Goal: Task Accomplishment & Management: Use online tool/utility

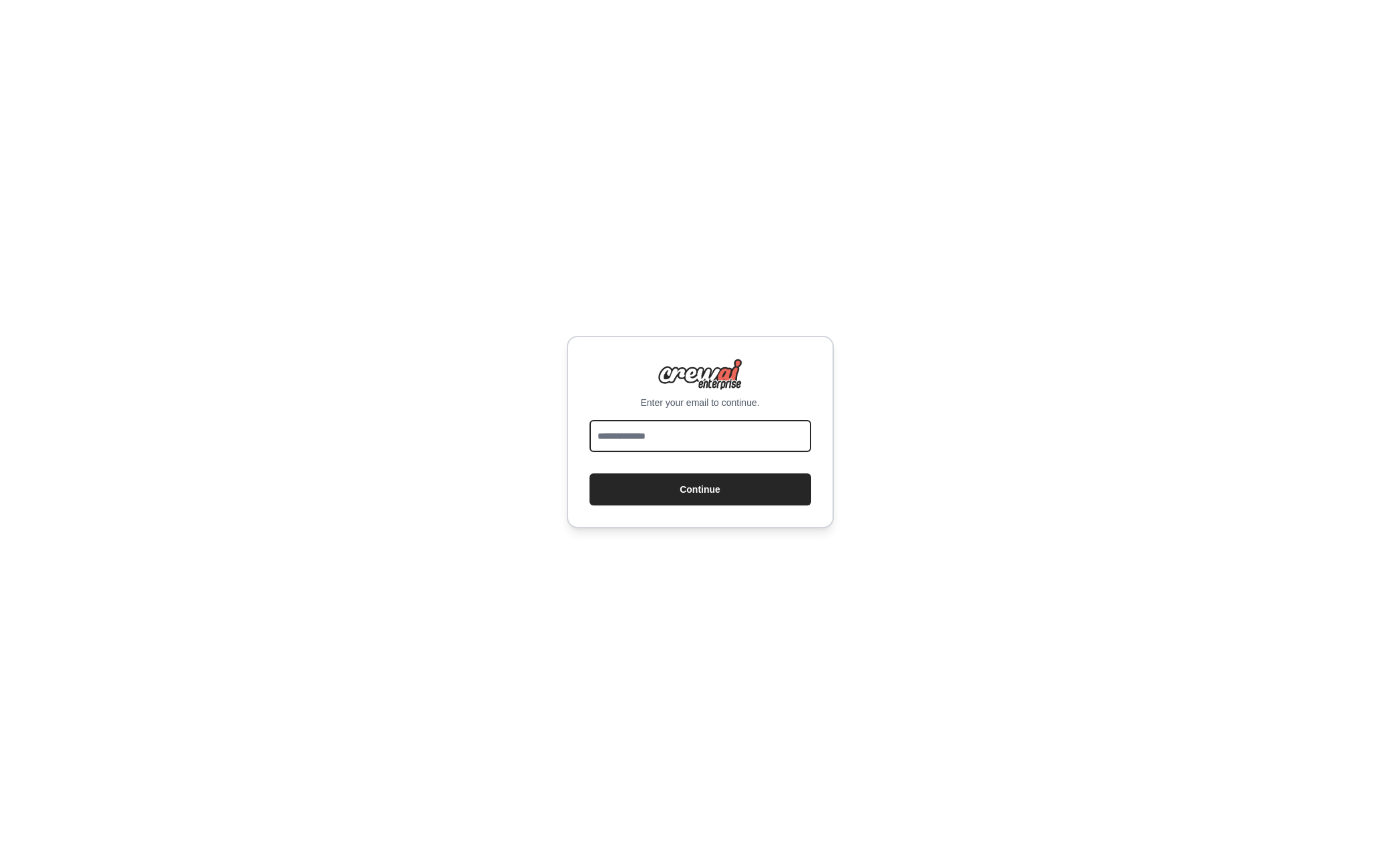
click at [719, 433] on input "email" at bounding box center [700, 436] width 222 height 32
type input "**********"
click at [700, 506] on div "**********" at bounding box center [700, 432] width 267 height 192
click at [701, 499] on button "Continue" at bounding box center [700, 489] width 222 height 32
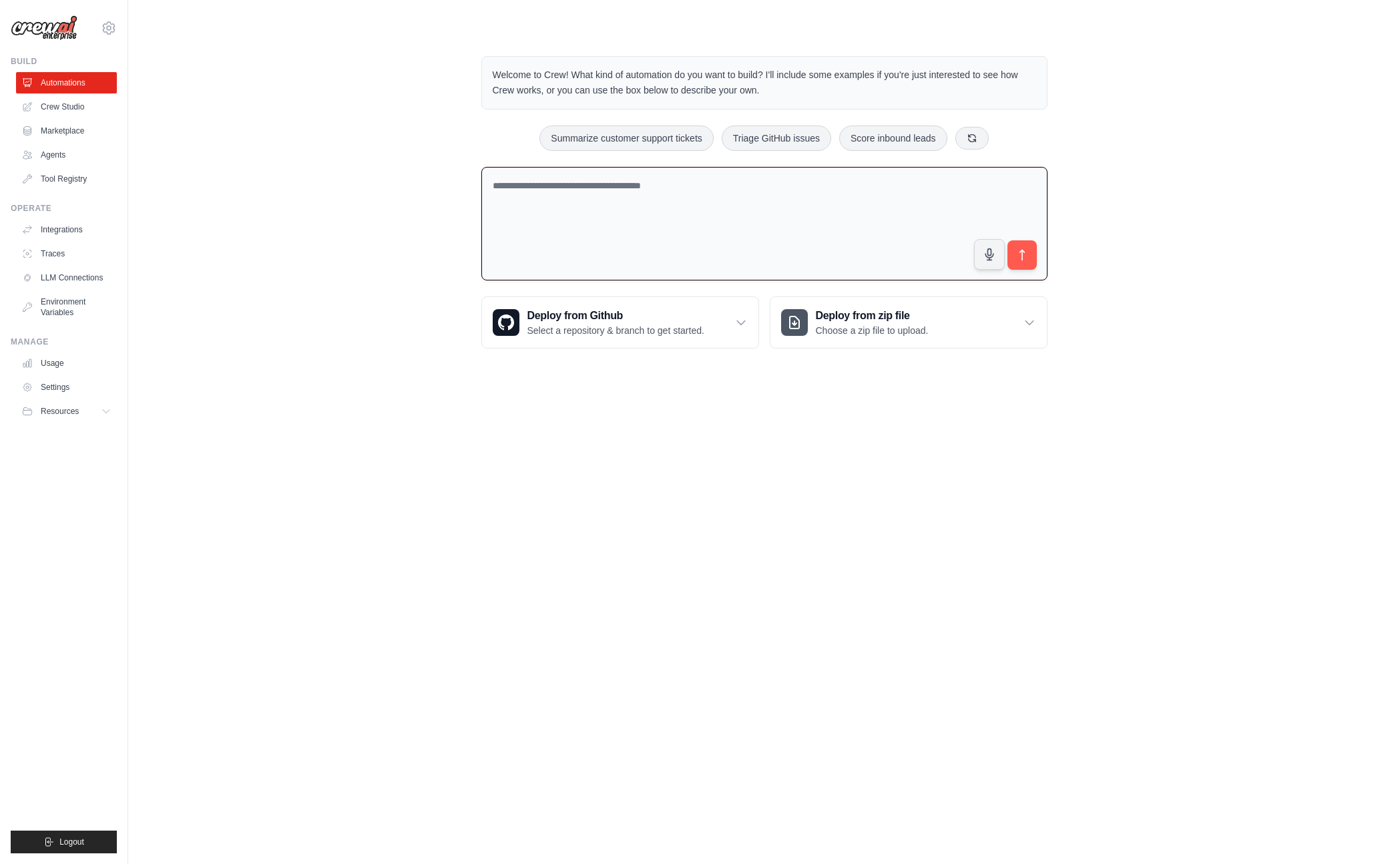
click at [564, 204] on textarea at bounding box center [764, 224] width 566 height 114
click at [634, 192] on textarea at bounding box center [764, 224] width 566 height 114
type textarea "**********"
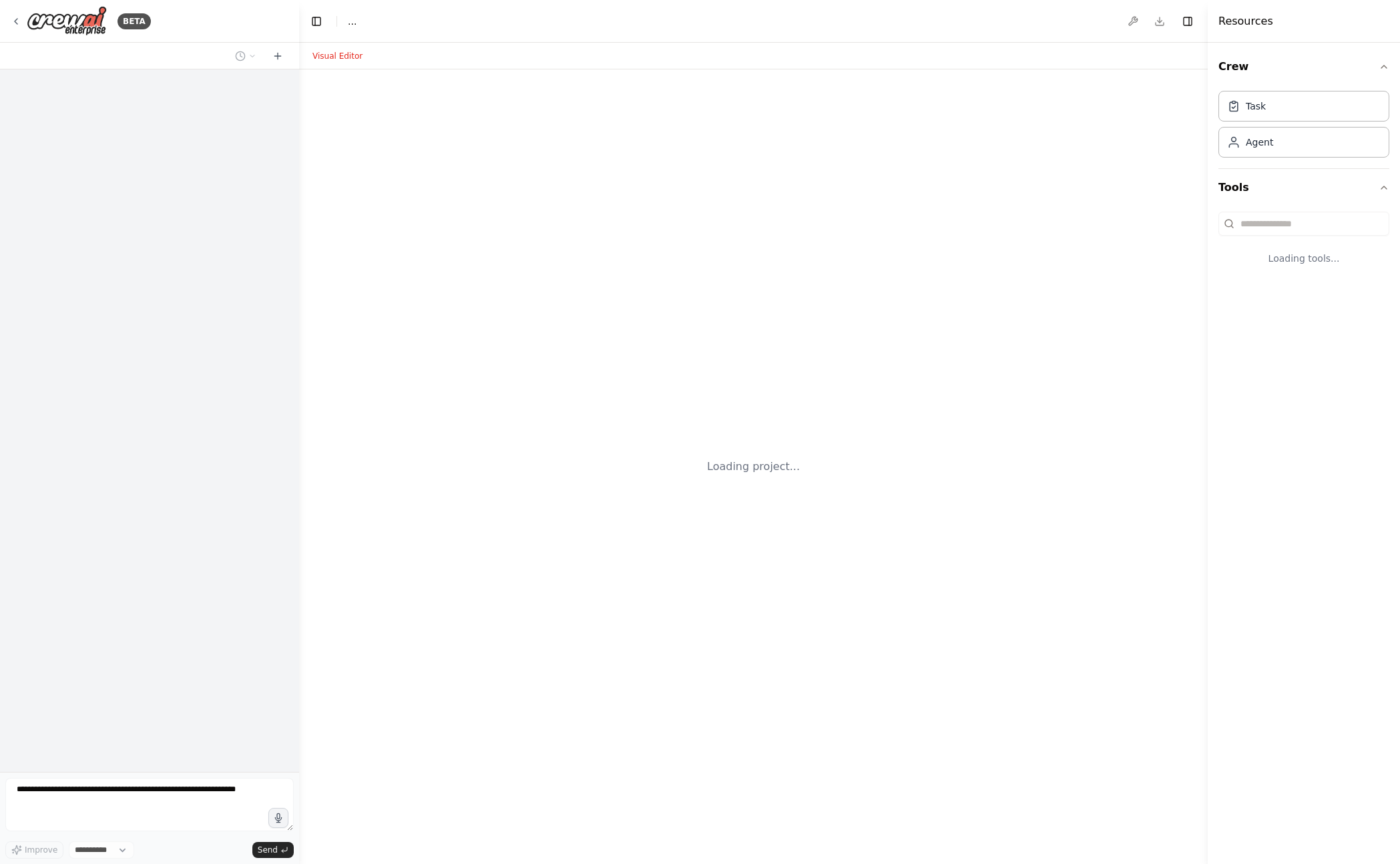
select select "****"
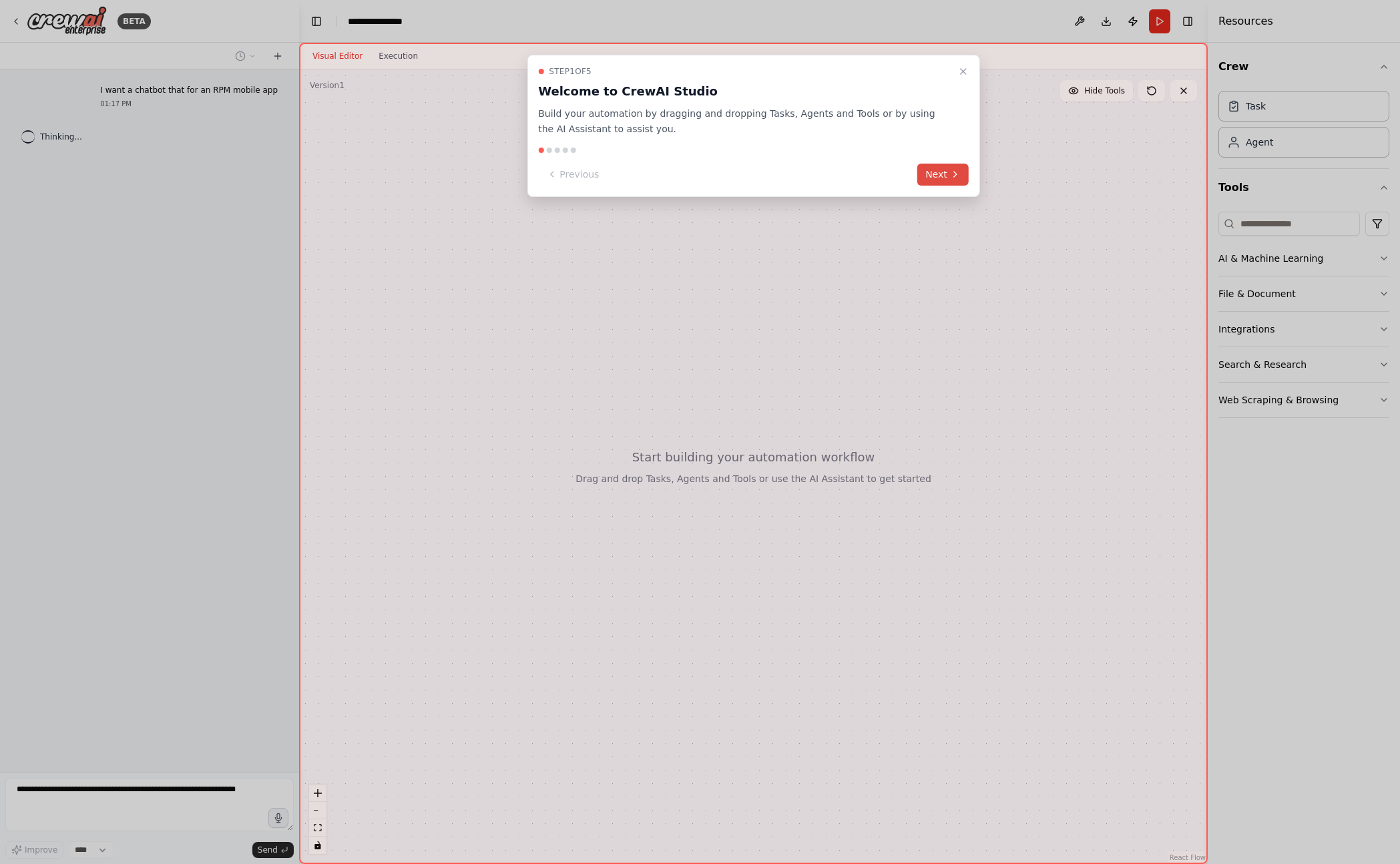
click at [948, 176] on button "Next" at bounding box center [942, 174] width 51 height 22
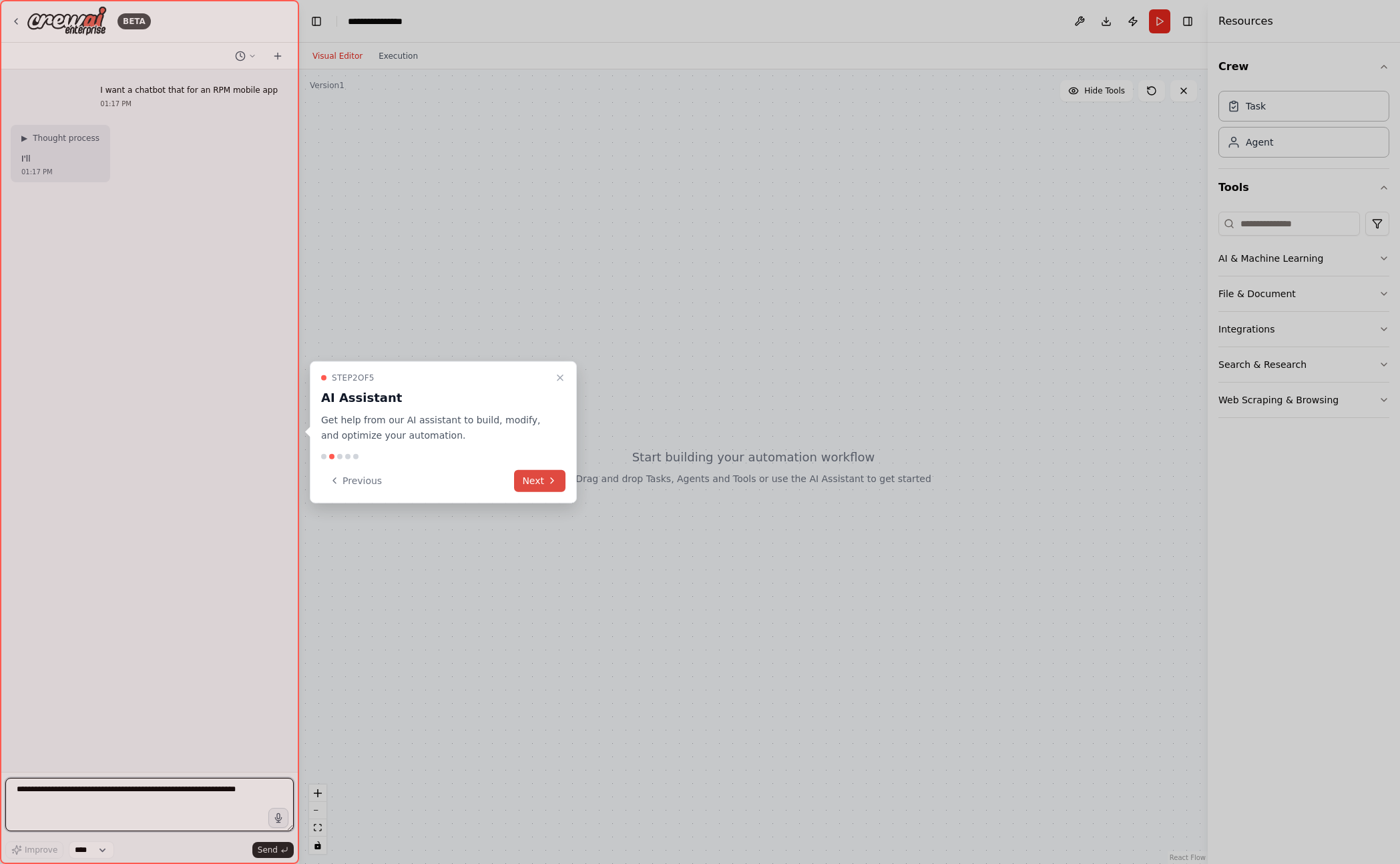
drag, startPoint x: 571, startPoint y: 470, endPoint x: 522, endPoint y: 488, distance: 52.2
click at [569, 472] on div "Step 2 of 5 AI Assistant Get help from our AI assistant to build, modify, and o…" at bounding box center [443, 432] width 267 height 142
click at [522, 488] on button "Next" at bounding box center [539, 480] width 51 height 22
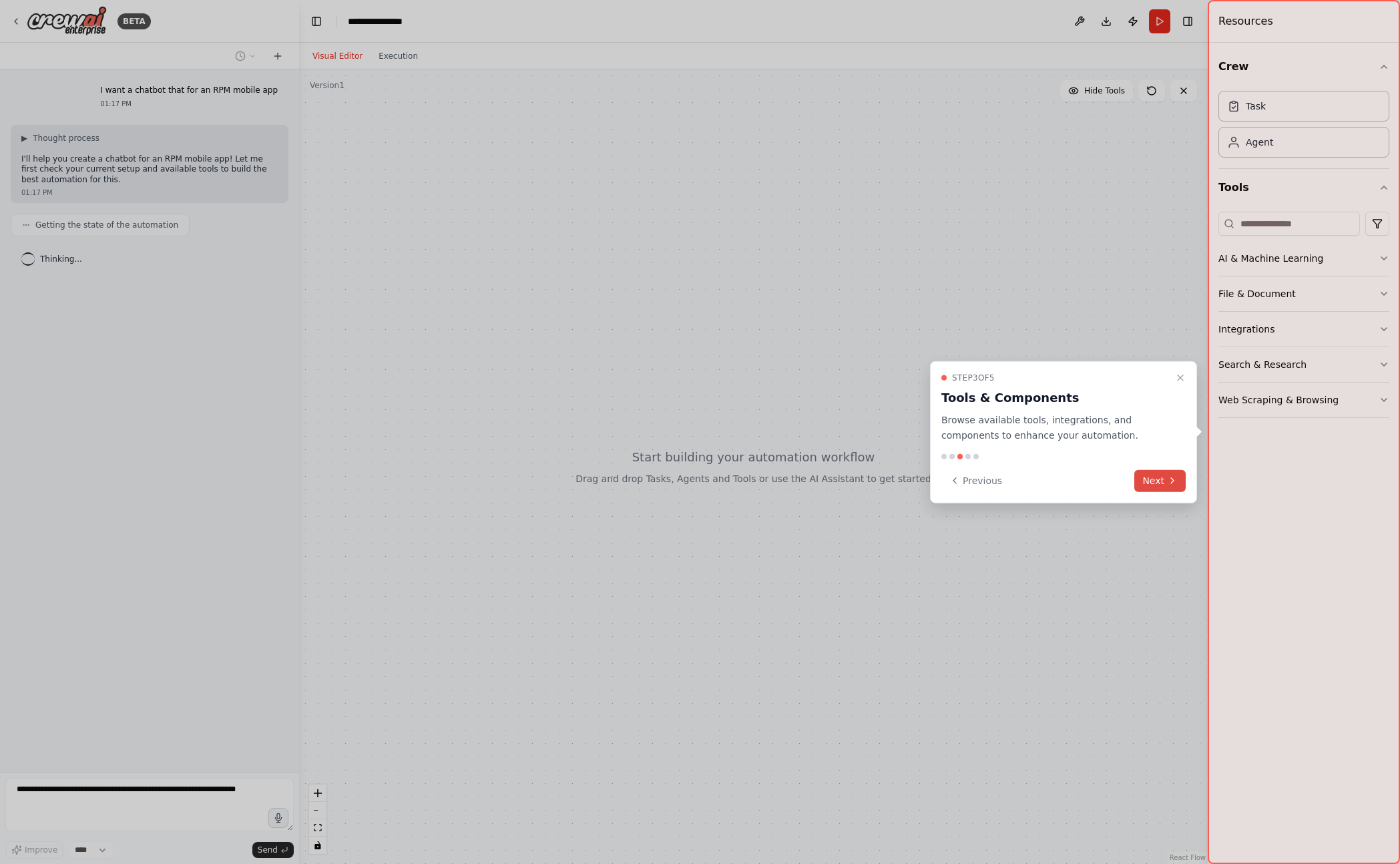
click at [1142, 480] on button "Next" at bounding box center [1159, 480] width 51 height 22
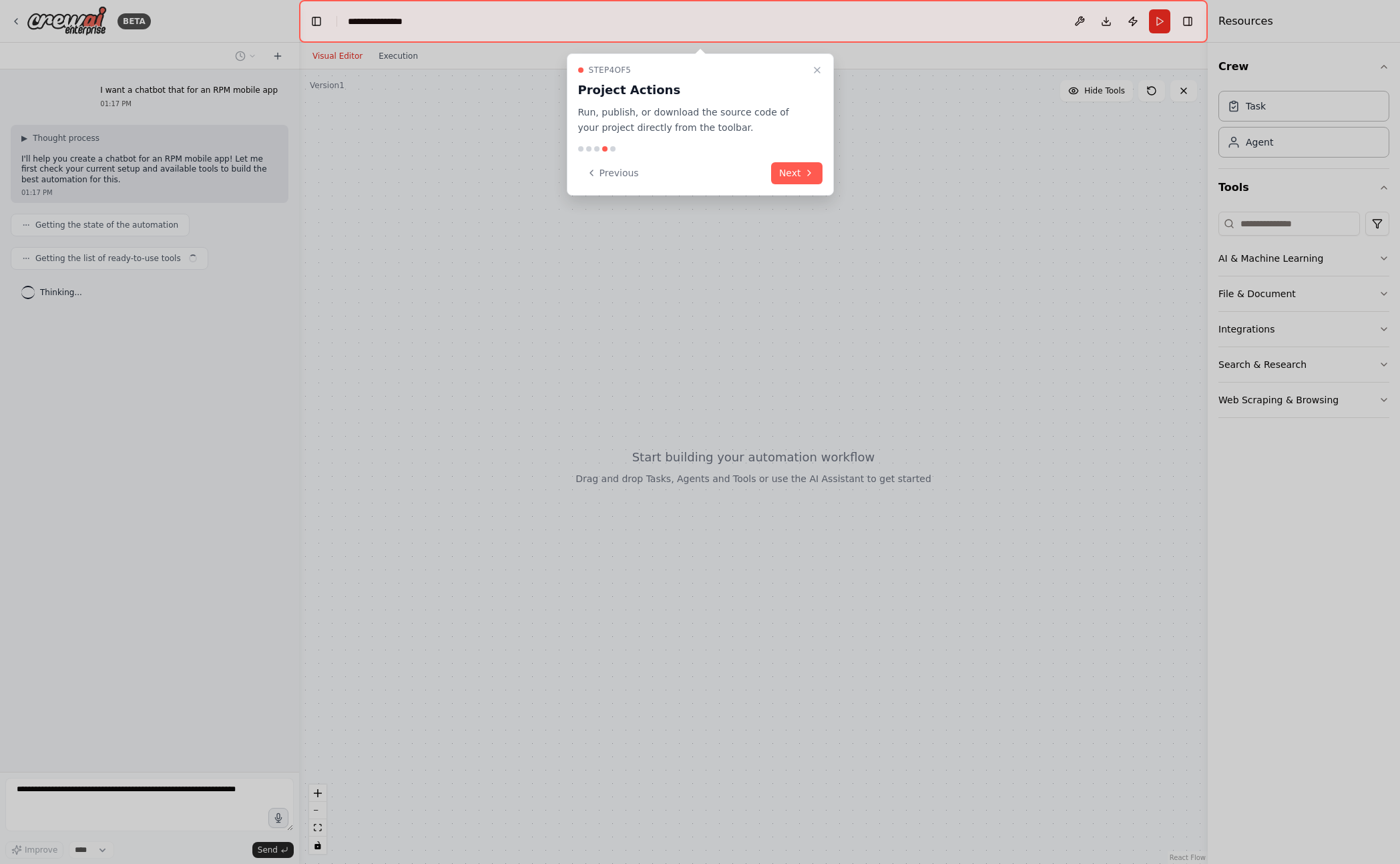
click at [816, 191] on div "Step 4 of 5 Project Actions Run, publish, or download the source code of your p…" at bounding box center [700, 124] width 267 height 142
click at [801, 183] on button "Next" at bounding box center [796, 173] width 51 height 22
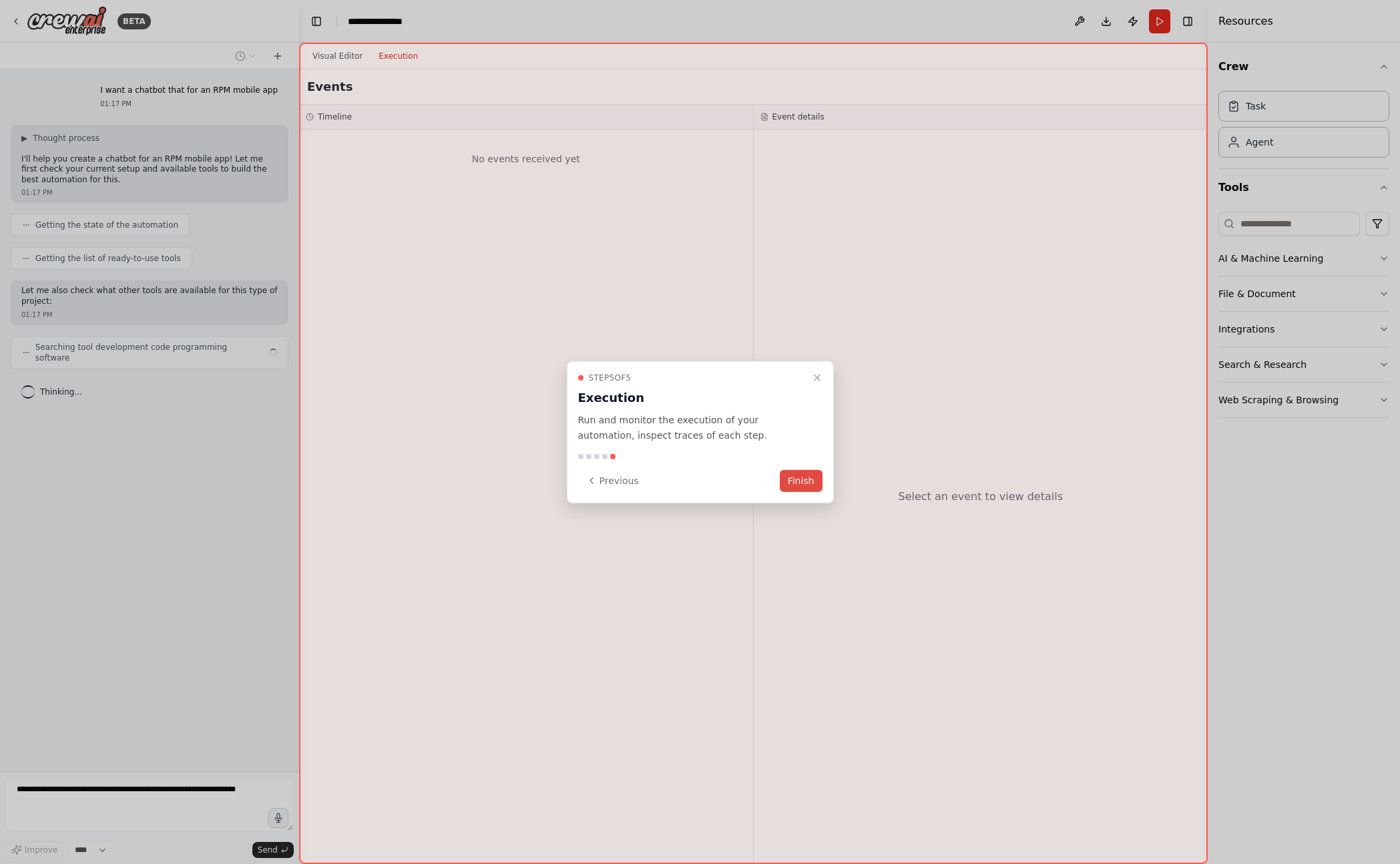
click at [819, 476] on button "Finish" at bounding box center [801, 480] width 42 height 22
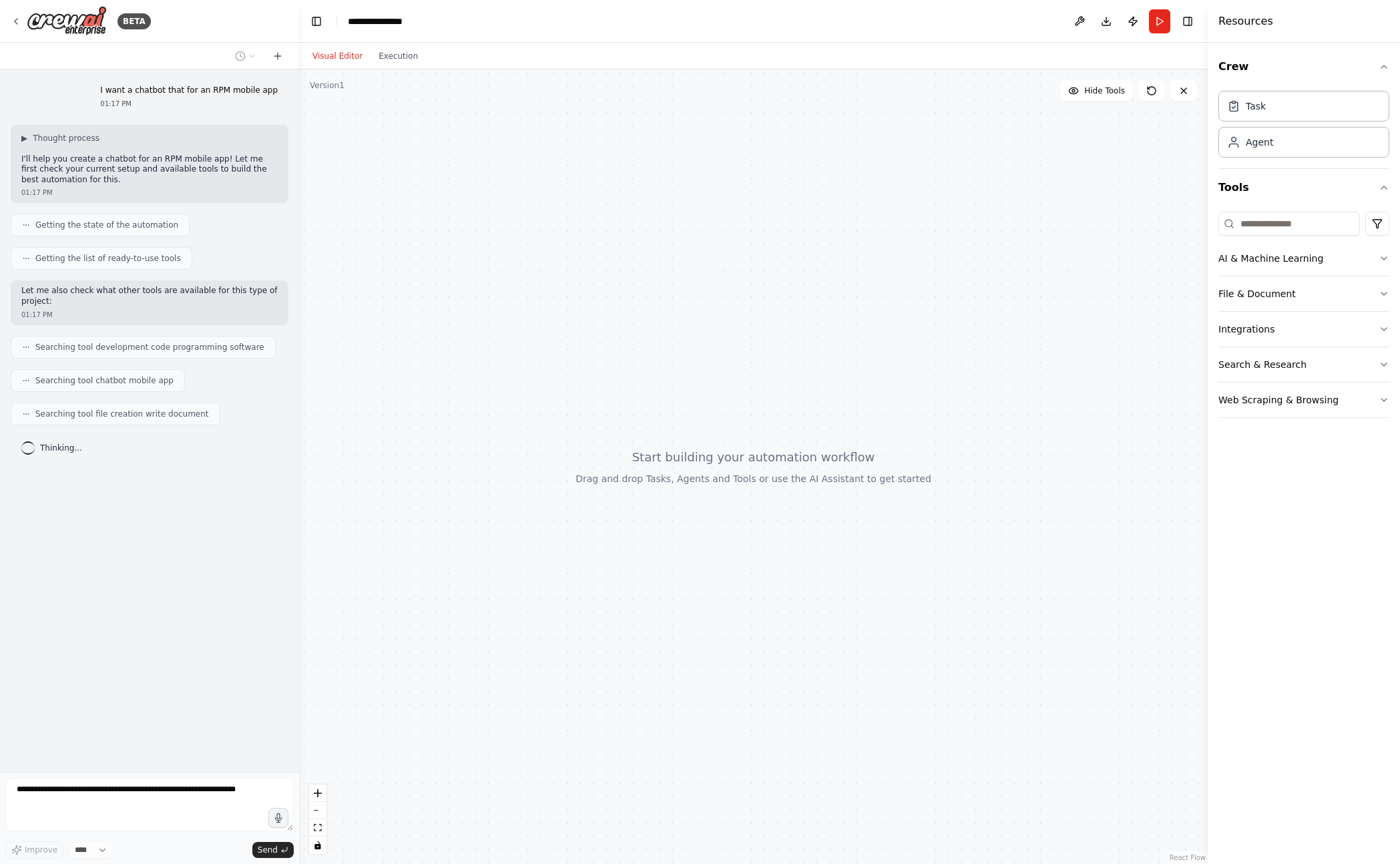
drag, startPoint x: 678, startPoint y: 360, endPoint x: 679, endPoint y: 405, distance: 45.0
click at [679, 405] on div at bounding box center [753, 466] width 909 height 794
click at [1271, 258] on button "AI & Machine Learning" at bounding box center [1304, 258] width 171 height 35
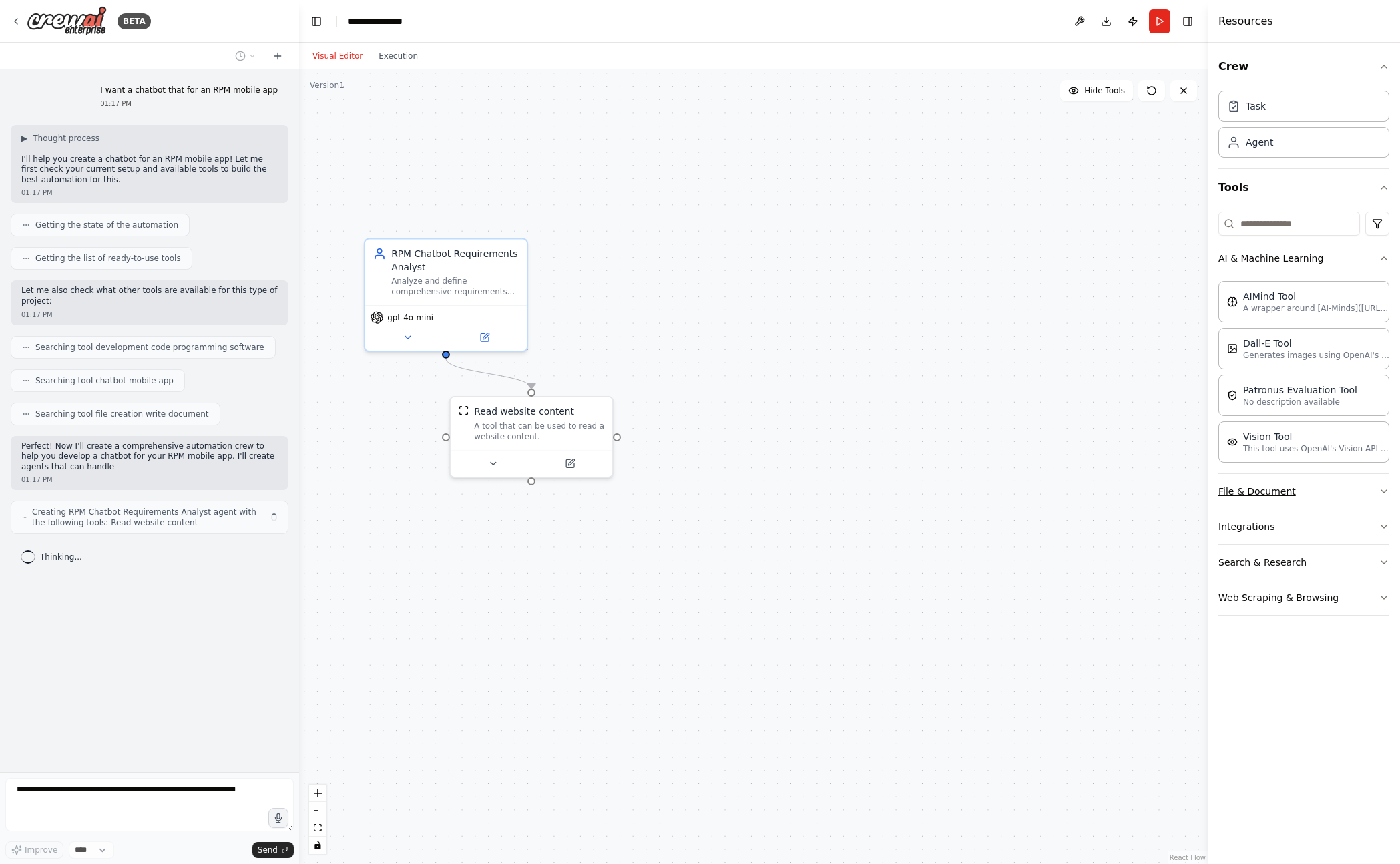
click at [1276, 488] on button "File & Document" at bounding box center [1304, 491] width 171 height 35
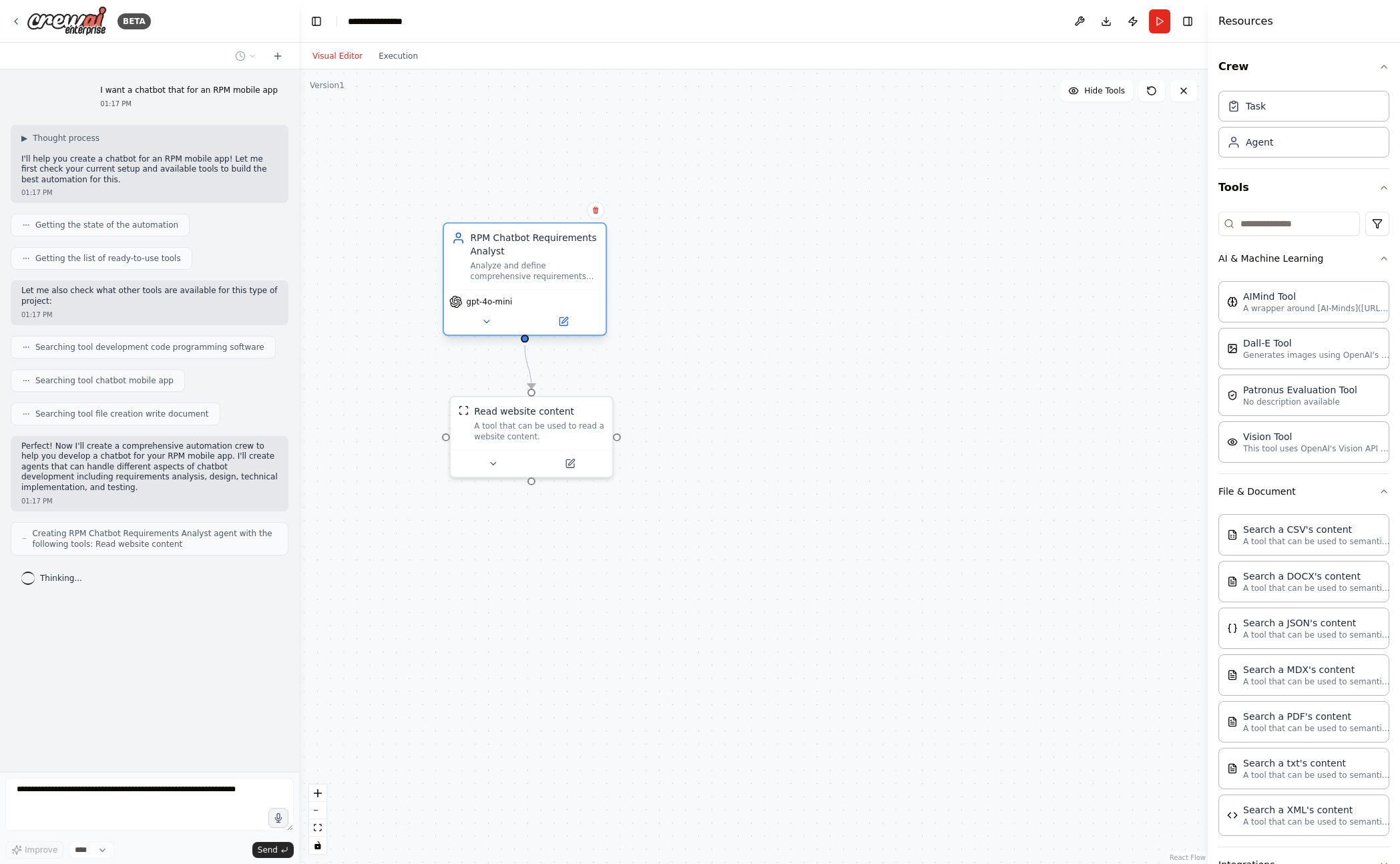
drag, startPoint x: 511, startPoint y: 280, endPoint x: 587, endPoint y: 270, distance: 76.7
click at [587, 270] on div "Analyze and define comprehensive requirements for a chatbot integrated into an …" at bounding box center [533, 271] width 127 height 22
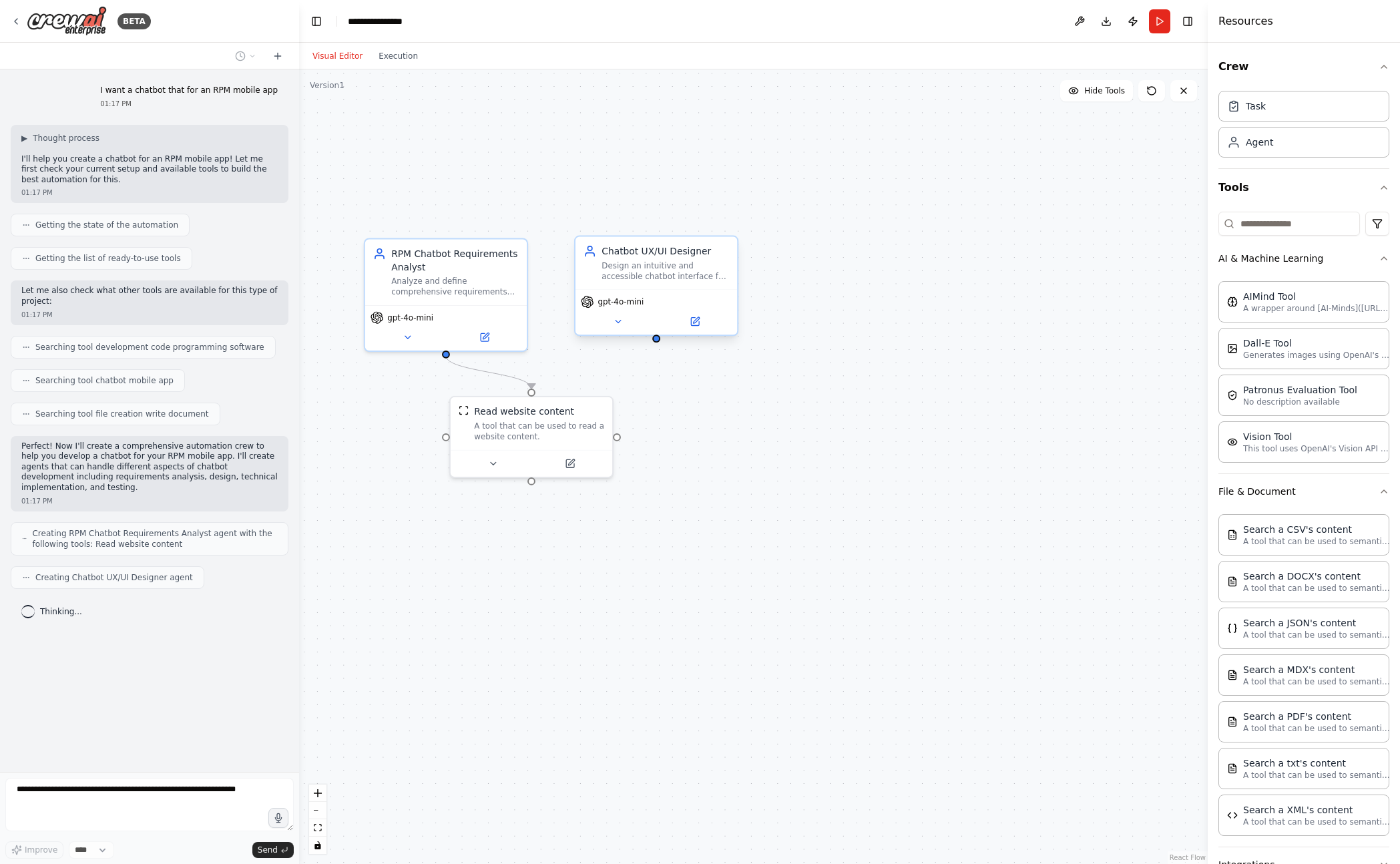
click at [685, 273] on div "Design an intuitive and accessible chatbot interface for the RPM mobile app, cr…" at bounding box center [665, 271] width 127 height 22
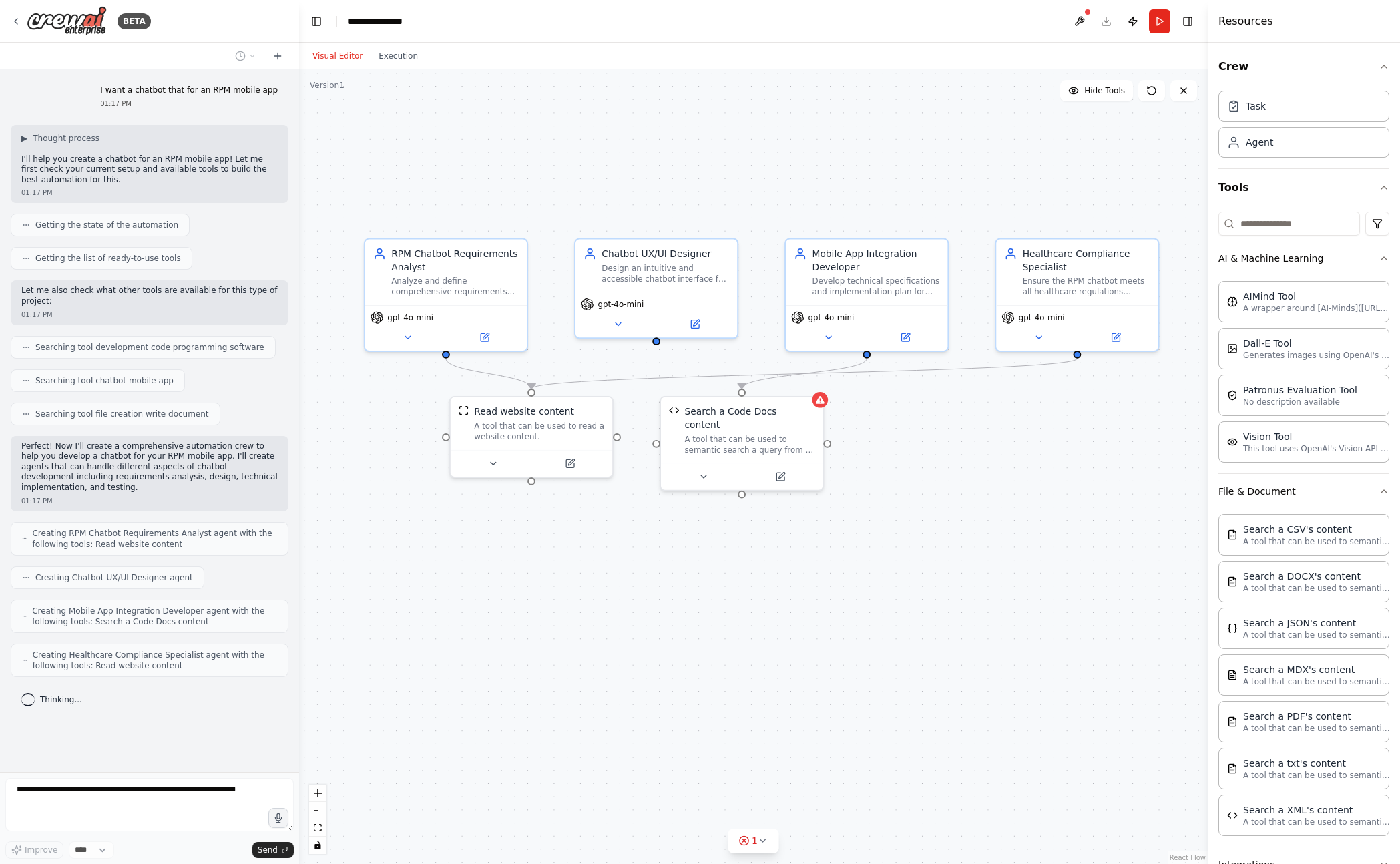
click at [635, 183] on div ".deletable-edge-delete-btn { width: 20px; height: 20px; border: 0px solid #ffff…" at bounding box center [753, 466] width 909 height 794
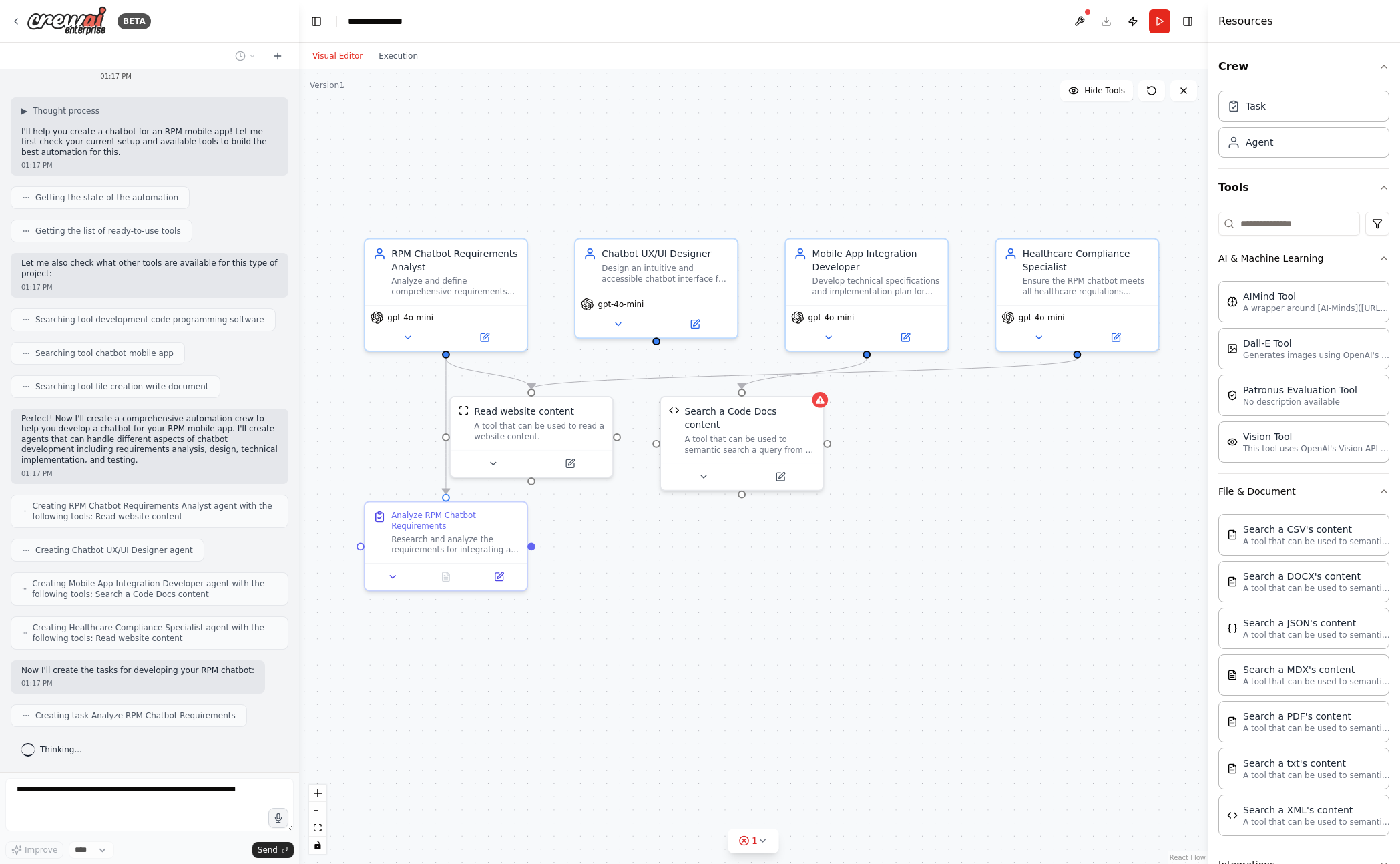
scroll to position [60, 0]
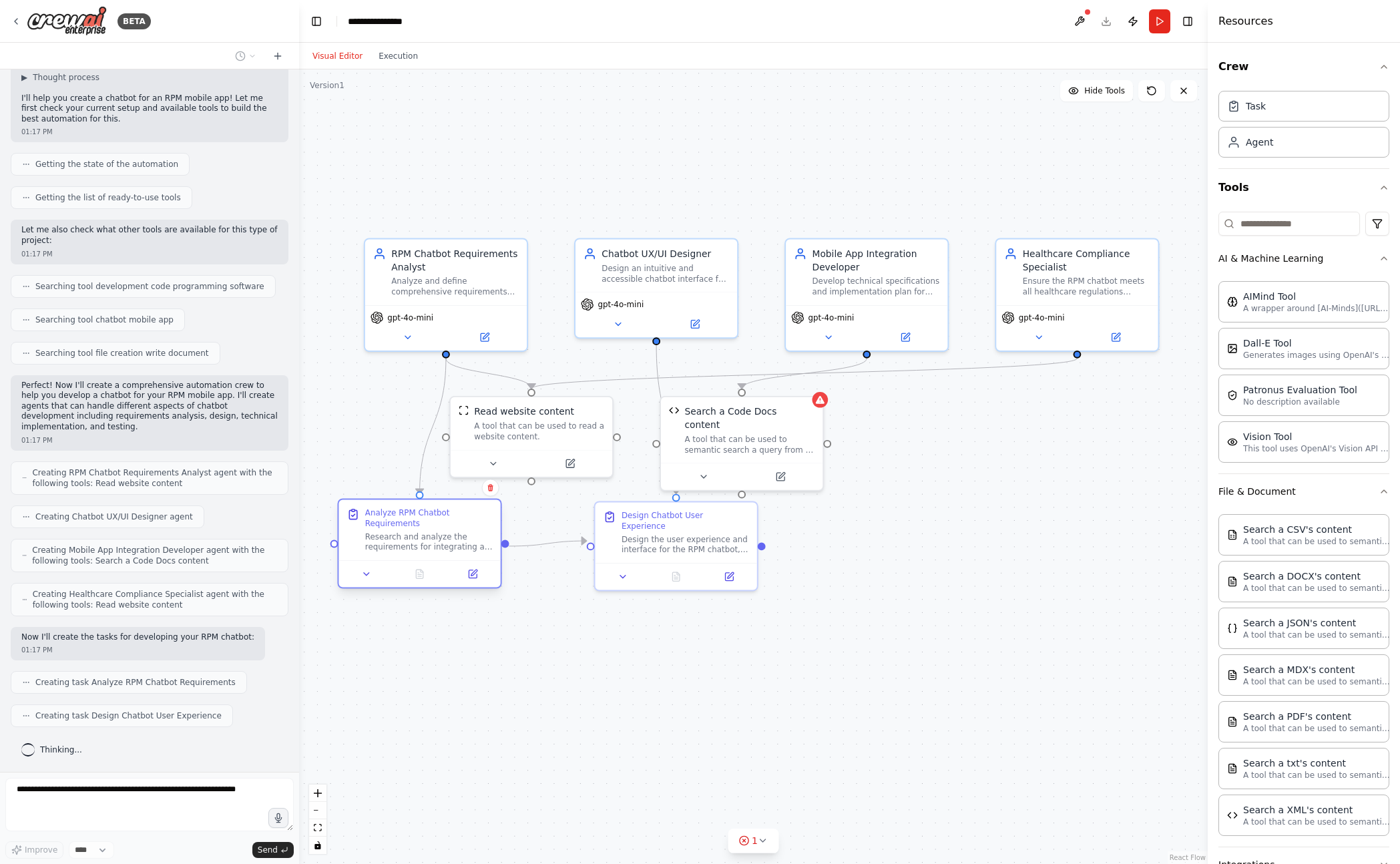
drag, startPoint x: 474, startPoint y: 527, endPoint x: 441, endPoint y: 532, distance: 33.4
click at [441, 532] on div "Analyze RPM Chatbot Requirements Research and analyze the requirements for inte…" at bounding box center [429, 529] width 127 height 45
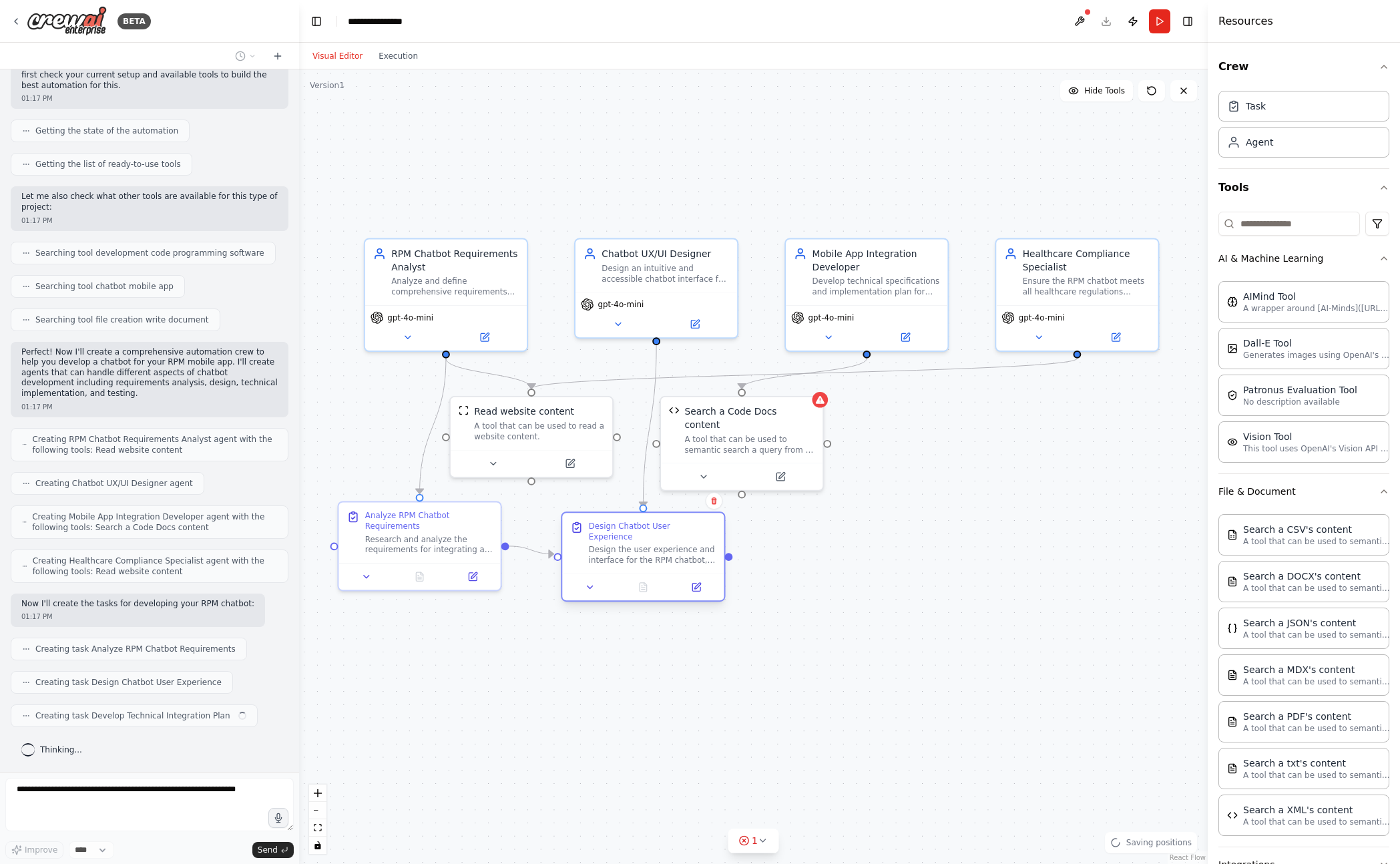
drag, startPoint x: 698, startPoint y: 553, endPoint x: 660, endPoint y: 563, distance: 39.3
click at [660, 567] on div ".deletable-edge-delete-btn { width: 20px; height: 20px; border: 0px solid #ffff…" at bounding box center [753, 466] width 909 height 794
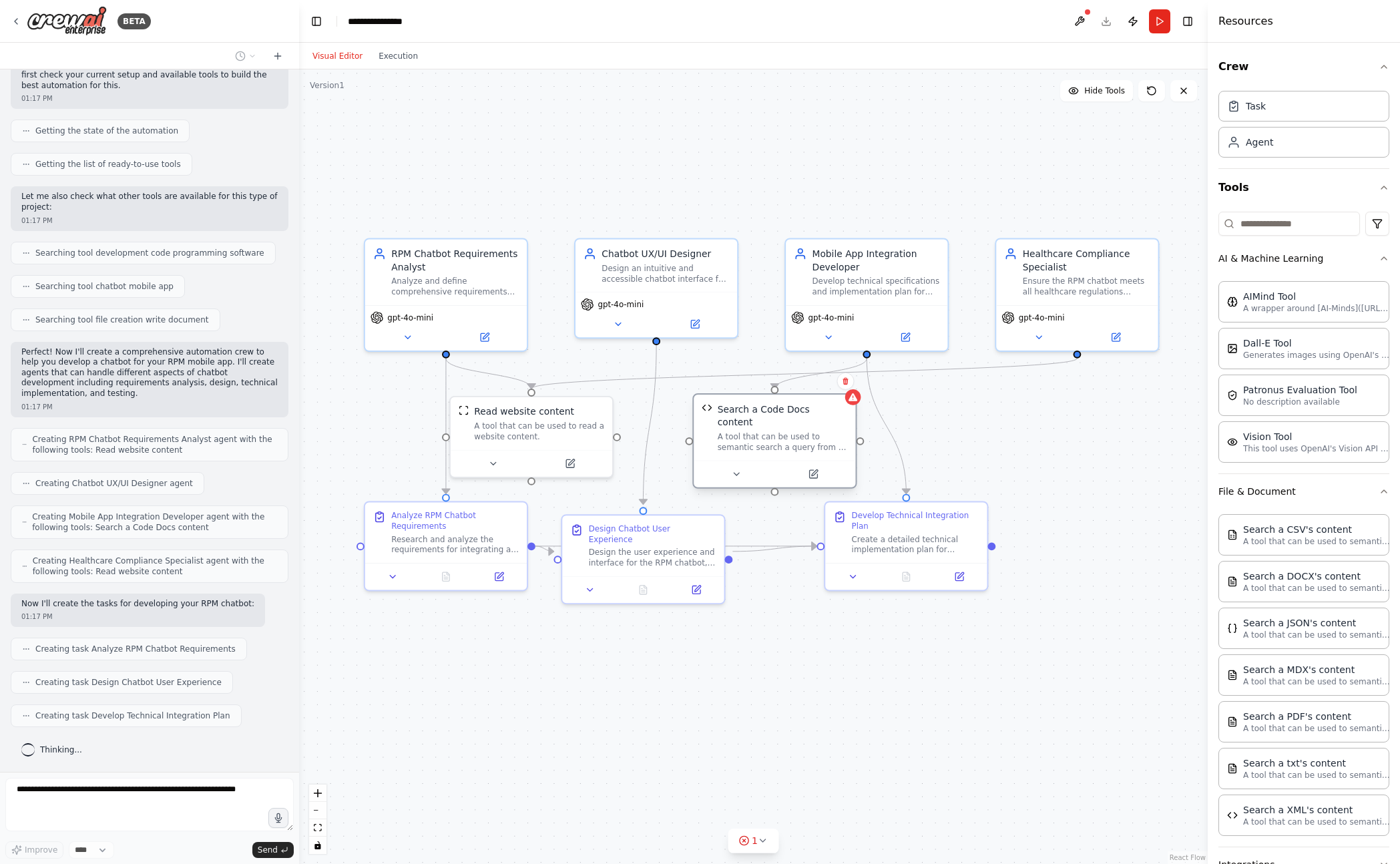
drag, startPoint x: 732, startPoint y: 441, endPoint x: 763, endPoint y: 441, distance: 31.0
click at [763, 441] on div "Search a Code Docs content A tool that can be used to semantic search a query f…" at bounding box center [774, 427] width 162 height 65
drag, startPoint x: 583, startPoint y: 444, endPoint x: 609, endPoint y: 447, distance: 26.2
click at [609, 447] on div "Read website content A tool that can be used to read a website content." at bounding box center [550, 434] width 164 height 82
click at [775, 847] on button "1" at bounding box center [753, 840] width 51 height 24
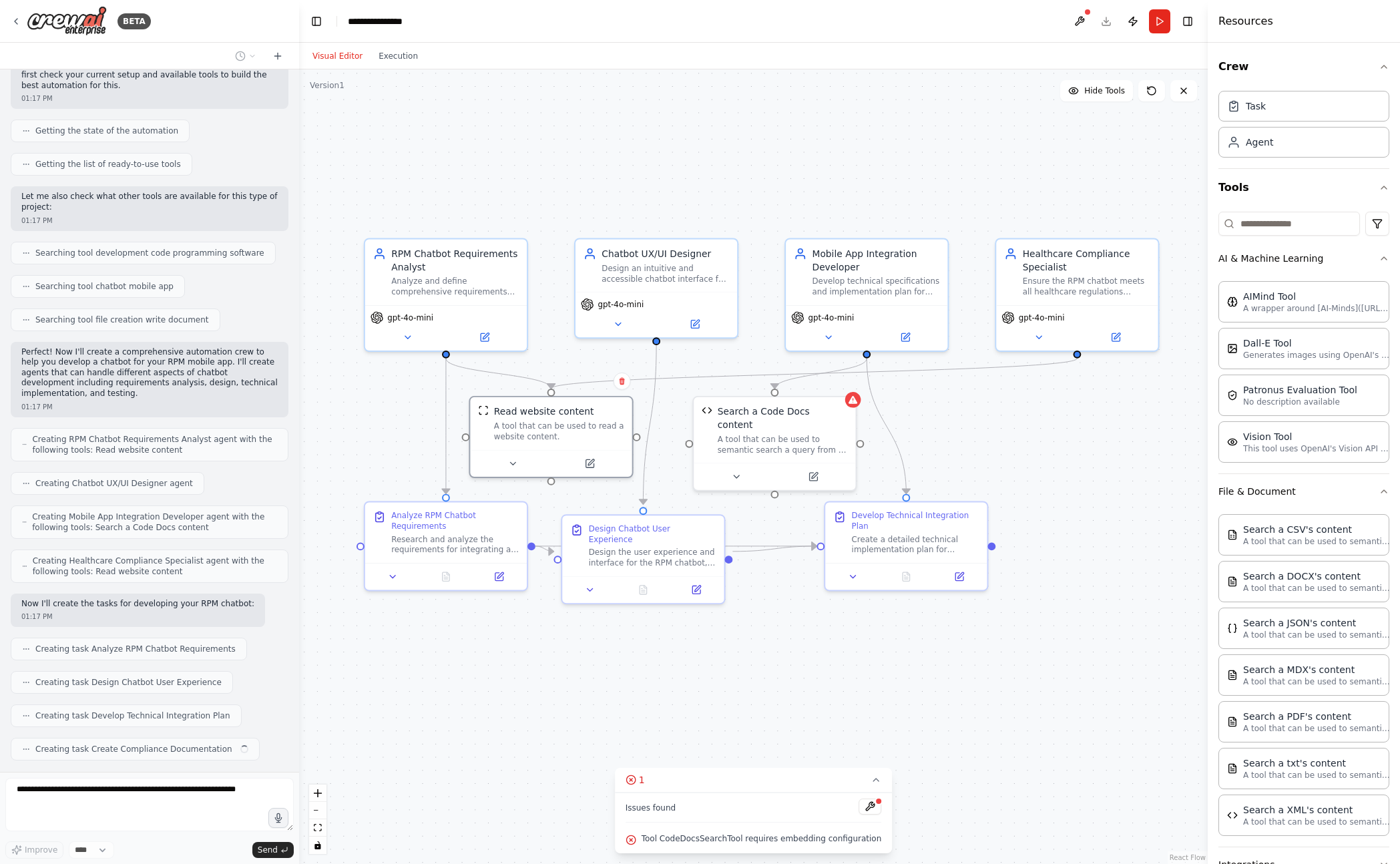
scroll to position [127, 0]
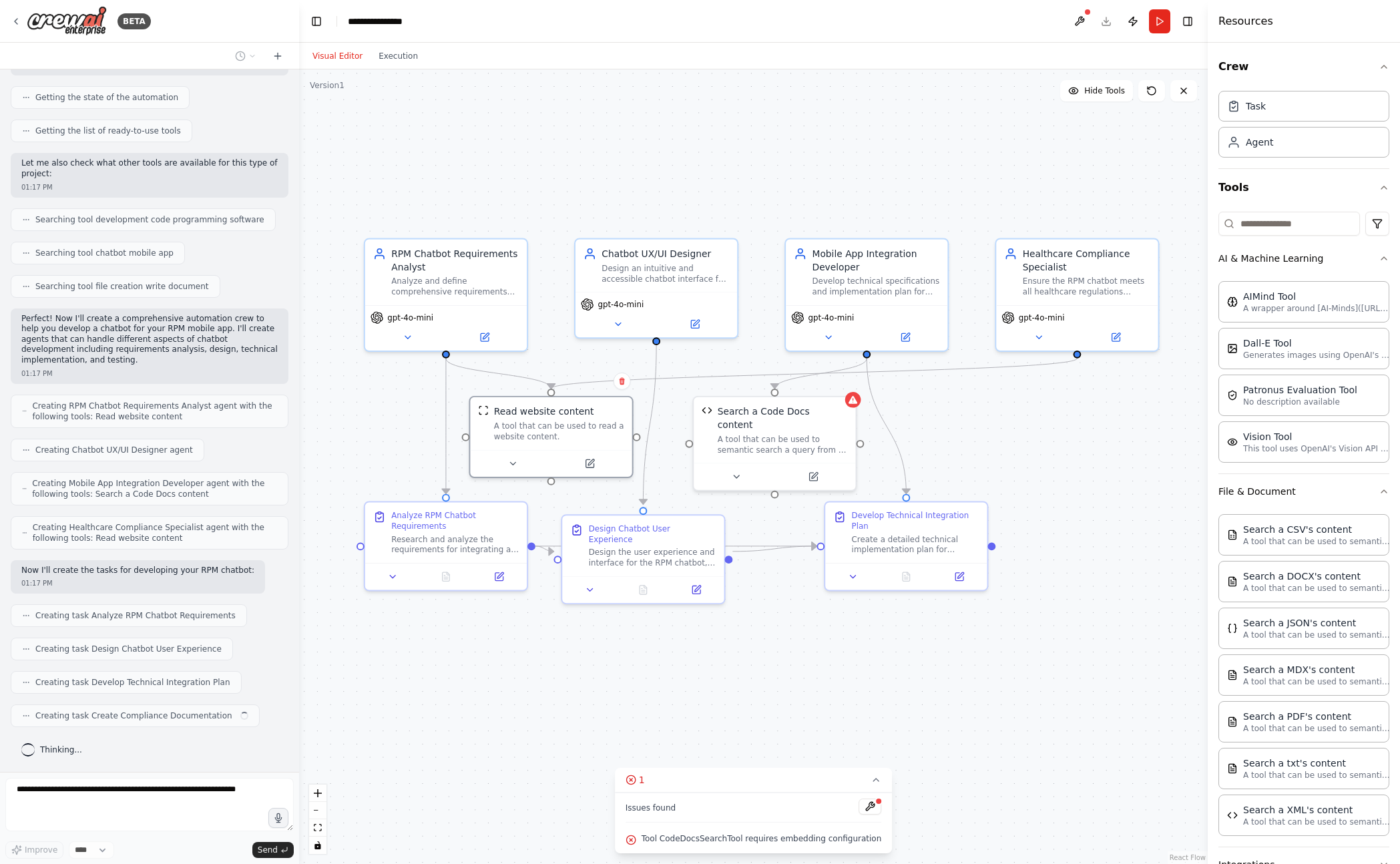
click at [735, 729] on div ".deletable-edge-delete-btn { width: 20px; height: 20px; border: 0px solid #ffff…" at bounding box center [753, 466] width 909 height 794
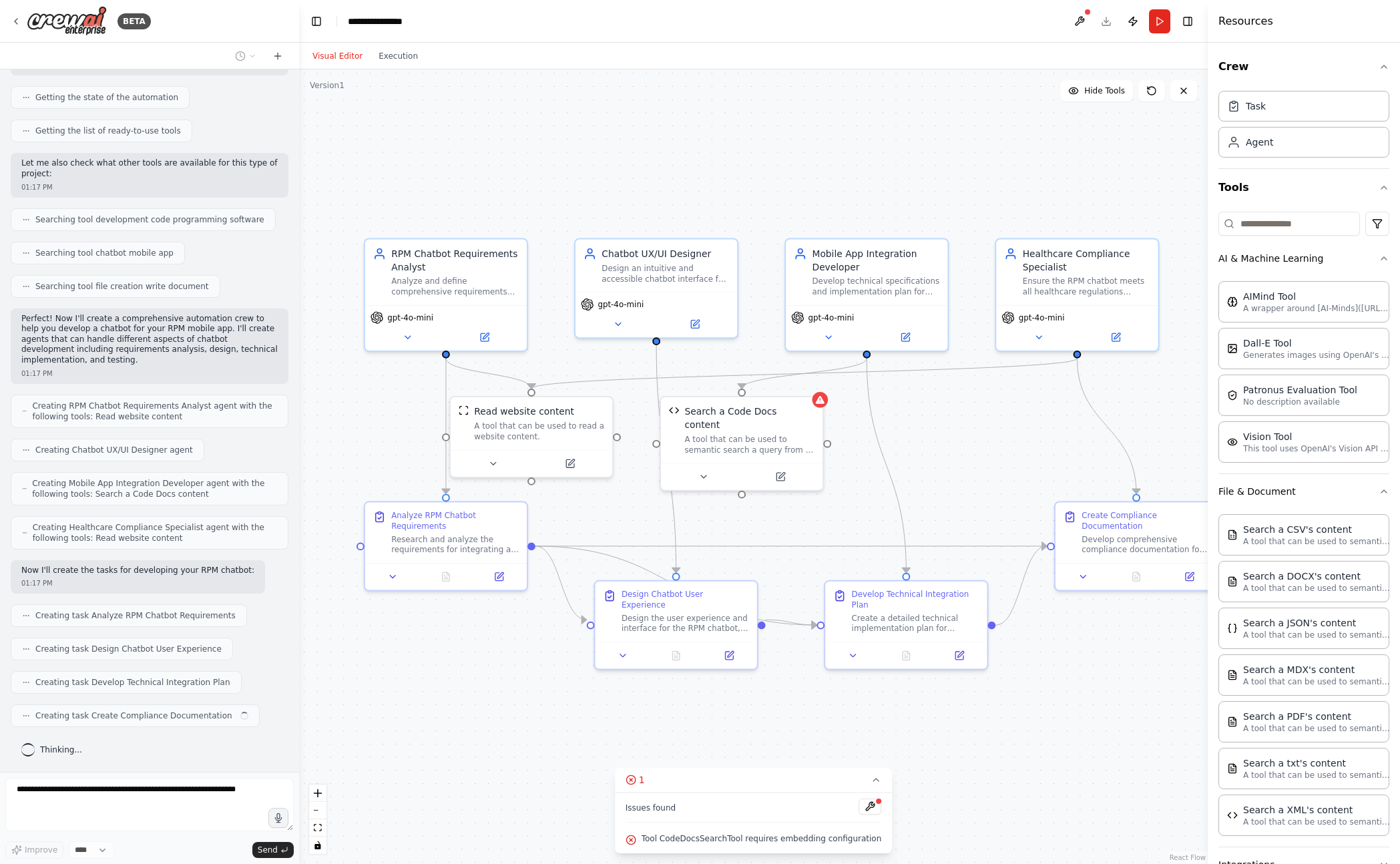
click at [735, 729] on div ".deletable-edge-delete-btn { width: 20px; height: 20px; border: 0px solid #ffff…" at bounding box center [753, 466] width 909 height 794
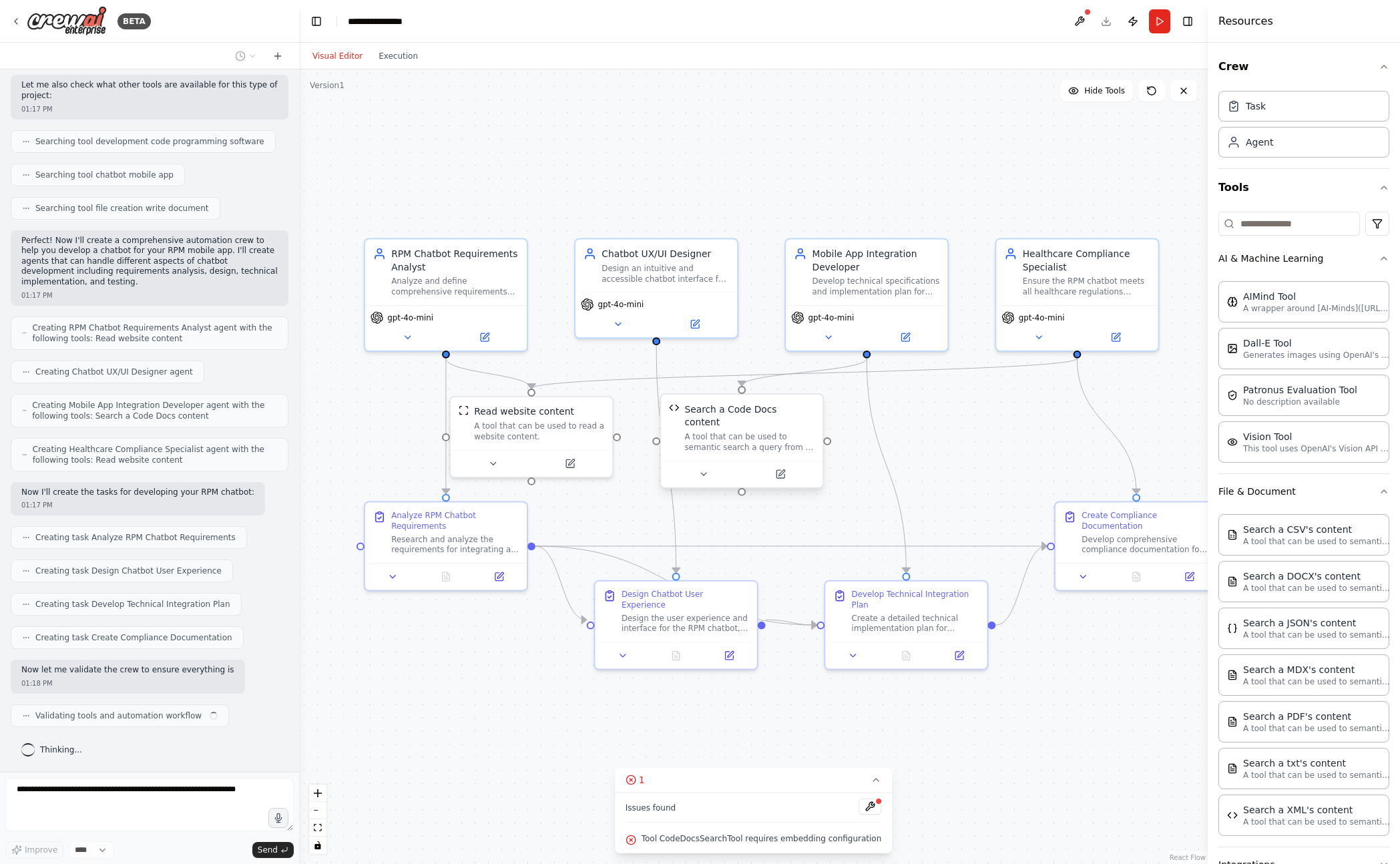
scroll to position [216, 0]
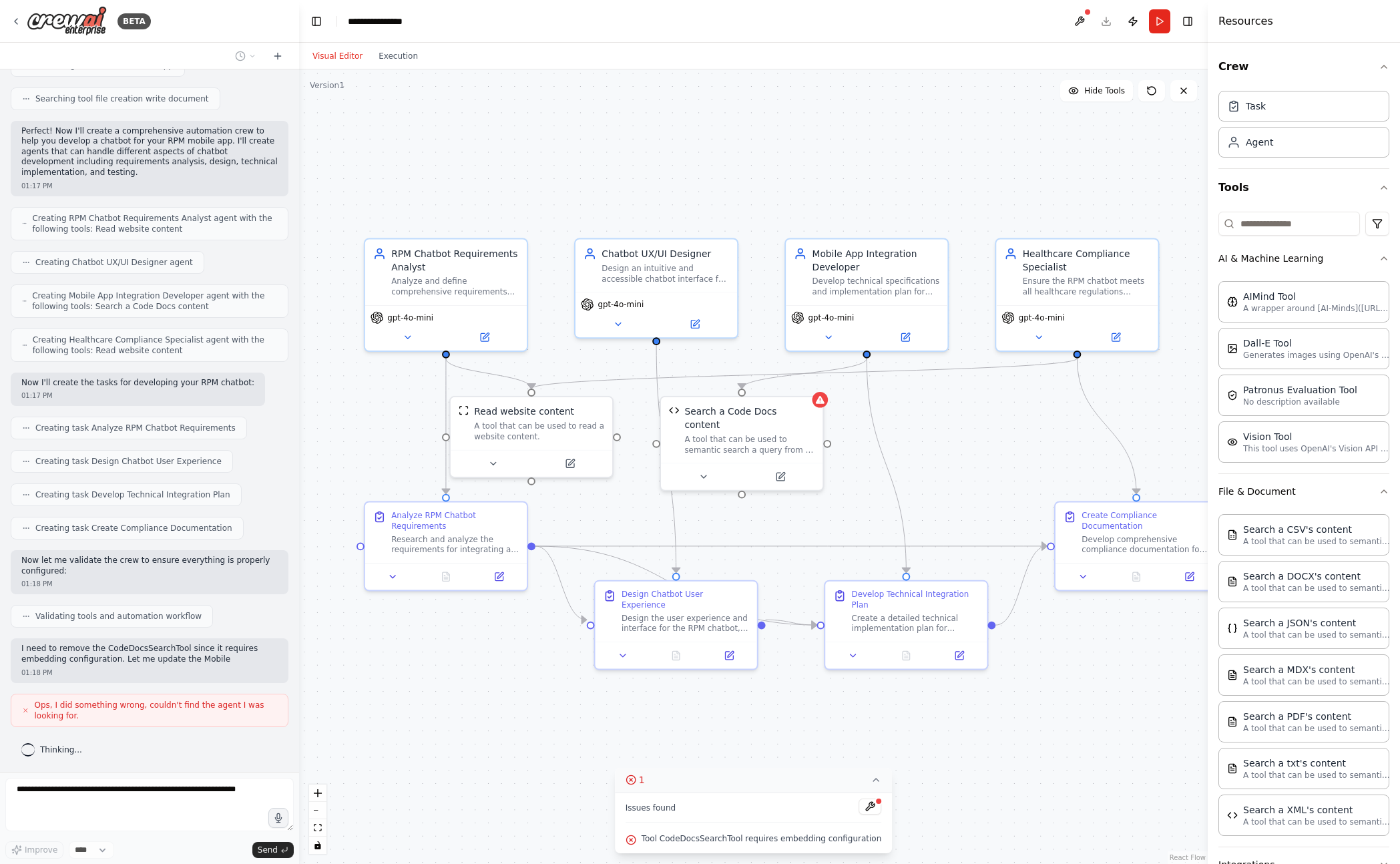
click at [873, 781] on icon at bounding box center [876, 779] width 11 height 11
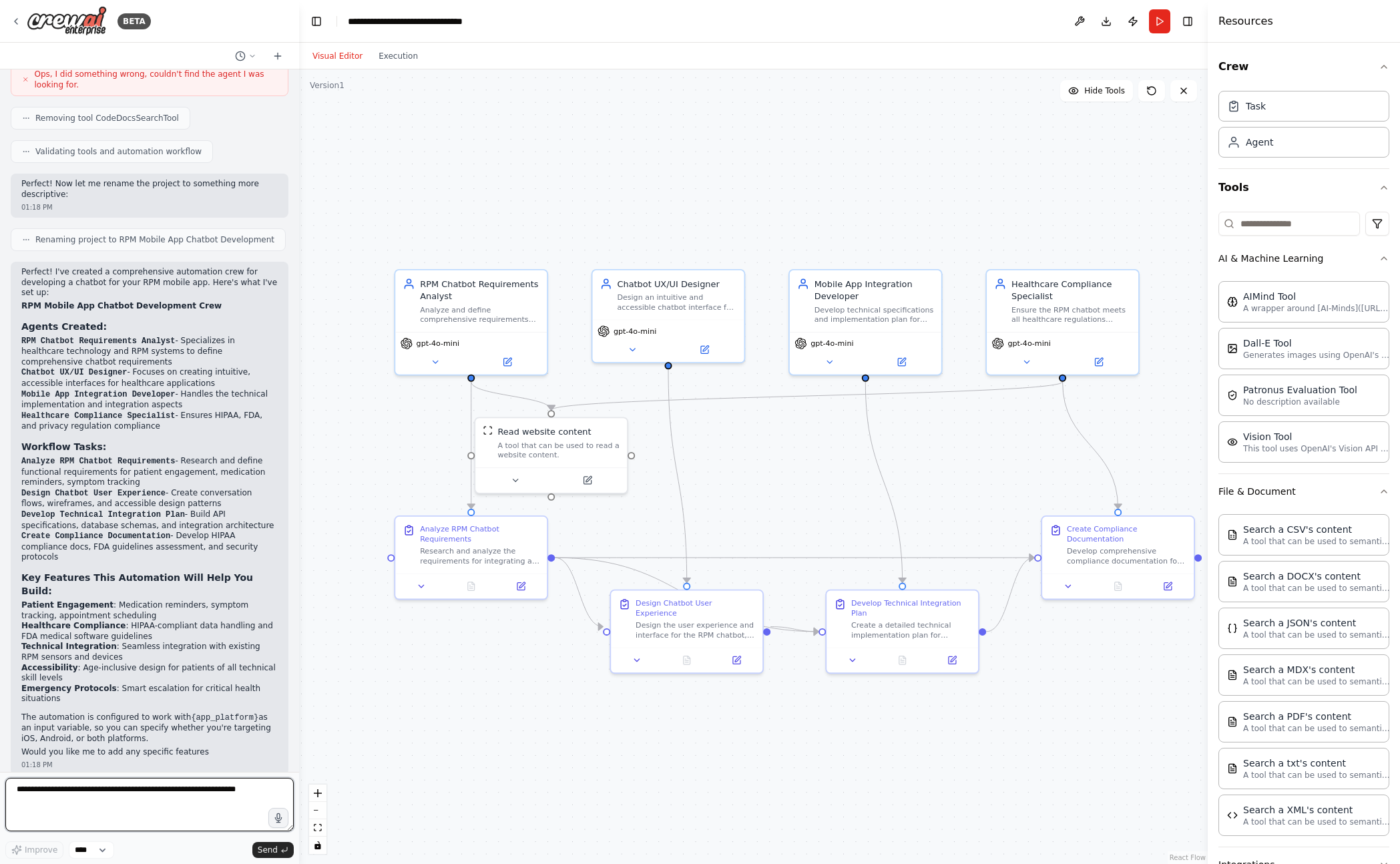
scroll to position [966, 0]
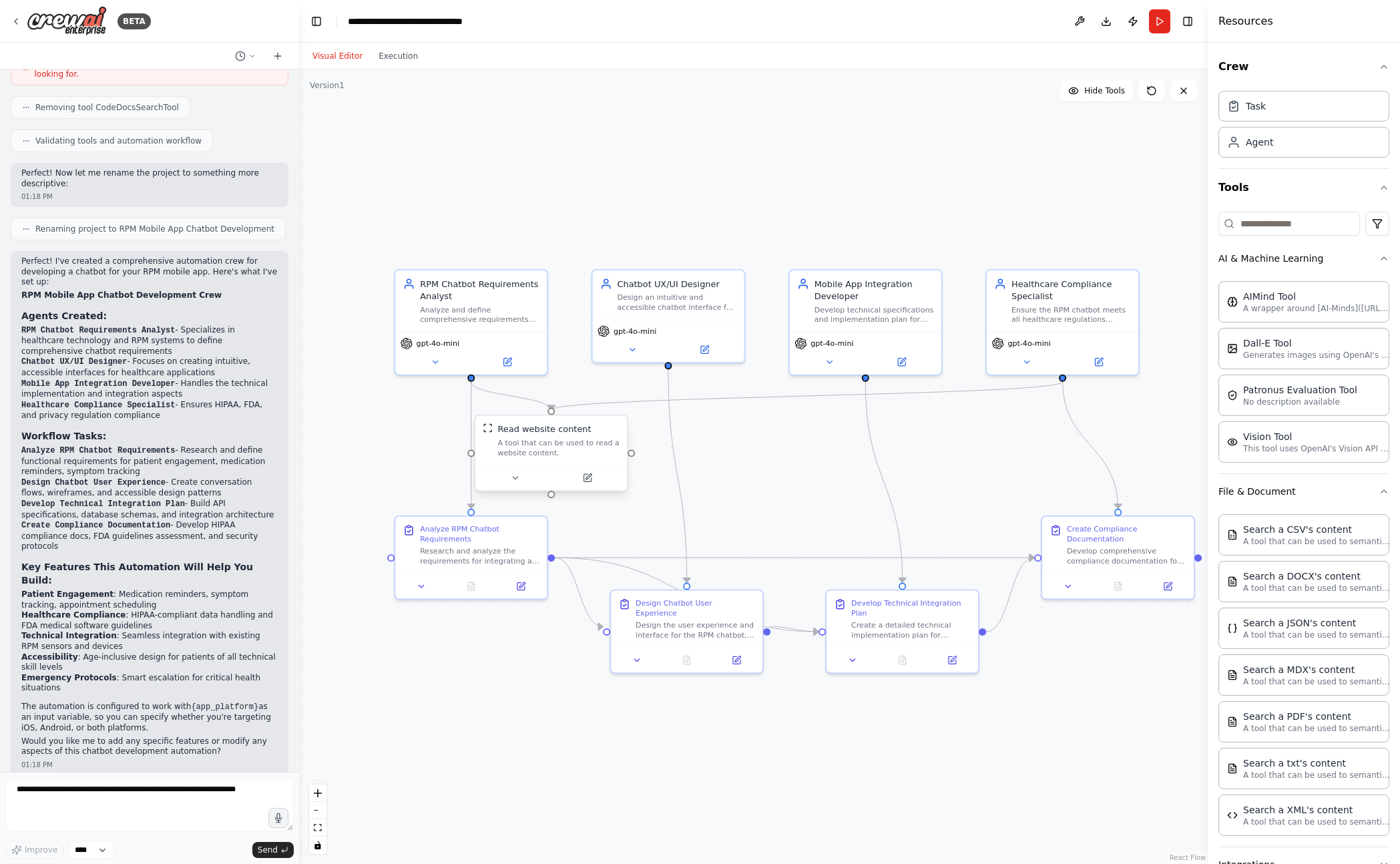
click at [594, 432] on div "Read website content" at bounding box center [558, 429] width 122 height 12
click at [712, 438] on div ".deletable-edge-delete-btn { width: 20px; height: 20px; border: 0px solid #ffff…" at bounding box center [753, 466] width 909 height 794
click at [447, 363] on button at bounding box center [435, 359] width 69 height 14
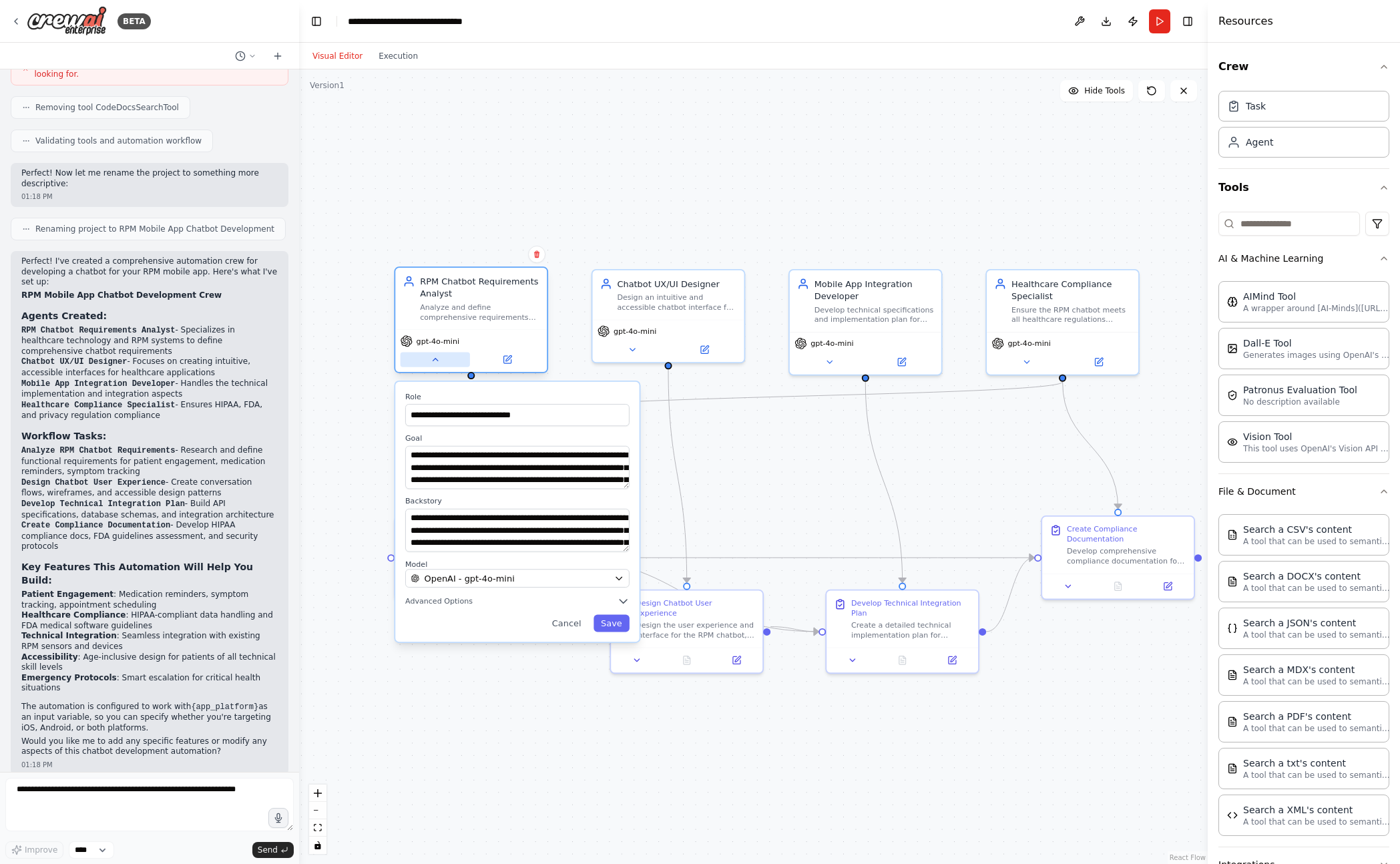
click at [447, 363] on button at bounding box center [435, 359] width 69 height 14
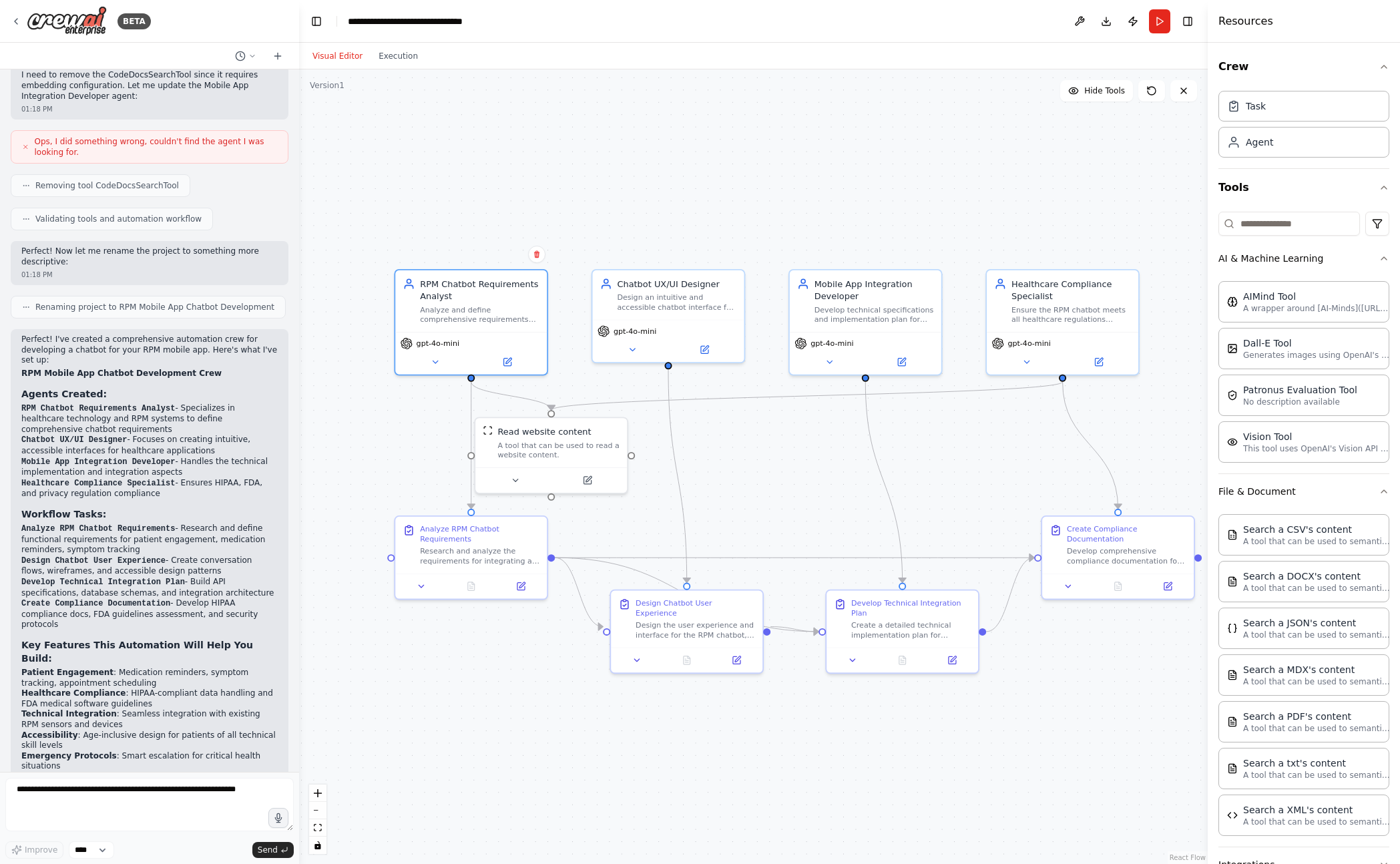
scroll to position [888, 0]
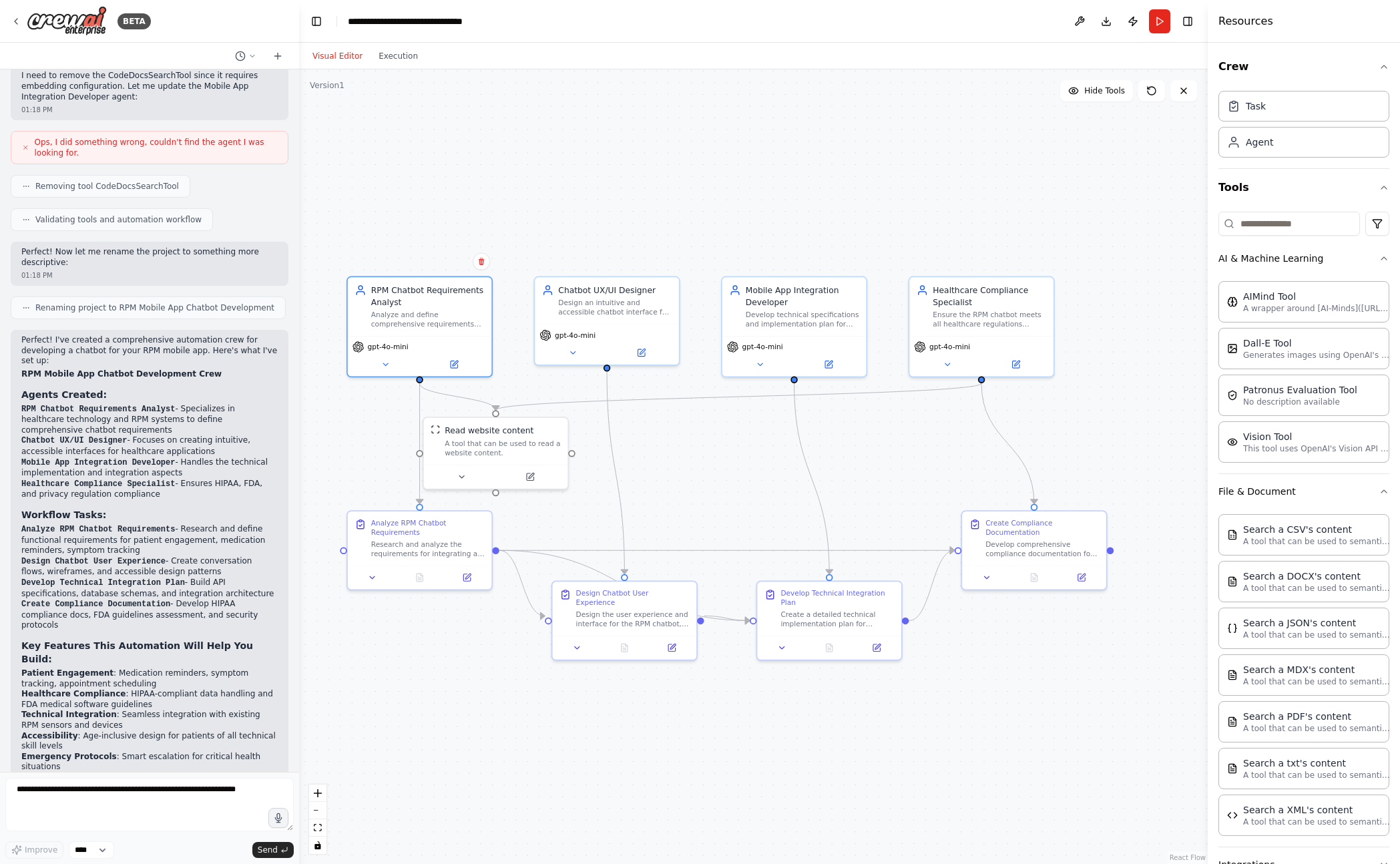
drag, startPoint x: 816, startPoint y: 411, endPoint x: 747, endPoint y: 411, distance: 69.0
click at [747, 411] on div ".deletable-edge-delete-btn { width: 20px; height: 20px; border: 0px solid #ffff…" at bounding box center [753, 466] width 909 height 794
drag, startPoint x: 545, startPoint y: 345, endPoint x: 681, endPoint y: 460, distance: 178.1
click at [681, 460] on div "A tool that can be used to read a website content." at bounding box center [707, 469] width 116 height 19
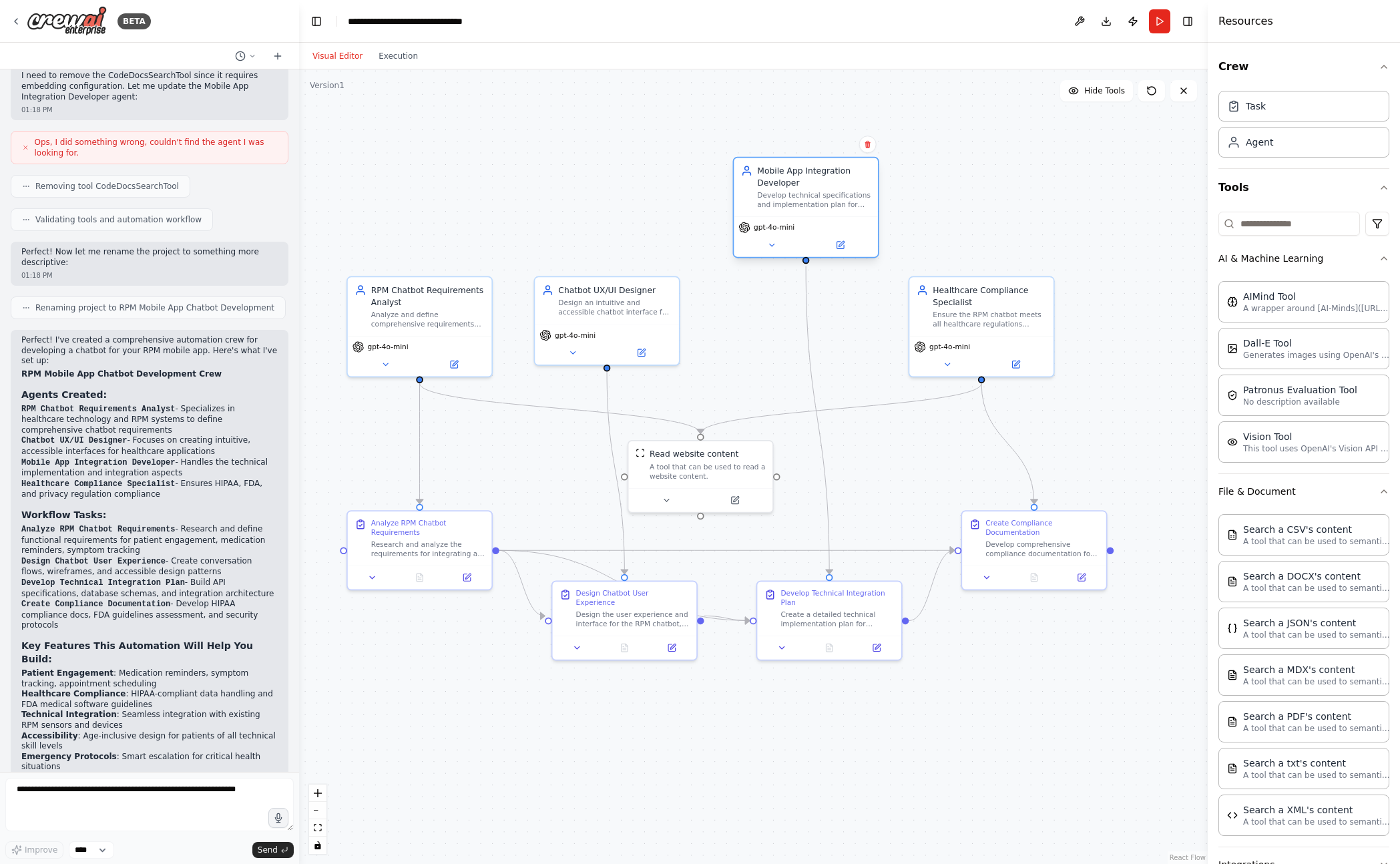
drag, startPoint x: 801, startPoint y: 319, endPoint x: 808, endPoint y: 208, distance: 111.2
click at [808, 208] on div "Develop technical specifications and implementation plan for integrating the ch…" at bounding box center [814, 200] width 114 height 19
drag, startPoint x: 634, startPoint y: 299, endPoint x: 654, endPoint y: 306, distance: 21.2
click at [654, 308] on div "Design an intuitive and accessible chatbot interface for the RPM mobile app, cr…" at bounding box center [638, 317] width 114 height 19
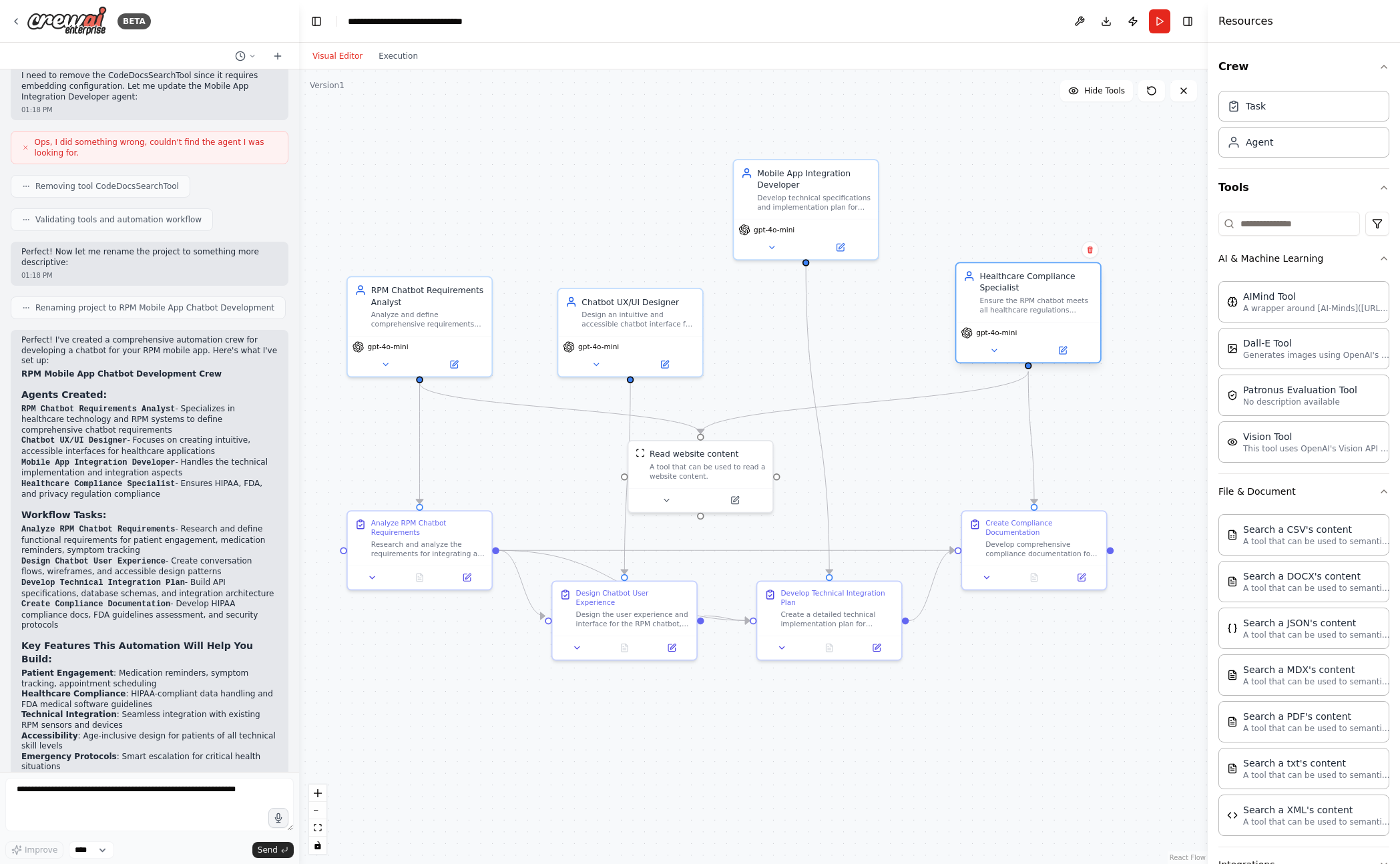
drag, startPoint x: 985, startPoint y: 308, endPoint x: 1027, endPoint y: 311, distance: 42.1
click at [1031, 296] on div "Ensure the RPM chatbot meets all healthcare regulations including HIPAA, FDA gu…" at bounding box center [1036, 305] width 114 height 19
click at [664, 611] on div "Design the user experience and interface for the RPM chatbot, creating conversa…" at bounding box center [638, 617] width 114 height 19
click at [664, 611] on div "Design the user experience and interface for the RPM chatbot, creating conversa…" at bounding box center [627, 617] width 114 height 19
click at [381, 529] on div "Analyze RPM Chatbot Requirements" at bounding box center [428, 525] width 114 height 19
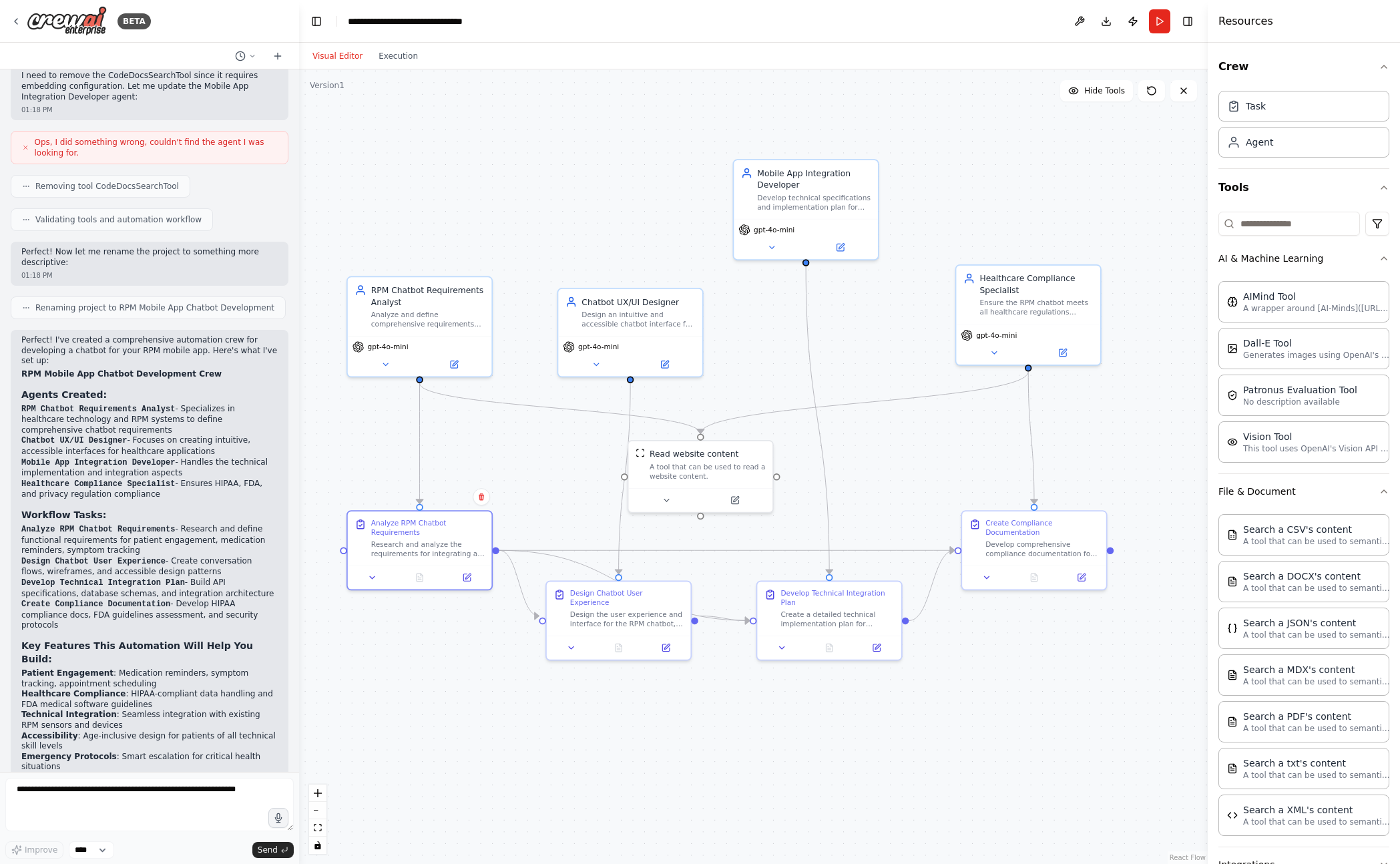
drag, startPoint x: 173, startPoint y: 549, endPoint x: 174, endPoint y: 528, distance: 21.0
click at [174, 528] on li "Analyze RPM Chatbot Requirements - Research and define functional requirements …" at bounding box center [150, 540] width 256 height 32
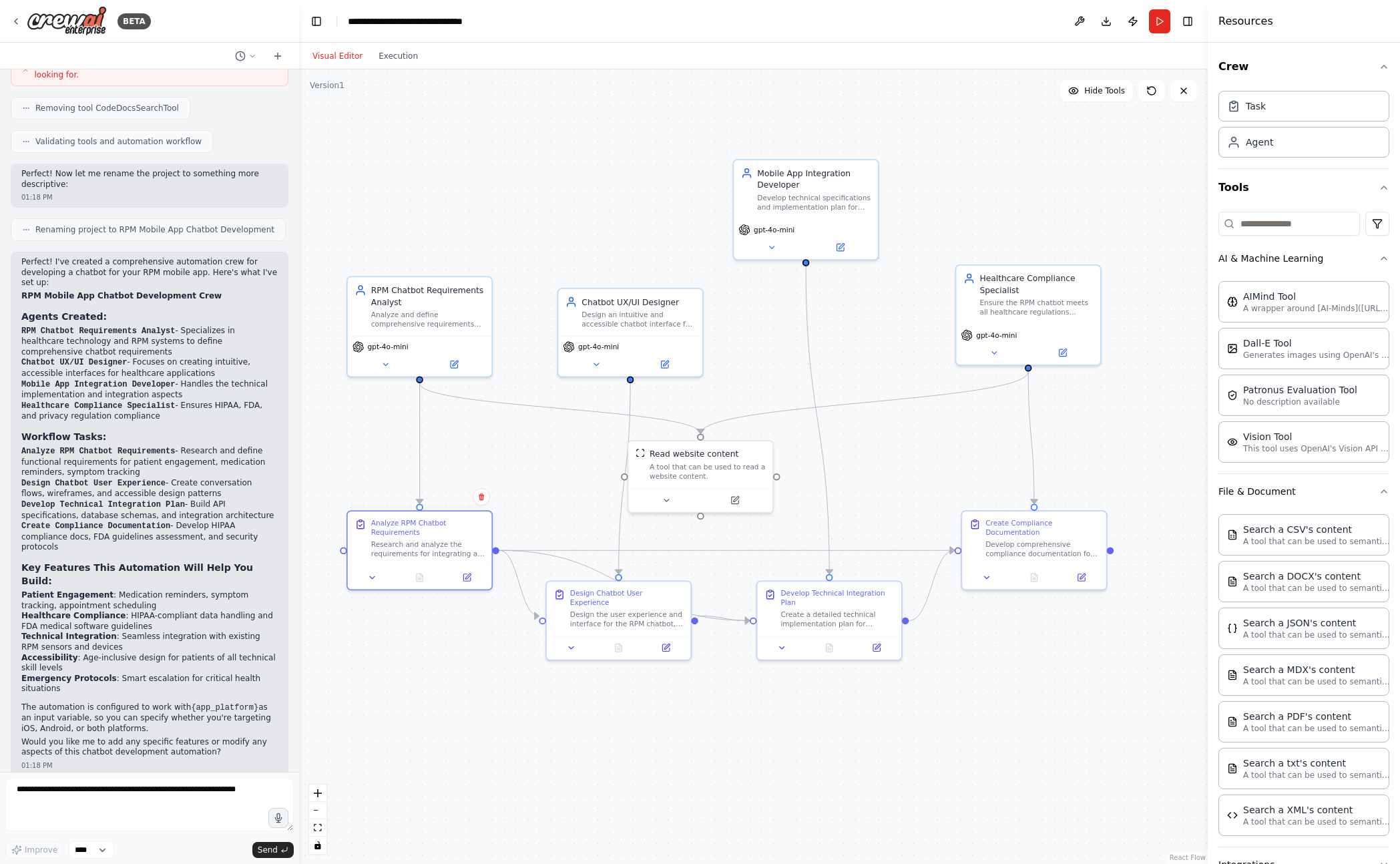
scroll to position [965, 0]
click at [632, 814] on div ".deletable-edge-delete-btn { width: 20px; height: 20px; border: 0px solid #ffff…" at bounding box center [753, 466] width 909 height 794
click at [1385, 71] on icon "button" at bounding box center [1383, 66] width 11 height 11
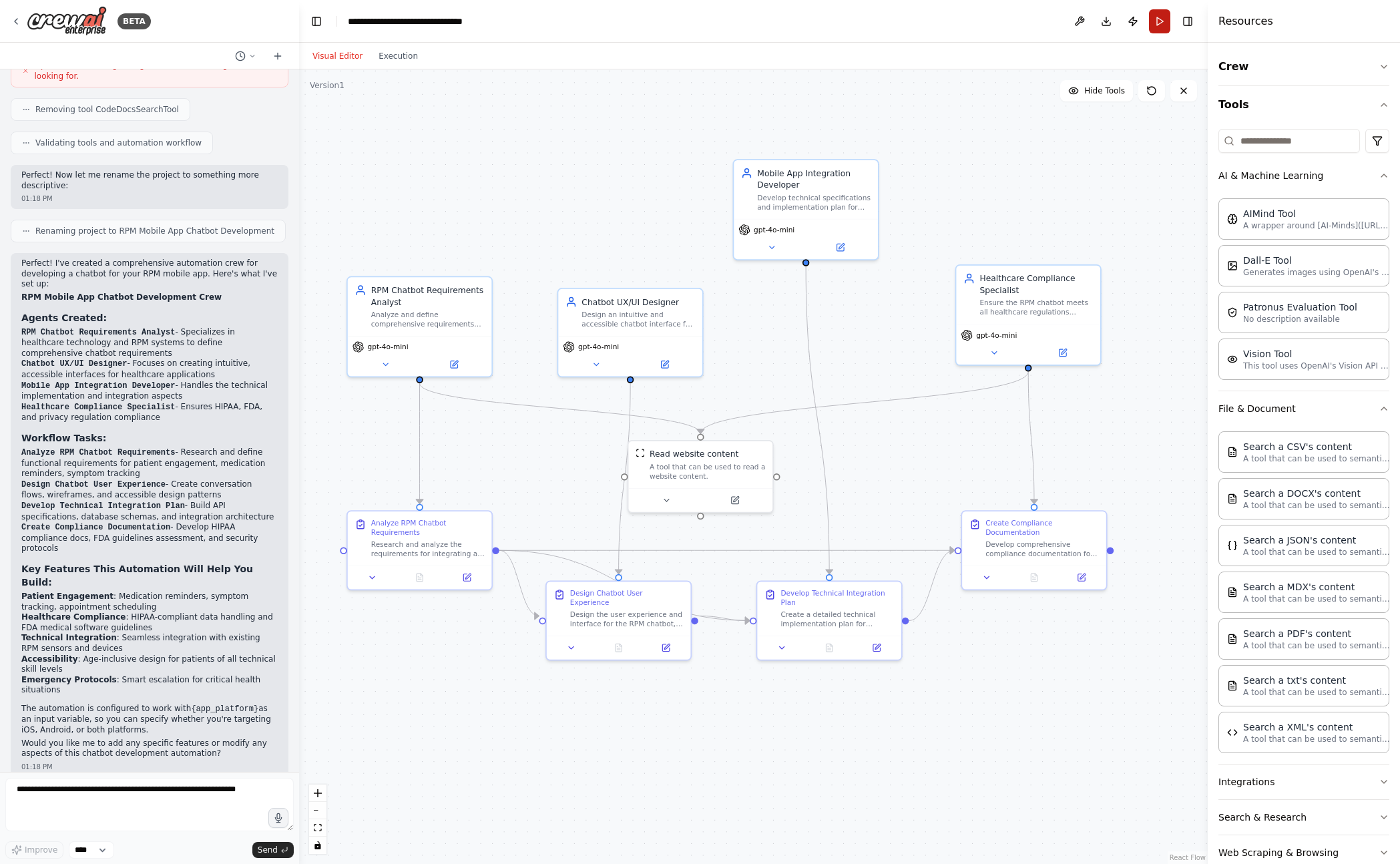
click at [1154, 20] on button "Run" at bounding box center [1160, 21] width 22 height 24
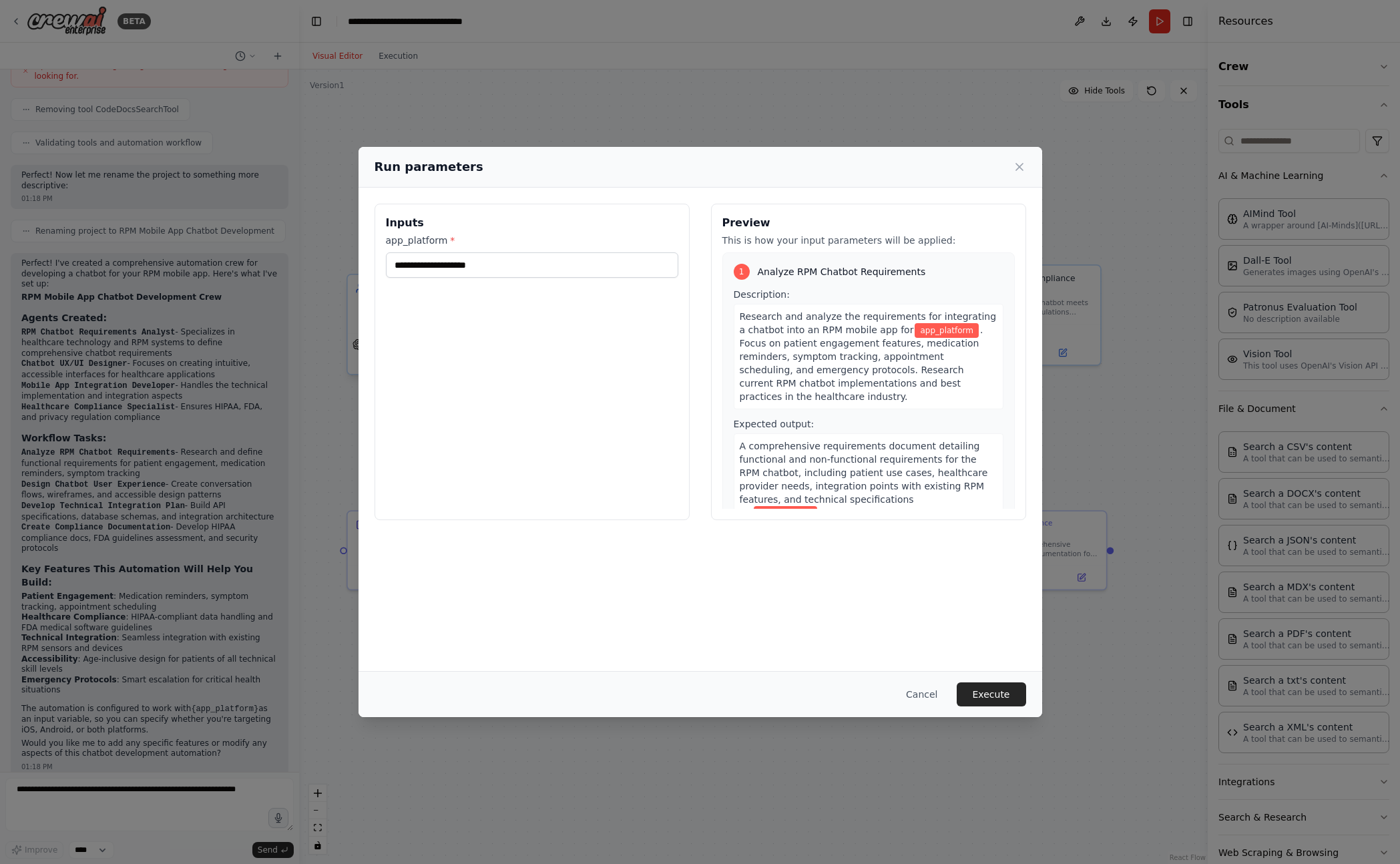
drag, startPoint x: 303, startPoint y: 302, endPoint x: 365, endPoint y: 285, distance: 64.3
click at [304, 302] on div "Run parameters Inputs app_platform * Preview This is how your input parameters …" at bounding box center [700, 432] width 1400 height 864
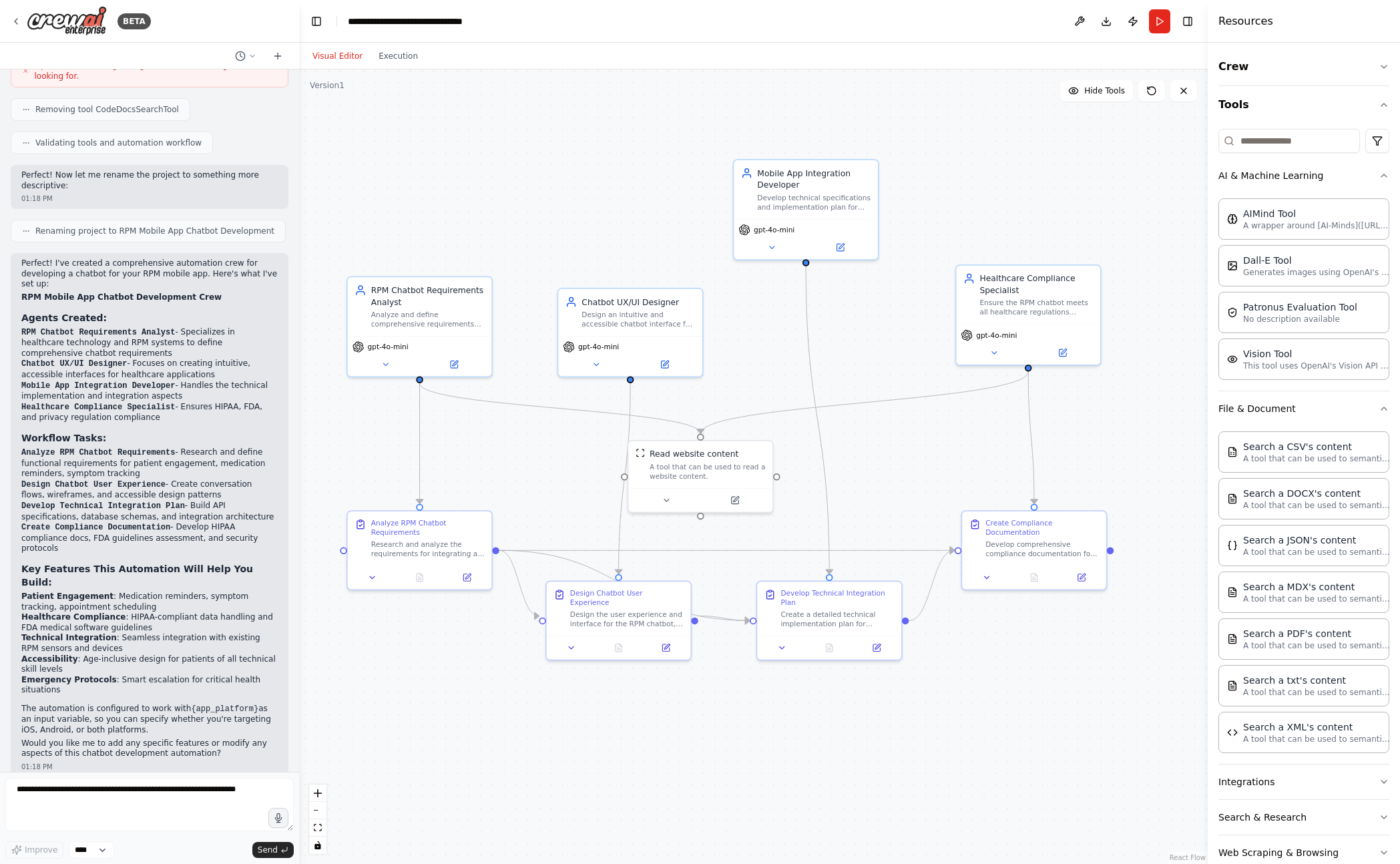
click at [473, 265] on div ".deletable-edge-delete-btn { width: 20px; height: 20px; border: 0px solid #ffff…" at bounding box center [753, 466] width 909 height 794
click at [414, 56] on button "Execution" at bounding box center [398, 56] width 55 height 16
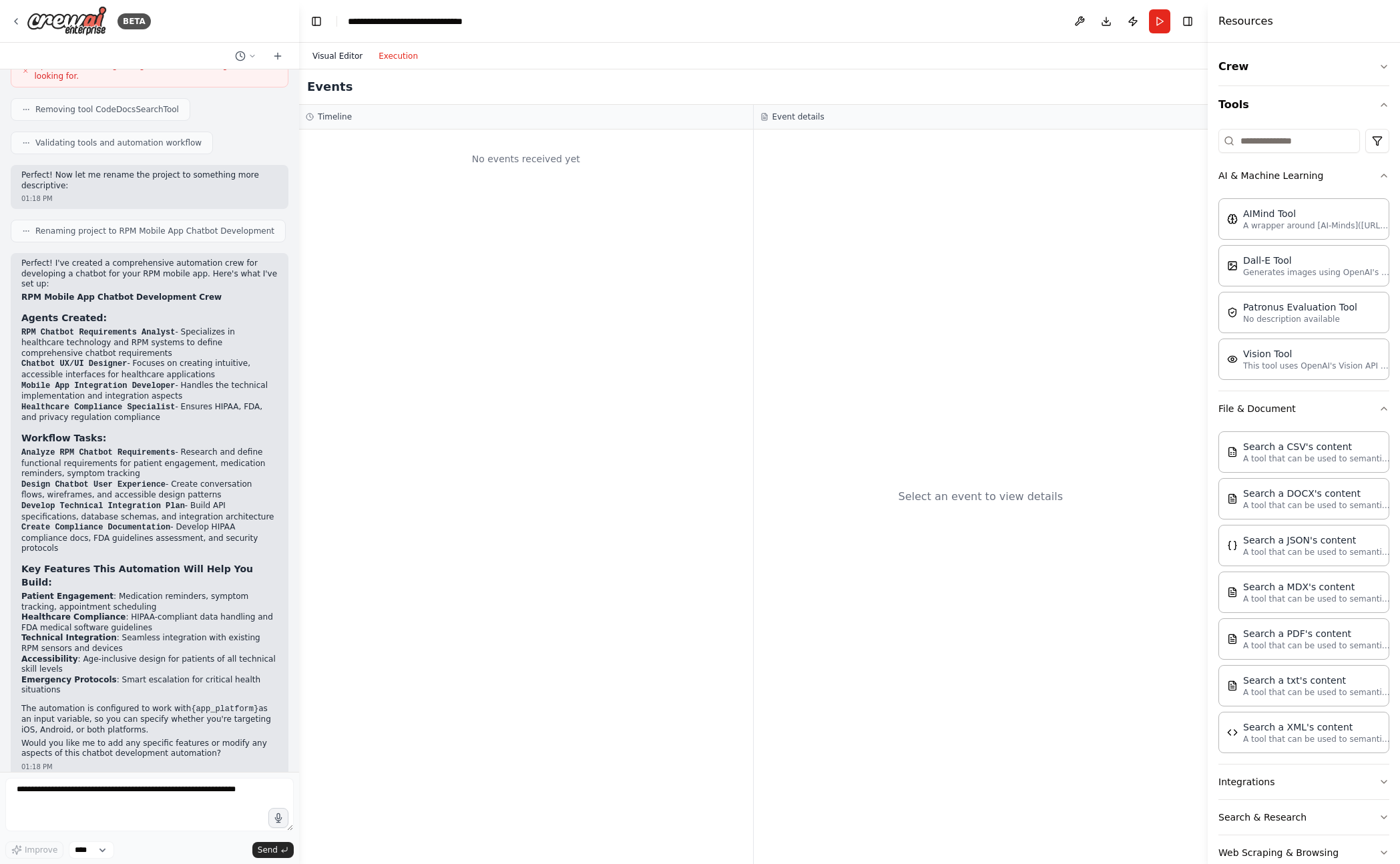
click at [329, 60] on button "Visual Editor" at bounding box center [337, 56] width 66 height 16
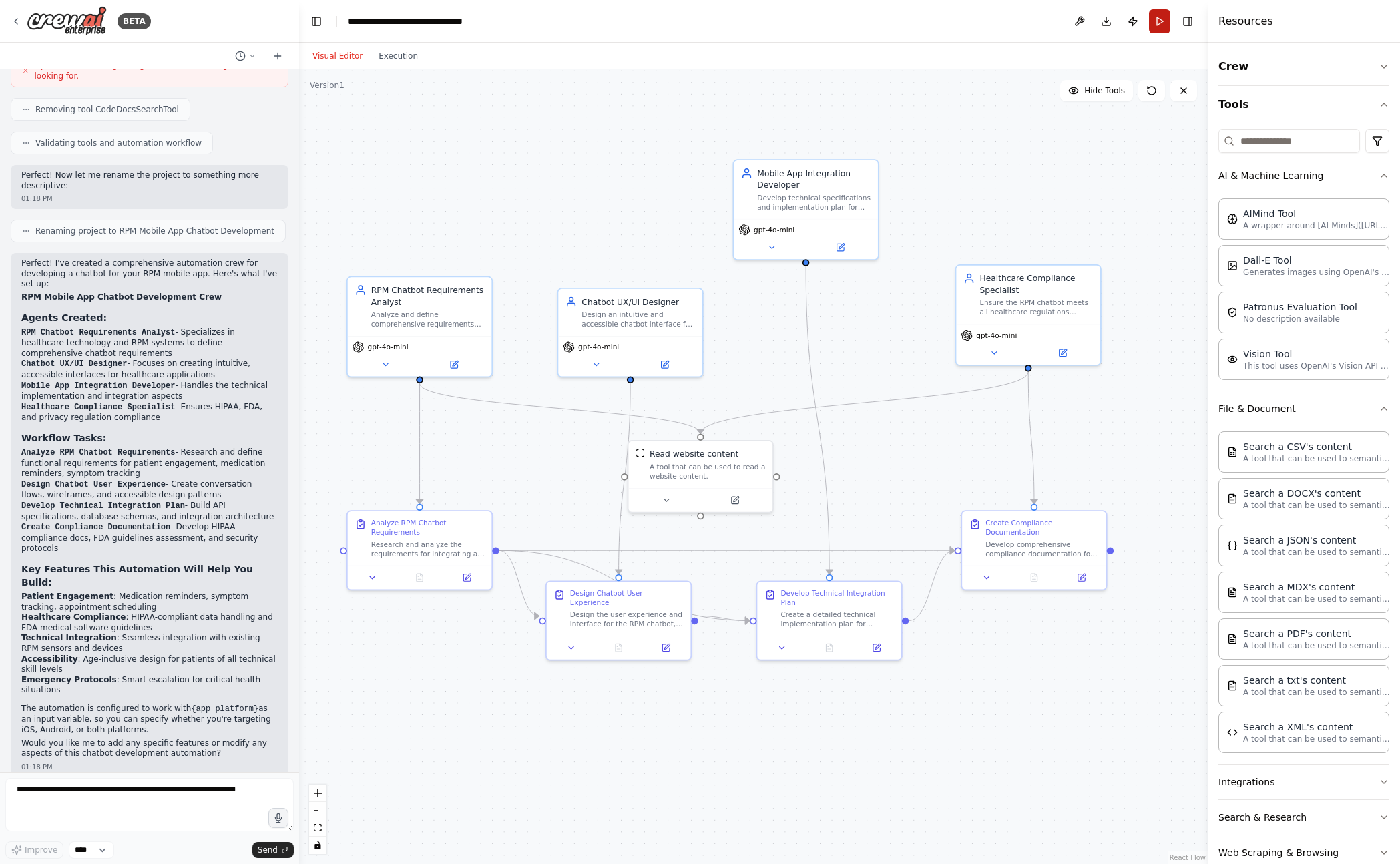
click at [1165, 22] on button "Run" at bounding box center [1160, 21] width 22 height 24
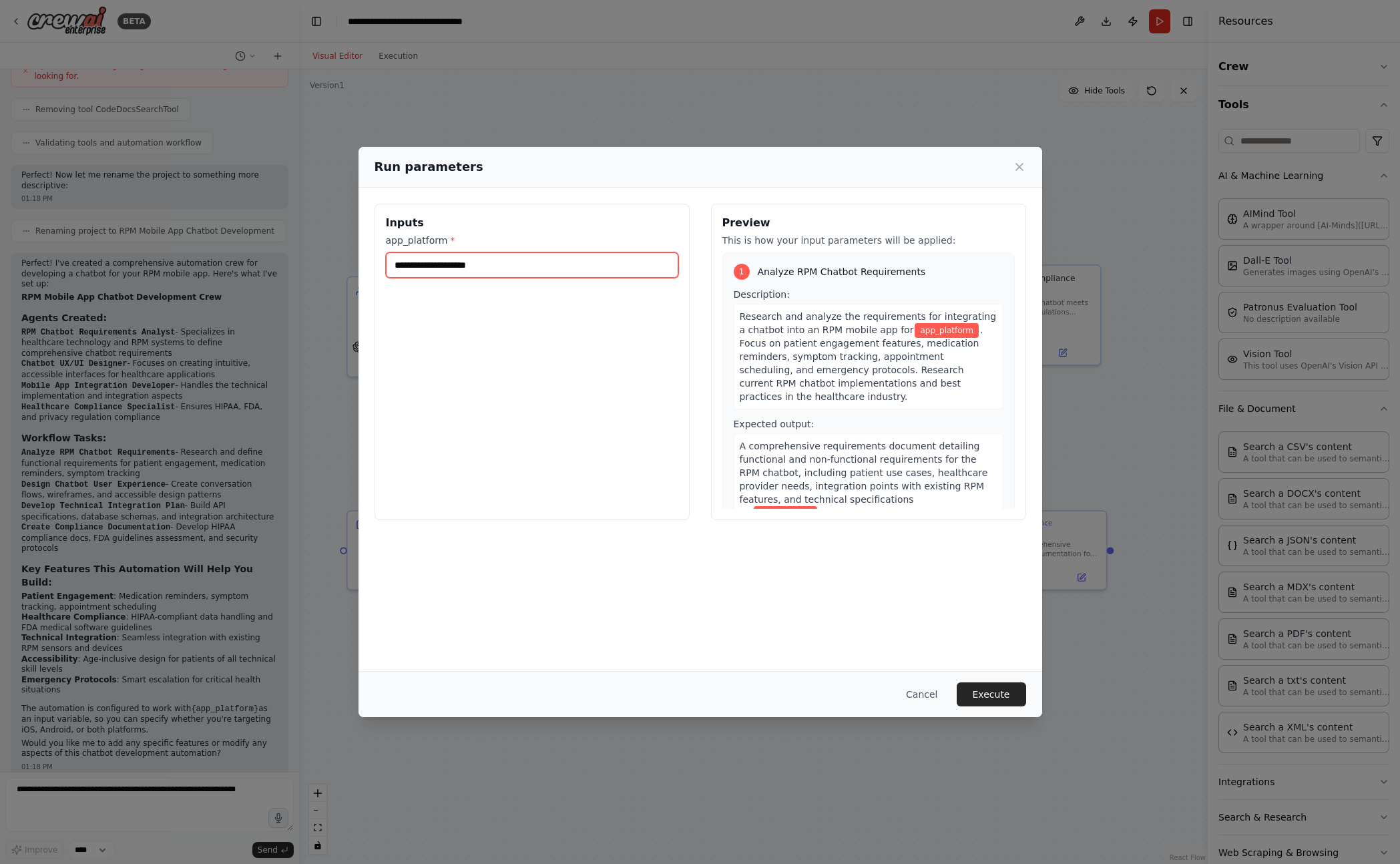
click at [436, 263] on input "app_platform *" at bounding box center [532, 265] width 292 height 25
type input "***"
click at [998, 694] on button "Execute" at bounding box center [991, 694] width 69 height 24
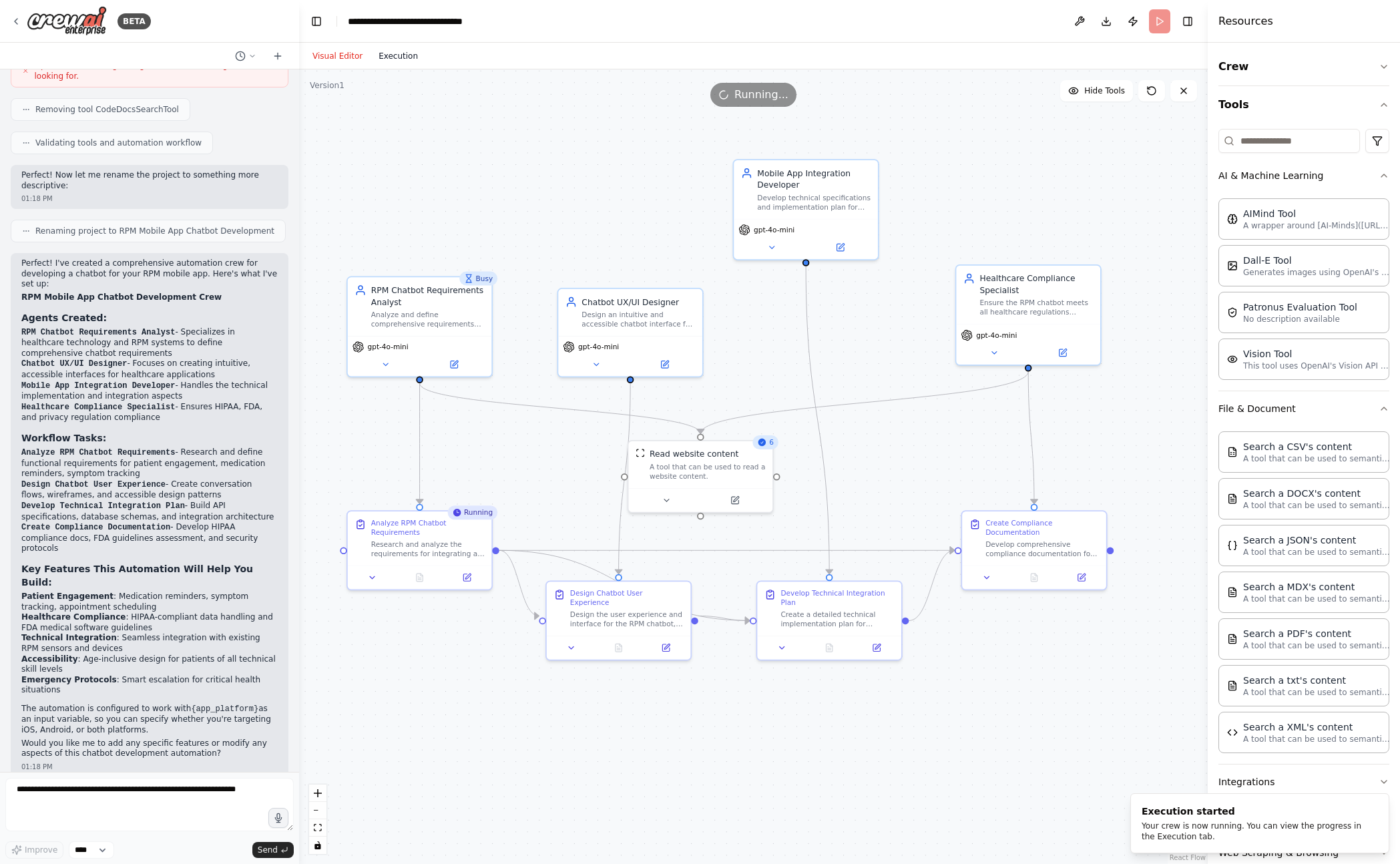
click at [410, 53] on button "Execution" at bounding box center [398, 56] width 55 height 16
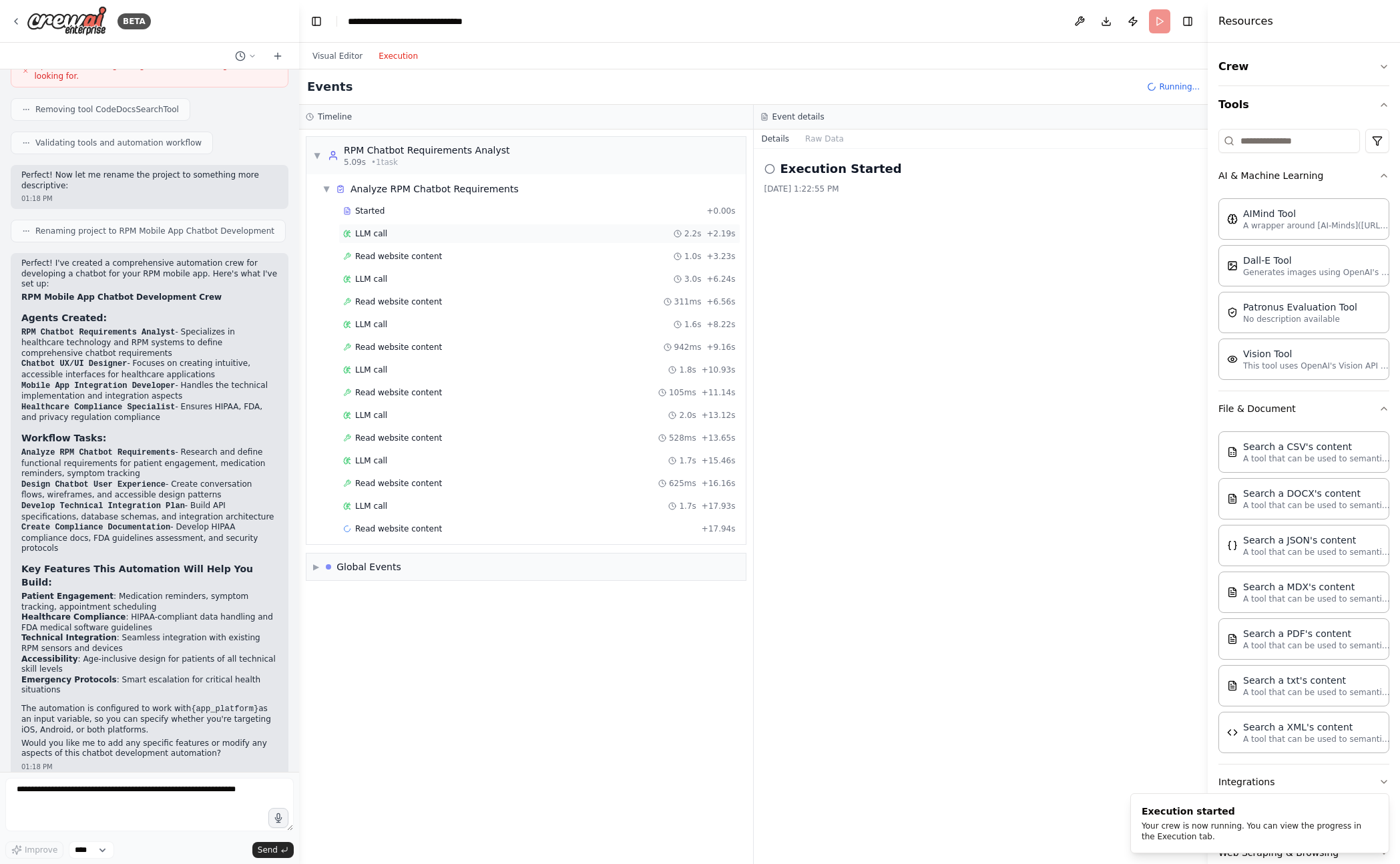
click at [464, 227] on div "LLM call 2.2s + 2.19s" at bounding box center [539, 234] width 402 height 20
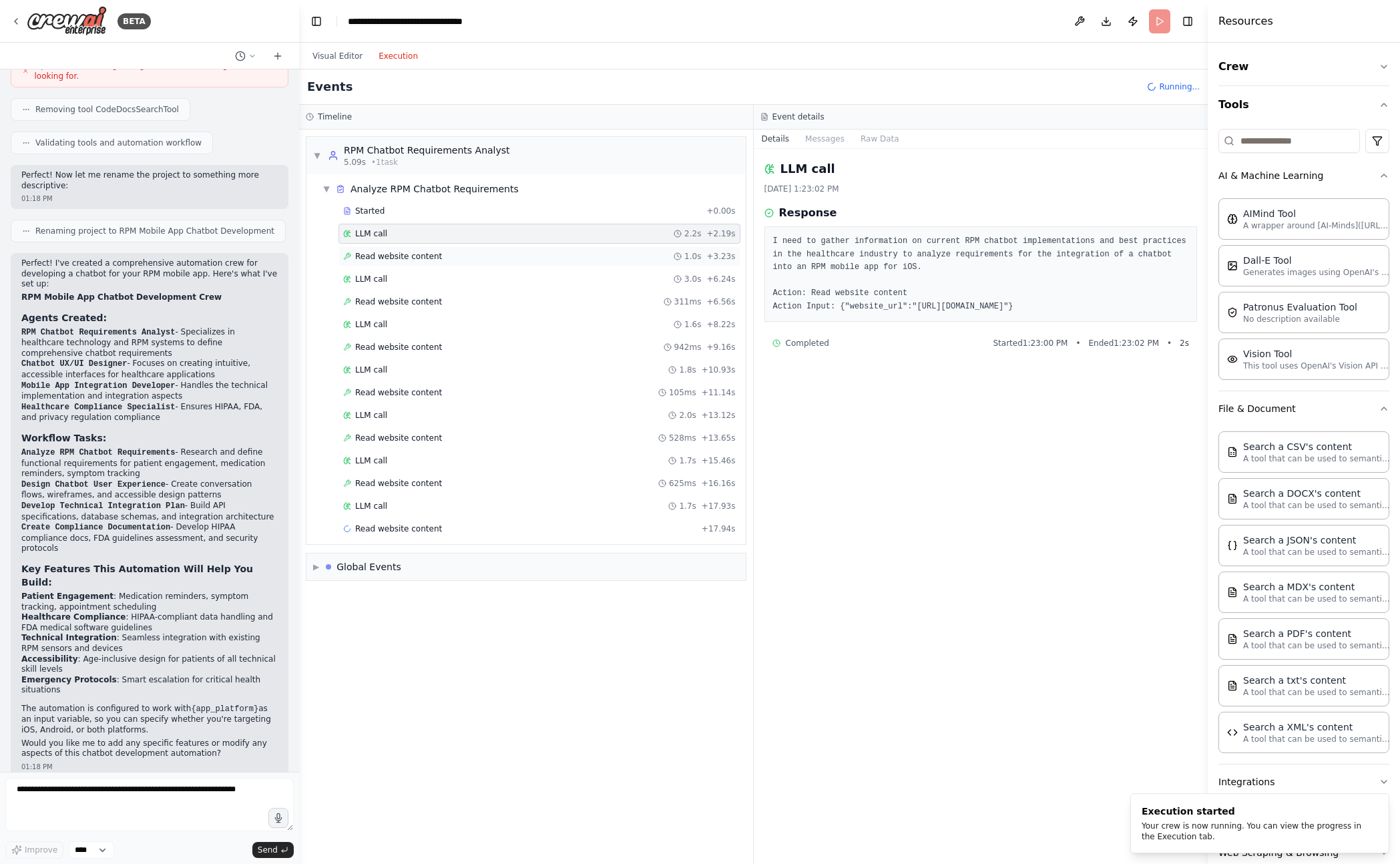
click at [450, 258] on div "Read website content 1.0s + 3.23s" at bounding box center [540, 256] width 393 height 11
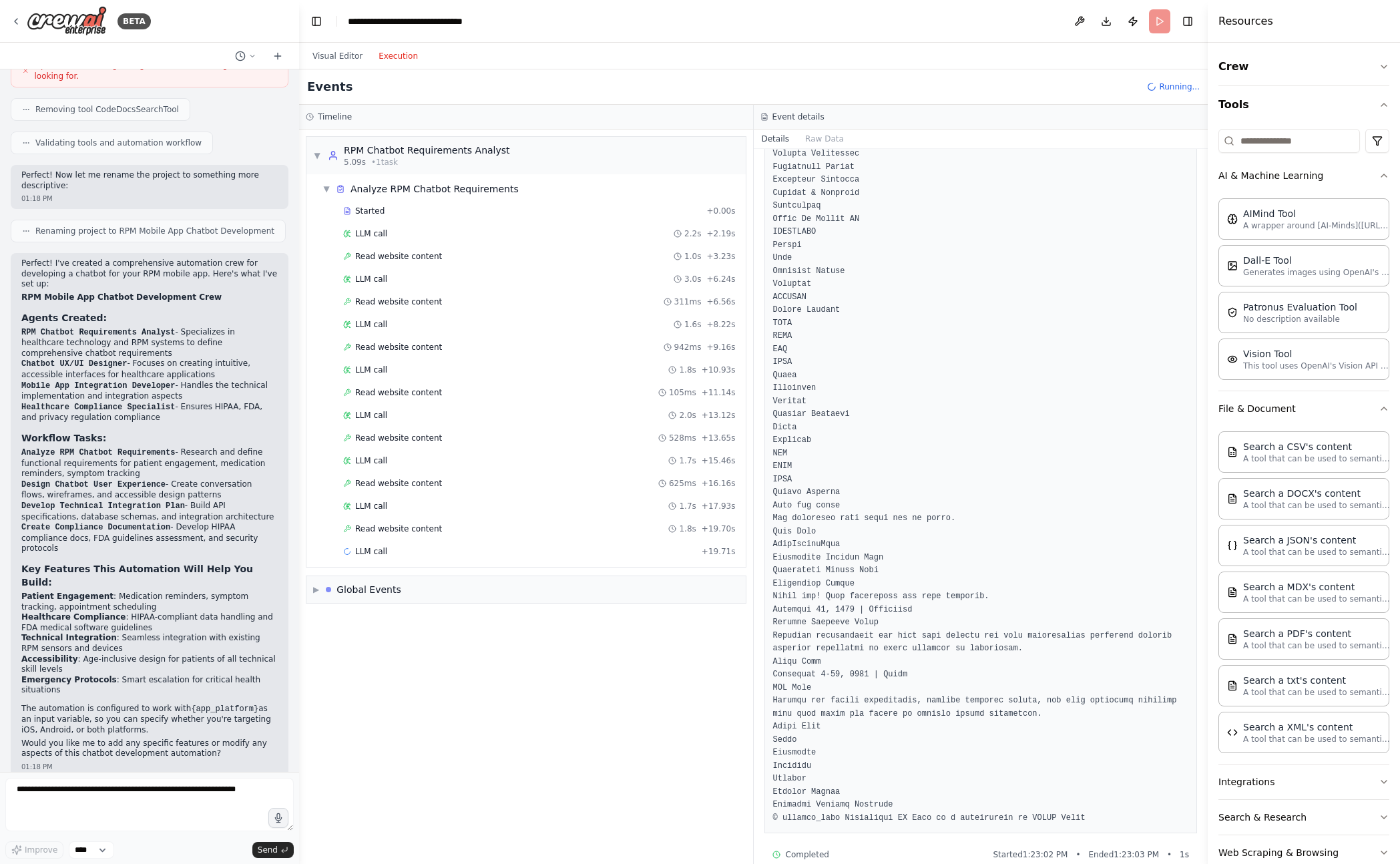
scroll to position [365, 0]
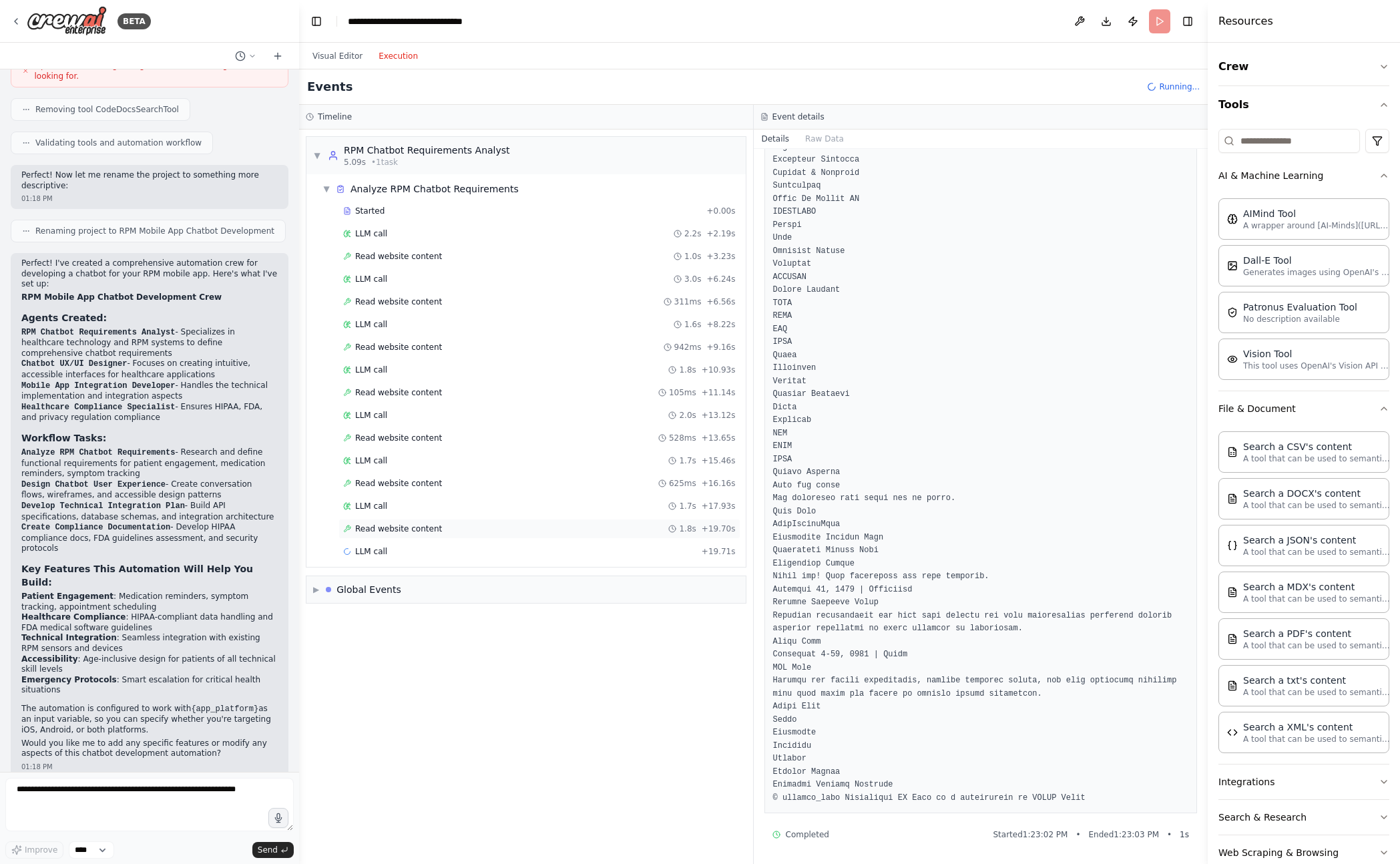
click at [424, 528] on span "Read website content" at bounding box center [399, 528] width 87 height 11
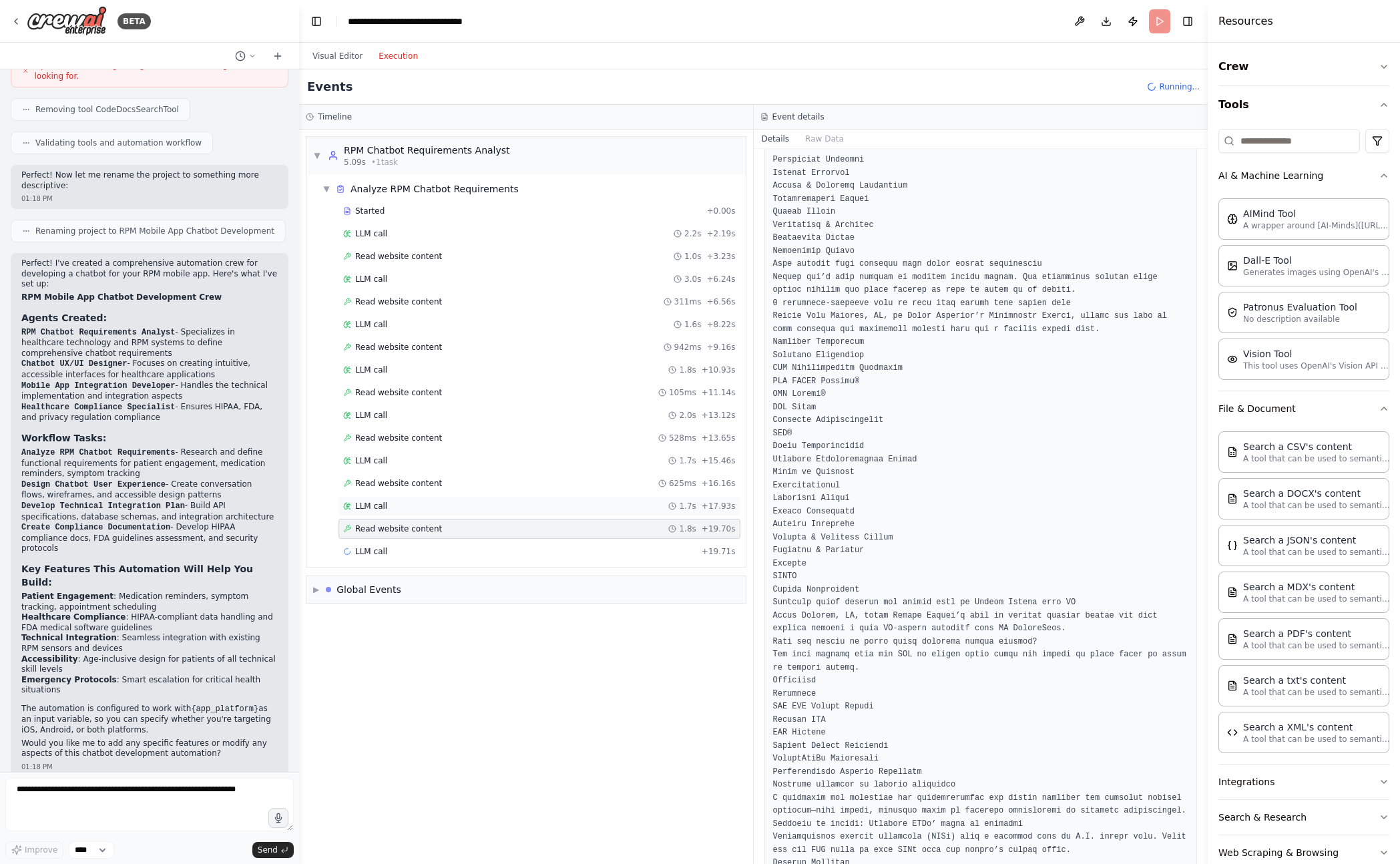
click at [500, 509] on div "LLM call 1.7s + 17.93s" at bounding box center [540, 506] width 393 height 11
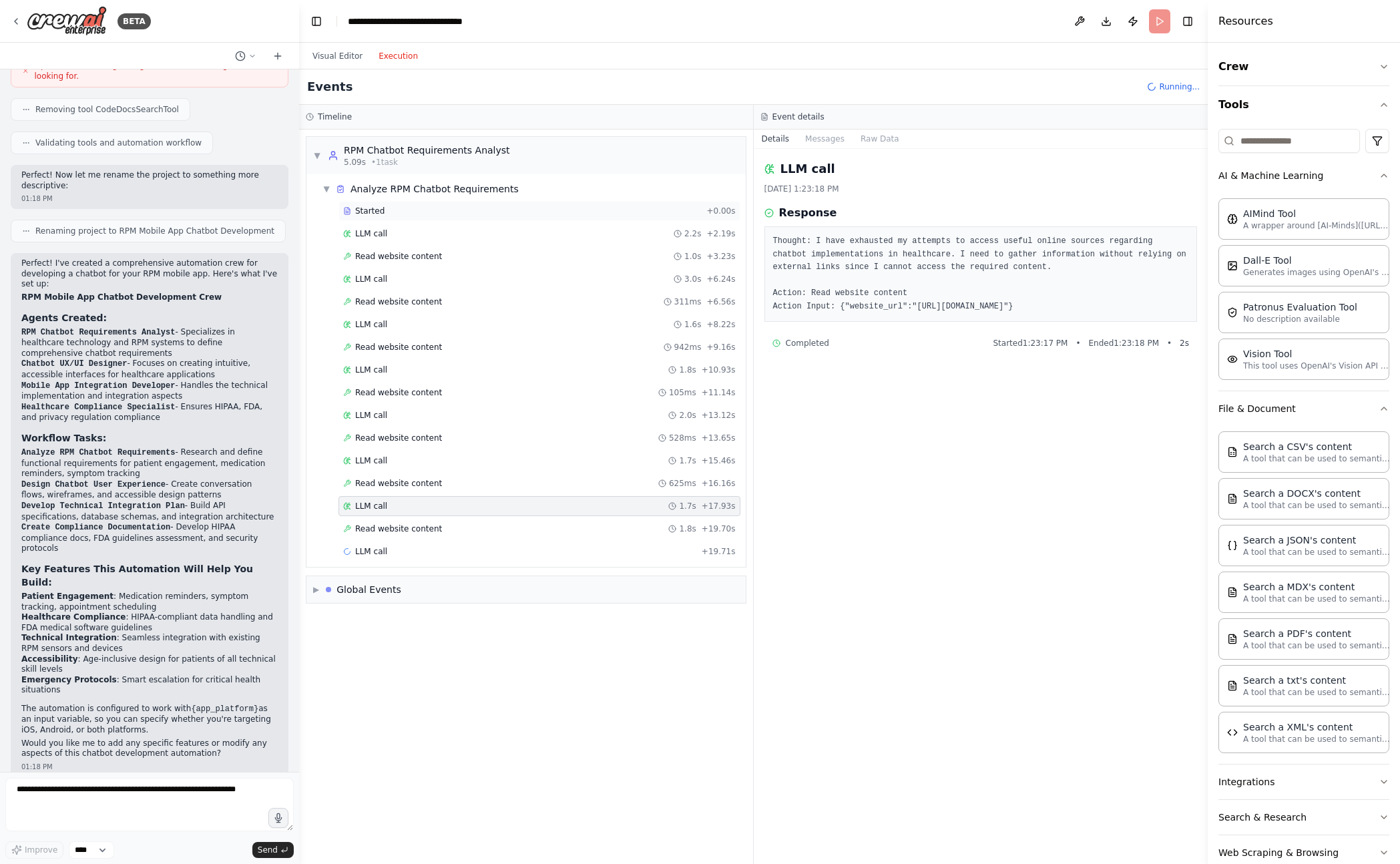
click at [459, 208] on div "Started" at bounding box center [522, 211] width 358 height 11
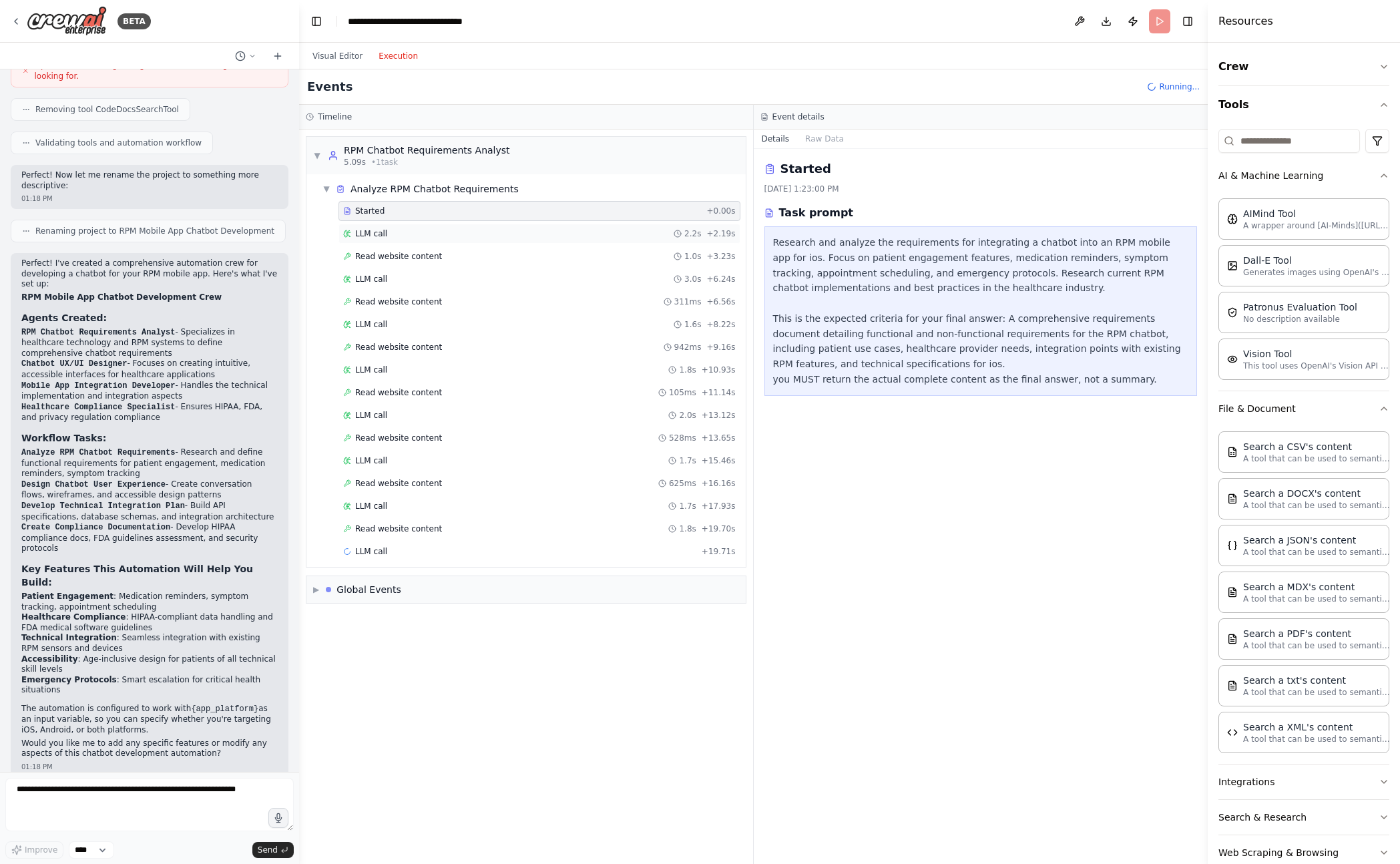
click at [451, 228] on div "LLM call 2.2s + 2.19s" at bounding box center [540, 233] width 393 height 11
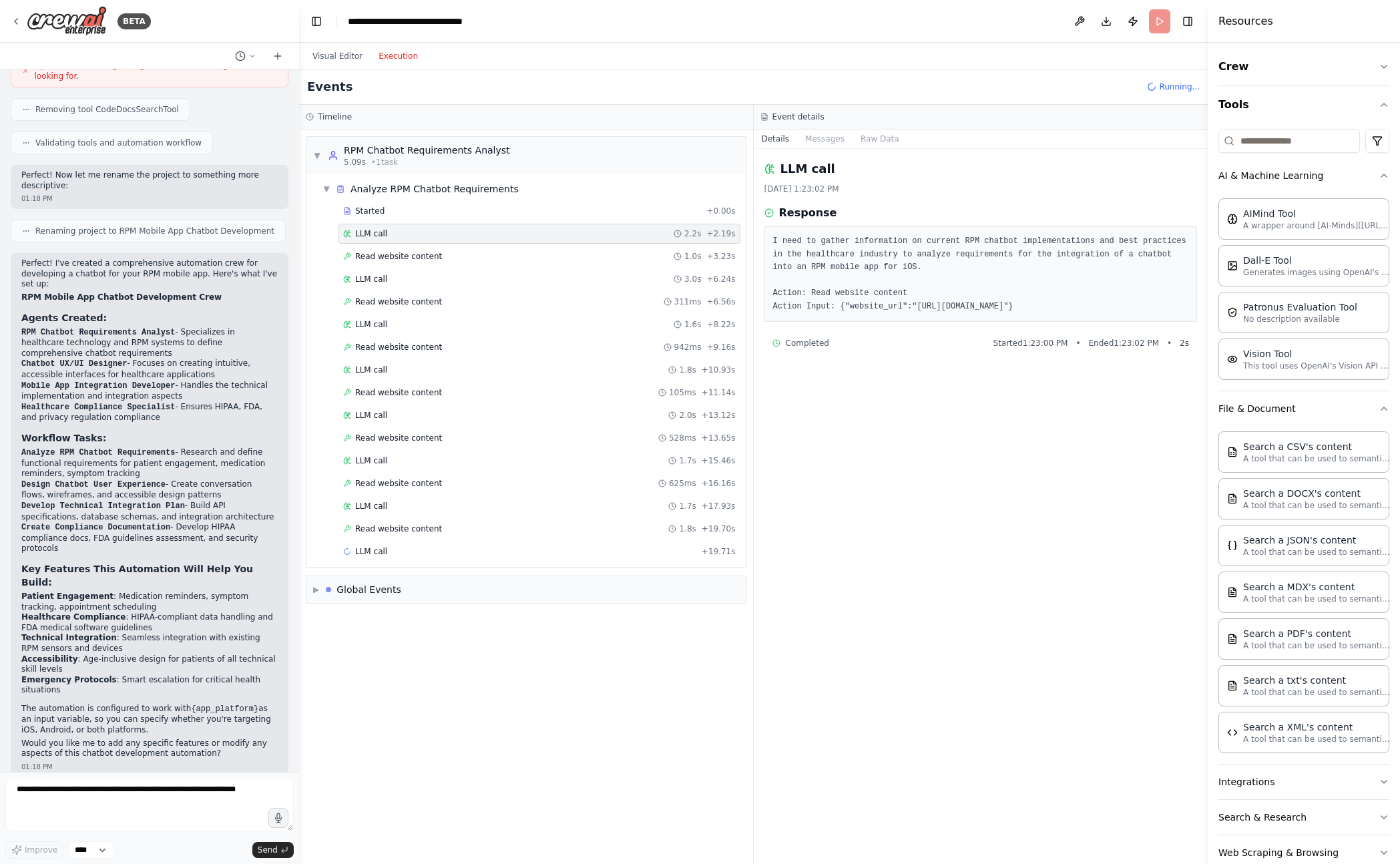
click at [344, 67] on div "Visual Editor Execution" at bounding box center [365, 55] width 122 height 27
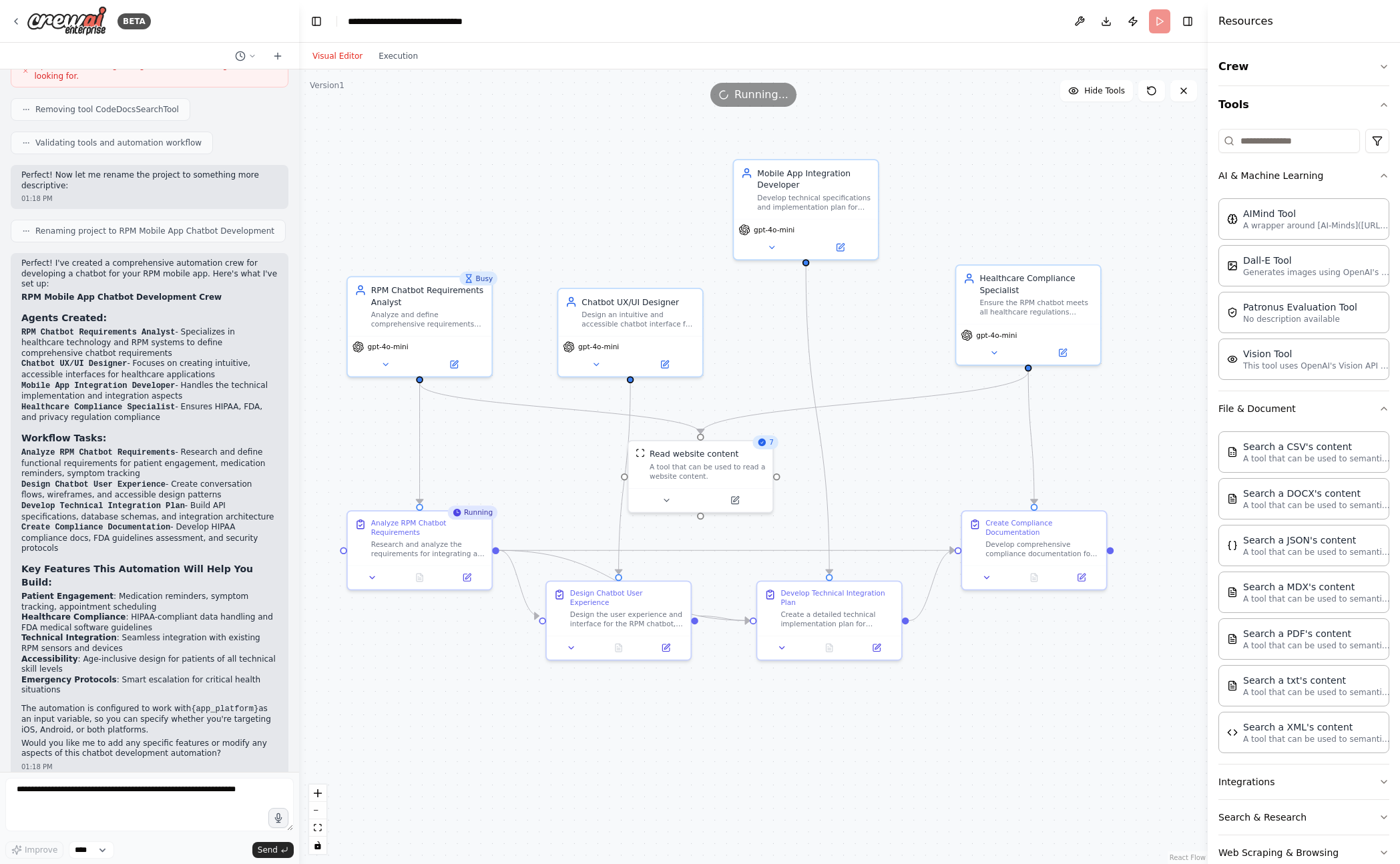
click at [345, 57] on button "Visual Editor" at bounding box center [337, 56] width 66 height 16
click at [462, 524] on div "Analyze RPM Chatbot Requirements" at bounding box center [428, 525] width 114 height 19
click at [468, 513] on div "Completed" at bounding box center [468, 511] width 60 height 14
click at [420, 578] on icon at bounding box center [419, 575] width 6 height 8
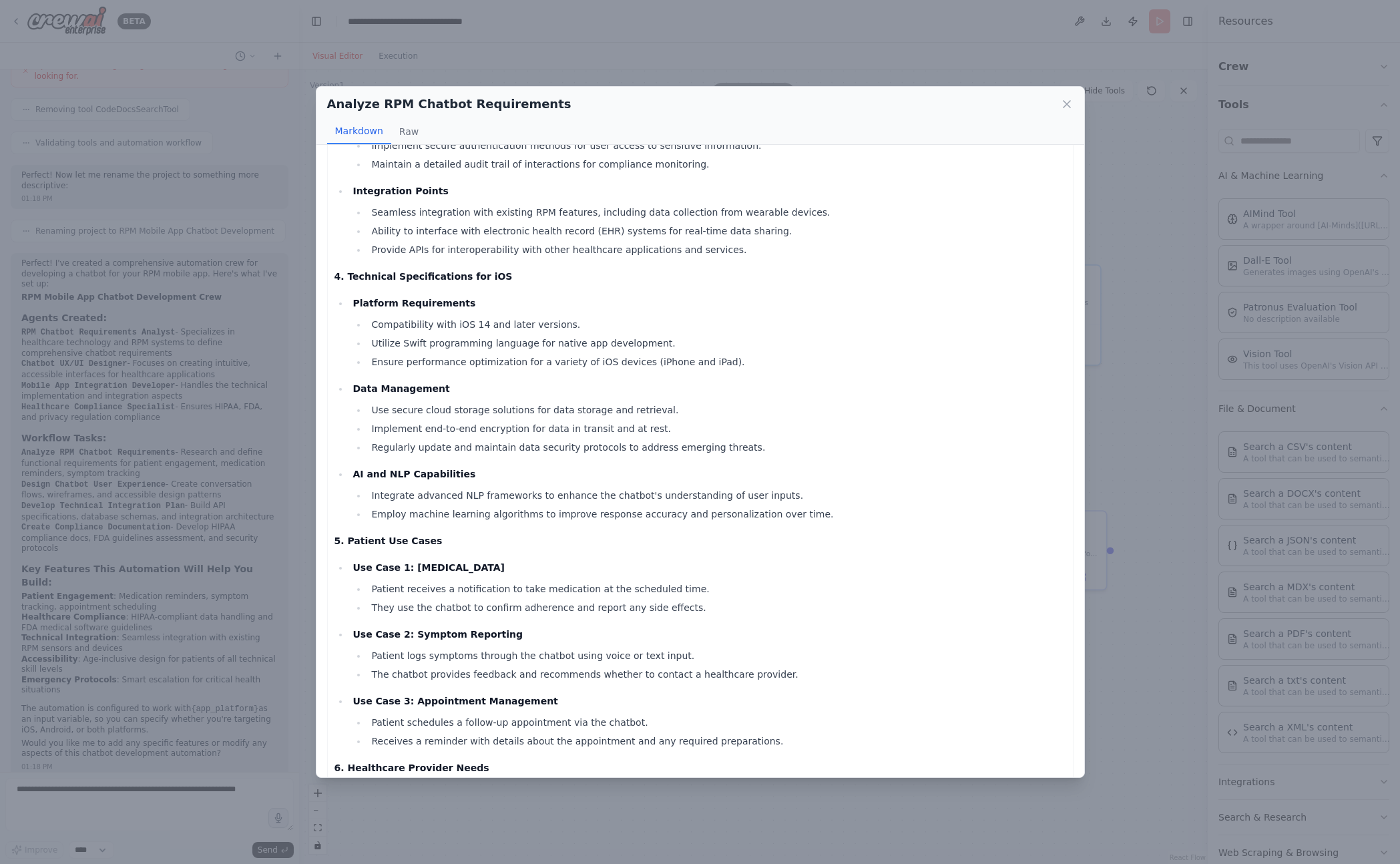
scroll to position [803, 0]
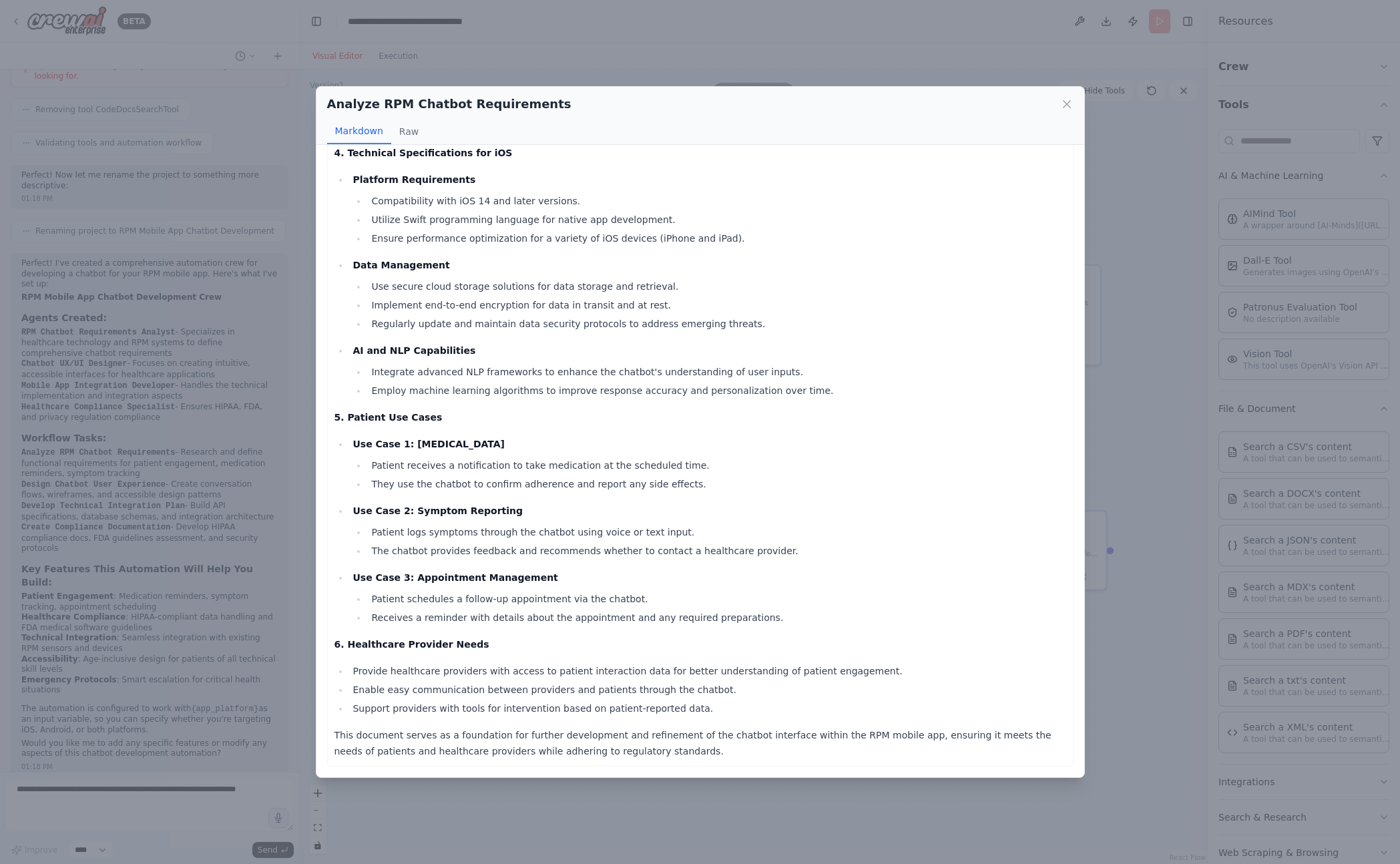
click at [633, 837] on div "Analyze RPM Chatbot Requirements Markdown Raw Comprehensive Requirements Docume…" at bounding box center [700, 432] width 1400 height 864
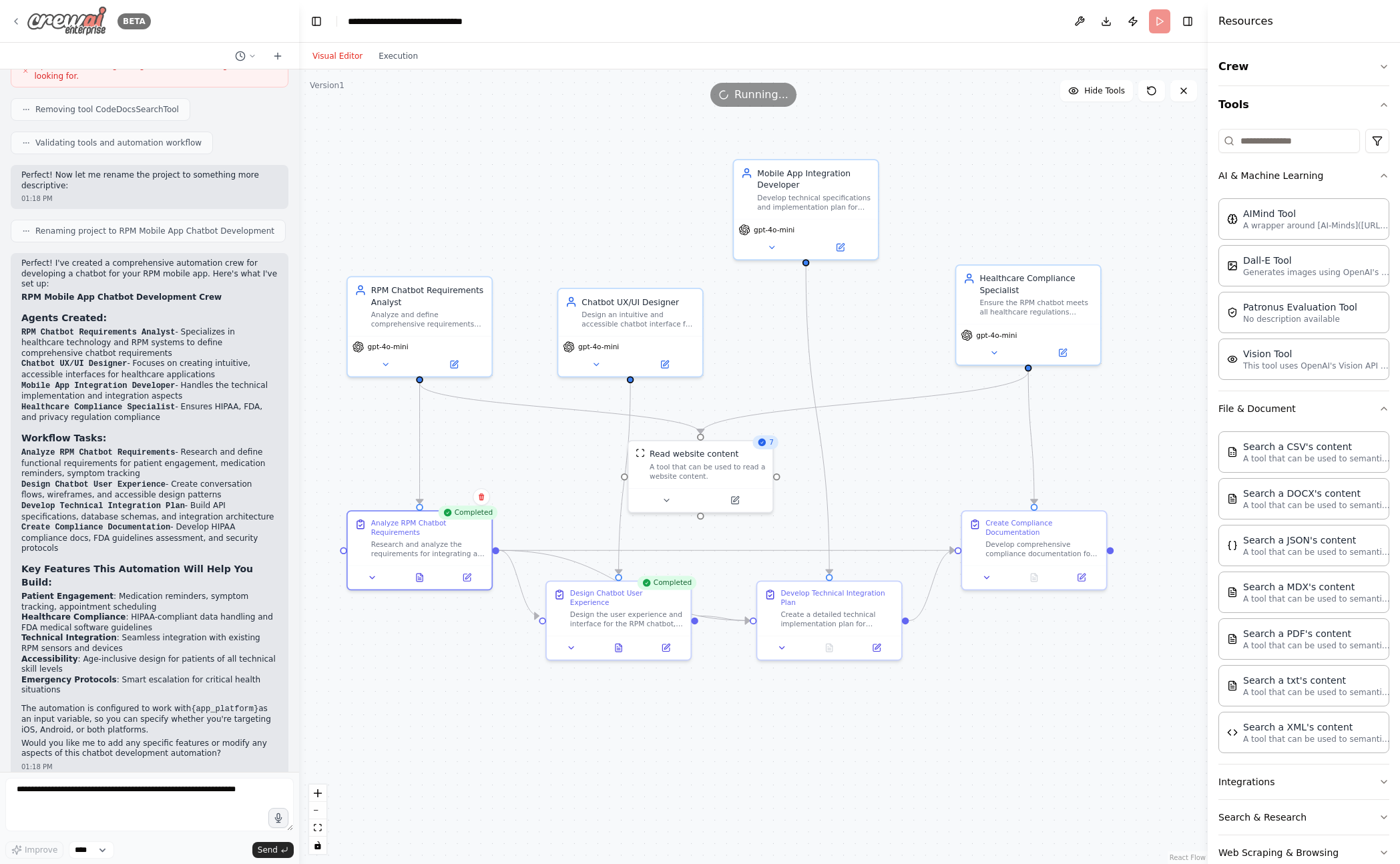
click at [14, 20] on icon at bounding box center [16, 21] width 11 height 11
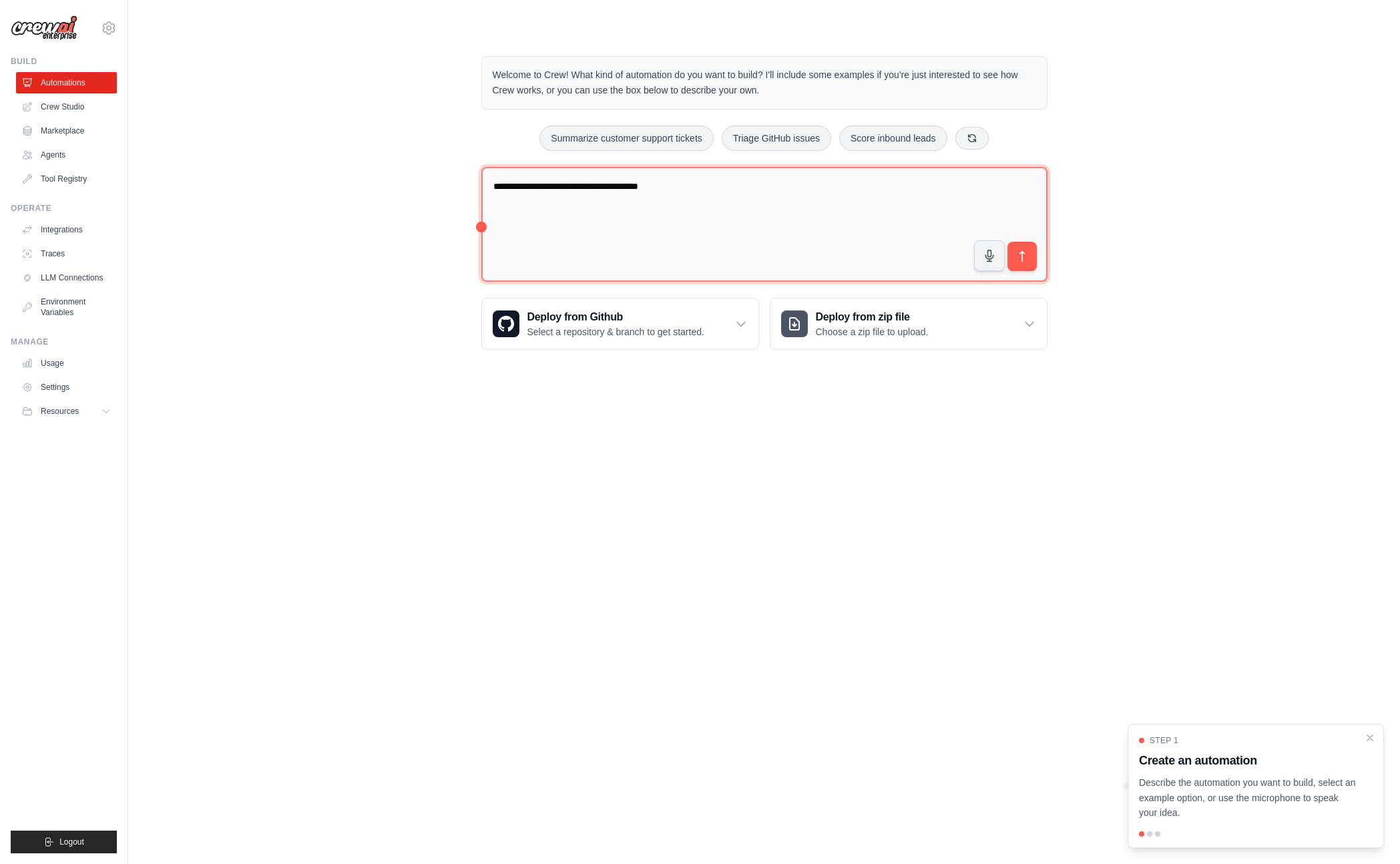
click at [584, 237] on textarea "**********" at bounding box center [764, 224] width 566 height 116
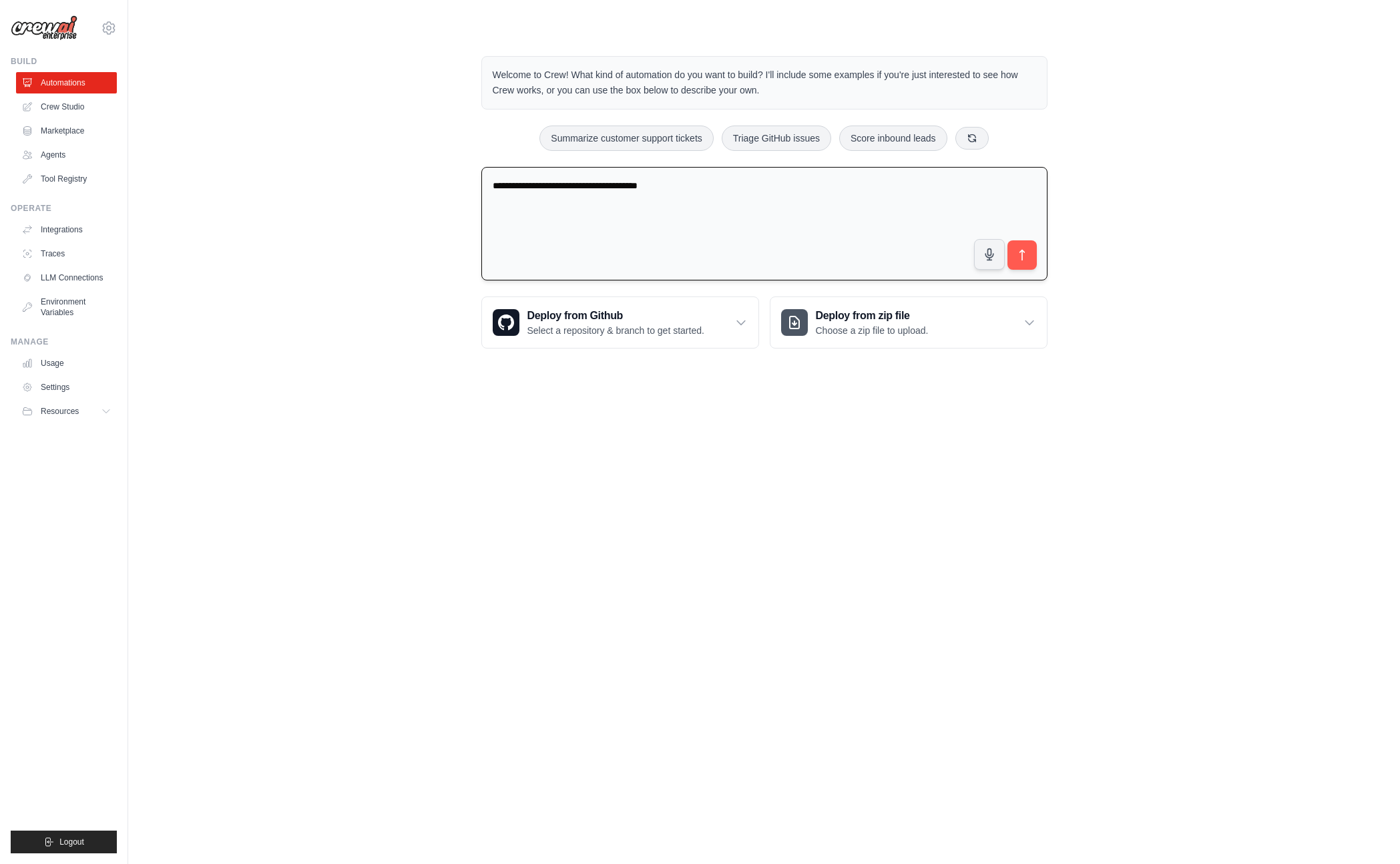
click at [584, 236] on textarea "**********" at bounding box center [764, 224] width 566 height 114
click at [244, 263] on div "Welcome to Crew! What kind of automation do you want to build? I'll include som…" at bounding box center [764, 202] width 1229 height 335
click at [52, 104] on link "Crew Studio" at bounding box center [68, 107] width 101 height 22
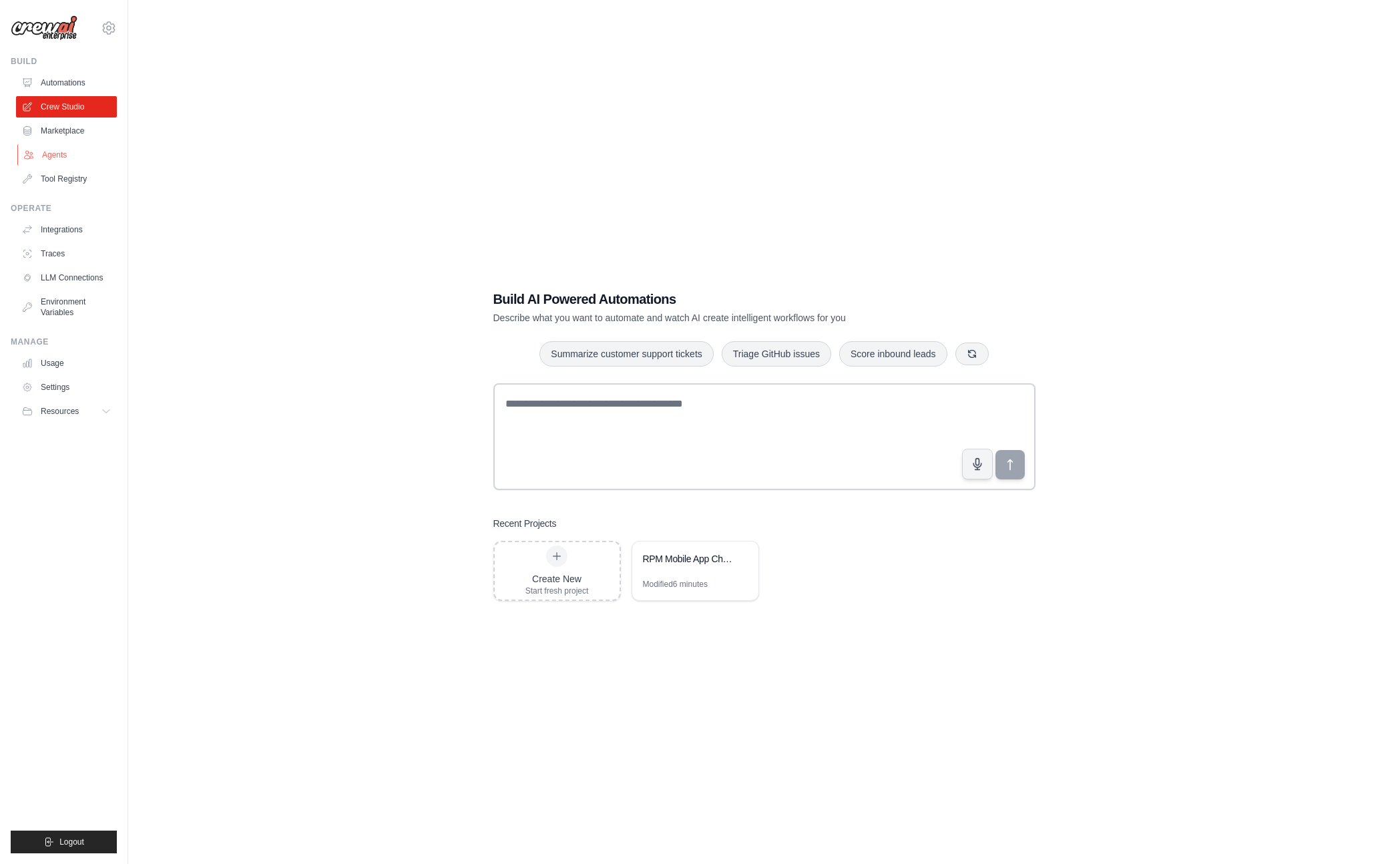
click at [53, 156] on link "Agents" at bounding box center [68, 155] width 101 height 22
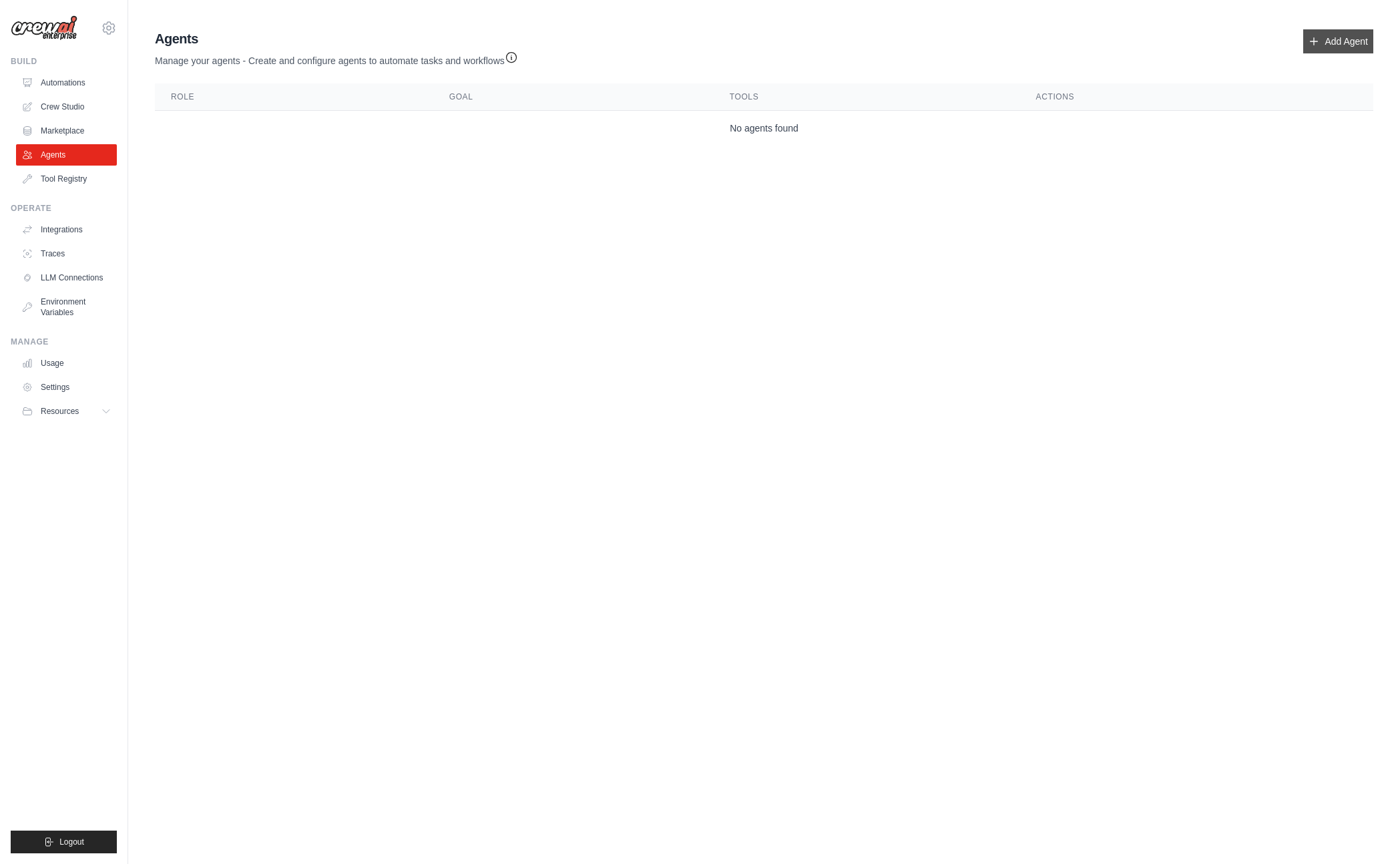
click at [1341, 37] on link "Add Agent" at bounding box center [1337, 41] width 70 height 24
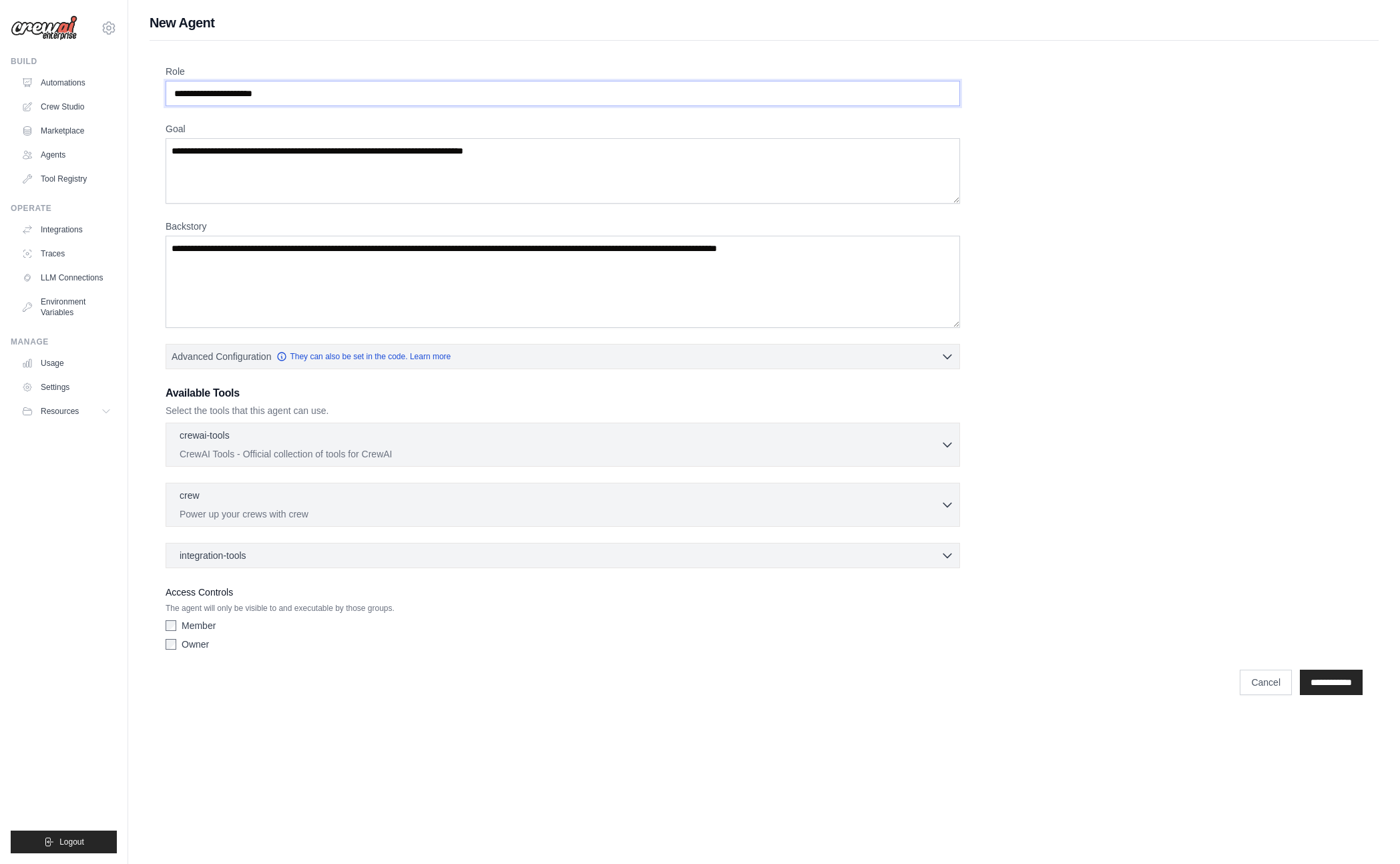
click at [439, 88] on input "Role" at bounding box center [563, 93] width 794 height 25
click at [436, 94] on input "Role" at bounding box center [563, 93] width 794 height 25
type input "**********"
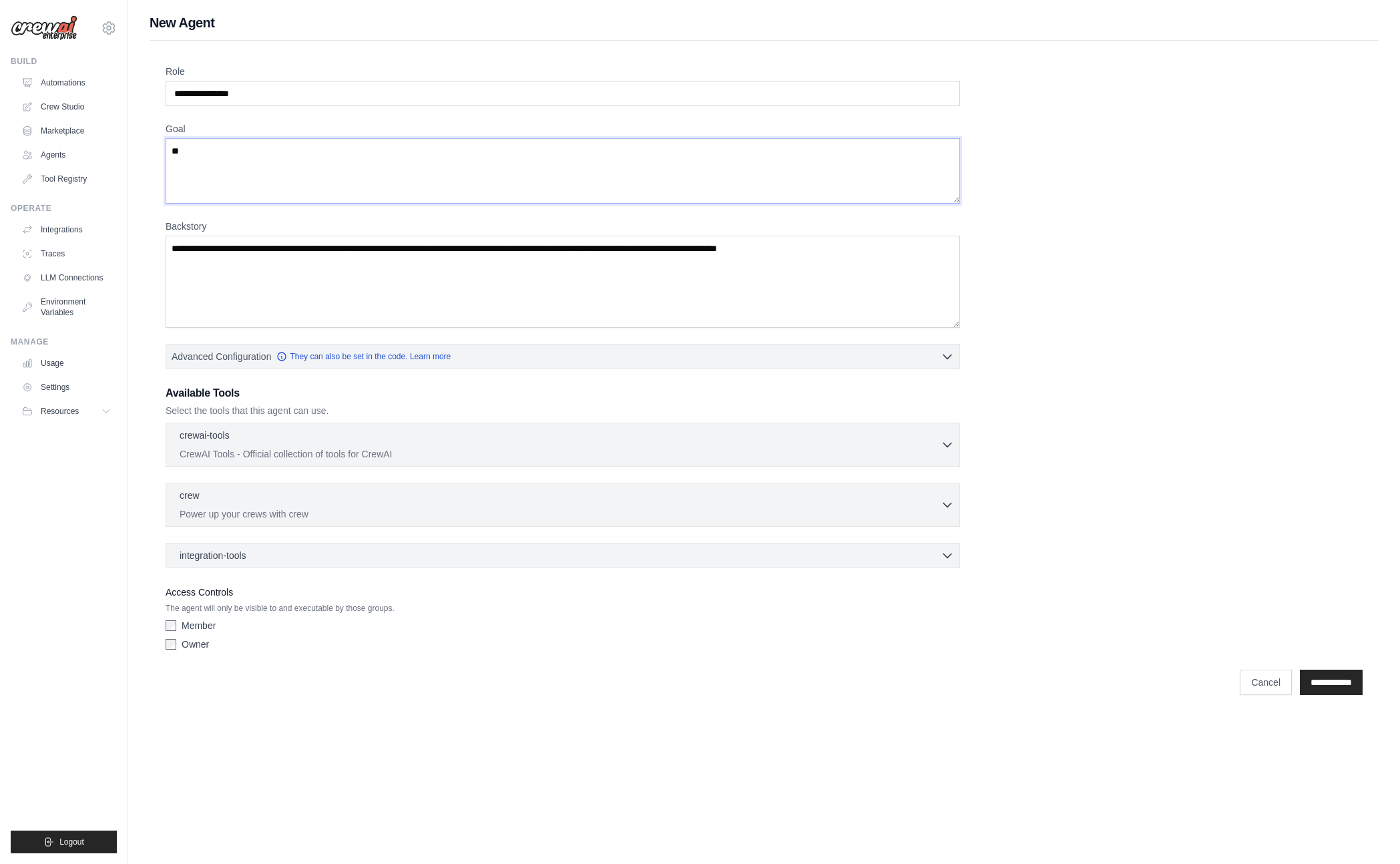
type textarea "*"
type textarea "**********"
click at [555, 435] on div "crewai-tools 0 selected" at bounding box center [560, 436] width 761 height 16
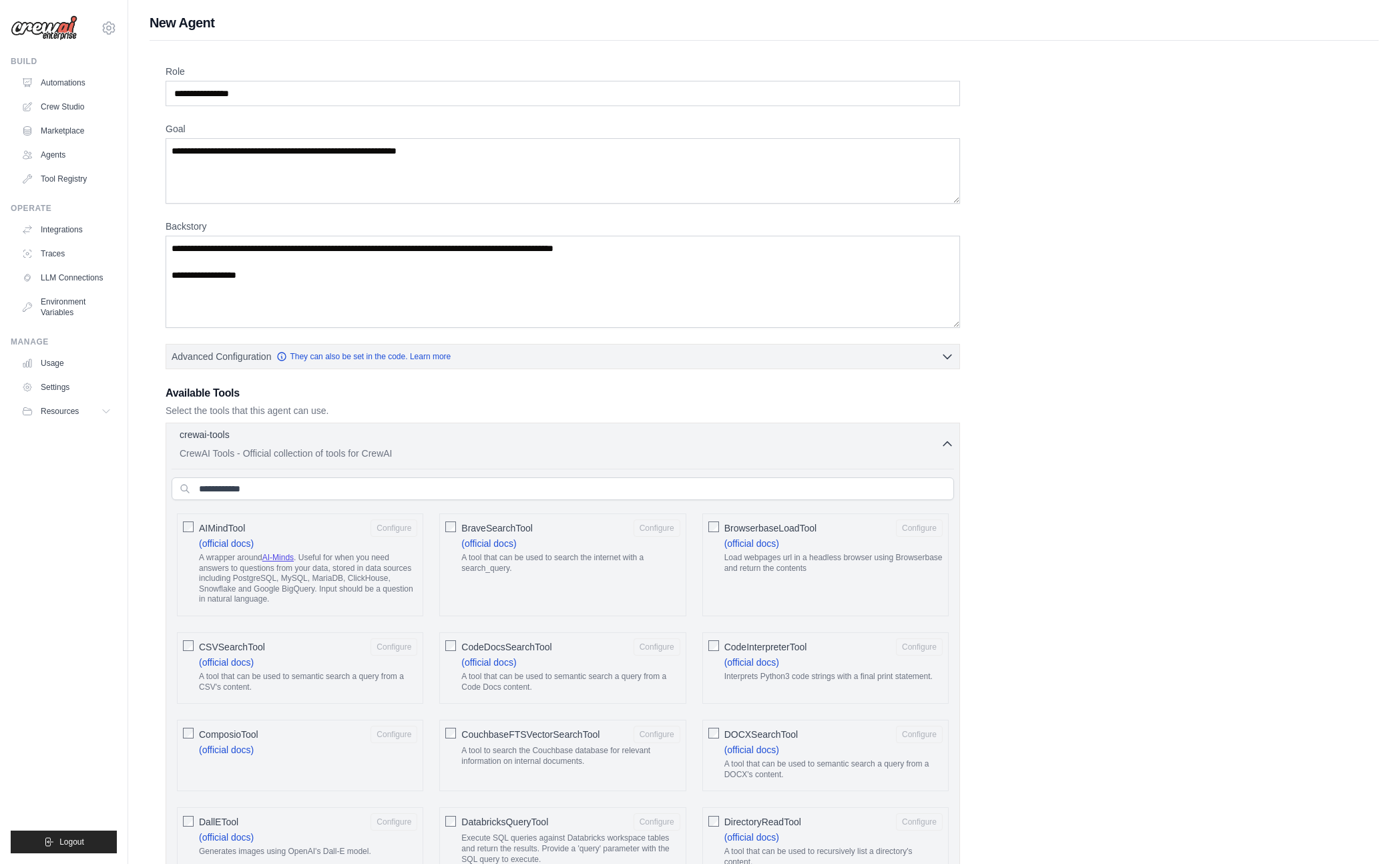
click at [555, 434] on div "crewai-tools 0 selected" at bounding box center [560, 436] width 761 height 16
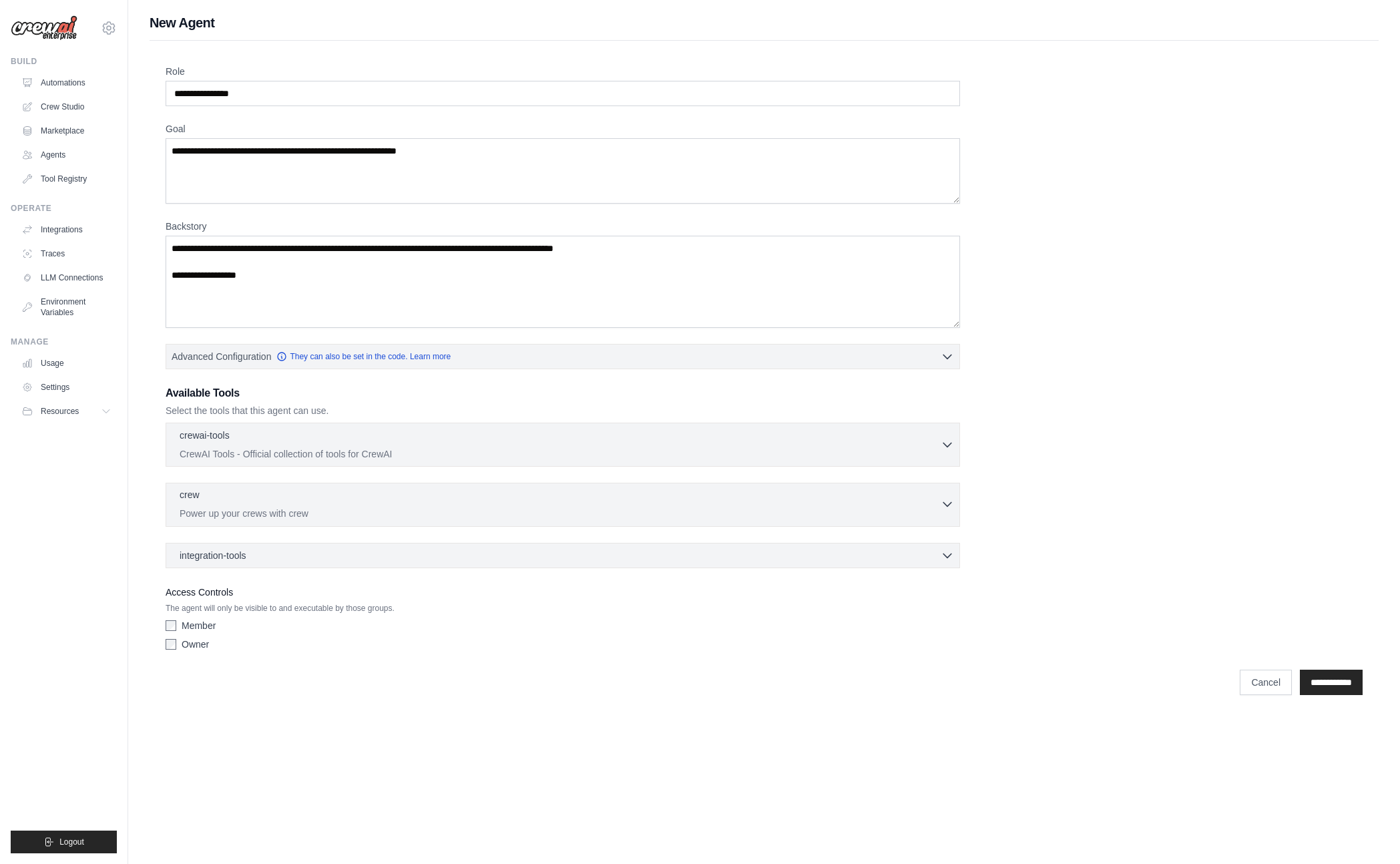
click at [437, 511] on p "Power up your crews with crew" at bounding box center [560, 513] width 761 height 14
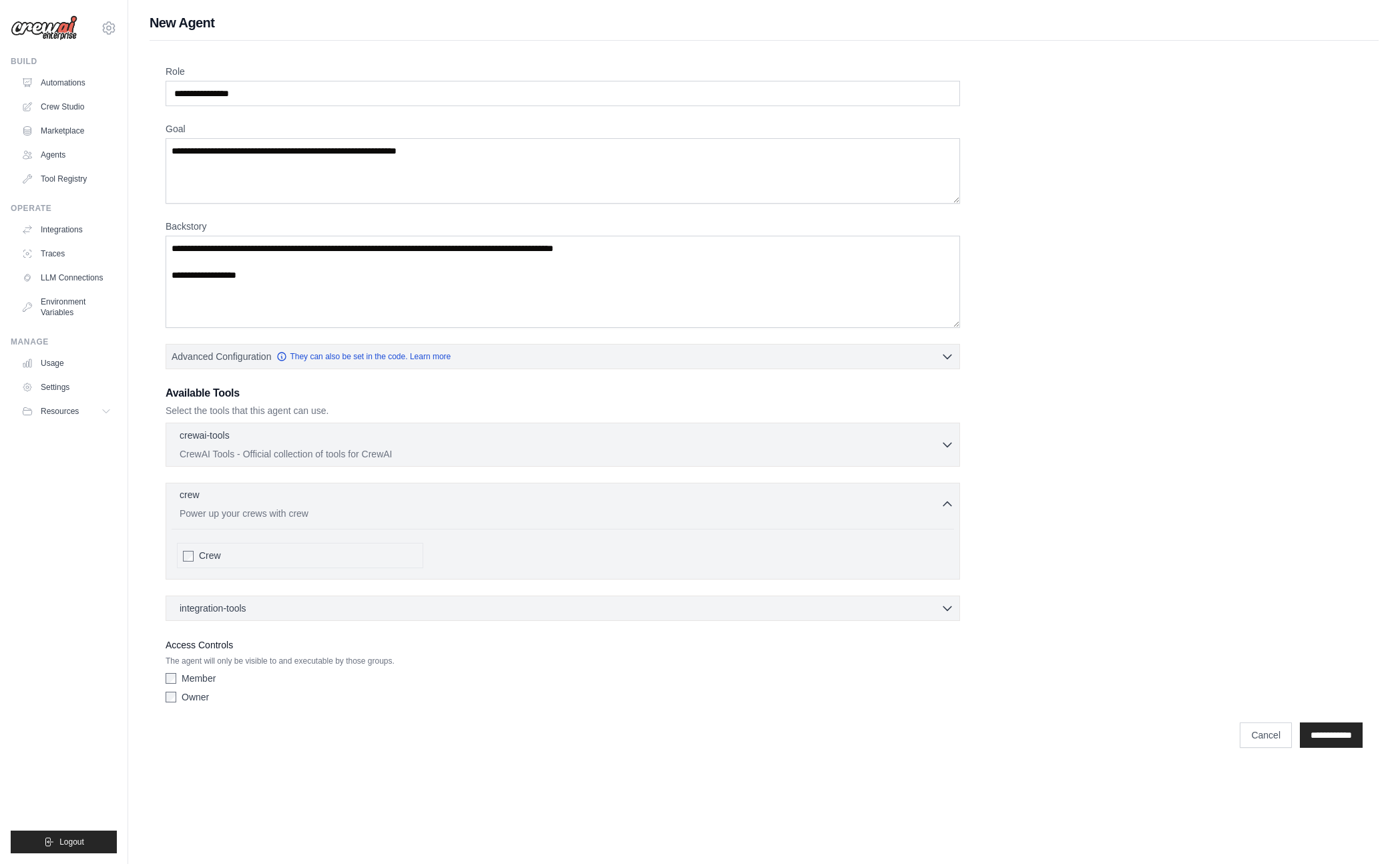
click at [437, 511] on p "Power up your crews with crew" at bounding box center [560, 513] width 761 height 14
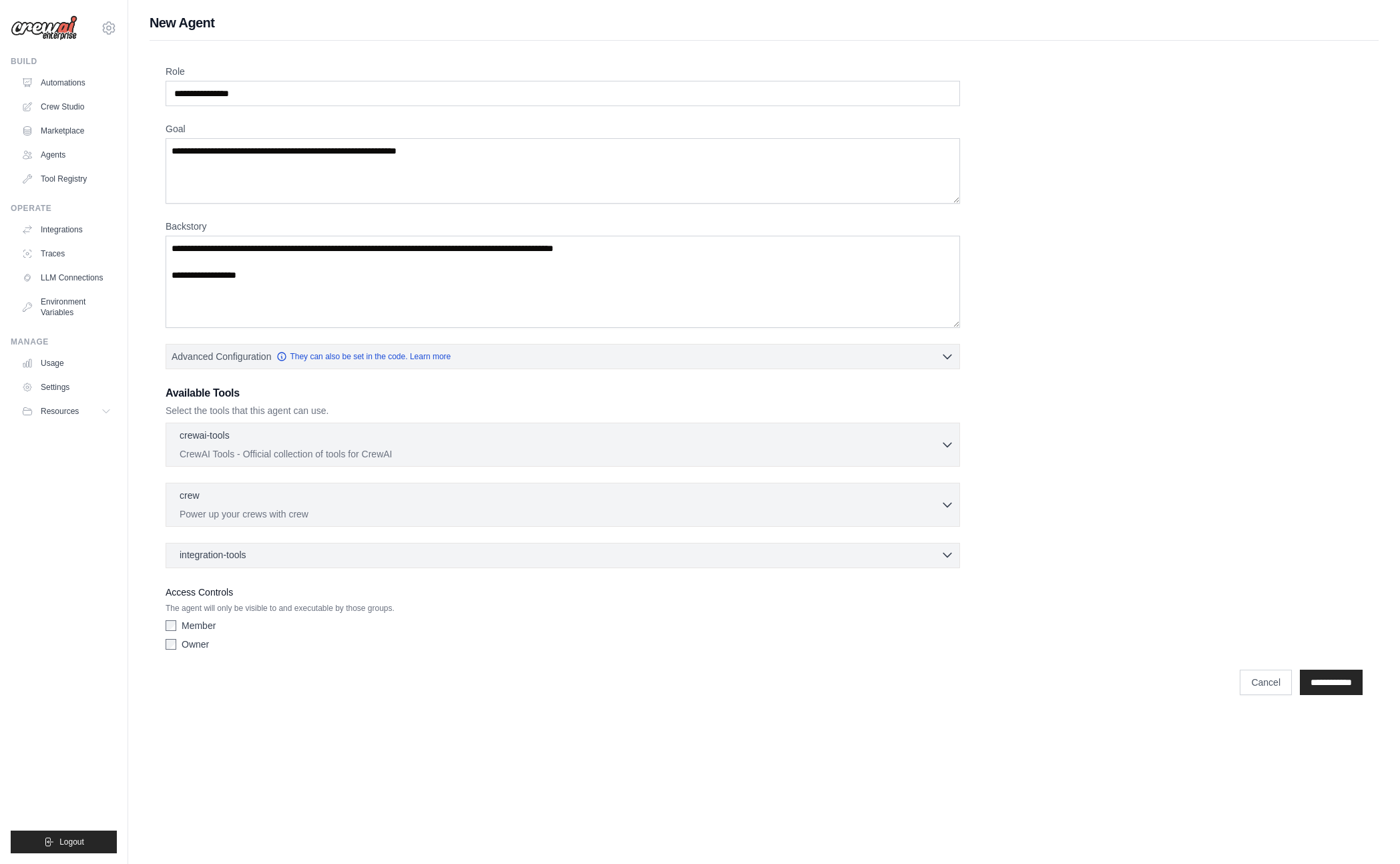
click at [518, 558] on div "integration-tools 0 selected" at bounding box center [567, 555] width 774 height 14
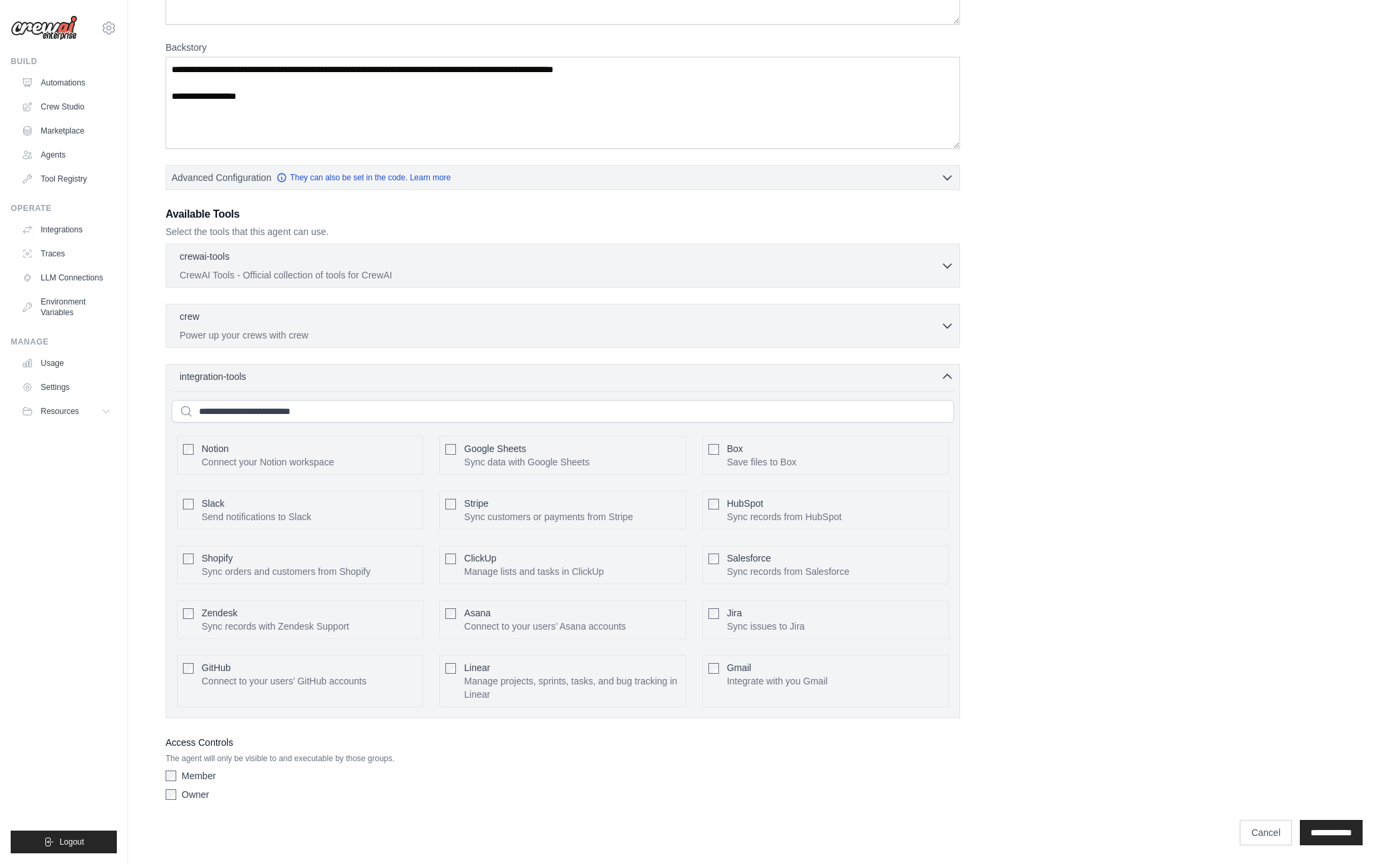
scroll to position [181, 0]
click at [525, 375] on div "integration-tools 0 selected" at bounding box center [567, 373] width 774 height 14
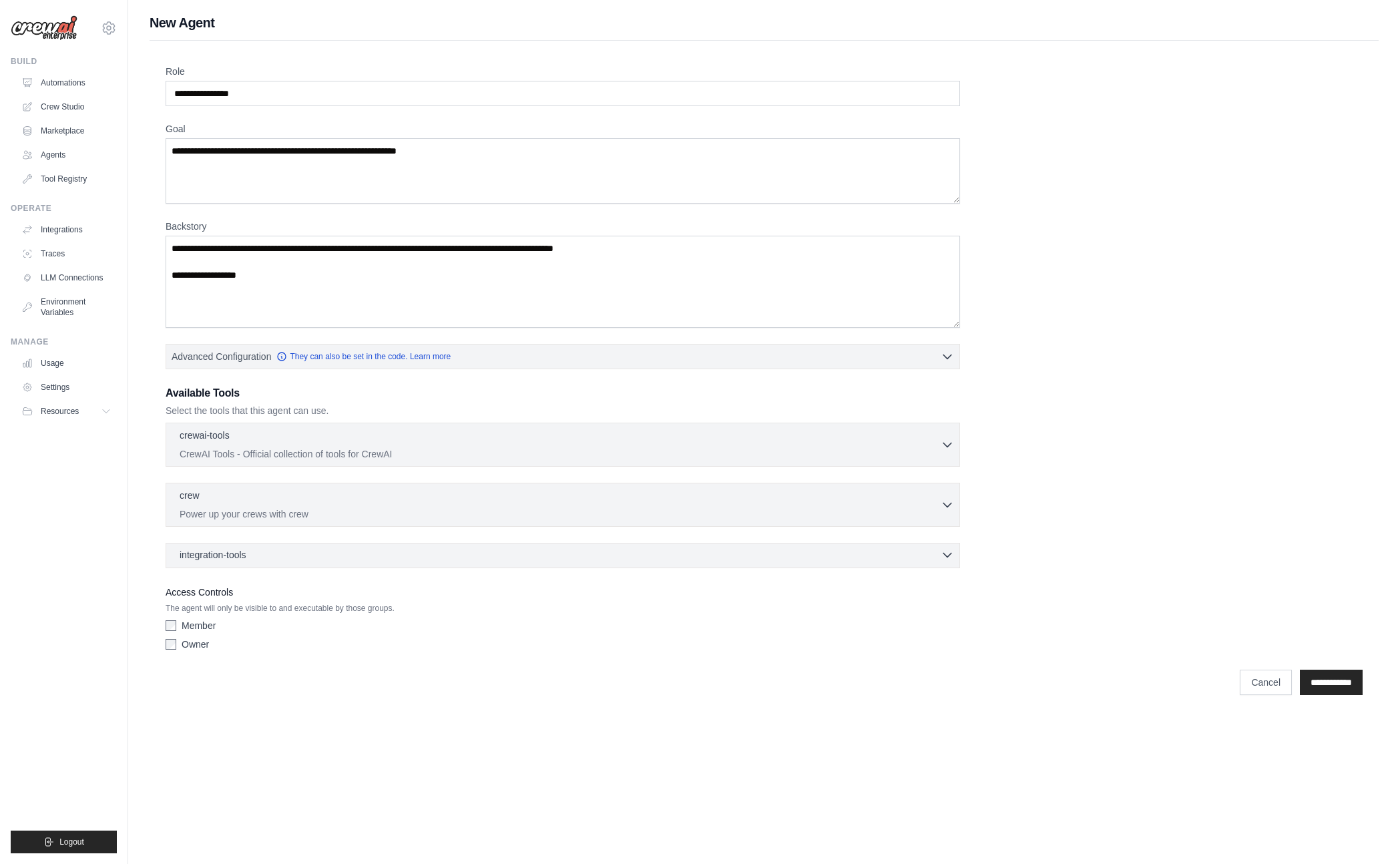
scroll to position [0, 0]
click at [1326, 681] on input "**********" at bounding box center [1330, 682] width 63 height 25
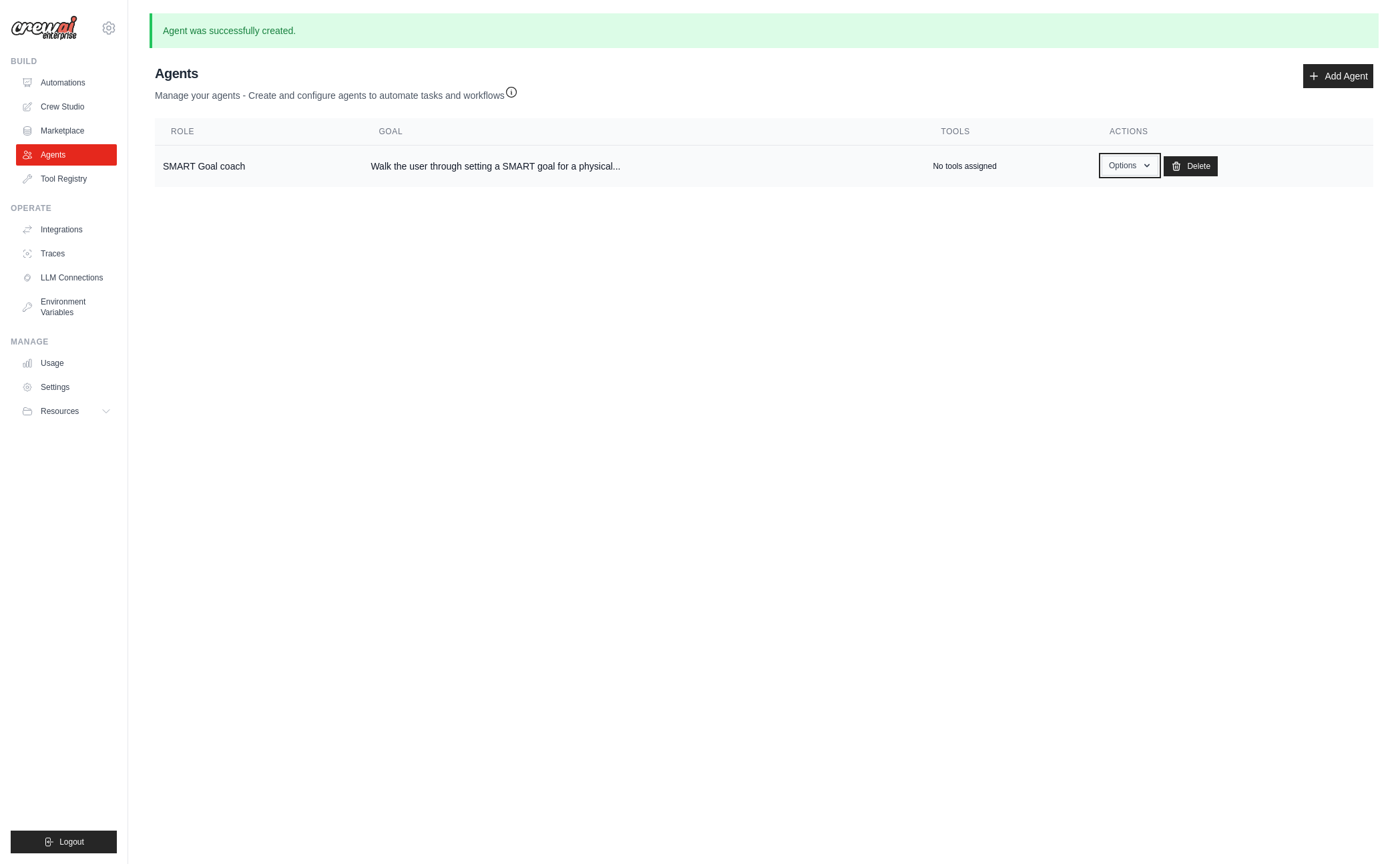
click at [1142, 163] on icon "button" at bounding box center [1147, 165] width 11 height 11
click at [1114, 186] on link "Show" at bounding box center [1110, 196] width 96 height 24
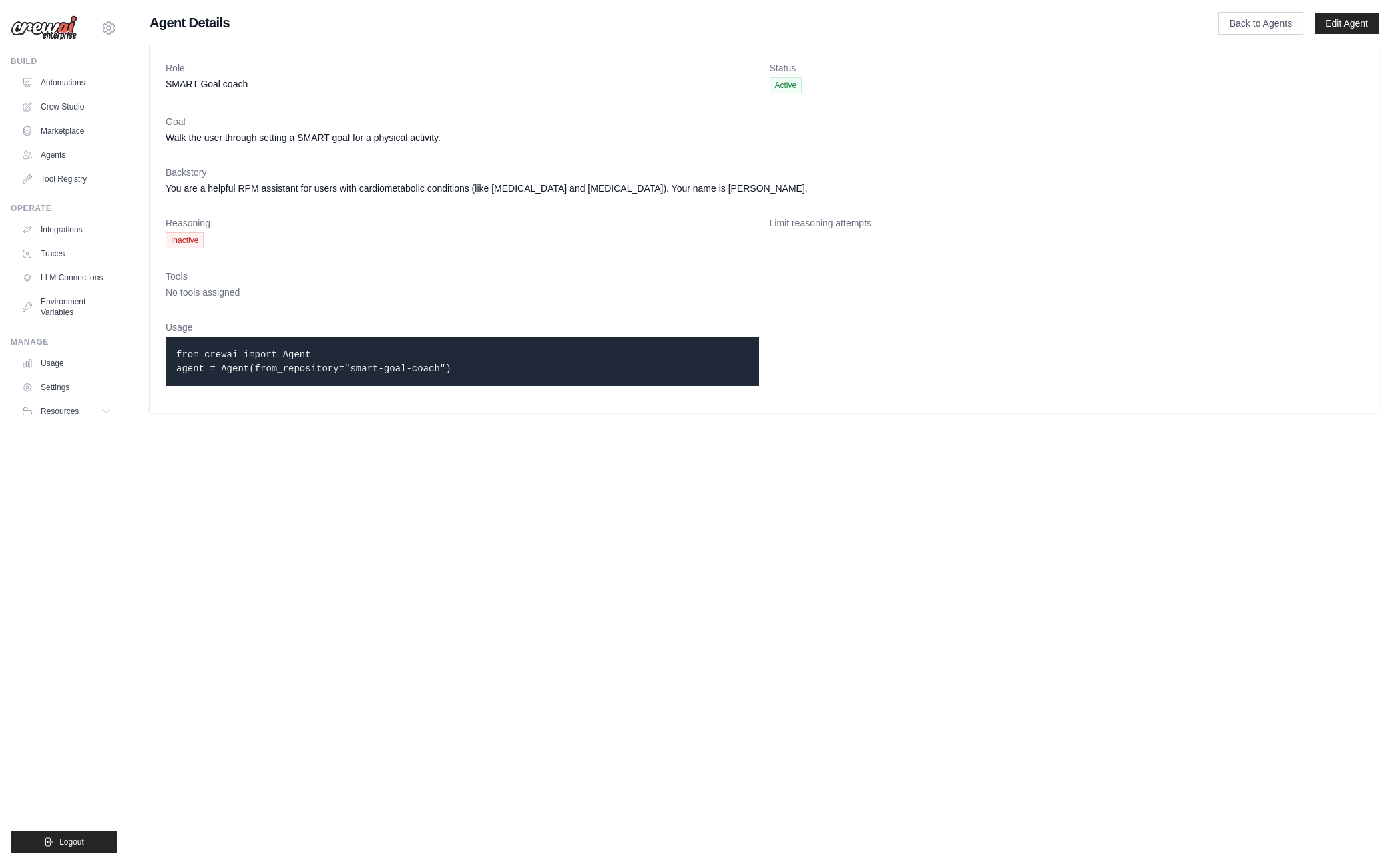
click at [1212, 29] on div "Agent Details Back to Agents Edit Agent" at bounding box center [764, 23] width 1229 height 19
click at [1229, 23] on link "Back to Agents" at bounding box center [1260, 24] width 85 height 23
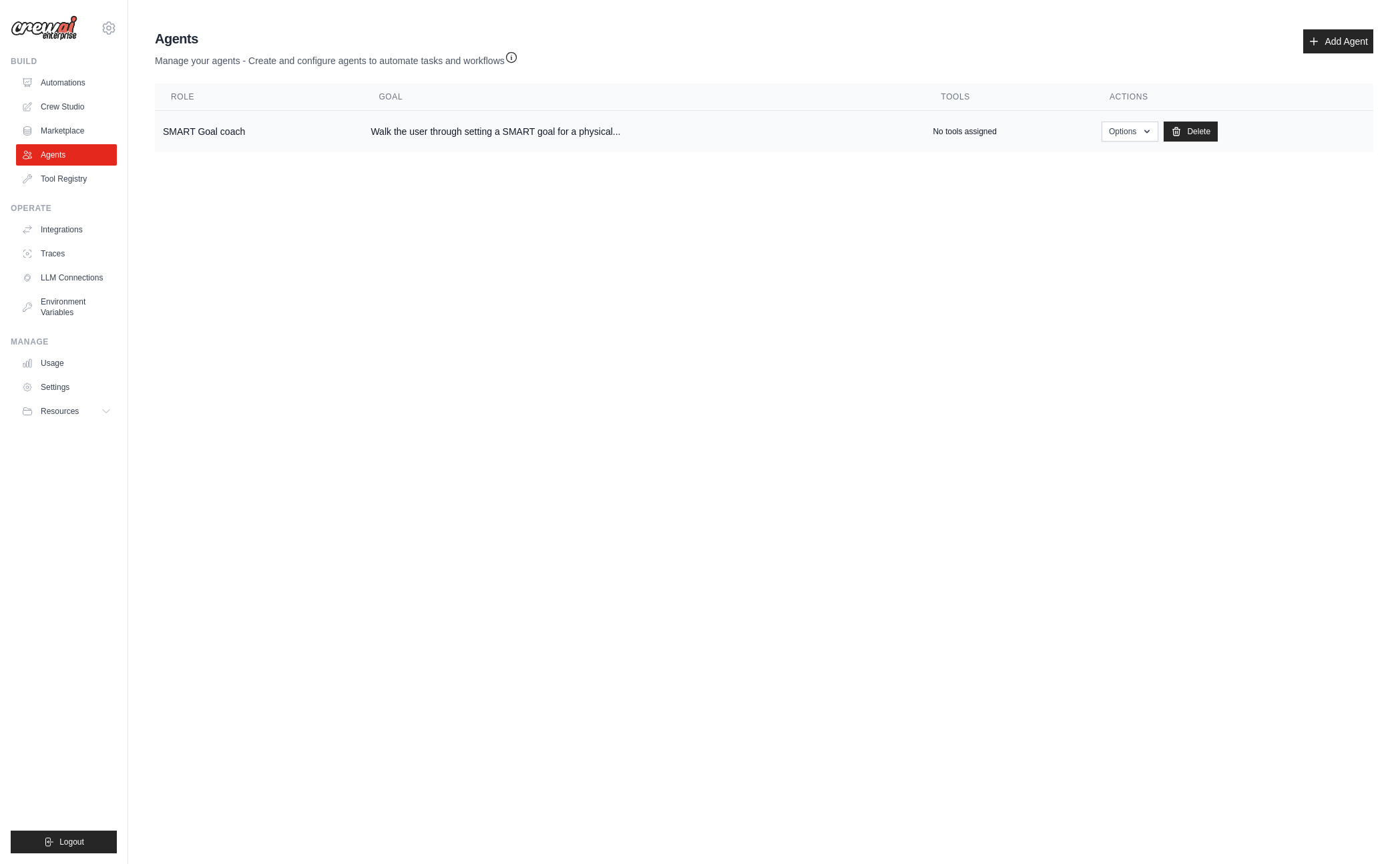
click at [183, 127] on td "SMART Goal coach" at bounding box center [258, 132] width 208 height 42
click at [60, 124] on link "Marketplace" at bounding box center [68, 131] width 101 height 22
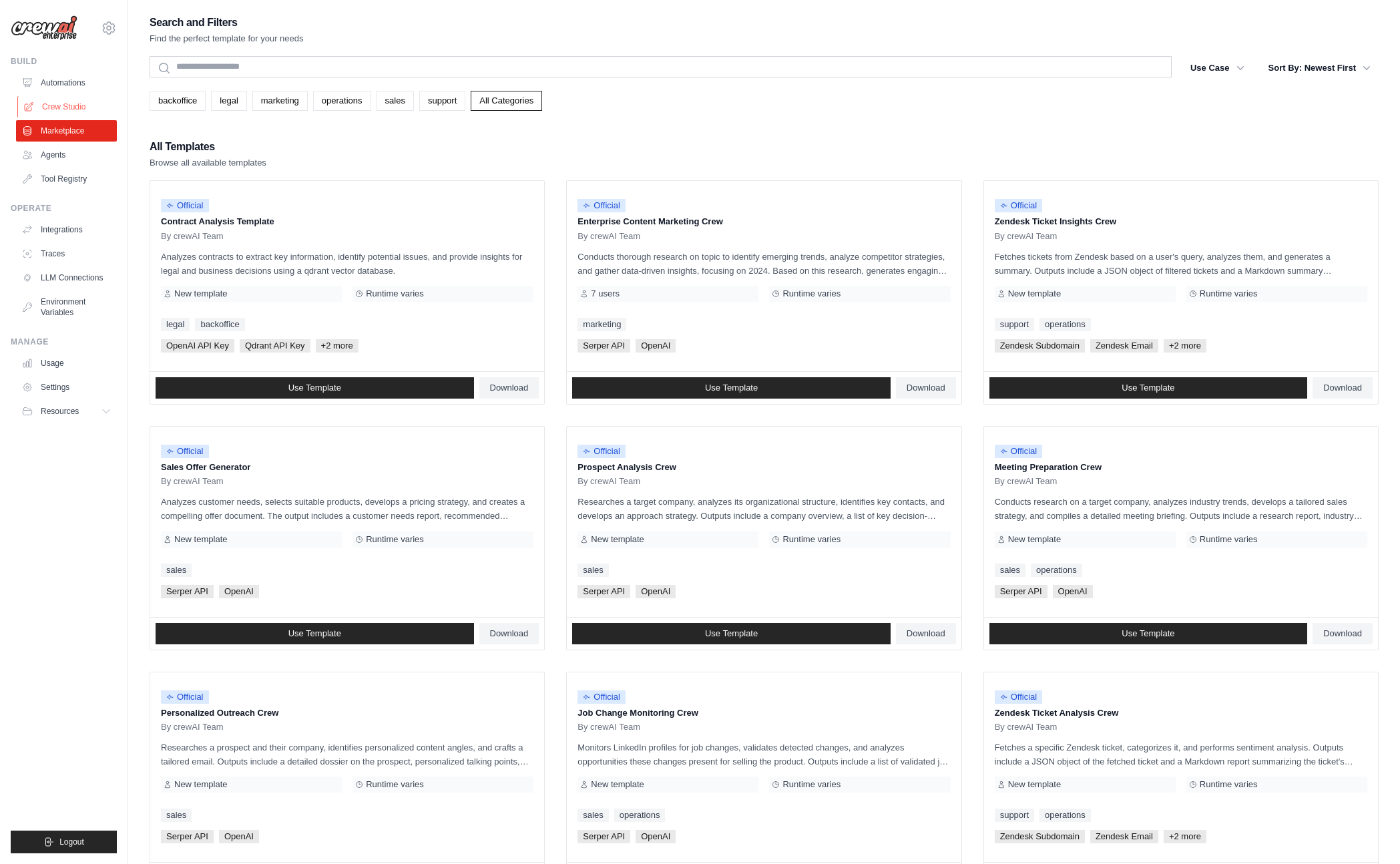
click at [60, 96] on link "Crew Studio" at bounding box center [68, 107] width 101 height 22
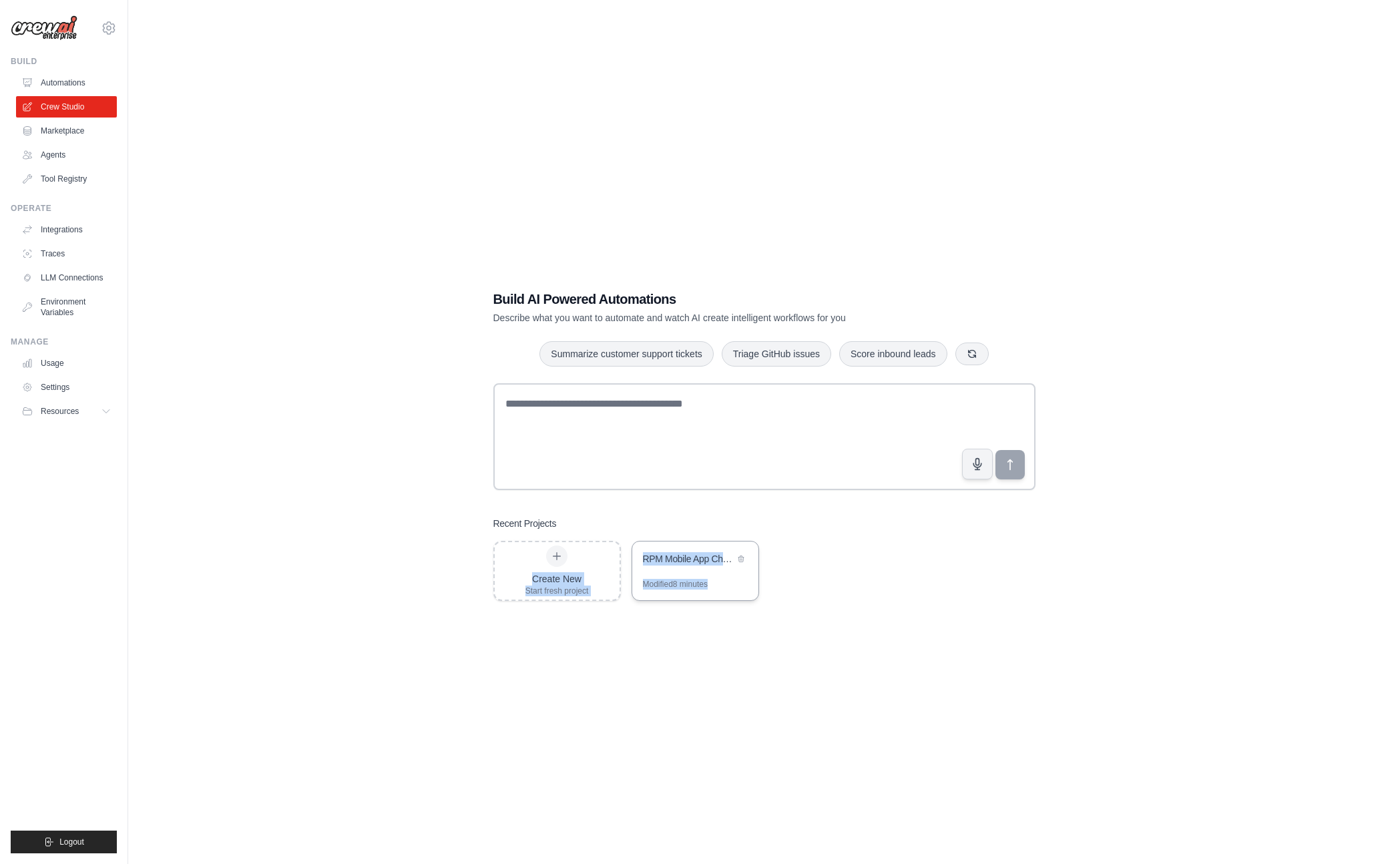
drag, startPoint x: 553, startPoint y: 565, endPoint x: 702, endPoint y: 579, distance: 149.7
click at [647, 623] on div "Build AI Powered Automations Describe what you want to automate and watch AI cr…" at bounding box center [764, 445] width 1229 height 864
click at [742, 559] on icon at bounding box center [740, 558] width 8 height 8
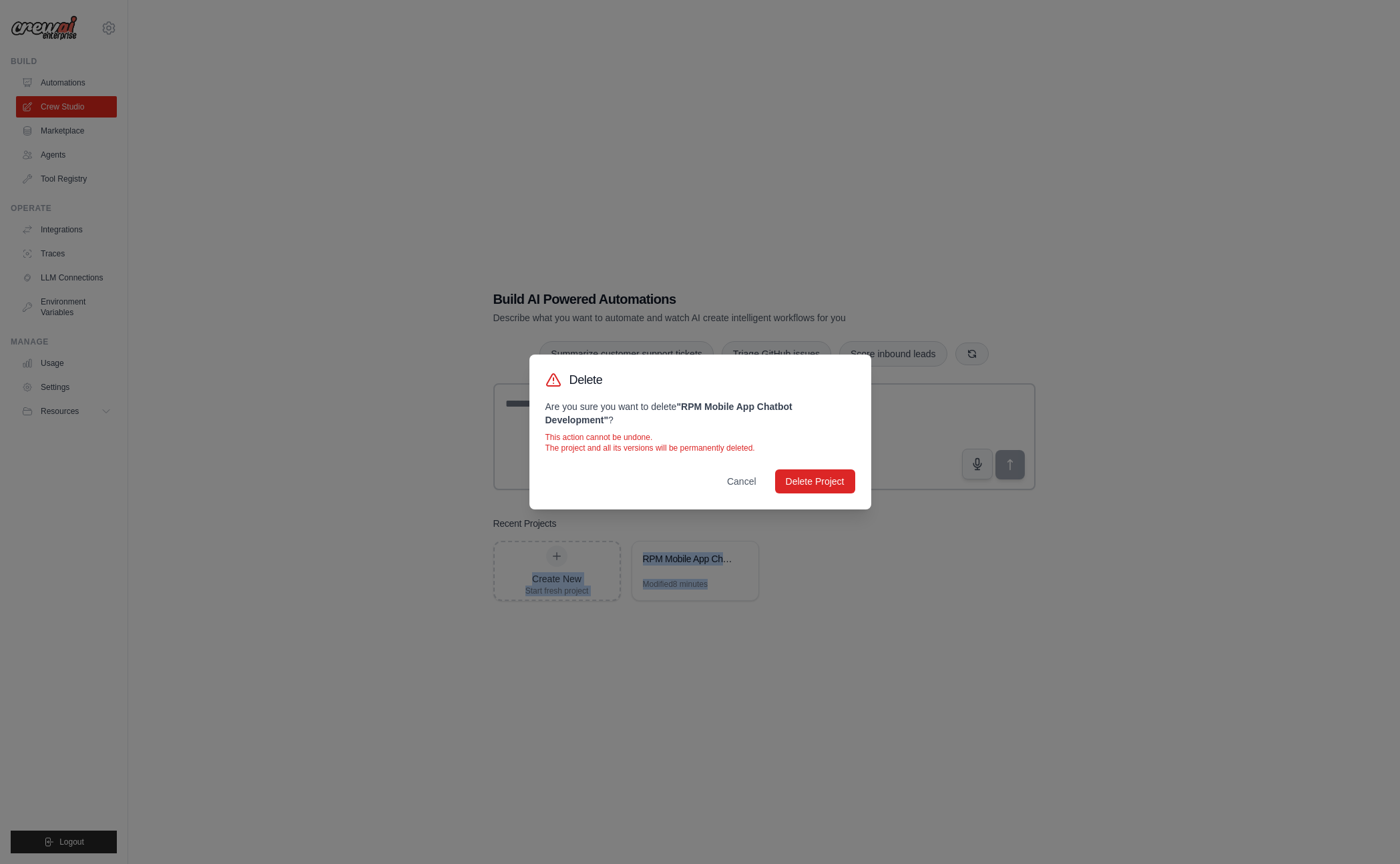
drag, startPoint x: 799, startPoint y: 478, endPoint x: 765, endPoint y: 501, distance: 41.0
click at [799, 478] on button "Delete Project" at bounding box center [814, 481] width 80 height 24
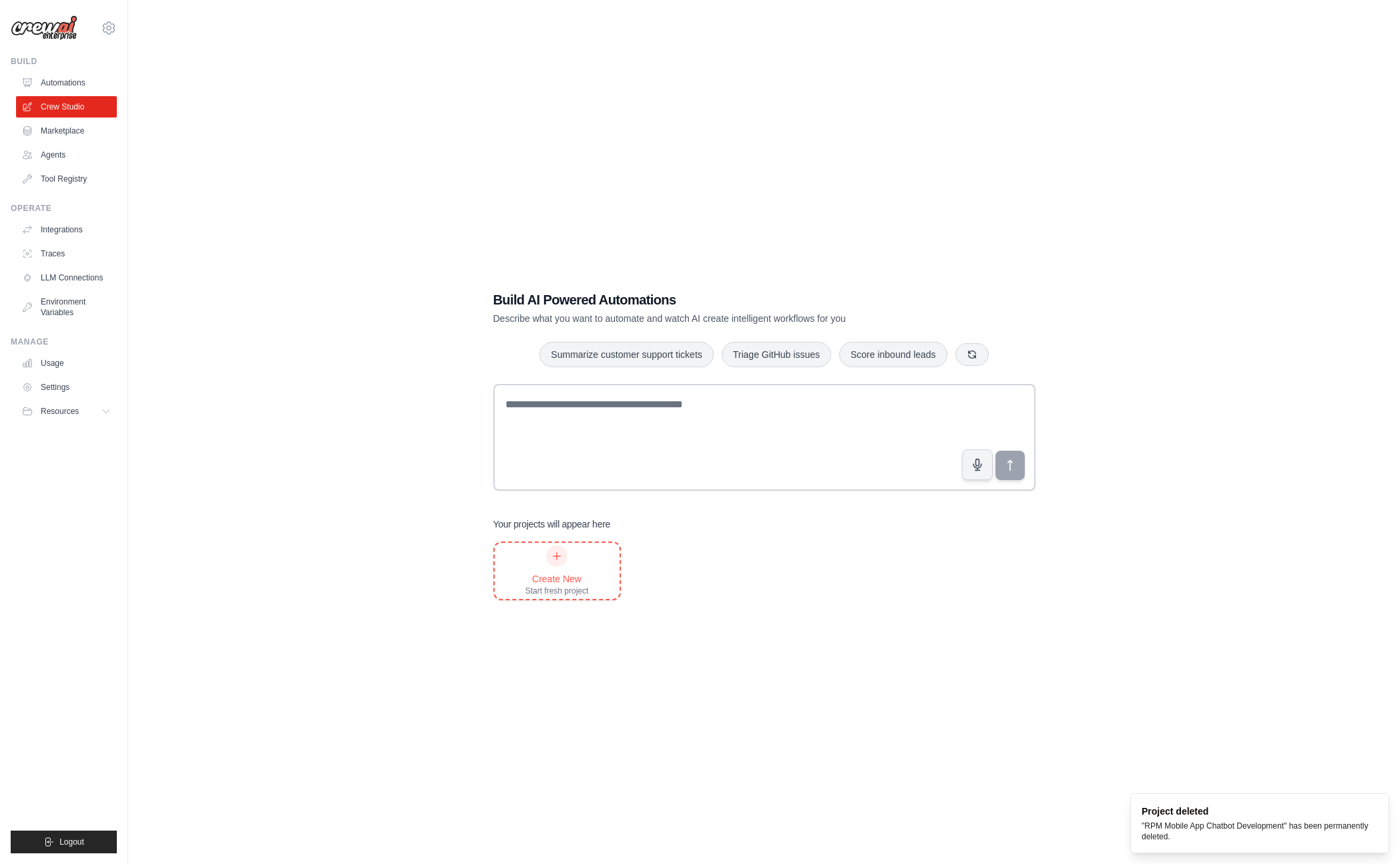
click at [581, 565] on div "Create New Start fresh project" at bounding box center [557, 570] width 63 height 51
click at [48, 407] on span "Resources" at bounding box center [60, 411] width 38 height 11
click at [53, 429] on span "Documentation" at bounding box center [74, 434] width 54 height 11
click at [94, 84] on link "Automations" at bounding box center [68, 83] width 101 height 22
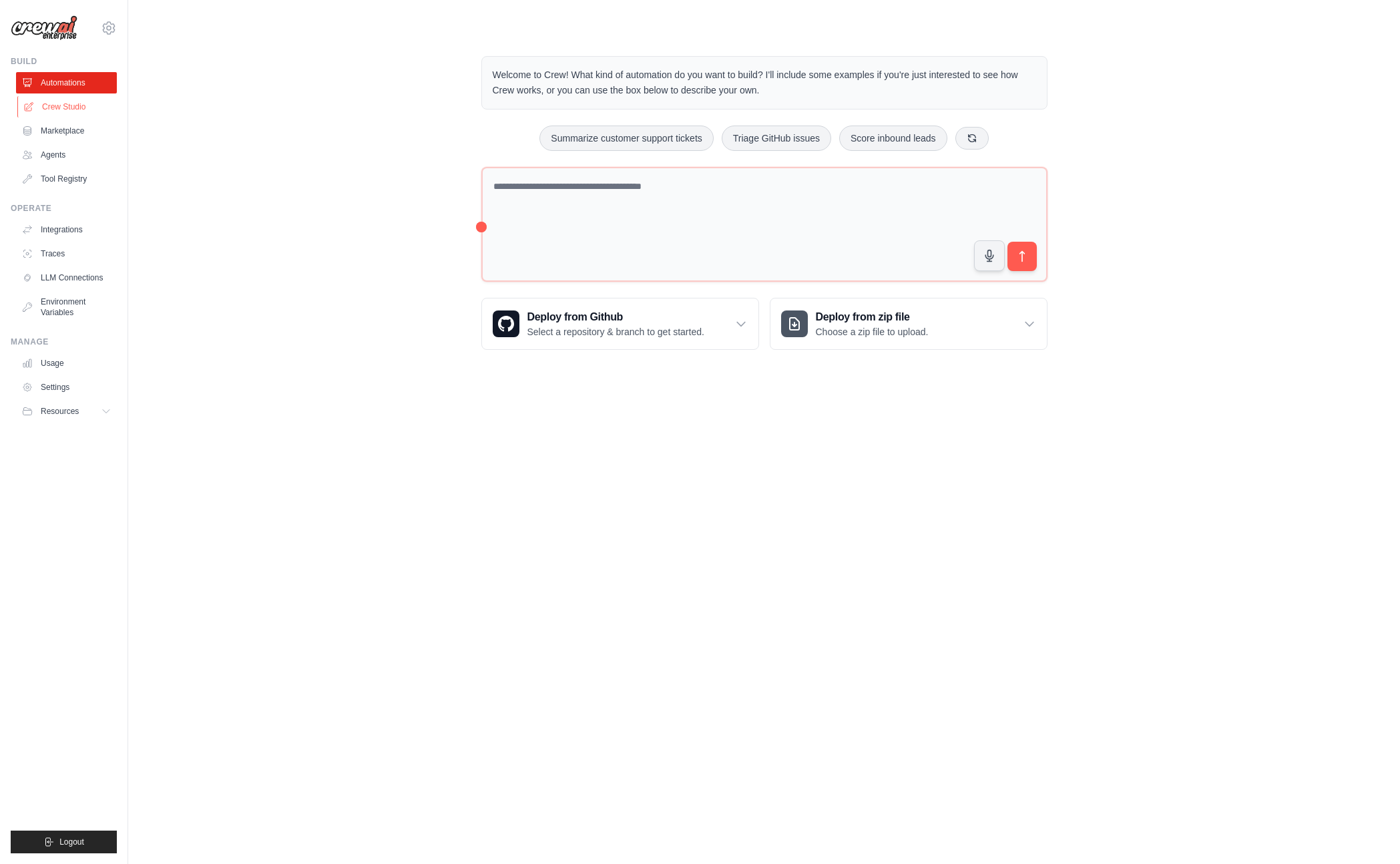
click at [83, 109] on link "Crew Studio" at bounding box center [68, 107] width 101 height 22
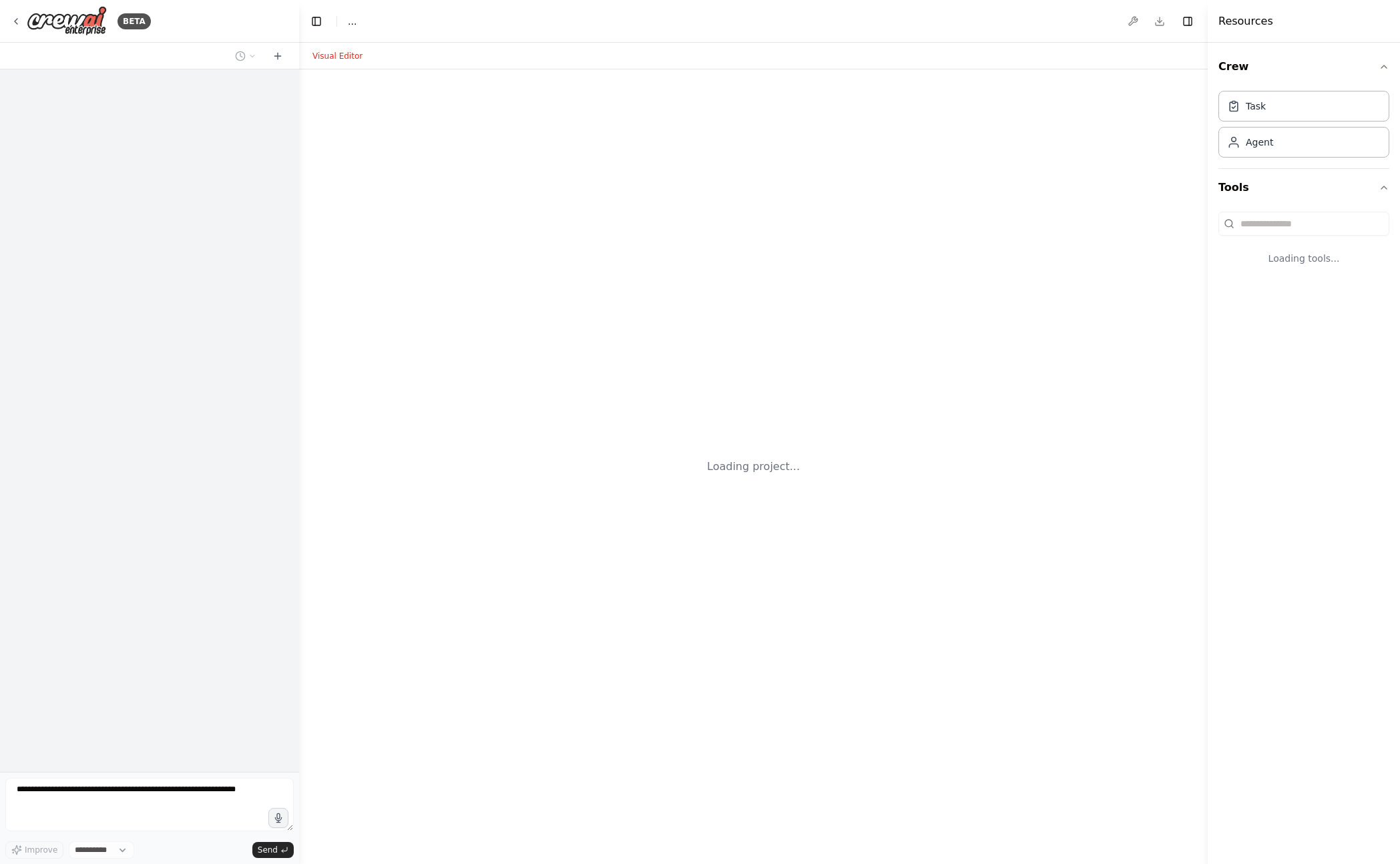
select select "****"
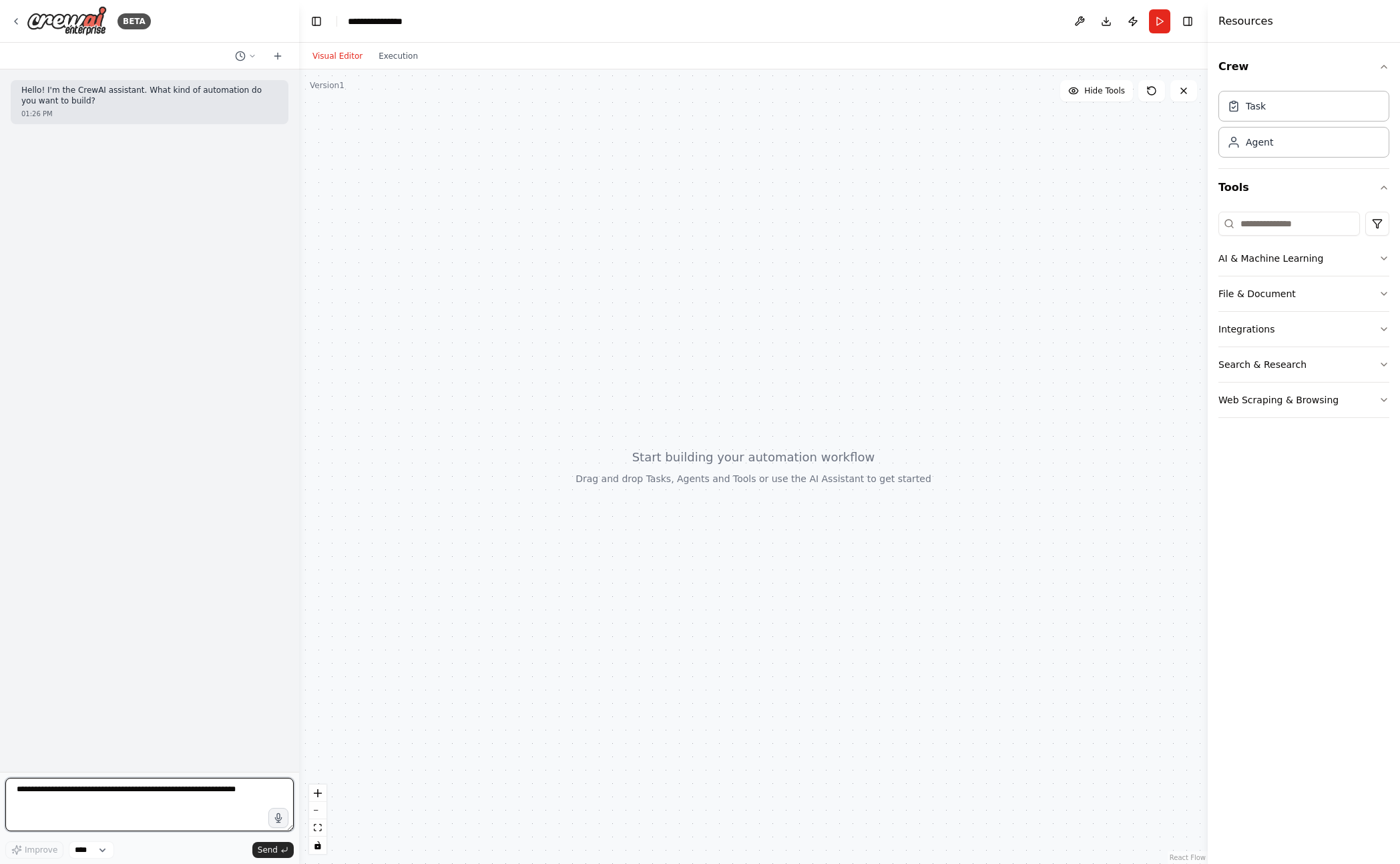
click at [224, 811] on textarea at bounding box center [149, 804] width 288 height 53
type textarea "**********"
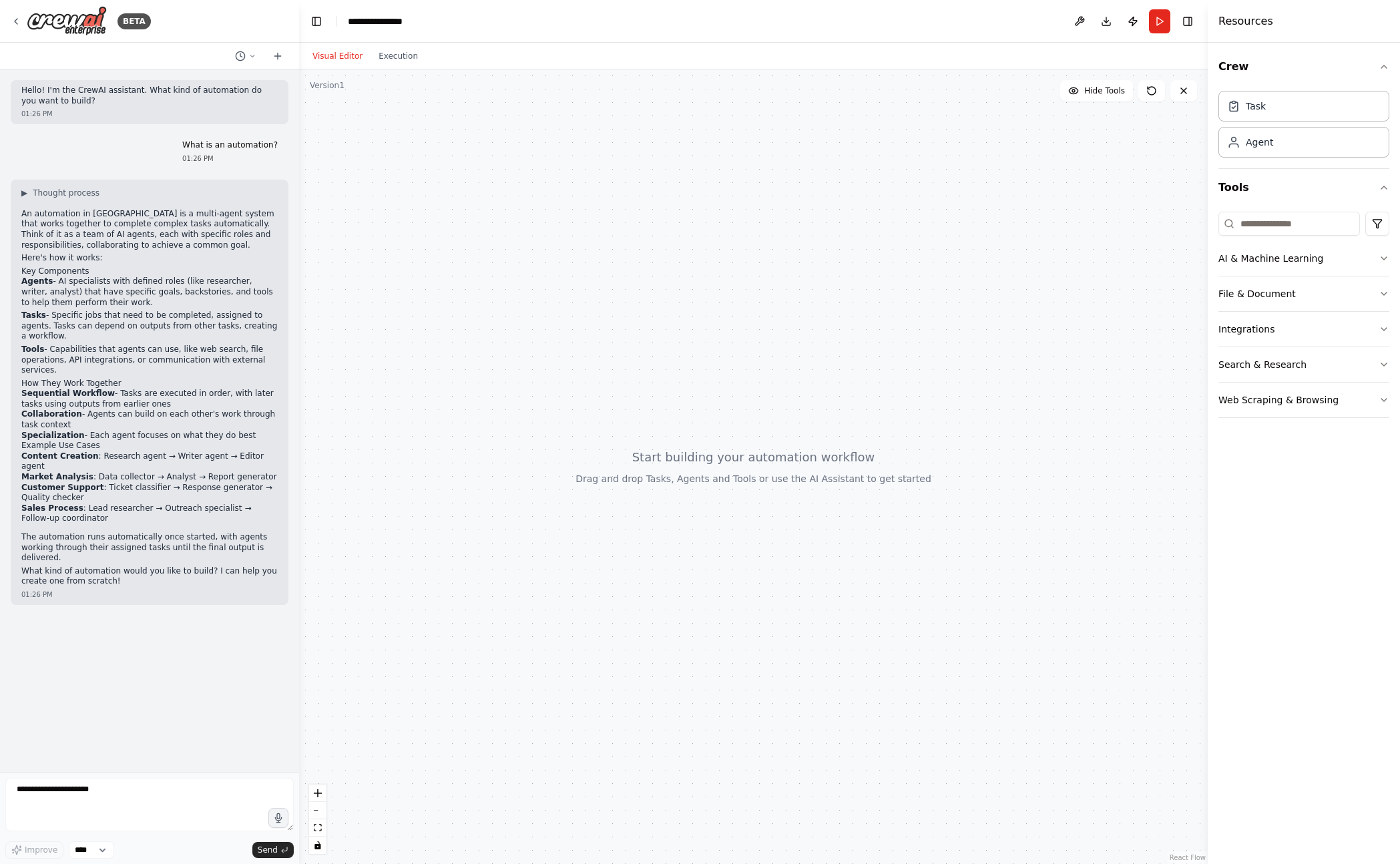
drag, startPoint x: 1318, startPoint y: 259, endPoint x: 1243, endPoint y: 167, distance: 118.7
click at [1241, 169] on div "Tools AI & Machine Learning File & Document Integrations Search & Research Web …" at bounding box center [1304, 299] width 171 height 260
click at [1271, 142] on div "Agent" at bounding box center [1259, 141] width 27 height 14
click at [808, 197] on div "Role of the agent Goal of the agent" at bounding box center [846, 196] width 129 height 27
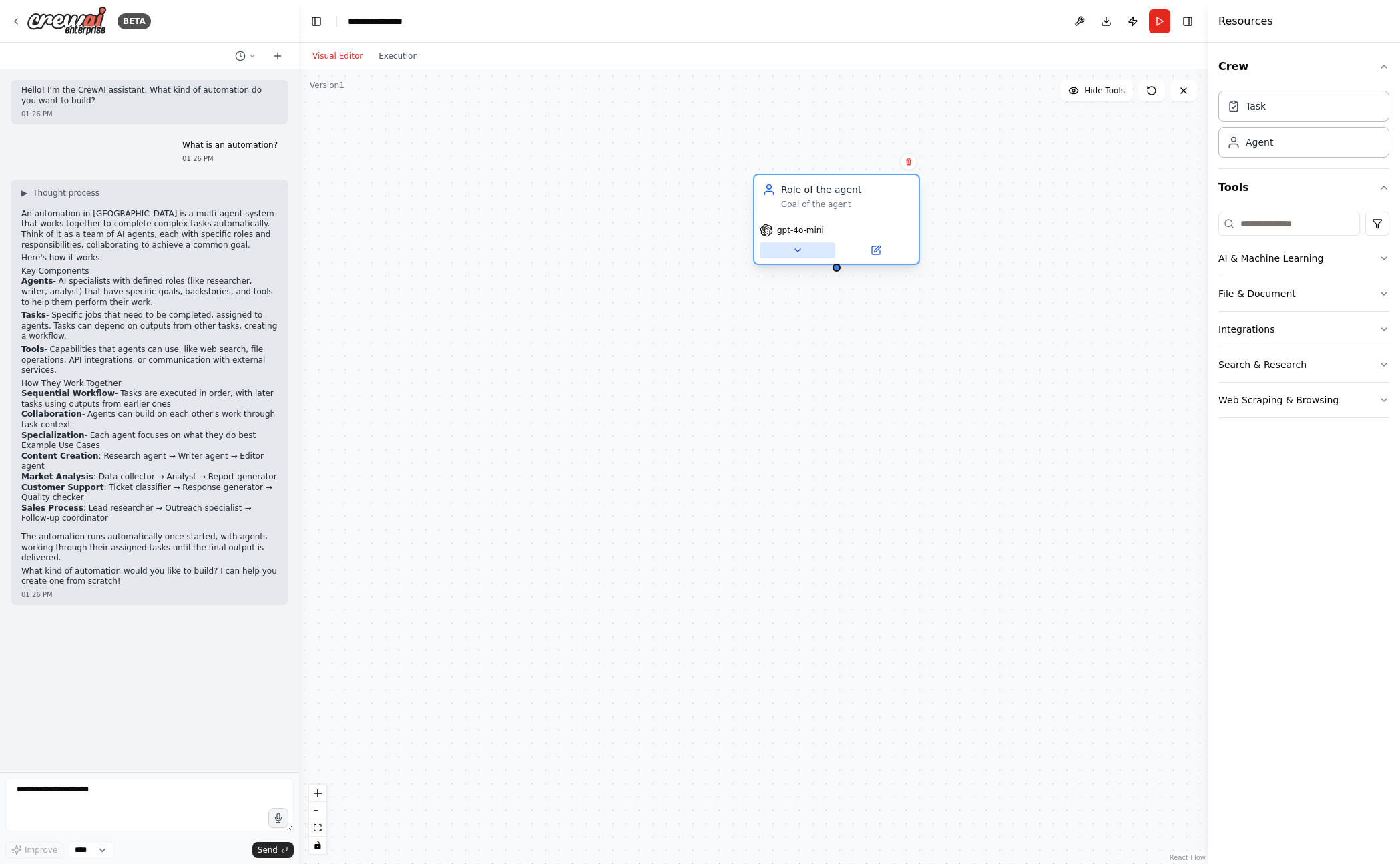
click at [804, 253] on button at bounding box center [797, 250] width 76 height 16
click at [881, 256] on button at bounding box center [875, 250] width 76 height 16
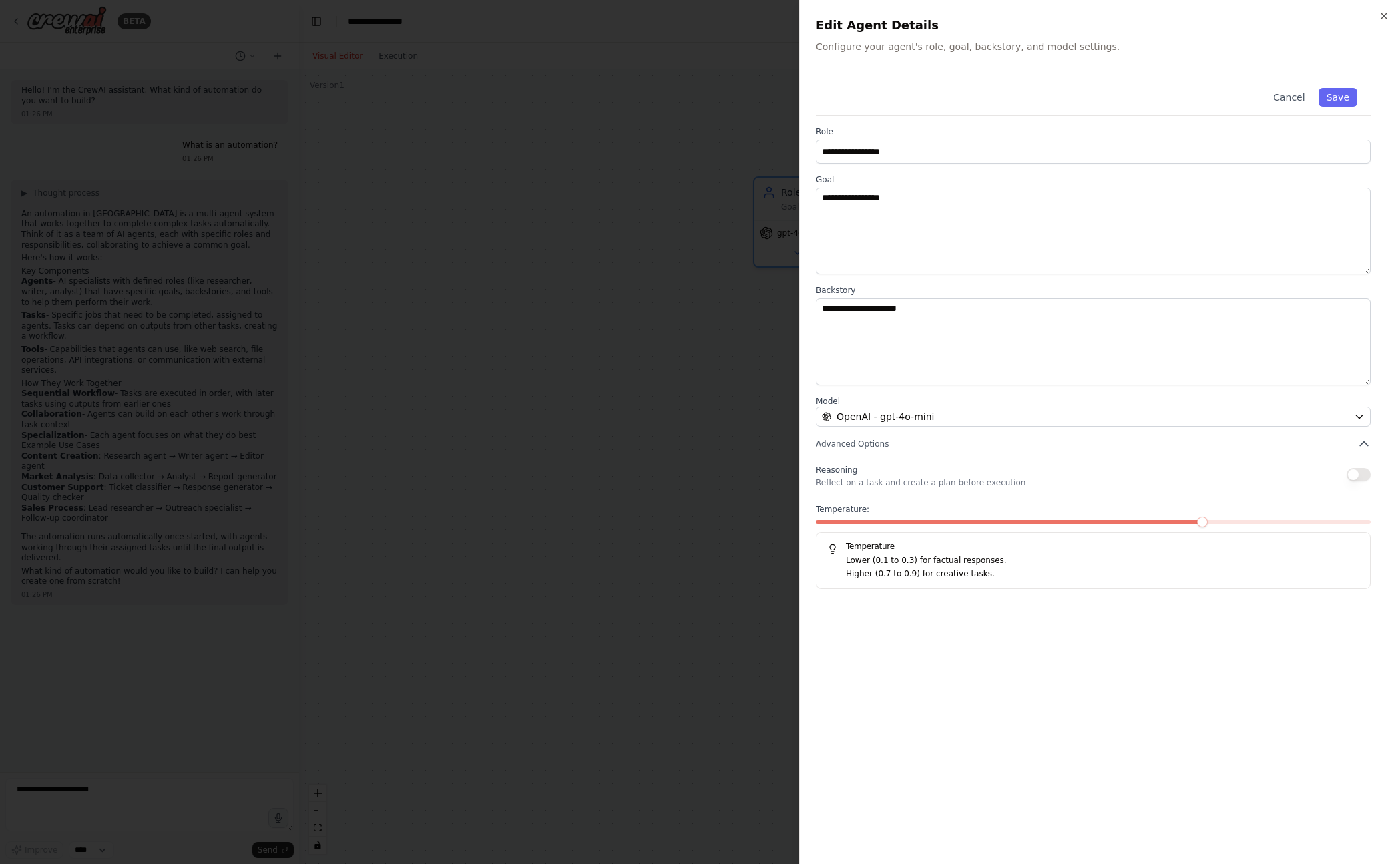
click at [620, 258] on div at bounding box center [700, 432] width 1400 height 864
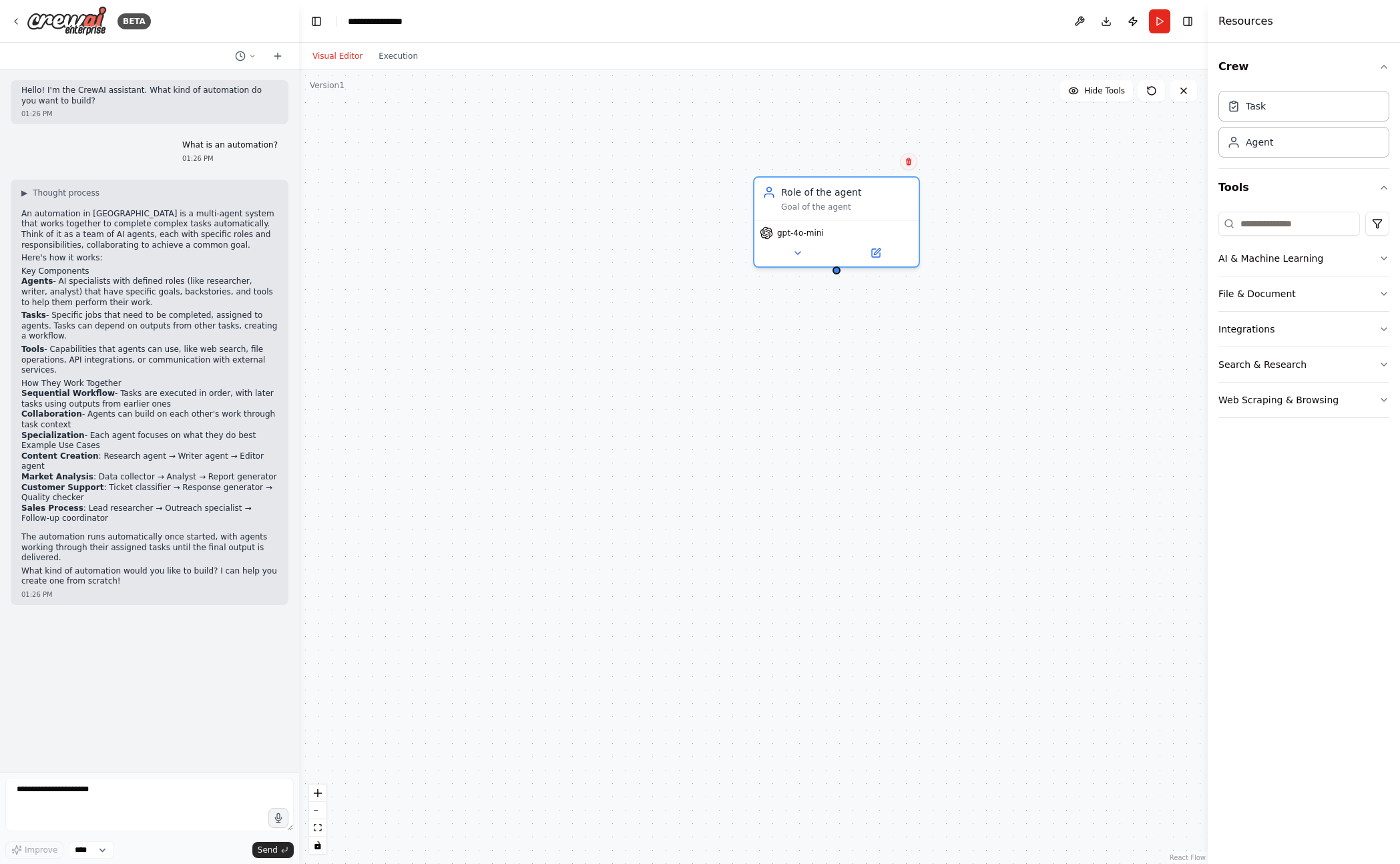
click at [911, 163] on icon at bounding box center [908, 161] width 8 height 8
click at [889, 163] on button "Confirm" at bounding box center [871, 161] width 47 height 16
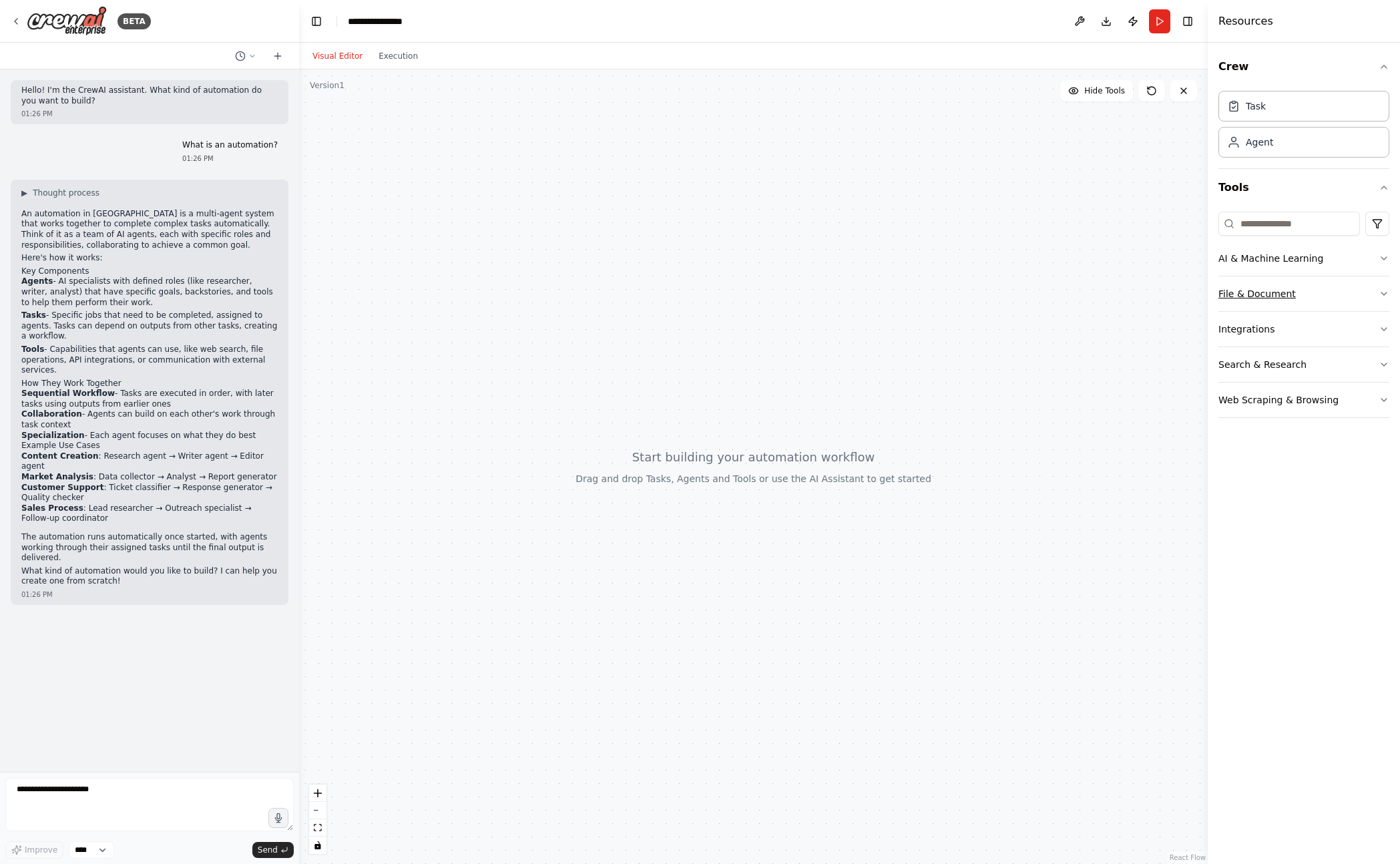
click at [1324, 301] on button "File & Document" at bounding box center [1304, 294] width 171 height 35
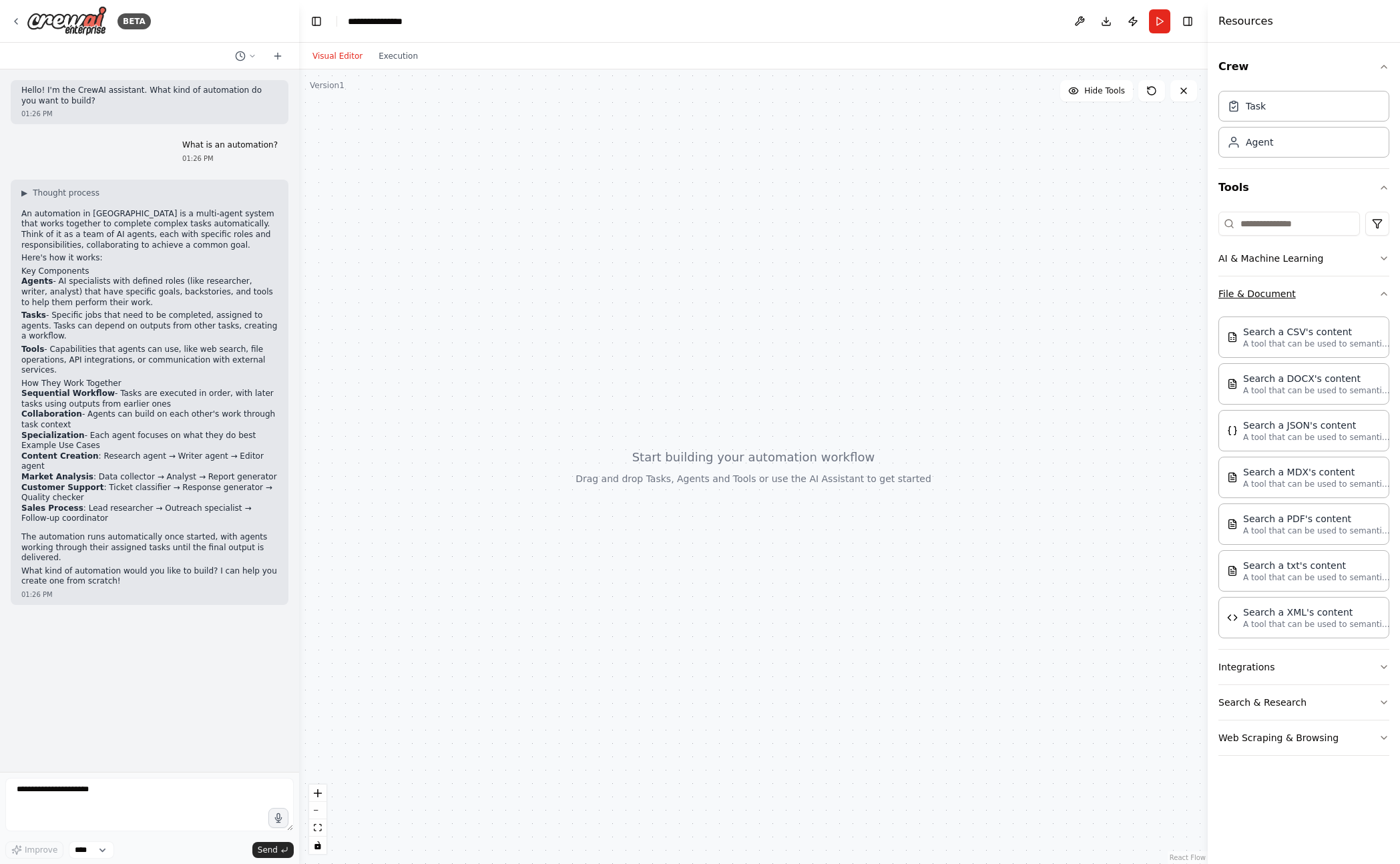
click at [1325, 301] on button "File & Document" at bounding box center [1304, 294] width 171 height 35
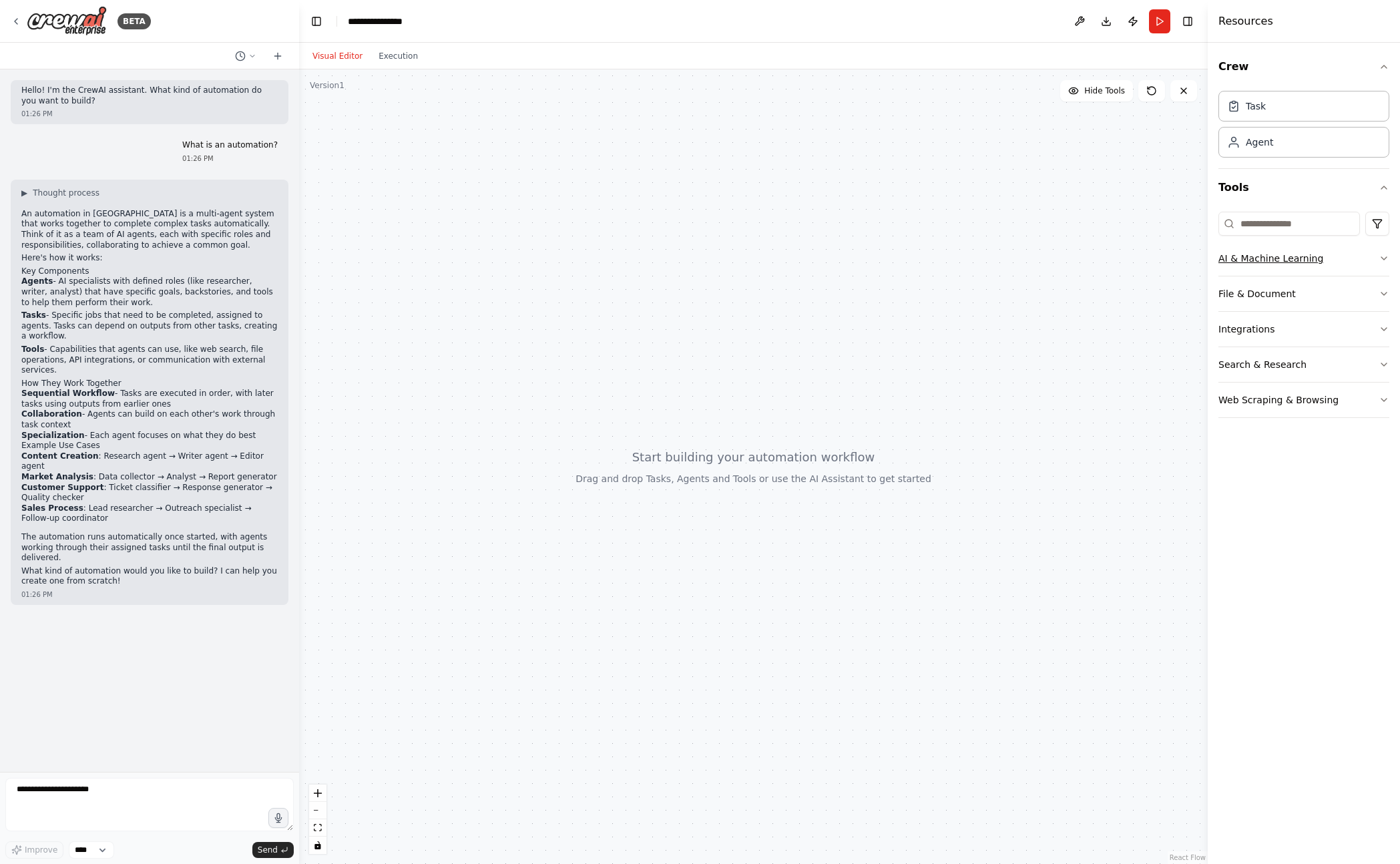
click at [1332, 269] on button "AI & Machine Learning" at bounding box center [1304, 258] width 171 height 35
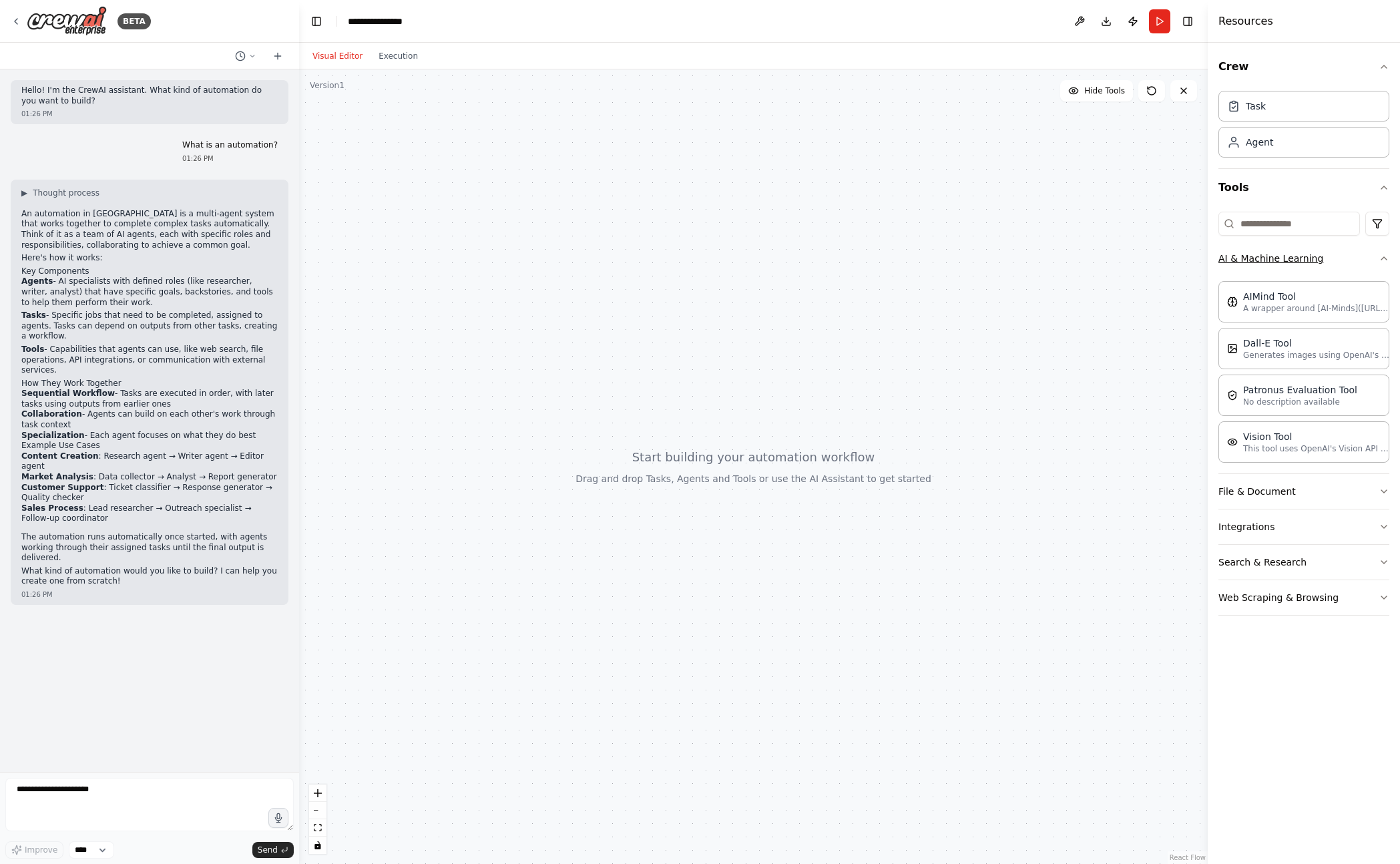
click at [1332, 269] on button "AI & Machine Learning" at bounding box center [1304, 258] width 171 height 35
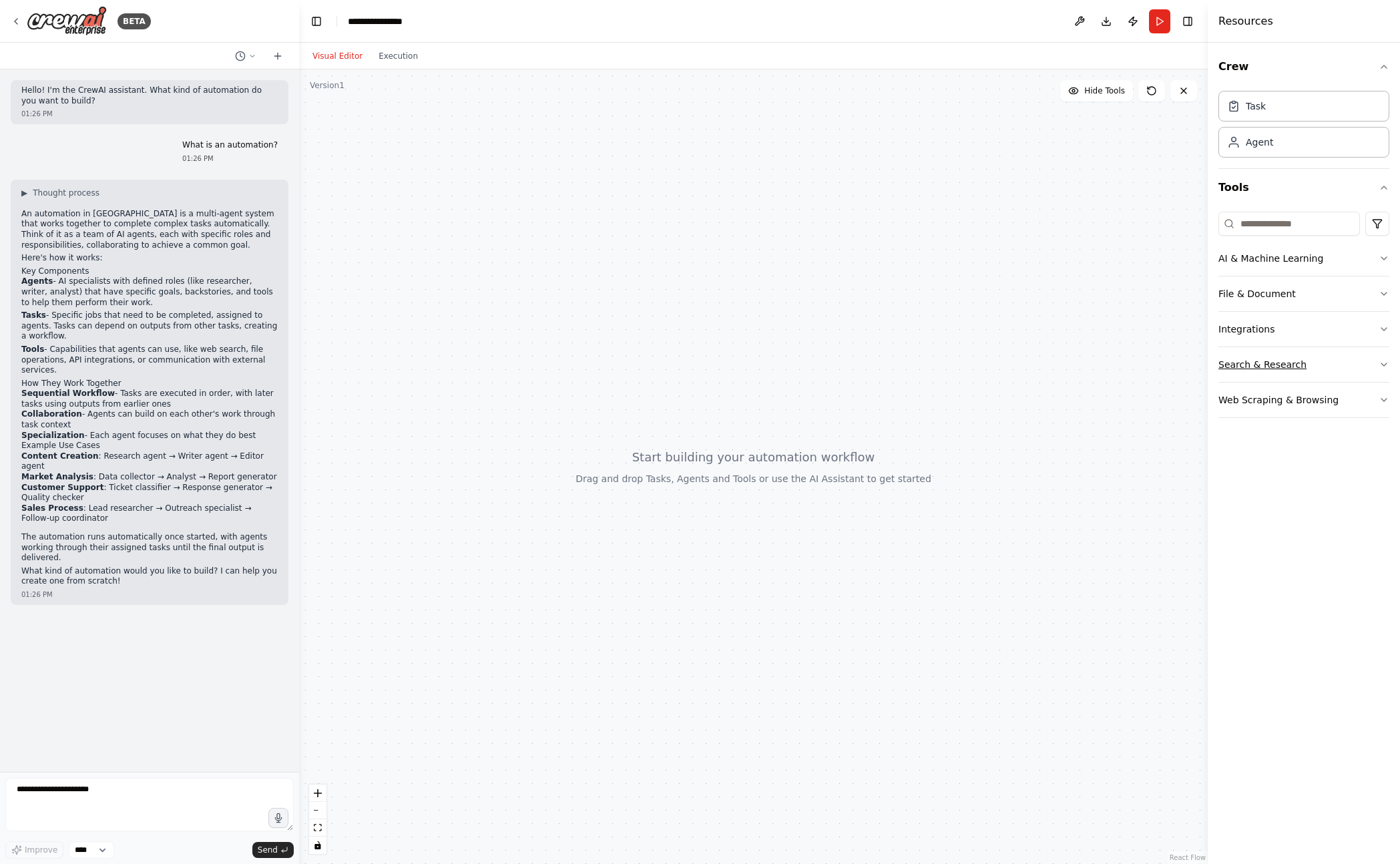
click at [1307, 349] on button "Search & Research" at bounding box center [1304, 364] width 171 height 35
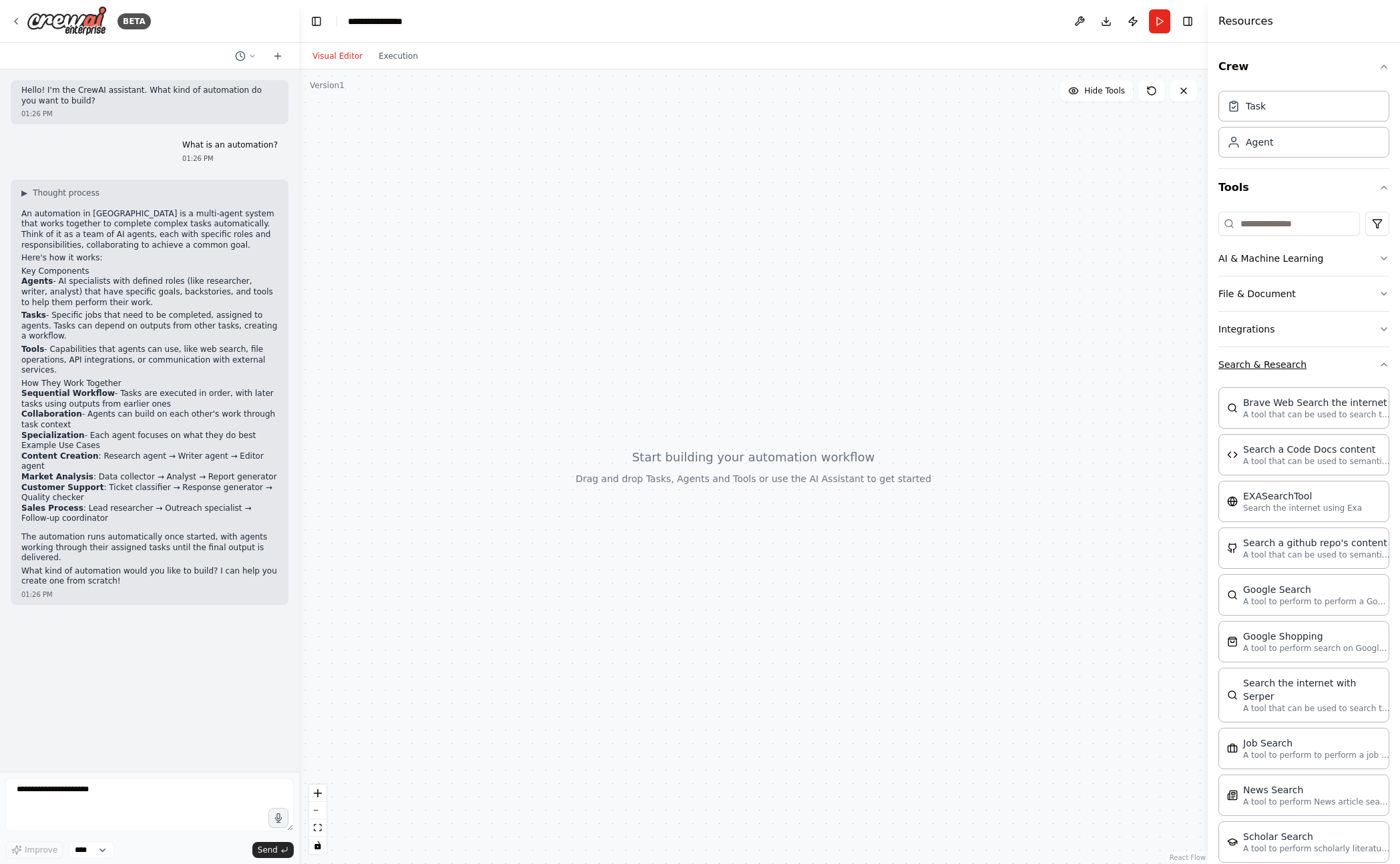
click at [1307, 349] on button "Search & Research" at bounding box center [1304, 364] width 171 height 35
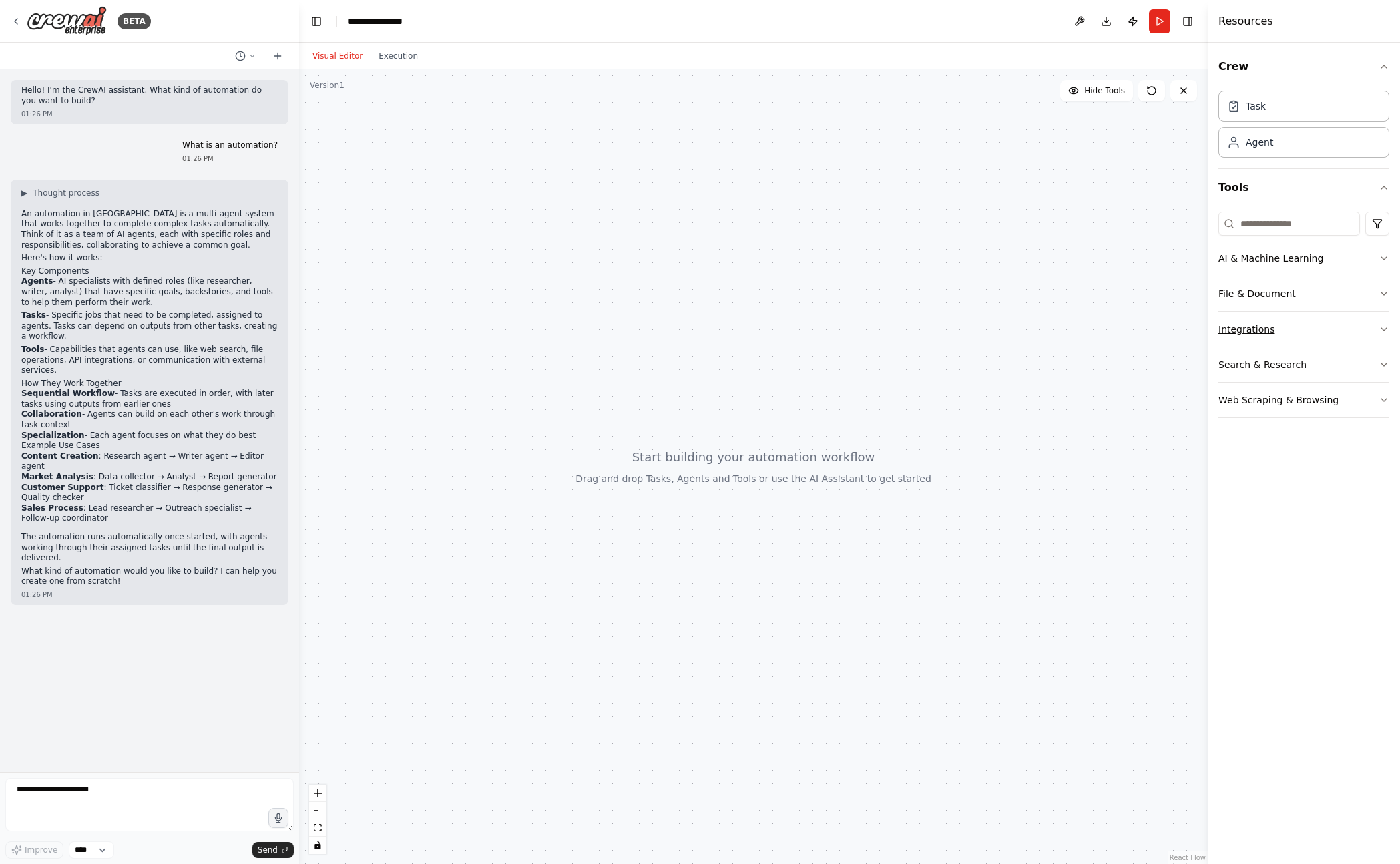
click at [1307, 330] on button "Integrations" at bounding box center [1304, 329] width 171 height 35
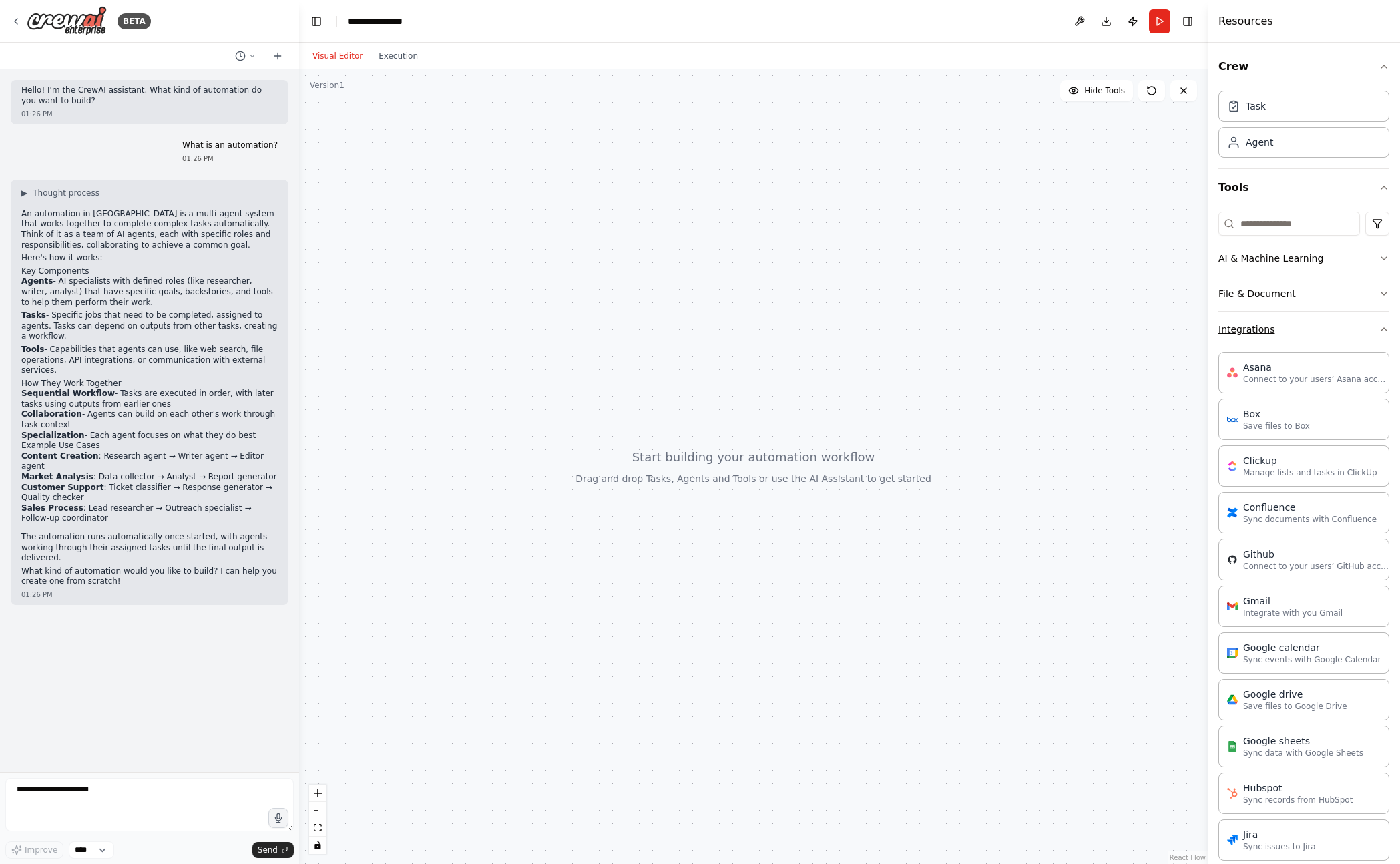
click at [1307, 330] on button "Integrations" at bounding box center [1304, 329] width 171 height 35
click at [1305, 299] on button "File & Document" at bounding box center [1304, 294] width 171 height 35
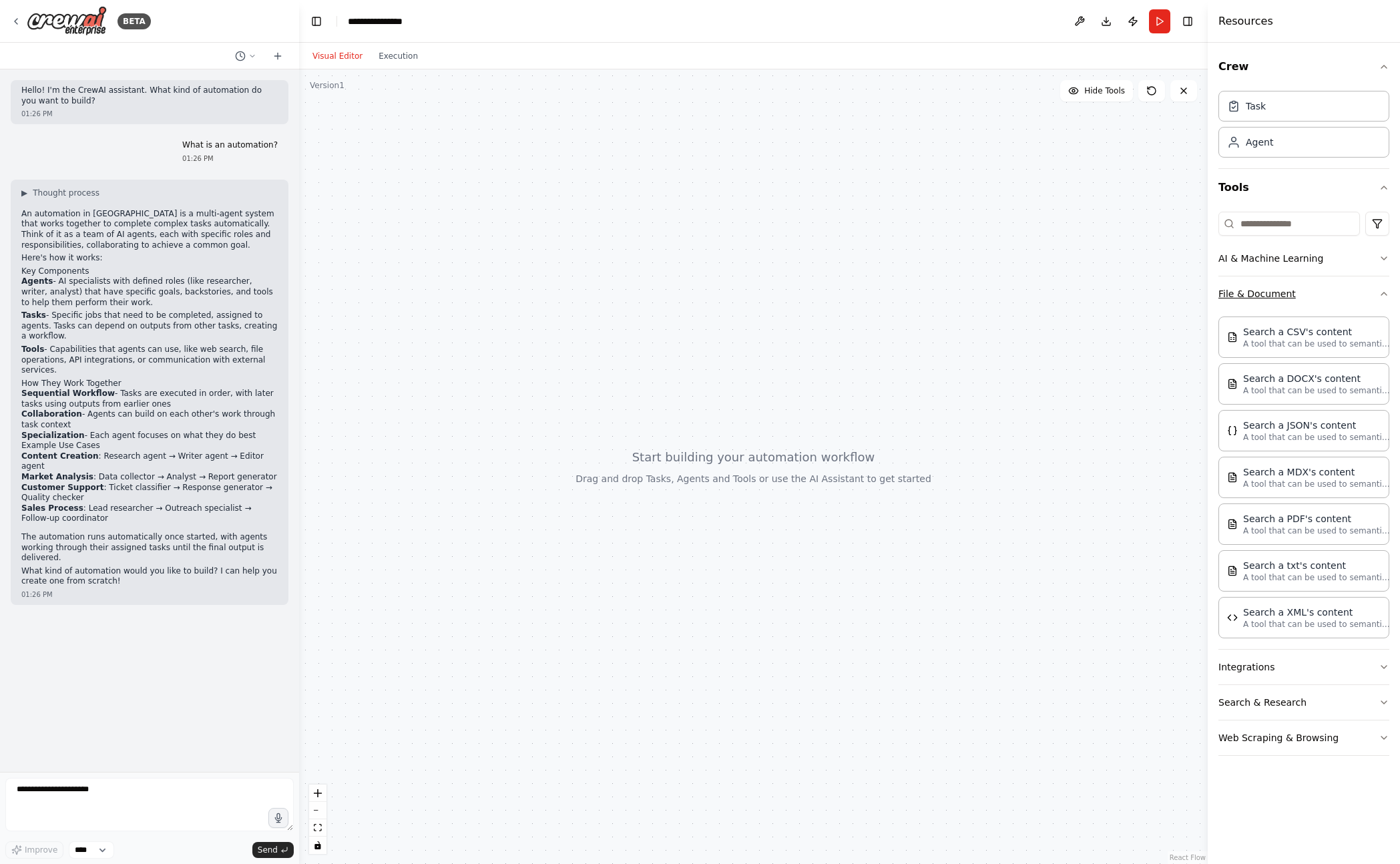
click at [1305, 299] on button "File & Document" at bounding box center [1304, 294] width 171 height 35
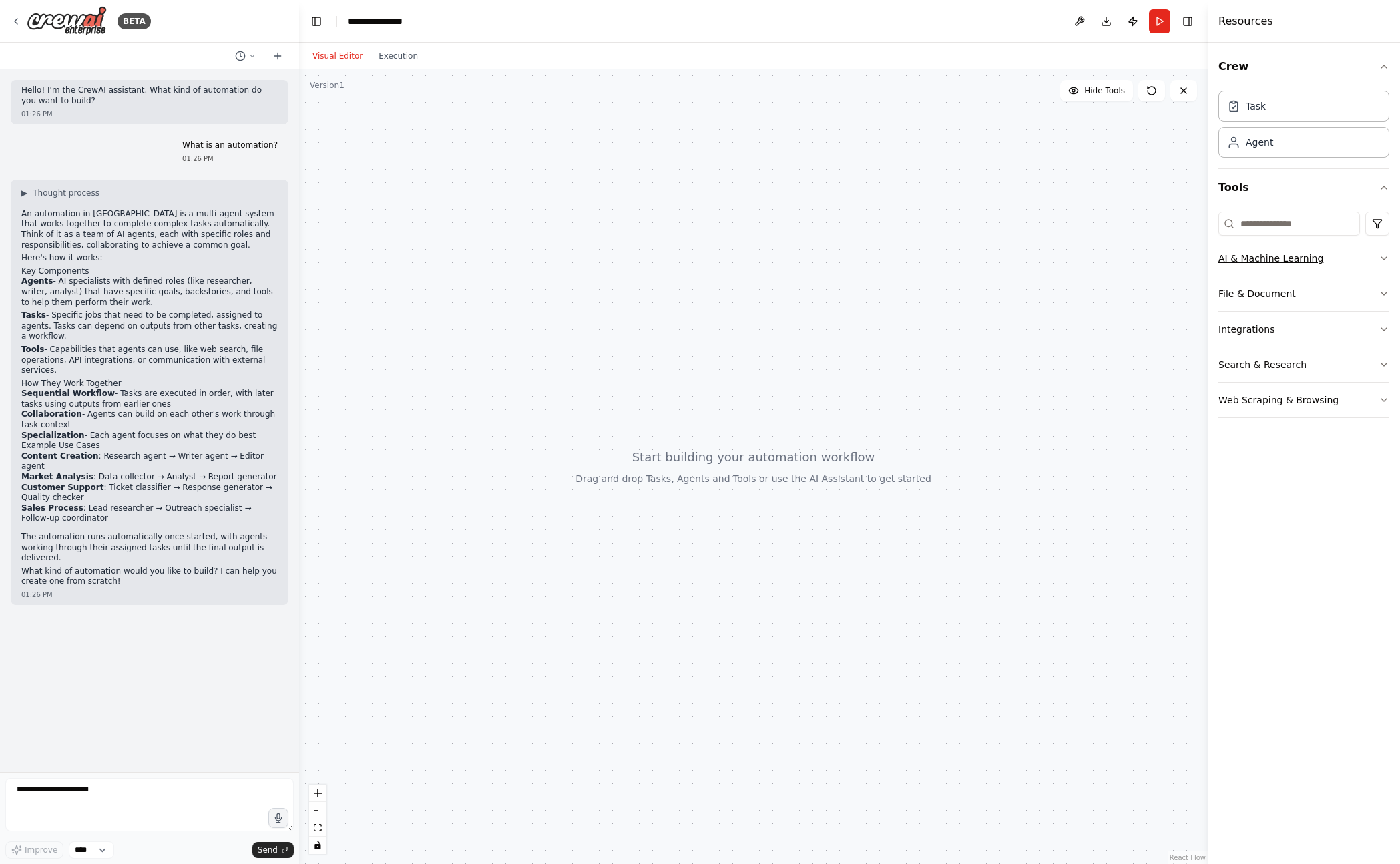
click at [1294, 267] on button "AI & Machine Learning" at bounding box center [1304, 258] width 171 height 35
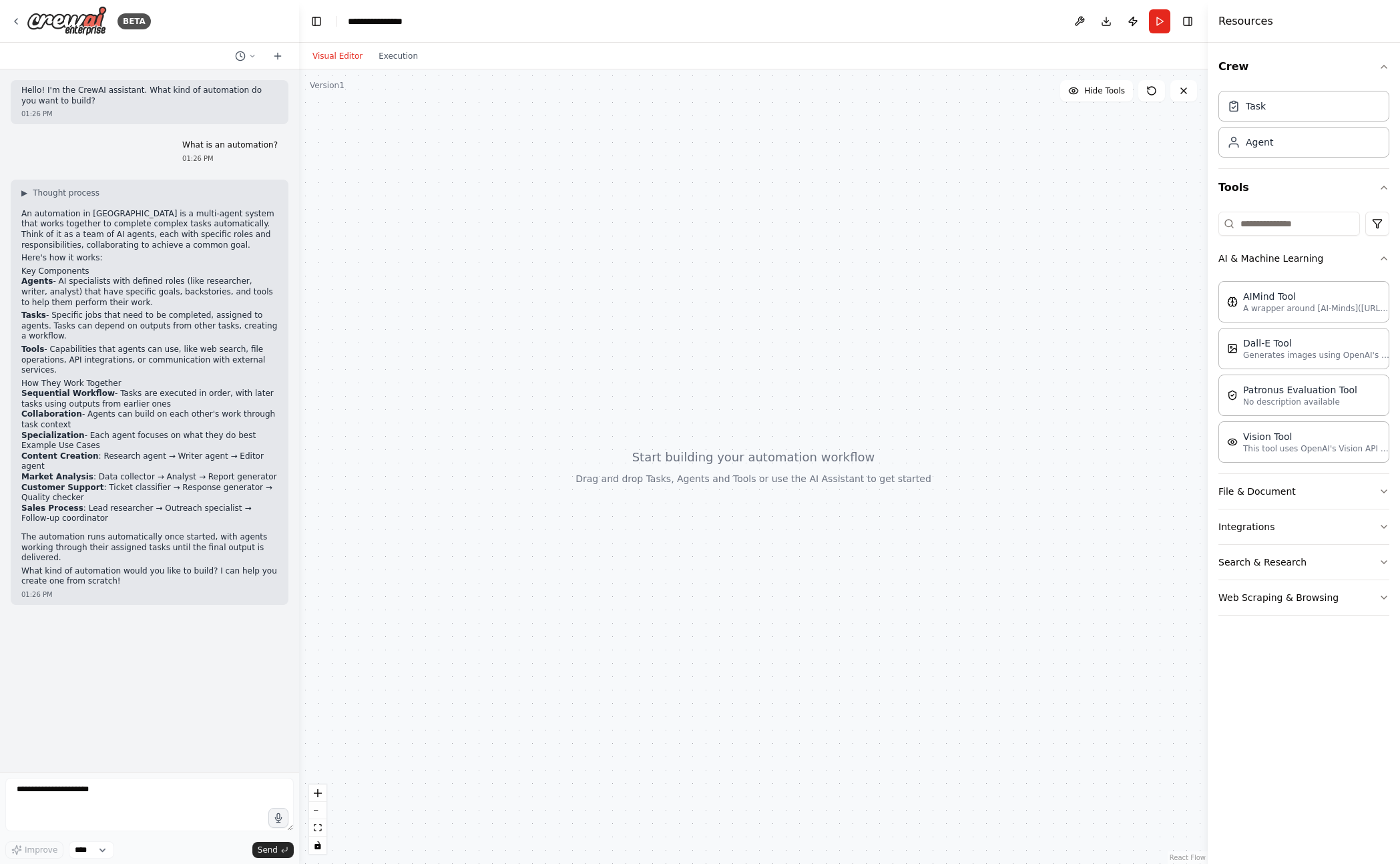
click at [778, 340] on div at bounding box center [753, 466] width 909 height 794
drag, startPoint x: 94, startPoint y: 377, endPoint x: 109, endPoint y: 409, distance: 35.3
click at [109, 409] on div "▶ Thought process An automation in CrewAI is a multi-agent system that works to…" at bounding box center [150, 387] width 256 height 399
click at [22, 22] on div "BETA" at bounding box center [81, 21] width 140 height 30
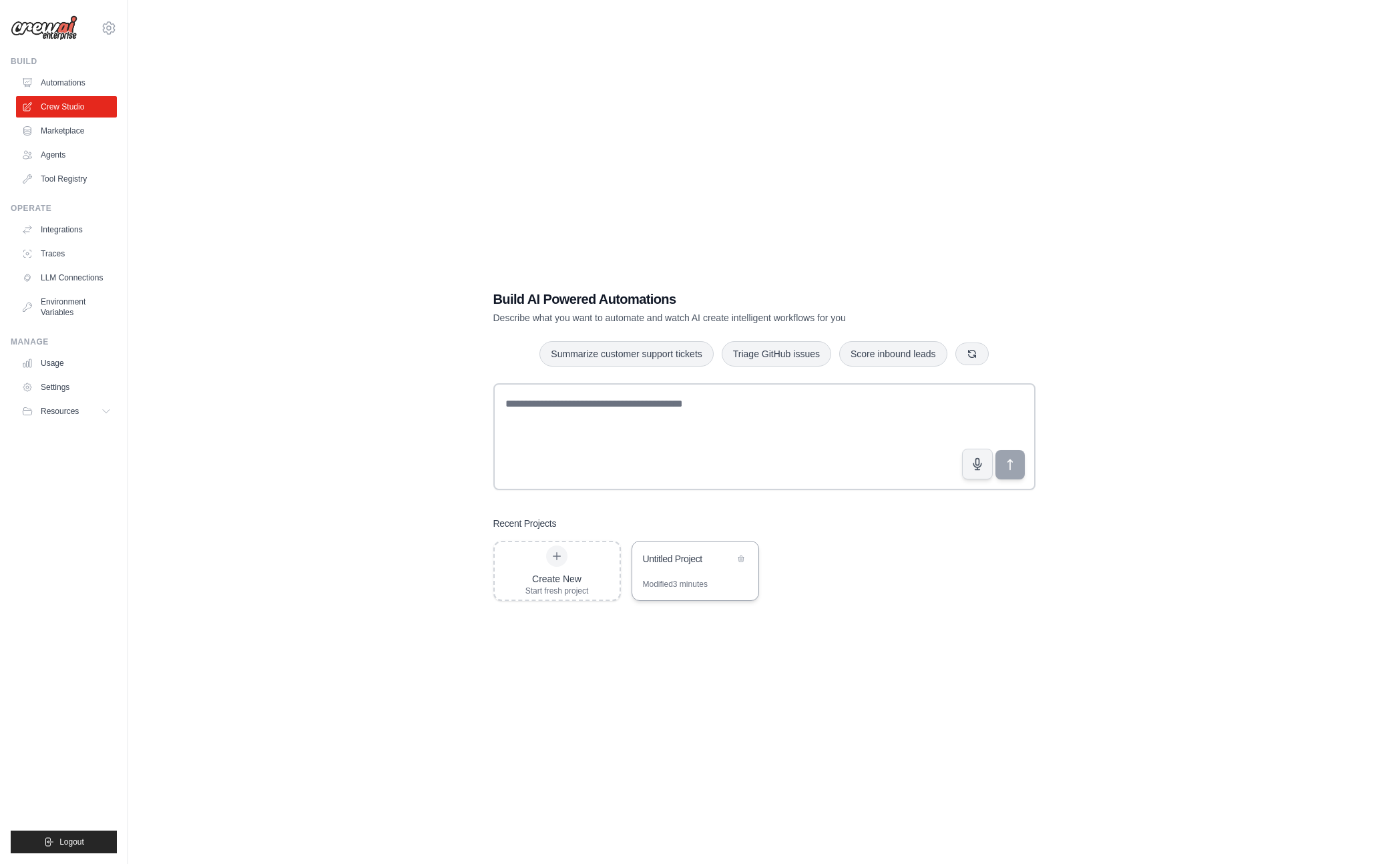
click at [668, 568] on div "Untitled Project" at bounding box center [695, 560] width 126 height 37
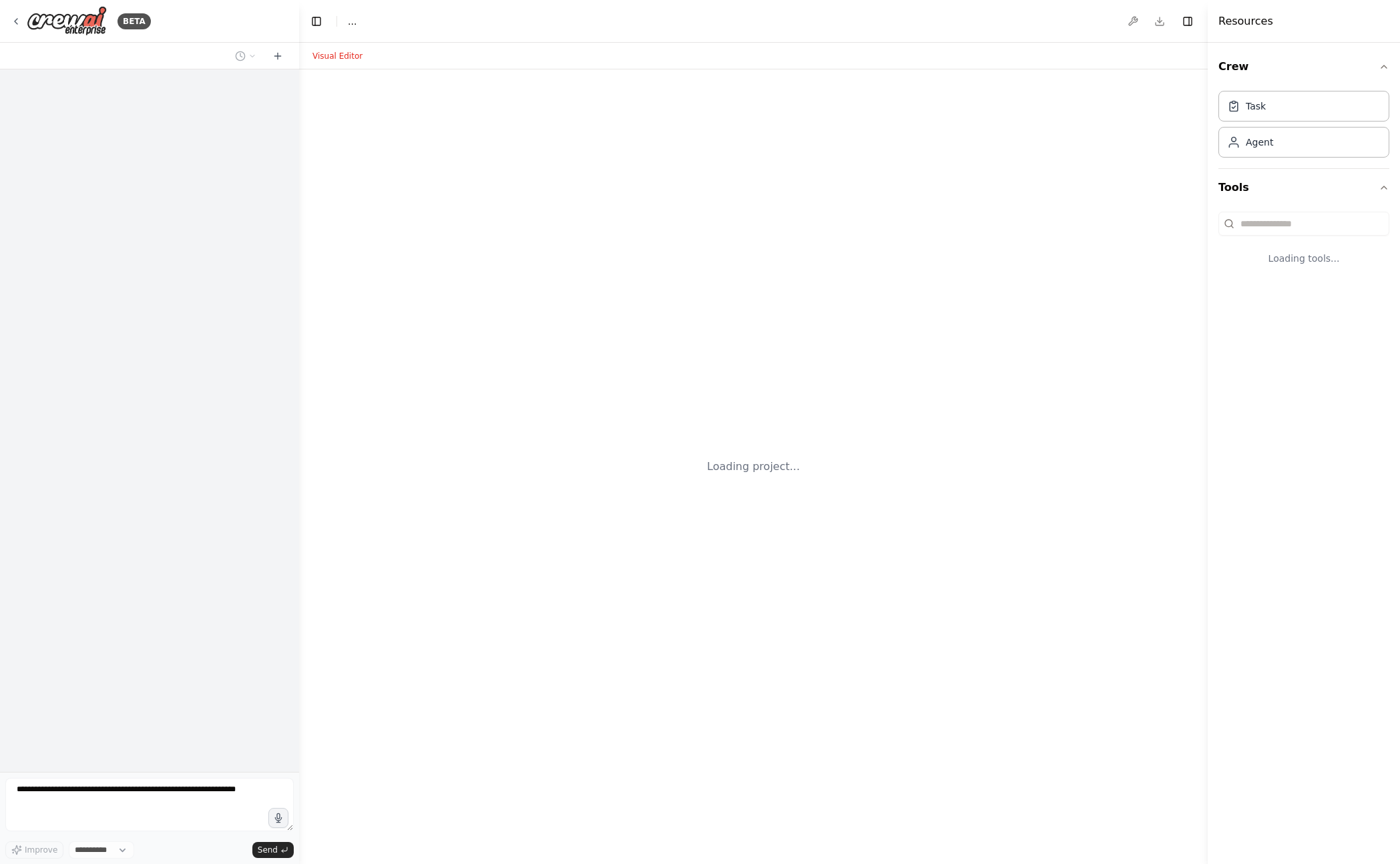
select select "****"
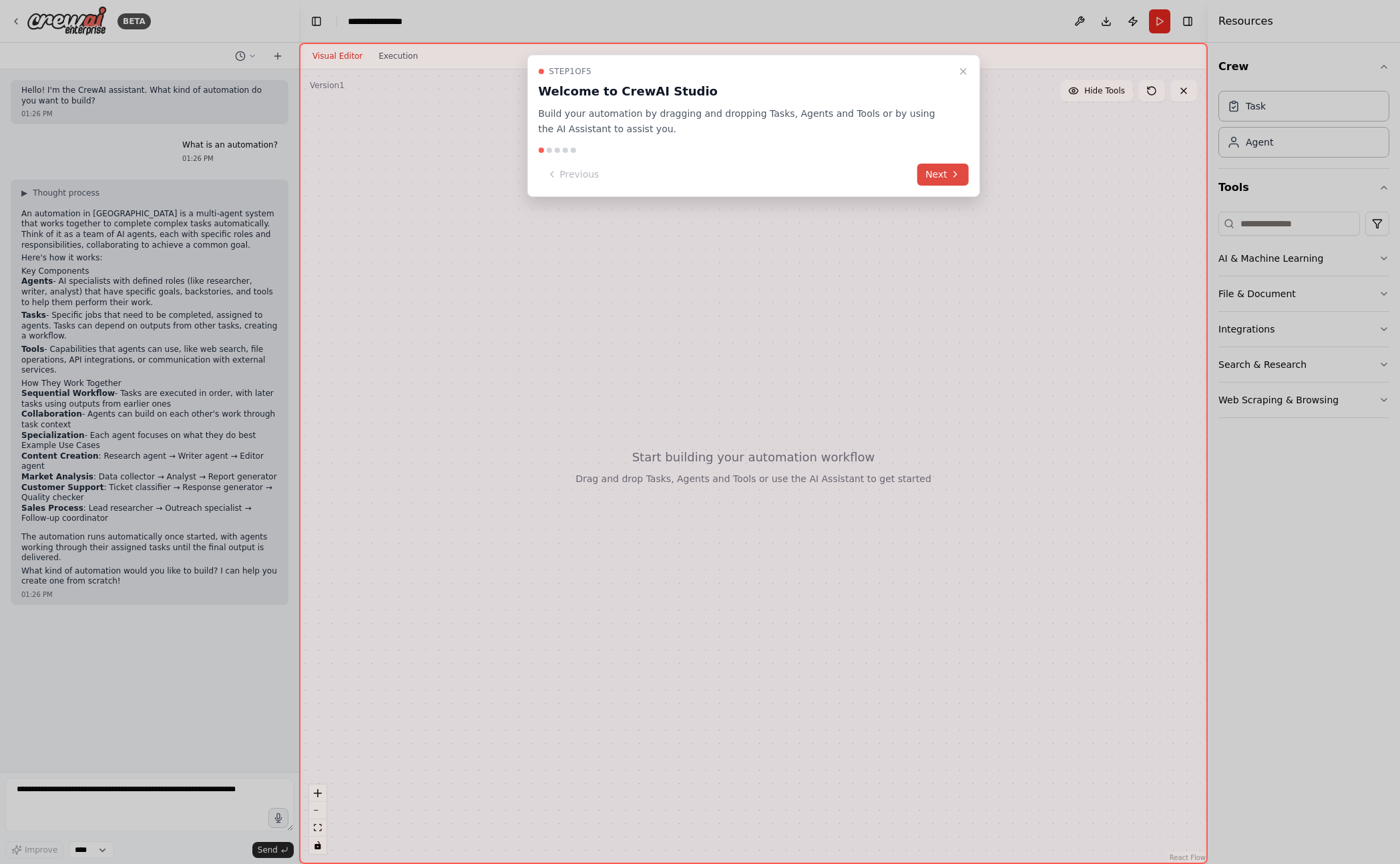
click at [943, 182] on button "Next" at bounding box center [942, 174] width 51 height 22
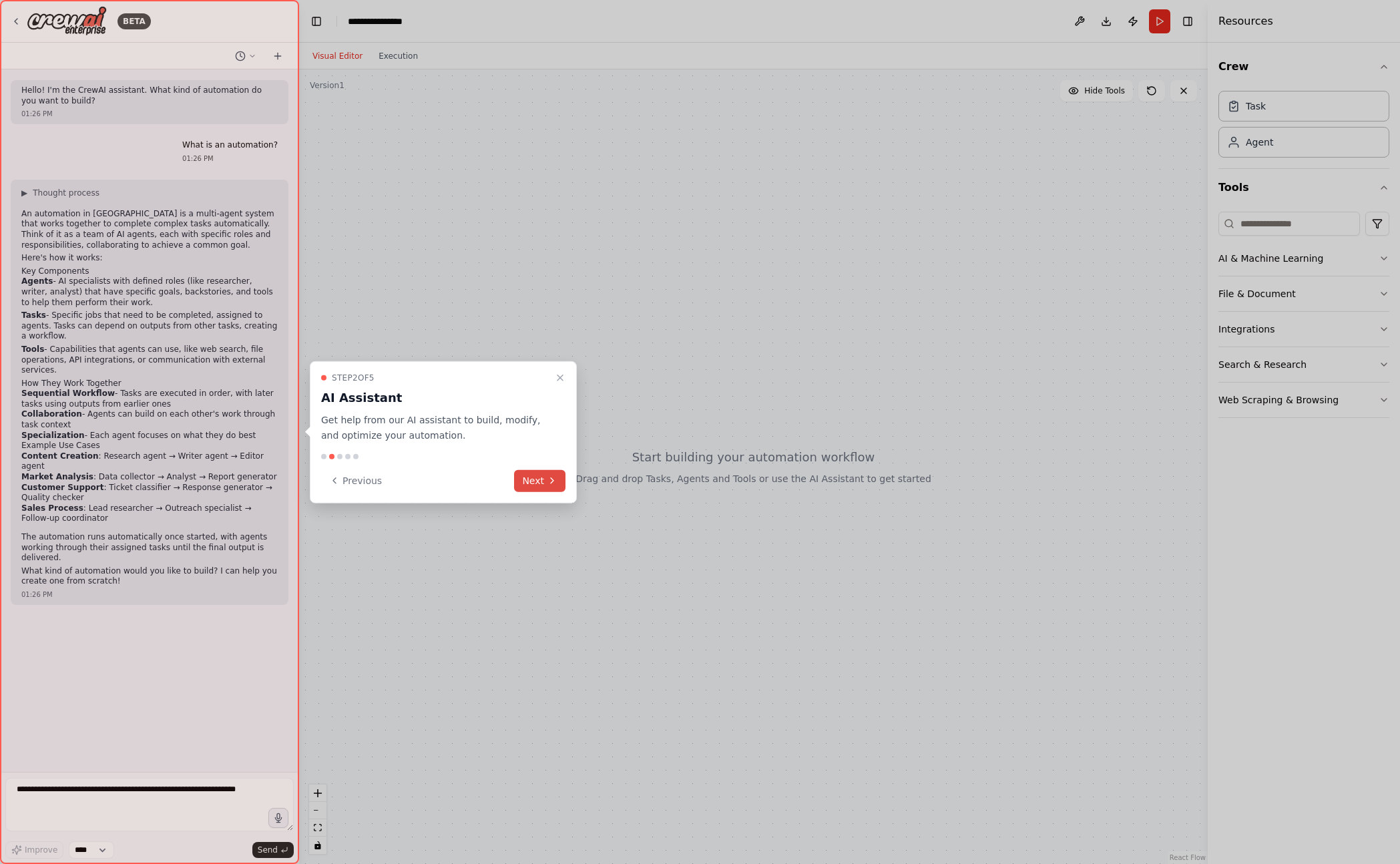
click at [535, 481] on button "Next" at bounding box center [539, 480] width 51 height 22
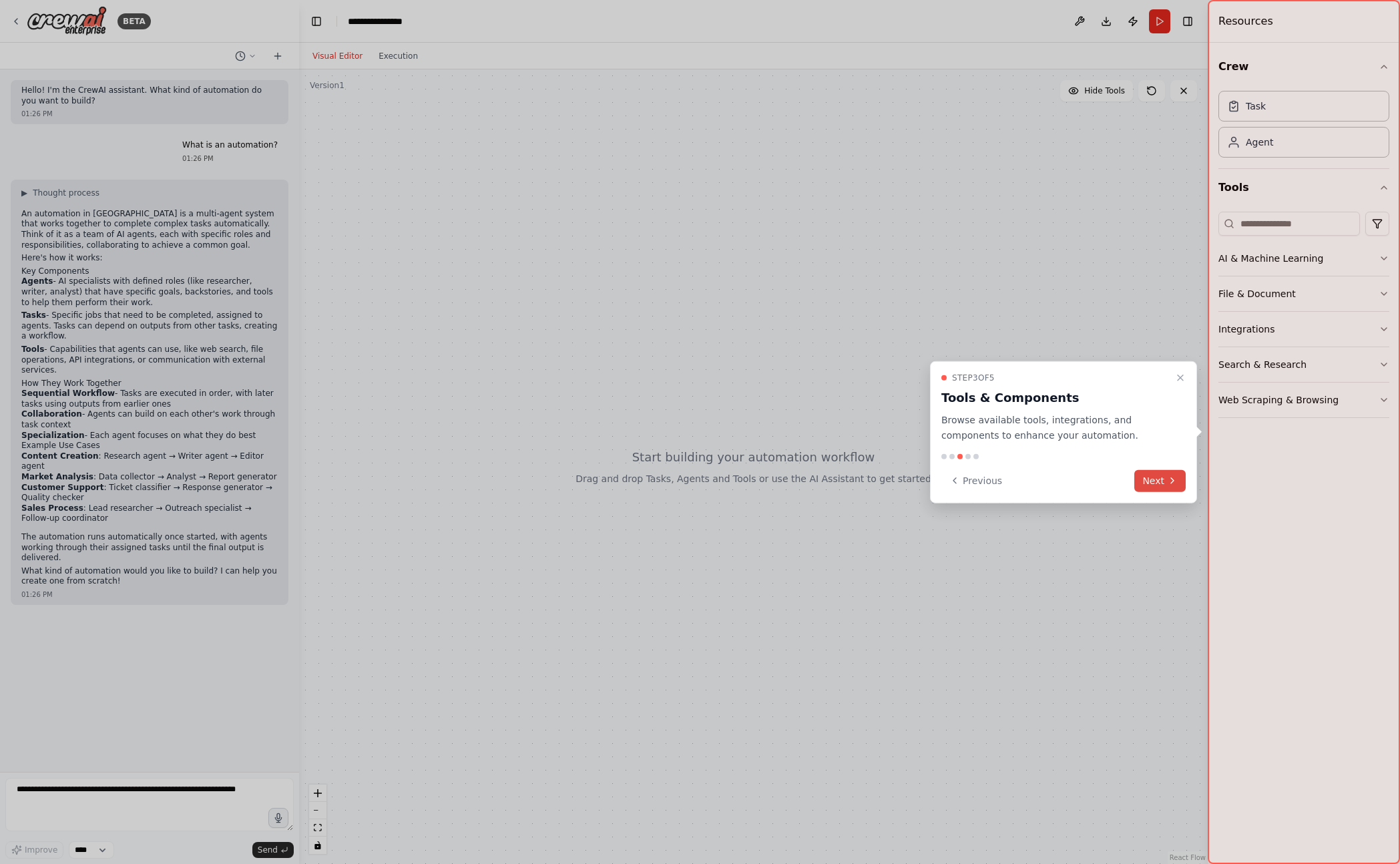
click at [1156, 477] on button "Next" at bounding box center [1159, 480] width 51 height 22
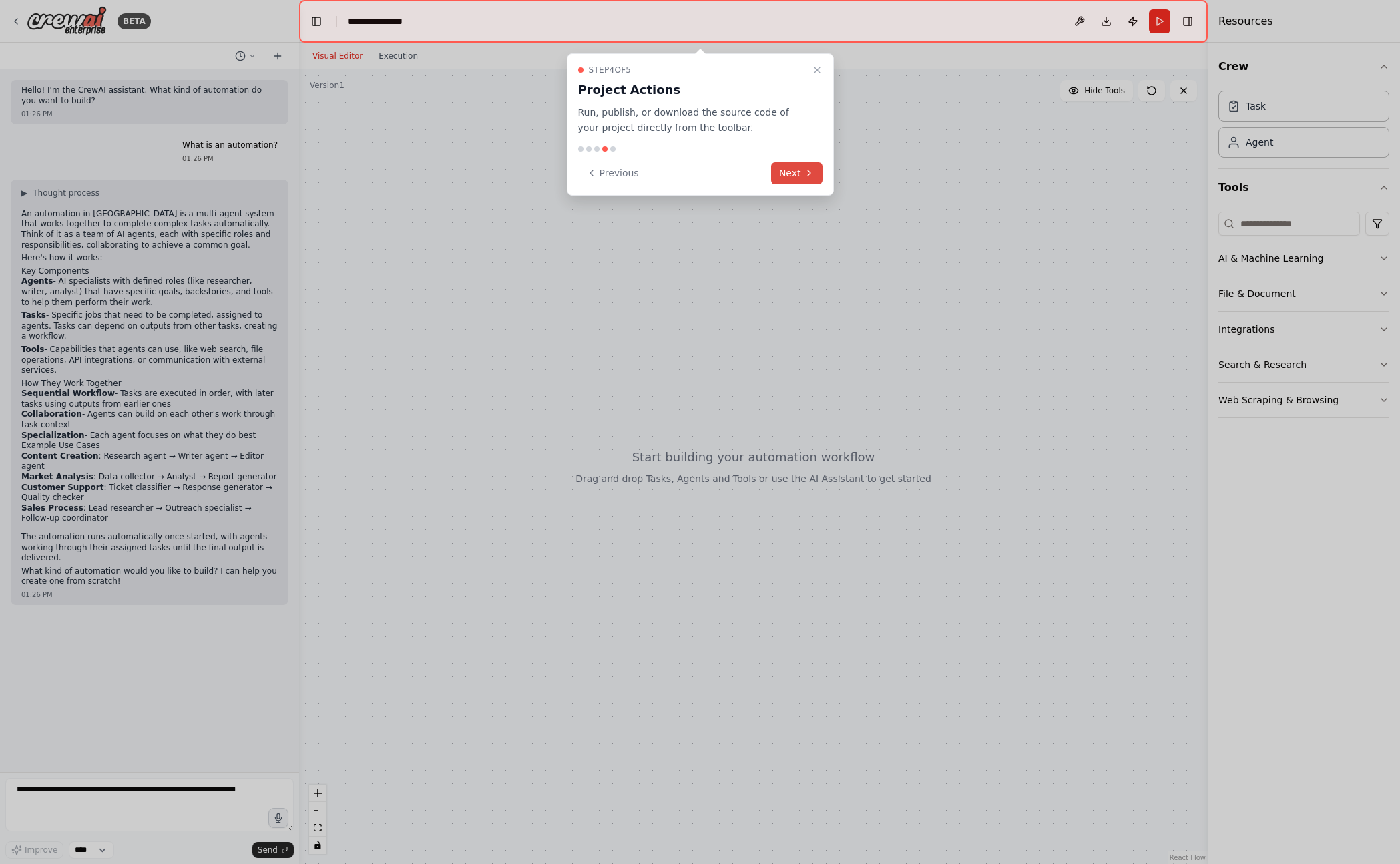
click at [802, 179] on button "Next" at bounding box center [796, 173] width 51 height 22
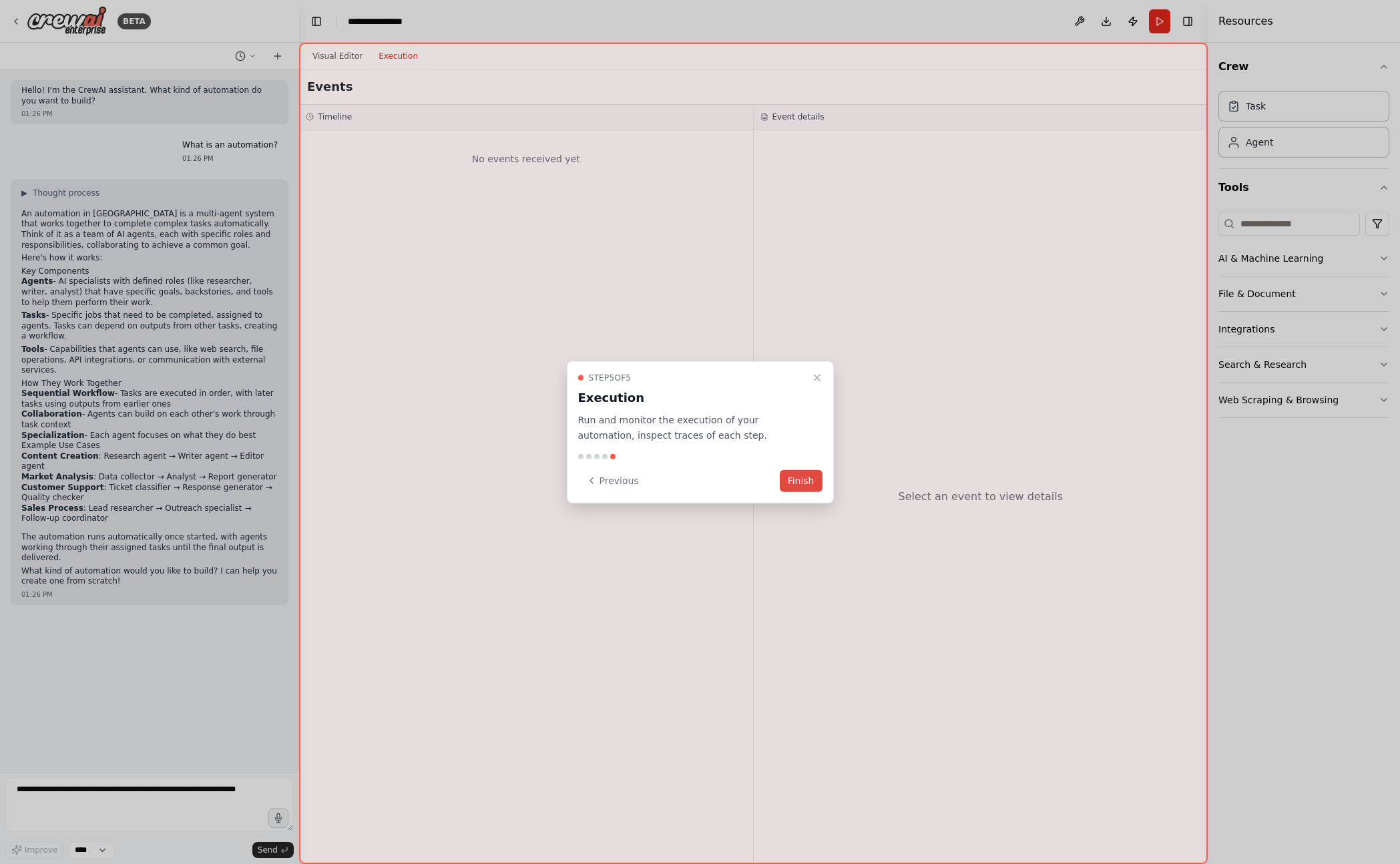
click at [792, 471] on button "Finish" at bounding box center [801, 480] width 42 height 22
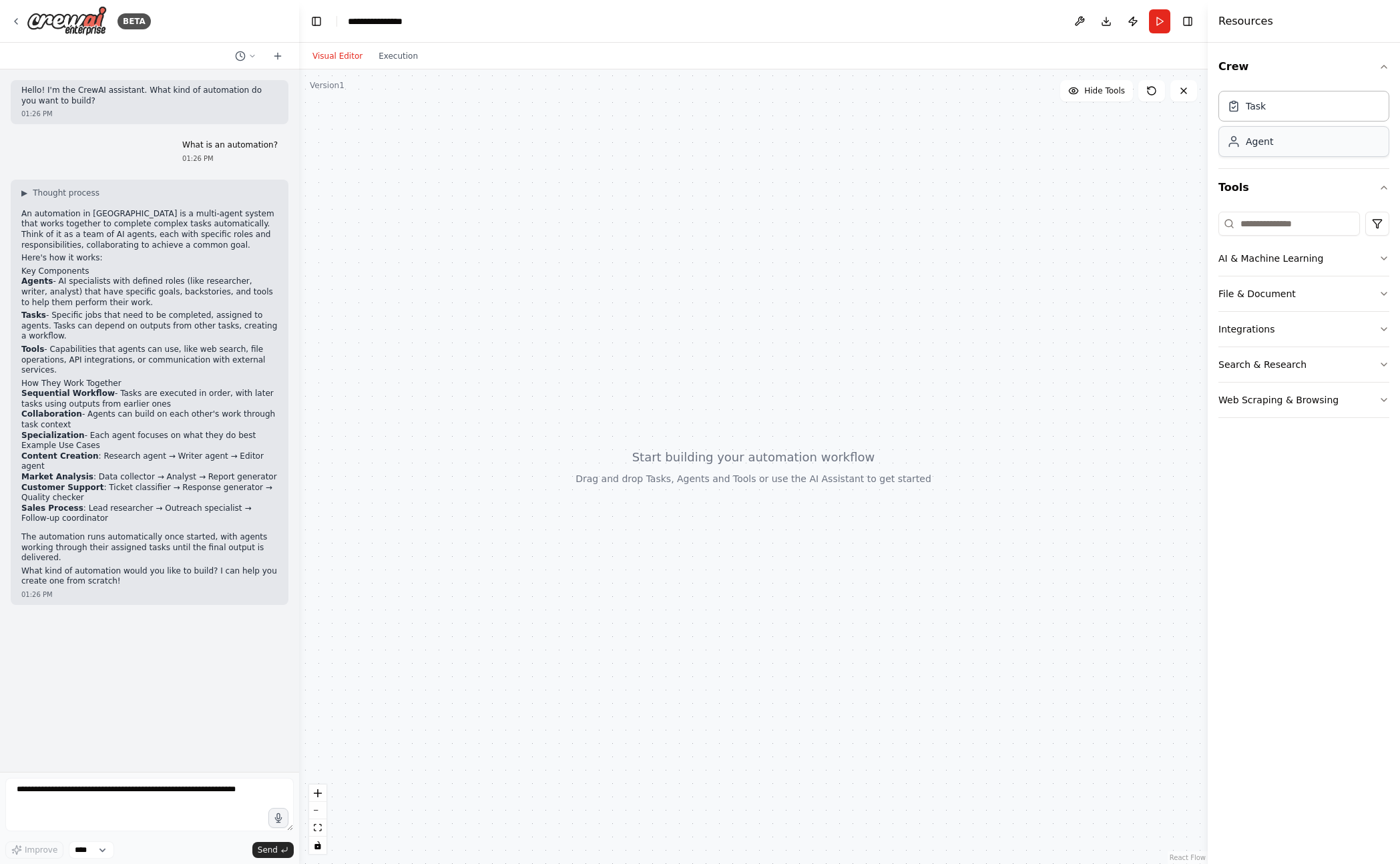
click at [1276, 139] on div "Agent" at bounding box center [1304, 141] width 171 height 31
click at [633, 171] on div "Role of the agent Goal of the agent" at bounding box center [672, 169] width 129 height 27
click at [636, 160] on div "Role of the agent" at bounding box center [672, 163] width 129 height 14
click at [635, 172] on div "Goal of the agent" at bounding box center [672, 177] width 129 height 11
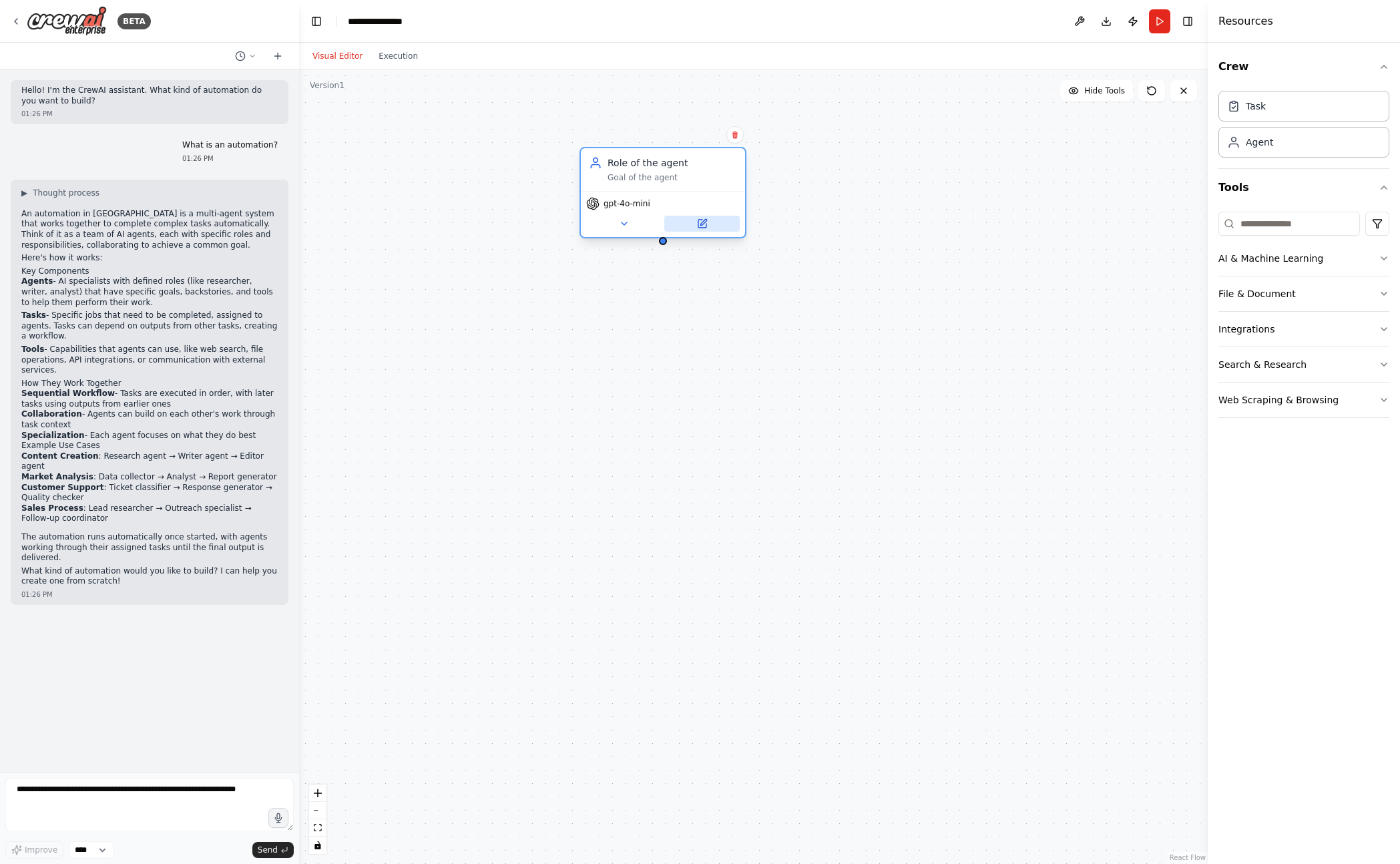
click at [717, 219] on button at bounding box center [701, 224] width 76 height 16
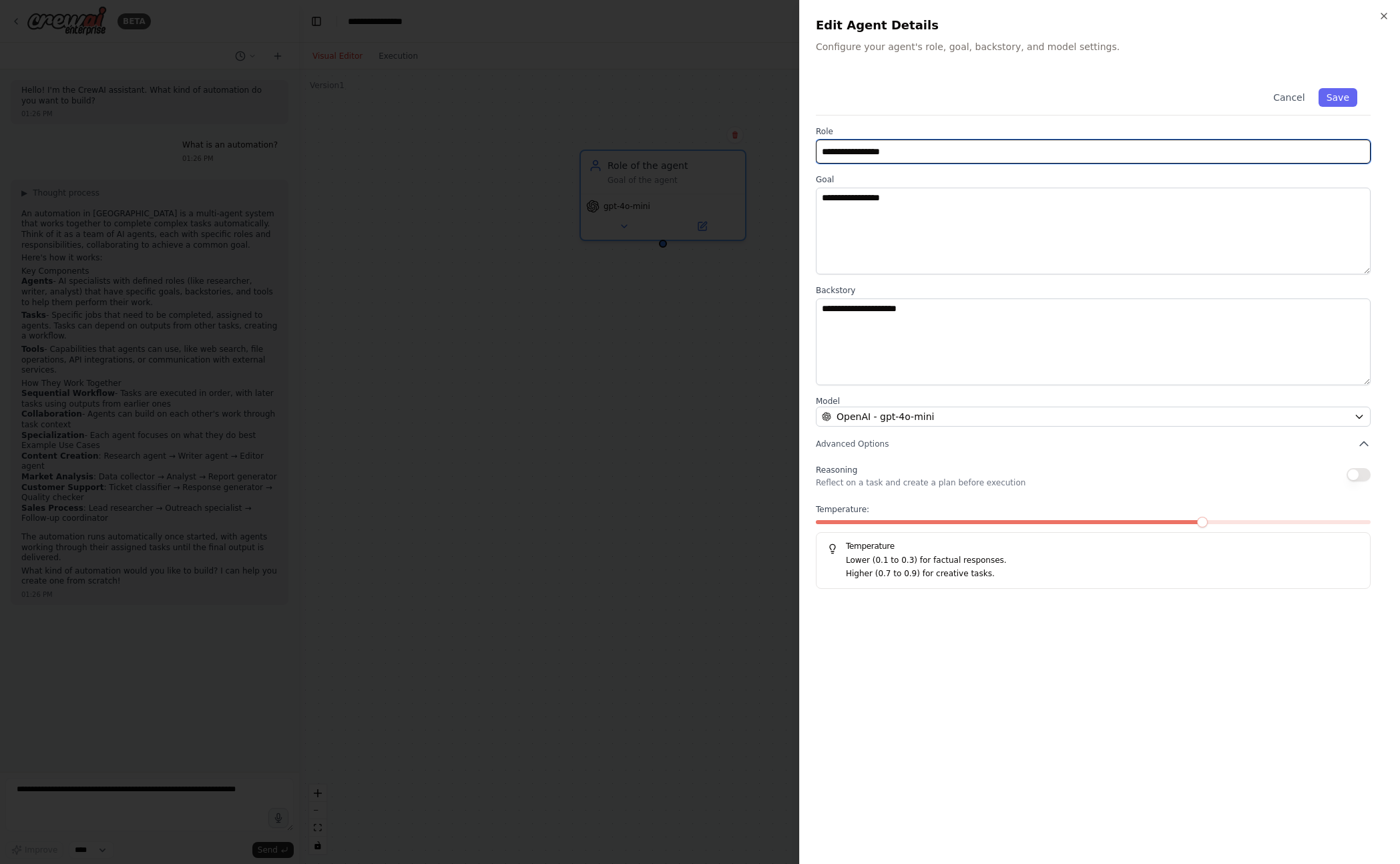
click at [903, 141] on input "**********" at bounding box center [1093, 151] width 555 height 24
click at [904, 141] on input "**********" at bounding box center [1093, 151] width 555 height 24
type input "**********"
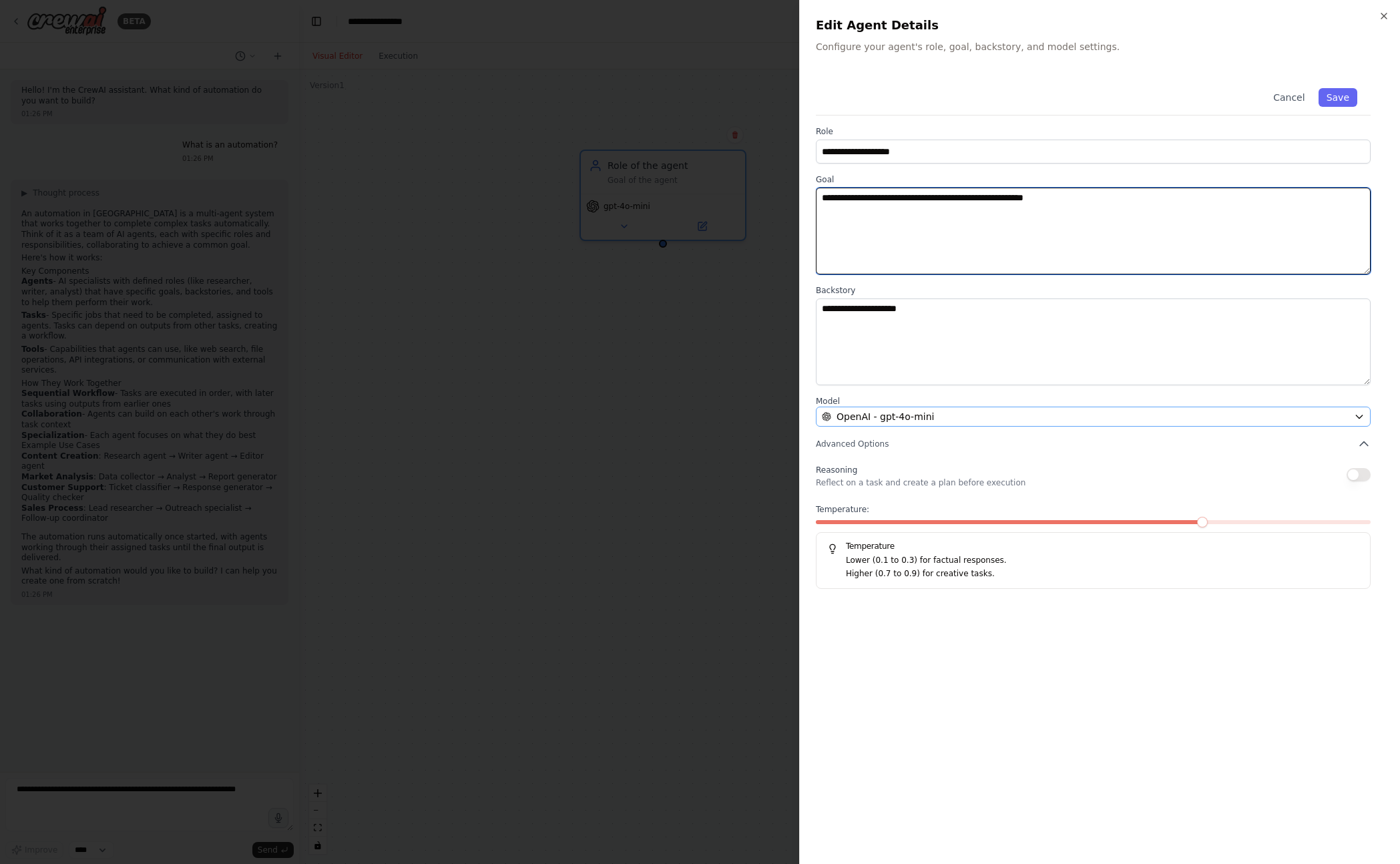
type textarea "**********"
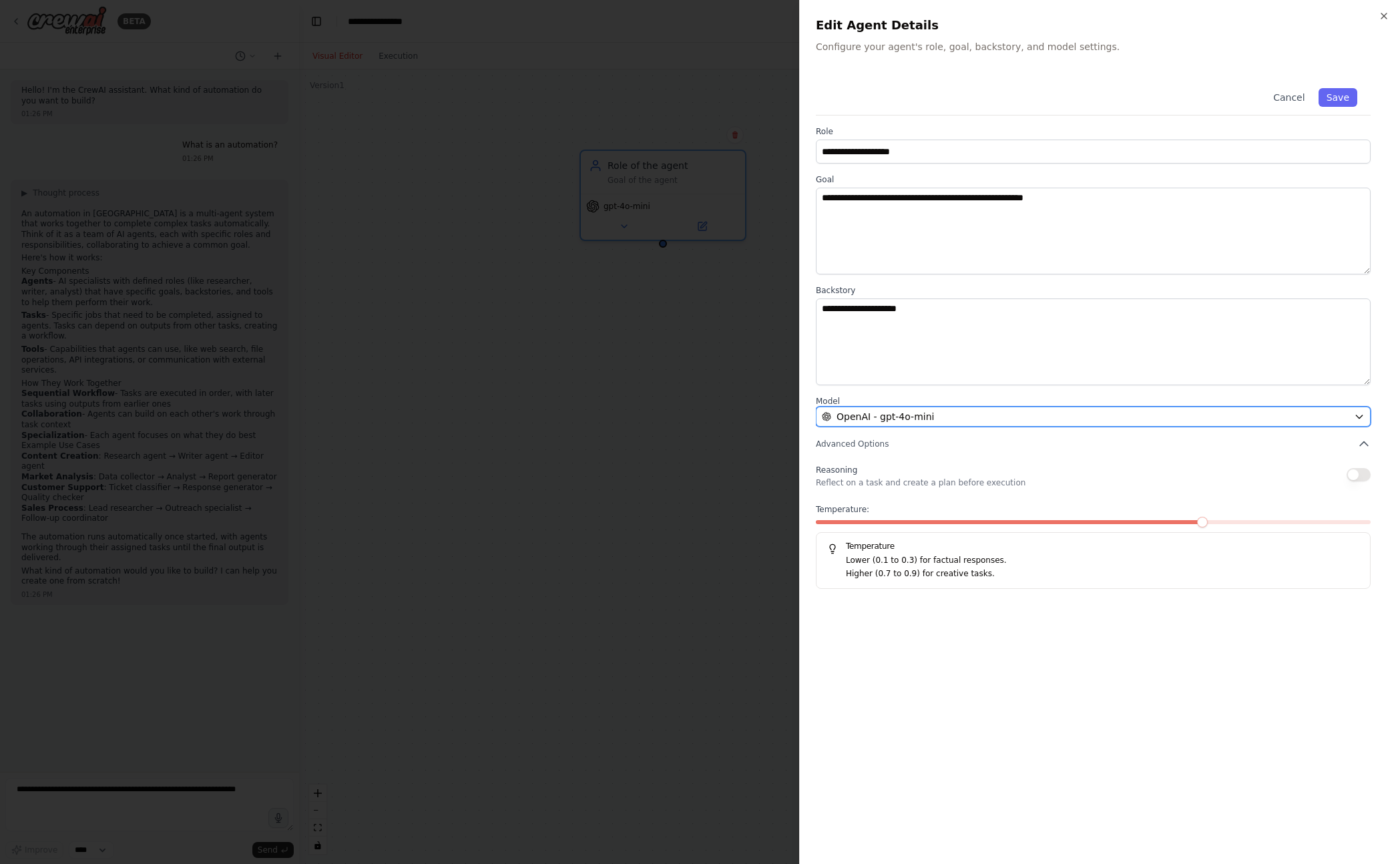
click at [932, 411] on div "OpenAI - gpt-4o-mini" at bounding box center [1085, 417] width 527 height 14
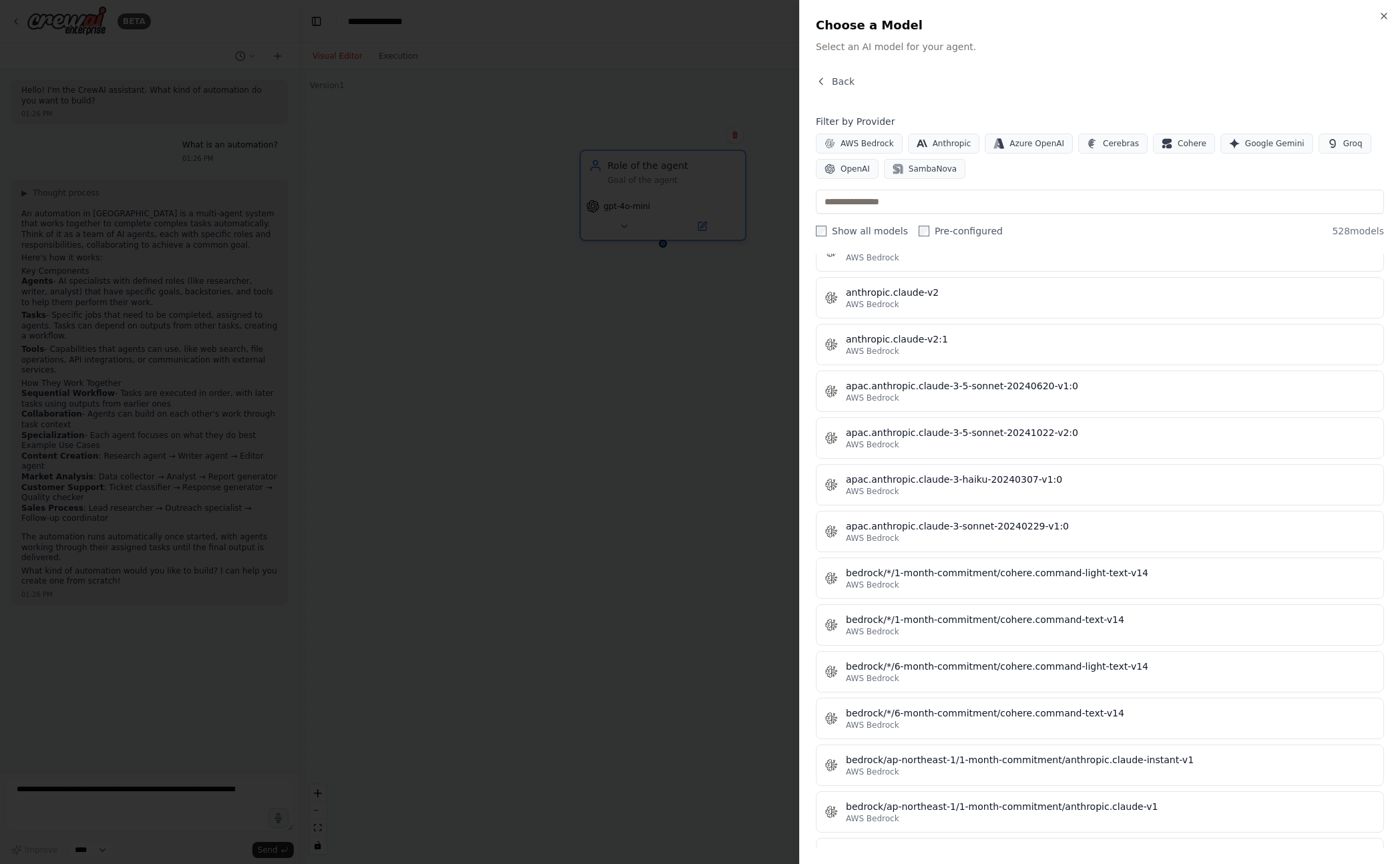
scroll to position [1483, 0]
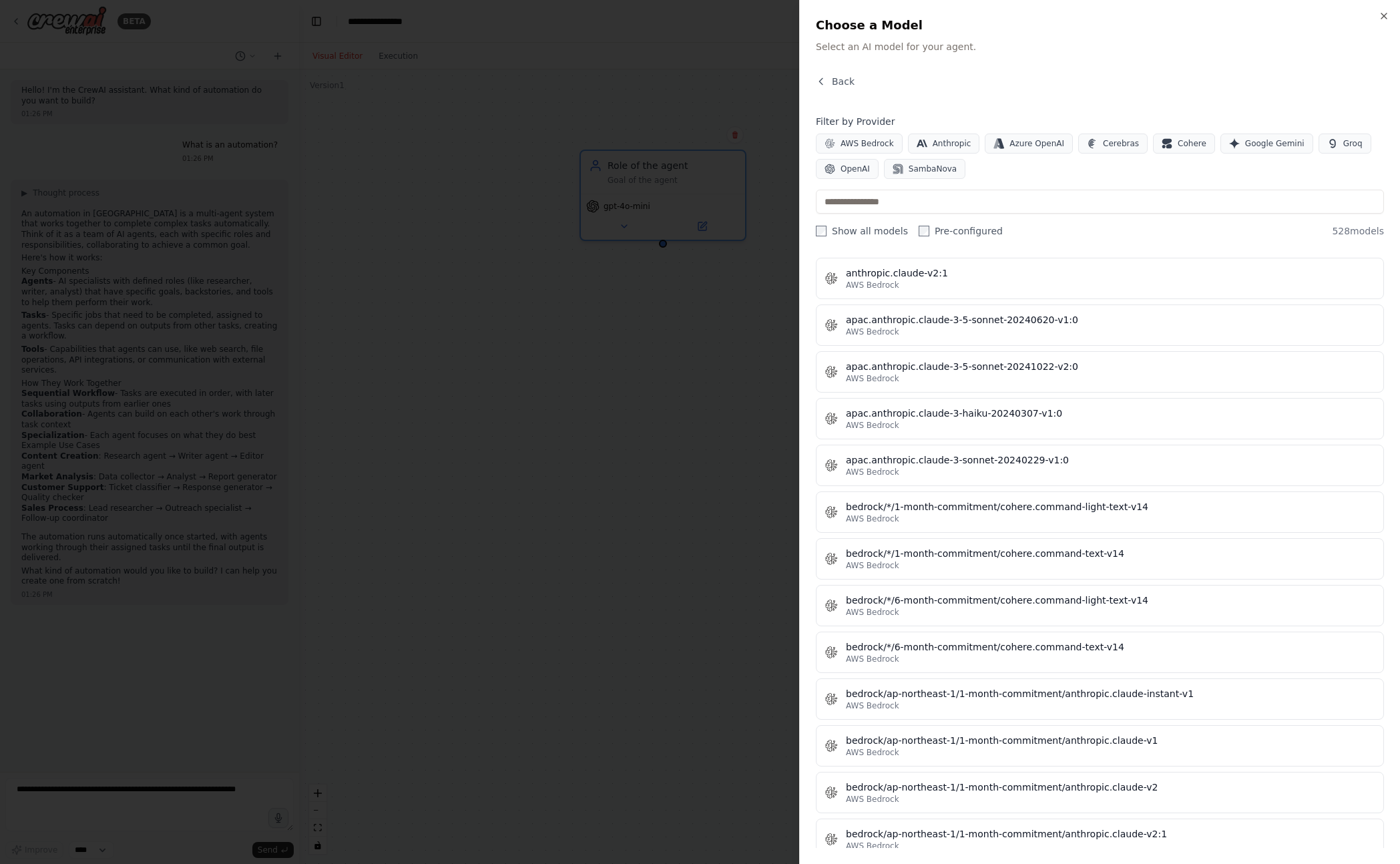
click at [824, 73] on div "Close Choose a Model Select an AI model for your agent. Back Filter by Provider…" at bounding box center [1099, 432] width 601 height 864
click at [827, 78] on button "Back" at bounding box center [835, 81] width 39 height 14
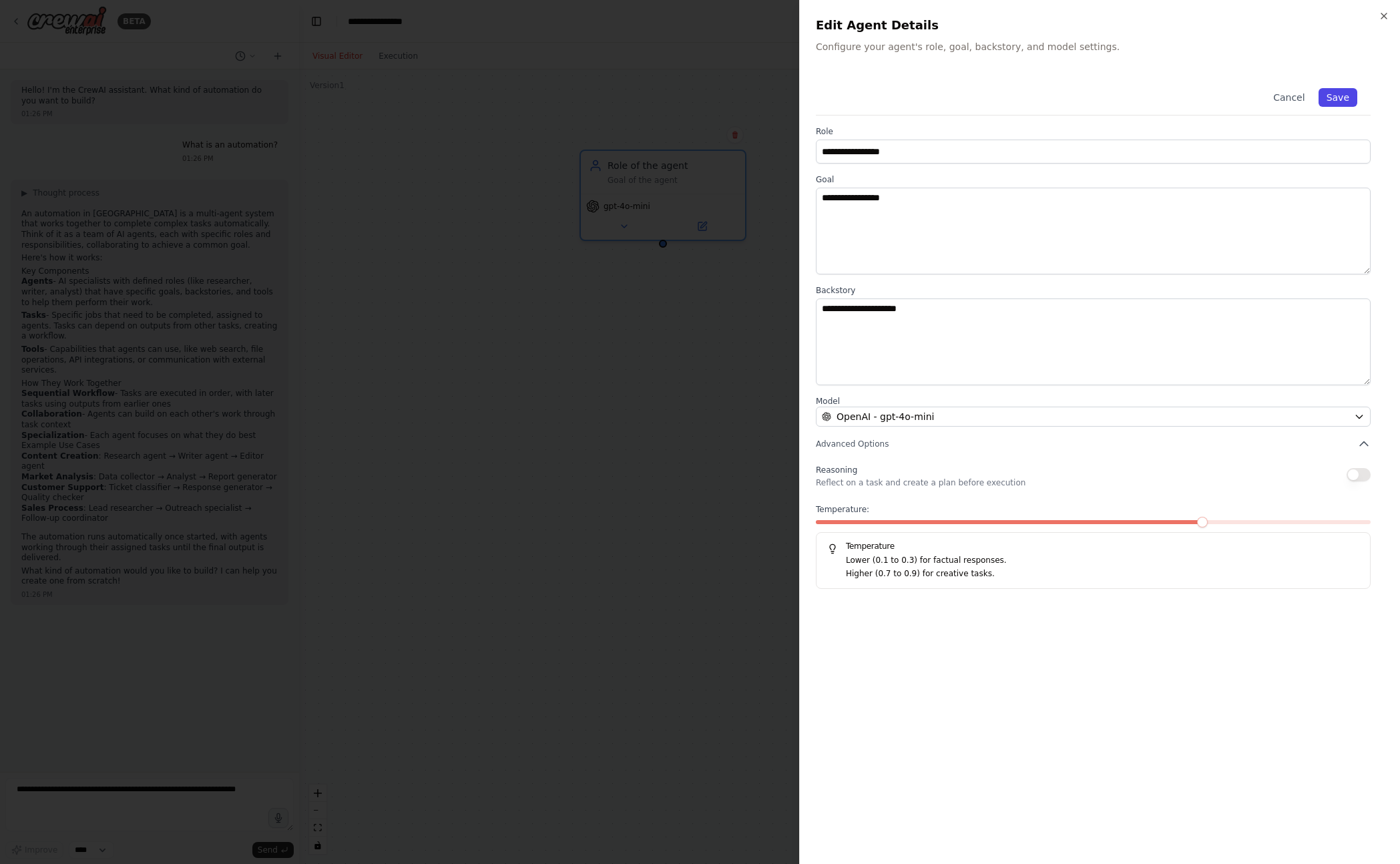
click at [1334, 96] on button "Save" at bounding box center [1337, 97] width 39 height 19
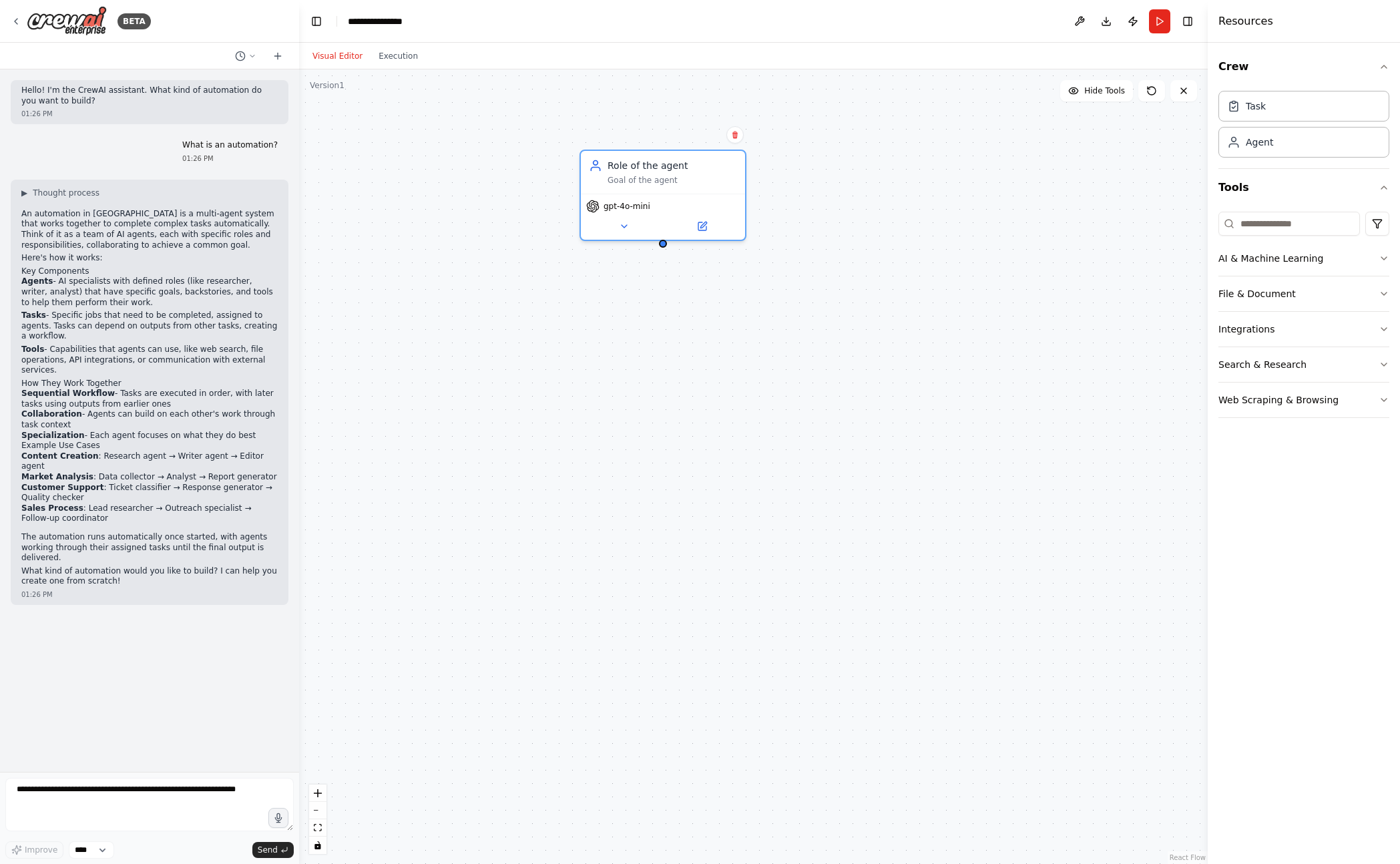
click at [828, 327] on div "Role of the agent Goal of the agent gpt-4o-mini" at bounding box center [753, 466] width 909 height 794
click at [699, 225] on icon at bounding box center [702, 223] width 8 height 8
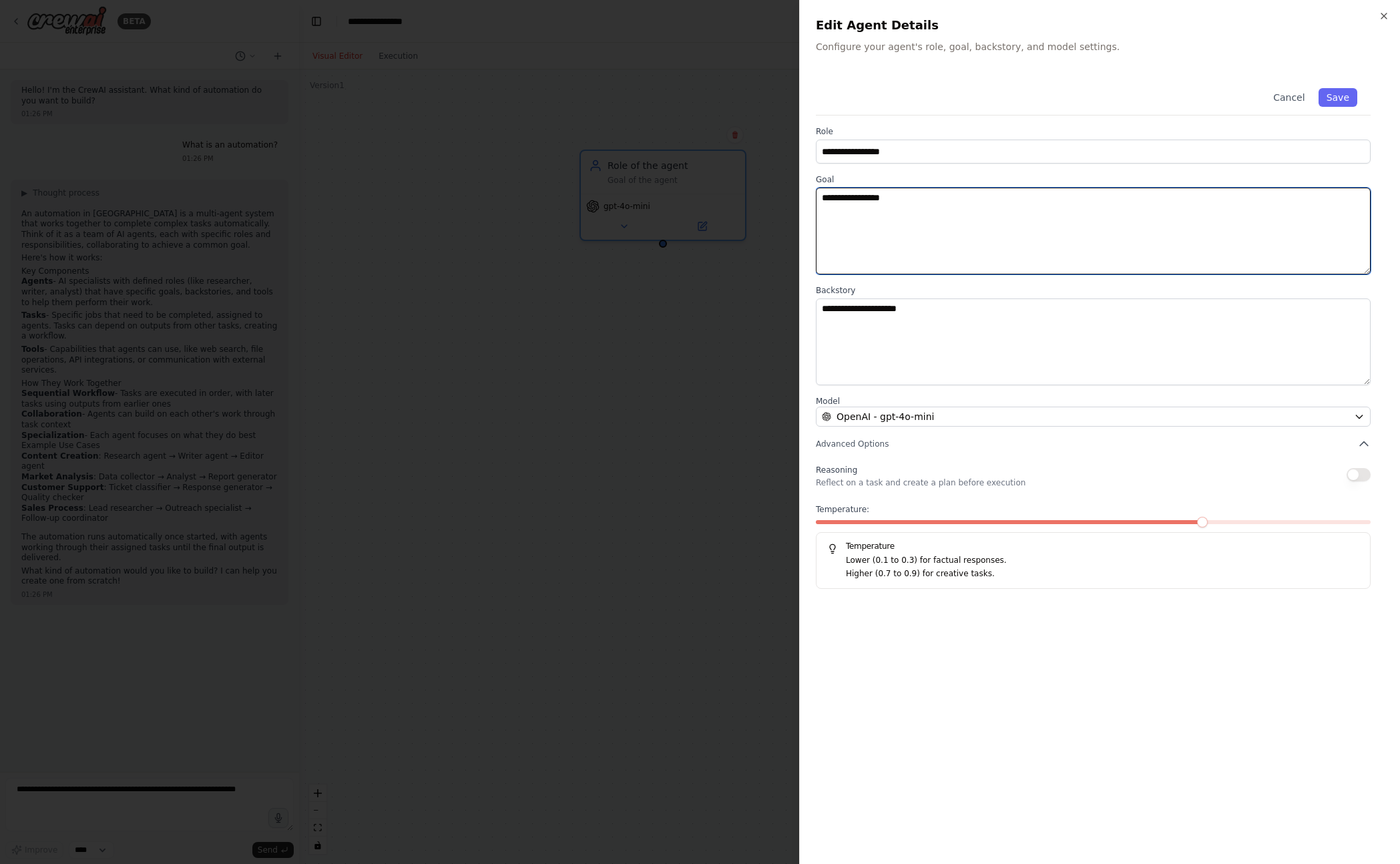
click at [916, 220] on textarea "**********" at bounding box center [1093, 231] width 555 height 87
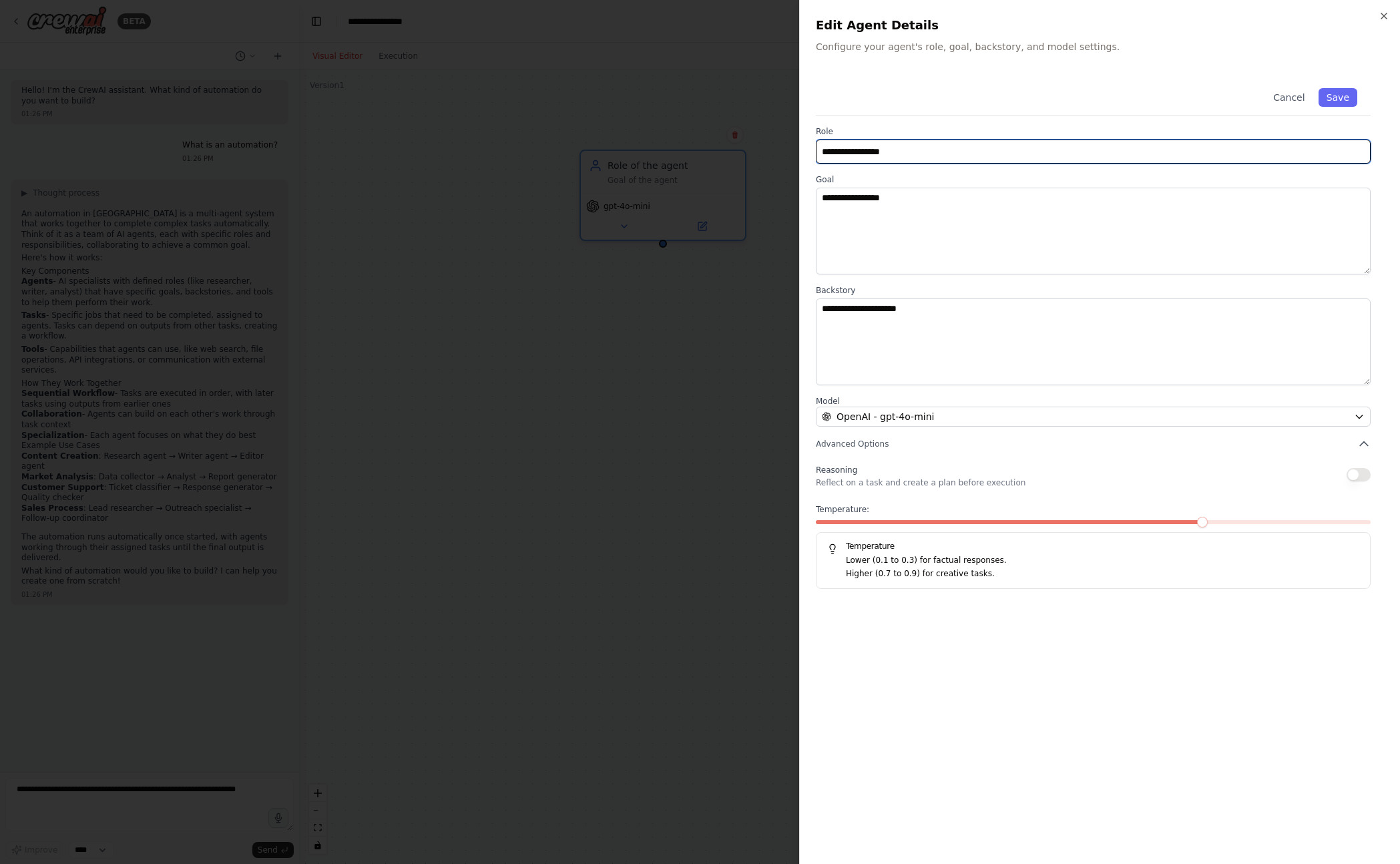
click at [901, 153] on input "**********" at bounding box center [1093, 151] width 555 height 24
type input "**********"
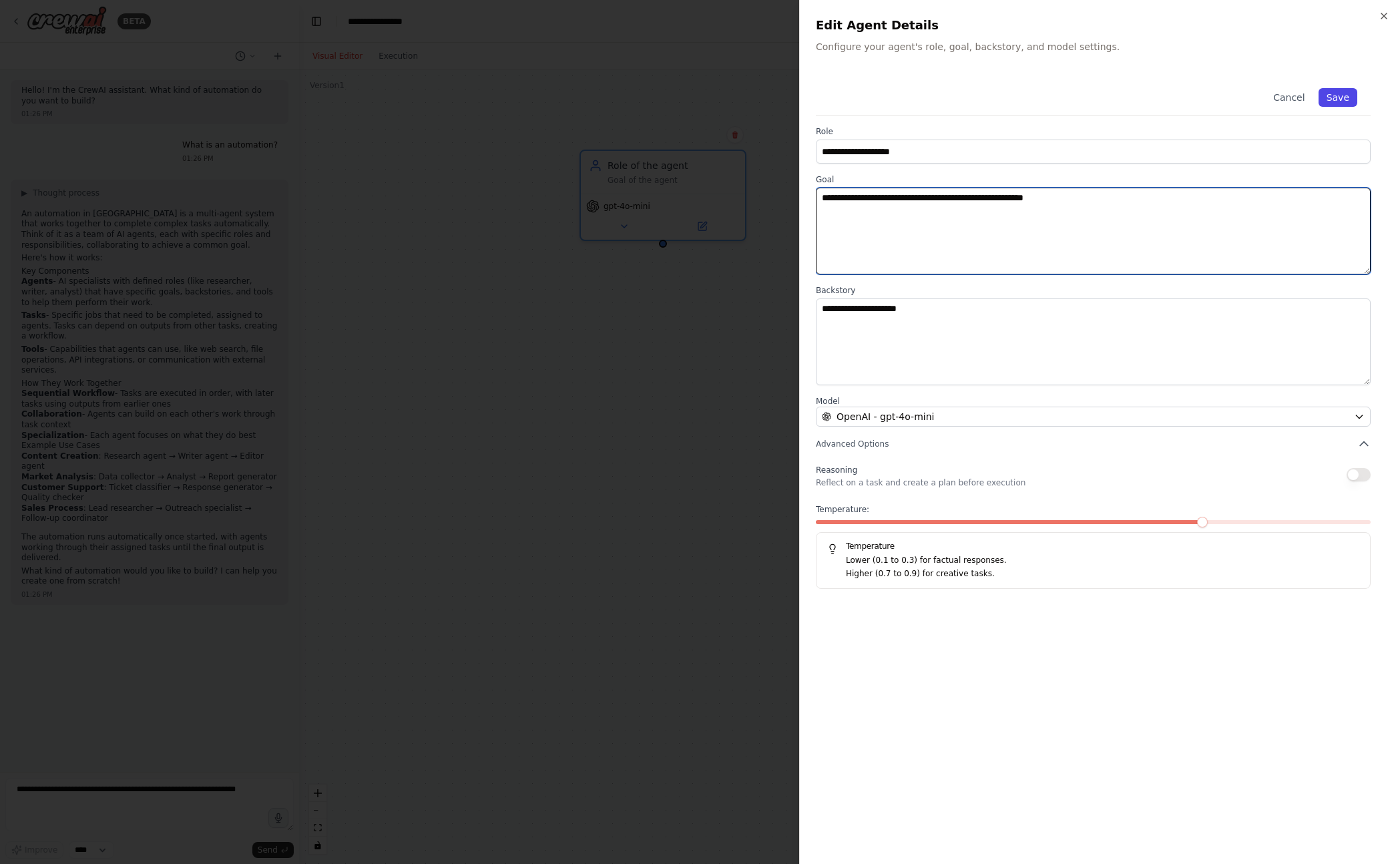
type textarea "**********"
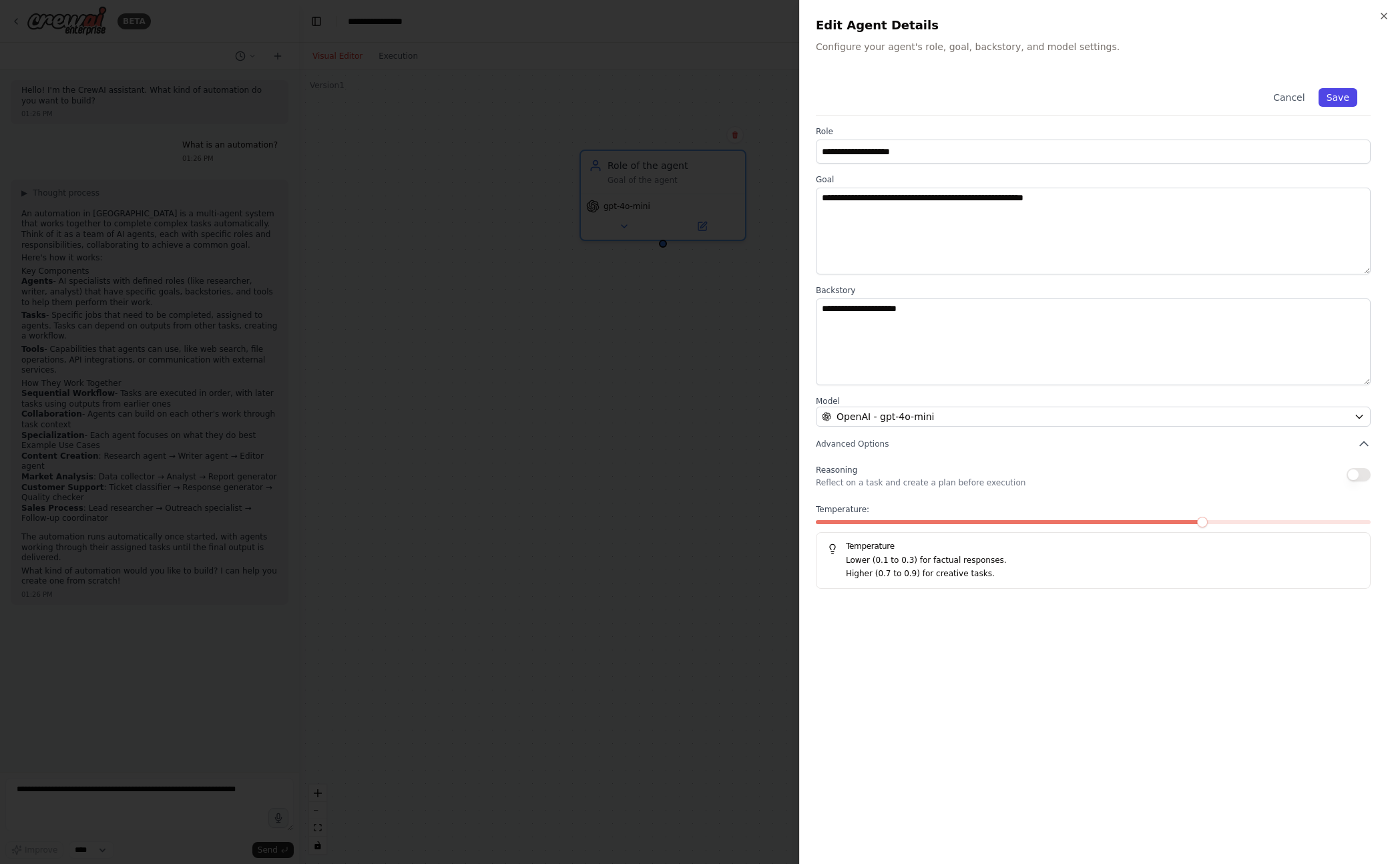
click at [1348, 99] on button "Save" at bounding box center [1337, 97] width 39 height 19
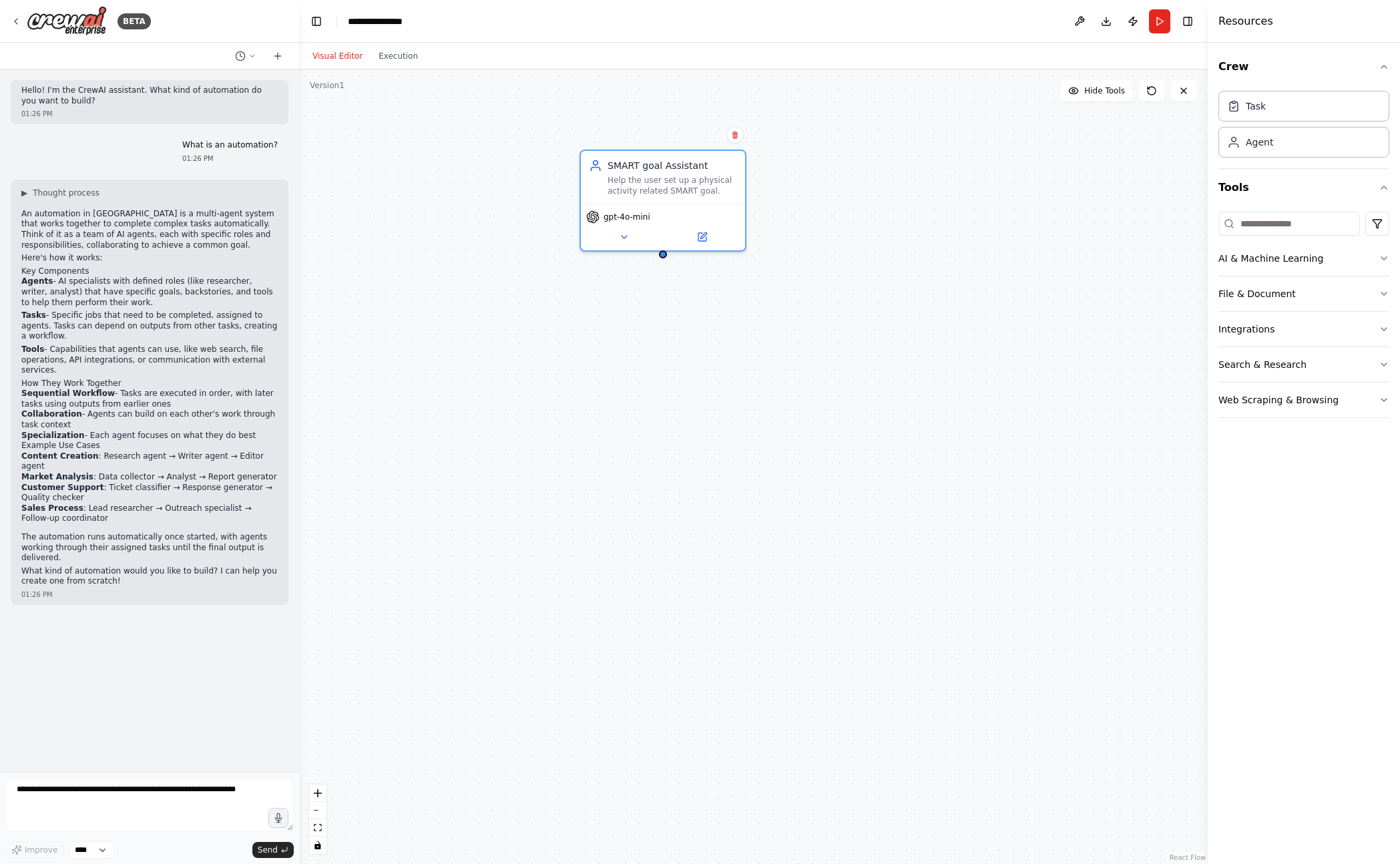
click at [431, 311] on div "SMART goal Assistant Help the user set up a physical activity related SMART goa…" at bounding box center [753, 466] width 909 height 794
drag, startPoint x: 661, startPoint y: 255, endPoint x: 555, endPoint y: 361, distance: 149.9
click at [555, 361] on div "SMART goal Assistant Help the user set up a physical activity related SMART goa…" at bounding box center [753, 466] width 909 height 794
drag, startPoint x: 1255, startPoint y: 113, endPoint x: 1247, endPoint y: 116, distance: 8.5
drag, startPoint x: 568, startPoint y: 400, endPoint x: 664, endPoint y: 391, distance: 96.4
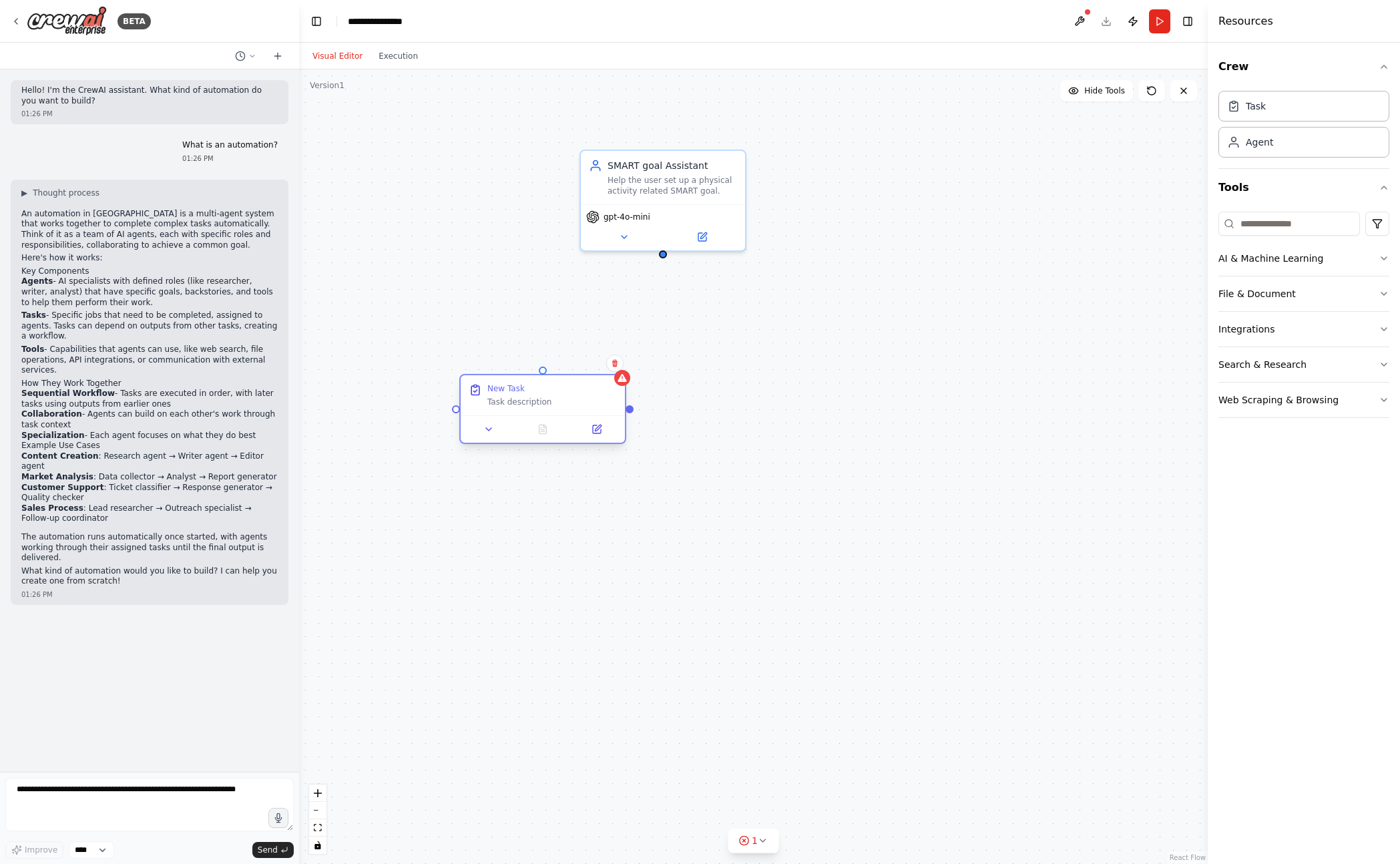
click at [617, 396] on div "Task description" at bounding box center [552, 401] width 129 height 11
click at [683, 413] on button at bounding box center [690, 416] width 46 height 16
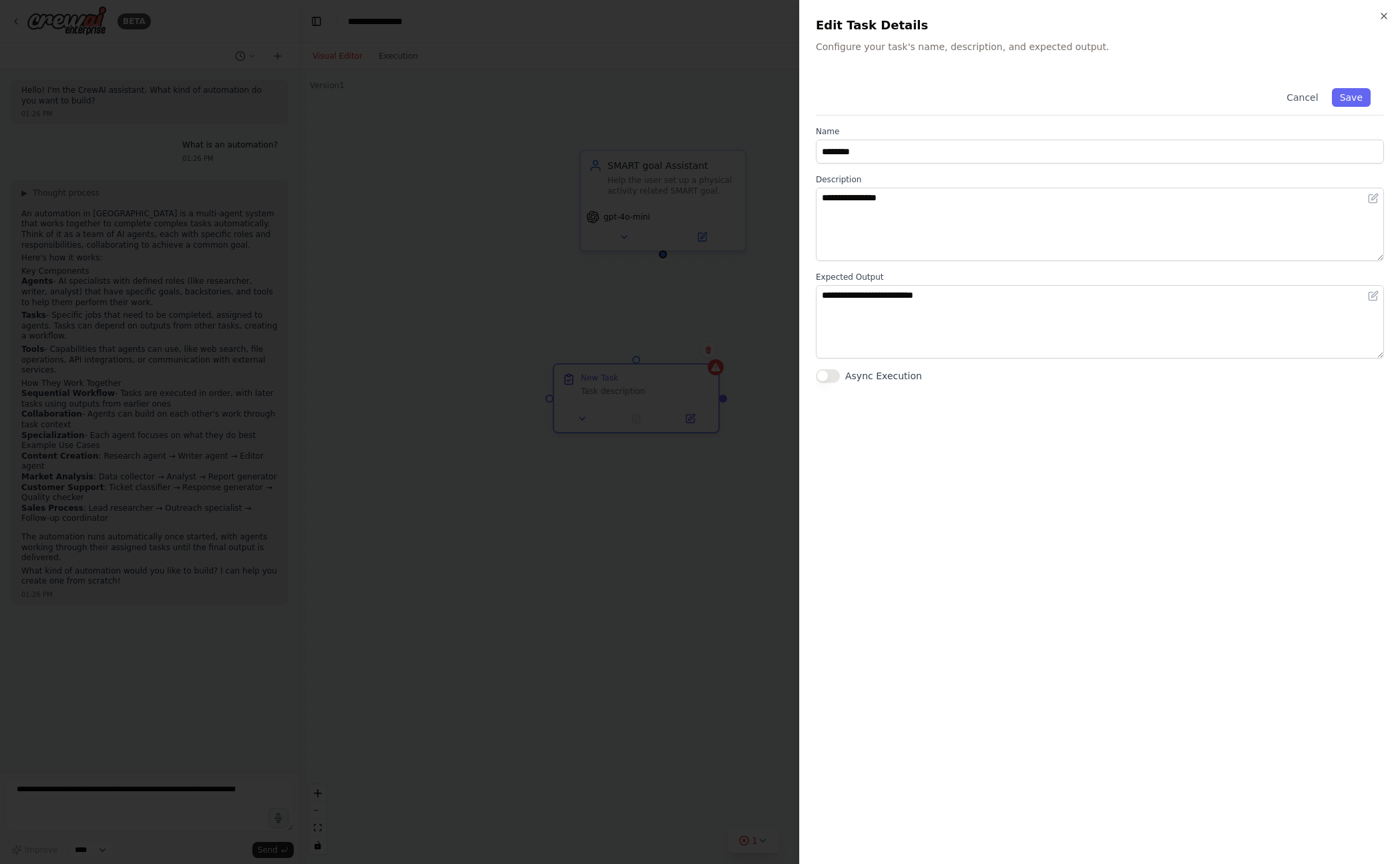
click at [683, 413] on div at bounding box center [700, 432] width 1400 height 864
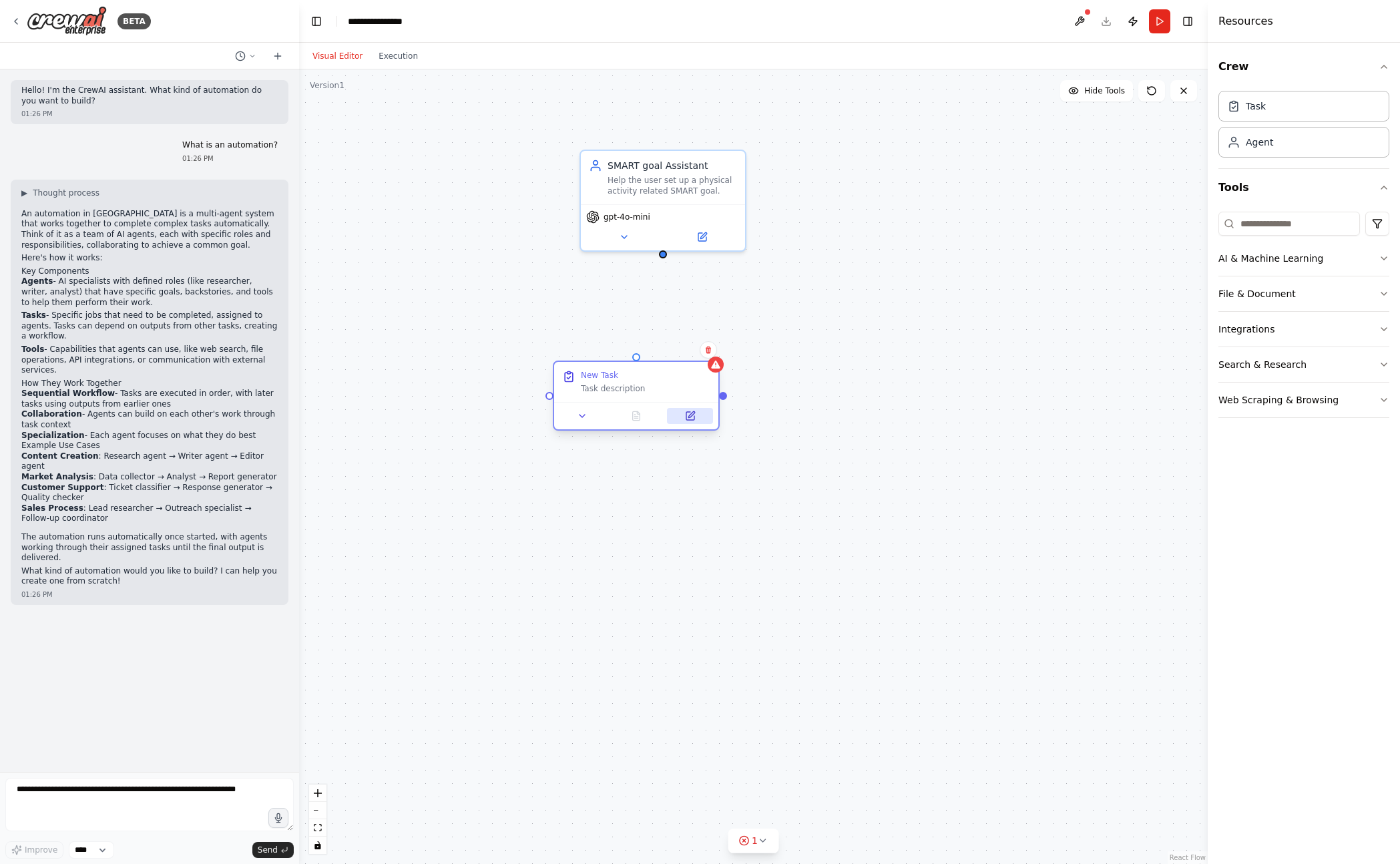
click at [683, 412] on button at bounding box center [690, 416] width 46 height 16
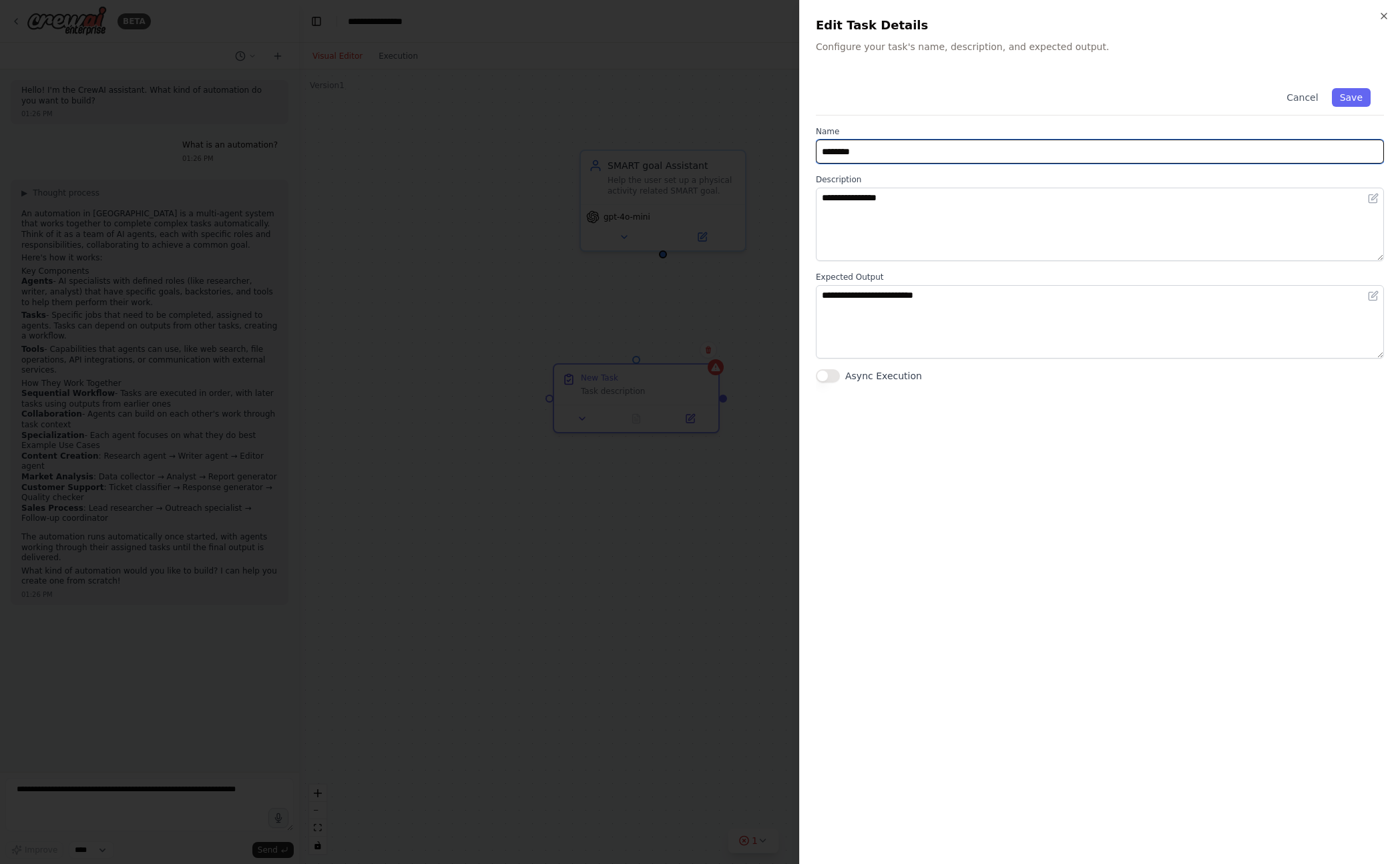
click at [951, 156] on input "********" at bounding box center [1100, 151] width 568 height 24
type input "*******"
type input "*****"
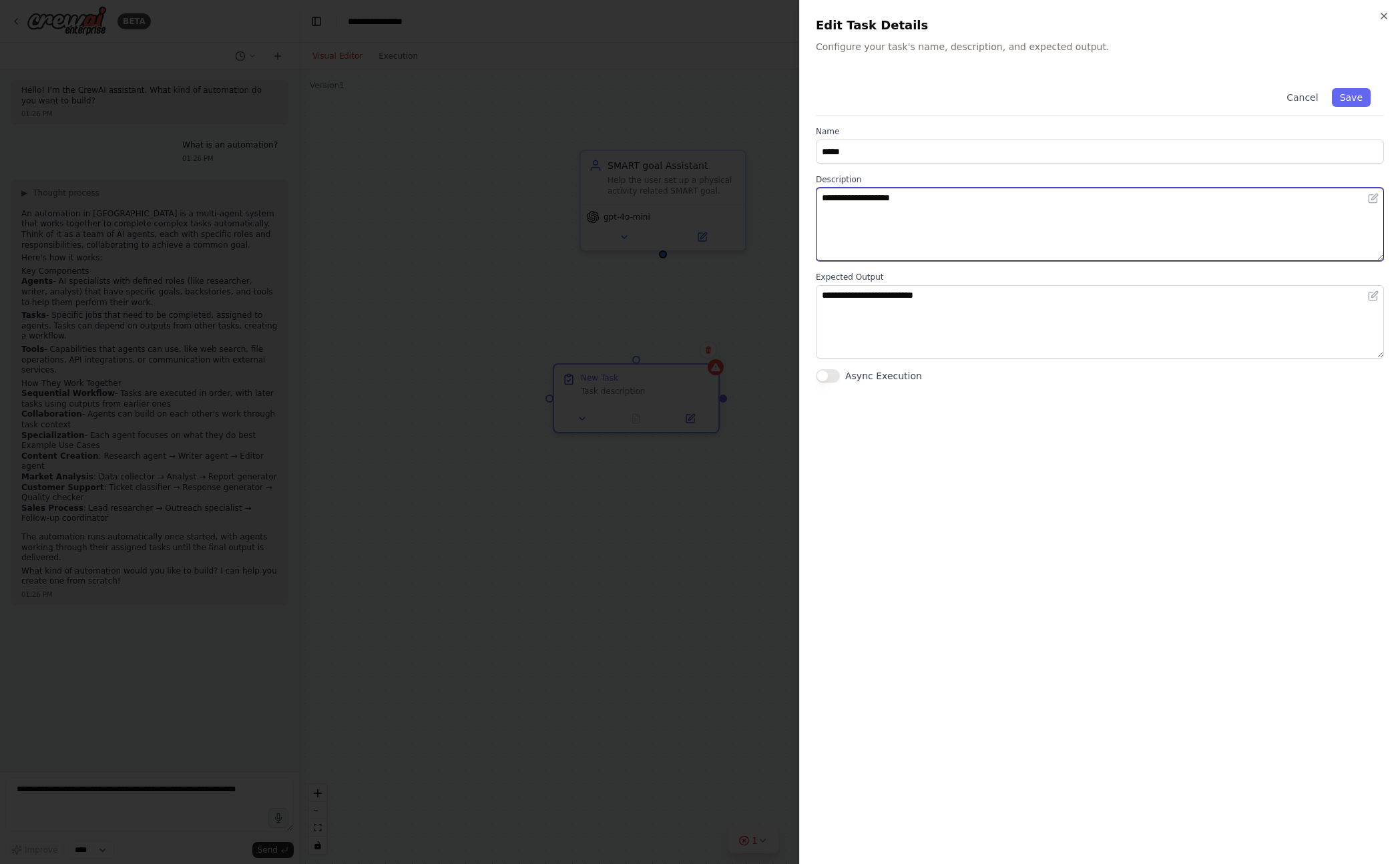
type textarea "**********"
drag, startPoint x: 1085, startPoint y: 220, endPoint x: 688, endPoint y: 168, distance: 400.4
click at [688, 168] on body "BETA Hello! I'm the CrewAI assistant. What kind of automation do you want to bu…" at bounding box center [700, 432] width 1400 height 864
type textarea "**********"
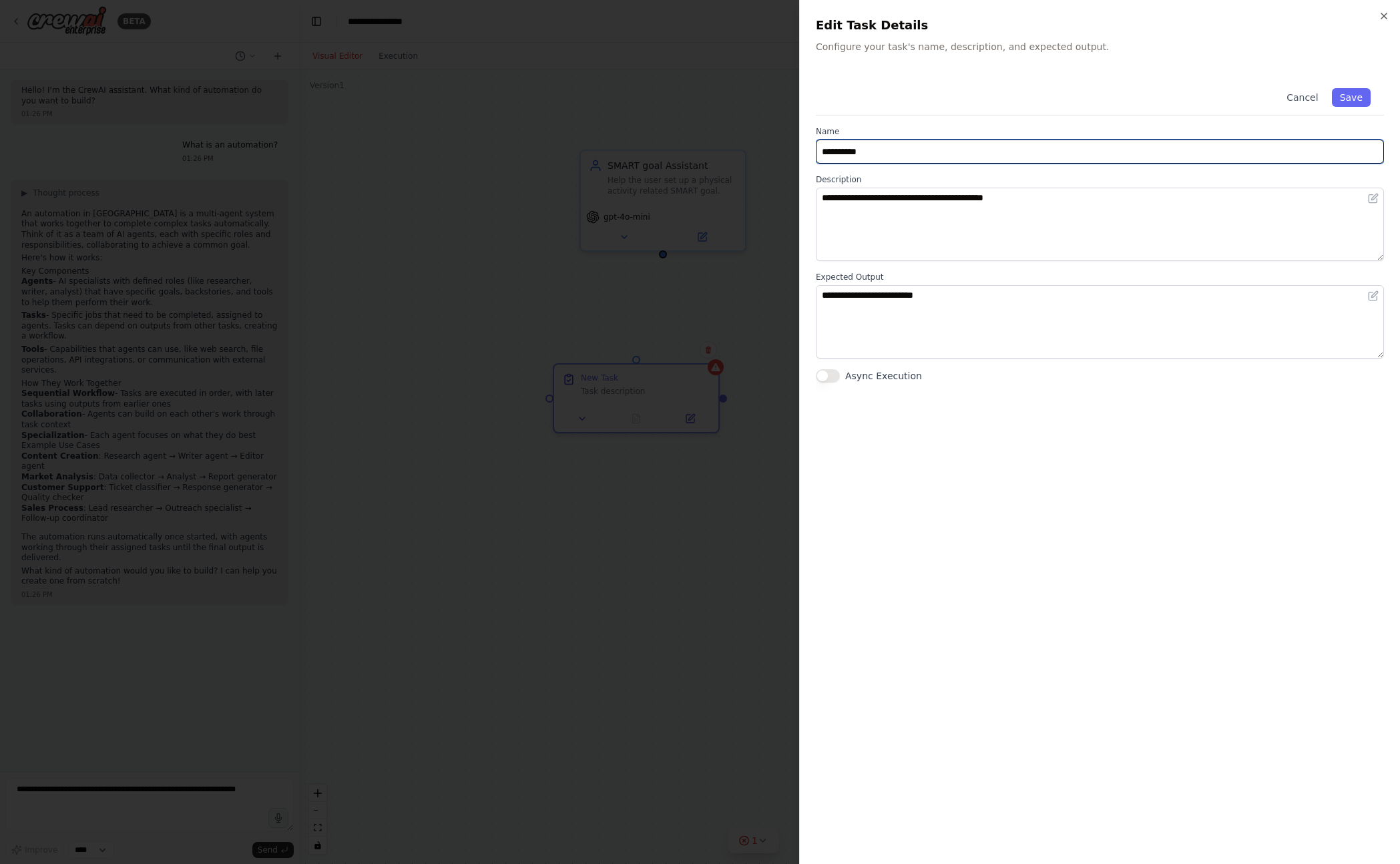
type input "**********"
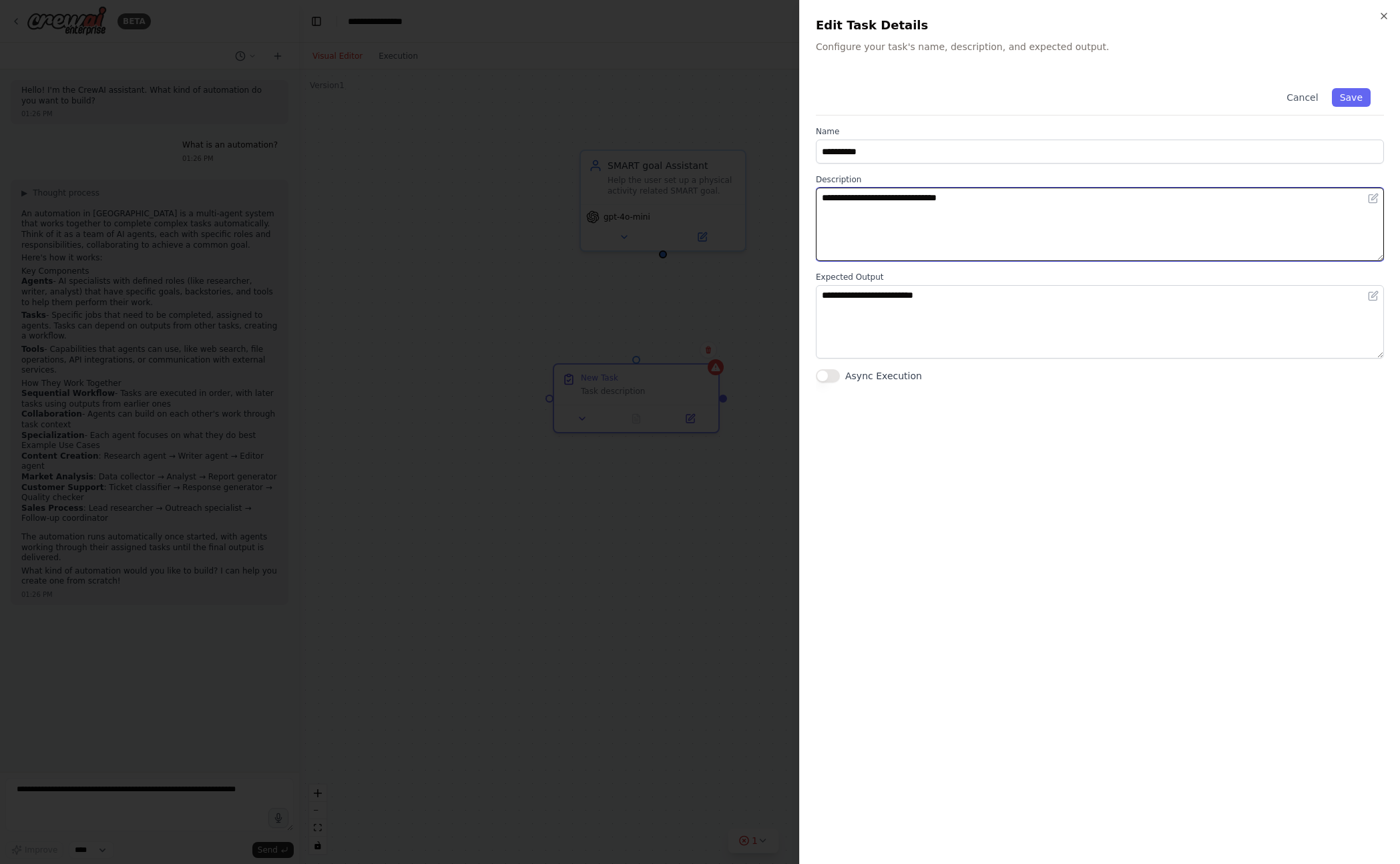
type textarea "**********"
click at [977, 292] on textarea "**********" at bounding box center [1100, 322] width 568 height 73
drag, startPoint x: 976, startPoint y: 294, endPoint x: 699, endPoint y: 268, distance: 278.2
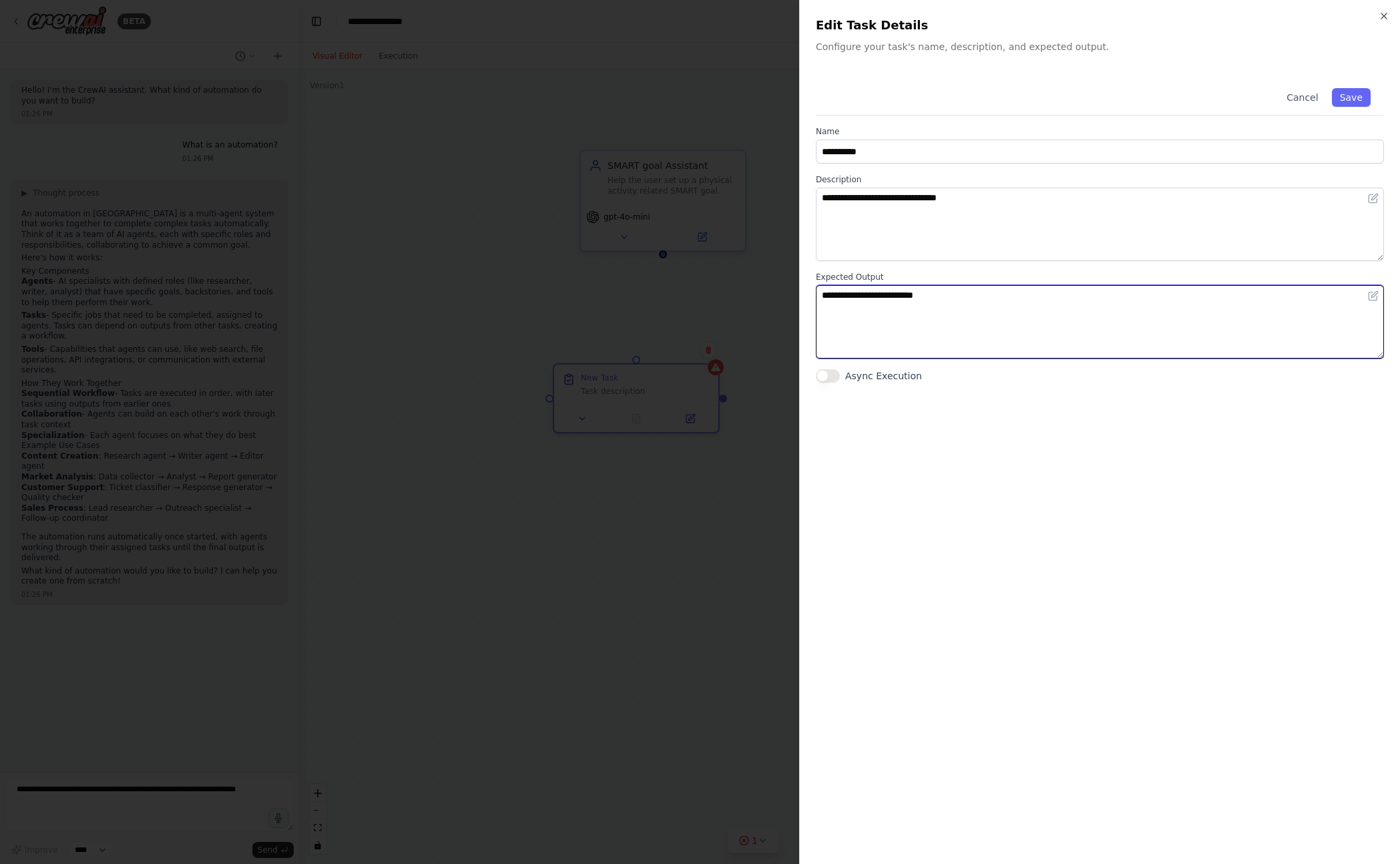
click at [699, 268] on body "BETA Hello! I'm the CrewAI assistant. What kind of automation do you want to bu…" at bounding box center [700, 432] width 1400 height 864
type textarea "**********"
click at [1353, 94] on button "Save" at bounding box center [1351, 97] width 39 height 19
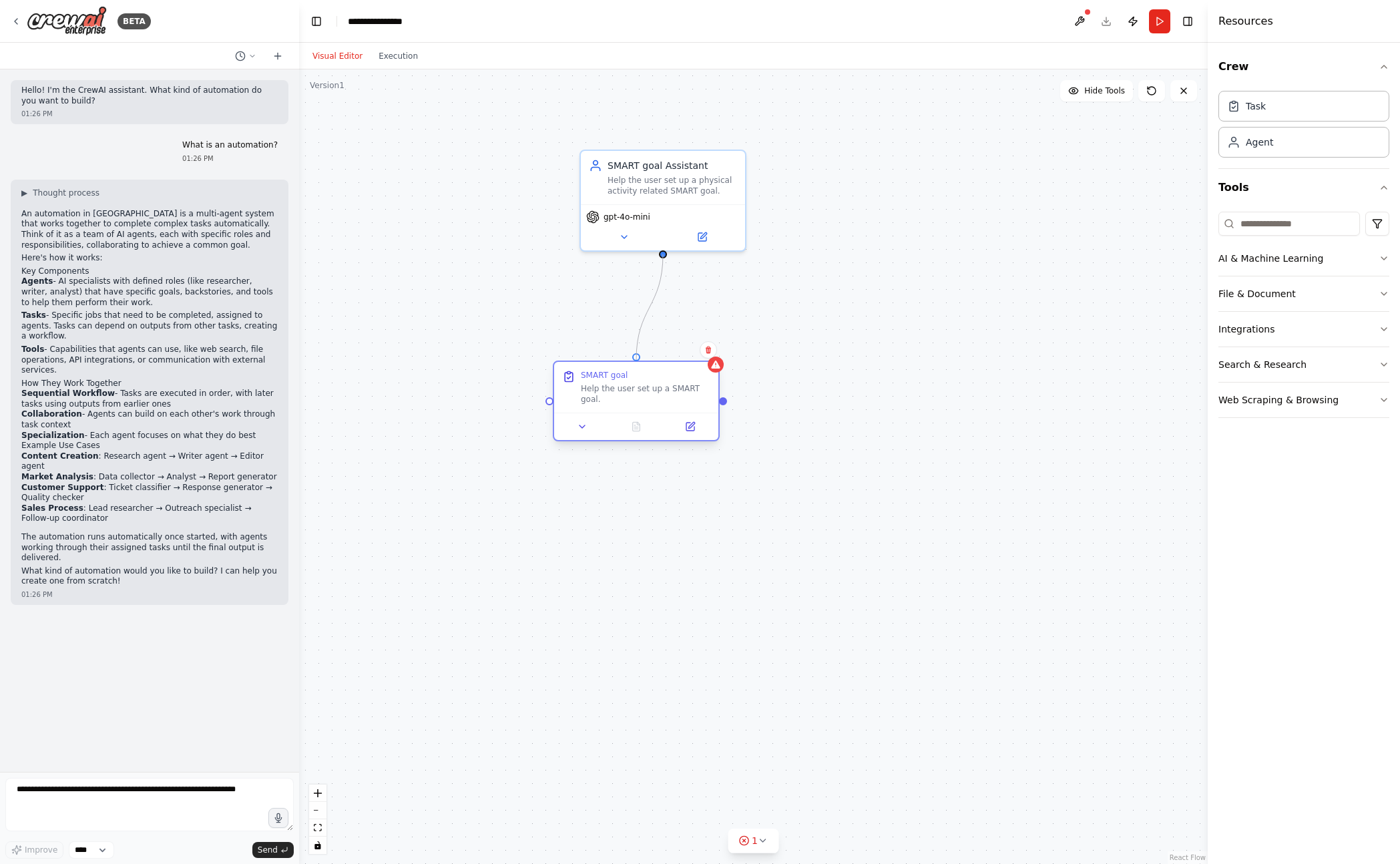
drag, startPoint x: 663, startPoint y: 255, endPoint x: 631, endPoint y: 369, distance: 118.4
click at [633, 363] on div "SMART goal Assistant Help the user set up a physical activity related SMART goa…" at bounding box center [753, 466] width 909 height 794
drag, startPoint x: 652, startPoint y: 396, endPoint x: 550, endPoint y: 608, distance: 235.3
click at [663, 355] on div "Help the user set up a SMART goal." at bounding box center [672, 357] width 129 height 22
click at [1162, 22] on button "Run" at bounding box center [1160, 21] width 22 height 24
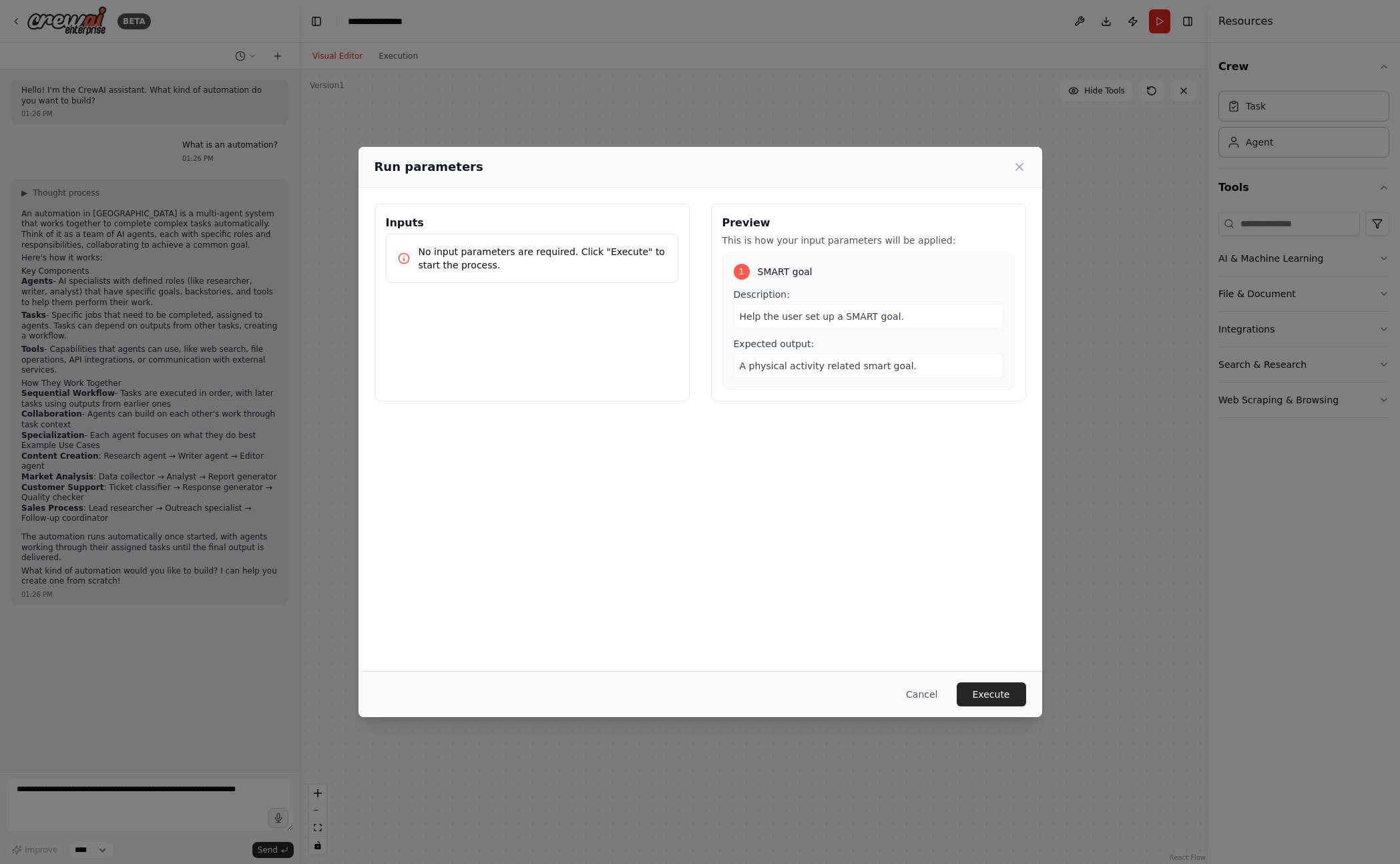
click at [876, 317] on span "Help the user set up a SMART goal." at bounding box center [822, 316] width 165 height 11
click at [974, 684] on button "Execute" at bounding box center [991, 694] width 69 height 24
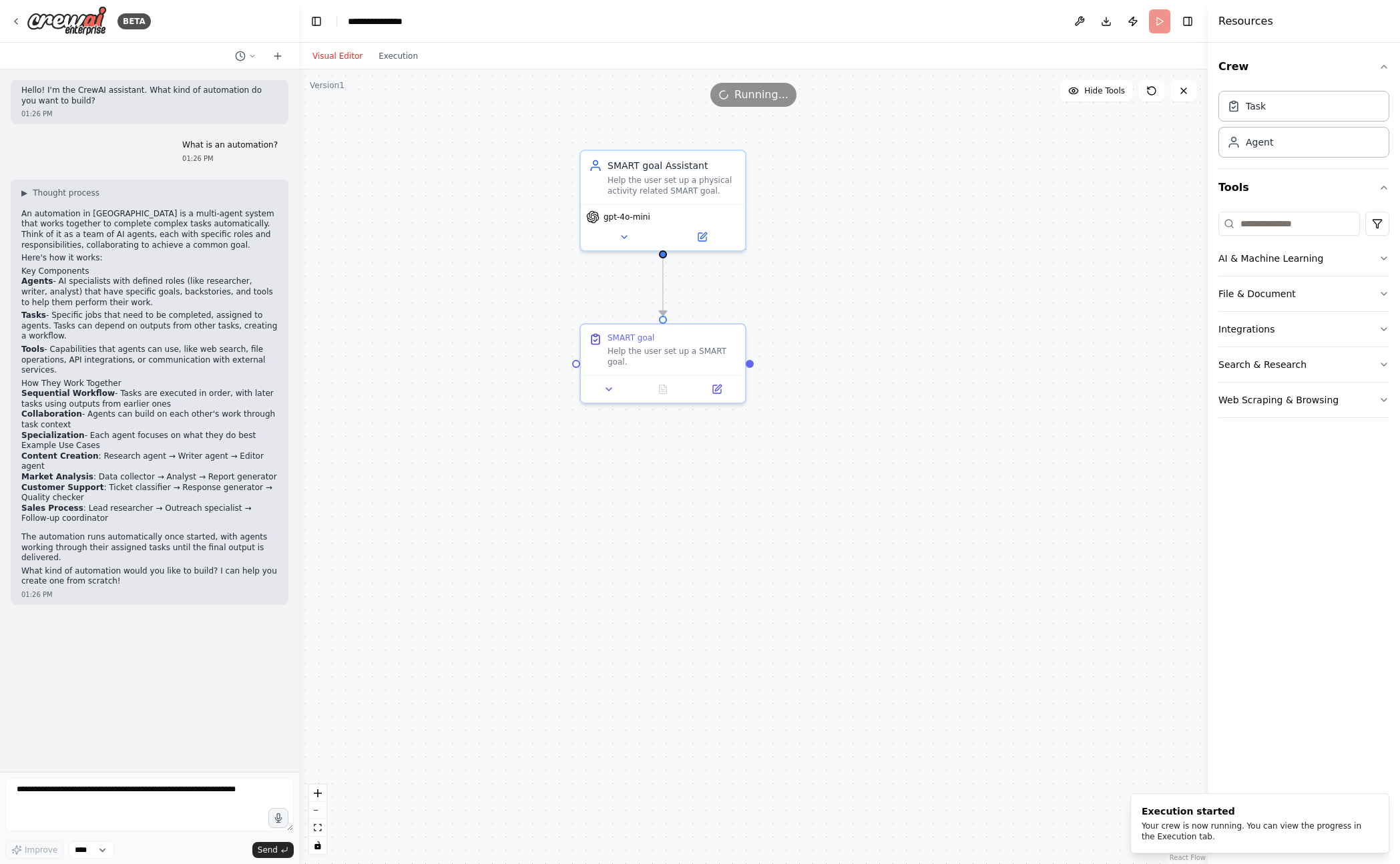
click at [403, 47] on div "Visual Editor Execution" at bounding box center [365, 55] width 122 height 27
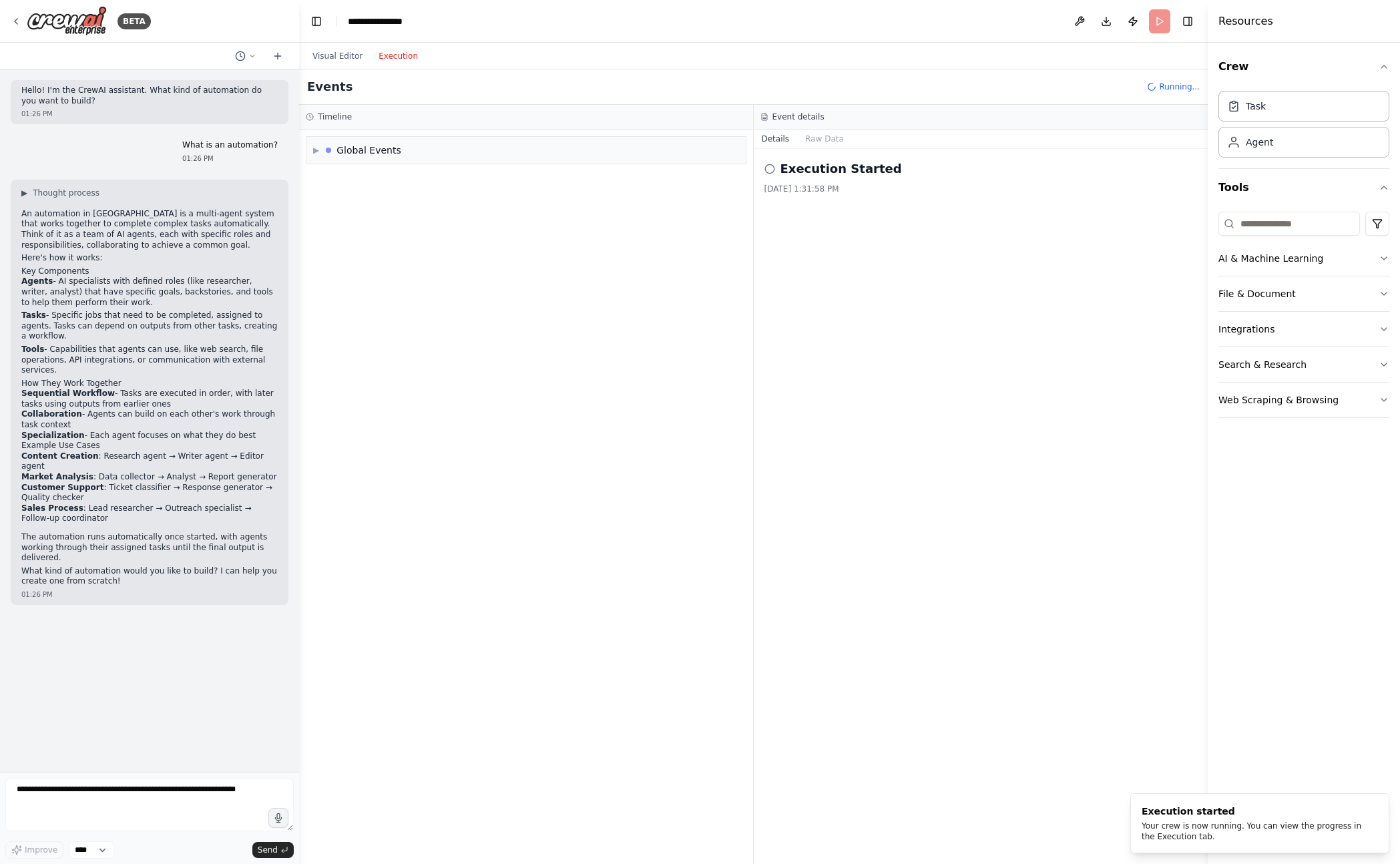
click at [397, 53] on button "Execution" at bounding box center [398, 56] width 55 height 16
click at [411, 272] on div "▶ Global Events" at bounding box center [526, 271] width 440 height 27
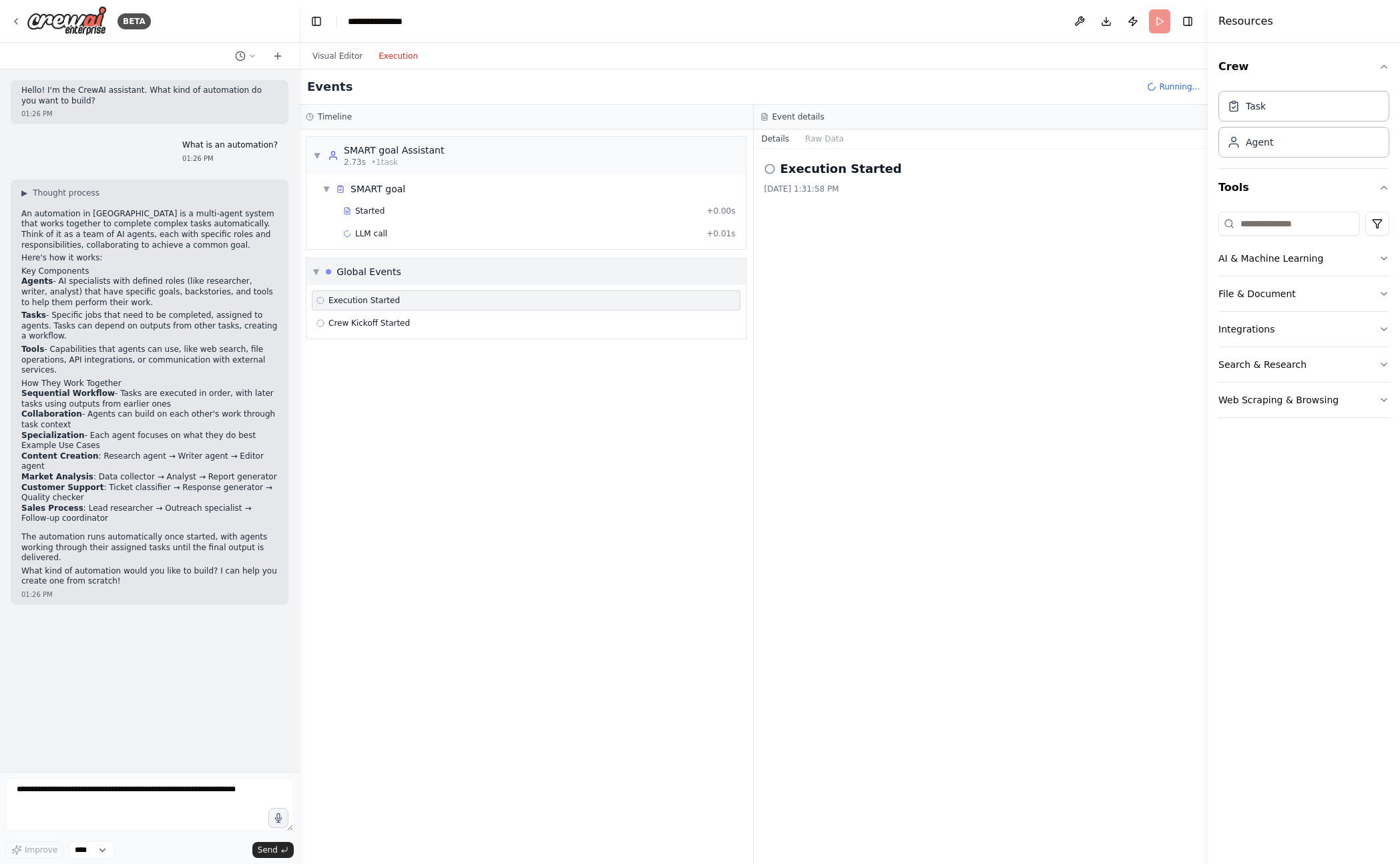
click at [411, 272] on div "▼ Global Events" at bounding box center [526, 271] width 440 height 27
click at [358, 206] on span "Started" at bounding box center [370, 211] width 29 height 11
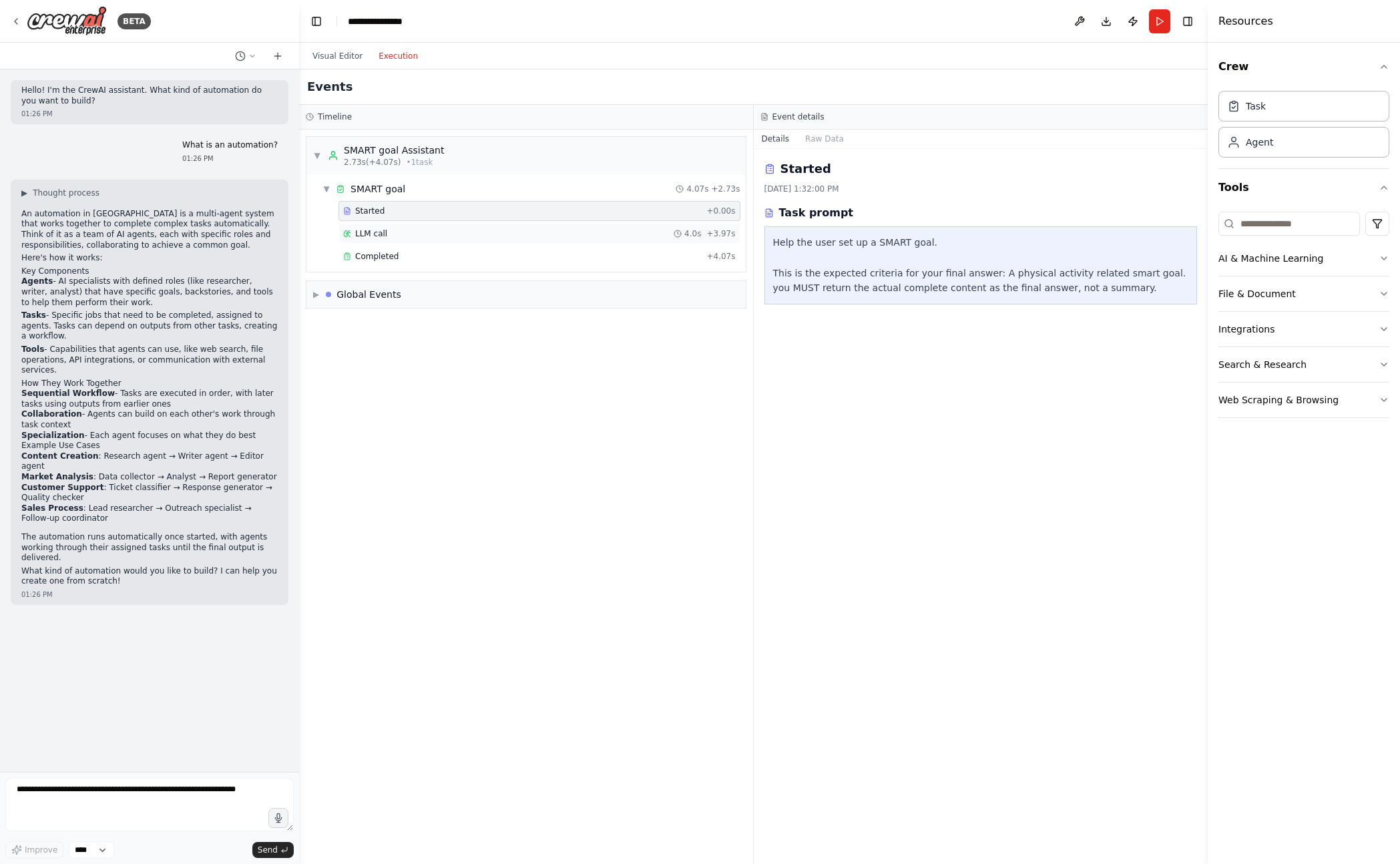
click at [382, 235] on span "LLM call" at bounding box center [371, 233] width 32 height 11
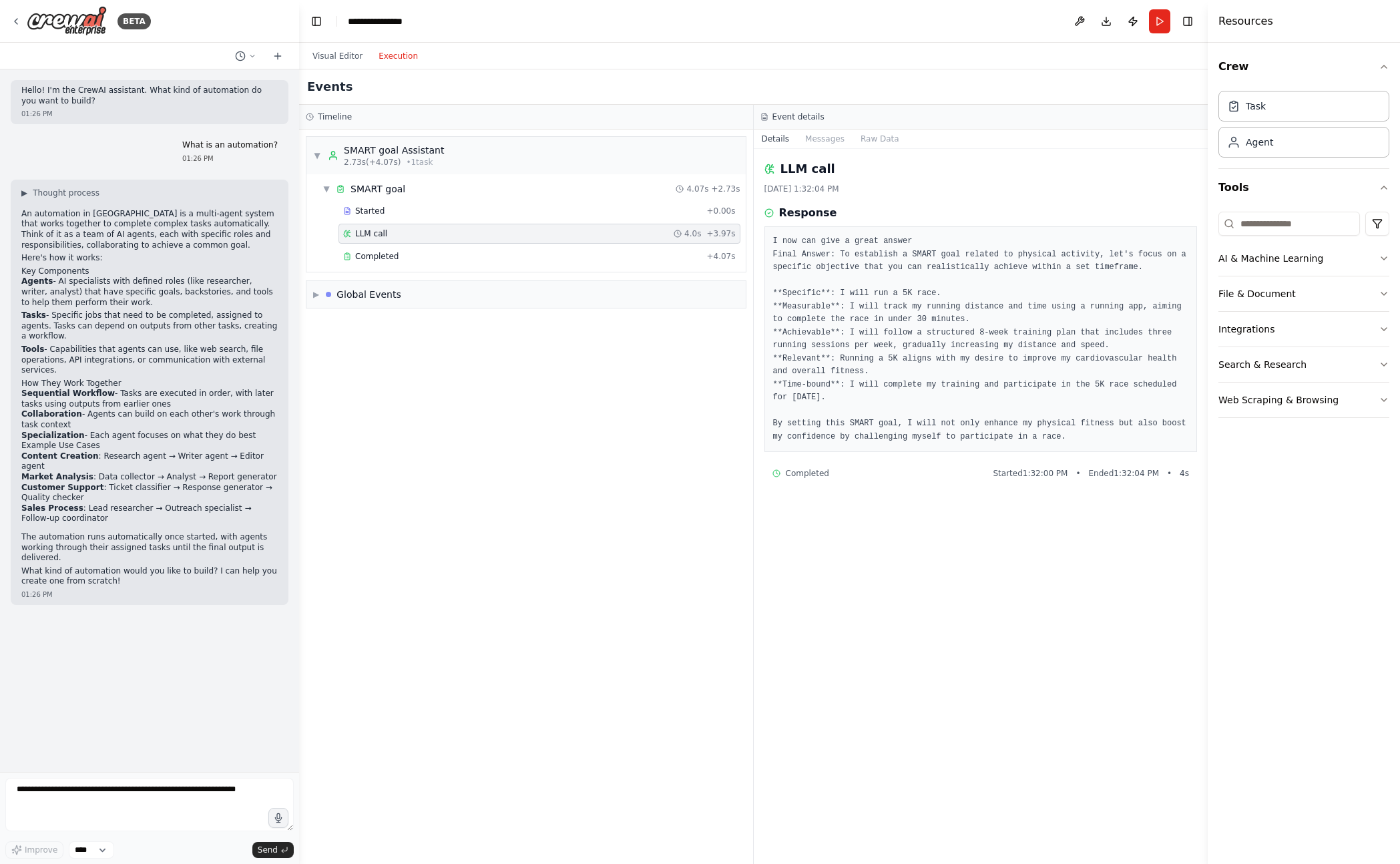
click at [430, 245] on div "Started + 0.00s LLM call 4.0s + 3.97s Completed + 4.07s" at bounding box center [532, 235] width 429 height 68
click at [429, 247] on div "Completed + 4.07s" at bounding box center [539, 256] width 402 height 20
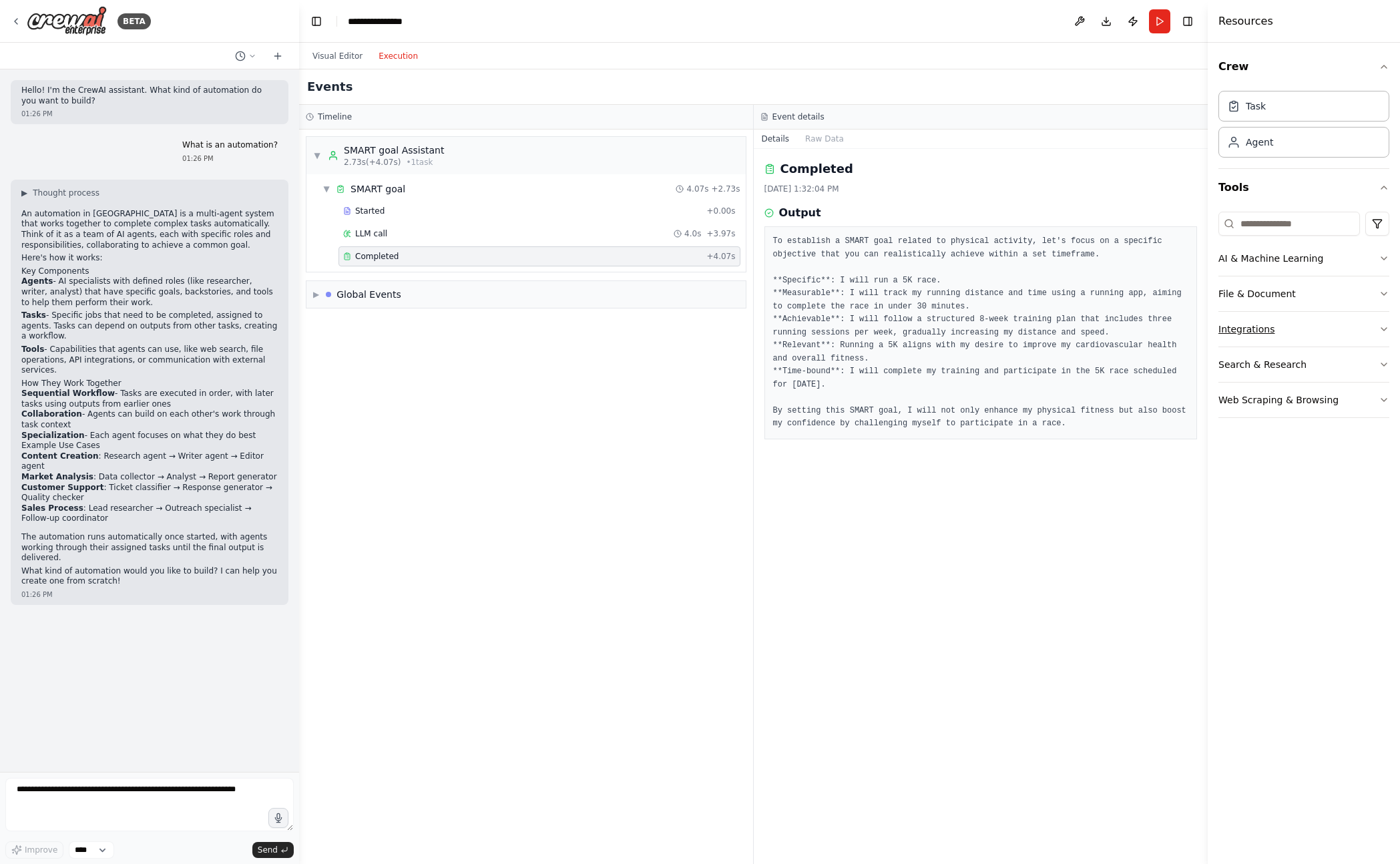
click at [1317, 335] on button "Integrations" at bounding box center [1304, 329] width 171 height 35
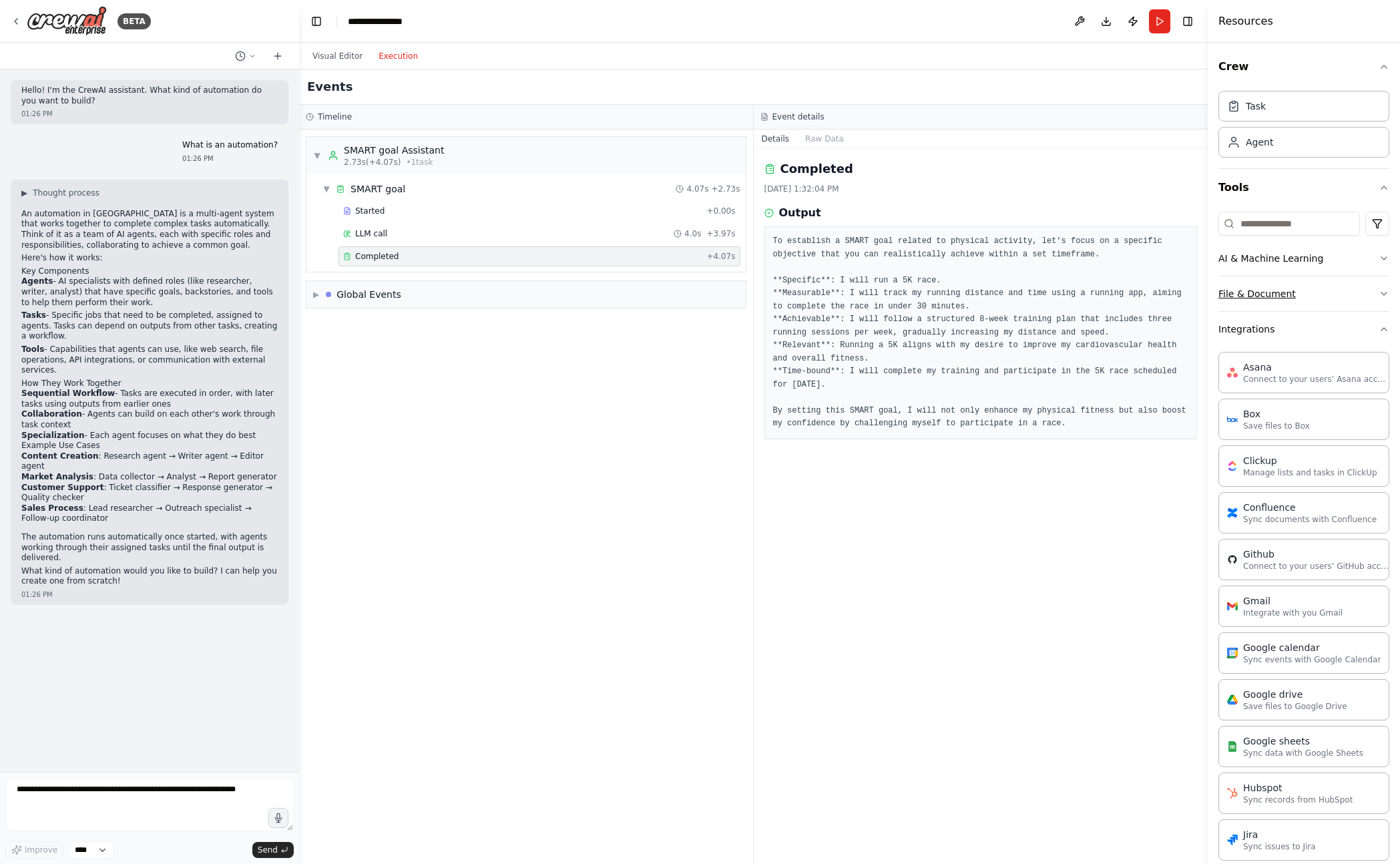
click at [1313, 301] on button "File & Document" at bounding box center [1304, 294] width 171 height 35
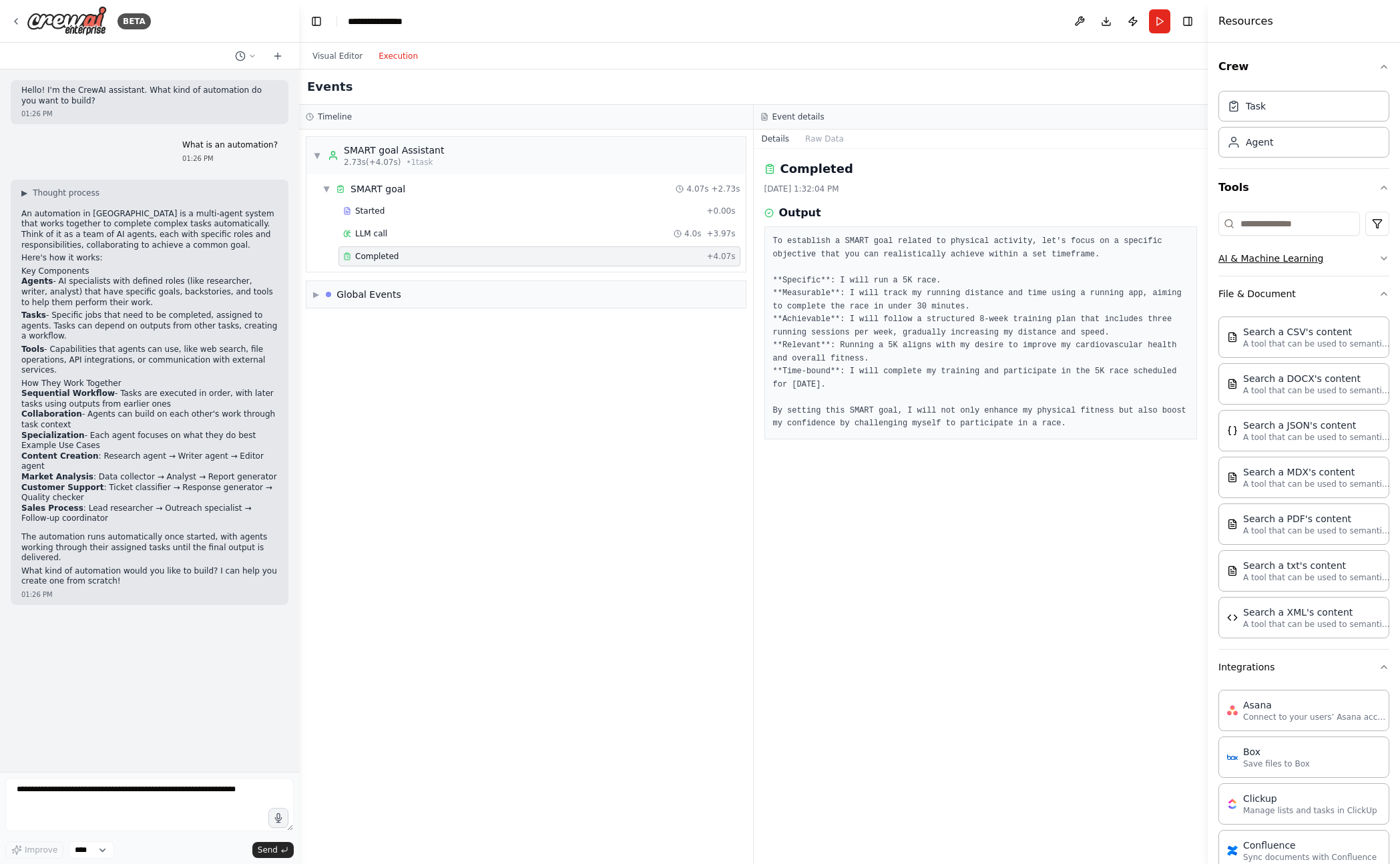
click at [1325, 245] on button "AI & Machine Learning" at bounding box center [1304, 258] width 171 height 35
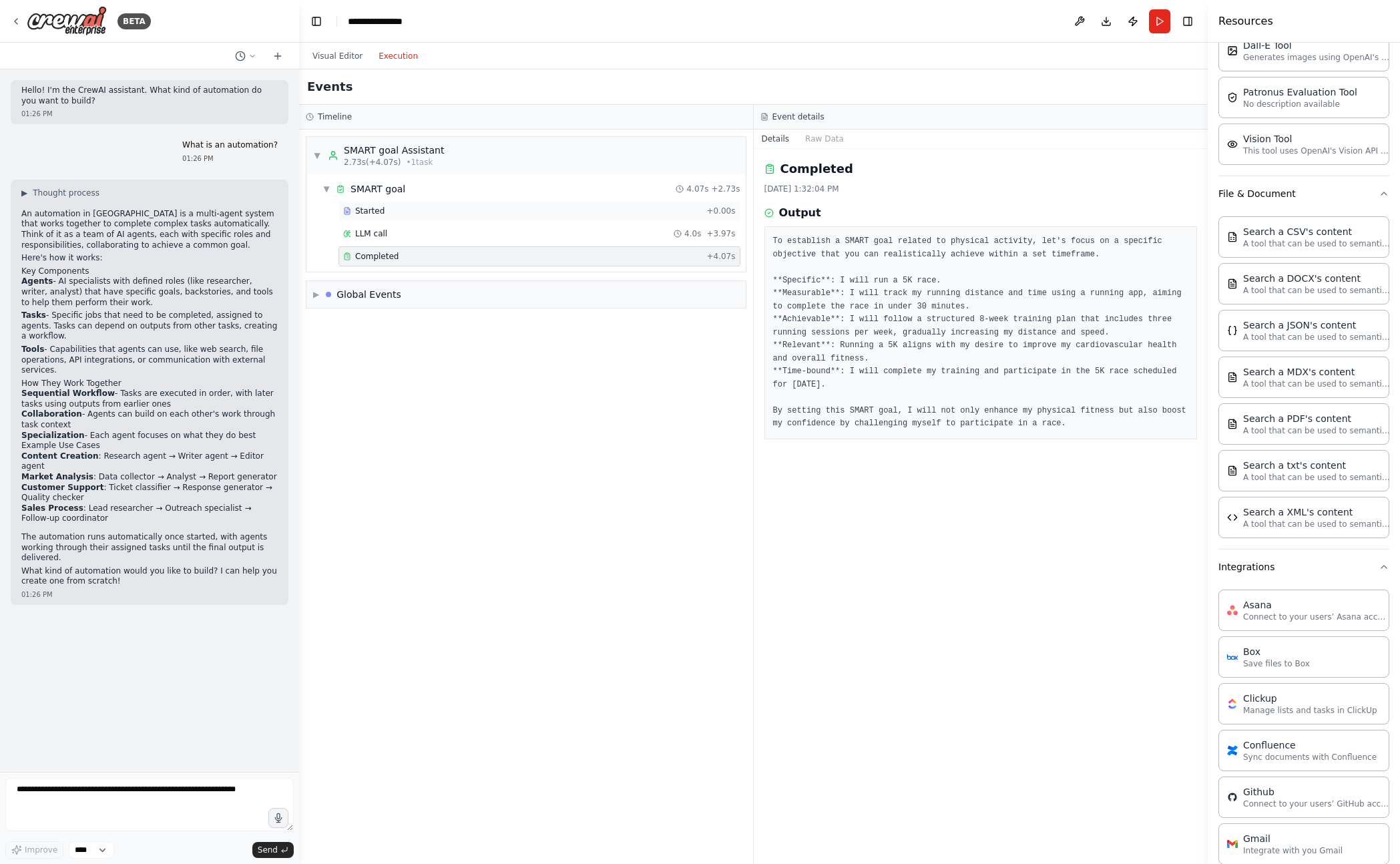
scroll to position [278, 0]
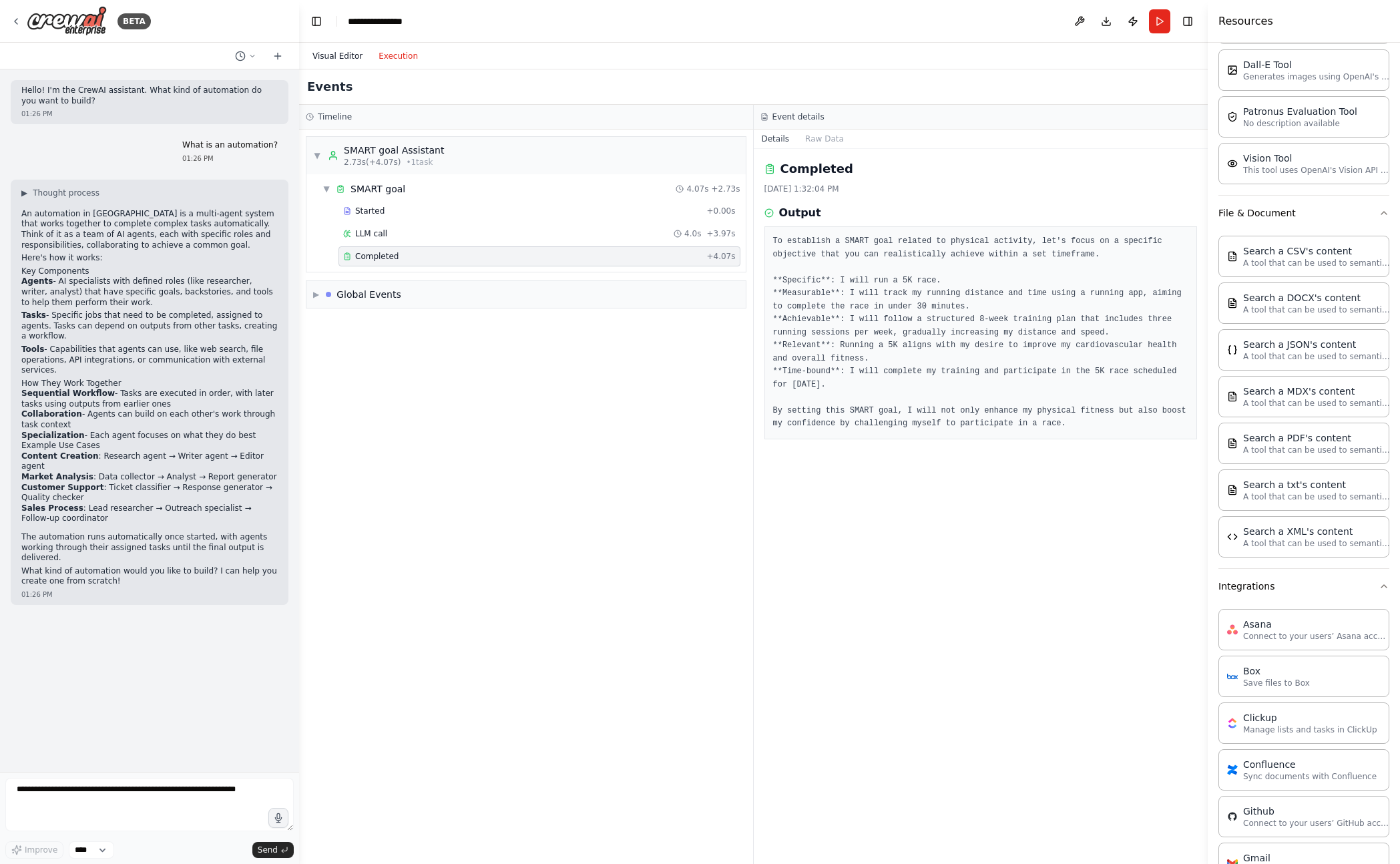
click at [329, 56] on button "Visual Editor" at bounding box center [337, 56] width 66 height 16
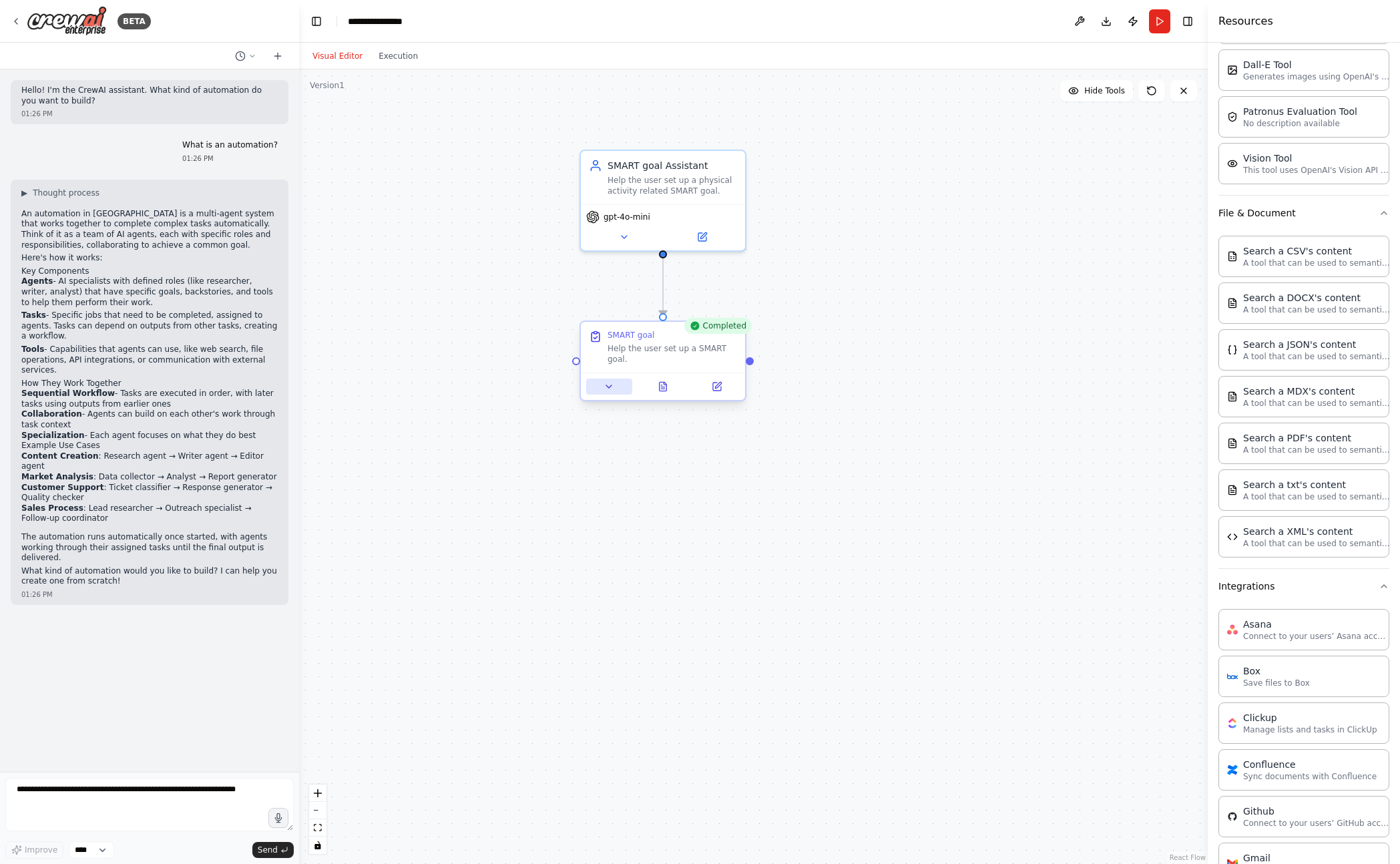
click at [609, 388] on icon at bounding box center [609, 386] width 11 height 11
click at [724, 399] on div at bounding box center [663, 386] width 164 height 27
click at [719, 380] on button at bounding box center [717, 386] width 46 height 16
click at [909, 375] on div "**********" at bounding box center [753, 466] width 909 height 794
click at [1103, 23] on button "Download" at bounding box center [1106, 21] width 22 height 24
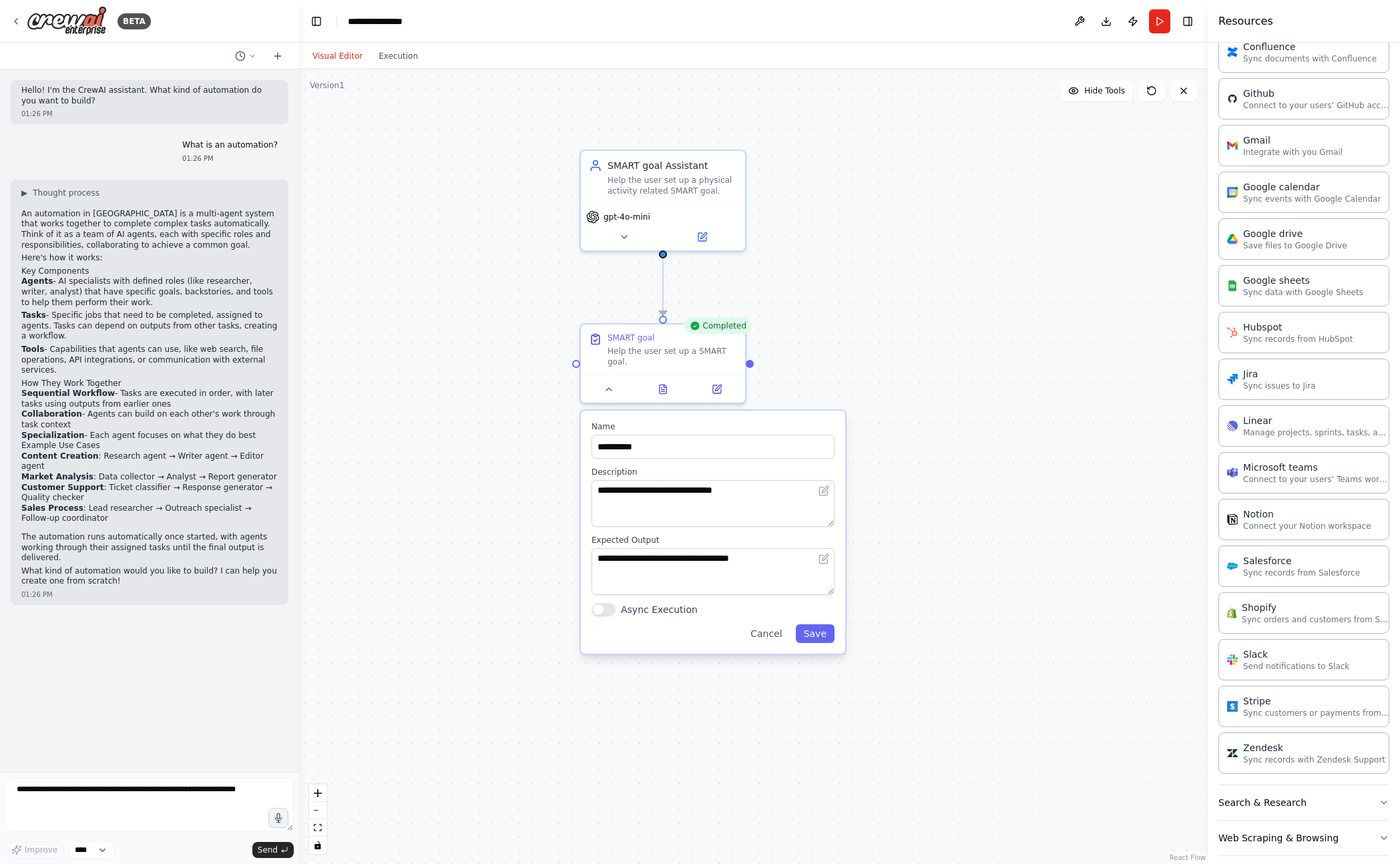
scroll to position [1009, 0]
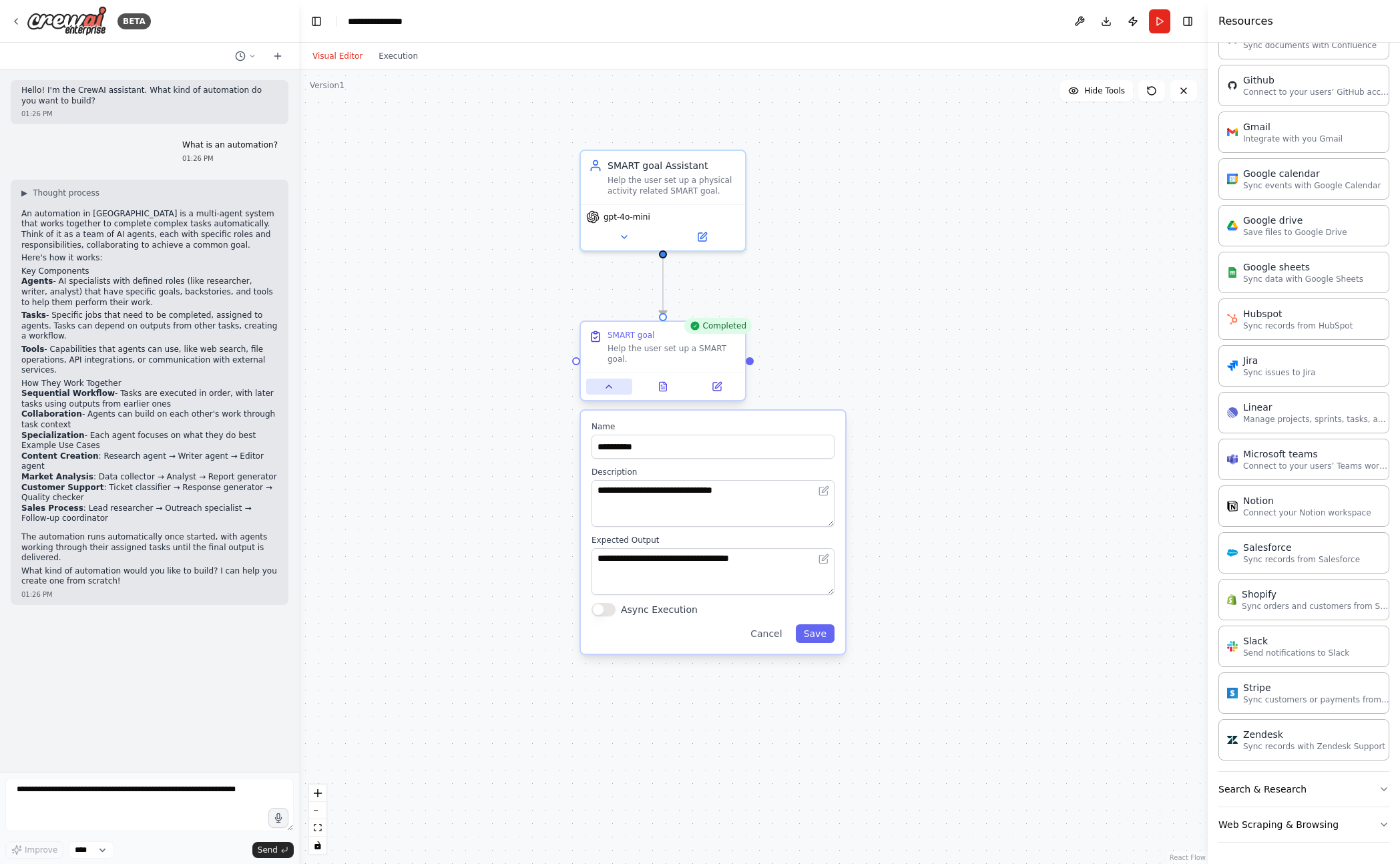
click at [606, 383] on icon at bounding box center [609, 386] width 11 height 11
click at [732, 504] on div ".deletable-edge-delete-btn { width: 20px; height: 20px; border: 0px solid #ffff…" at bounding box center [753, 466] width 909 height 794
click at [721, 386] on icon at bounding box center [717, 386] width 11 height 11
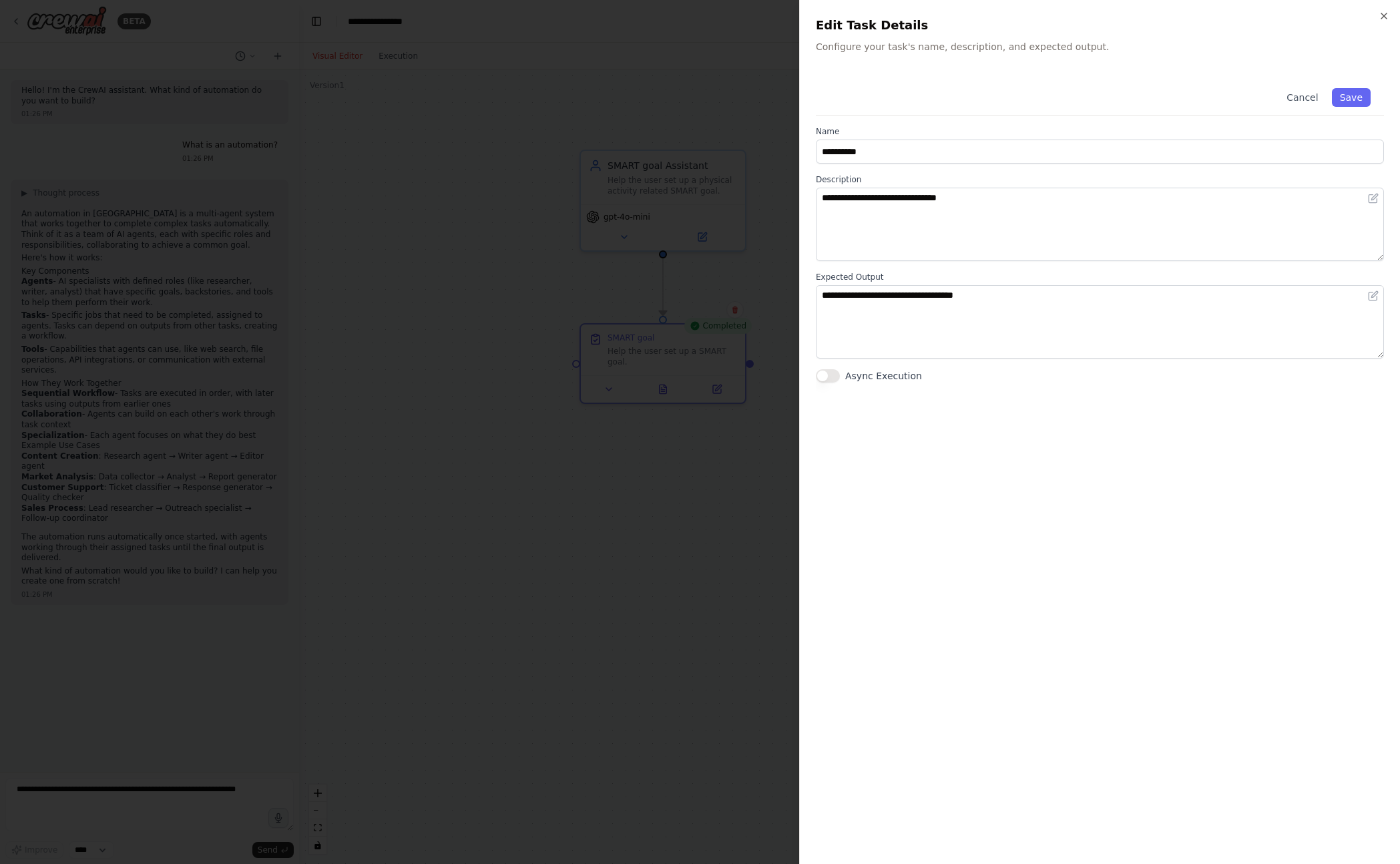
click at [860, 379] on label "Async Execution" at bounding box center [883, 376] width 77 height 14
click at [840, 379] on button "Async Execution" at bounding box center [827, 376] width 24 height 14
click at [860, 379] on label "Async Execution" at bounding box center [883, 376] width 77 height 14
click at [840, 379] on button "Async Execution" at bounding box center [827, 376] width 24 height 14
click at [860, 379] on label "Async Execution" at bounding box center [883, 376] width 77 height 14
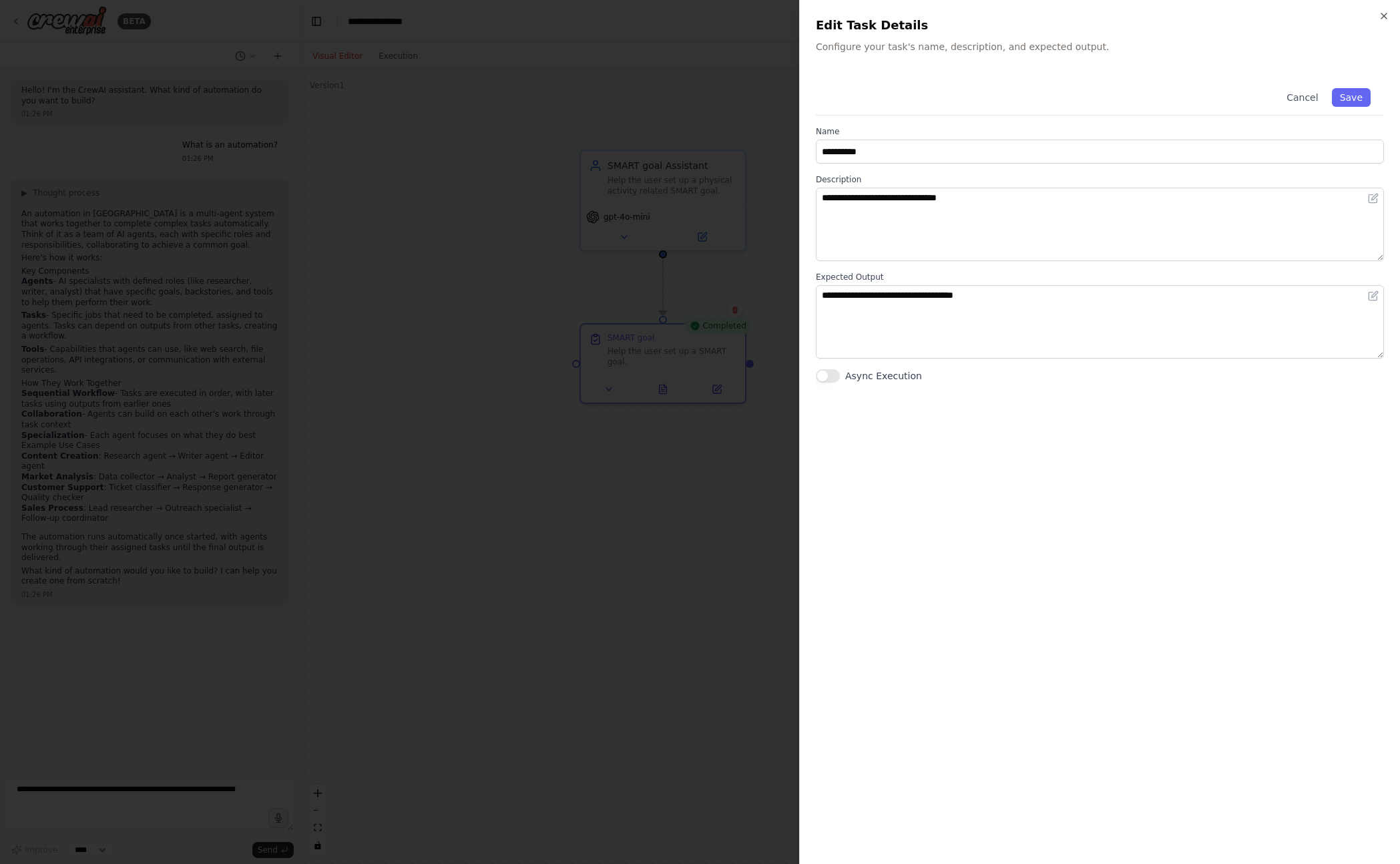
click at [840, 379] on button "Async Execution" at bounding box center [827, 376] width 24 height 14
click at [860, 379] on label "Async Execution" at bounding box center [883, 376] width 77 height 14
click at [840, 379] on button "Async Execution" at bounding box center [827, 376] width 24 height 14
click at [701, 388] on div at bounding box center [700, 432] width 1400 height 864
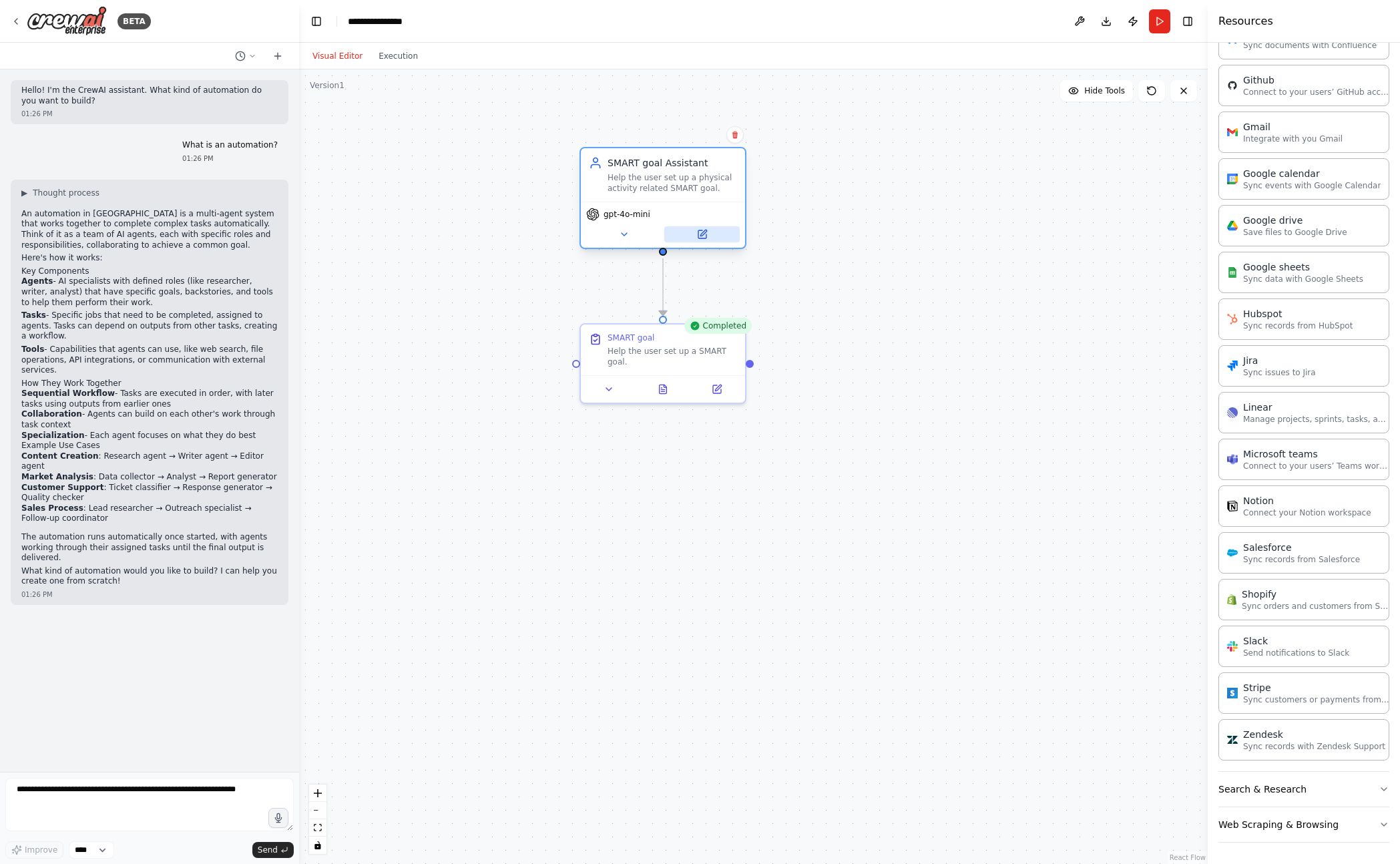
click at [704, 236] on icon at bounding box center [702, 234] width 8 height 8
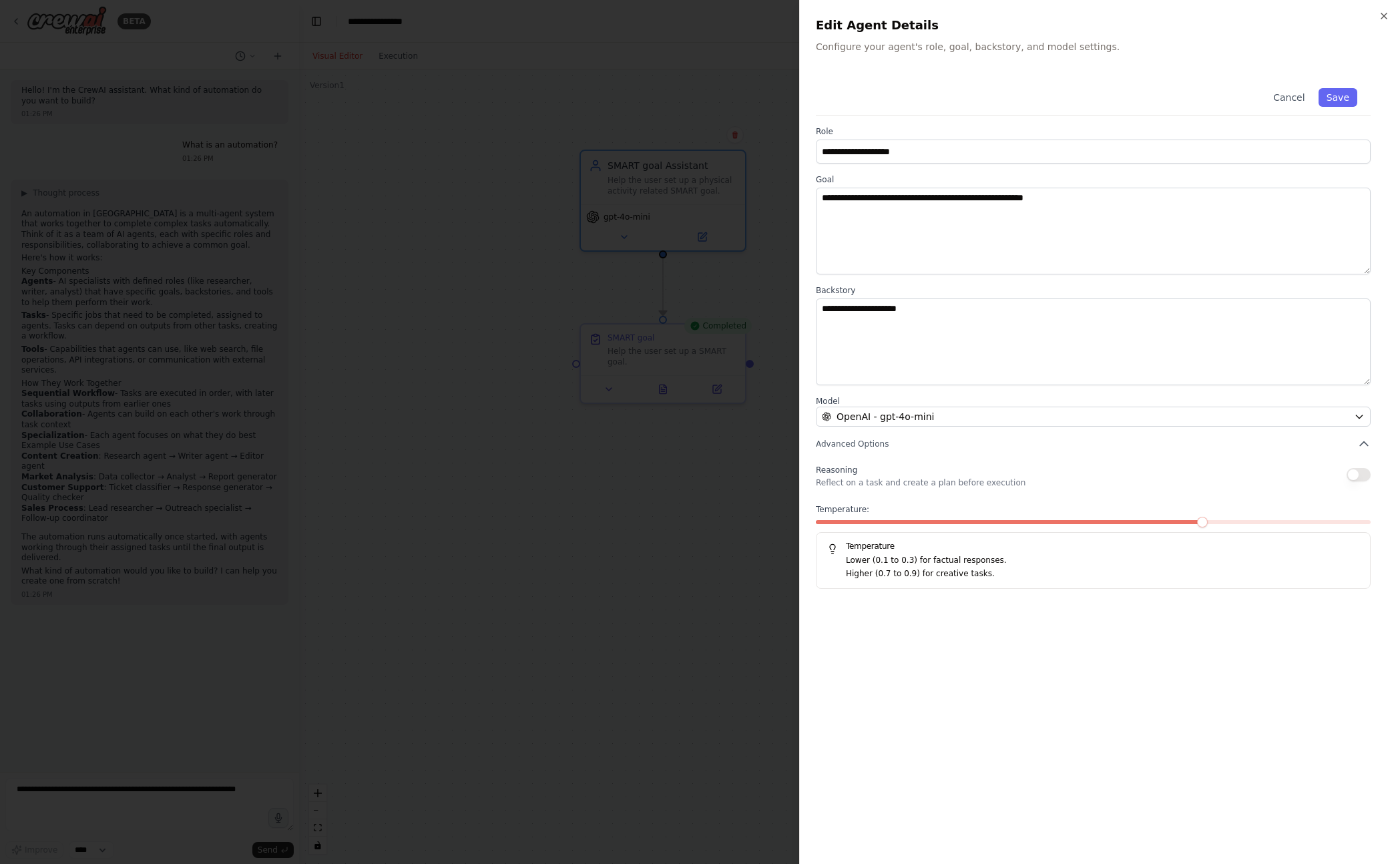
drag, startPoint x: 332, startPoint y: 521, endPoint x: 296, endPoint y: 542, distance: 41.7
click at [327, 524] on div at bounding box center [700, 432] width 1400 height 864
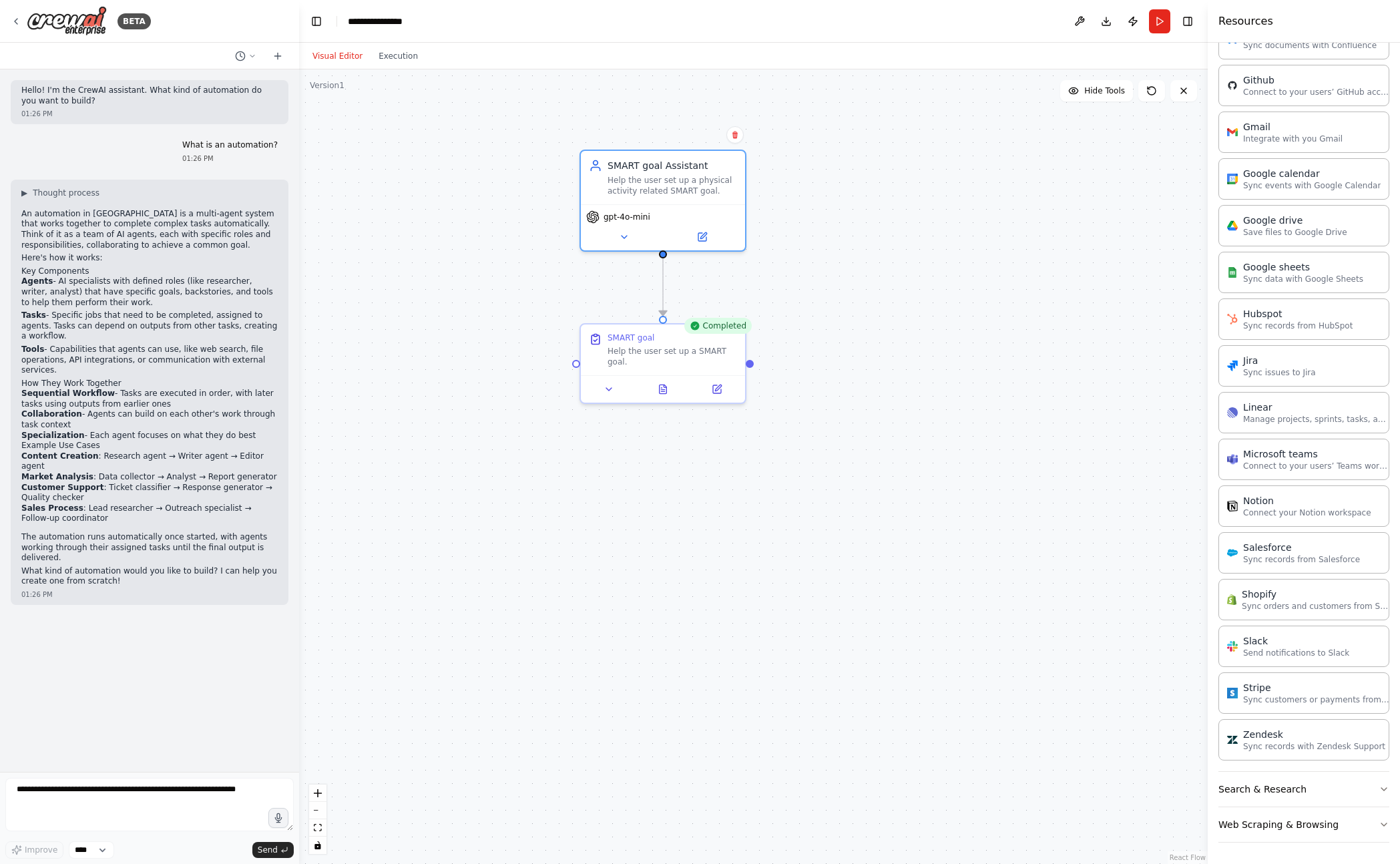
click at [129, 686] on div "Hello! I'm the CrewAI assistant. What kind of automation do you want to build? …" at bounding box center [150, 420] width 299 height 702
click at [127, 791] on textarea at bounding box center [149, 804] width 288 height 53
type textarea "**********"
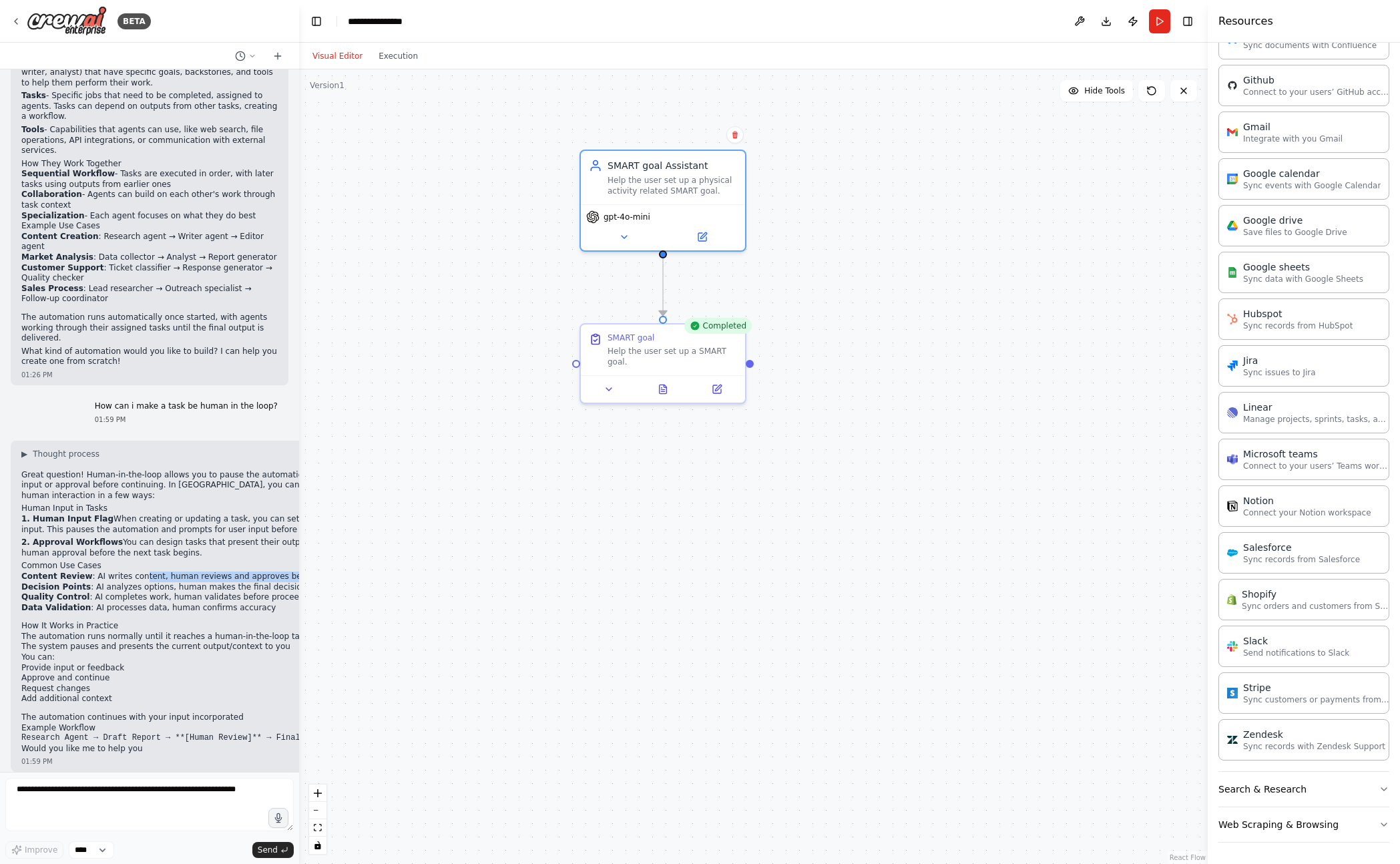
click at [136, 565] on div "▶ Thought process Great question! Human-in-the-loop allows you to pause the aut…" at bounding box center [201, 601] width 360 height 306
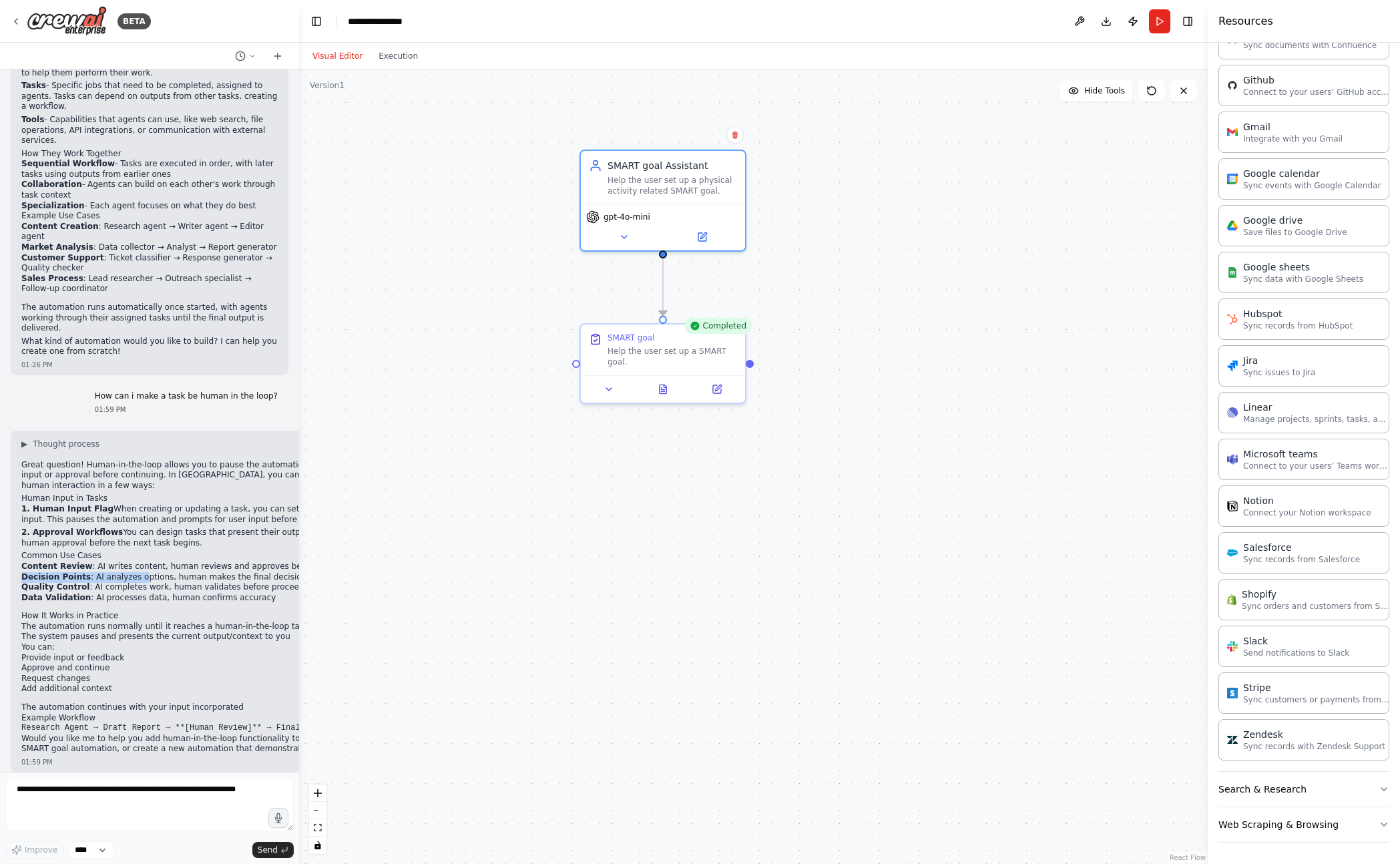
click at [296, 526] on div at bounding box center [296, 432] width 5 height 864
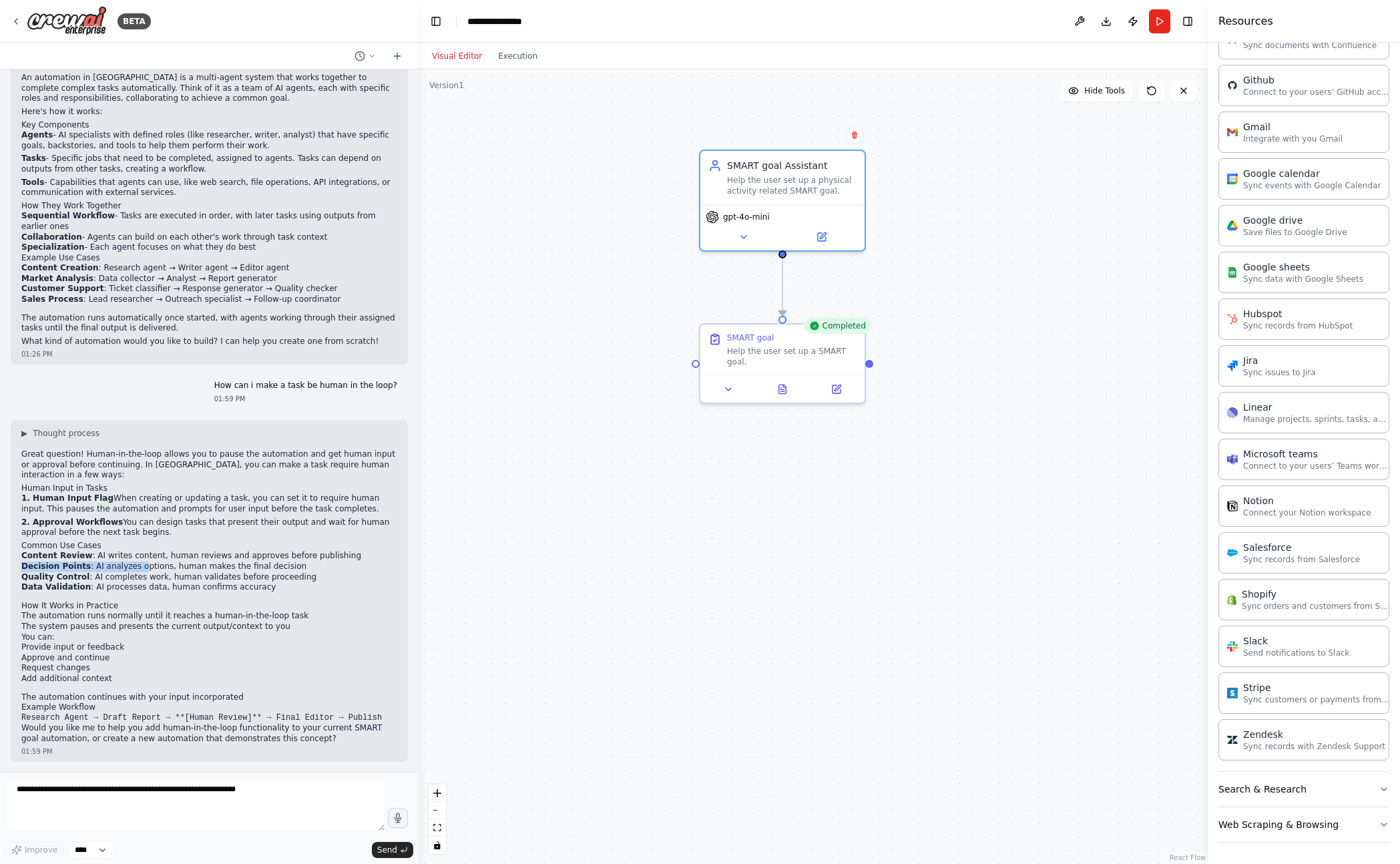
scroll to position [105, 0]
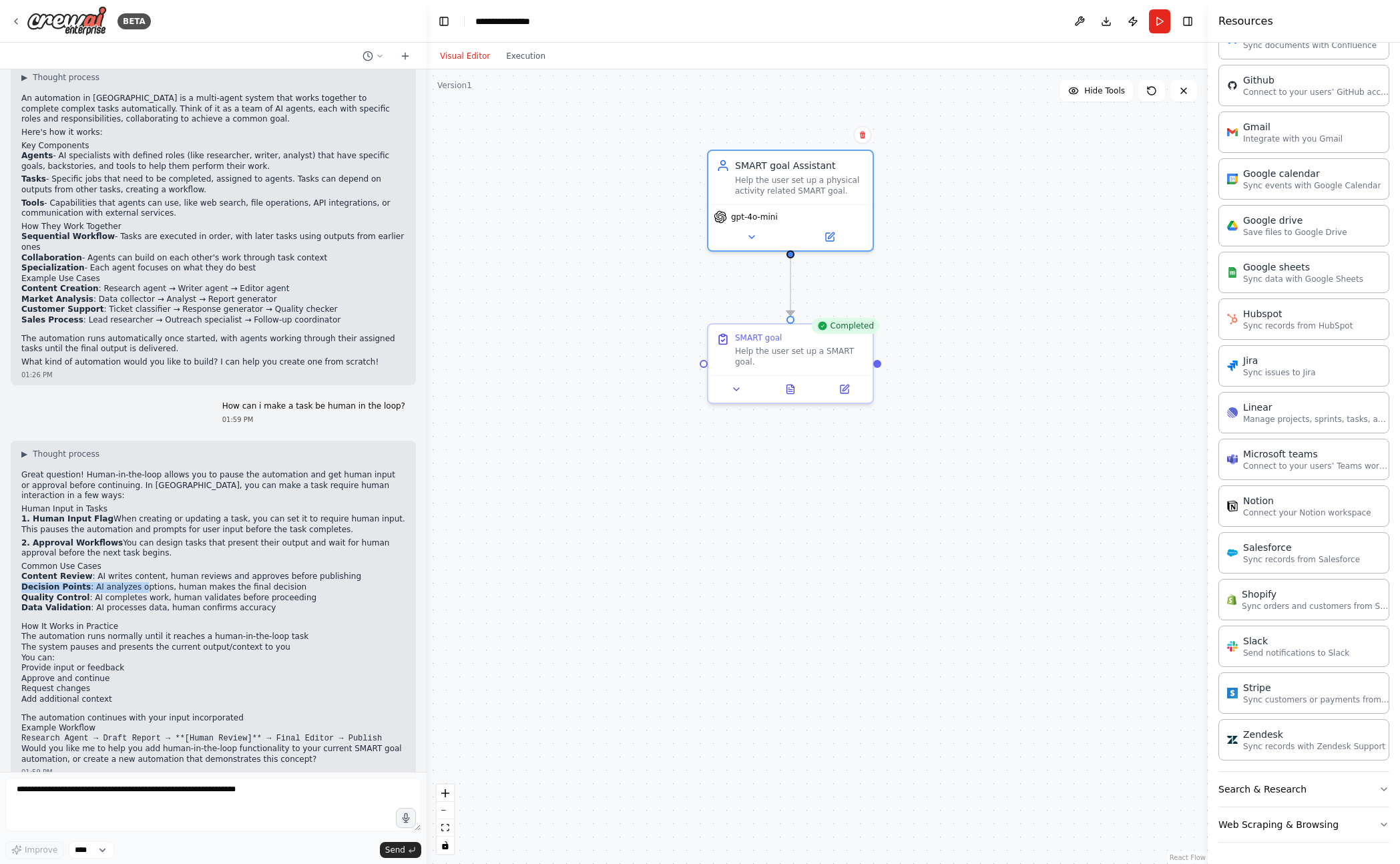
drag, startPoint x: 296, startPoint y: 526, endPoint x: 427, endPoint y: 526, distance: 131.0
click at [427, 526] on div "BETA Hello! I'm the CrewAI assistant. What kind of automation do you want to bu…" at bounding box center [700, 432] width 1400 height 864
click at [842, 386] on icon at bounding box center [844, 386] width 8 height 8
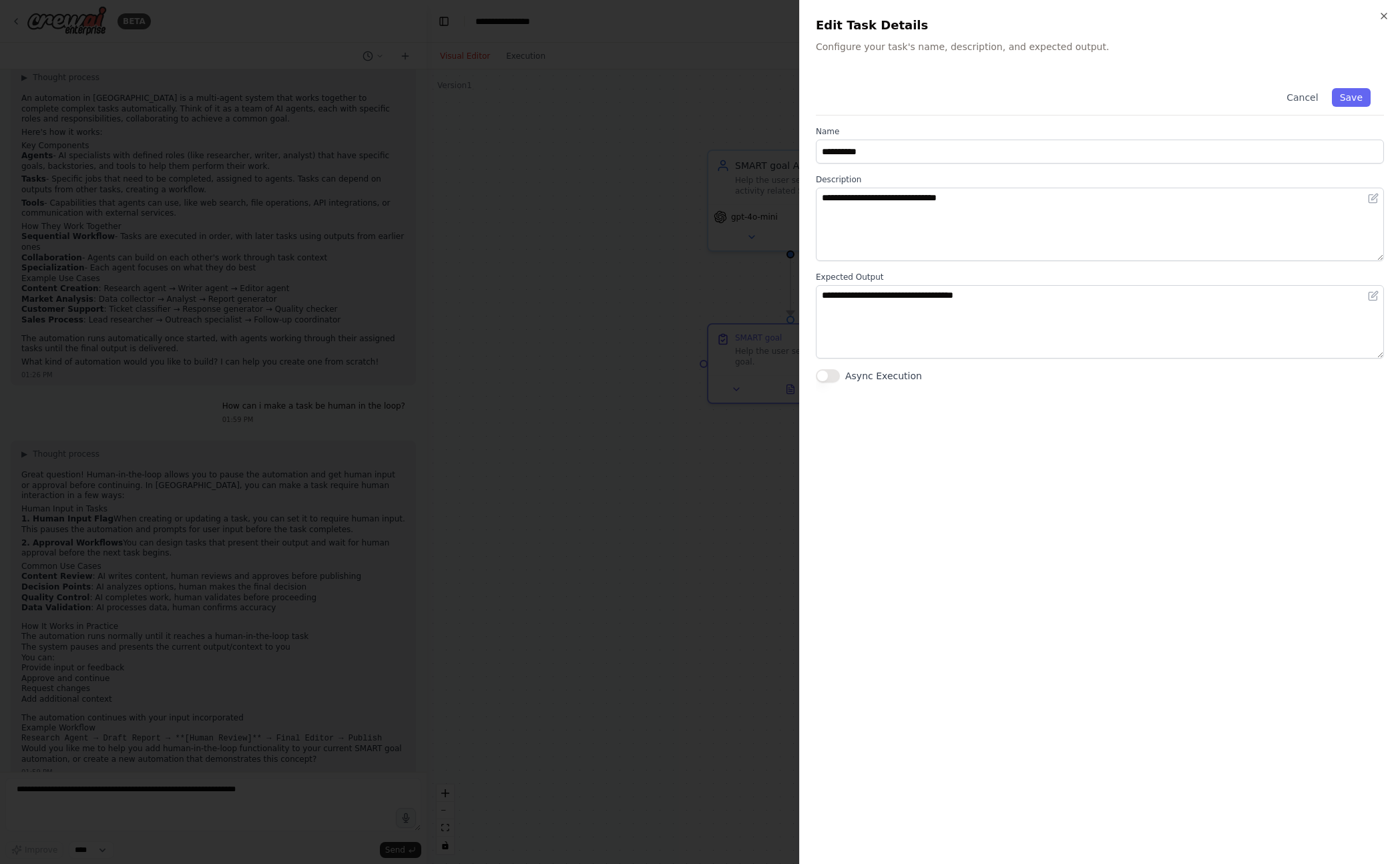
click at [727, 420] on div at bounding box center [700, 432] width 1400 height 864
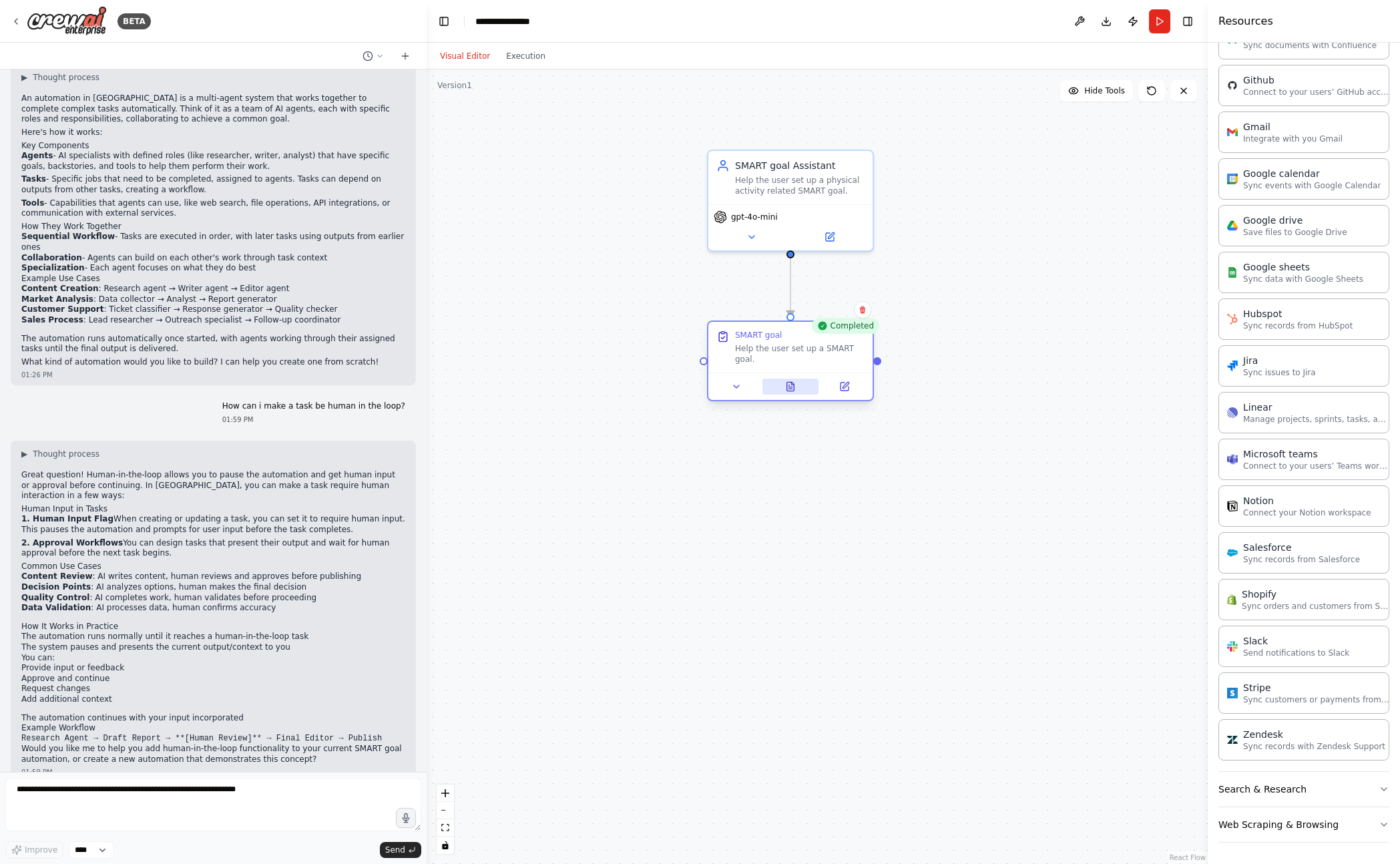
click at [799, 393] on button at bounding box center [791, 386] width 57 height 16
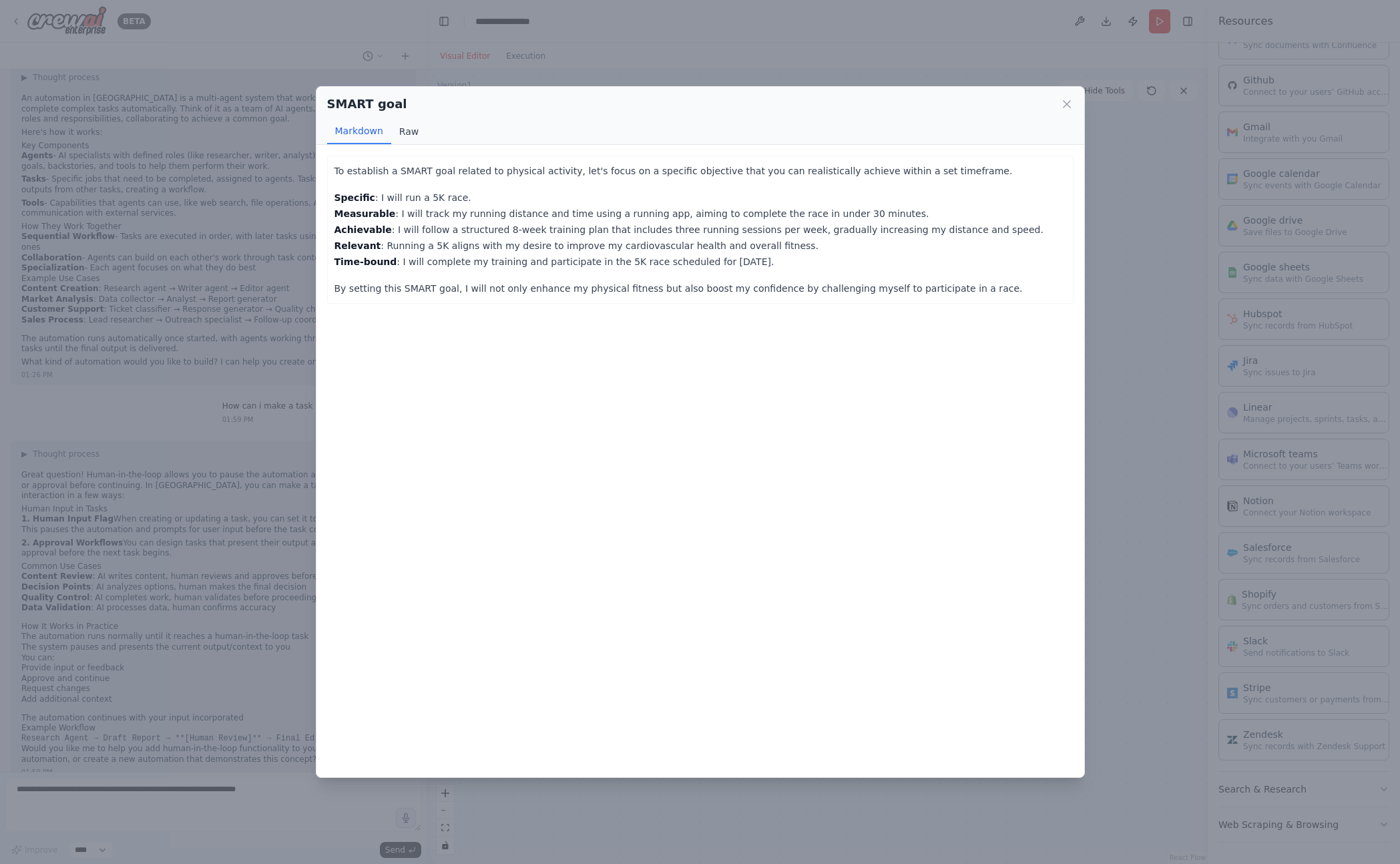
click at [406, 124] on button "Raw" at bounding box center [409, 131] width 35 height 25
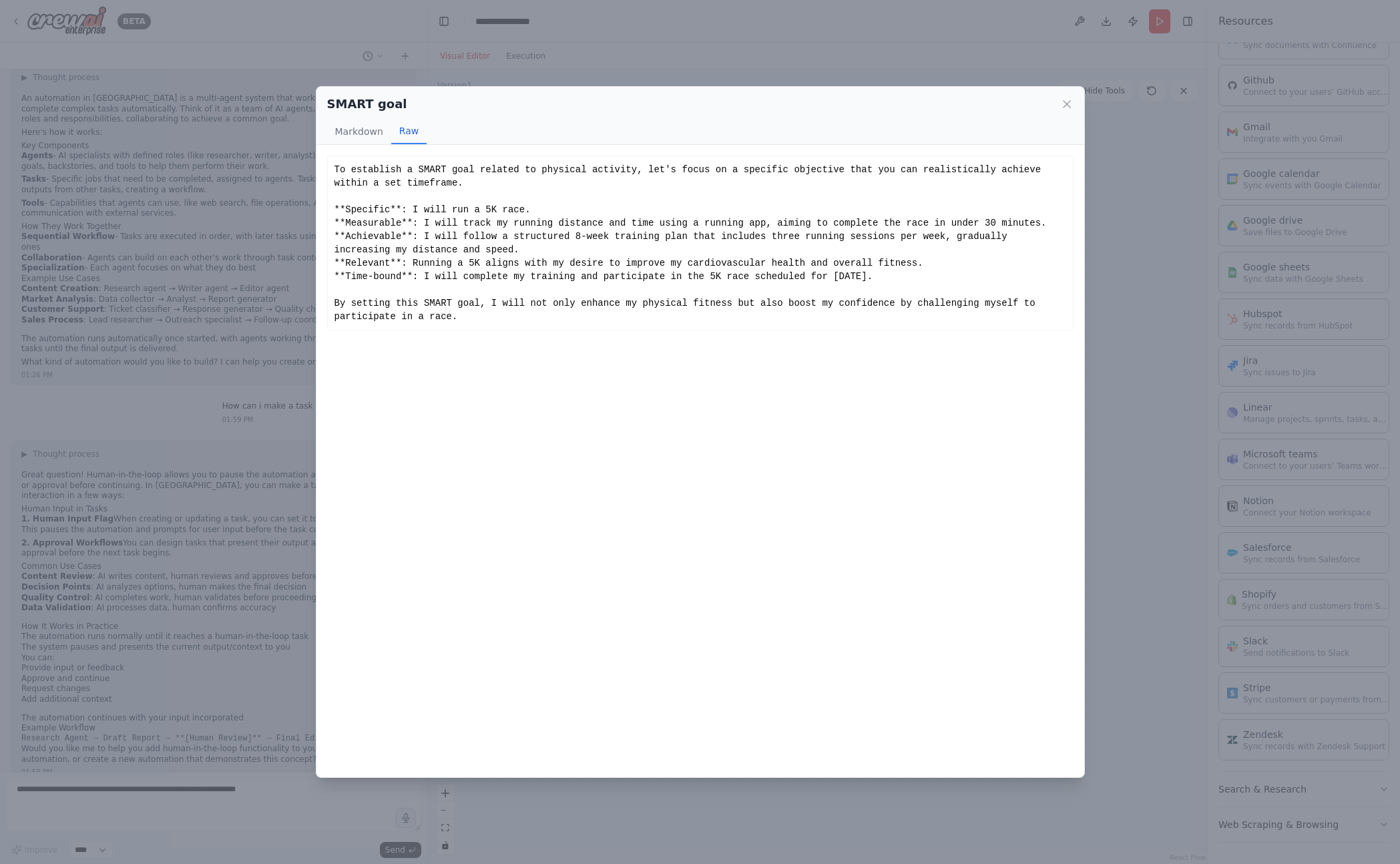
click at [1065, 255] on div "To establish a SMART goal related to physical activity, let's focus on a specif…" at bounding box center [700, 242] width 746 height 175
click at [1122, 260] on div "SMART goal Markdown Raw To establish a SMART goal related to physical activity,…" at bounding box center [700, 432] width 1400 height 864
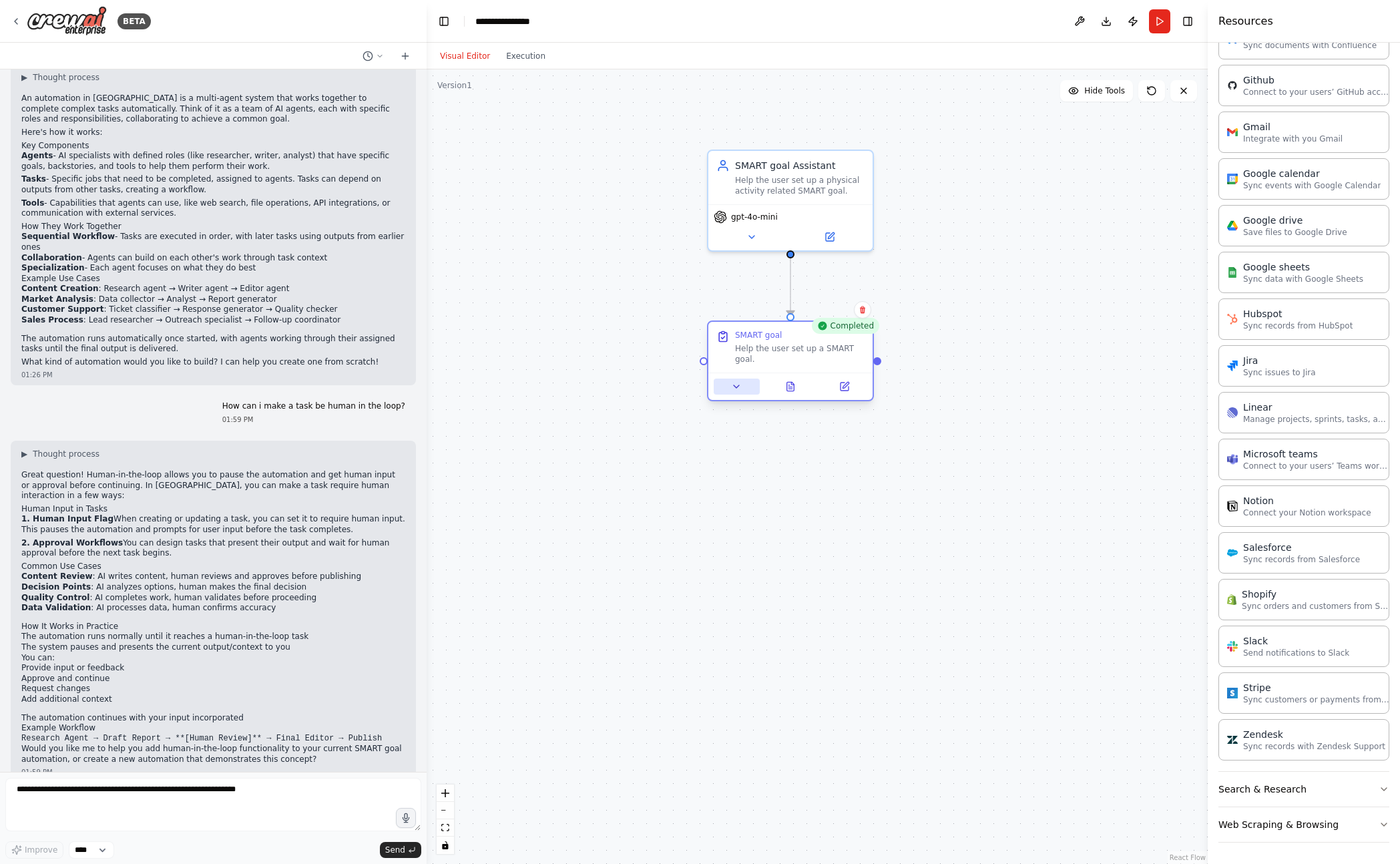
click at [738, 388] on icon at bounding box center [736, 386] width 11 height 11
click at [771, 474] on label "Description" at bounding box center [840, 472] width 243 height 11
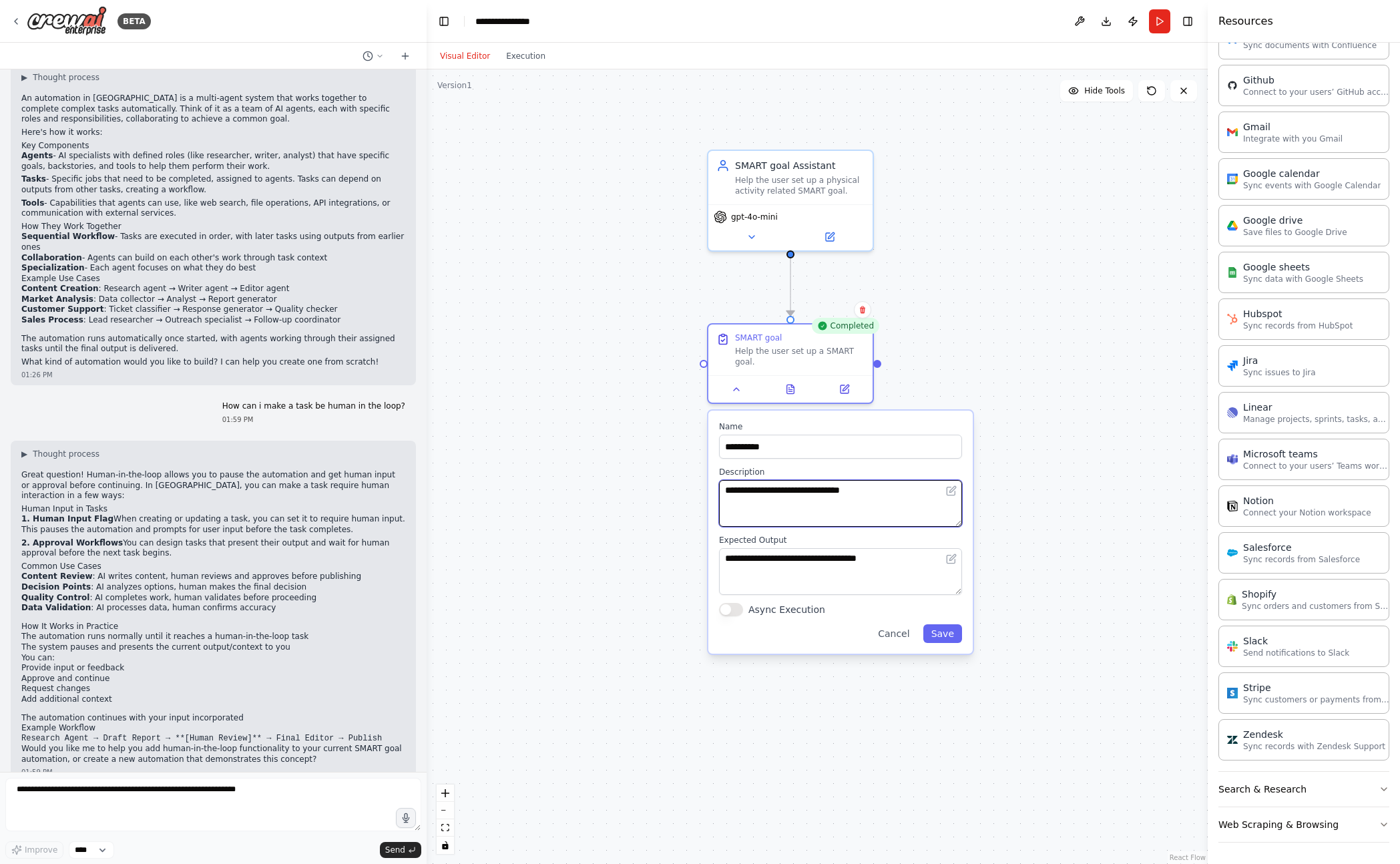
click at [788, 504] on textarea "**********" at bounding box center [840, 503] width 243 height 47
click at [774, 565] on textarea "**********" at bounding box center [840, 571] width 243 height 47
click at [552, 613] on div "**********" at bounding box center [817, 466] width 781 height 794
click at [773, 177] on div "Help the user set up a physical activity related SMART goal." at bounding box center [800, 182] width 129 height 22
click at [1098, 291] on div "**********" at bounding box center [817, 466] width 781 height 794
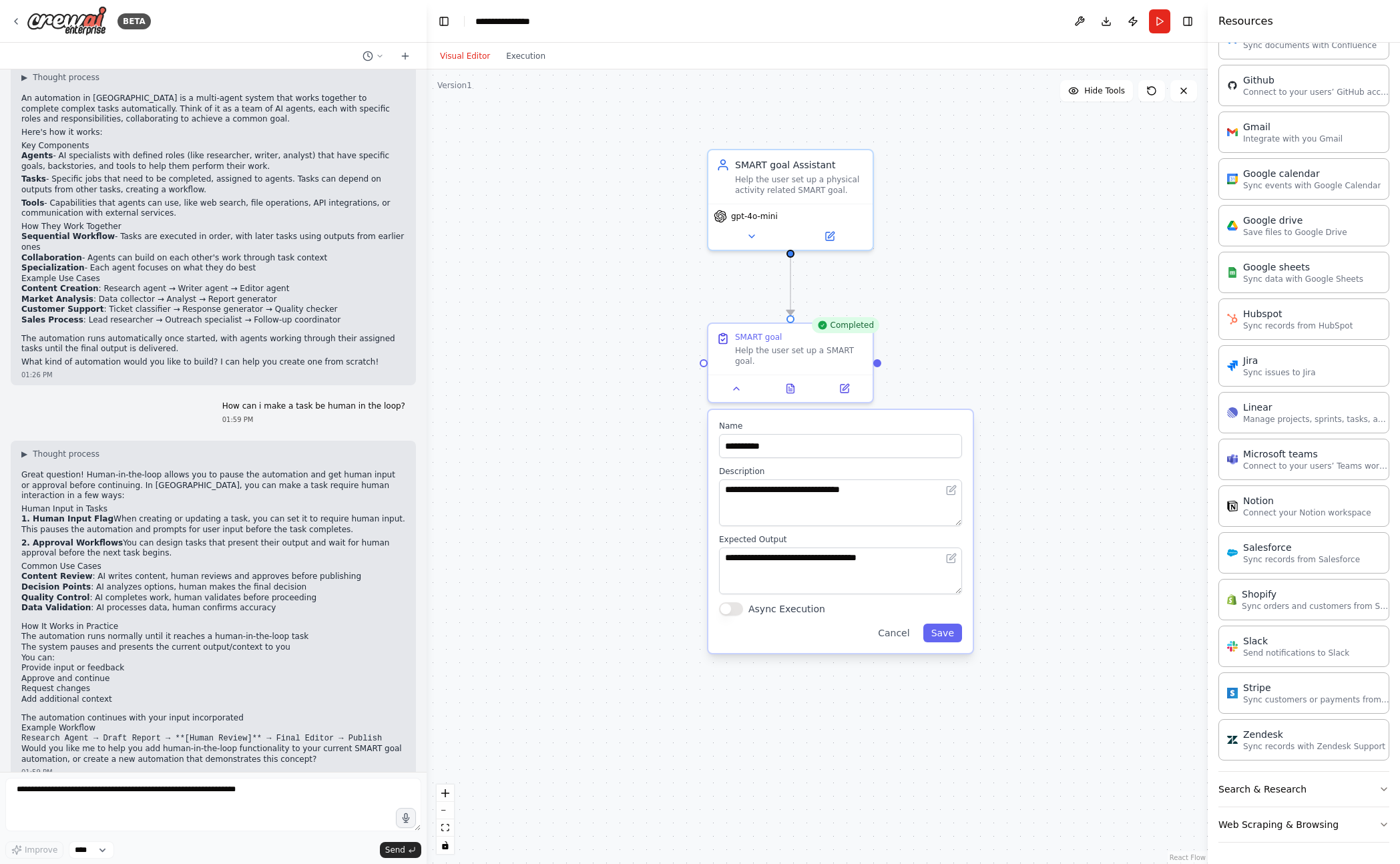
click at [899, 642] on div "**********" at bounding box center [840, 532] width 264 height 243
click at [898, 635] on button "Cancel" at bounding box center [894, 633] width 47 height 19
click at [812, 619] on div ".deletable-edge-delete-btn { width: 20px; height: 20px; border: 0px solid #ffff…" at bounding box center [817, 466] width 781 height 794
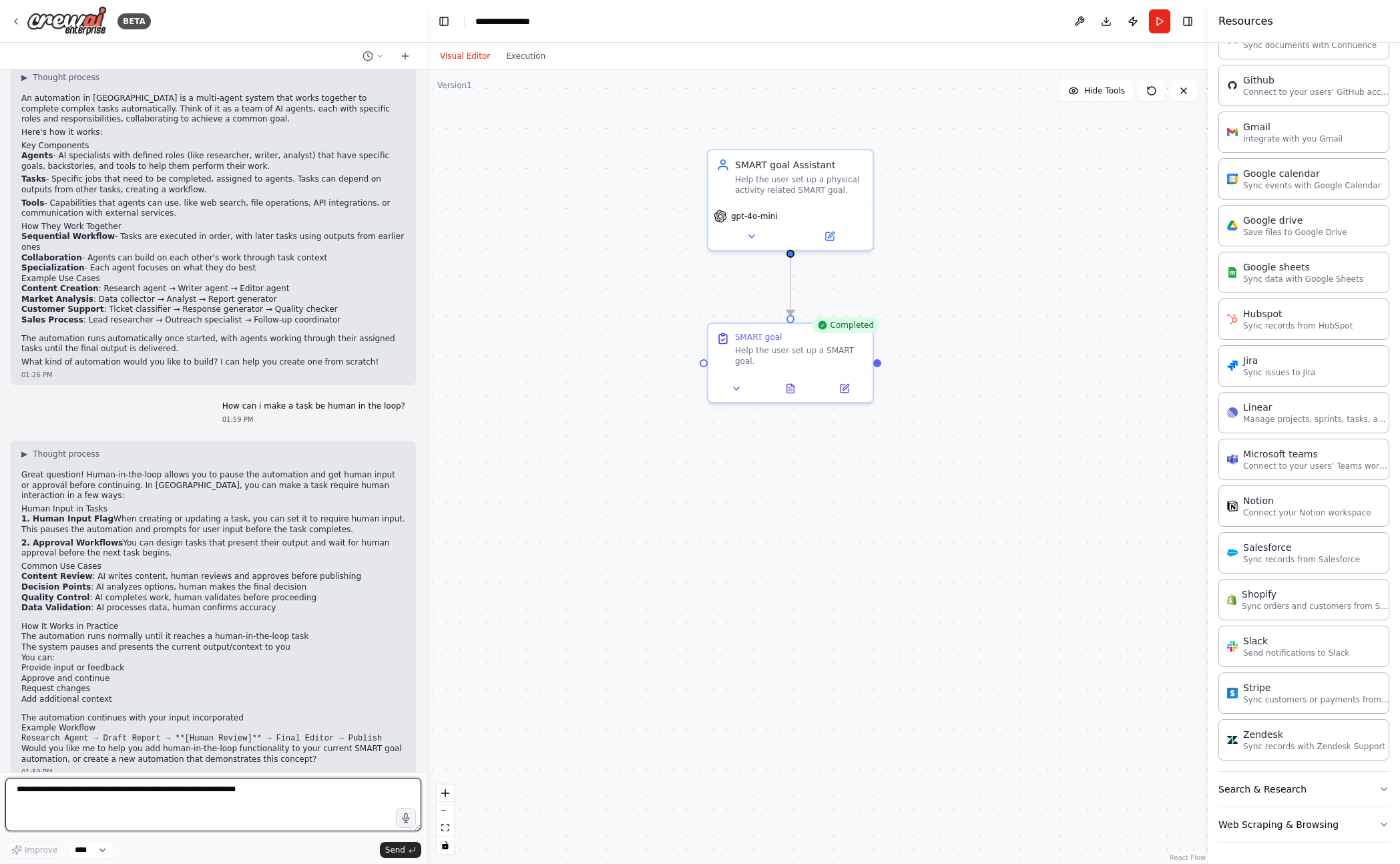
click at [273, 796] on textarea at bounding box center [213, 804] width 416 height 53
type textarea "*"
type textarea "**********"
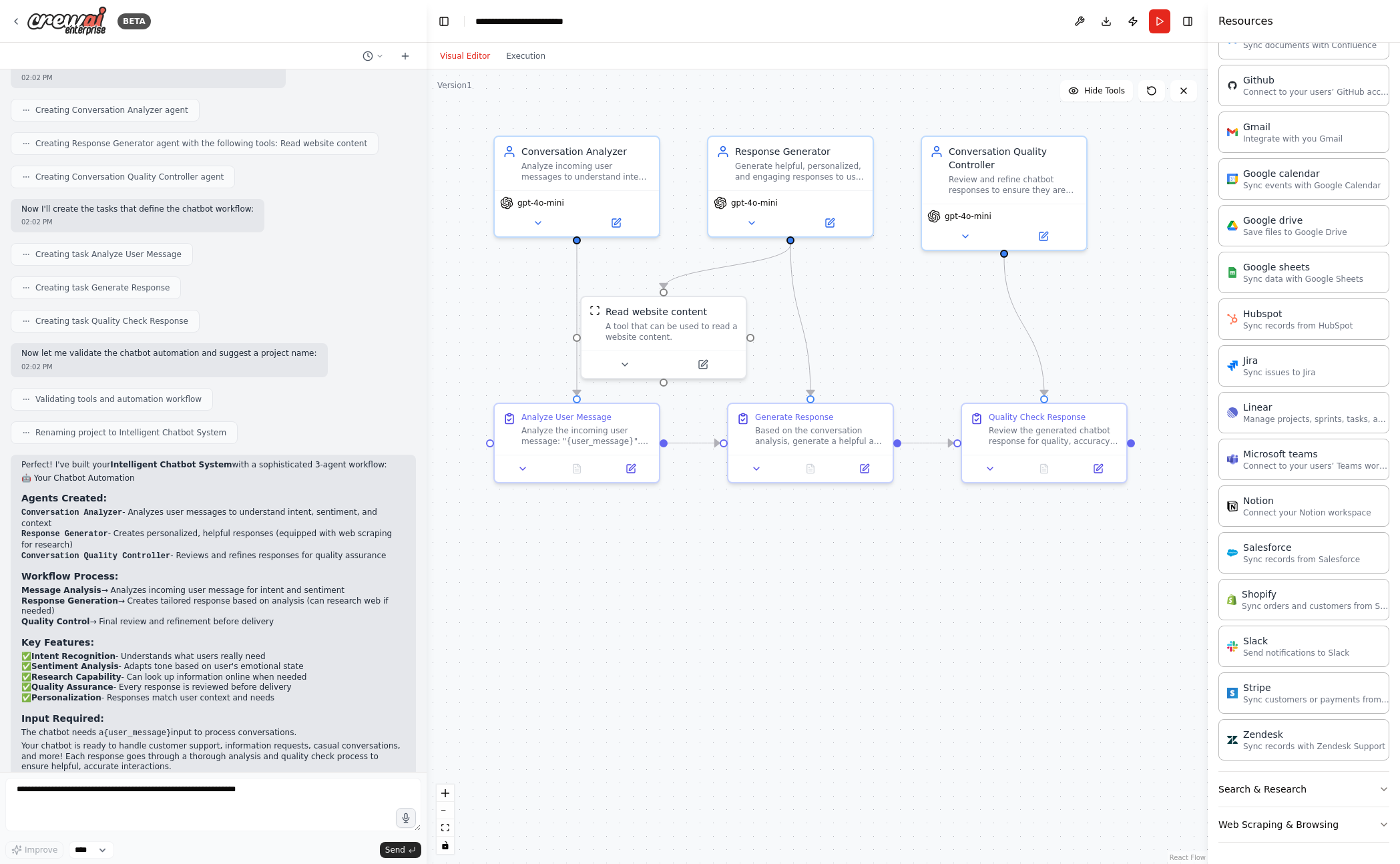
scroll to position [1332, 0]
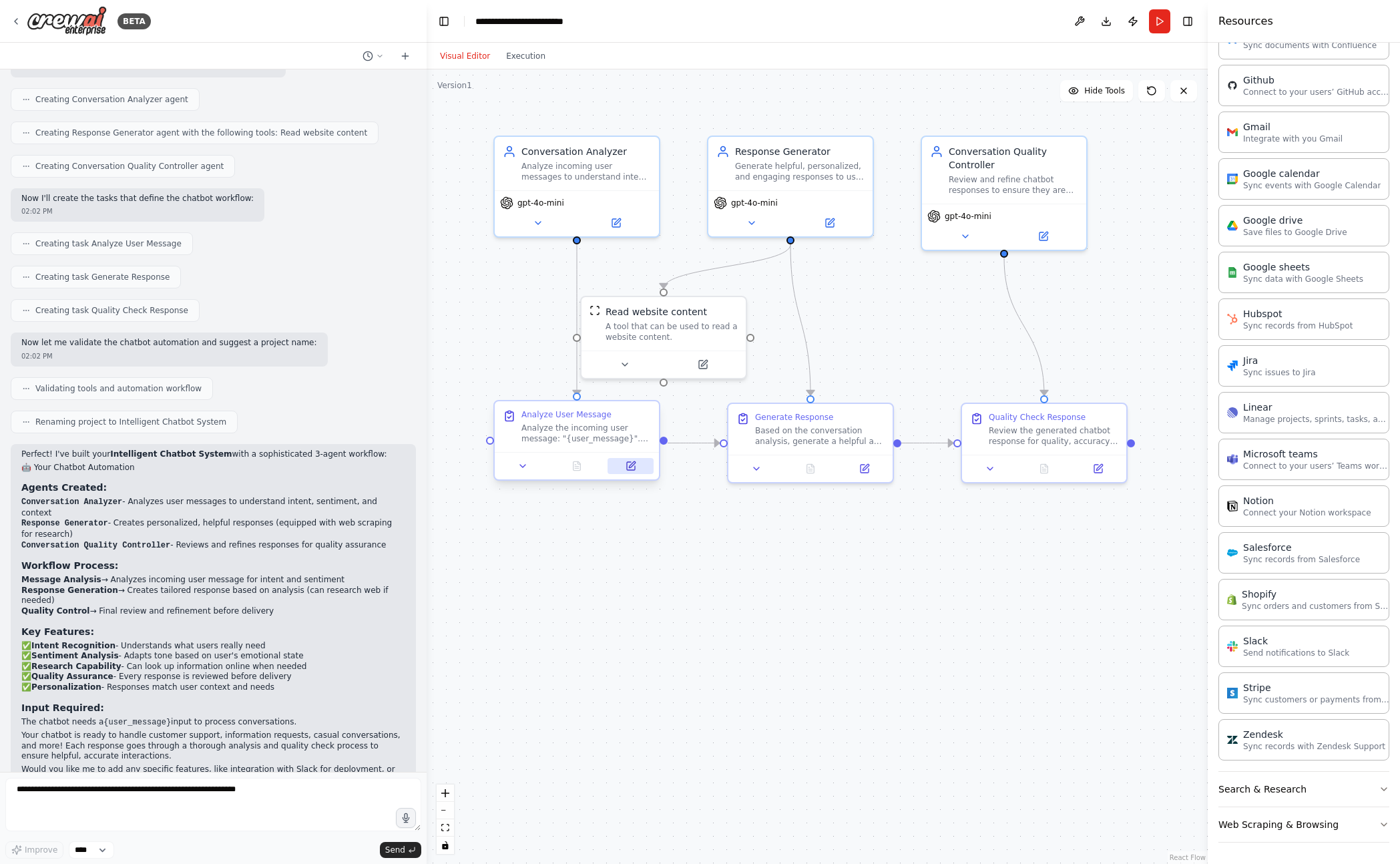
click at [638, 473] on button at bounding box center [630, 465] width 46 height 16
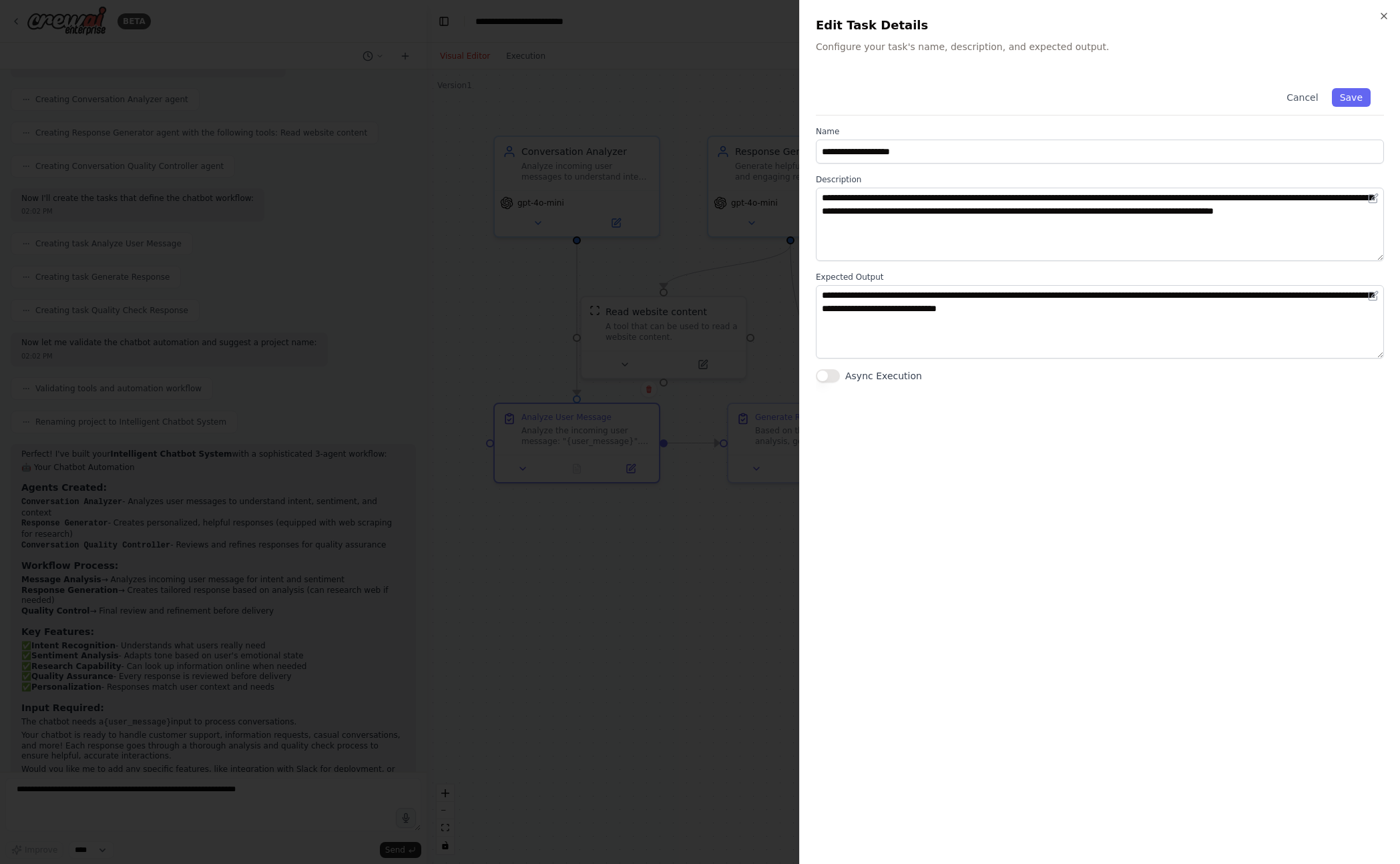
click at [637, 473] on div at bounding box center [700, 432] width 1400 height 864
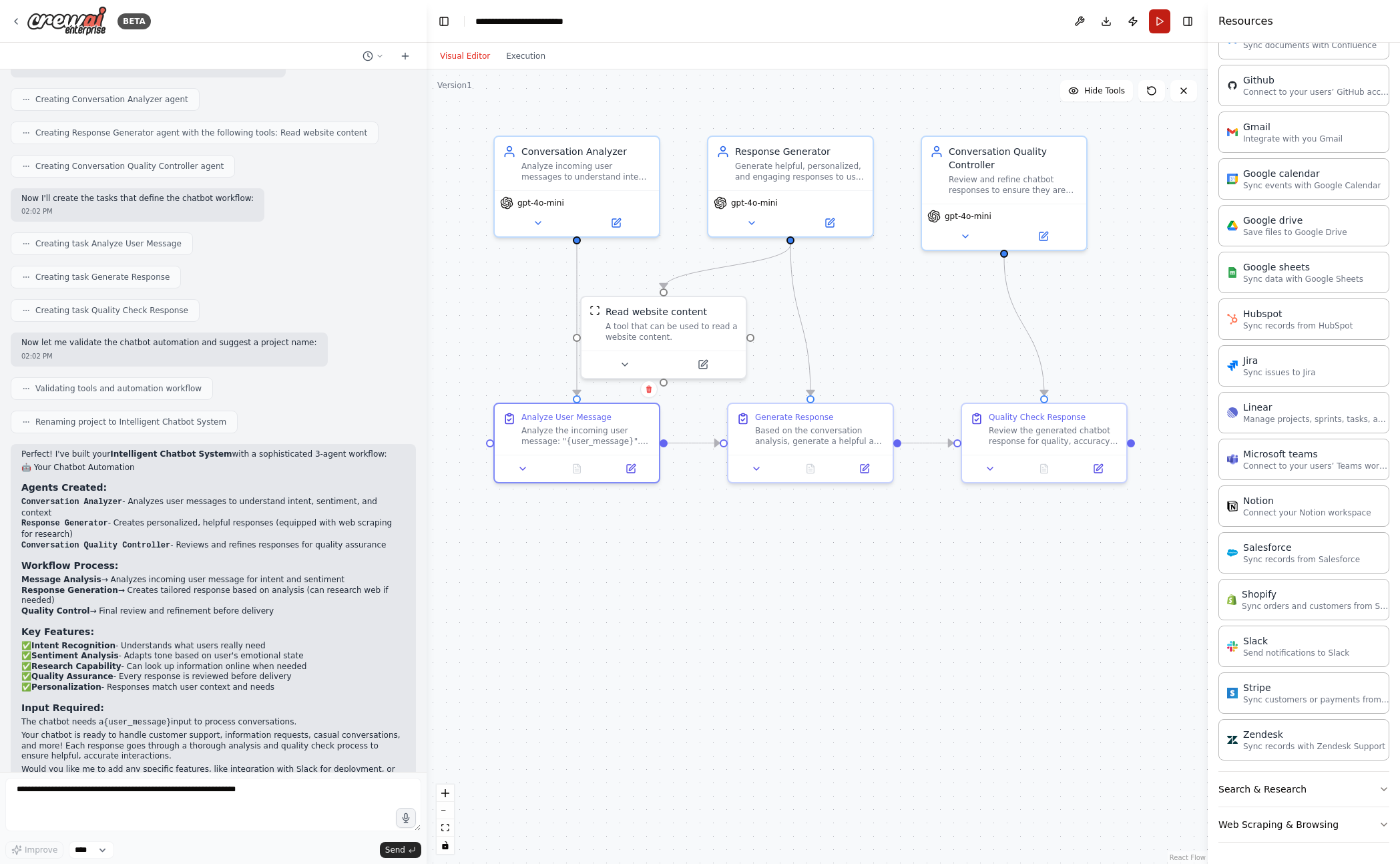
click at [1152, 24] on button "Run" at bounding box center [1160, 21] width 22 height 24
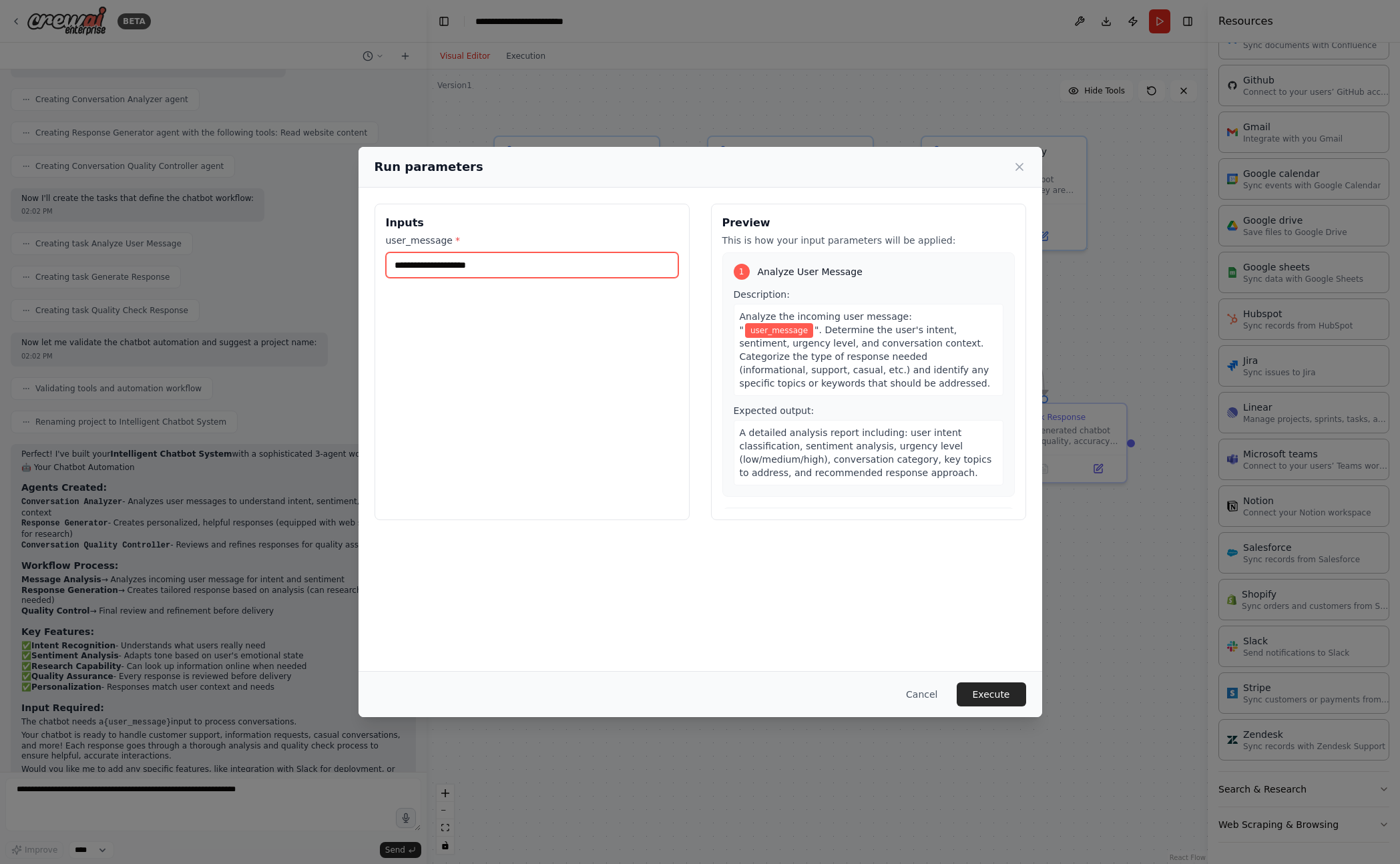
click at [459, 258] on input "user_message *" at bounding box center [532, 265] width 292 height 25
type input "**"
click at [1001, 684] on button "Execute" at bounding box center [991, 694] width 69 height 24
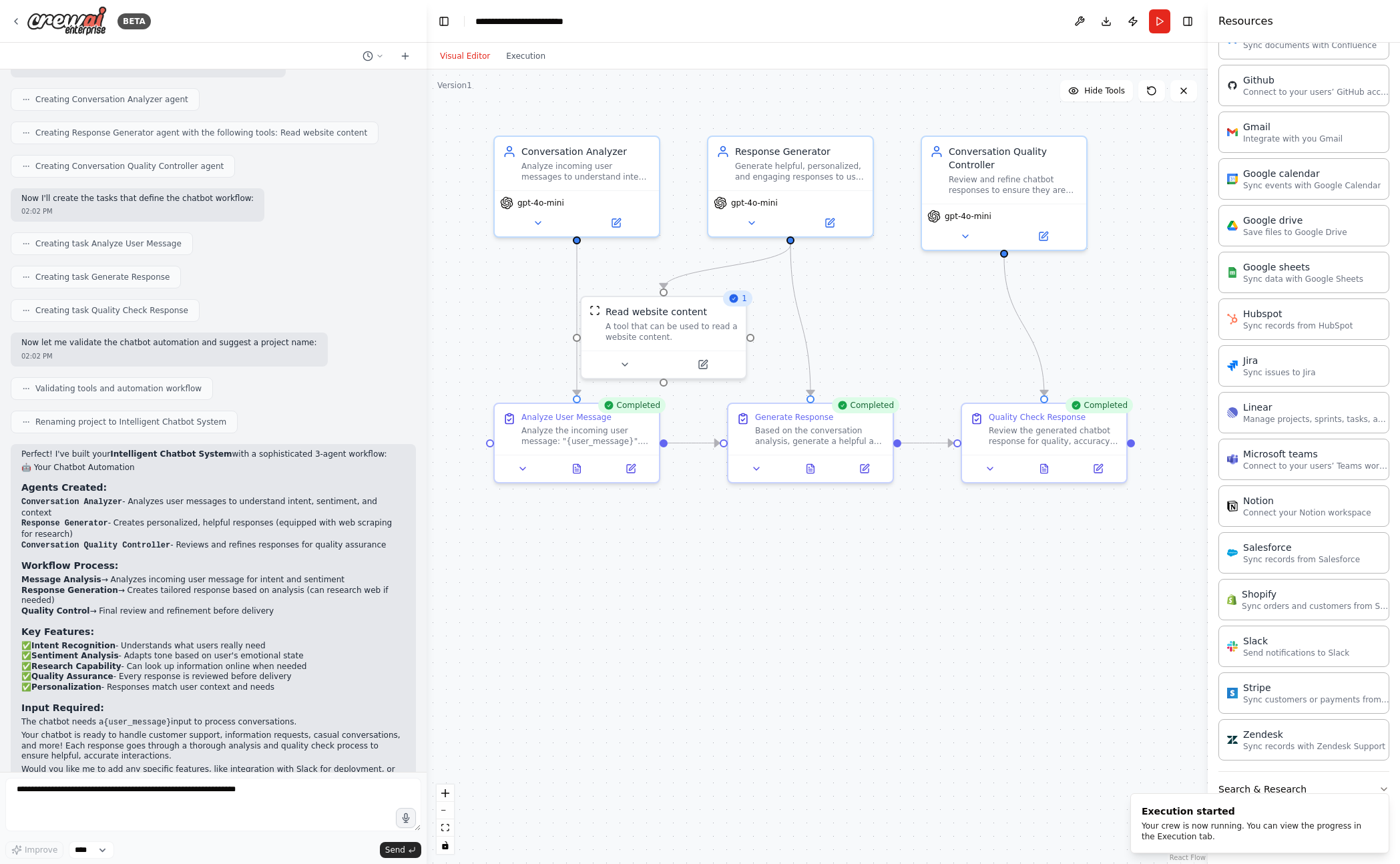
click at [1088, 404] on div "Completed" at bounding box center [1099, 405] width 68 height 16
click at [1053, 474] on div at bounding box center [1044, 465] width 164 height 27
click at [1040, 465] on icon at bounding box center [1044, 465] width 11 height 11
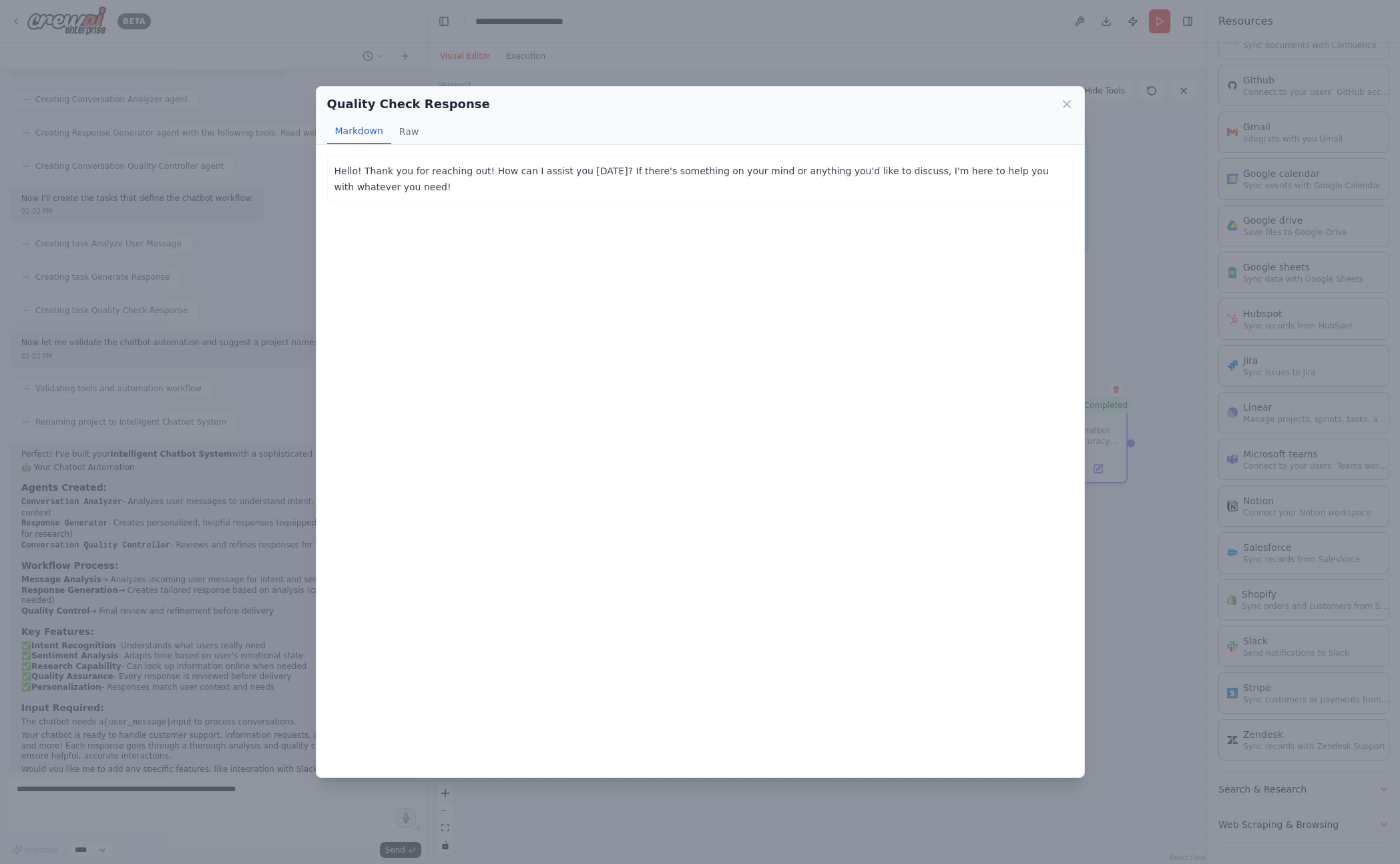
click at [1151, 267] on div "Quality Check Response Markdown Raw Hello! Thank you for reaching out! How can …" at bounding box center [700, 432] width 1400 height 864
click at [1151, 267] on div ".deletable-edge-delete-btn { width: 20px; height: 20px; border: 0px solid #ffff…" at bounding box center [817, 466] width 781 height 794
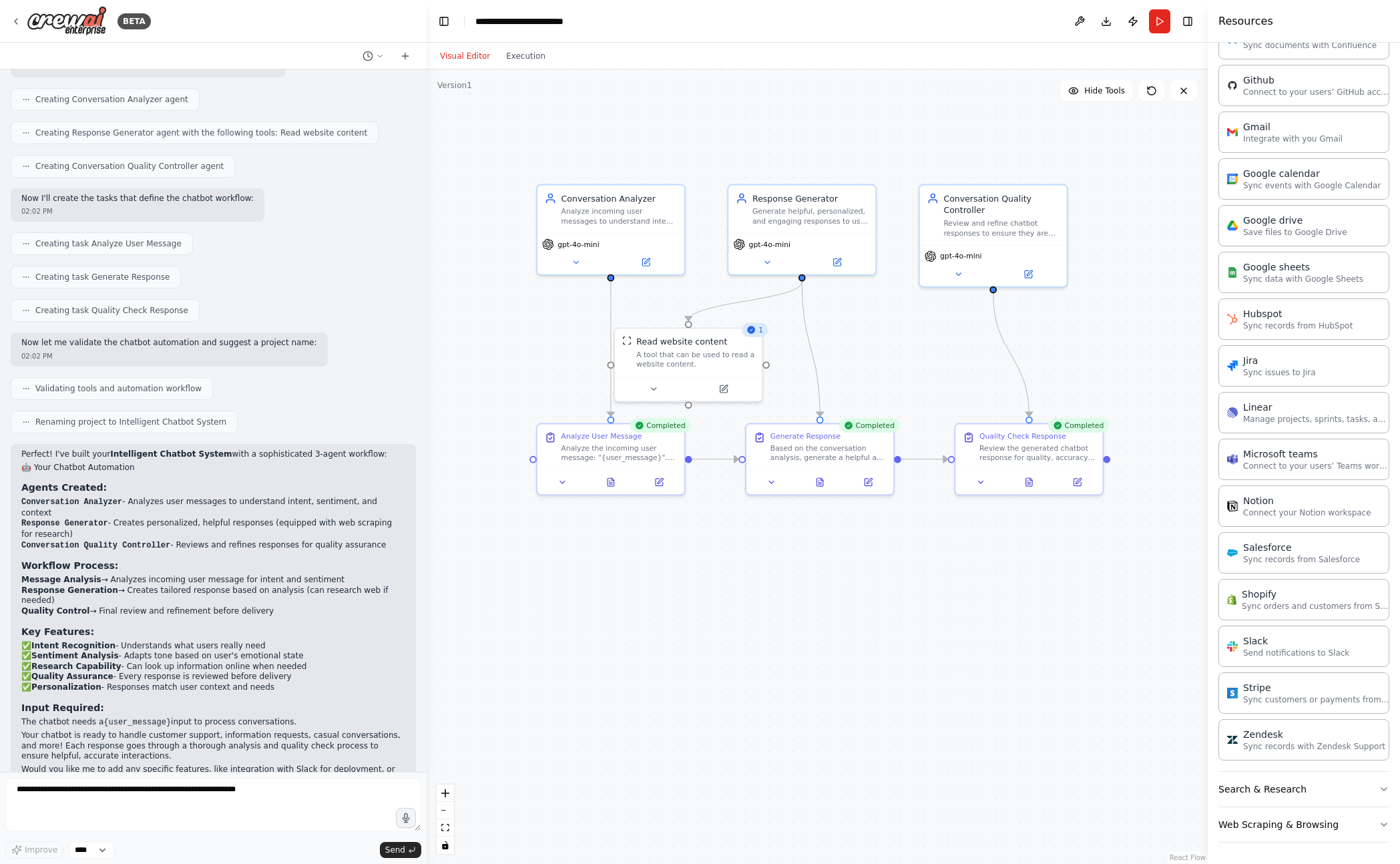
drag, startPoint x: 735, startPoint y: 338, endPoint x: 774, endPoint y: 335, distance: 39.1
click at [774, 335] on div ".deletable-edge-delete-btn { width: 20px; height: 20px; border: 0px solid #ffff…" at bounding box center [817, 466] width 781 height 794
click at [567, 485] on button at bounding box center [562, 479] width 41 height 14
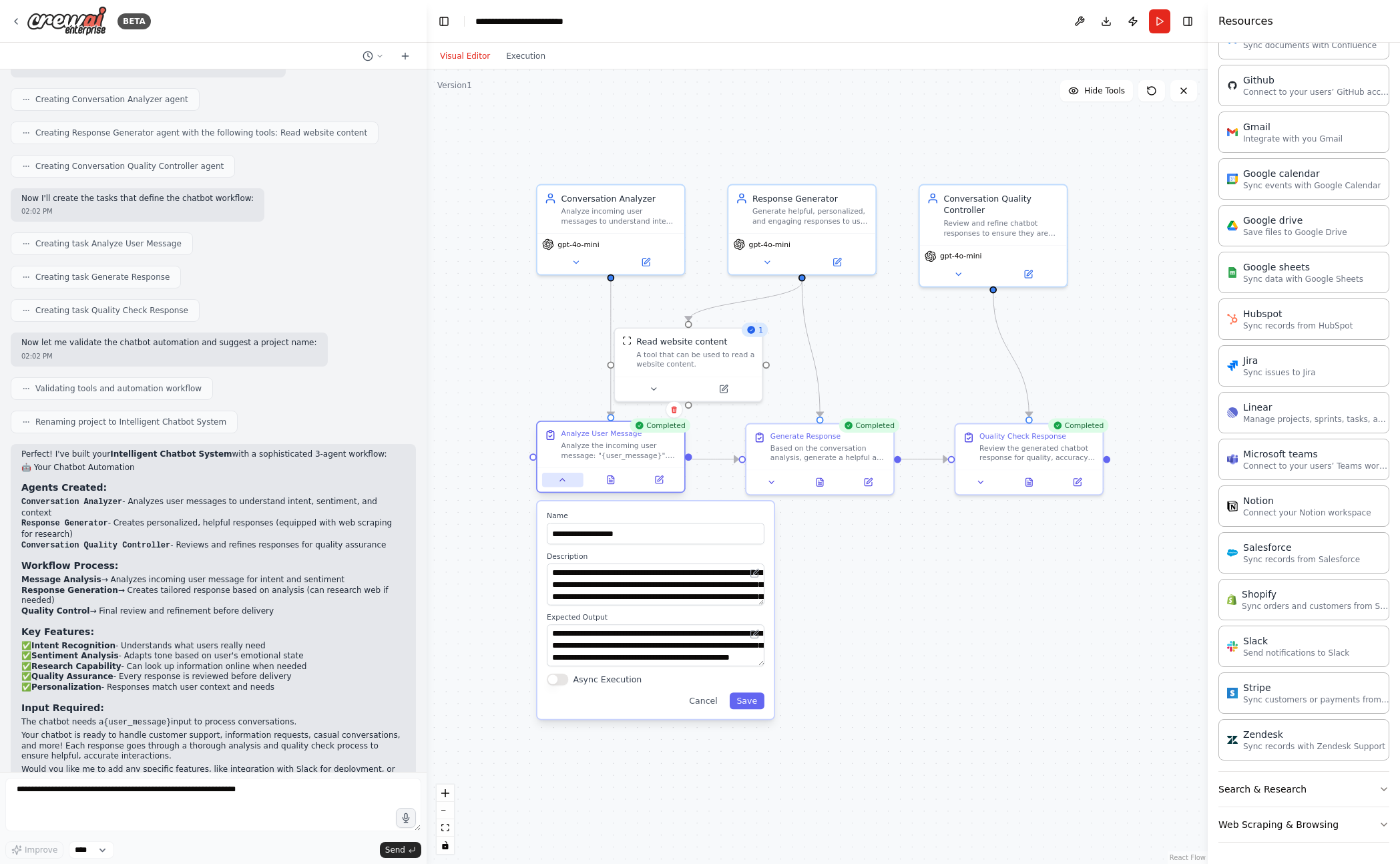
click at [567, 485] on button at bounding box center [562, 479] width 41 height 14
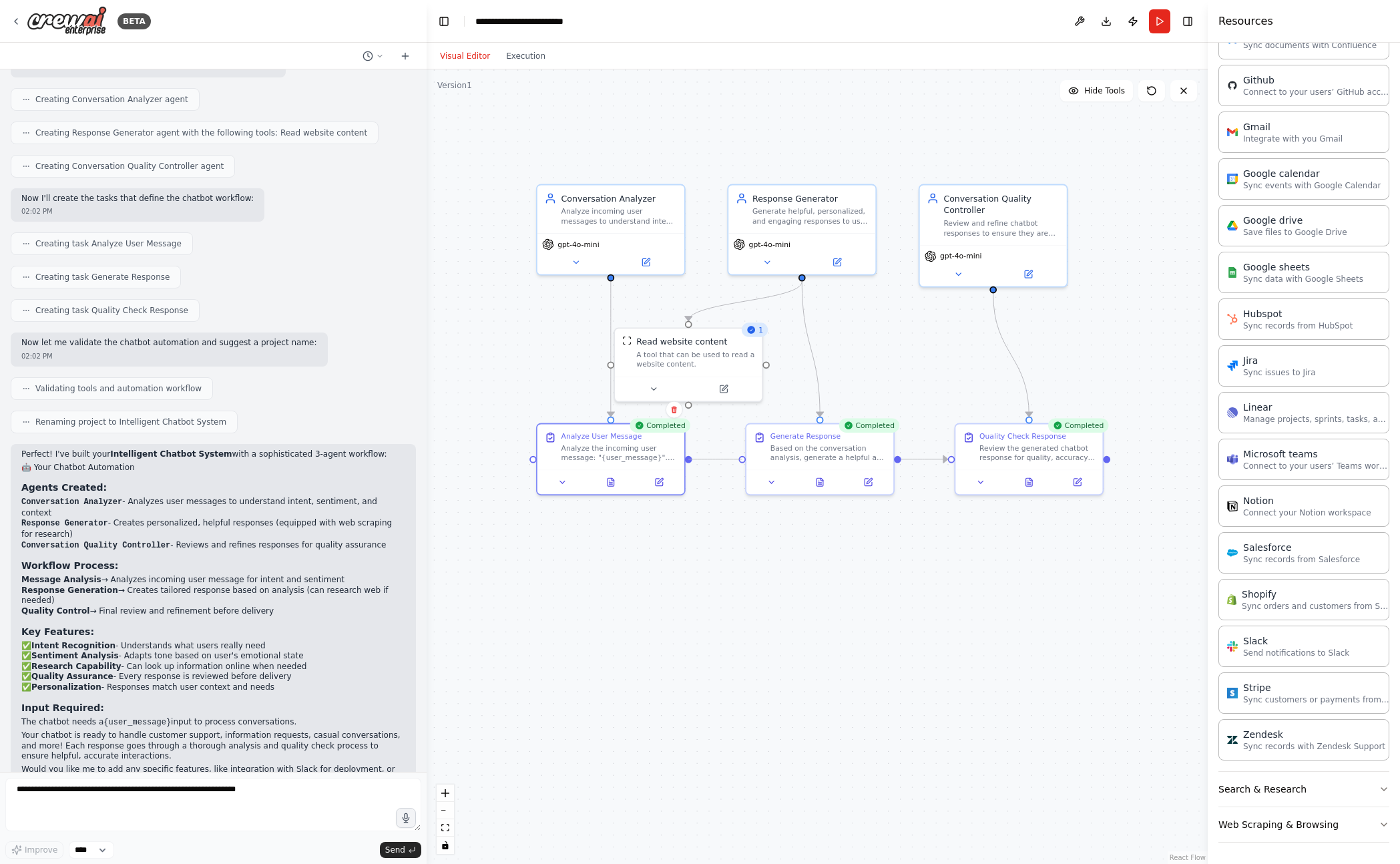
click at [738, 463] on div ".deletable-edge-delete-btn { width: 20px; height: 20px; border: 0px solid #ffff…" at bounding box center [817, 466] width 781 height 794
click at [826, 496] on div ".deletable-edge-delete-btn { width: 20px; height: 20px; border: 0px solid #ffff…" at bounding box center [817, 466] width 781 height 794
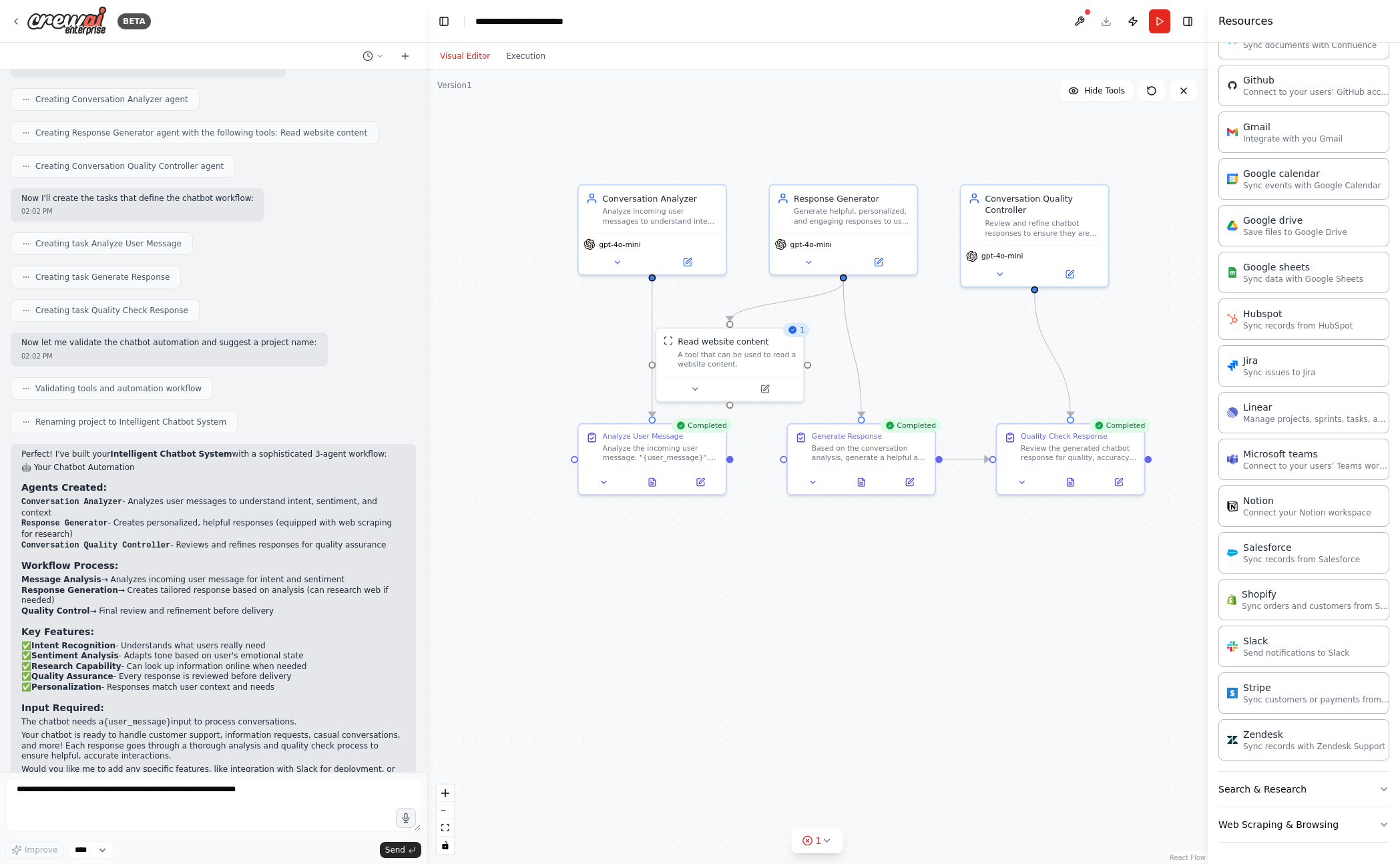
drag, startPoint x: 707, startPoint y: 462, endPoint x: 732, endPoint y: 462, distance: 25.0
click at [732, 462] on div ".deletable-edge-delete-btn { width: 20px; height: 20px; border: 0px solid #ffff…" at bounding box center [817, 466] width 781 height 794
drag, startPoint x: 731, startPoint y: 458, endPoint x: 775, endPoint y: 462, distance: 44.2
click at [775, 462] on div ".deletable-edge-delete-btn { width: 20px; height: 20px; border: 0px solid #ffff…" at bounding box center [817, 466] width 781 height 794
click at [762, 529] on div ".deletable-edge-delete-btn { width: 20px; height: 20px; border: 0px solid #ffff…" at bounding box center [817, 466] width 781 height 794
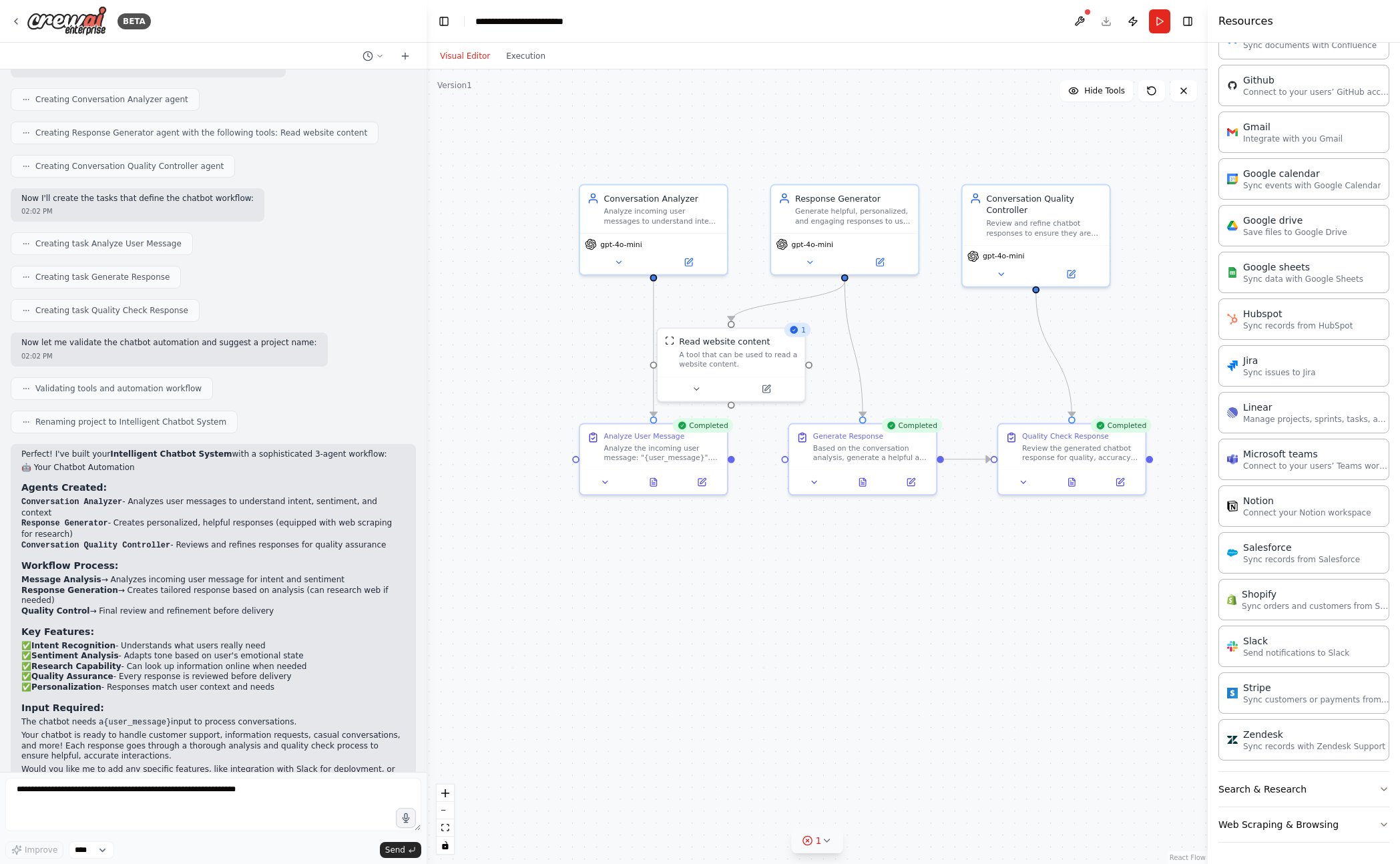
click at [815, 839] on div "1" at bounding box center [812, 840] width 19 height 14
drag, startPoint x: 731, startPoint y: 459, endPoint x: 788, endPoint y: 462, distance: 57.1
click at [788, 462] on div "Conversation Analyzer Analyze incoming user messages to understand intent, sent…" at bounding box center [868, 480] width 699 height 711
click at [763, 591] on div ".deletable-edge-delete-btn { width: 20px; height: 20px; border: 0px solid #ffff…" at bounding box center [817, 466] width 781 height 794
drag, startPoint x: 741, startPoint y: 347, endPoint x: 777, endPoint y: 357, distance: 37.4
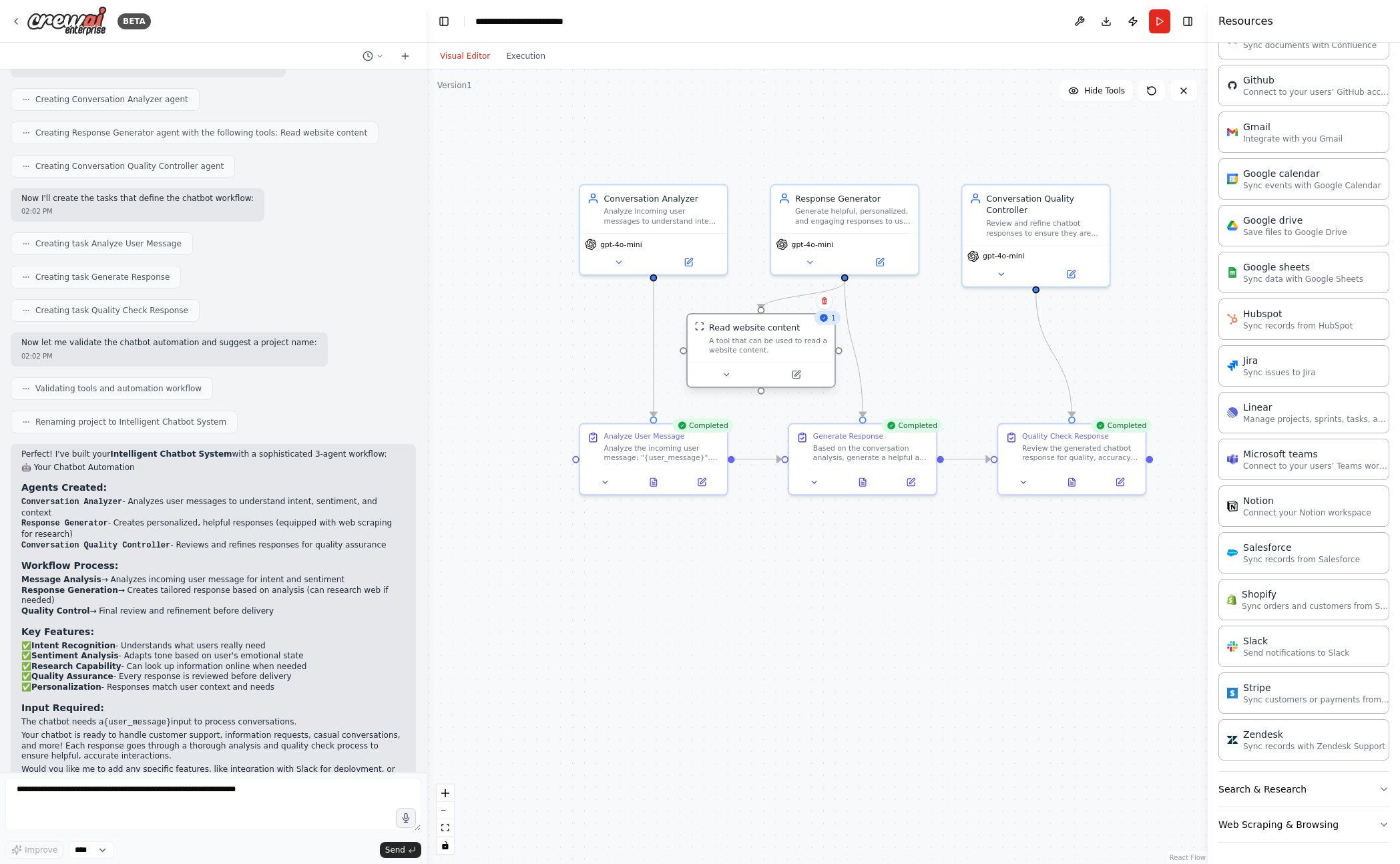
click at [773, 341] on div "A tool that can be used to read a website content." at bounding box center [768, 345] width 118 height 19
drag, startPoint x: 796, startPoint y: 633, endPoint x: 795, endPoint y: 619, distance: 14.0
click at [797, 632] on div ".deletable-edge-delete-btn { width: 20px; height: 20px; border: 0px solid #ffff…" at bounding box center [817, 466] width 781 height 794
drag, startPoint x: 795, startPoint y: 613, endPoint x: 803, endPoint y: 605, distance: 11.3
click at [795, 612] on div ".deletable-edge-delete-btn { width: 20px; height: 20px; border: 0px solid #ffff…" at bounding box center [817, 466] width 781 height 794
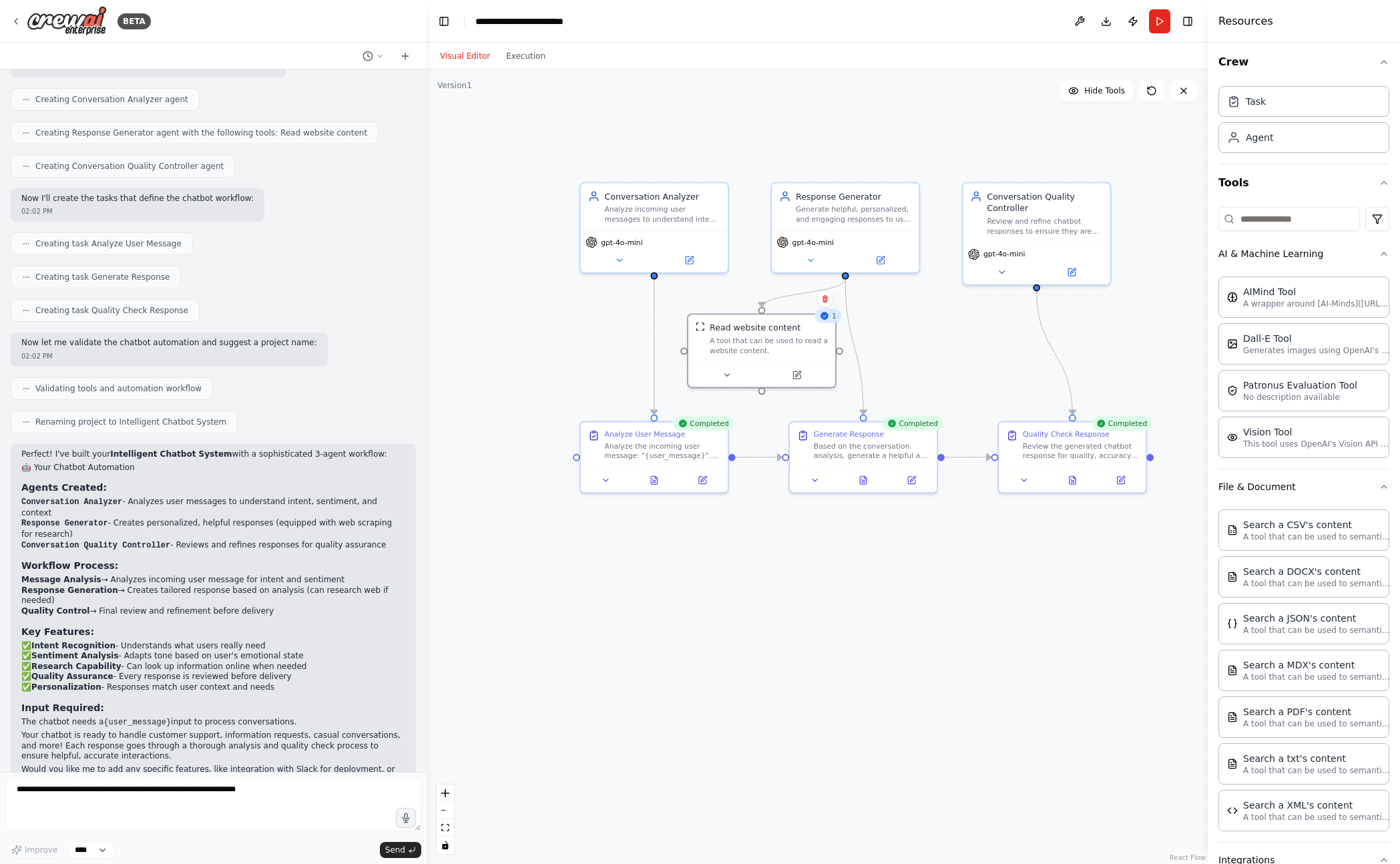
scroll to position [0, 0]
click at [1329, 198] on button "Tools" at bounding box center [1304, 188] width 171 height 37
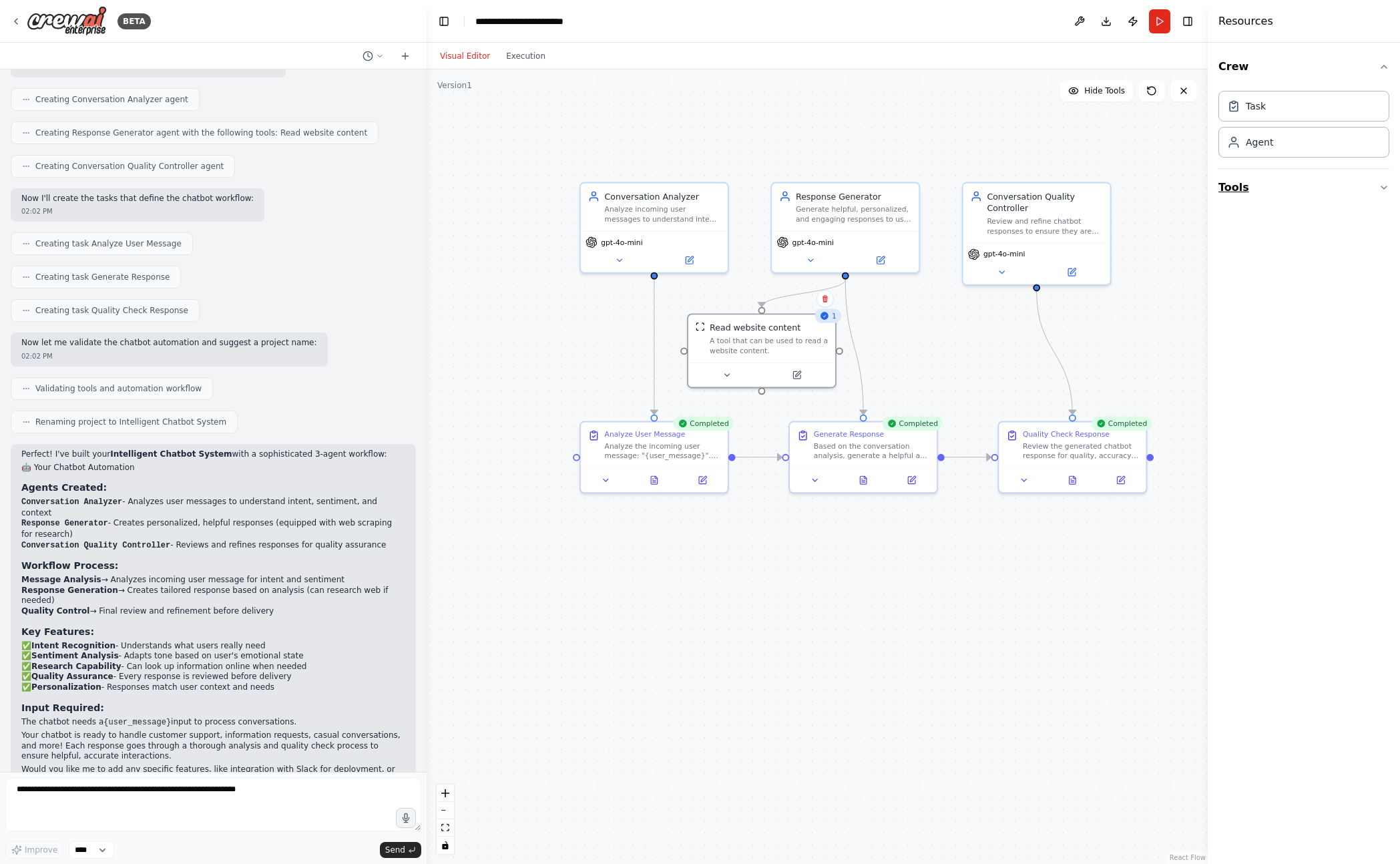
click at [1329, 198] on button "Tools" at bounding box center [1304, 188] width 171 height 37
click at [1304, 410] on button "Web Scraping & Browsing" at bounding box center [1304, 400] width 171 height 35
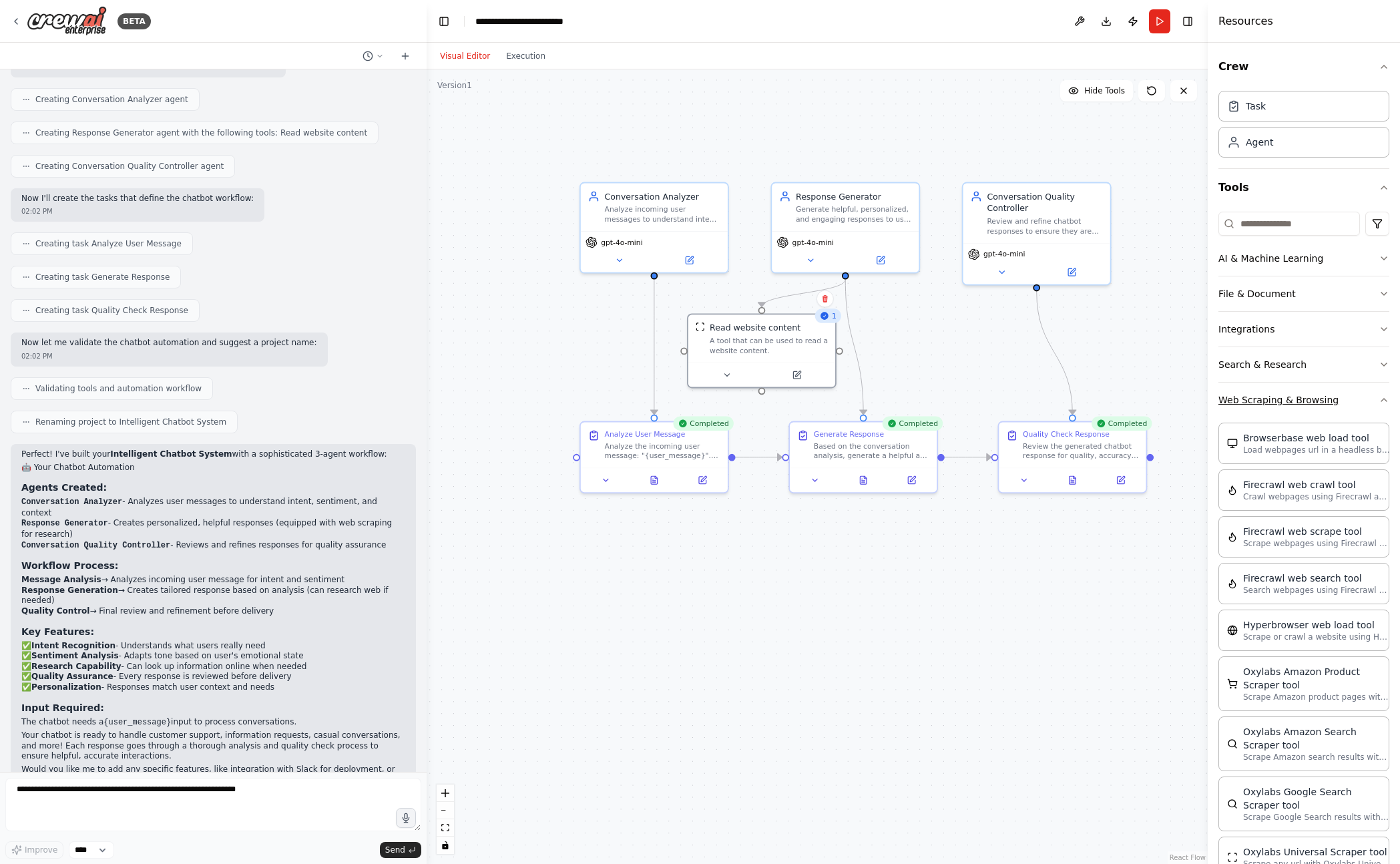
click at [1304, 410] on button "Web Scraping & Browsing" at bounding box center [1304, 400] width 171 height 35
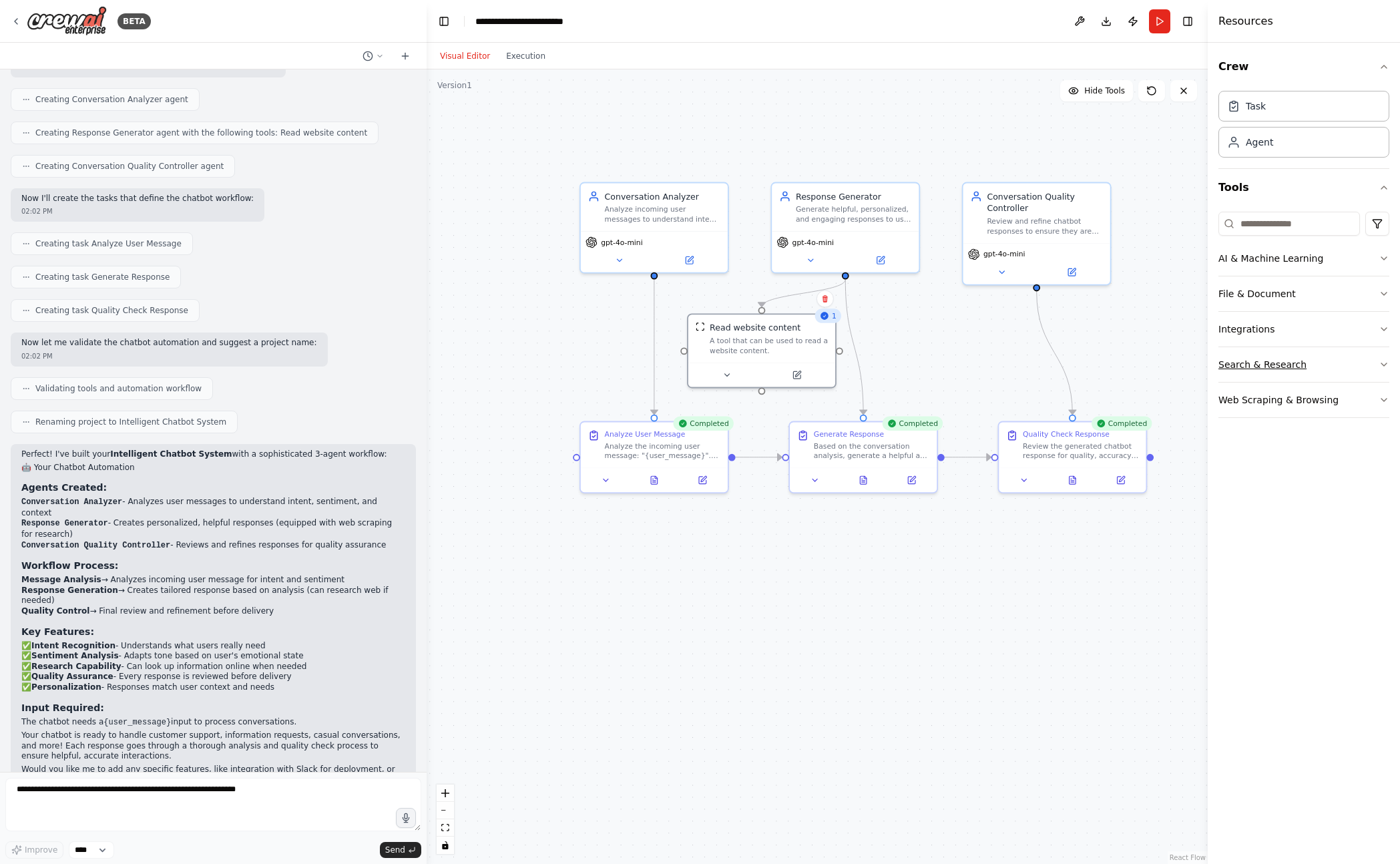
click at [1290, 353] on button "Search & Research" at bounding box center [1304, 364] width 171 height 35
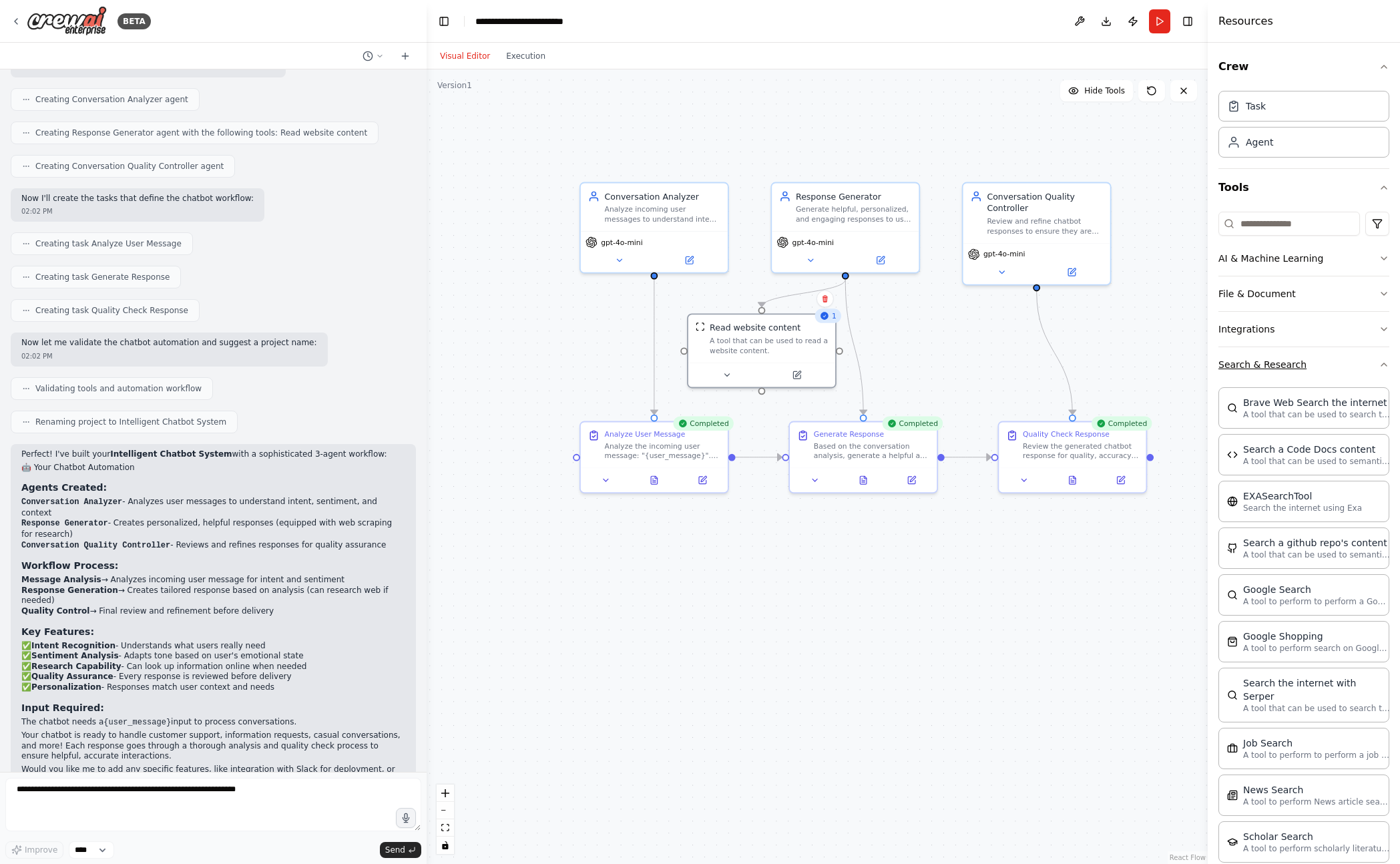
click at [1290, 353] on button "Search & Research" at bounding box center [1304, 364] width 171 height 35
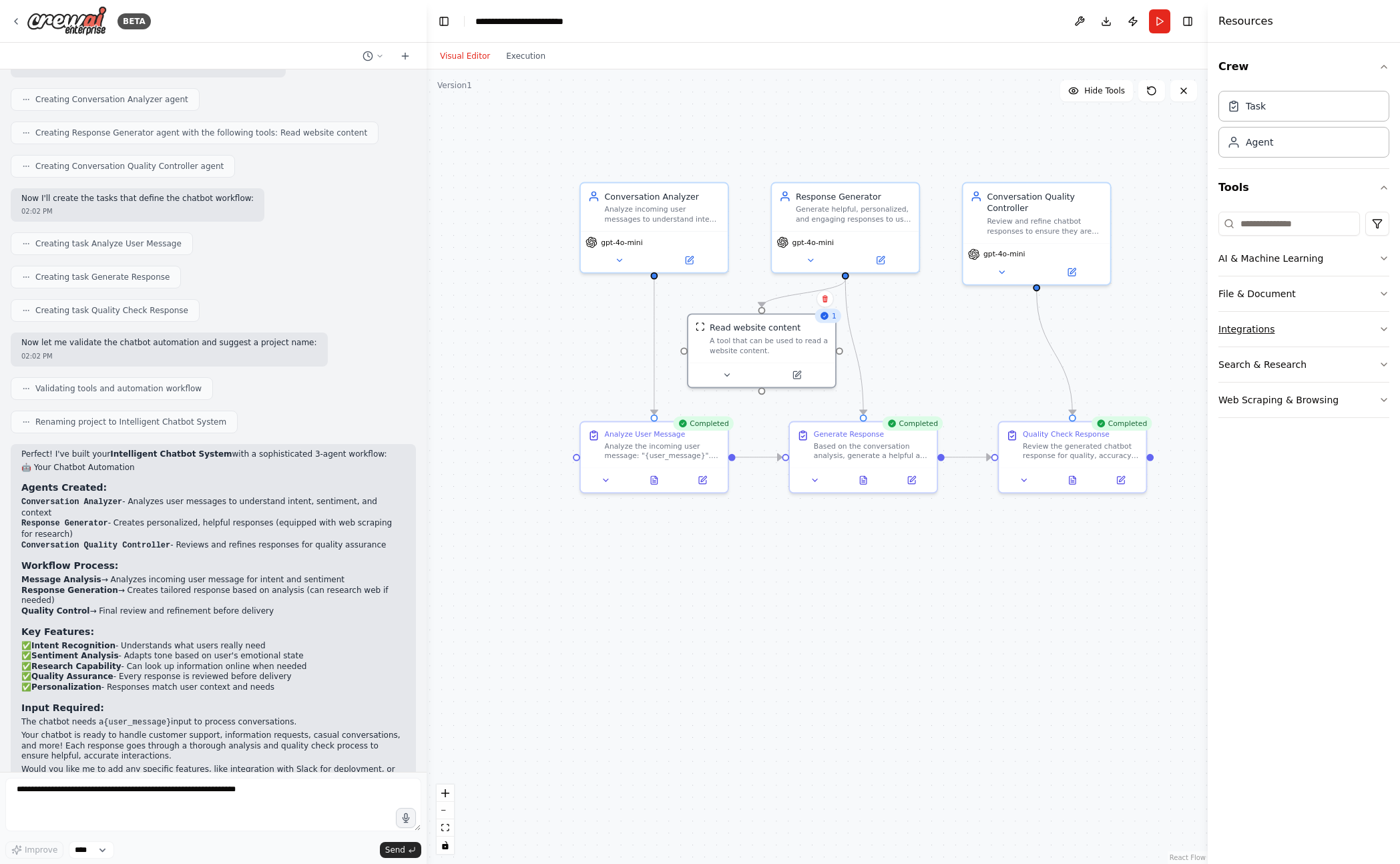
click at [1235, 334] on button "Integrations" at bounding box center [1304, 329] width 171 height 35
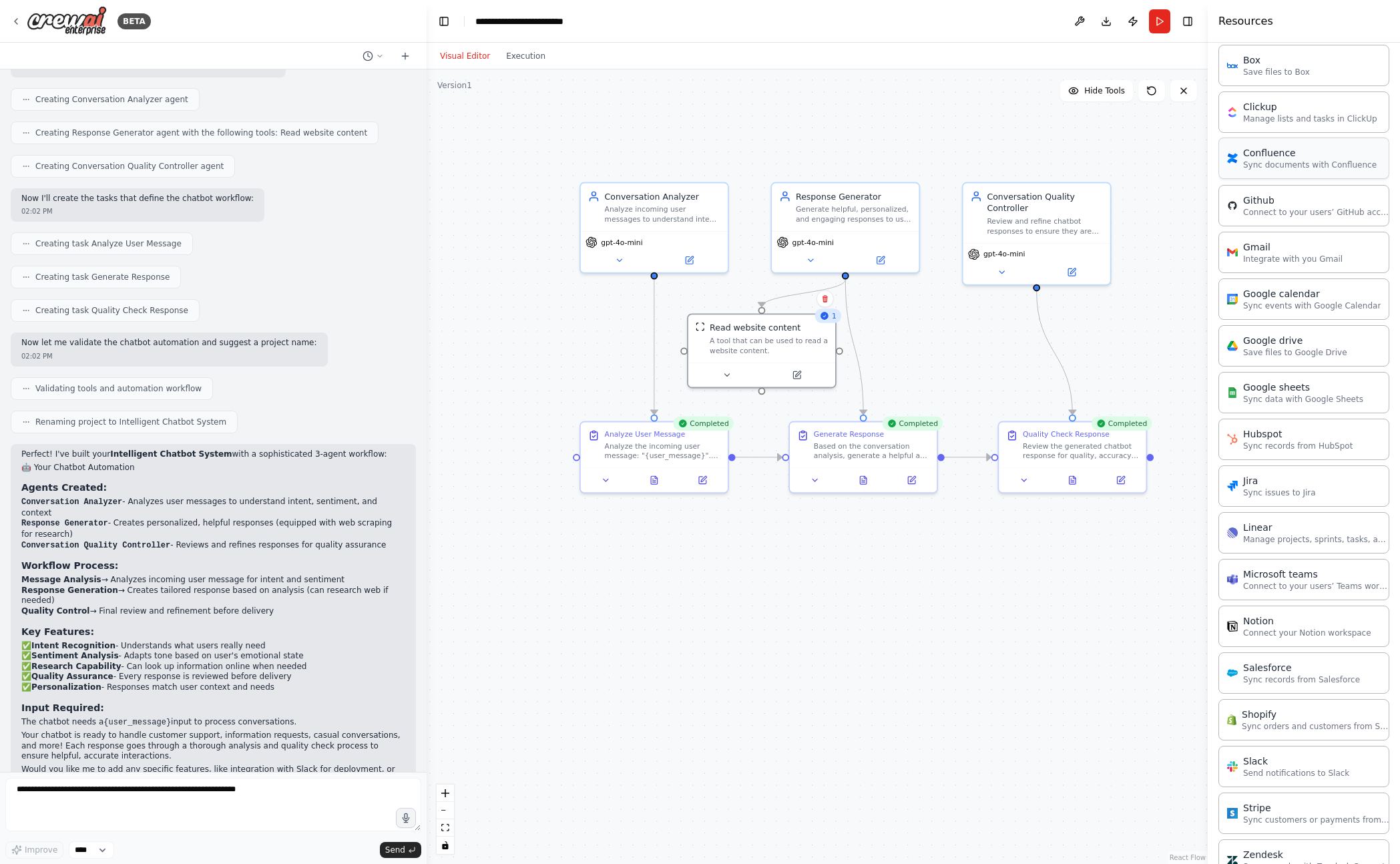
scroll to position [388, 0]
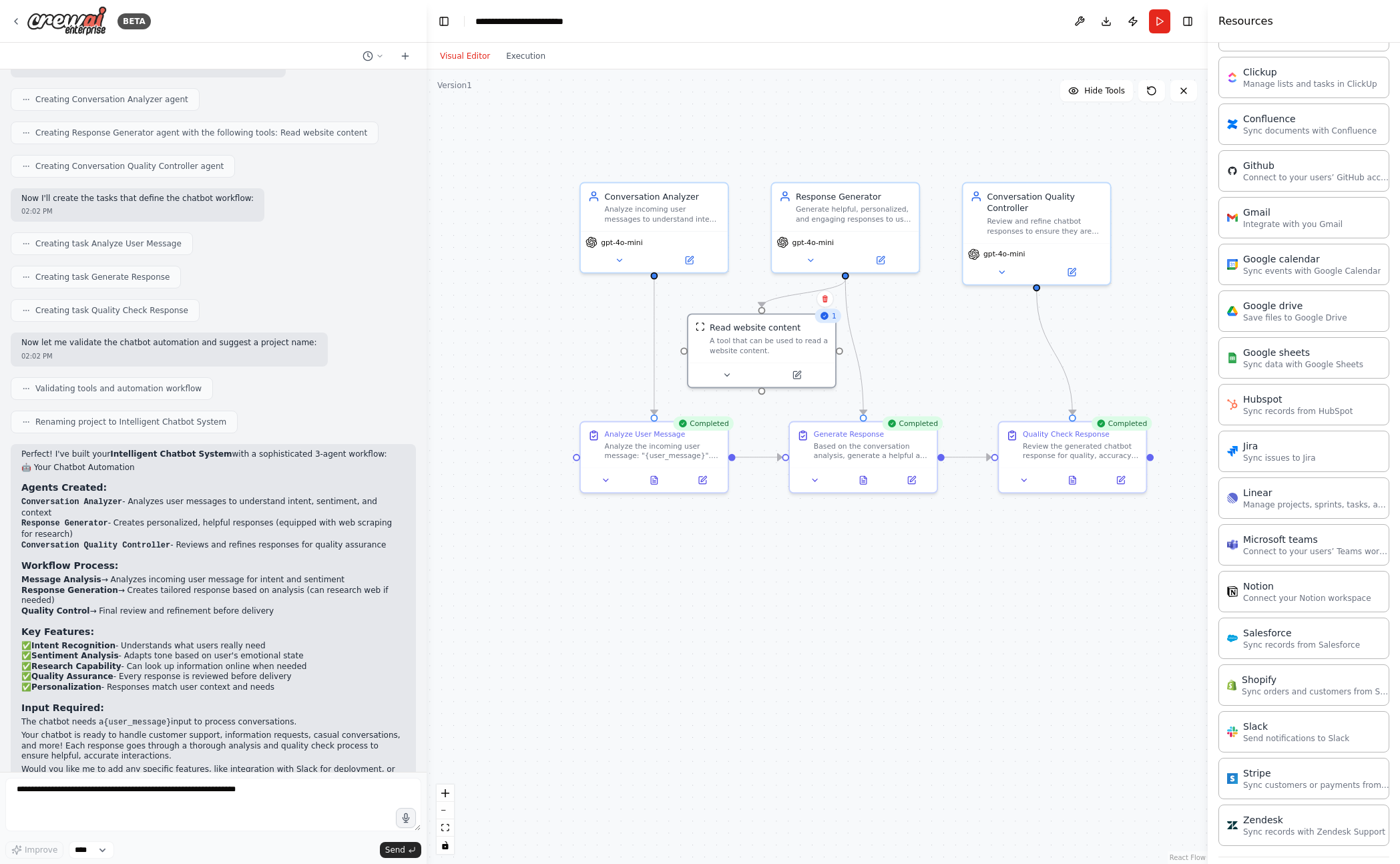
click at [1045, 583] on div ".deletable-edge-delete-btn { width: 20px; height: 20px; border: 0px solid #ffff…" at bounding box center [817, 466] width 781 height 794
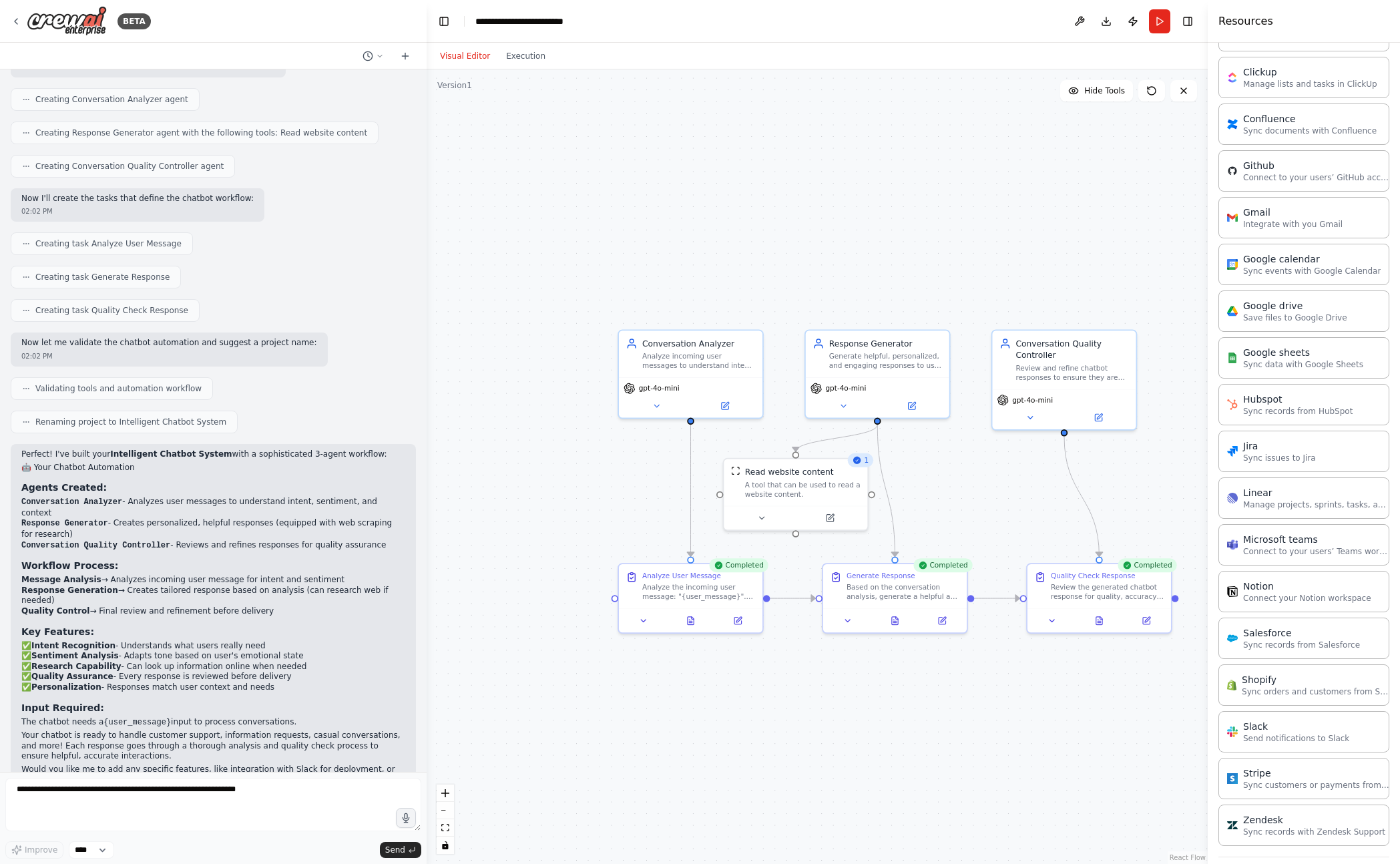
drag, startPoint x: 1045, startPoint y: 581, endPoint x: 1073, endPoint y: 714, distance: 135.9
click at [1073, 719] on div ".deletable-edge-delete-btn { width: 20px; height: 20px; border: 0px solid #ffff…" at bounding box center [817, 466] width 781 height 794
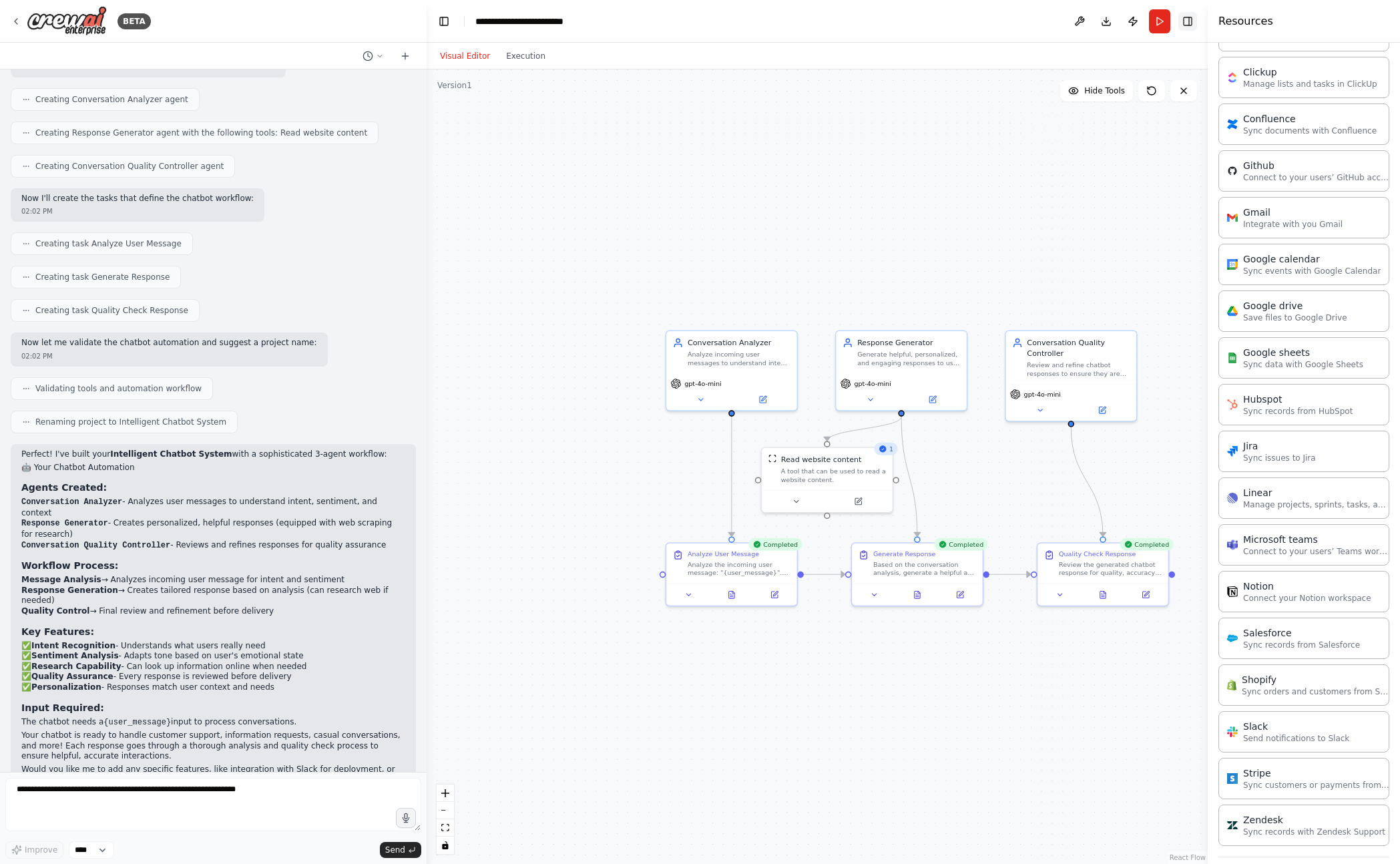
click at [1196, 24] on button "Toggle Right Sidebar" at bounding box center [1188, 22] width 19 height 19
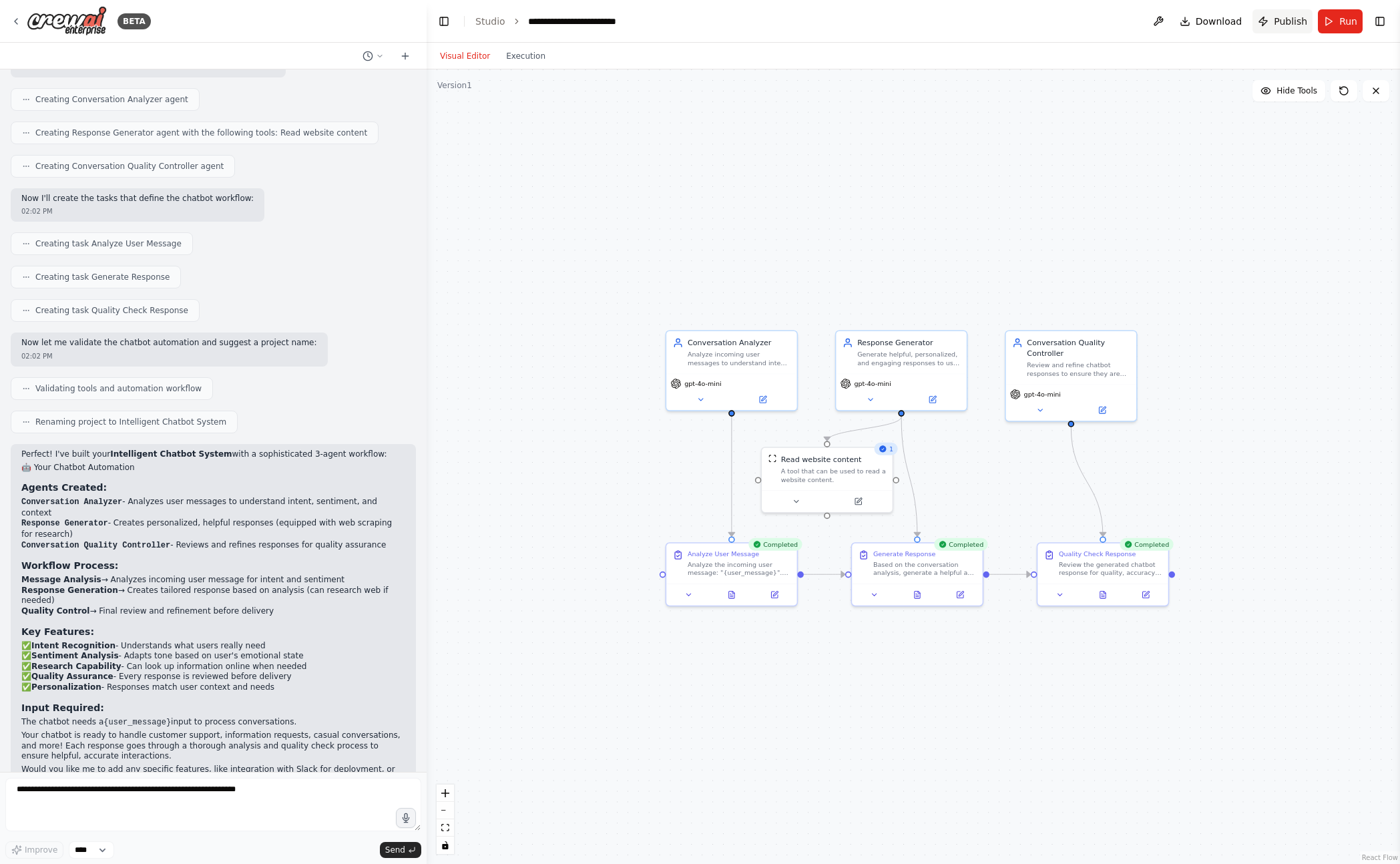
click at [1278, 18] on span "Publish" at bounding box center [1290, 21] width 33 height 14
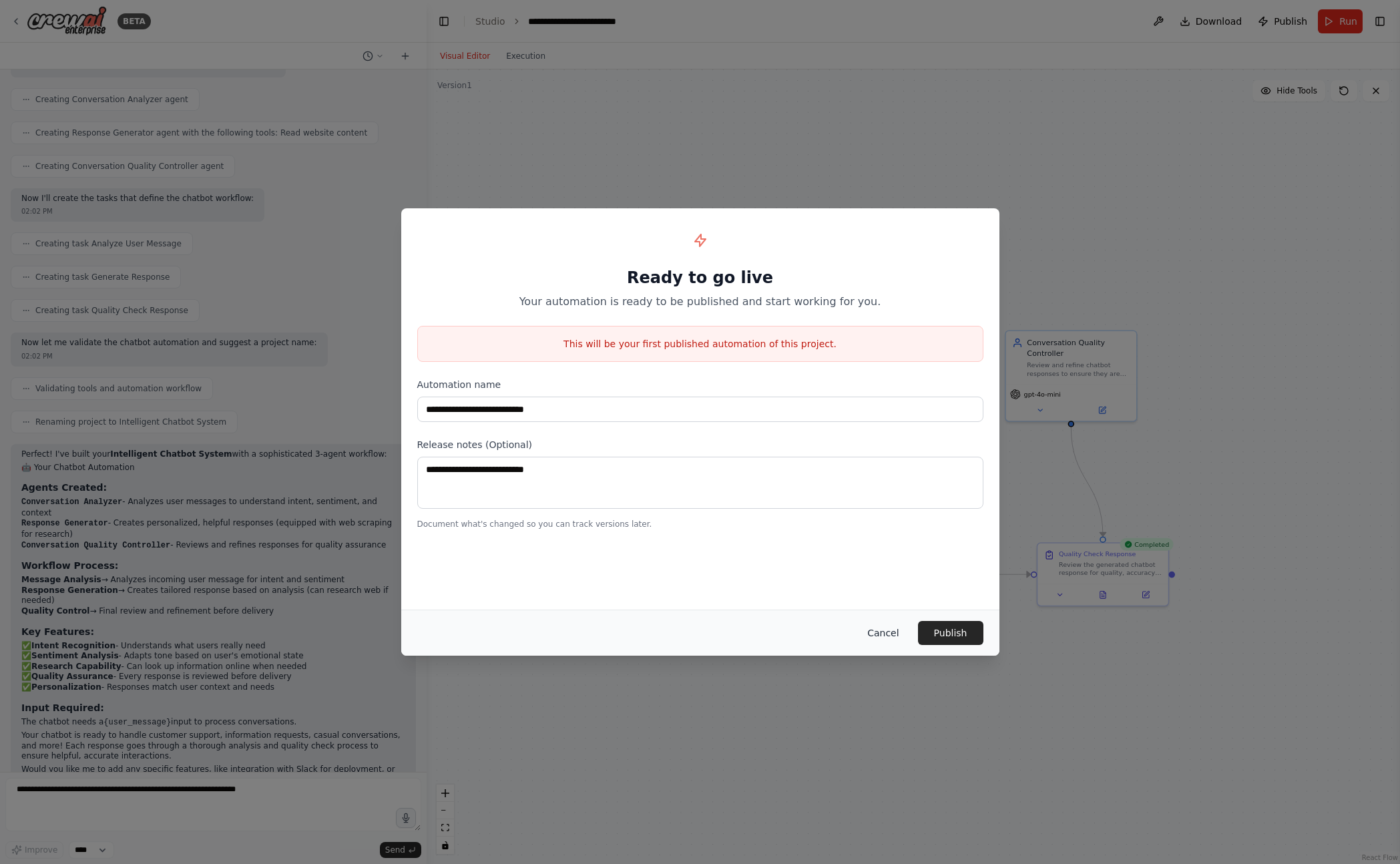
click at [881, 636] on button "Cancel" at bounding box center [882, 632] width 53 height 24
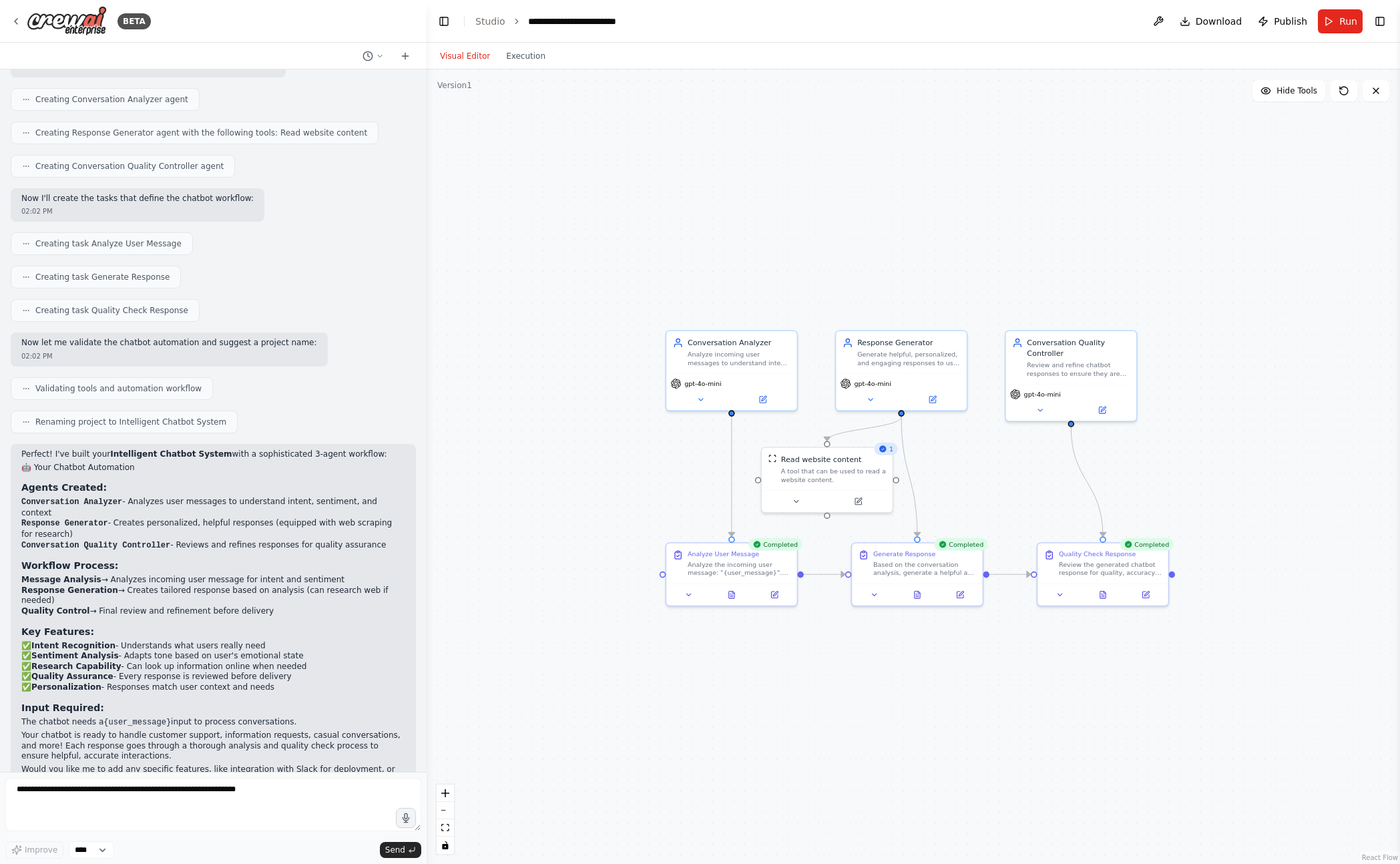
click at [629, 107] on div ".deletable-edge-delete-btn { width: 20px; height: 20px; border: 0px solid #ffff…" at bounding box center [913, 466] width 973 height 794
click at [489, 17] on link "Studio" at bounding box center [491, 21] width 30 height 11
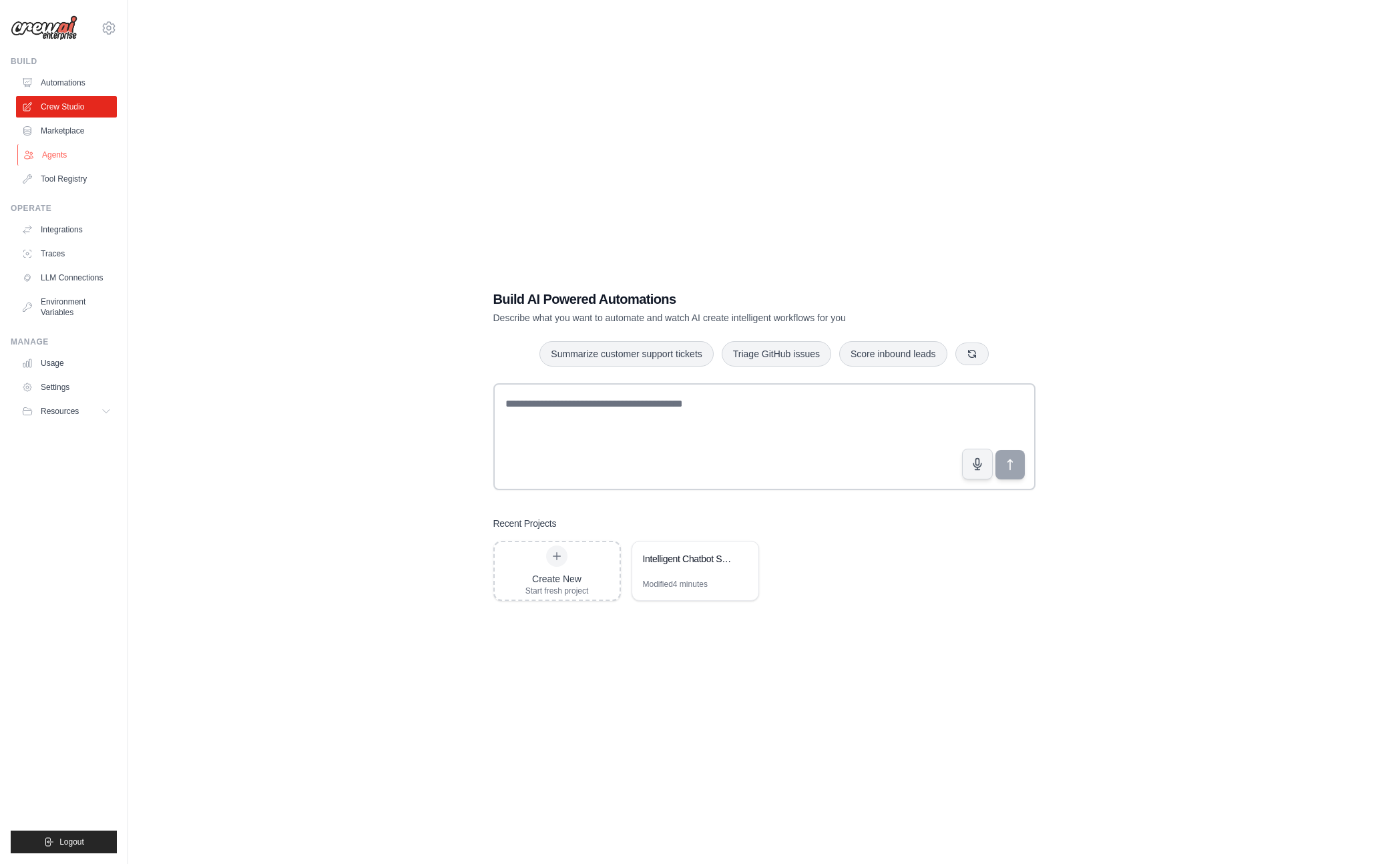
click at [55, 153] on link "Agents" at bounding box center [68, 155] width 101 height 22
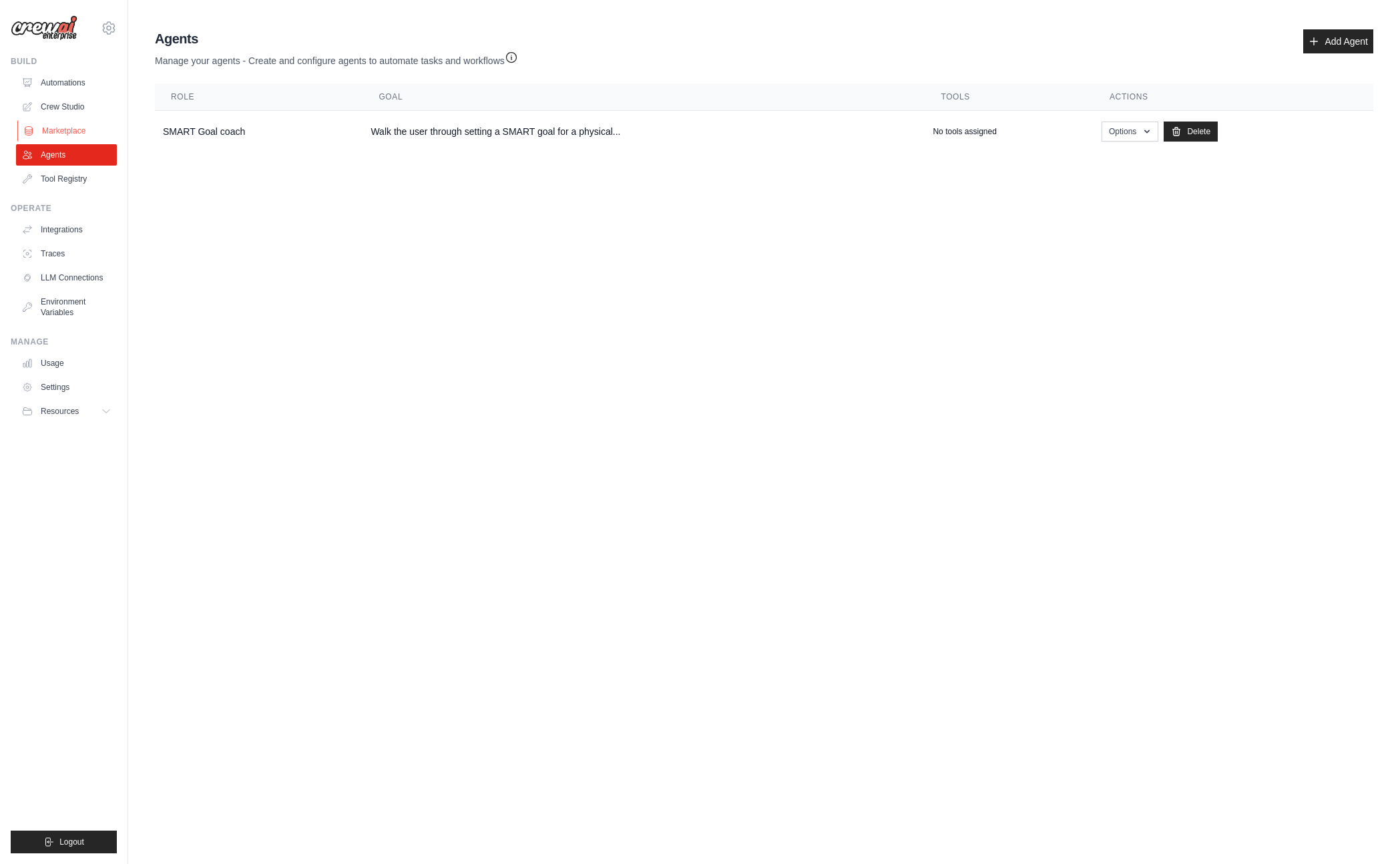
click at [65, 124] on link "Marketplace" at bounding box center [68, 131] width 101 height 22
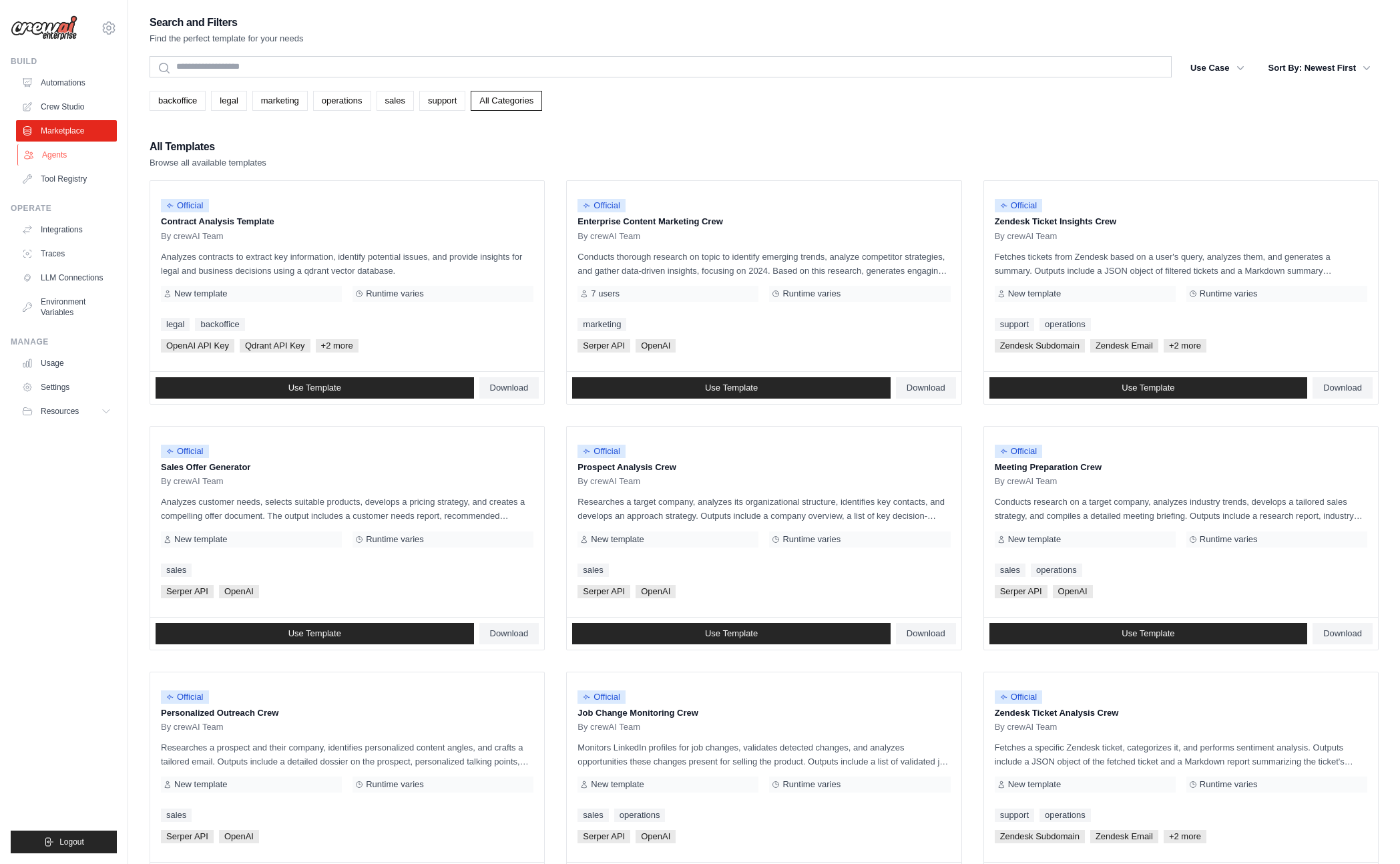
click at [64, 147] on link "Agents" at bounding box center [68, 155] width 101 height 22
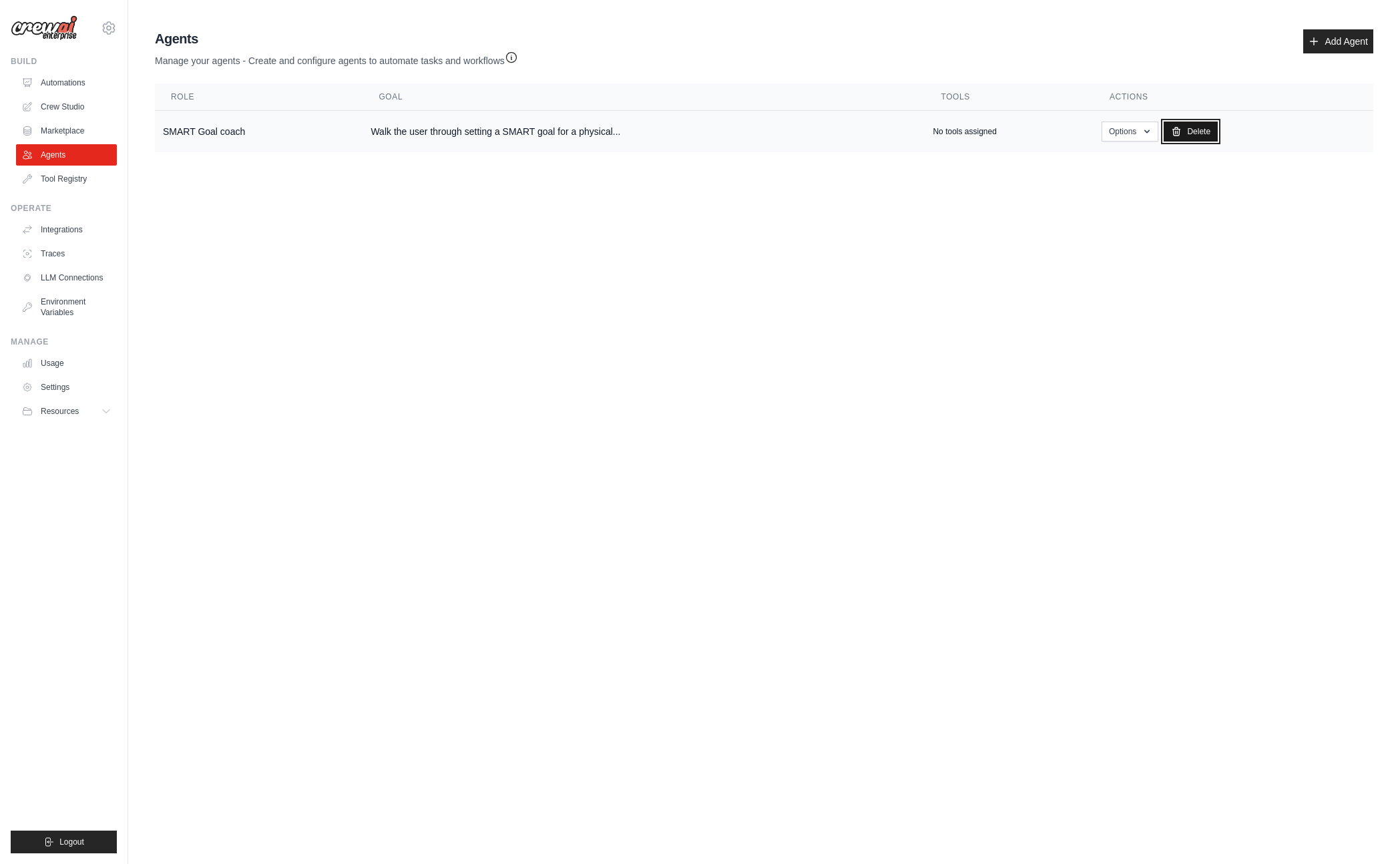
click at [1183, 135] on link "Delete" at bounding box center [1190, 132] width 54 height 20
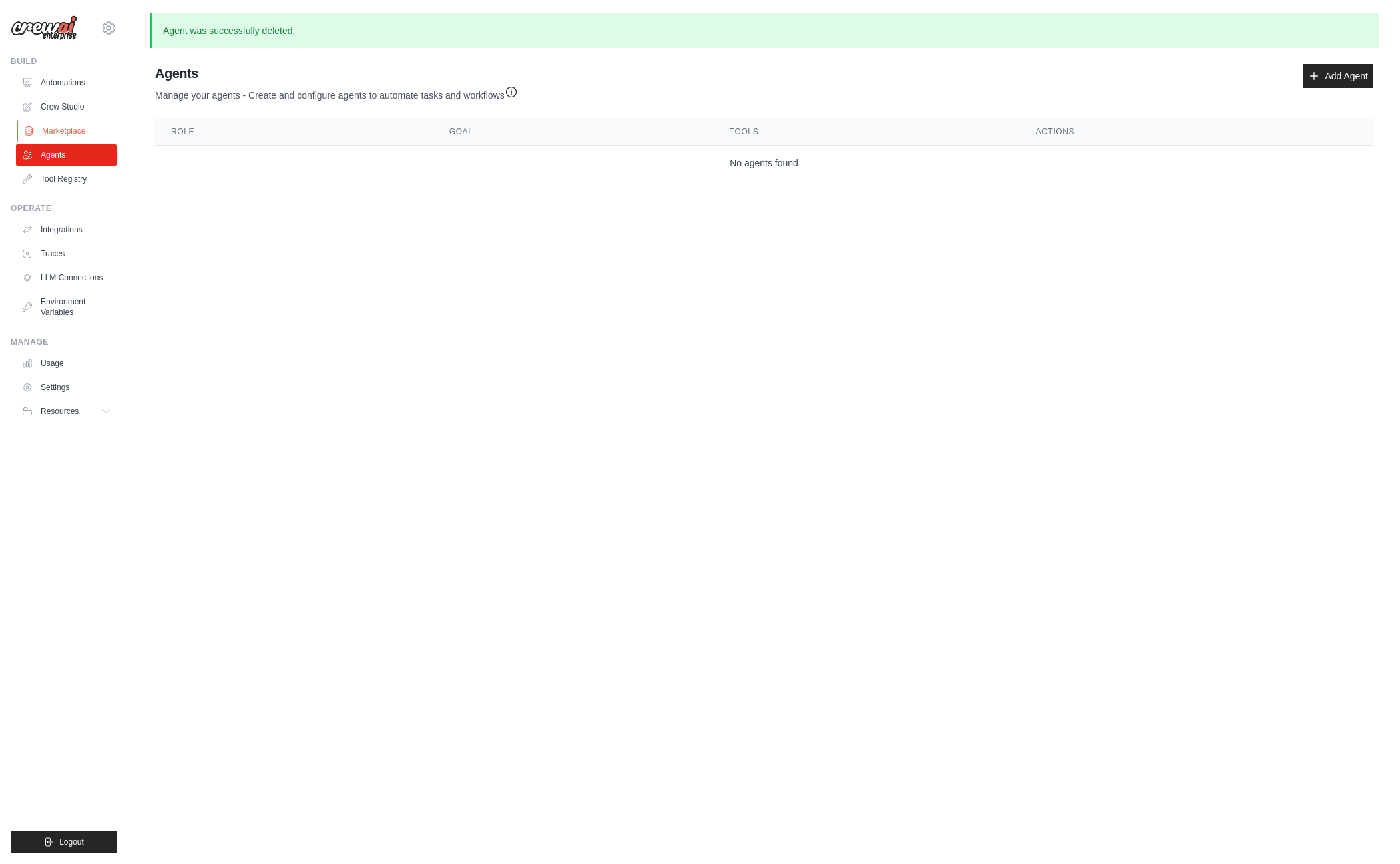
click at [73, 122] on link "Marketplace" at bounding box center [68, 131] width 101 height 22
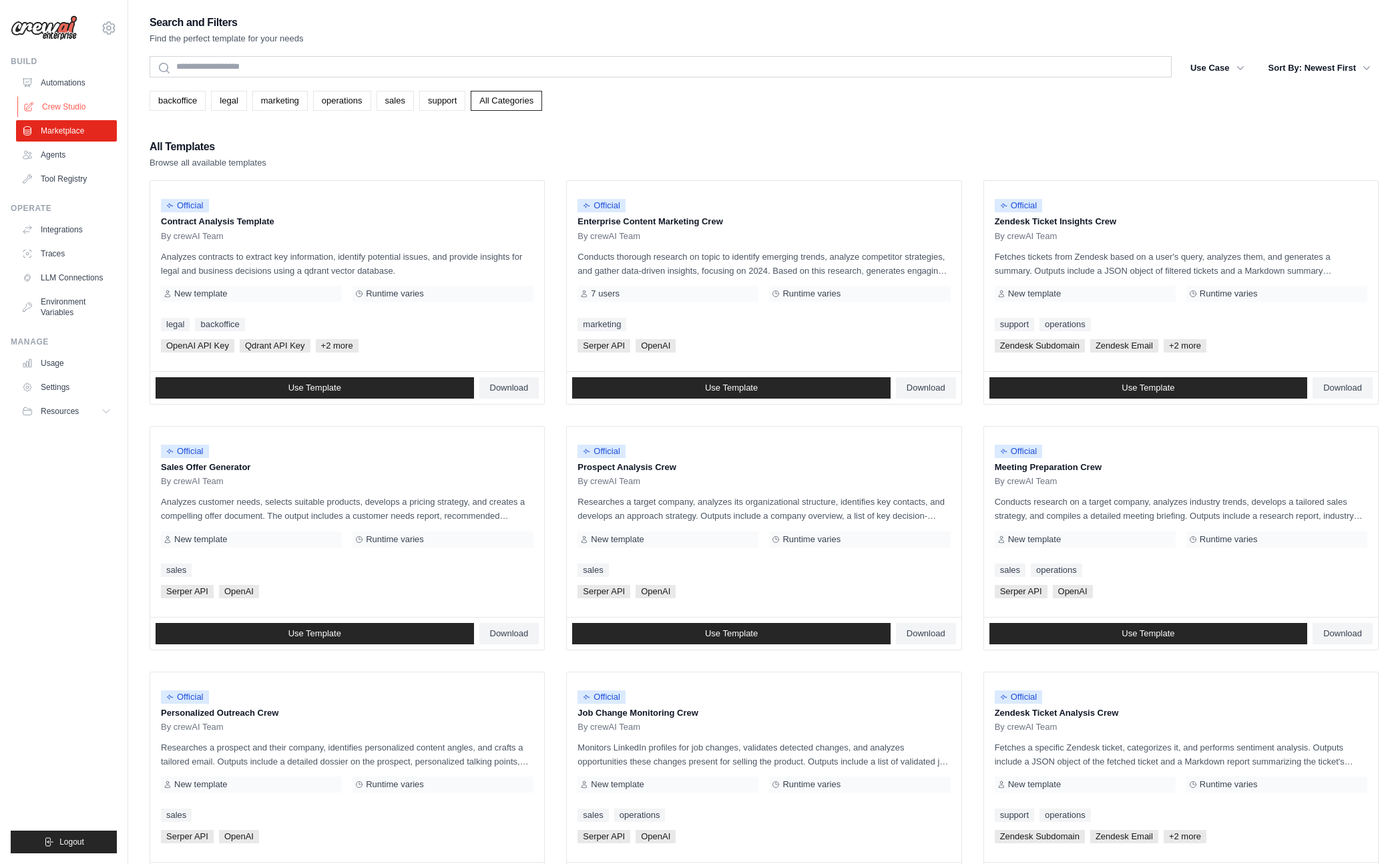
click at [72, 106] on link "Crew Studio" at bounding box center [68, 107] width 101 height 22
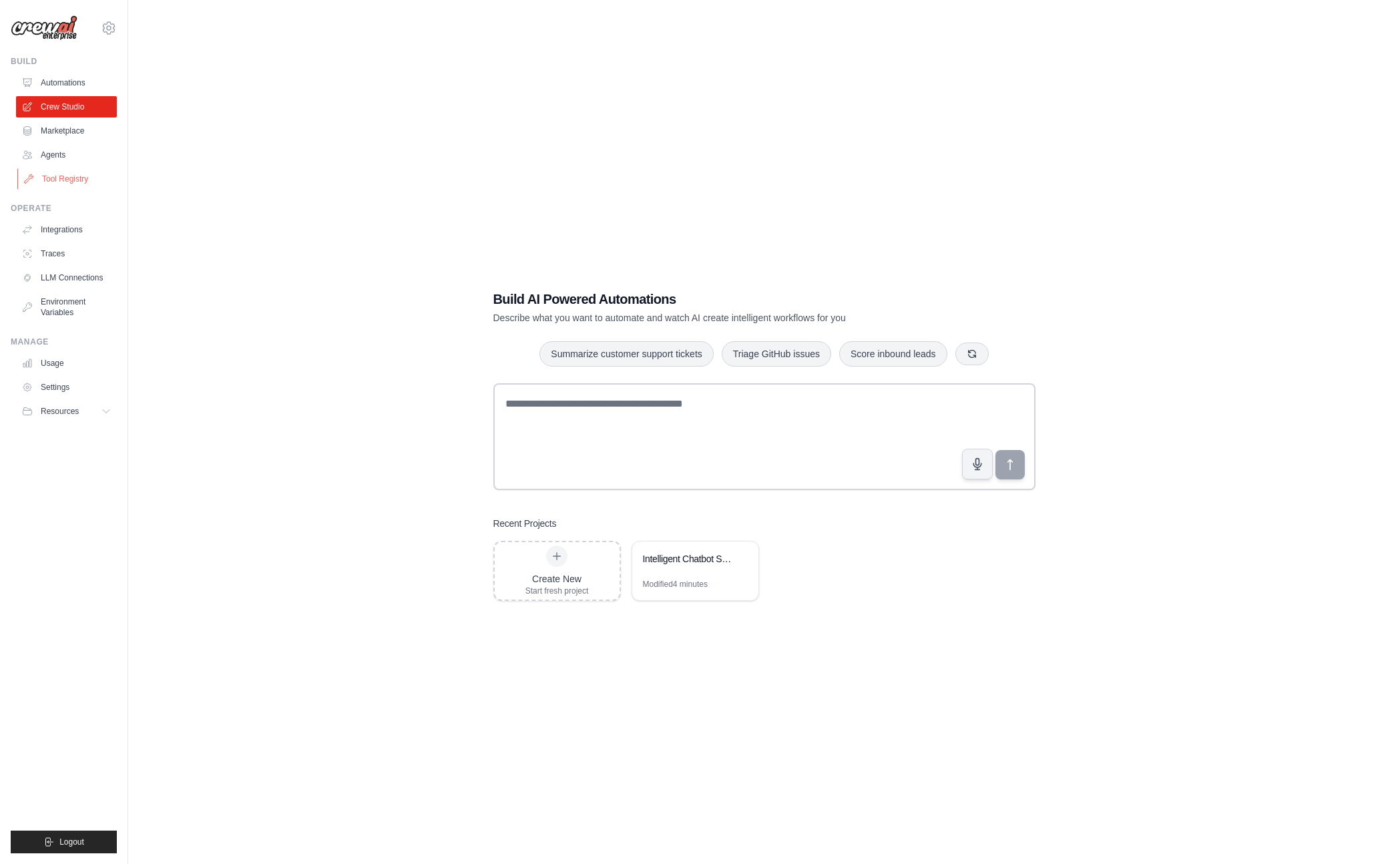
click at [59, 184] on link "Tool Registry" at bounding box center [68, 179] width 101 height 22
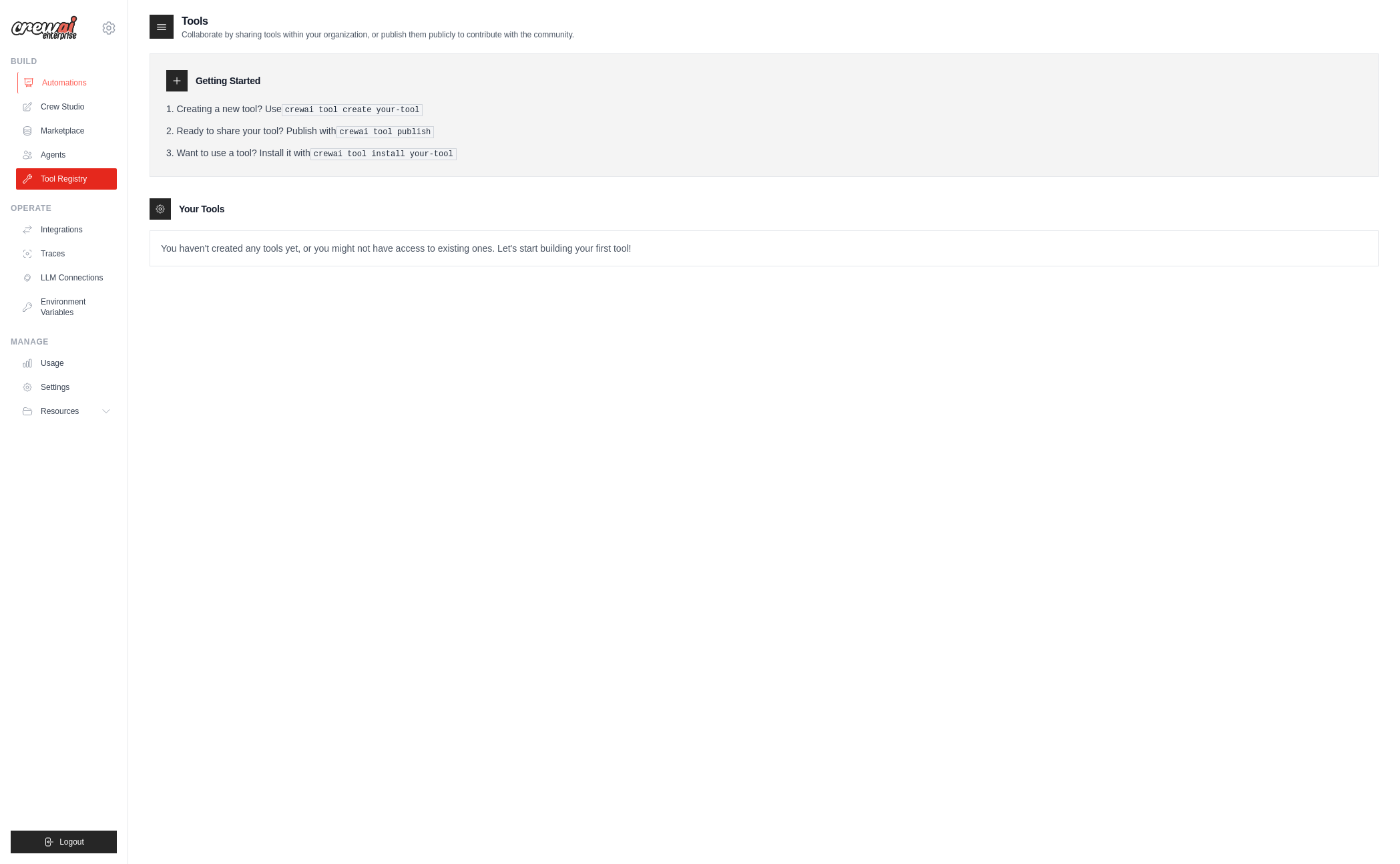
drag, startPoint x: 65, startPoint y: 69, endPoint x: 62, endPoint y: 77, distance: 8.5
click at [65, 69] on div "Build Automations Crew Studio Marketplace Agents" at bounding box center [64, 123] width 106 height 134
click at [62, 82] on link "Automations" at bounding box center [68, 83] width 101 height 22
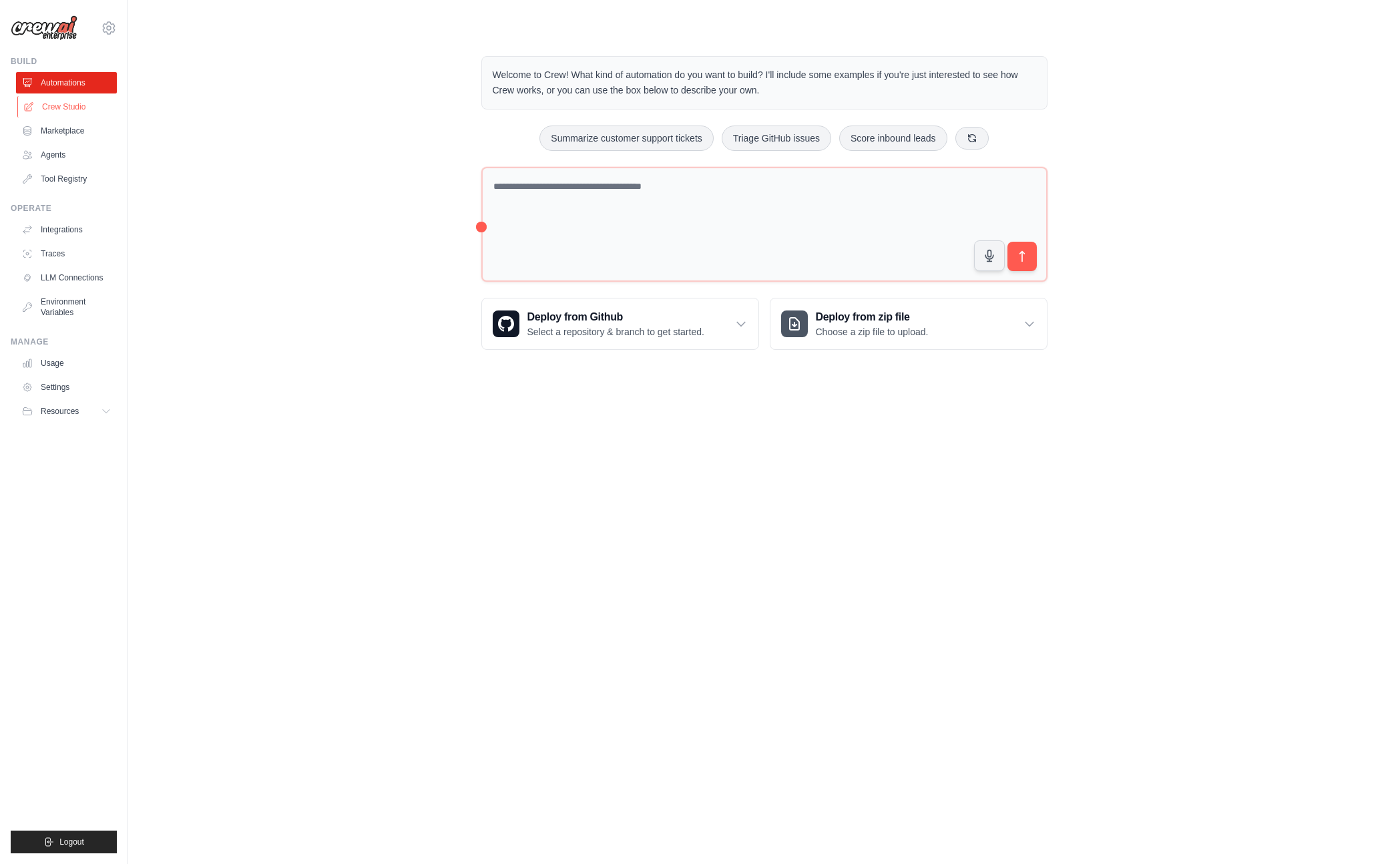
click at [59, 111] on link "Crew Studio" at bounding box center [68, 107] width 101 height 22
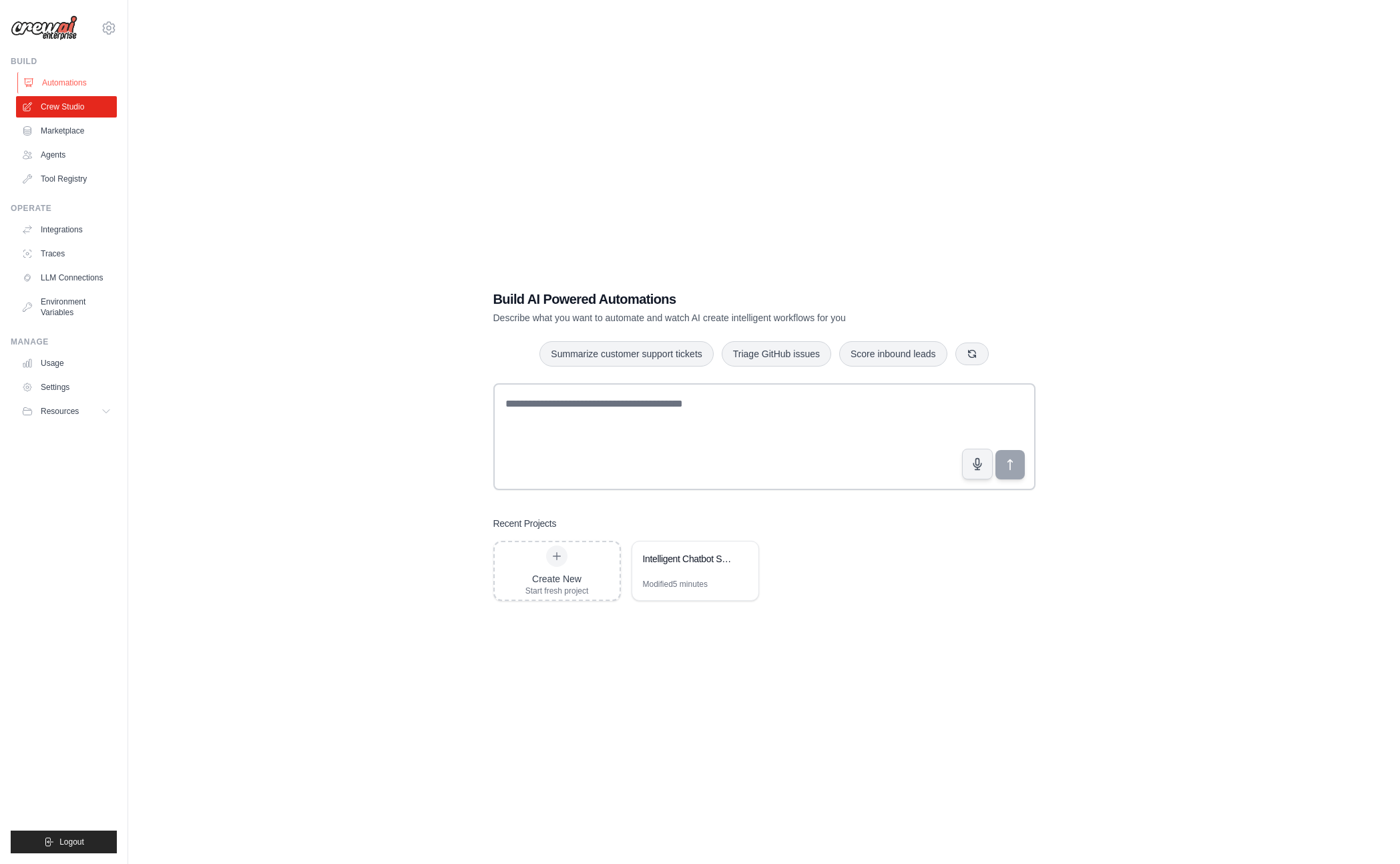
click at [70, 91] on link "Automations" at bounding box center [68, 83] width 101 height 22
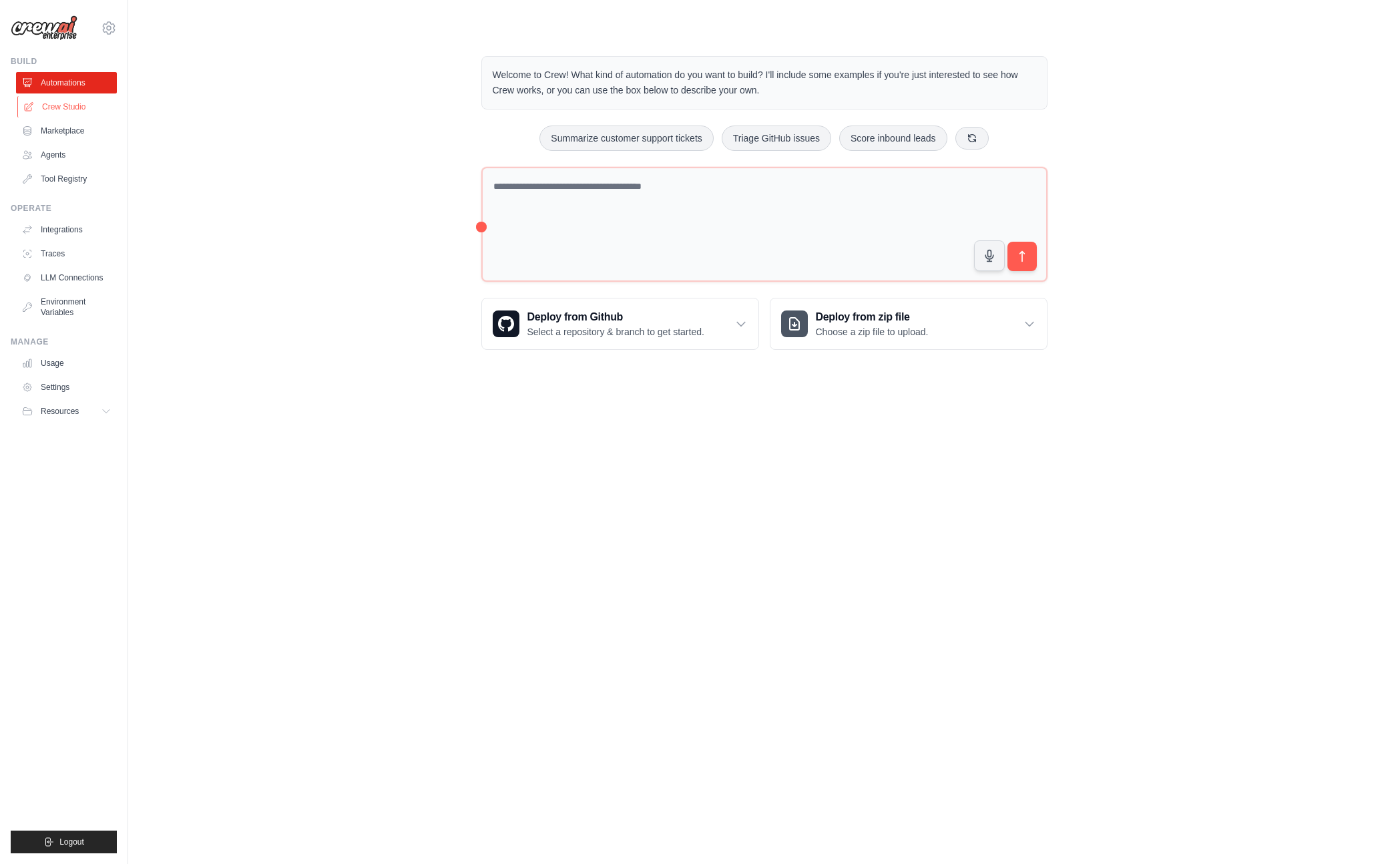
click at [59, 104] on link "Crew Studio" at bounding box center [68, 107] width 101 height 22
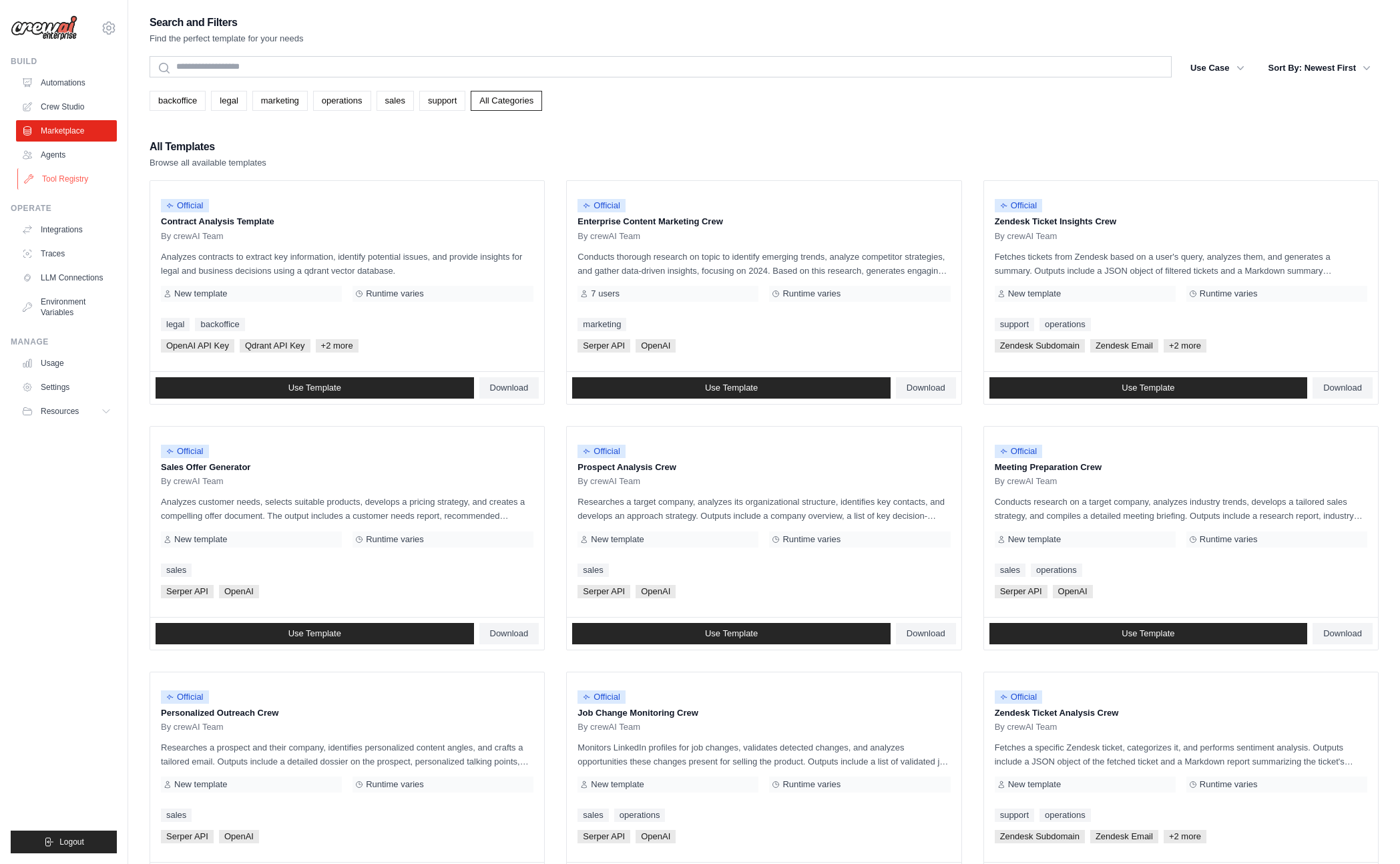
click at [55, 165] on link "Agents" at bounding box center [66, 155] width 101 height 22
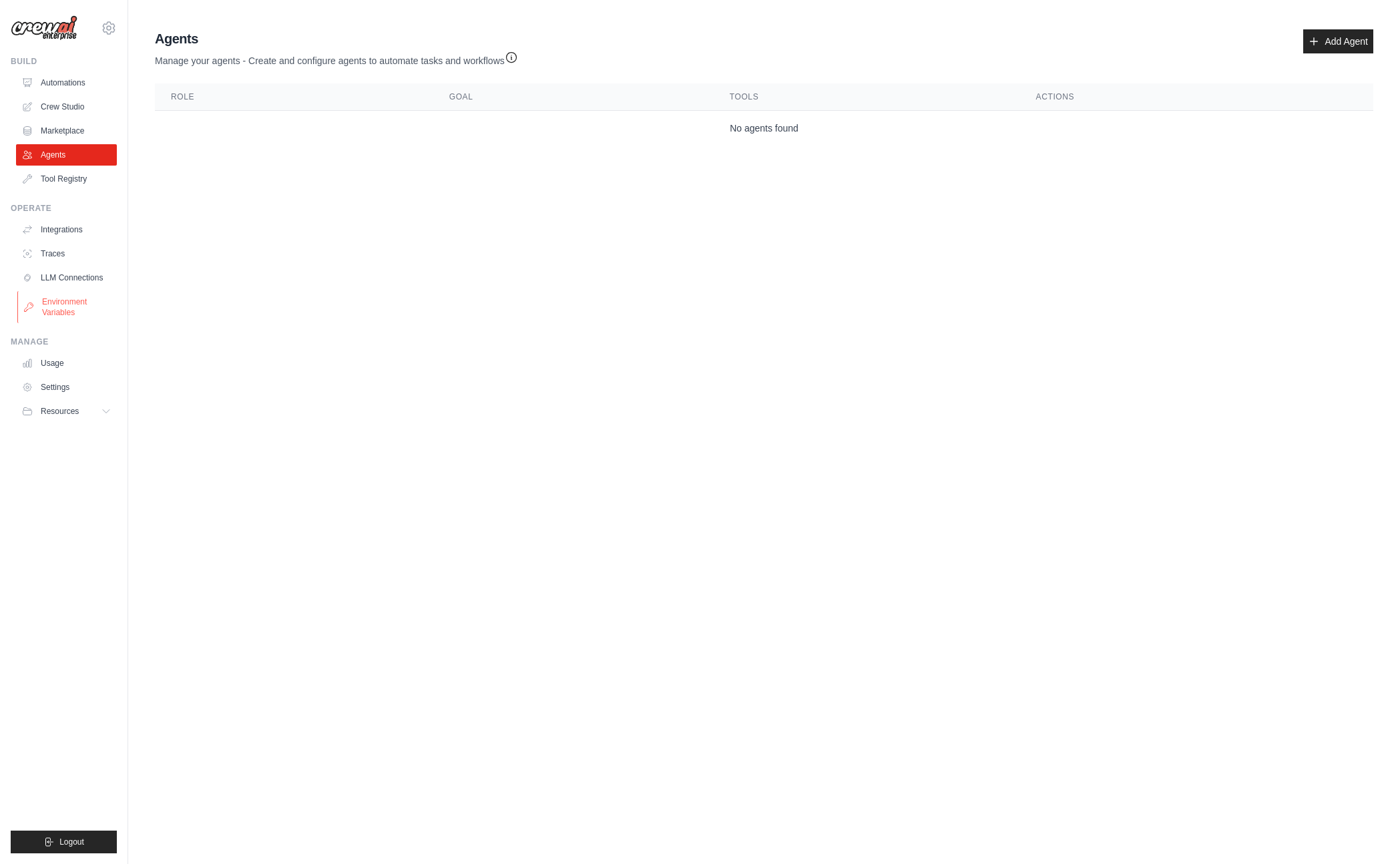
click at [46, 304] on link "Environment Variables" at bounding box center [68, 307] width 101 height 32
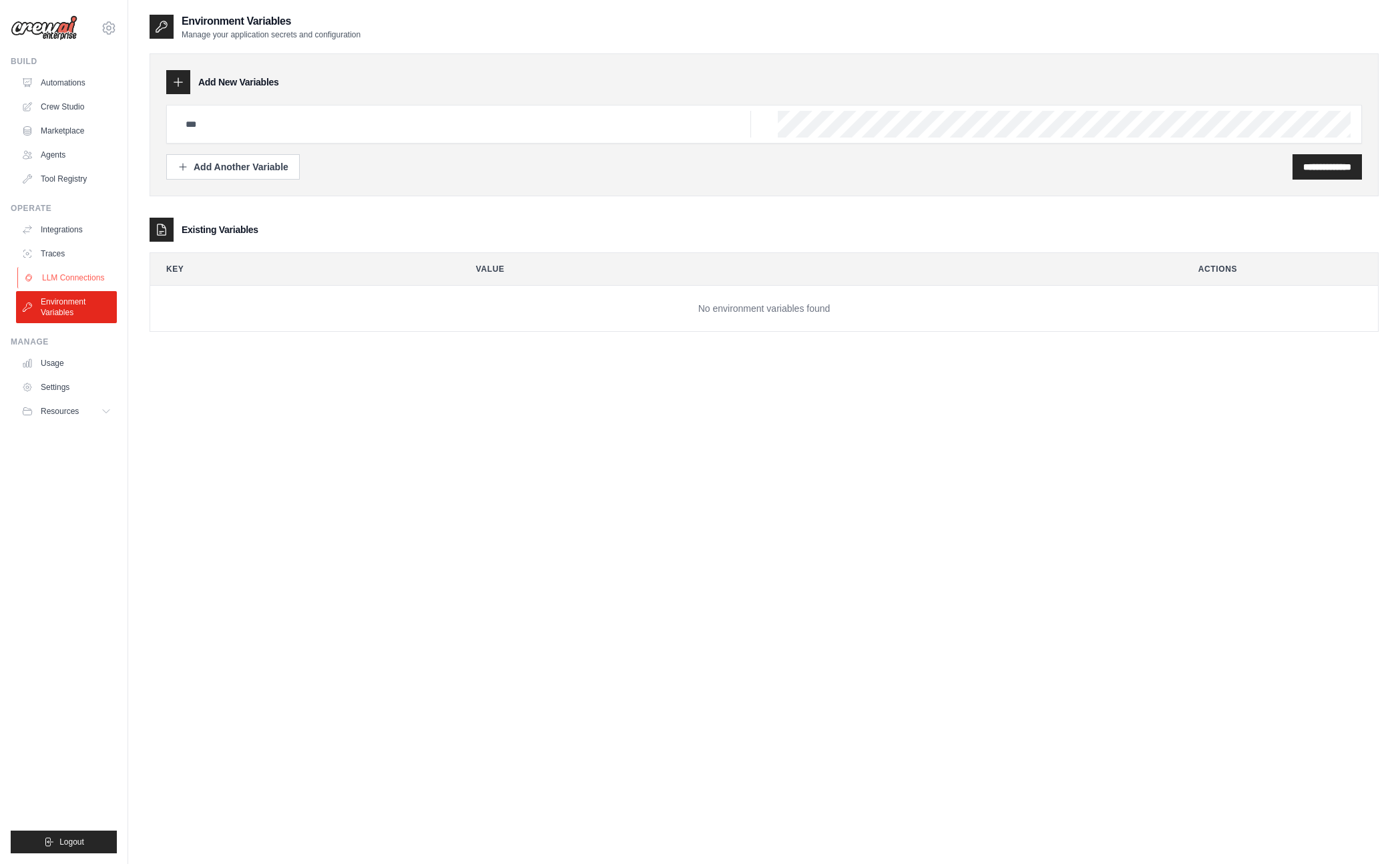
click at [81, 273] on link "LLM Connections" at bounding box center [68, 278] width 101 height 22
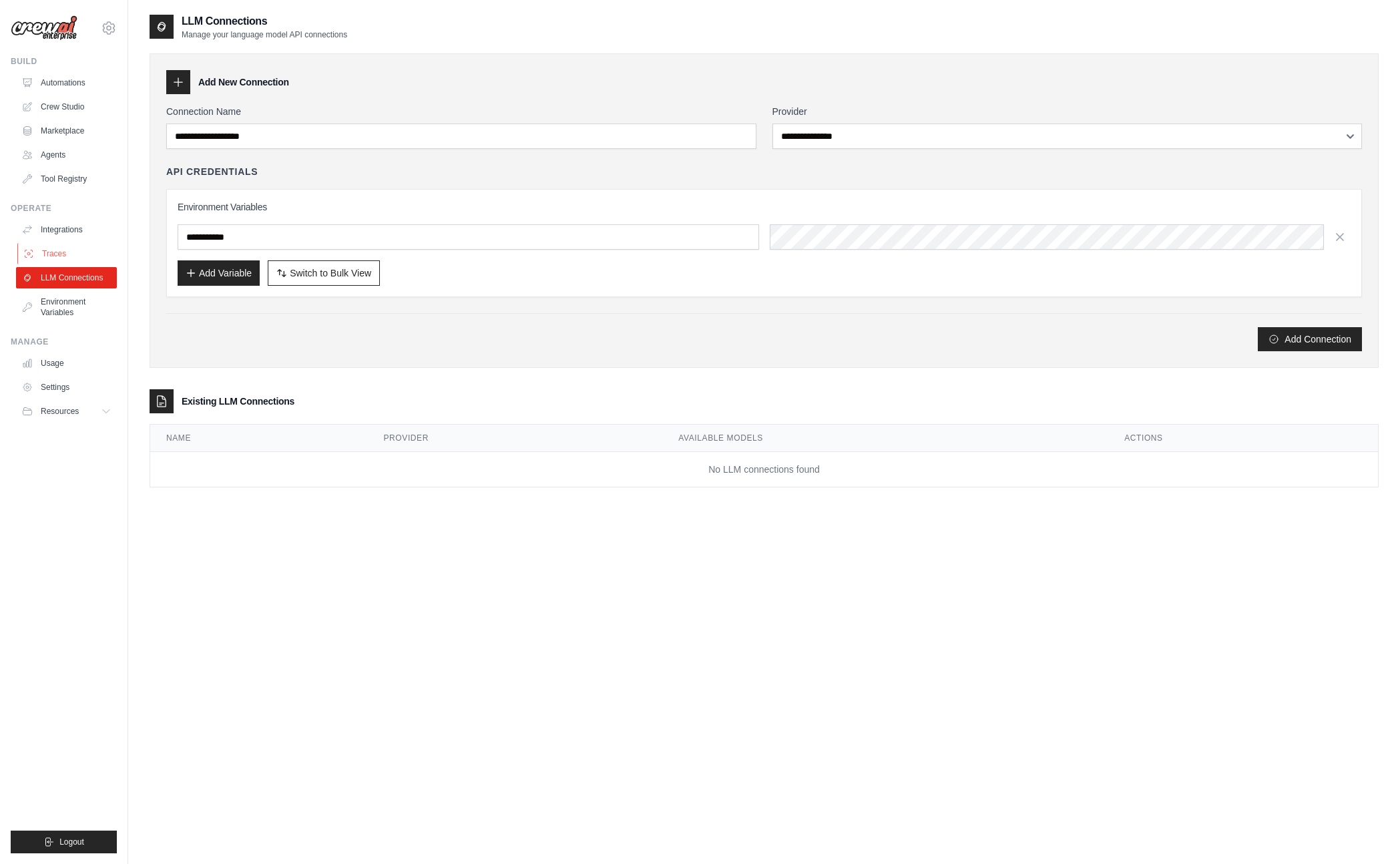
click at [75, 254] on link "Traces" at bounding box center [68, 254] width 101 height 22
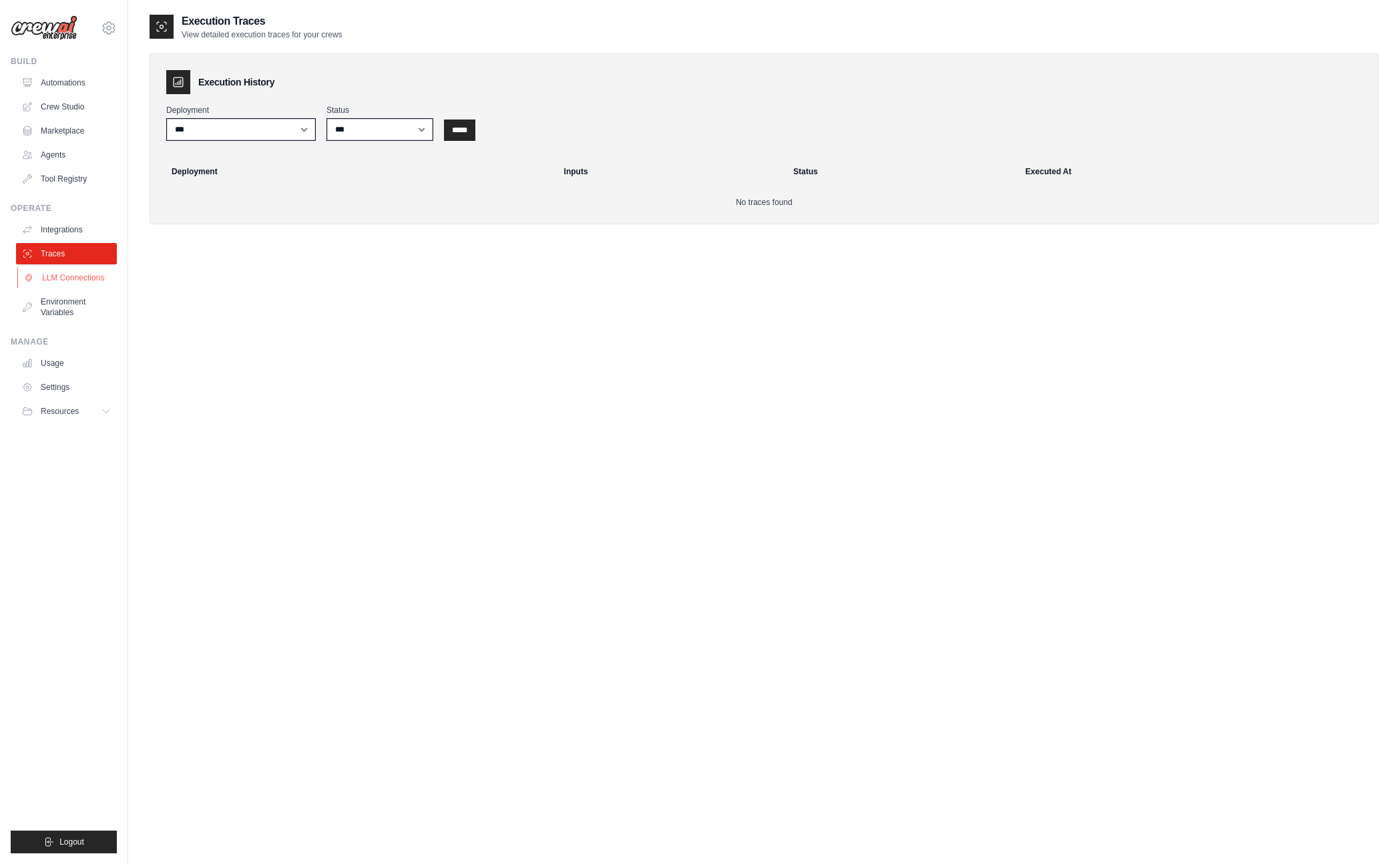
click at [69, 268] on link "LLM Connections" at bounding box center [68, 278] width 101 height 22
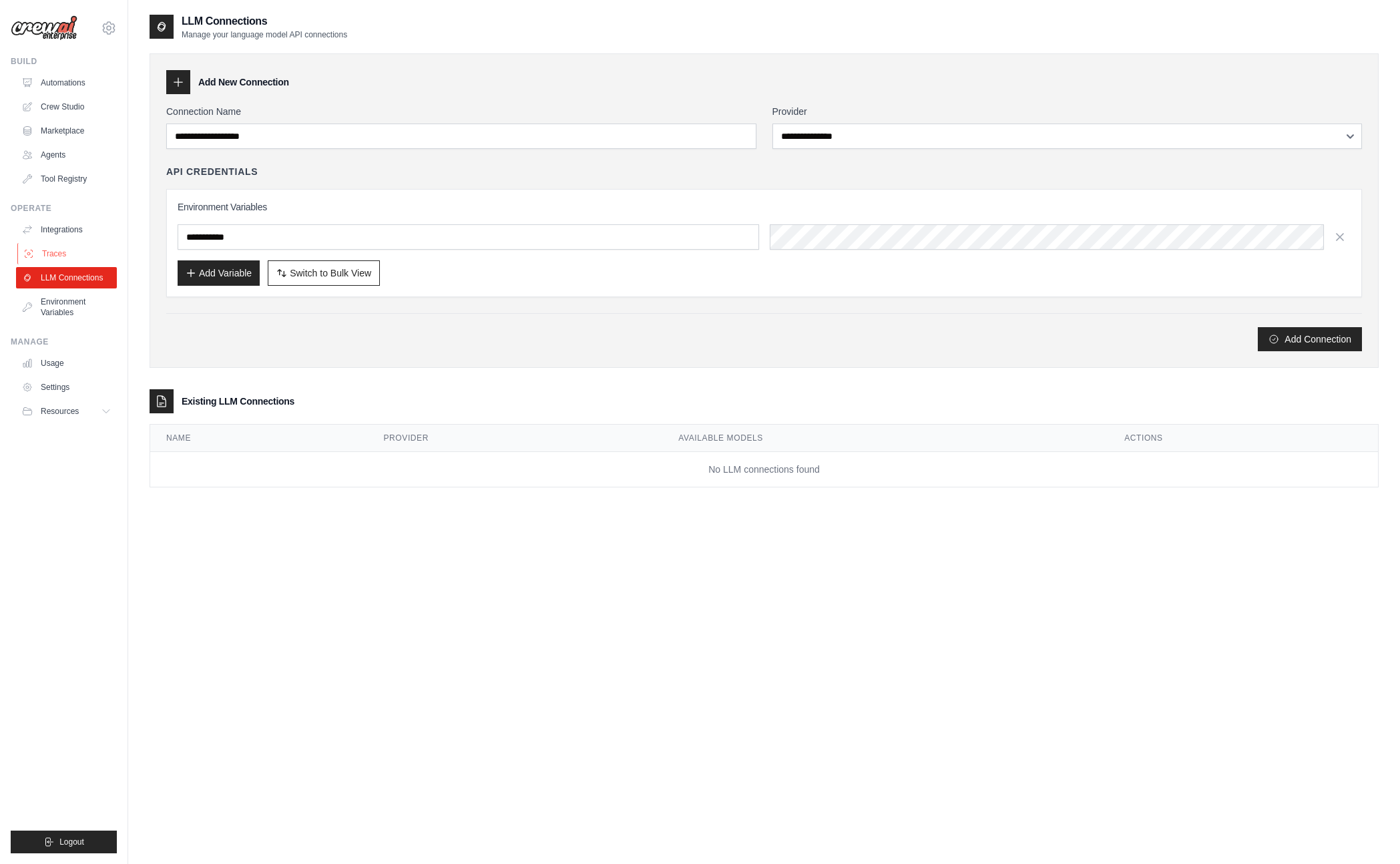
click at [76, 245] on link "Traces" at bounding box center [68, 254] width 101 height 22
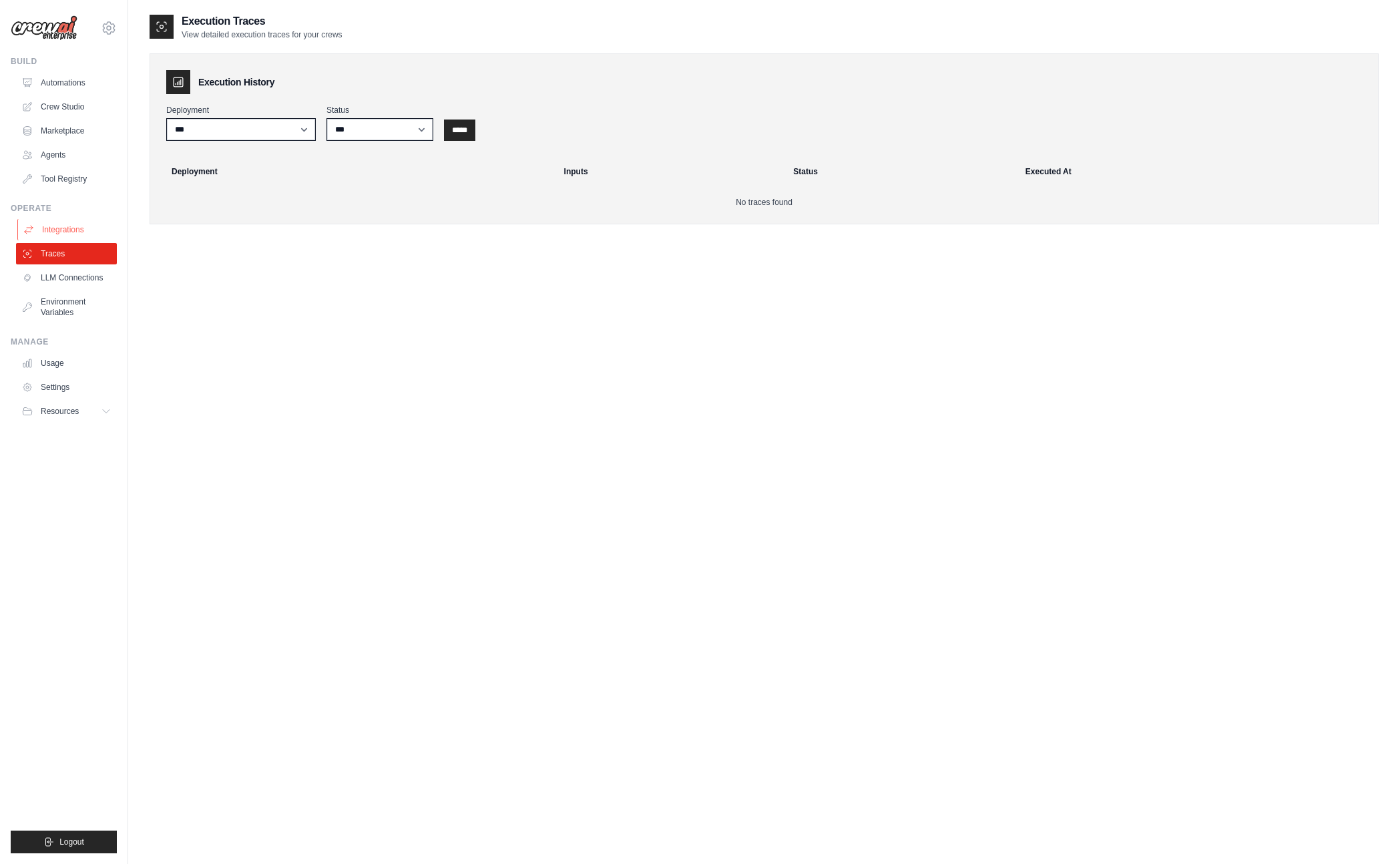
click at [76, 222] on link "Integrations" at bounding box center [68, 229] width 101 height 22
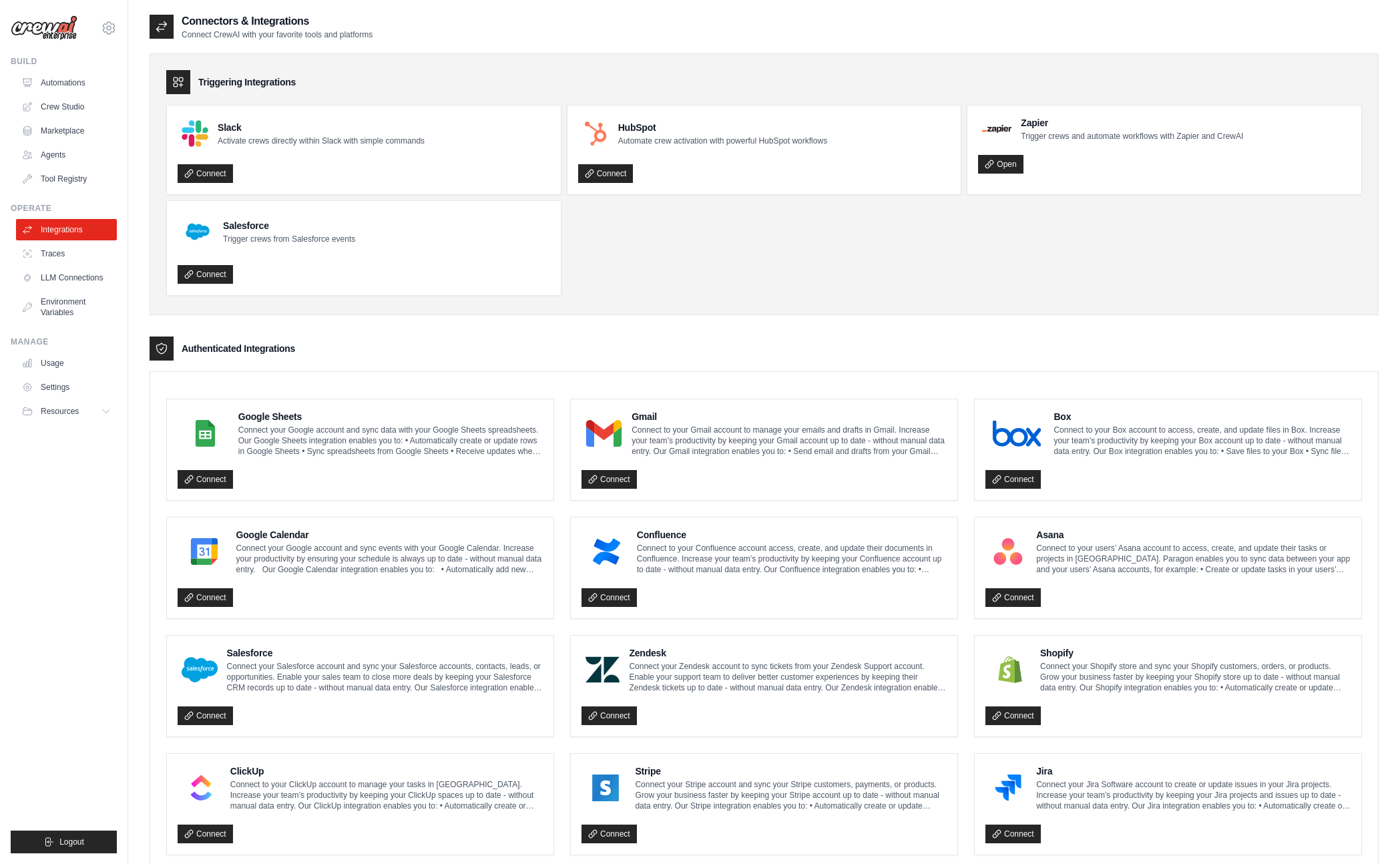
click at [88, 69] on div "Build Automations Crew Studio Marketplace Agents" at bounding box center [64, 123] width 106 height 134
click at [76, 86] on link "Automations" at bounding box center [68, 83] width 101 height 22
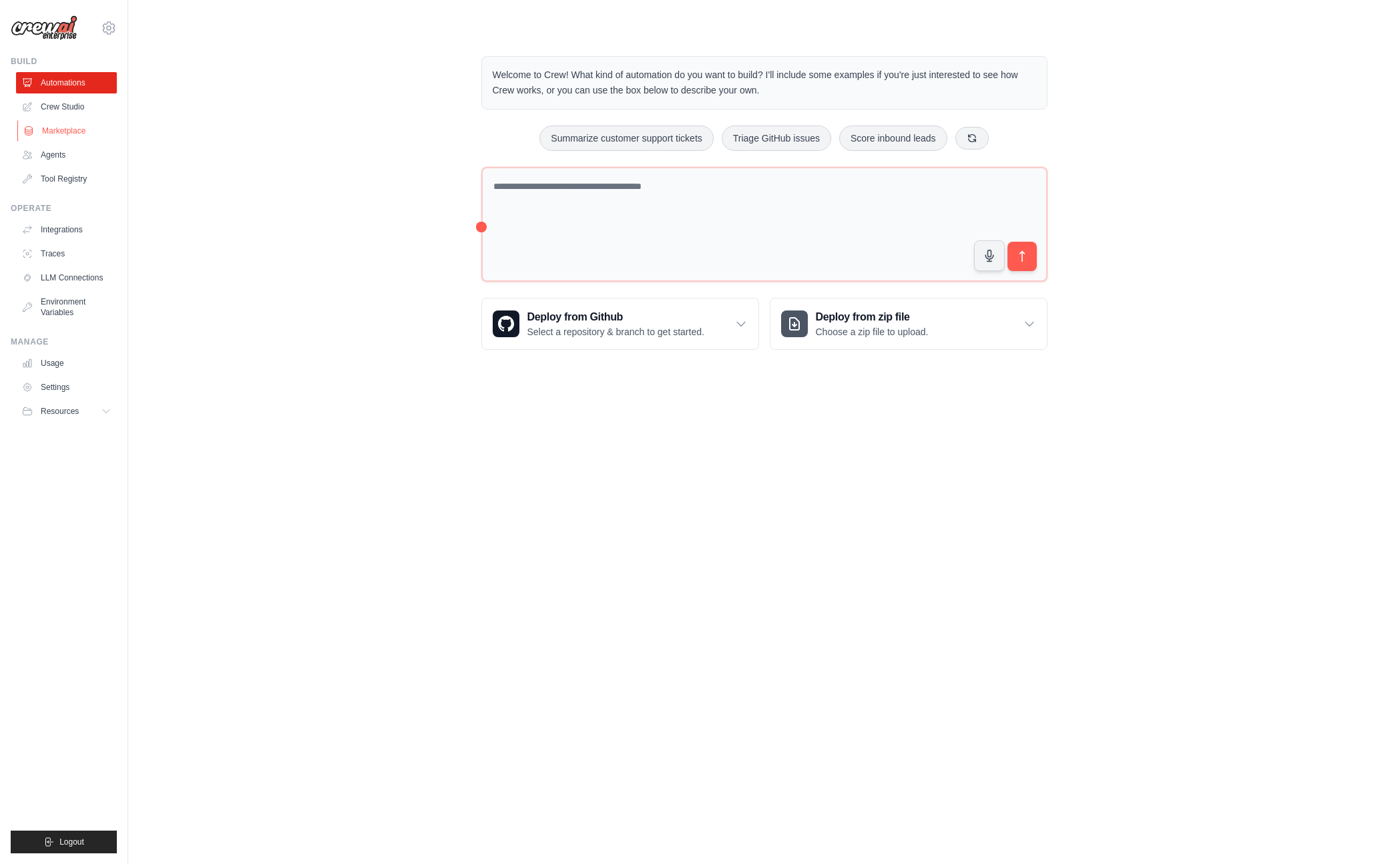
click at [69, 122] on link "Marketplace" at bounding box center [68, 131] width 101 height 22
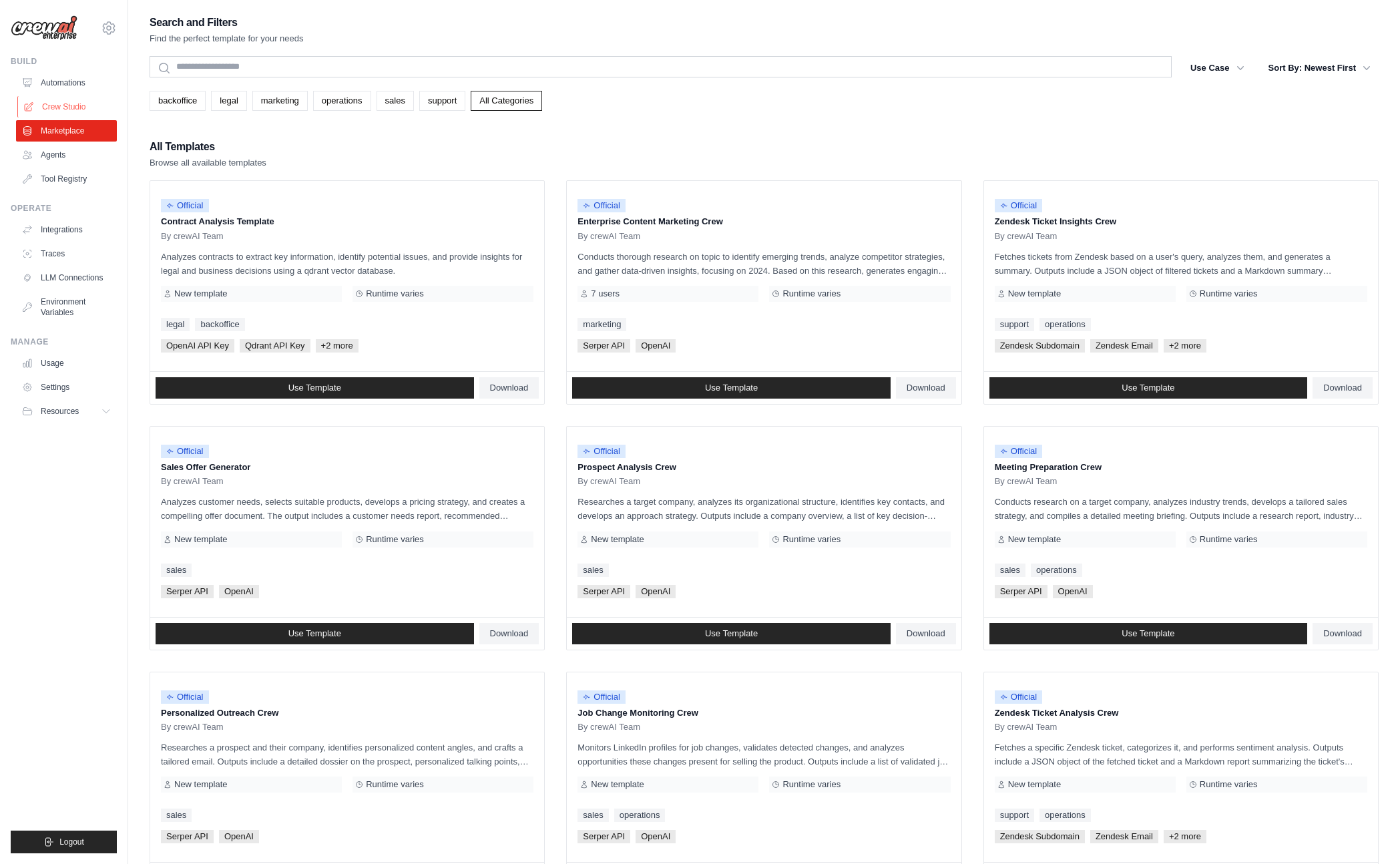
click at [69, 116] on link "Crew Studio" at bounding box center [68, 107] width 101 height 22
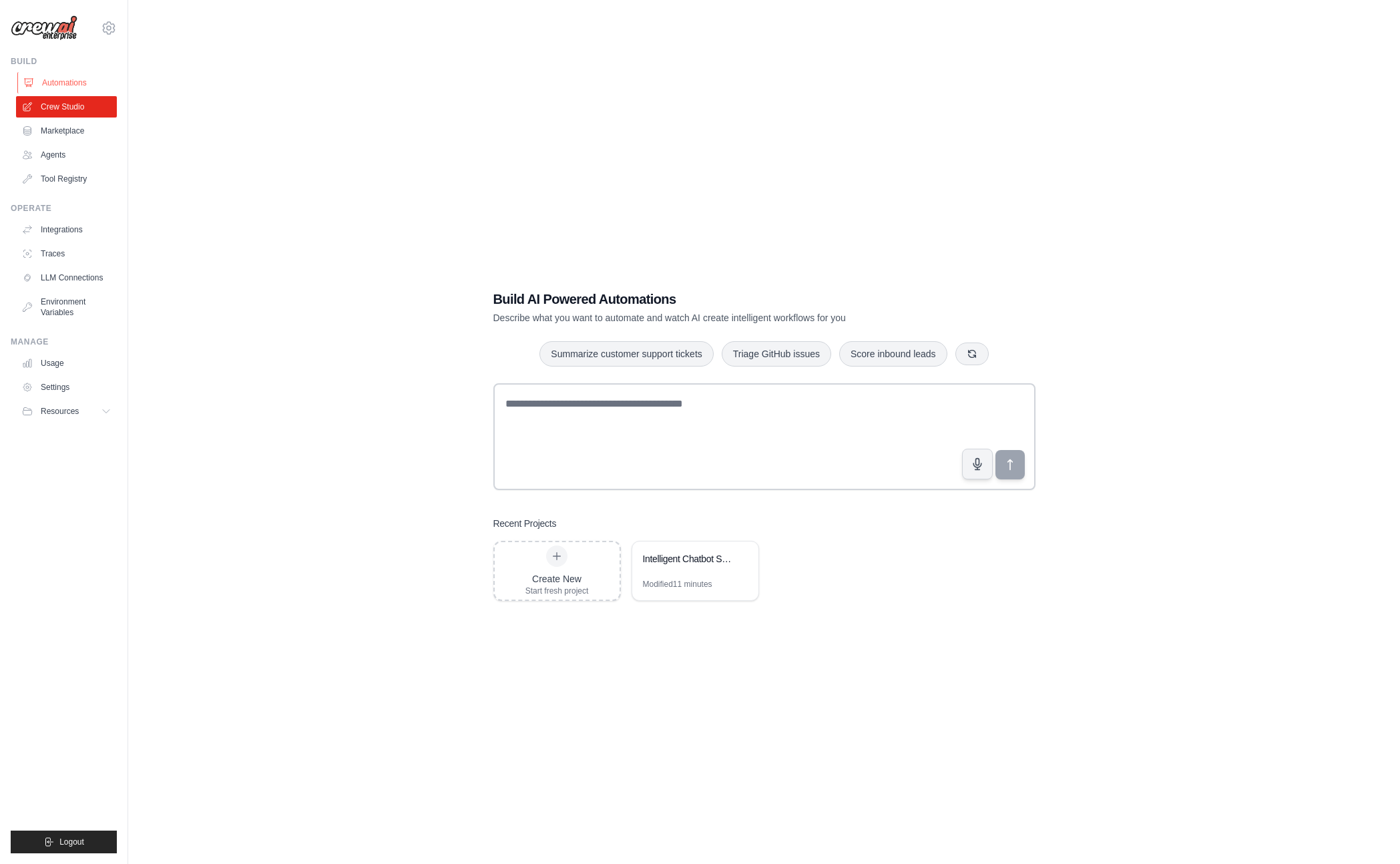
click at [70, 81] on link "Automations" at bounding box center [68, 83] width 101 height 22
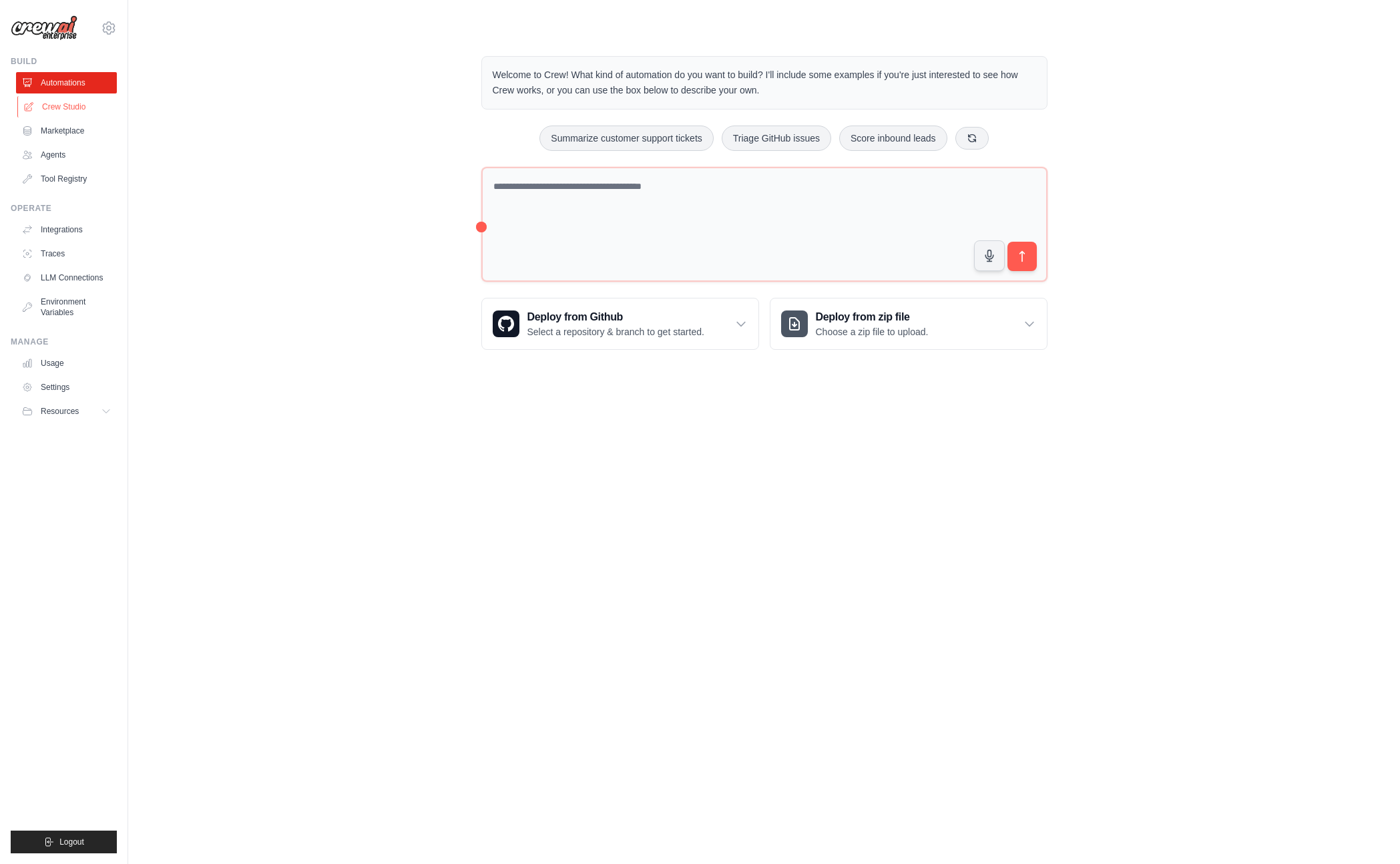
click at [70, 104] on link "Crew Studio" at bounding box center [68, 107] width 101 height 22
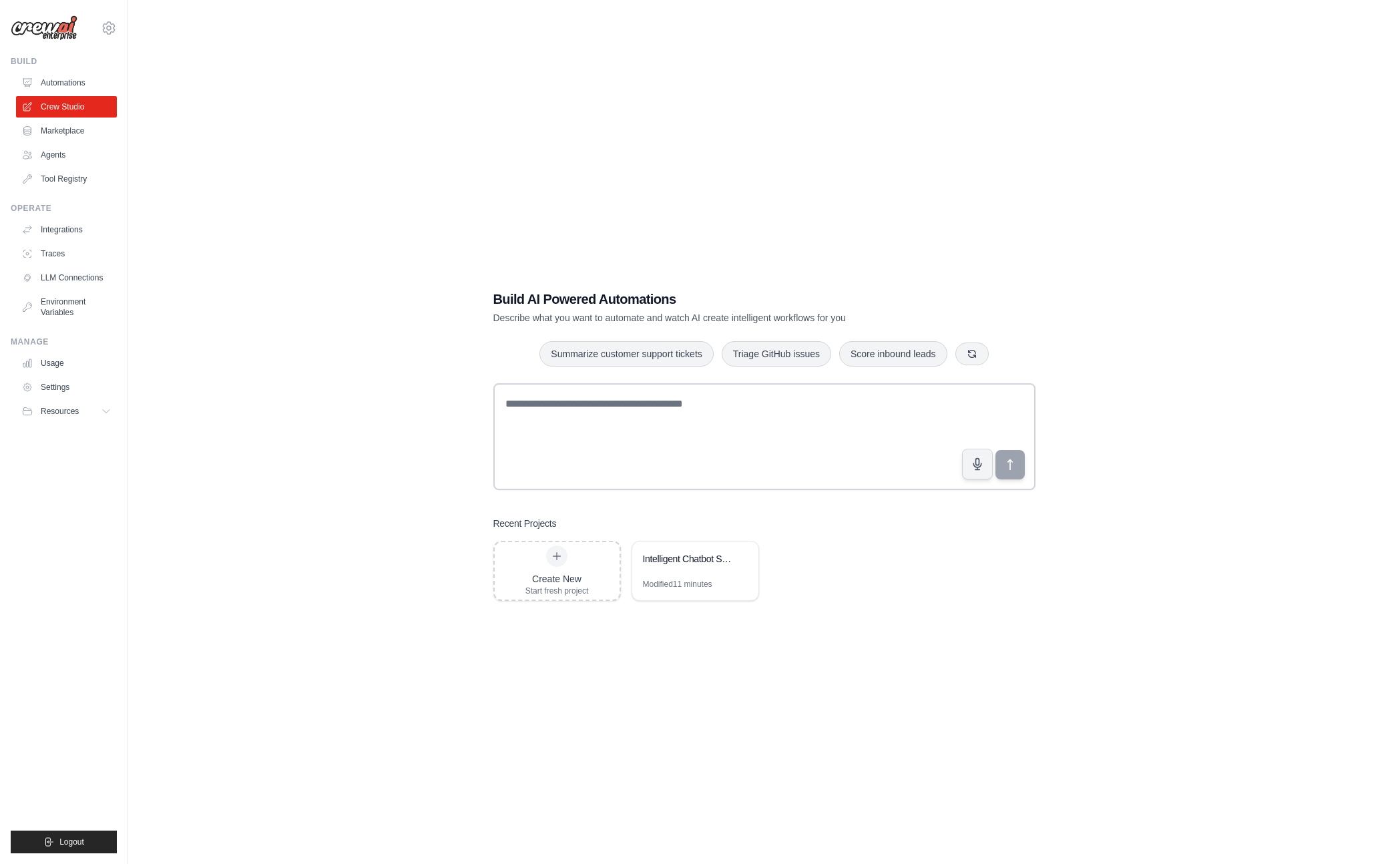
drag, startPoint x: 94, startPoint y: 80, endPoint x: 140, endPoint y: 102, distance: 51.0
click at [94, 80] on link "Automations" at bounding box center [66, 83] width 101 height 22
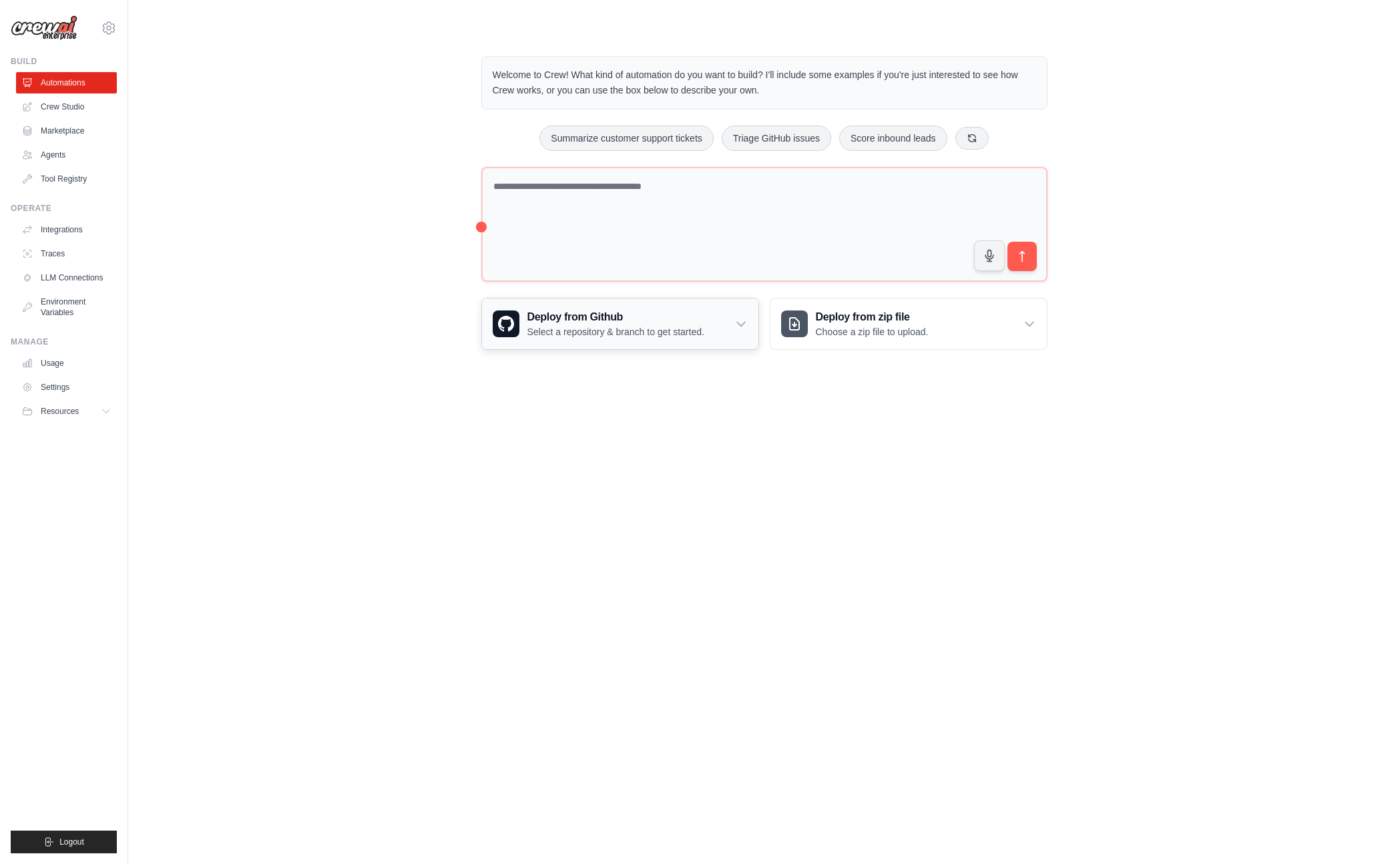
click at [601, 321] on h3 "Deploy from Github" at bounding box center [616, 317] width 177 height 16
click at [315, 265] on div "Welcome to Crew! What kind of automation do you want to build? I'll include som…" at bounding box center [764, 284] width 1229 height 500
click at [63, 103] on link "Crew Studio" at bounding box center [68, 107] width 101 height 22
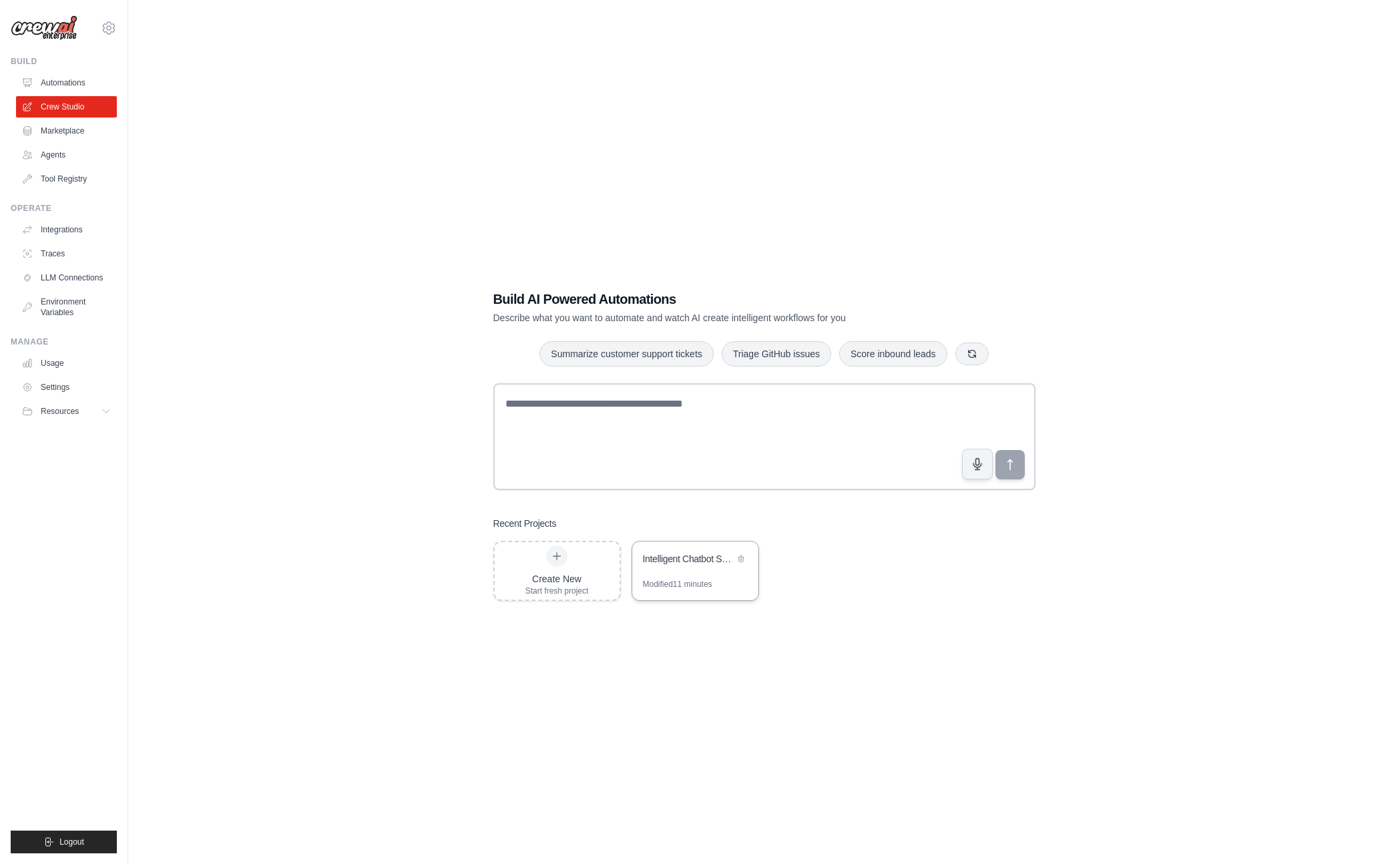
click at [674, 583] on div "Modified 11 minutes" at bounding box center [677, 583] width 69 height 11
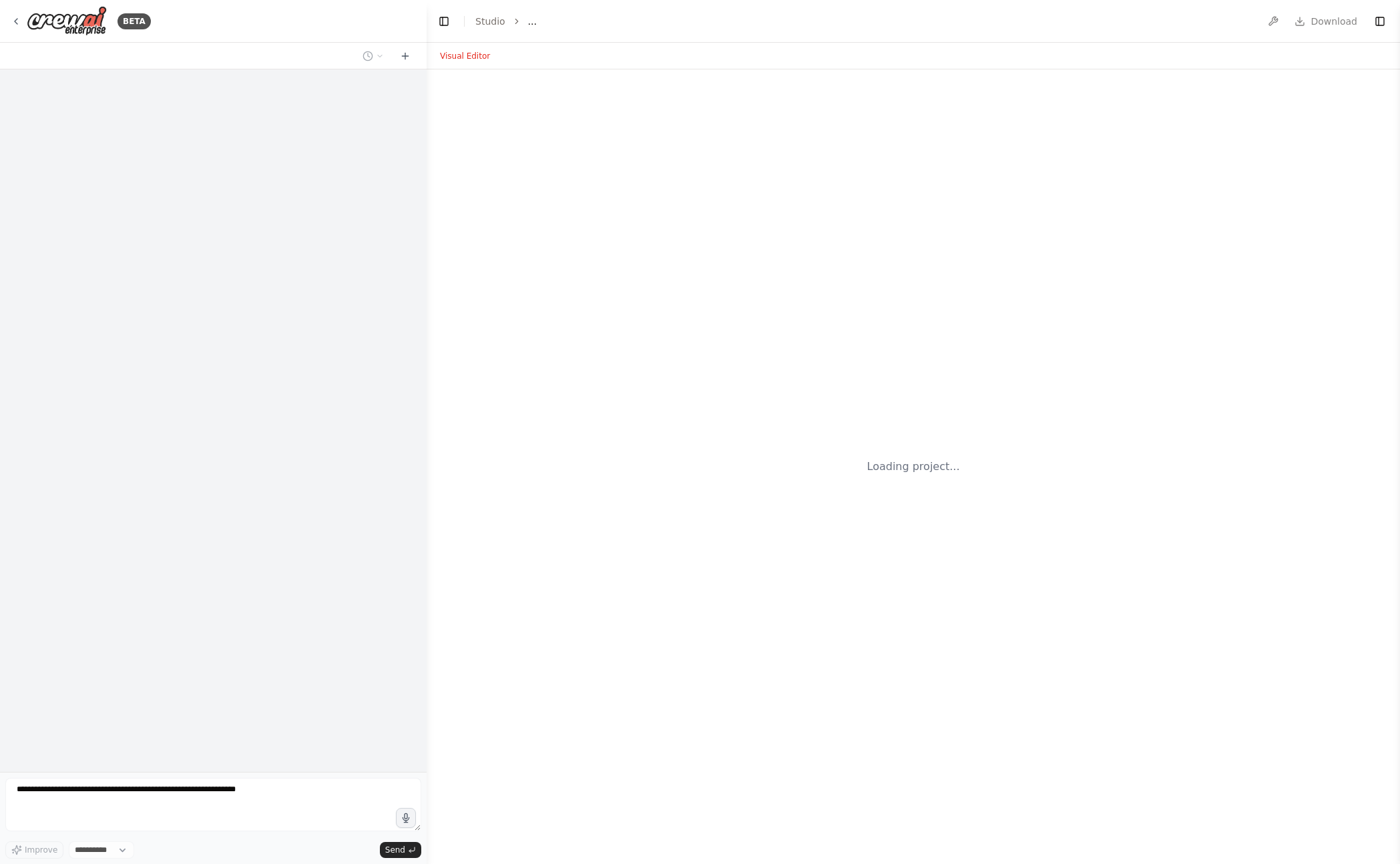
select select "****"
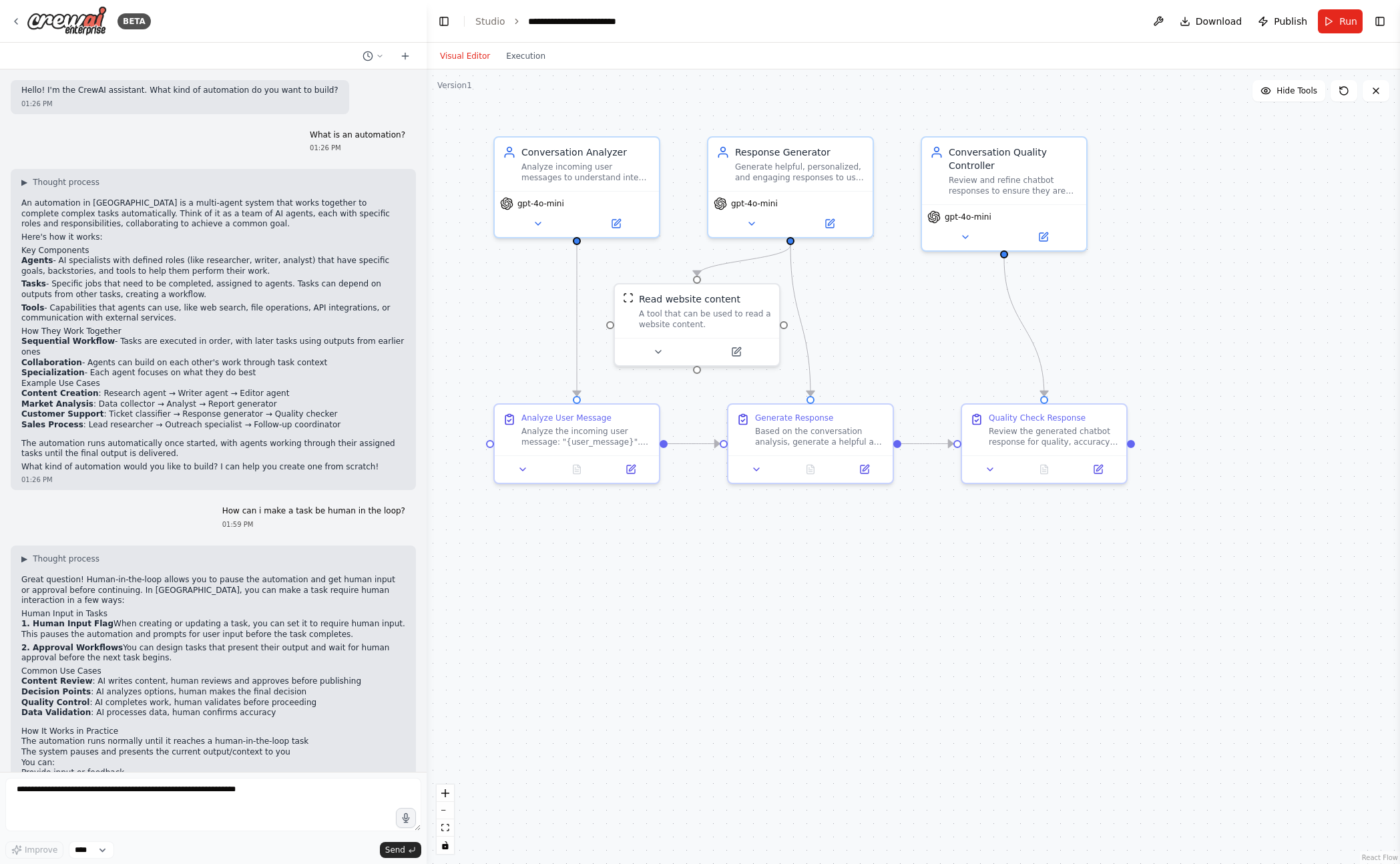
scroll to position [1332, 0]
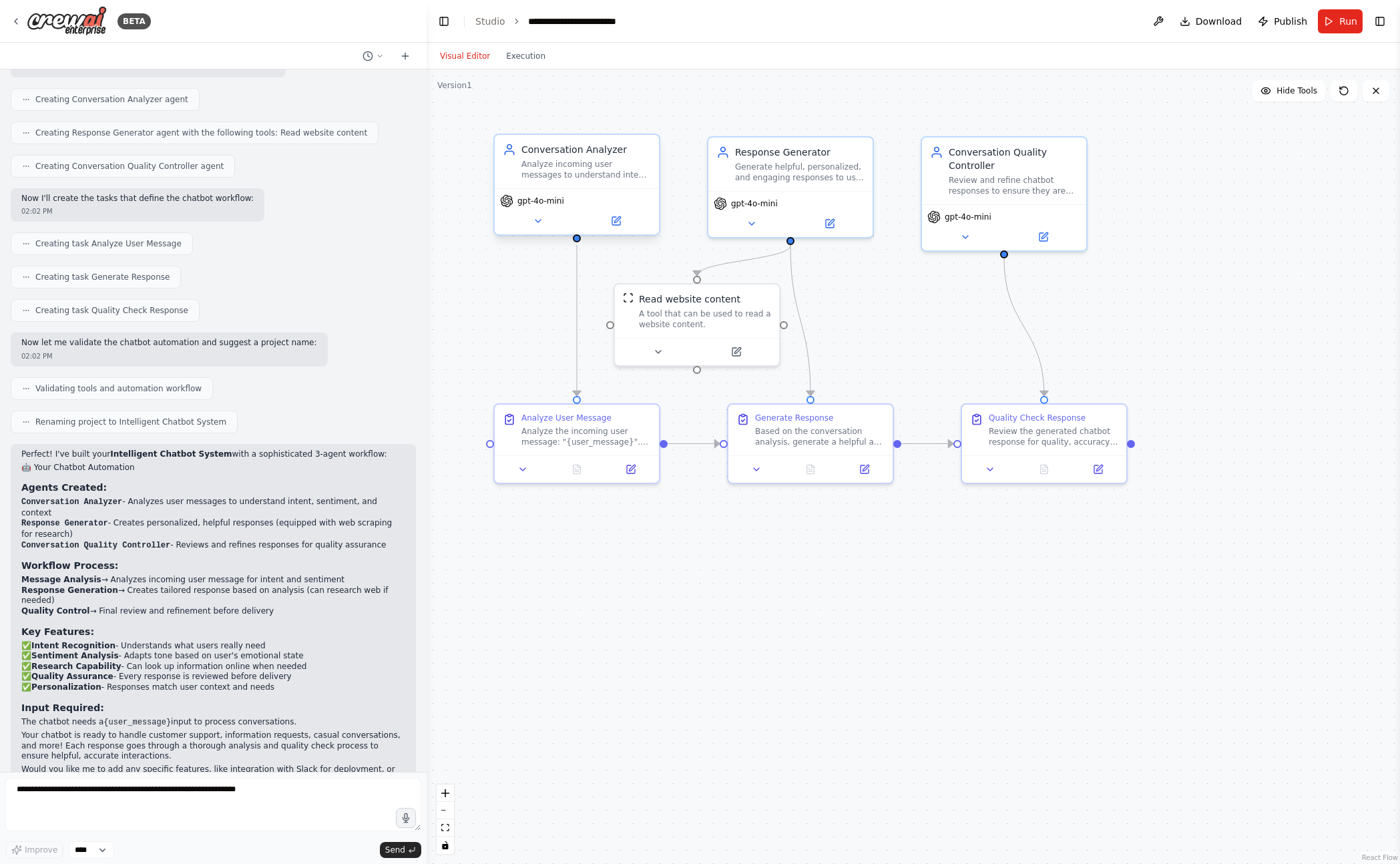
click at [562, 204] on span "gpt-4o-mini" at bounding box center [540, 201] width 47 height 11
click at [523, 219] on button at bounding box center [537, 221] width 76 height 16
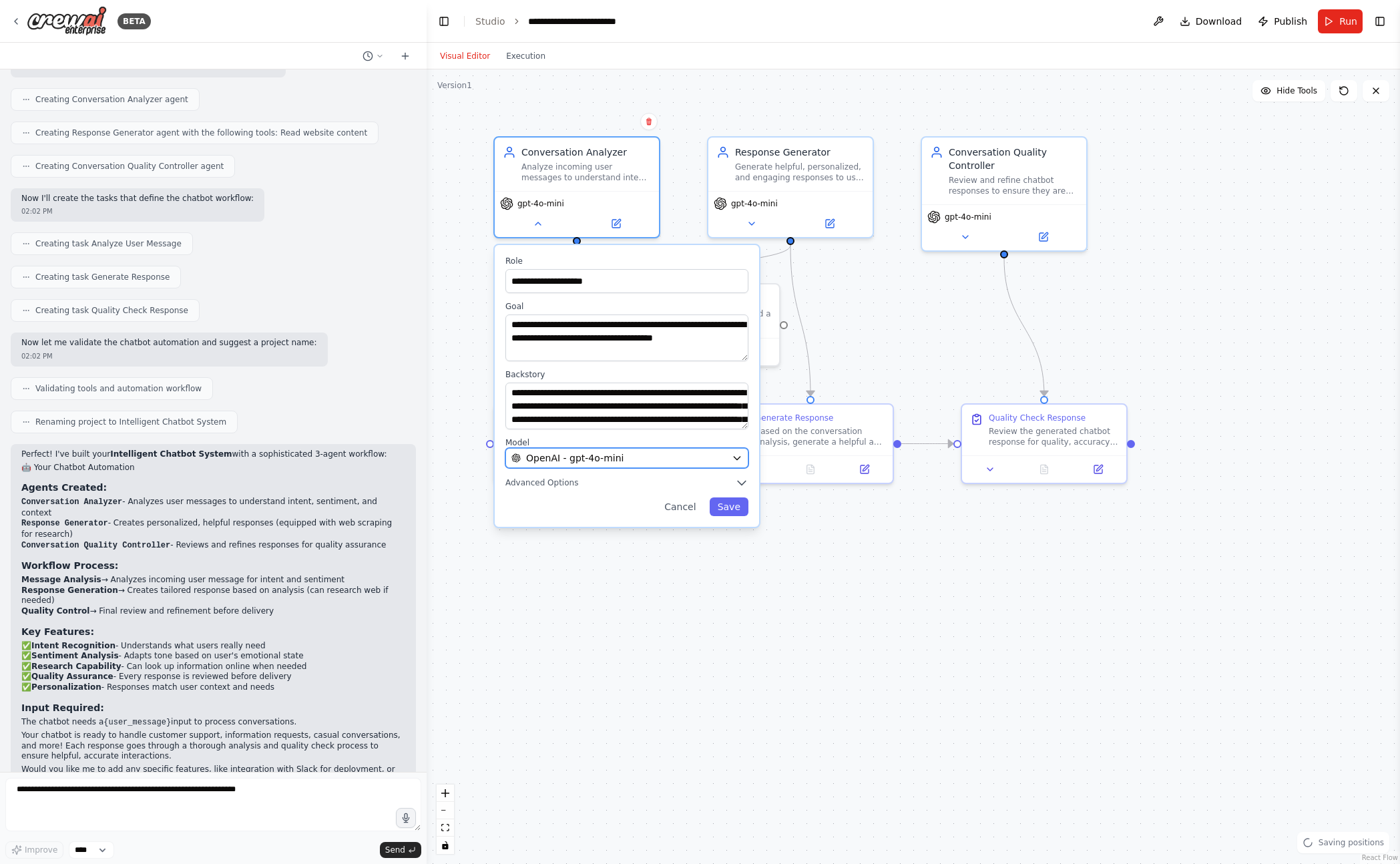
click at [591, 458] on span "OpenAI - gpt-4o-mini" at bounding box center [574, 458] width 97 height 14
click at [601, 457] on span "OpenAI - gpt-4o-mini" at bounding box center [574, 458] width 97 height 14
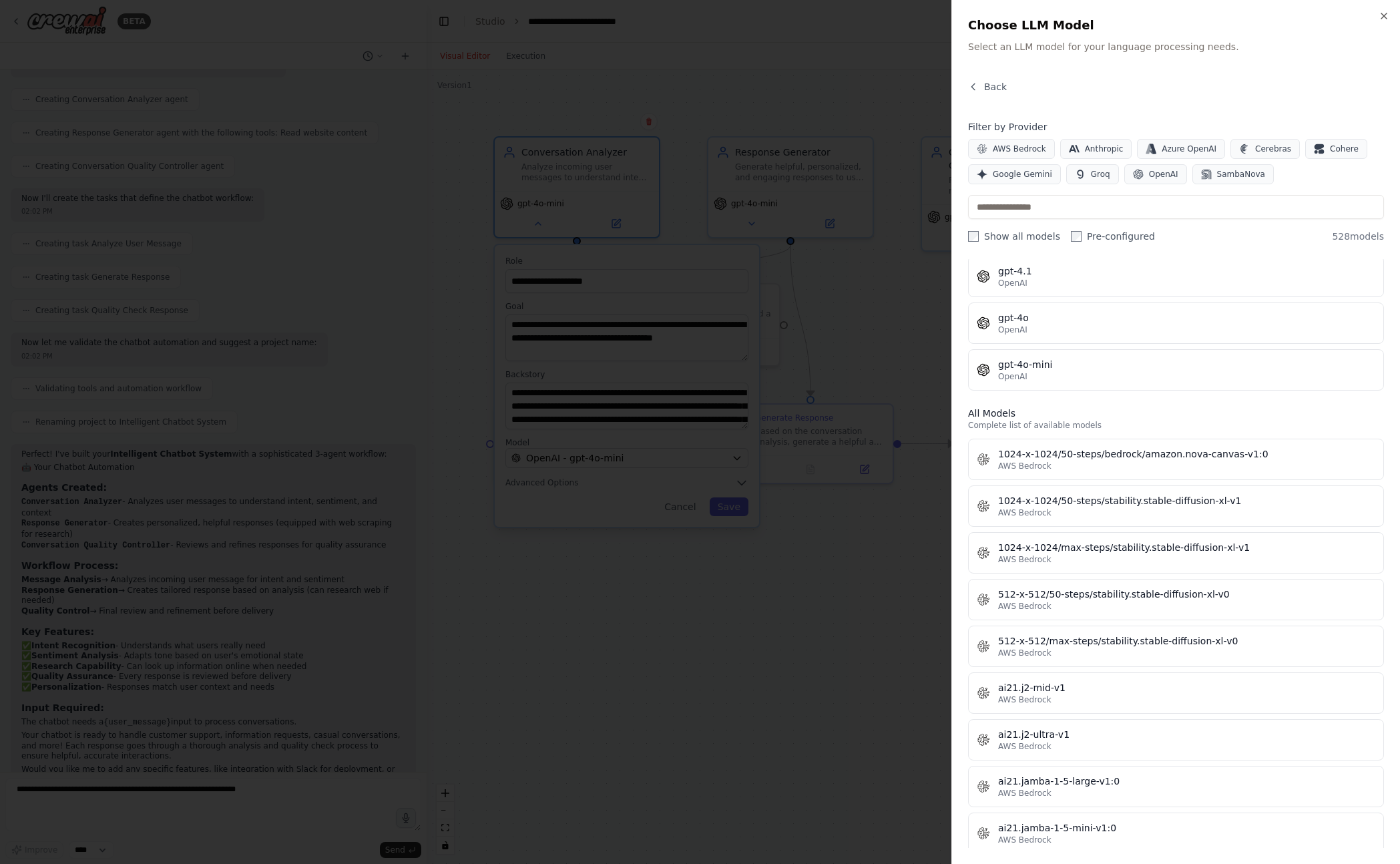
scroll to position [240, 0]
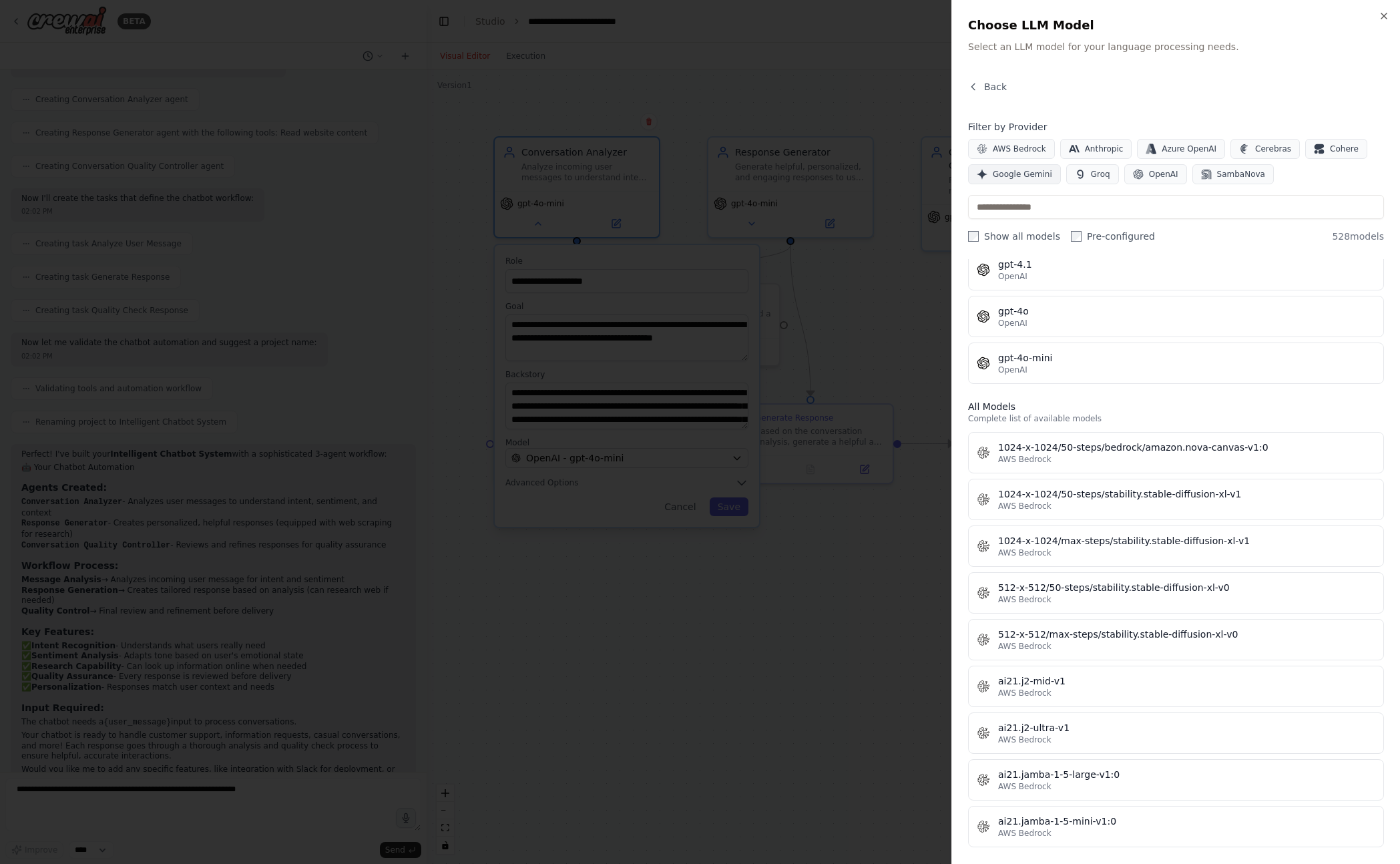
click at [1020, 173] on span "Google Gemini" at bounding box center [1022, 174] width 60 height 11
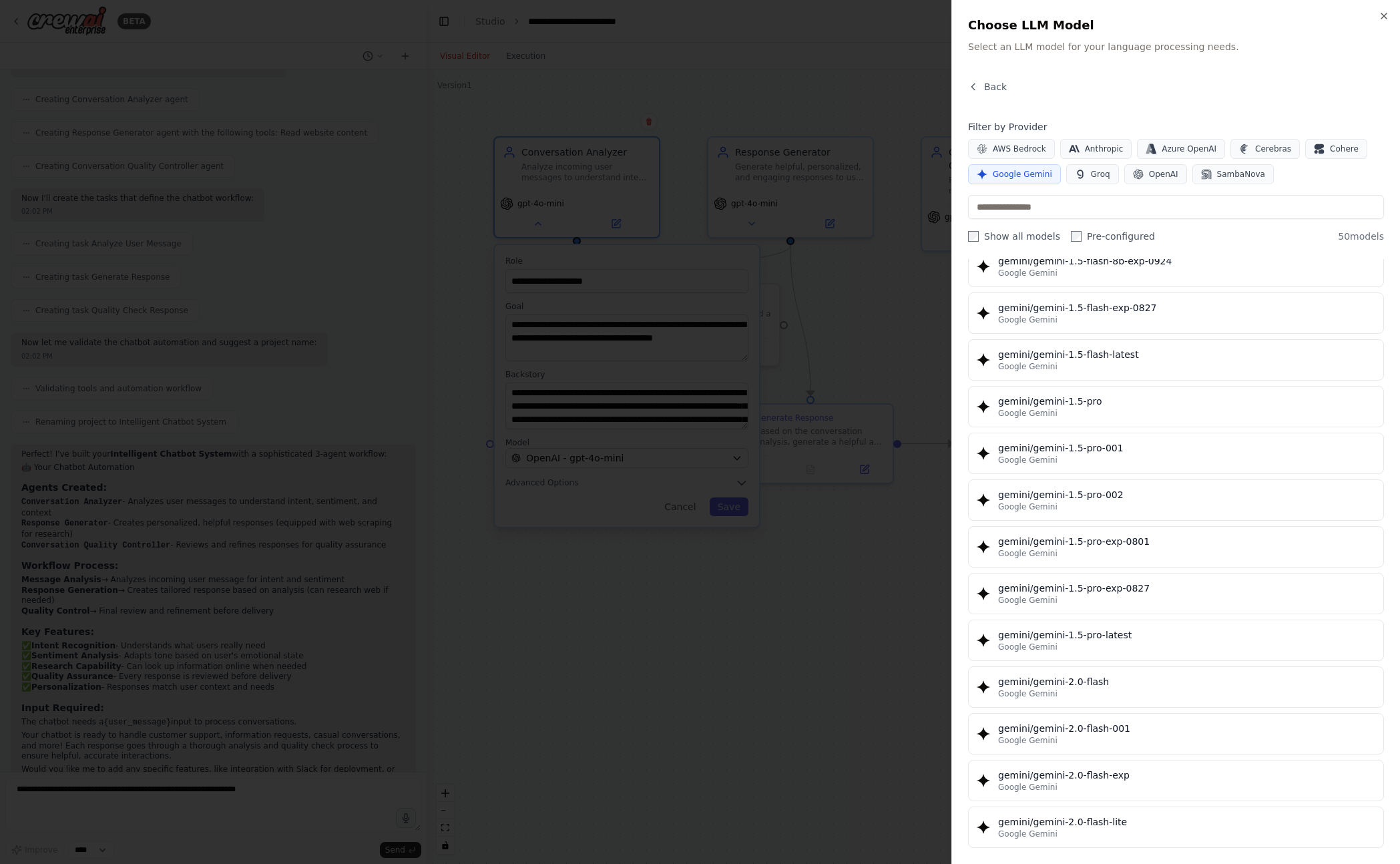
scroll to position [0, 0]
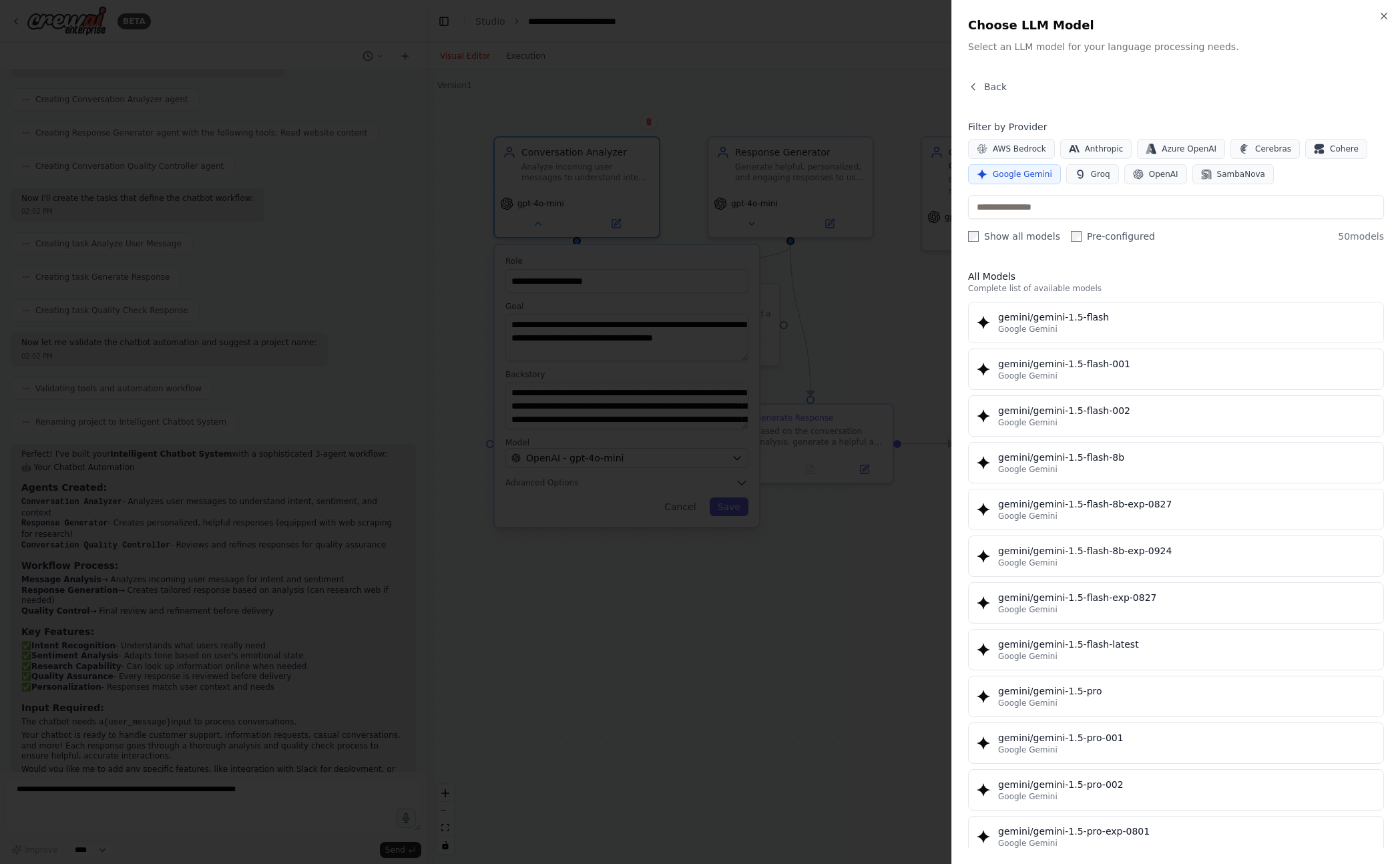
click at [1032, 180] on button "Google Gemini" at bounding box center [1014, 174] width 93 height 20
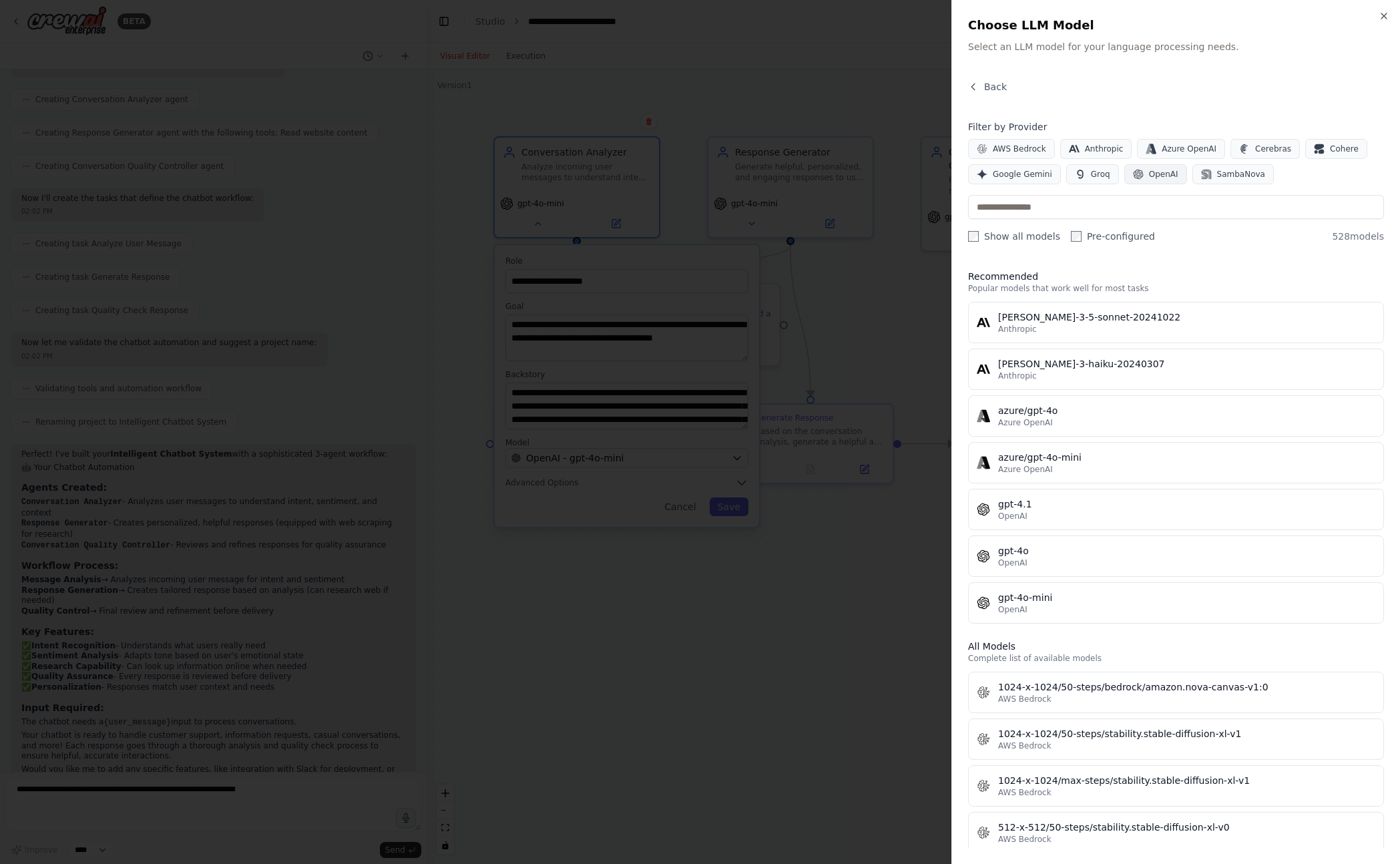
click at [1140, 171] on button "OpenAI" at bounding box center [1155, 174] width 63 height 20
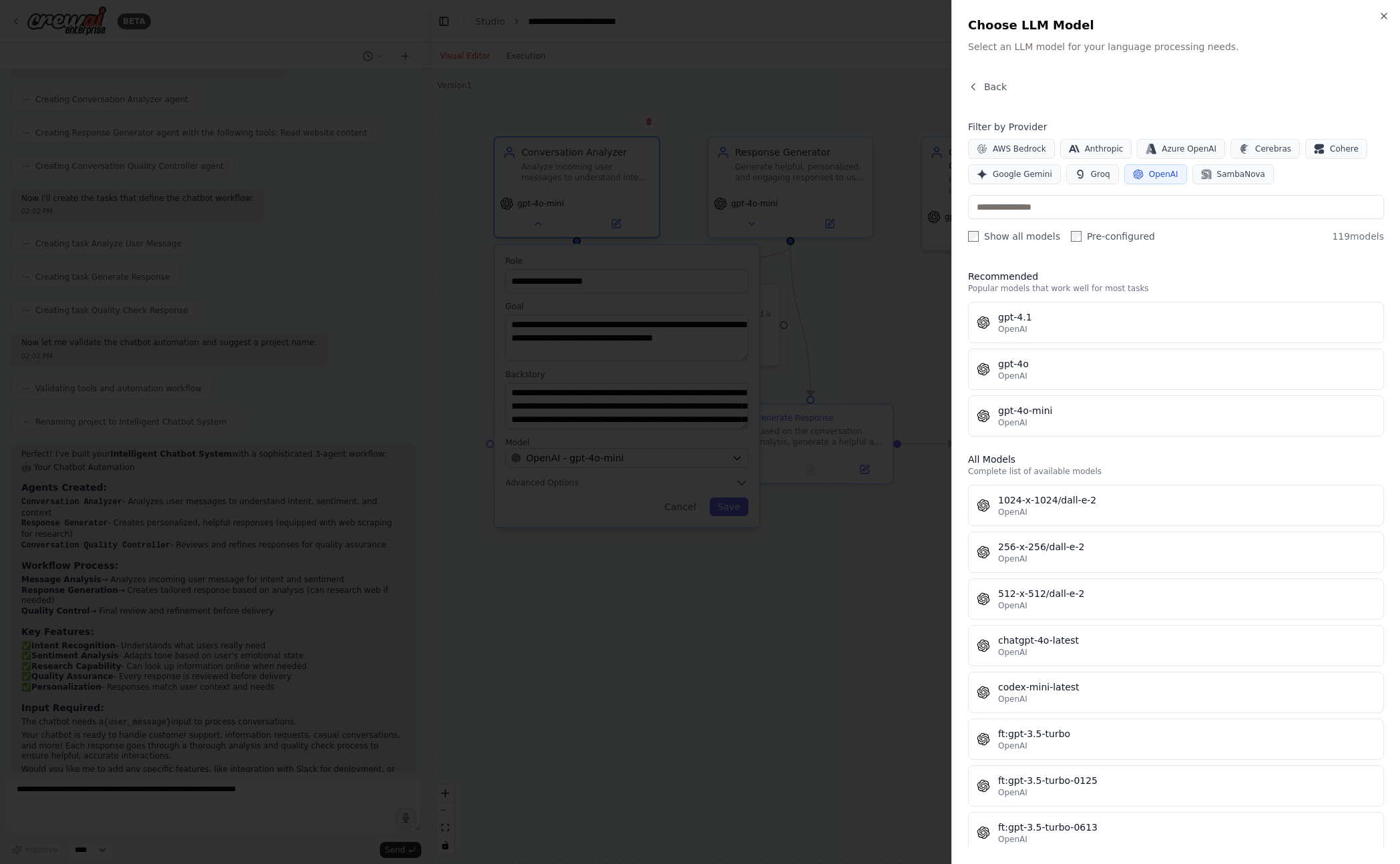
click at [880, 273] on div at bounding box center [700, 432] width 1400 height 864
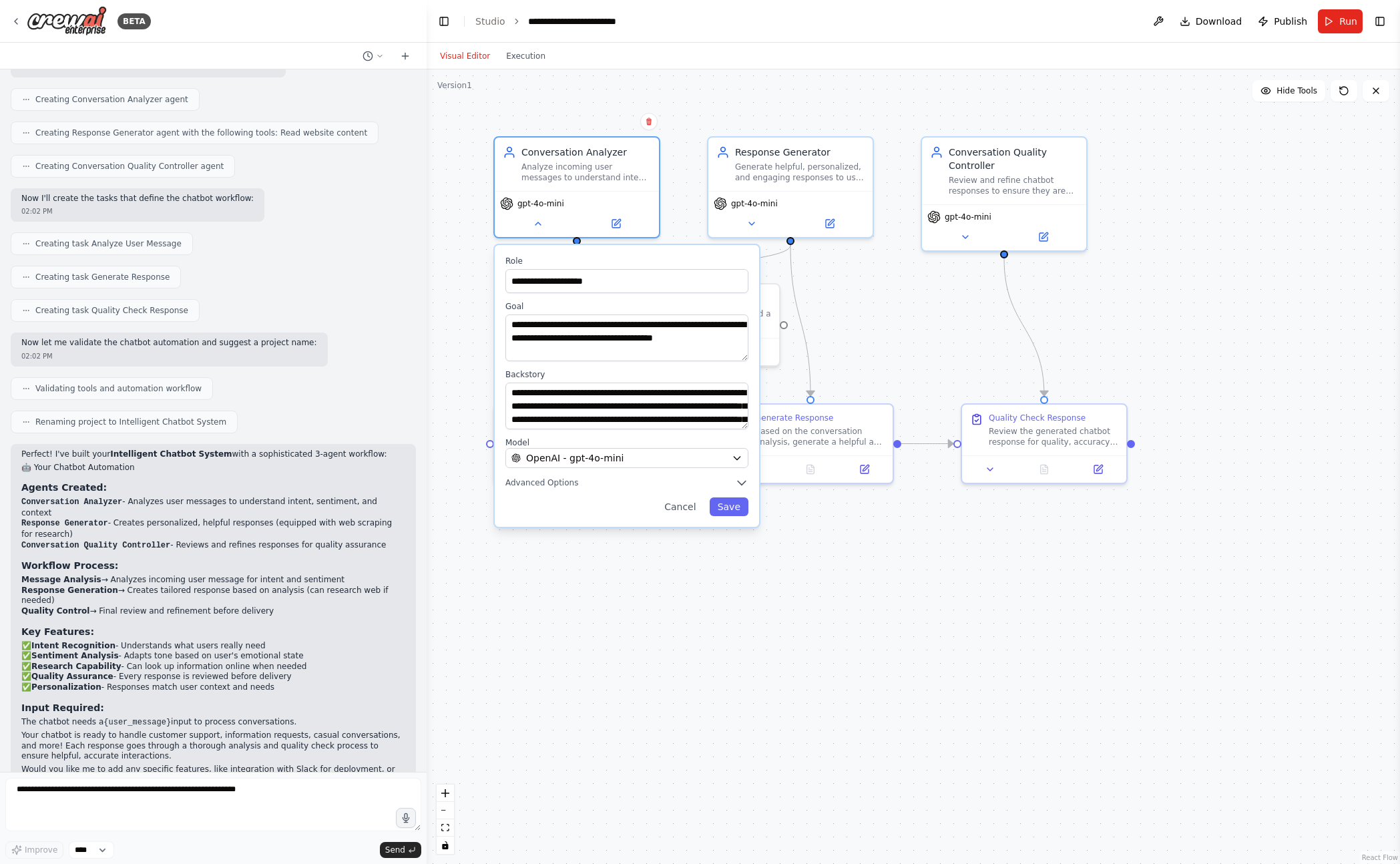
click at [890, 289] on div "**********" at bounding box center [913, 466] width 973 height 794
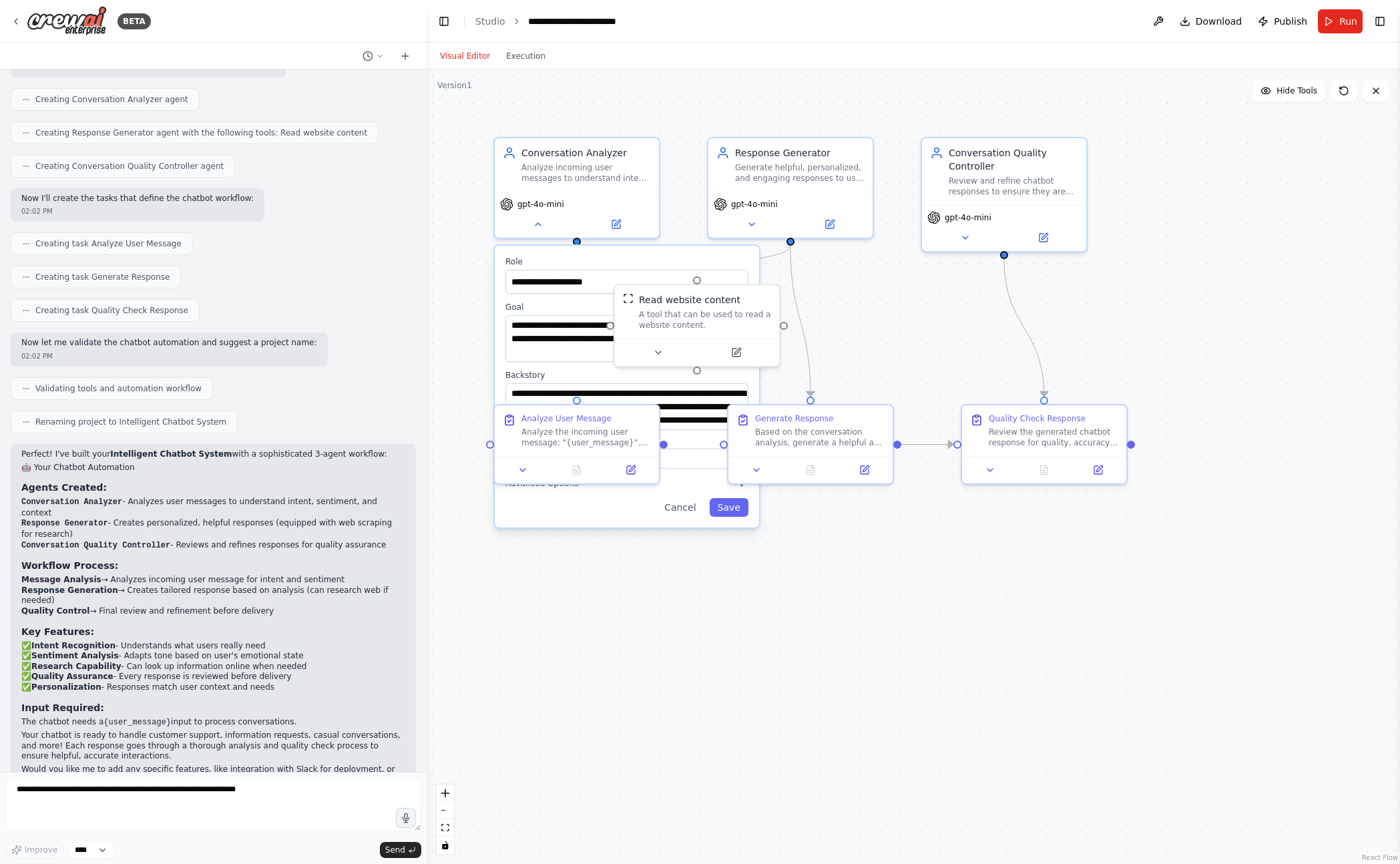
click at [967, 553] on div "**********" at bounding box center [913, 466] width 973 height 794
click at [556, 223] on button at bounding box center [537, 222] width 76 height 16
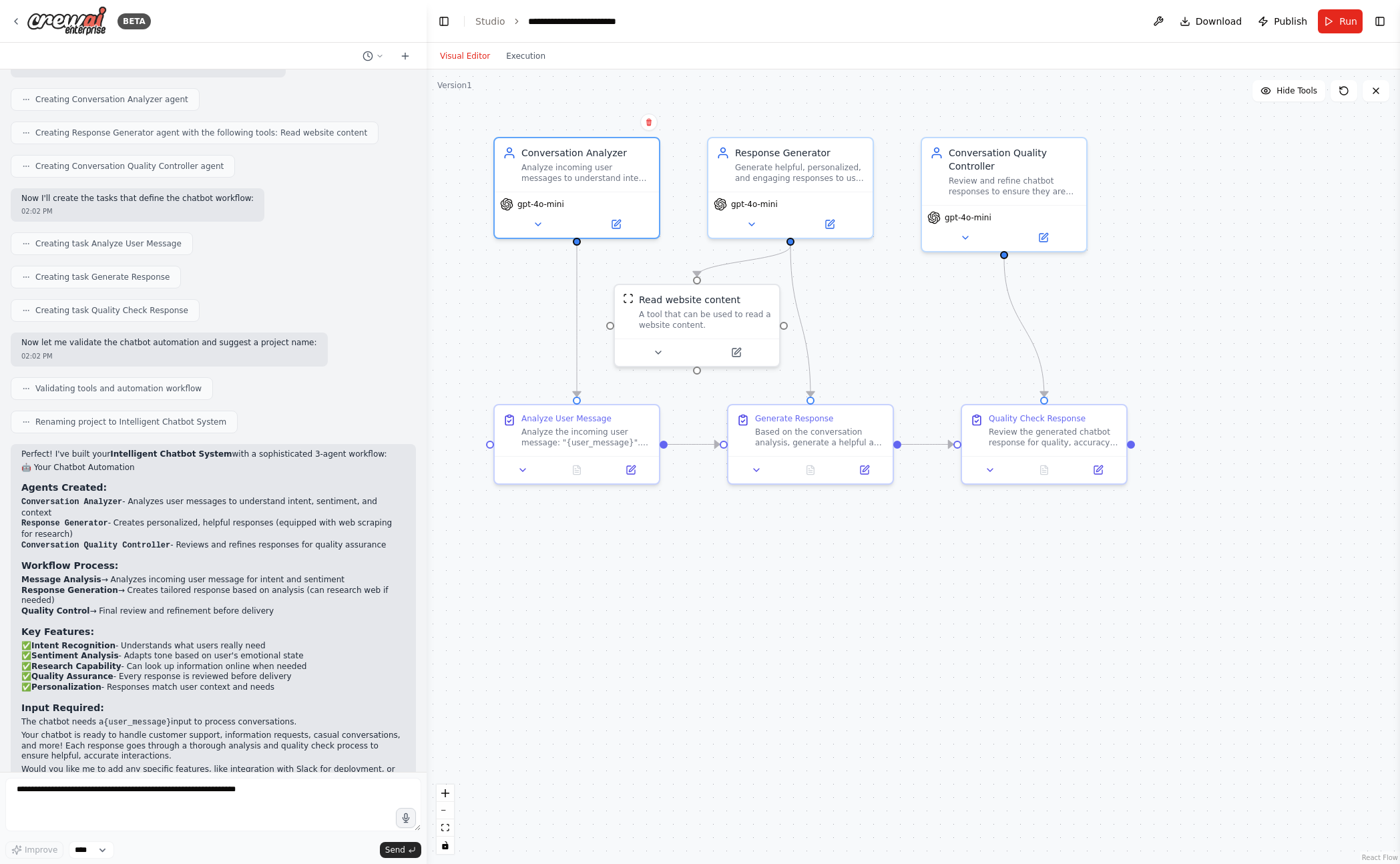
click at [978, 669] on div ".deletable-edge-delete-btn { width: 20px; height: 20px; border: 0px solid #ffff…" at bounding box center [913, 466] width 973 height 794
click at [1019, 427] on div "Review the generated chatbot response for quality, accuracy, and appropriatenes…" at bounding box center [1053, 435] width 129 height 22
drag, startPoint x: 996, startPoint y: 457, endPoint x: 990, endPoint y: 471, distance: 15.2
click at [996, 457] on div at bounding box center [1044, 467] width 164 height 27
click at [989, 473] on button at bounding box center [990, 467] width 46 height 16
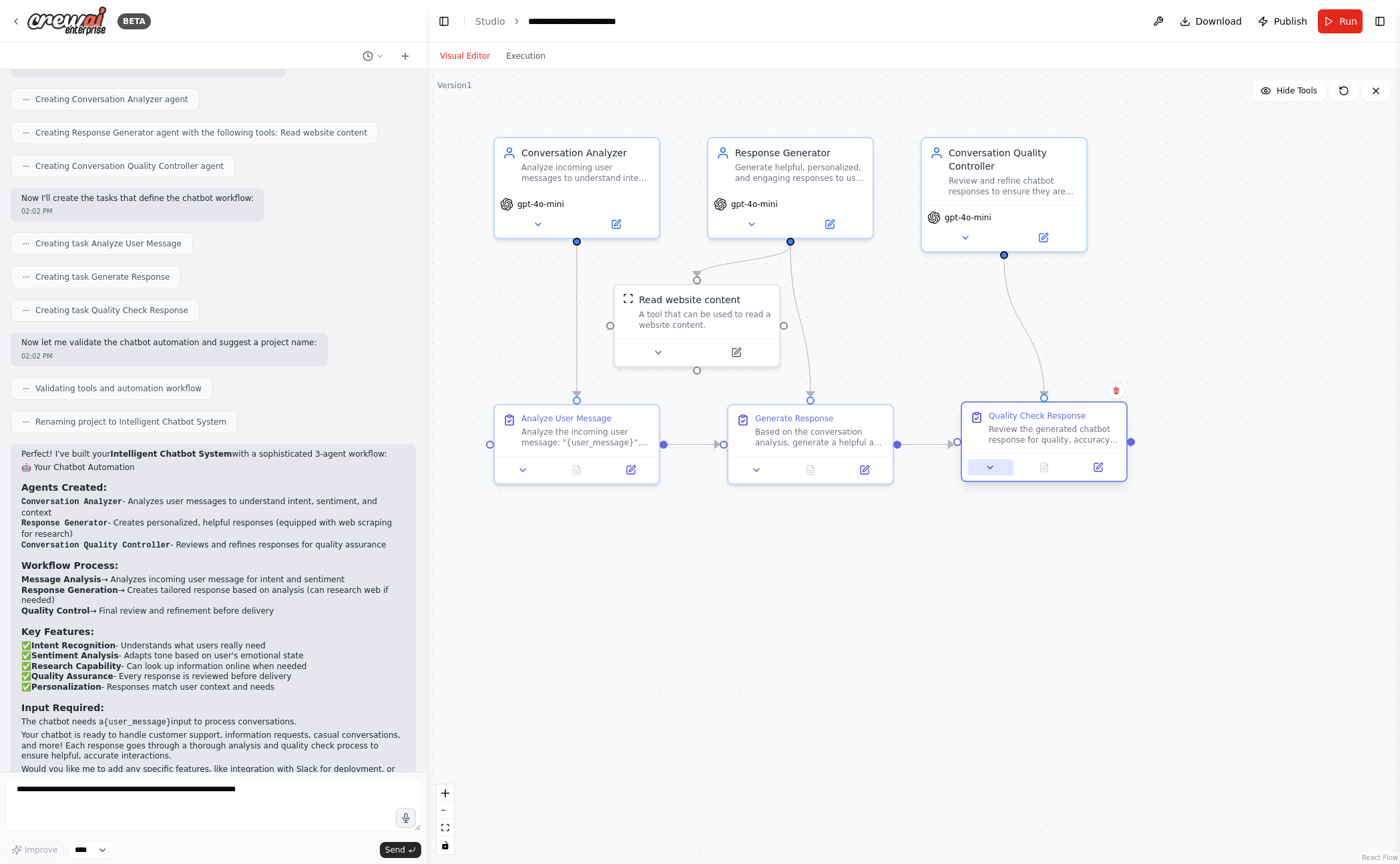
click at [993, 468] on icon at bounding box center [990, 467] width 11 height 11
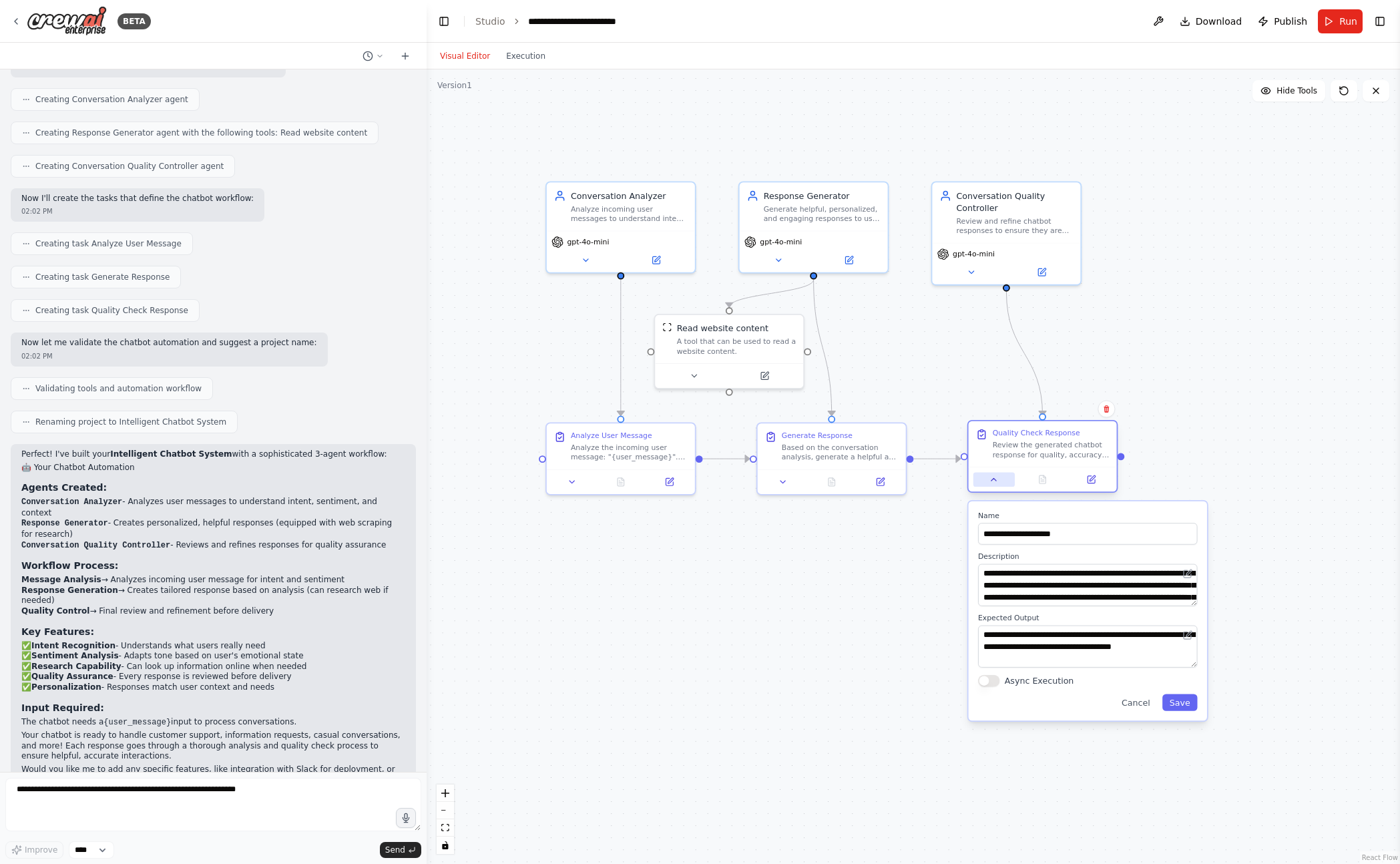
click at [989, 483] on icon at bounding box center [994, 479] width 9 height 9
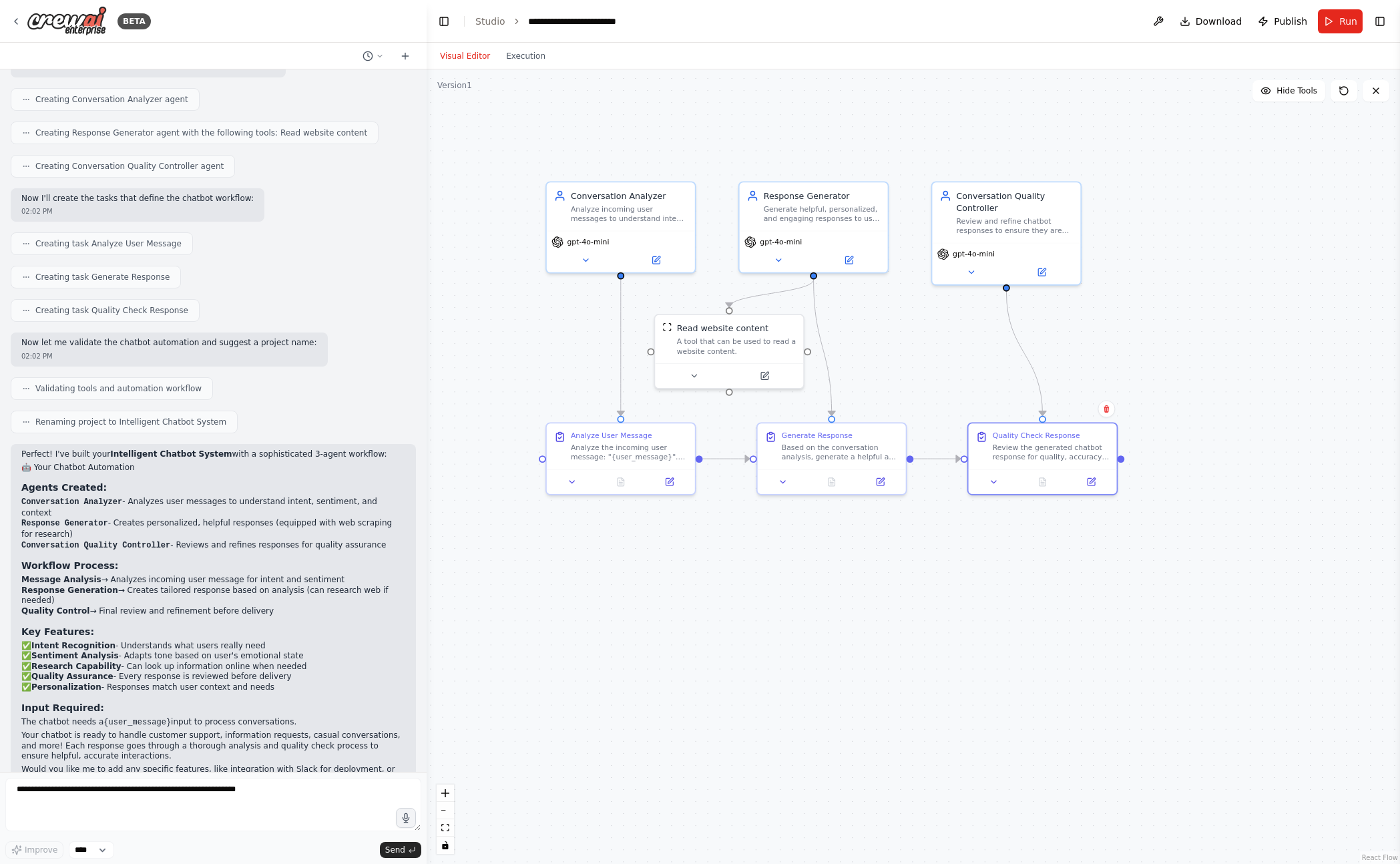
click at [940, 685] on div ".deletable-edge-delete-btn { width: 20px; height: 20px; border: 0px solid #ffff…" at bounding box center [913, 466] width 973 height 794
click at [247, 797] on textarea at bounding box center [213, 804] width 416 height 53
type textarea "**********"
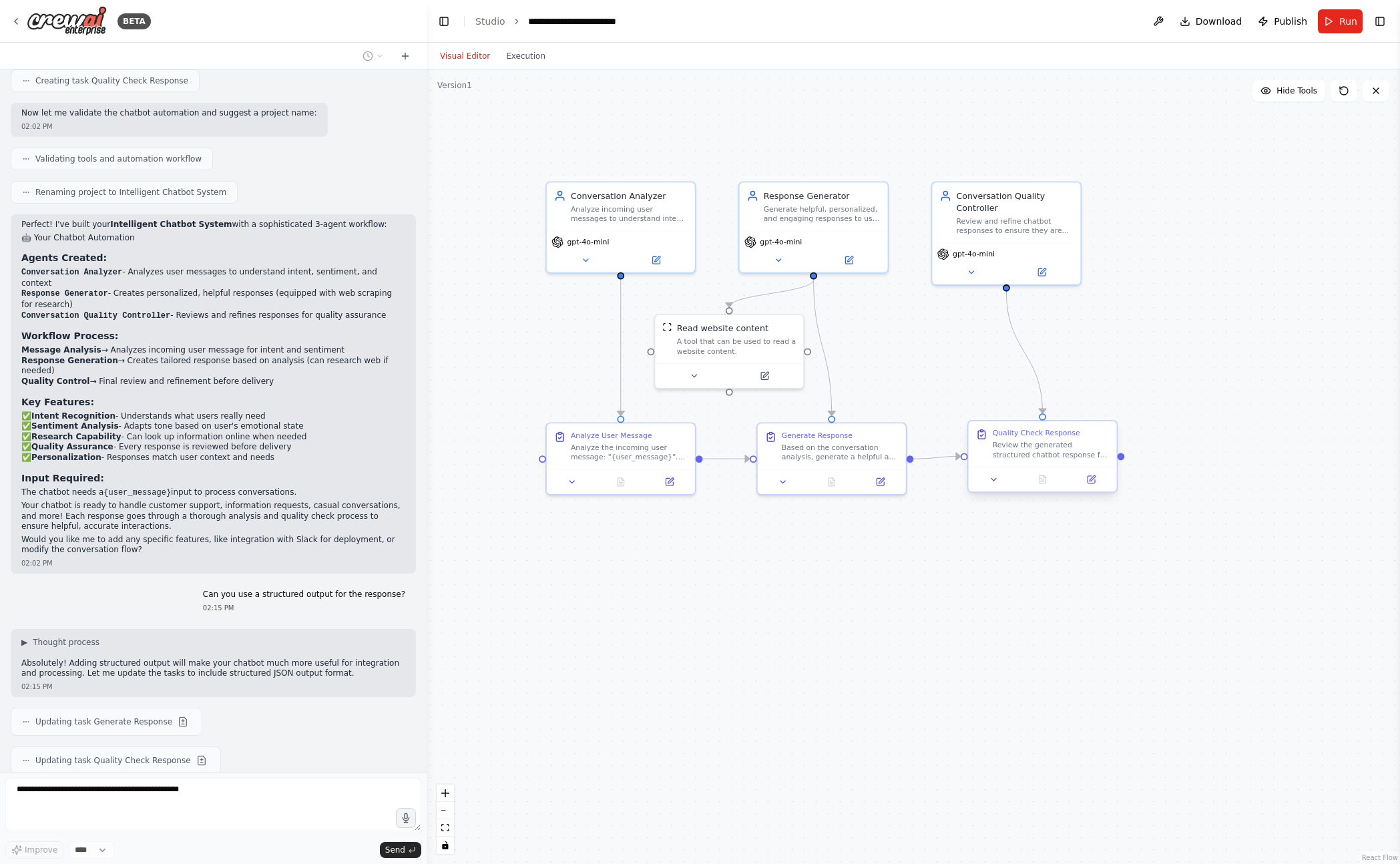
scroll to position [1601, 0]
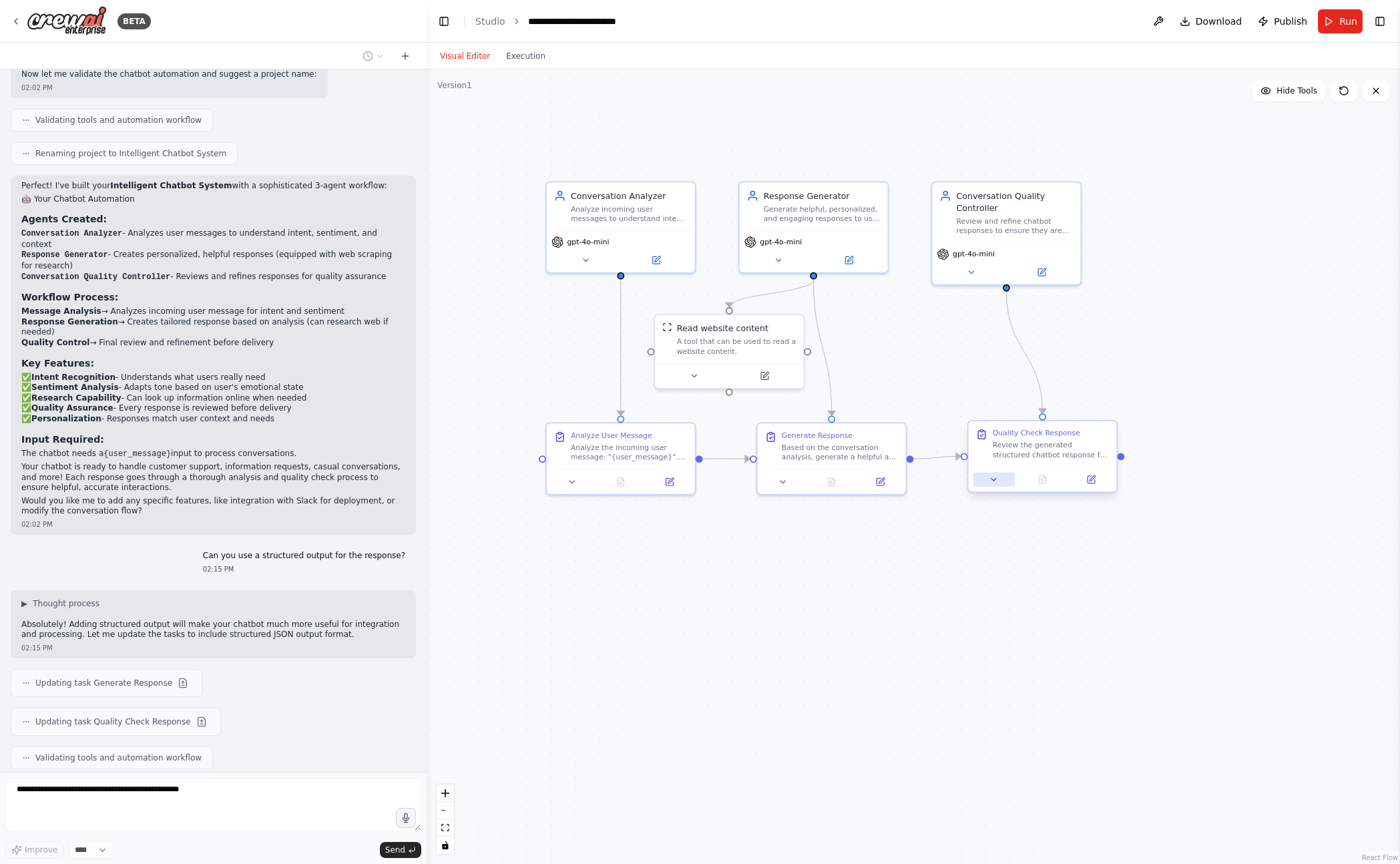
click at [996, 481] on icon at bounding box center [994, 479] width 9 height 9
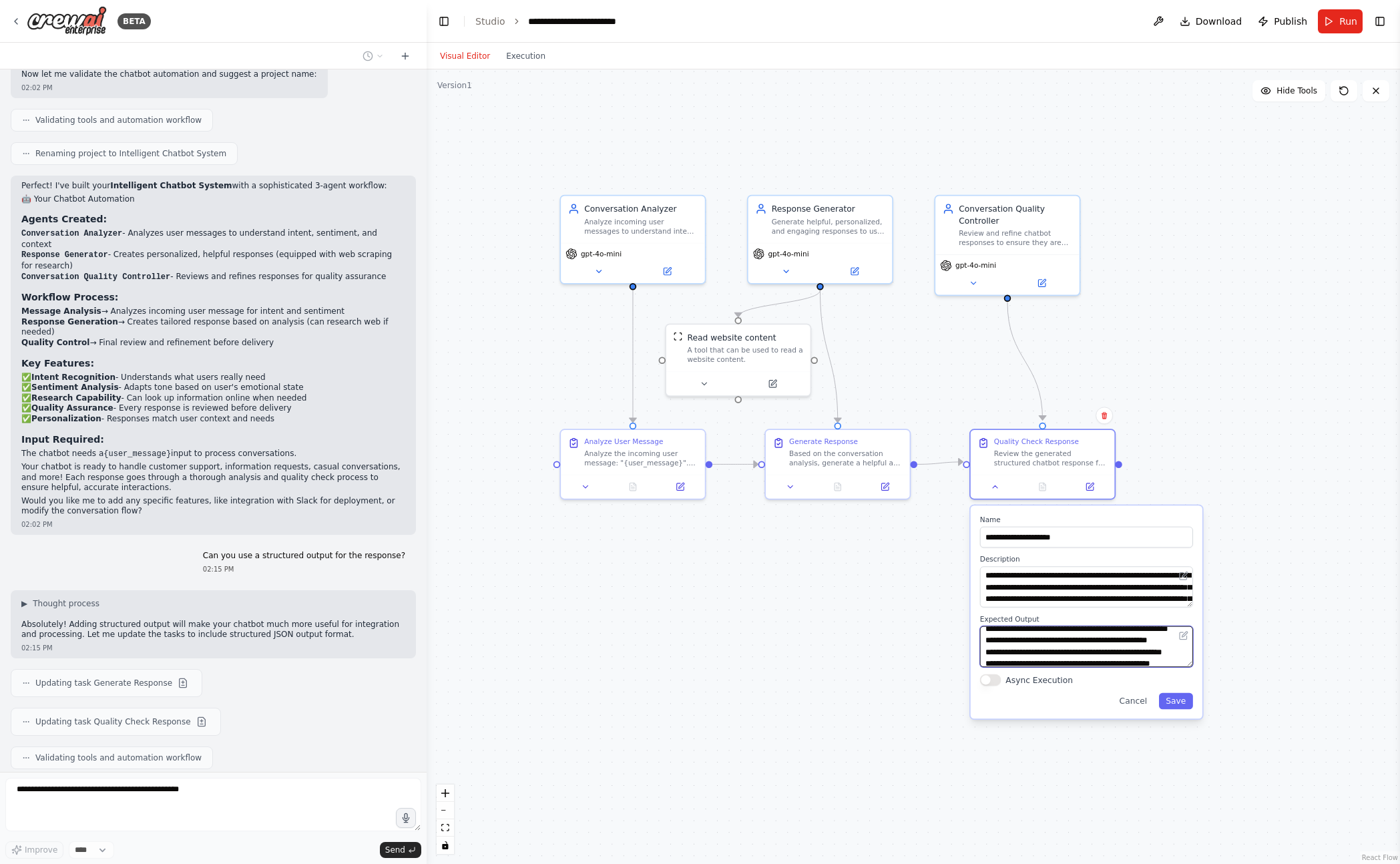
scroll to position [294, 0]
drag, startPoint x: 1068, startPoint y: 652, endPoint x: 1064, endPoint y: 663, distance: 11.7
click at [1064, 672] on div "**********" at bounding box center [1086, 611] width 232 height 213
click at [1064, 662] on textarea "**********" at bounding box center [1086, 646] width 213 height 41
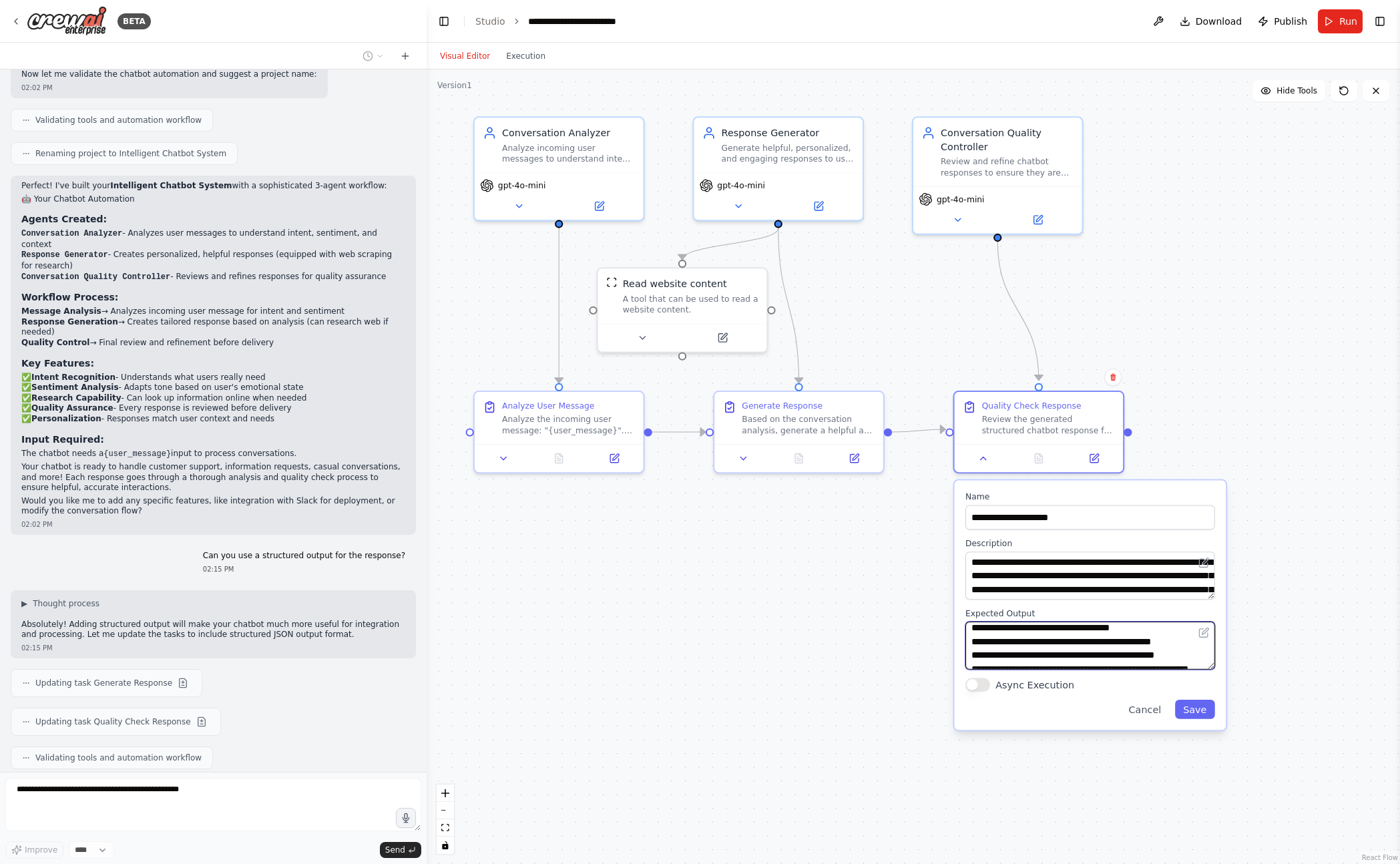
scroll to position [0, 0]
drag, startPoint x: 1066, startPoint y: 635, endPoint x: 1067, endPoint y: 650, distance: 15.0
click at [1067, 650] on textarea "**********" at bounding box center [1090, 645] width 250 height 48
click at [817, 639] on div ".deletable-edge-delete-btn { width: 20px; height: 20px; border: 0px solid #ffff…" at bounding box center [913, 466] width 973 height 794
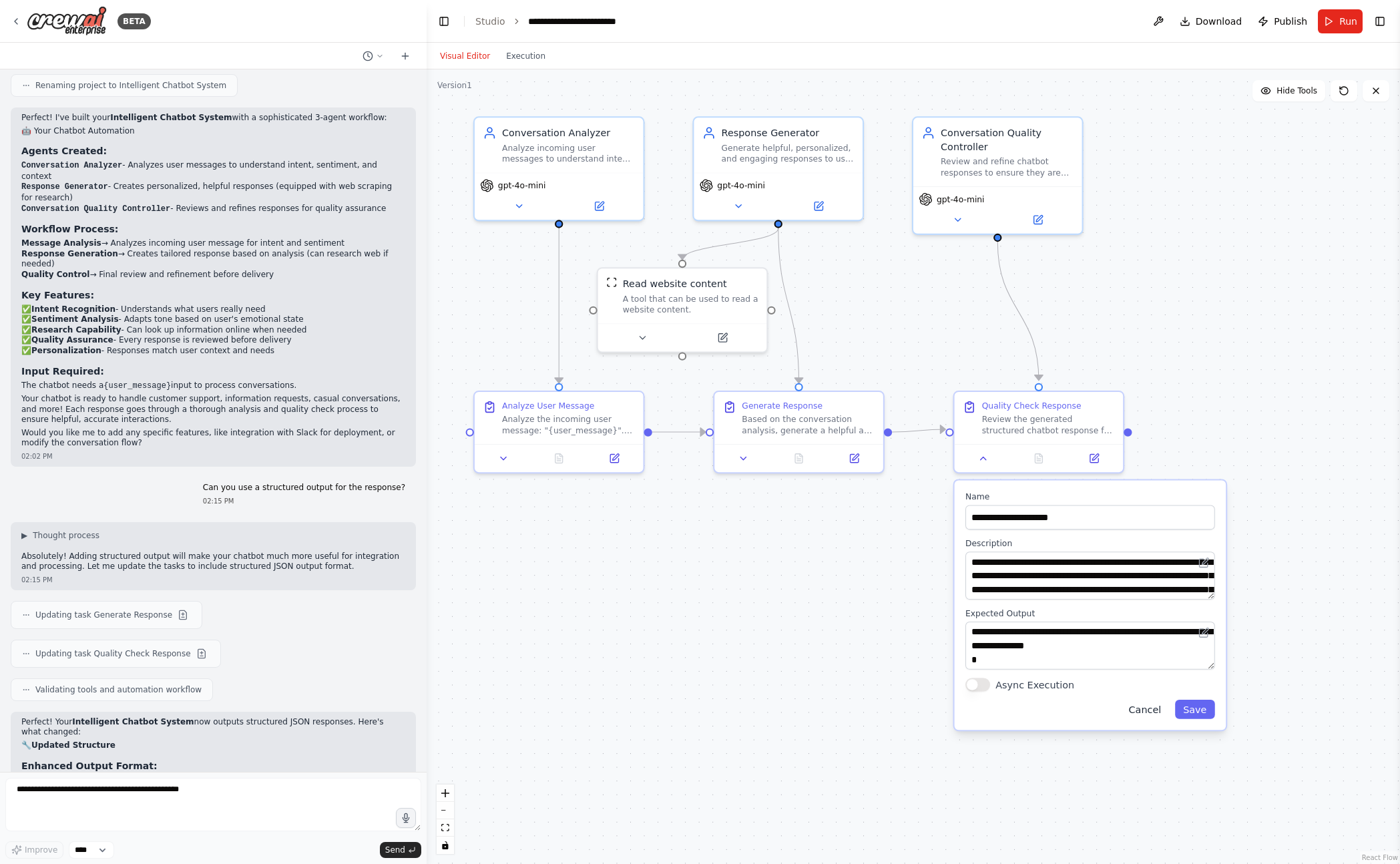
click at [1132, 713] on button "Cancel" at bounding box center [1145, 709] width 49 height 19
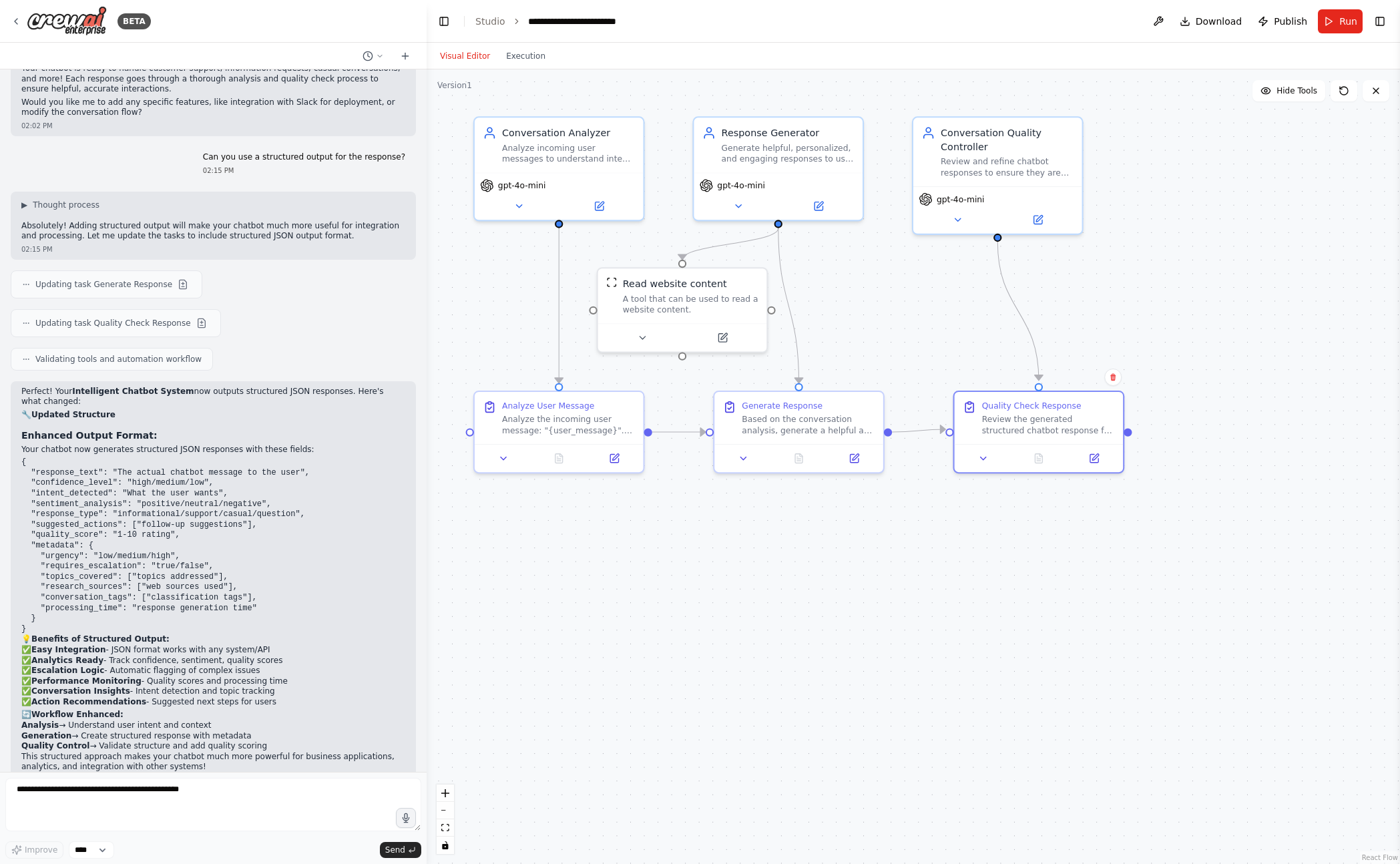
scroll to position [2010, 0]
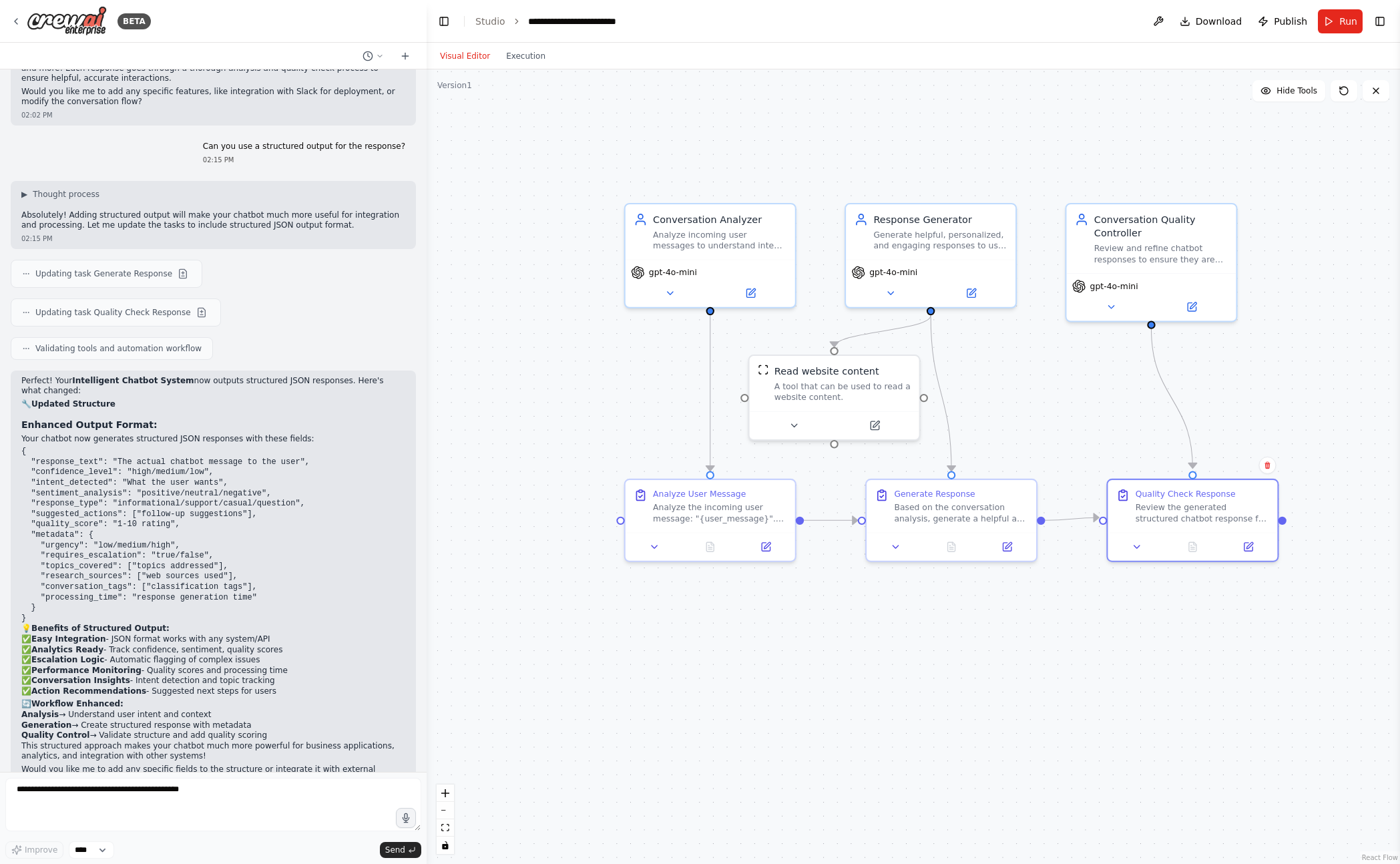
drag, startPoint x: 949, startPoint y: 597, endPoint x: 1050, endPoint y: 707, distance: 149.3
click at [1050, 707] on div ".deletable-edge-delete-btn { width: 20px; height: 20px; border: 0px solid #ffff…" at bounding box center [913, 466] width 973 height 794
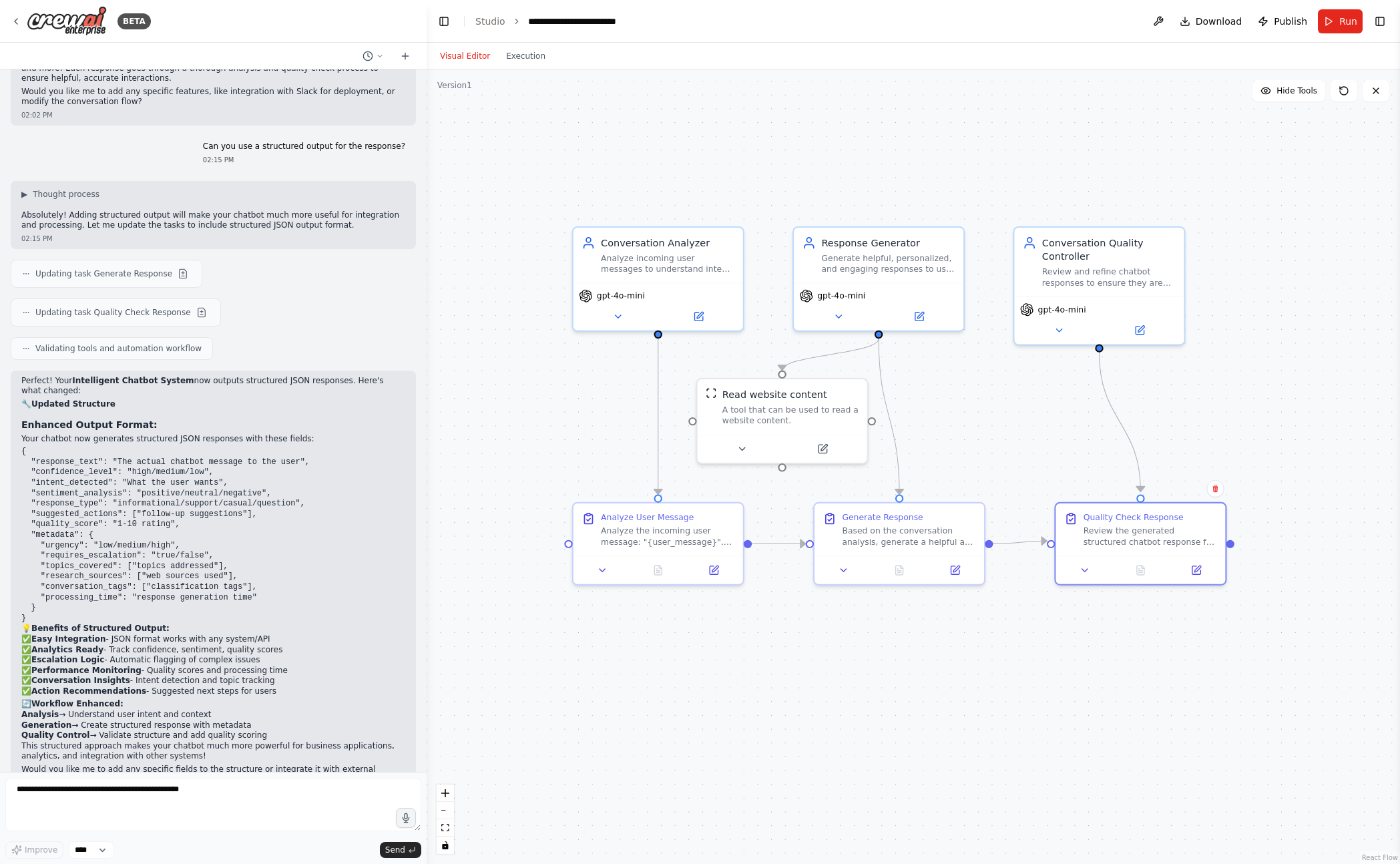
click at [1391, 23] on header "**********" at bounding box center [913, 21] width 973 height 42
click at [1378, 18] on button "Toggle Right Sidebar" at bounding box center [1380, 22] width 19 height 19
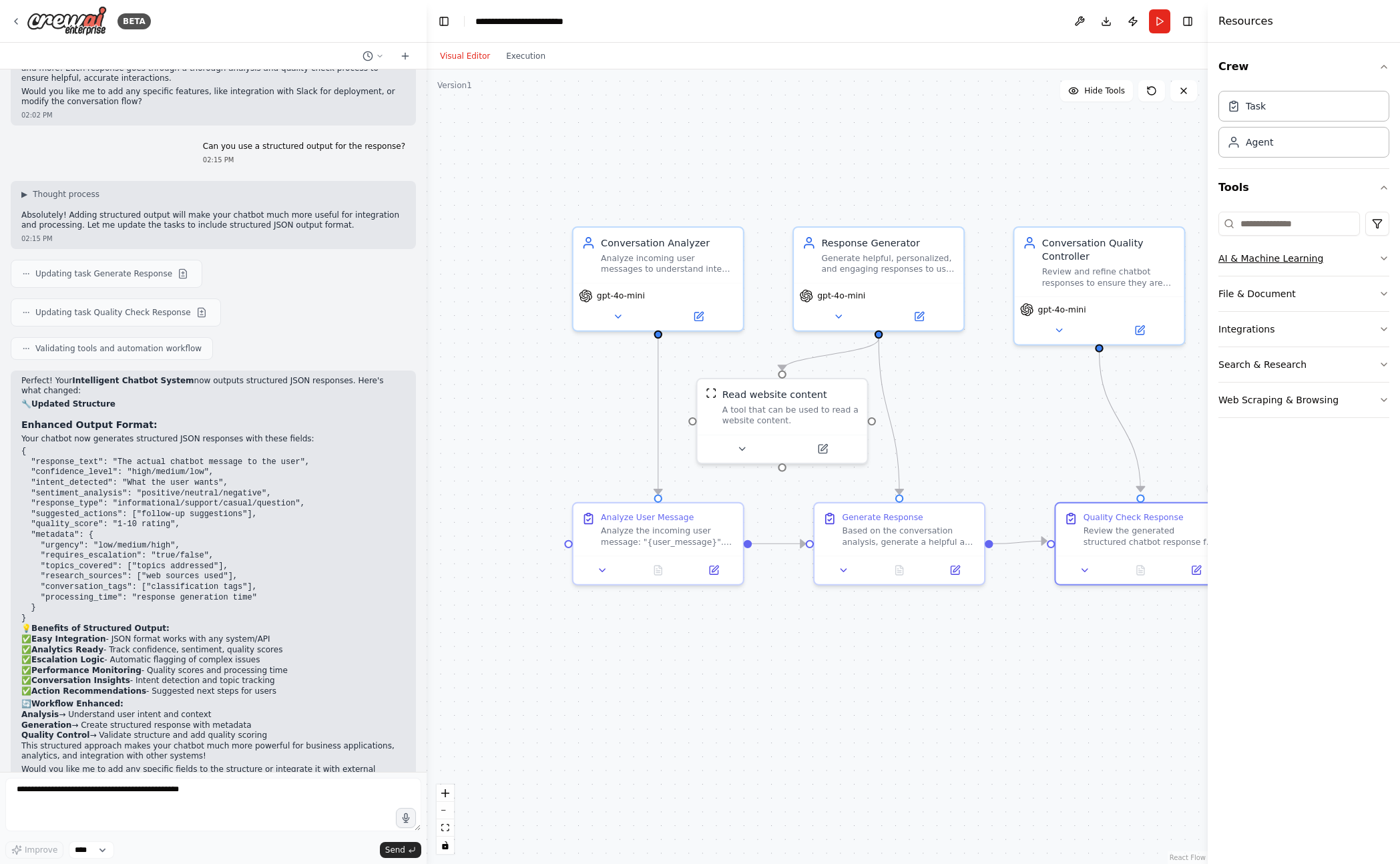
click at [1317, 265] on button "AI & Machine Learning" at bounding box center [1304, 258] width 171 height 35
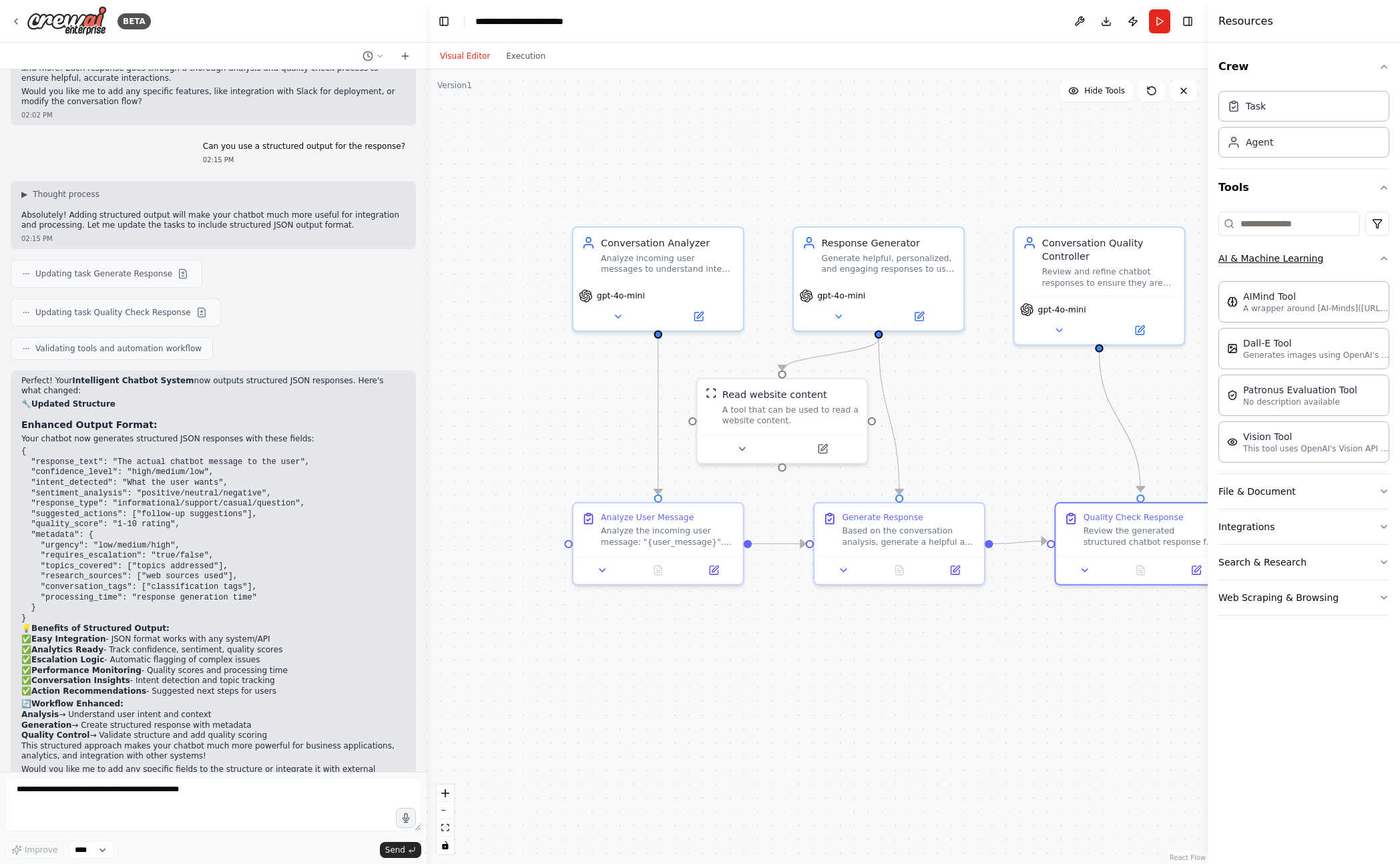
click at [1317, 265] on button "AI & Machine Learning" at bounding box center [1304, 258] width 171 height 35
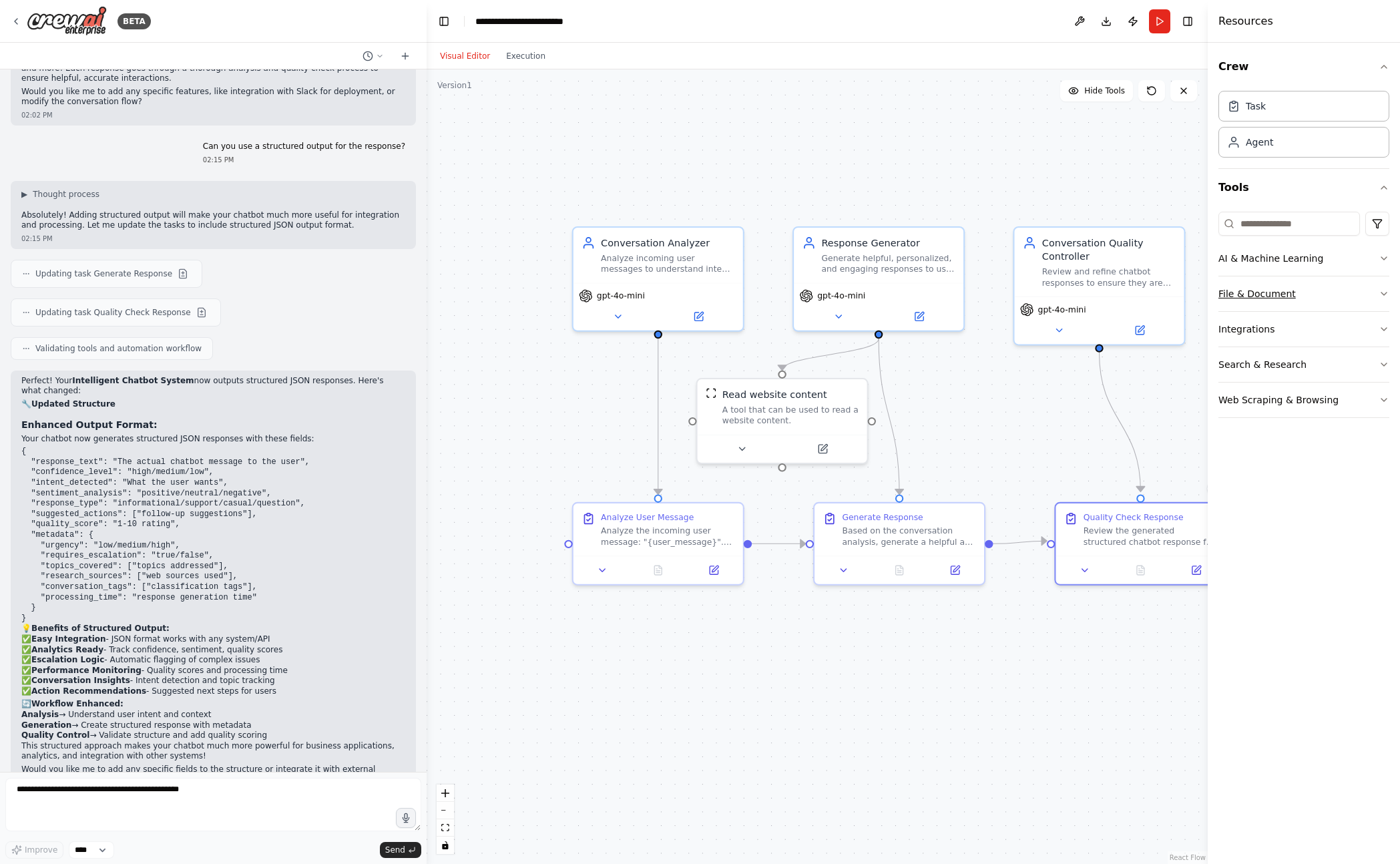
click at [1305, 296] on button "File & Document" at bounding box center [1304, 294] width 171 height 35
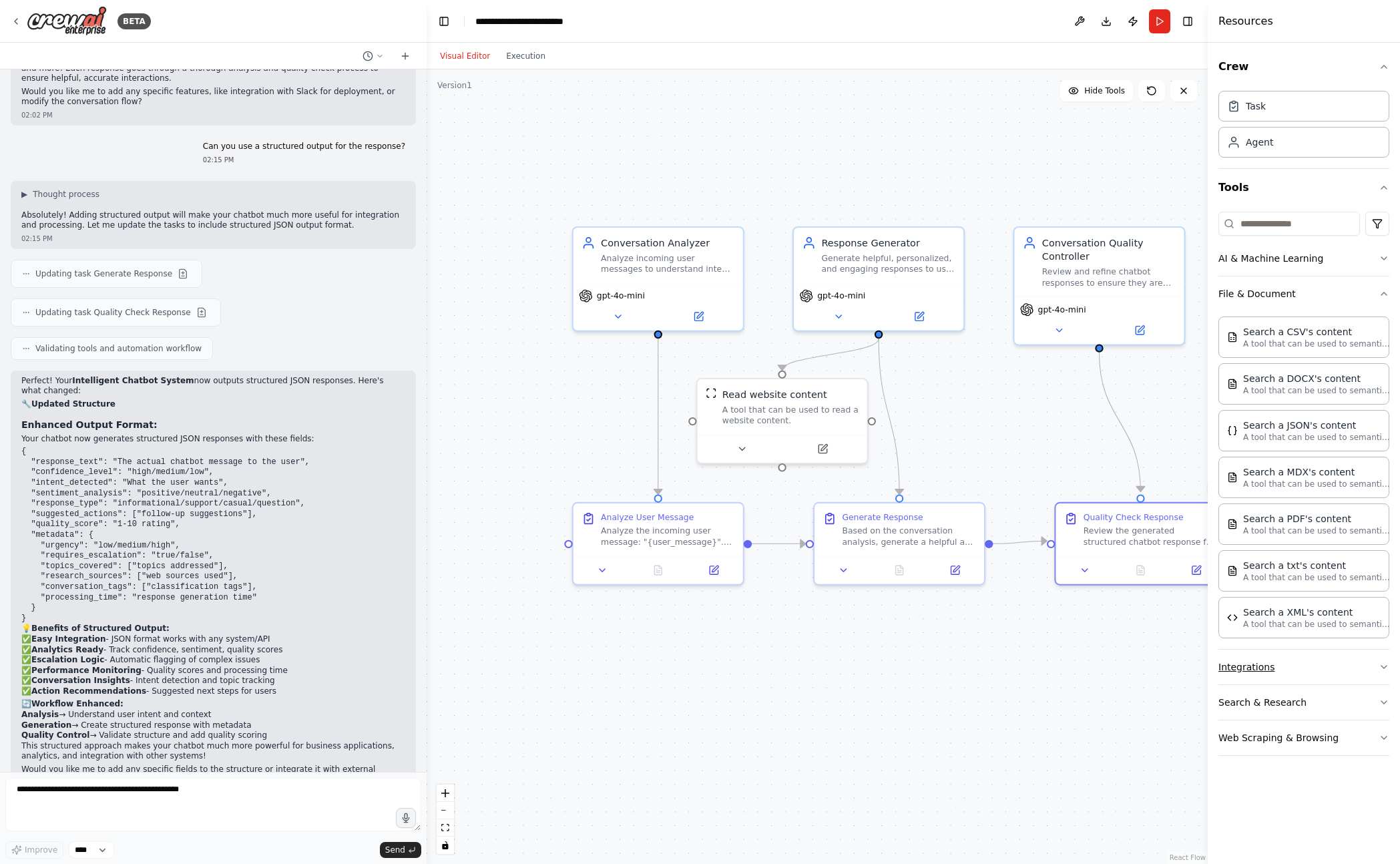
click at [1299, 658] on button "Integrations" at bounding box center [1304, 667] width 171 height 35
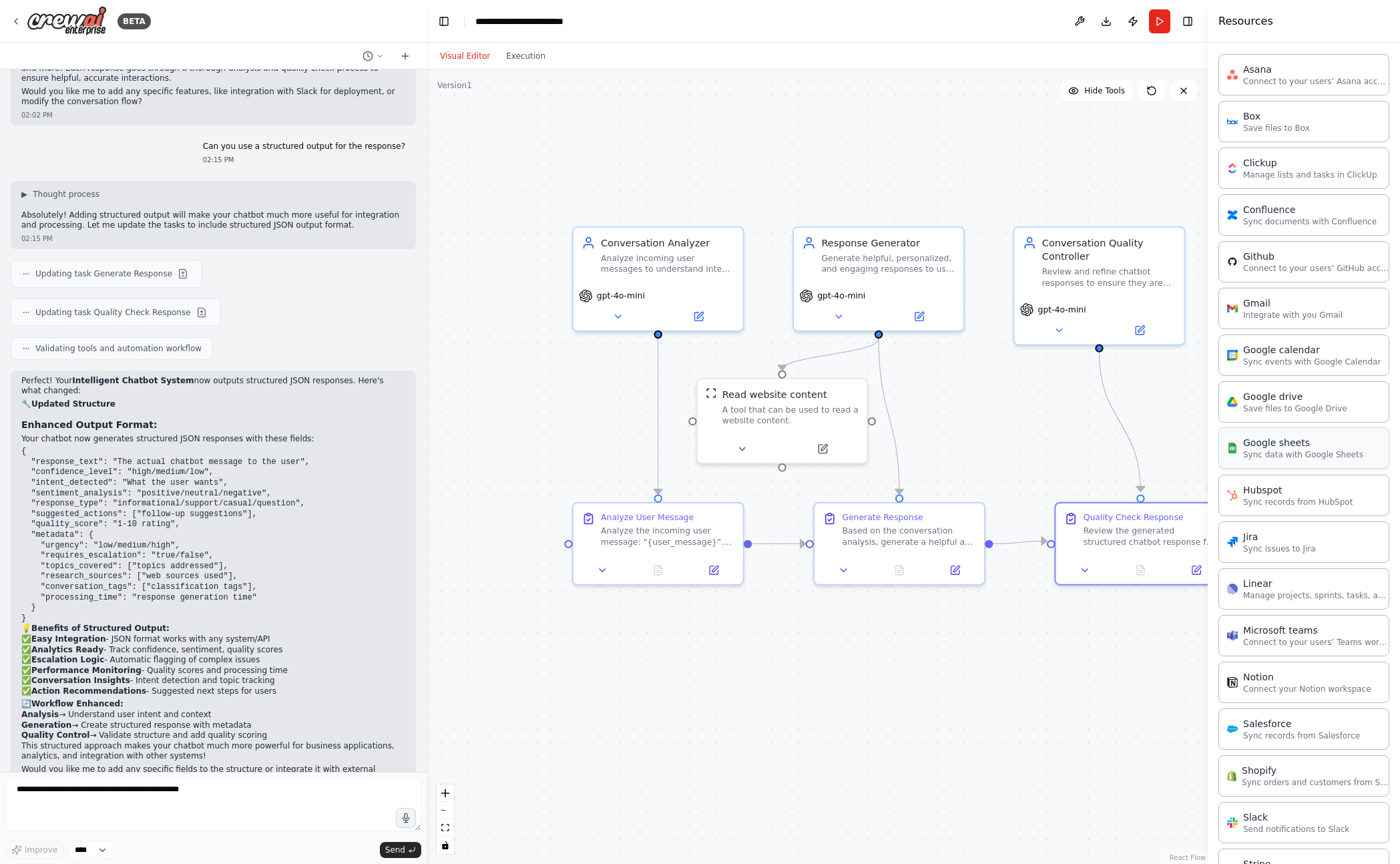
scroll to position [811, 0]
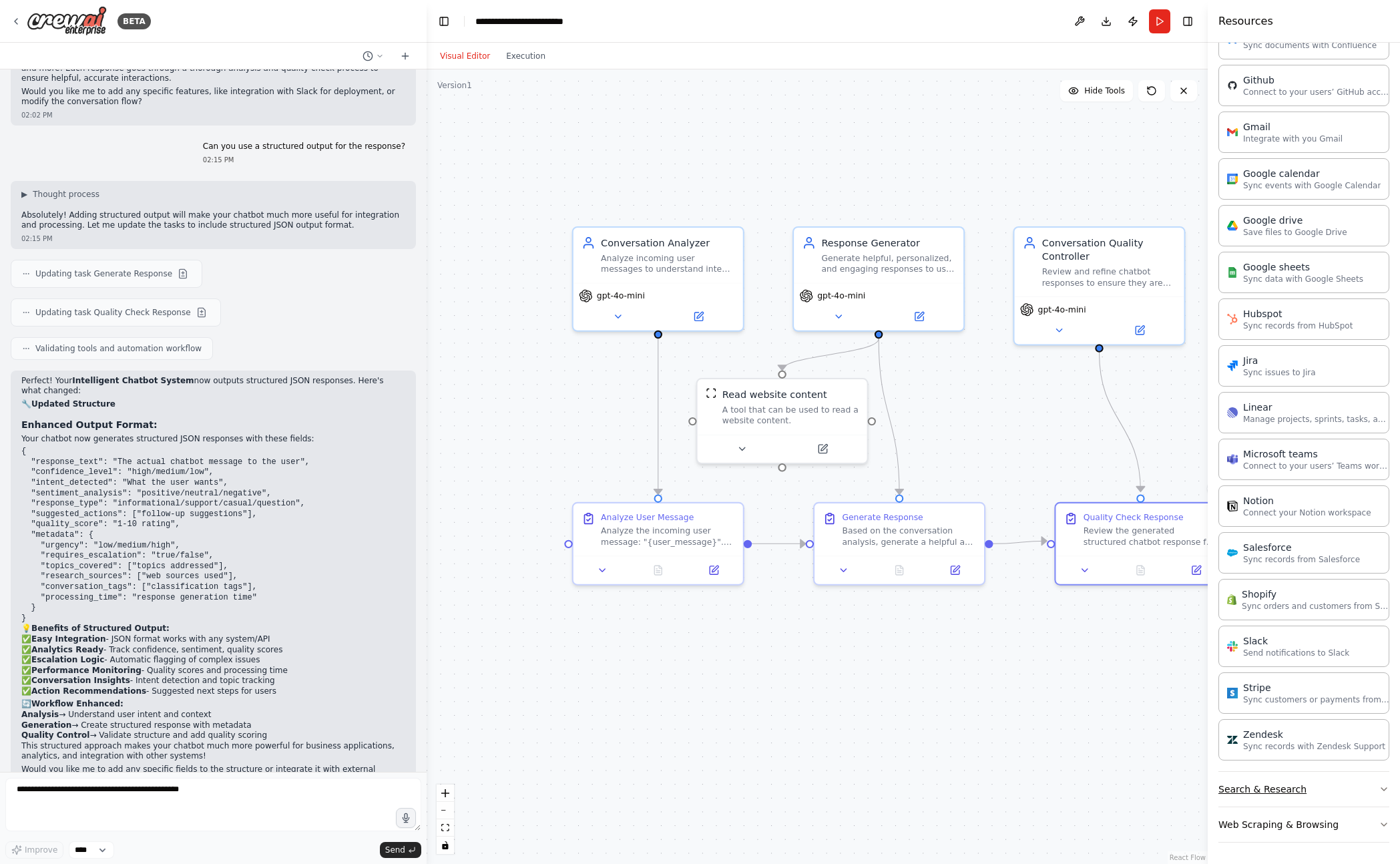
click at [1305, 788] on button "Search & Research" at bounding box center [1304, 789] width 171 height 35
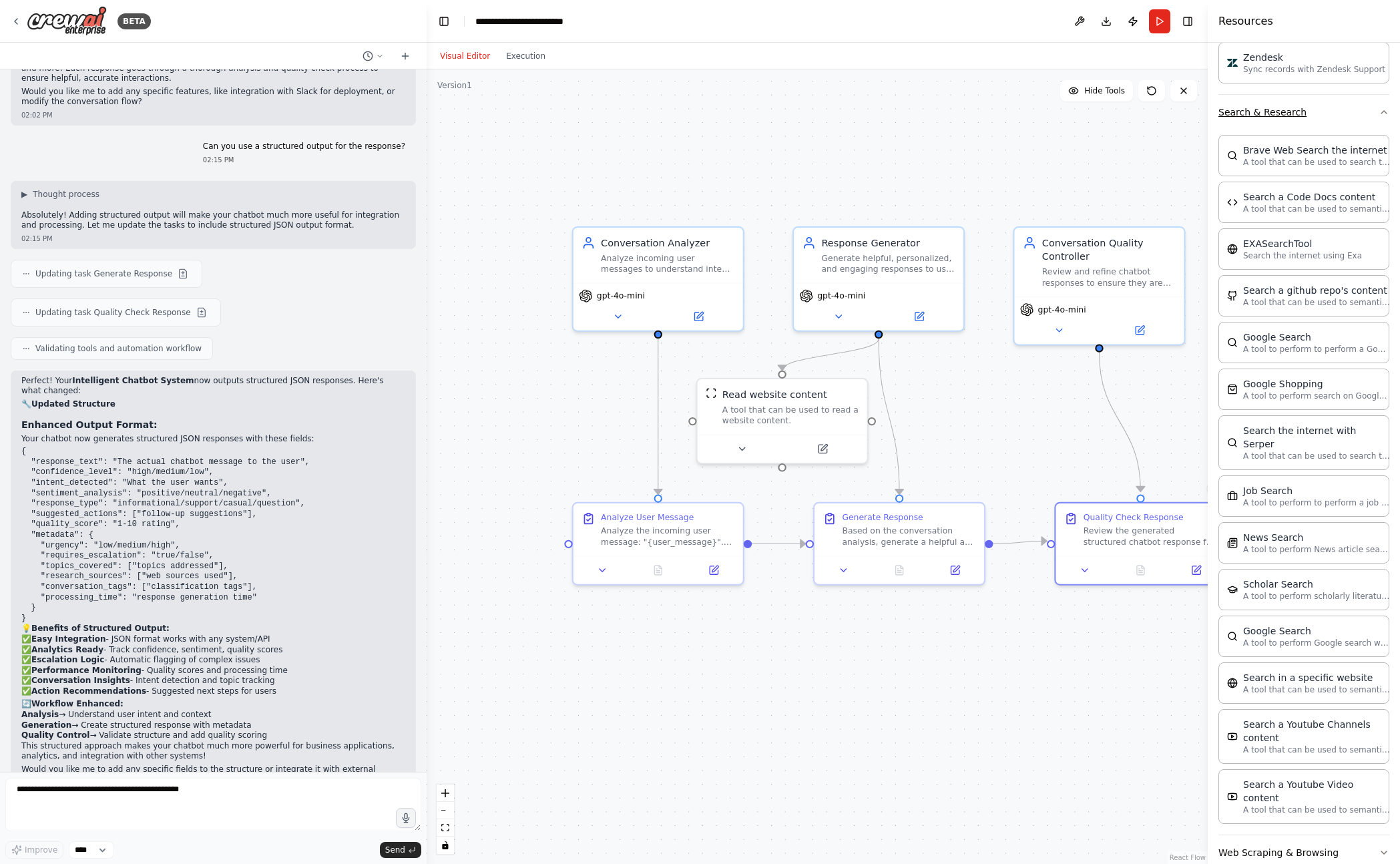
scroll to position [1490, 0]
click at [1298, 834] on button "Web Scraping & Browsing" at bounding box center [1304, 851] width 171 height 35
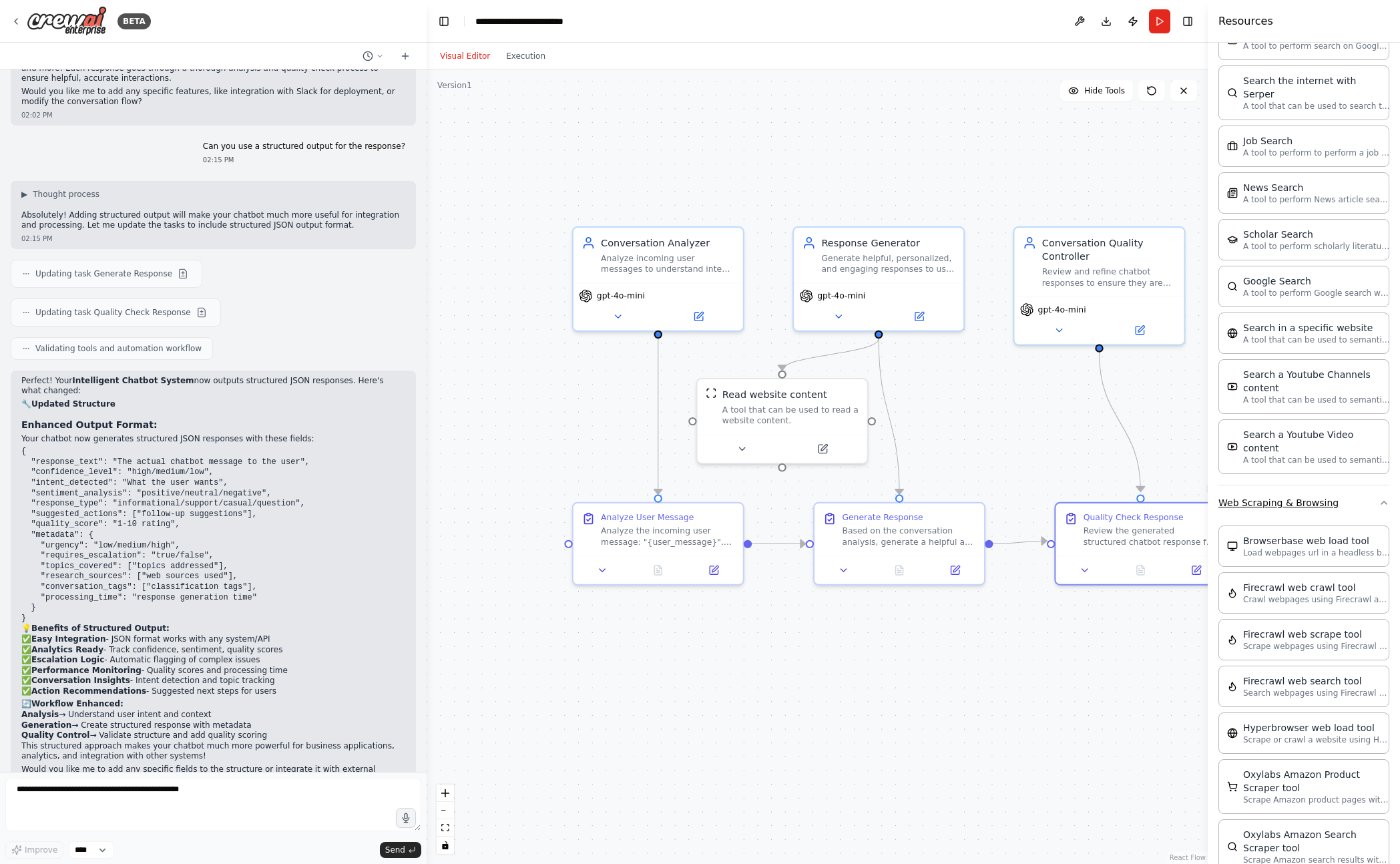
scroll to position [2195, 0]
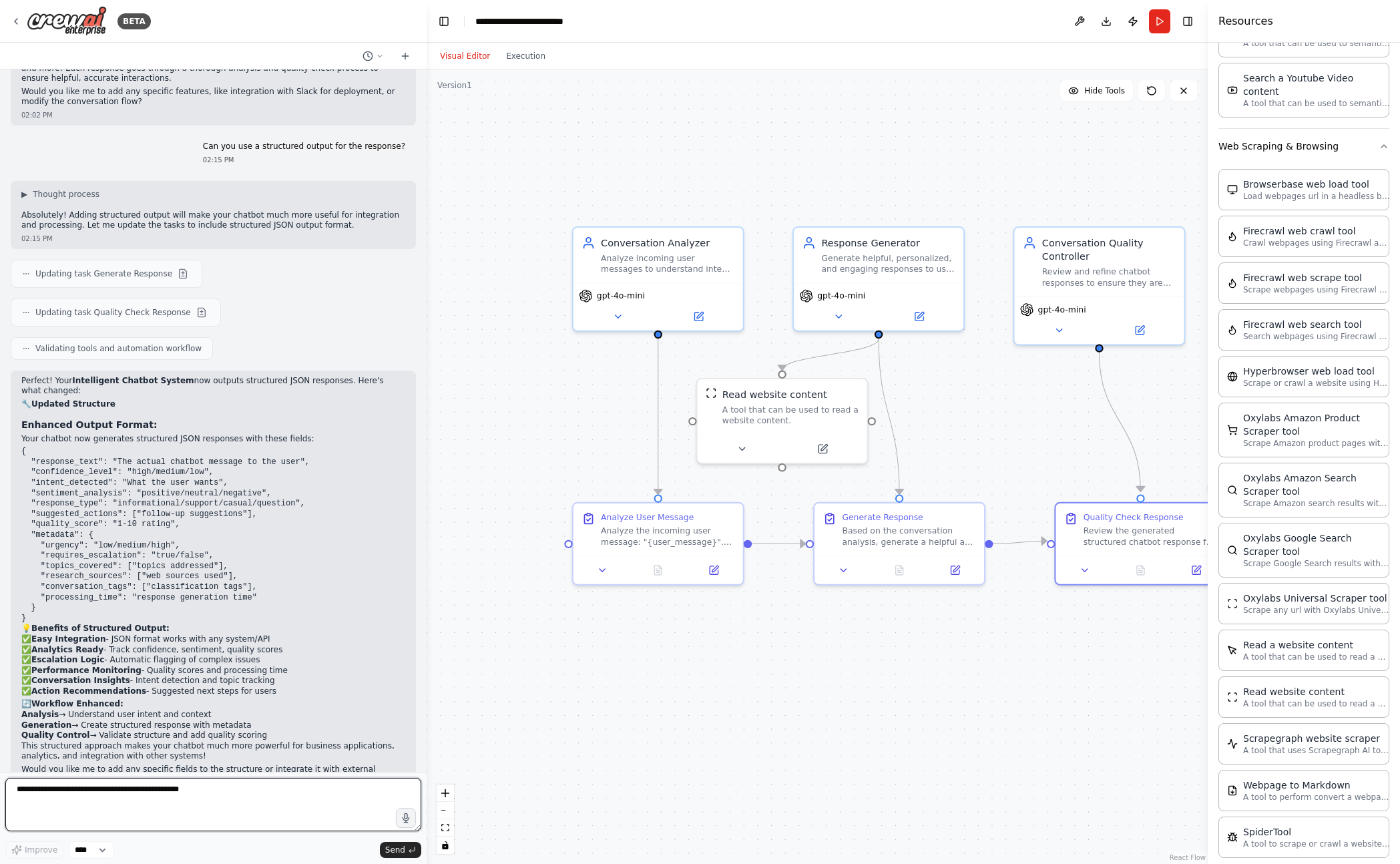
click at [259, 808] on textarea "**********" at bounding box center [213, 804] width 416 height 53
type textarea "**********"
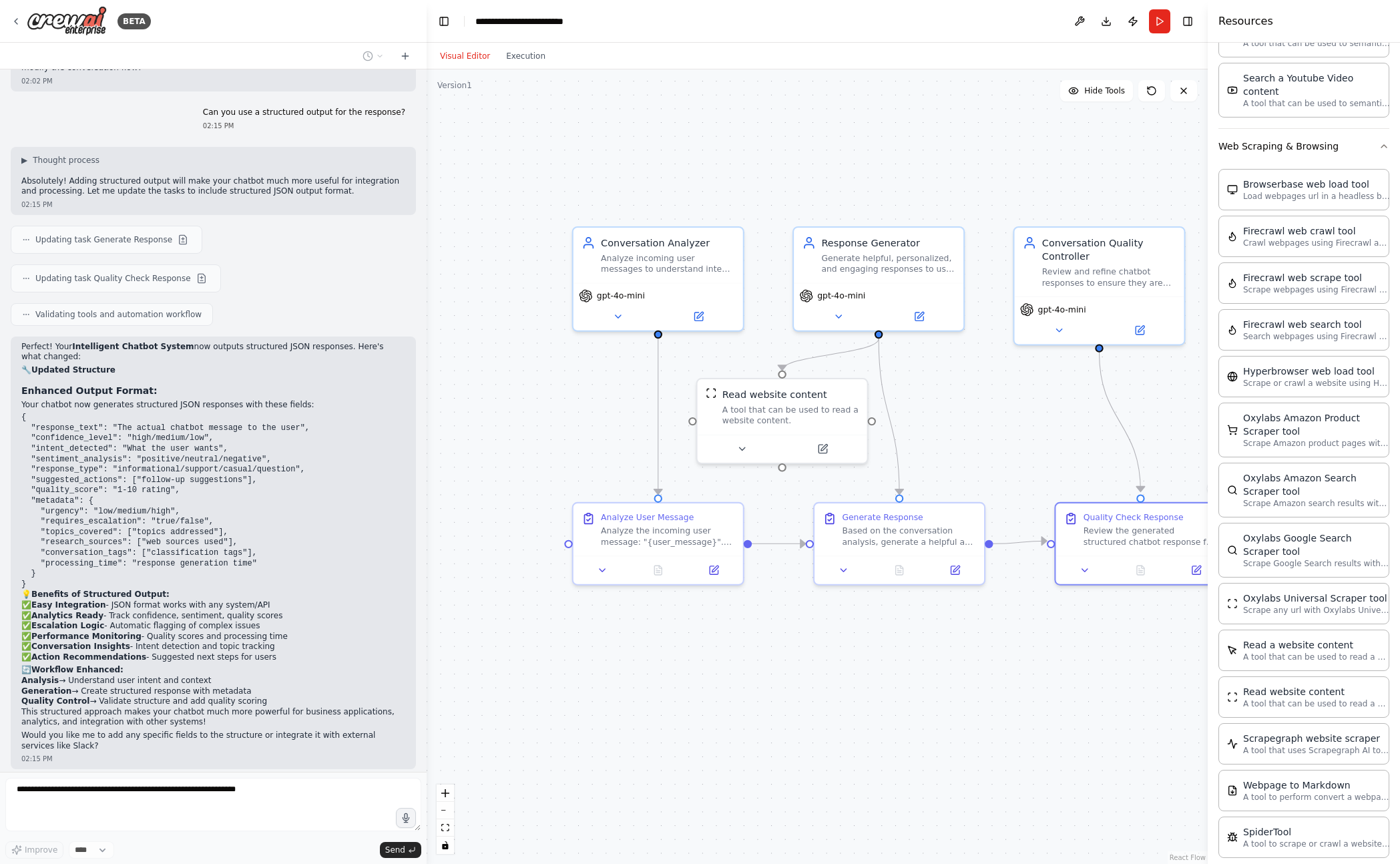
scroll to position [2088, 0]
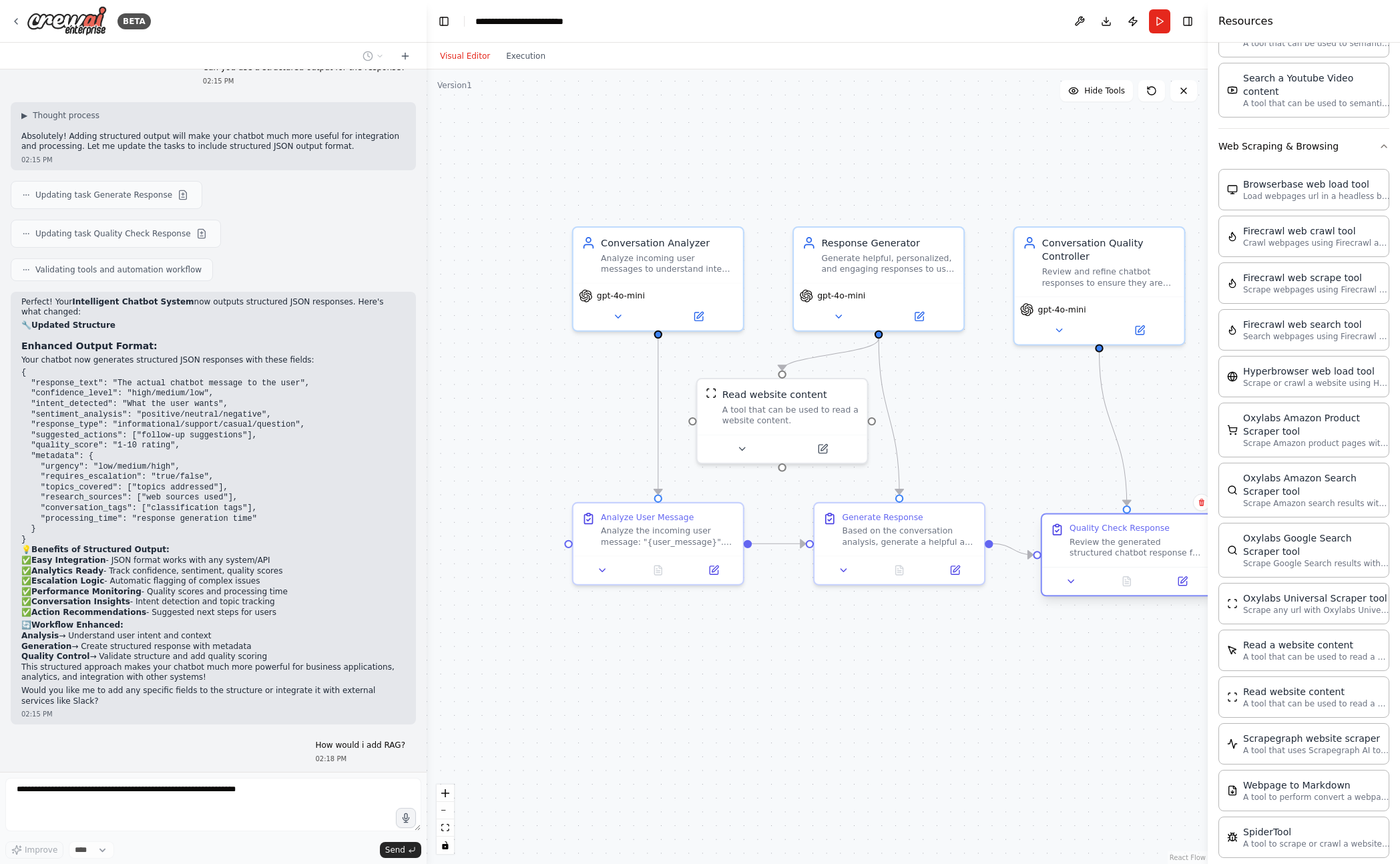
drag, startPoint x: 1114, startPoint y: 522, endPoint x: 1111, endPoint y: 547, distance: 25.2
click at [1099, 531] on div "Quality Check Response Review the generated structured chatbot response for qua…" at bounding box center [1136, 540] width 134 height 36
click at [1114, 550] on div "Review the generated structured chatbot response for quality, accuracy, and app…" at bounding box center [1136, 547] width 134 height 22
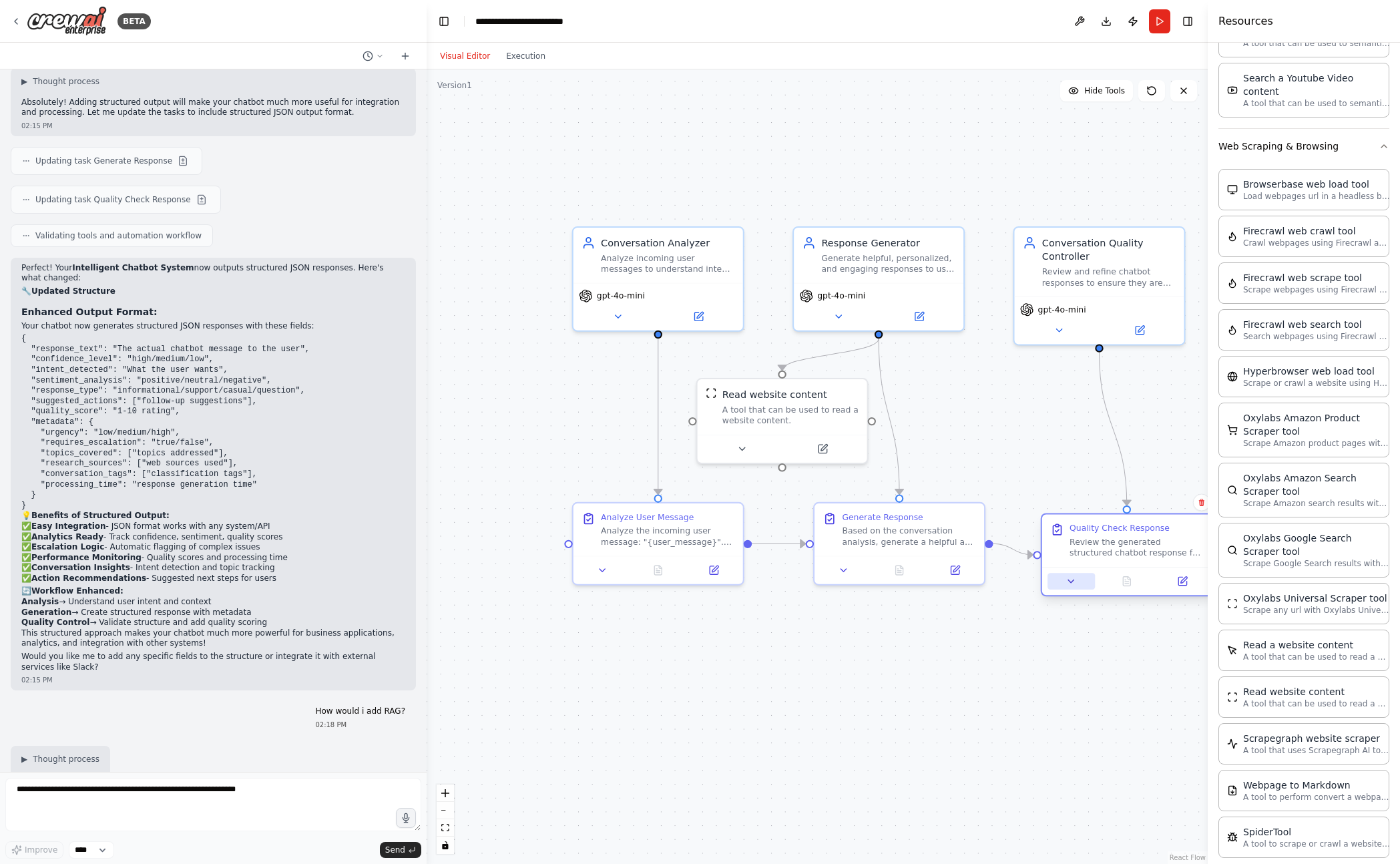
click at [1063, 576] on button at bounding box center [1071, 581] width 47 height 17
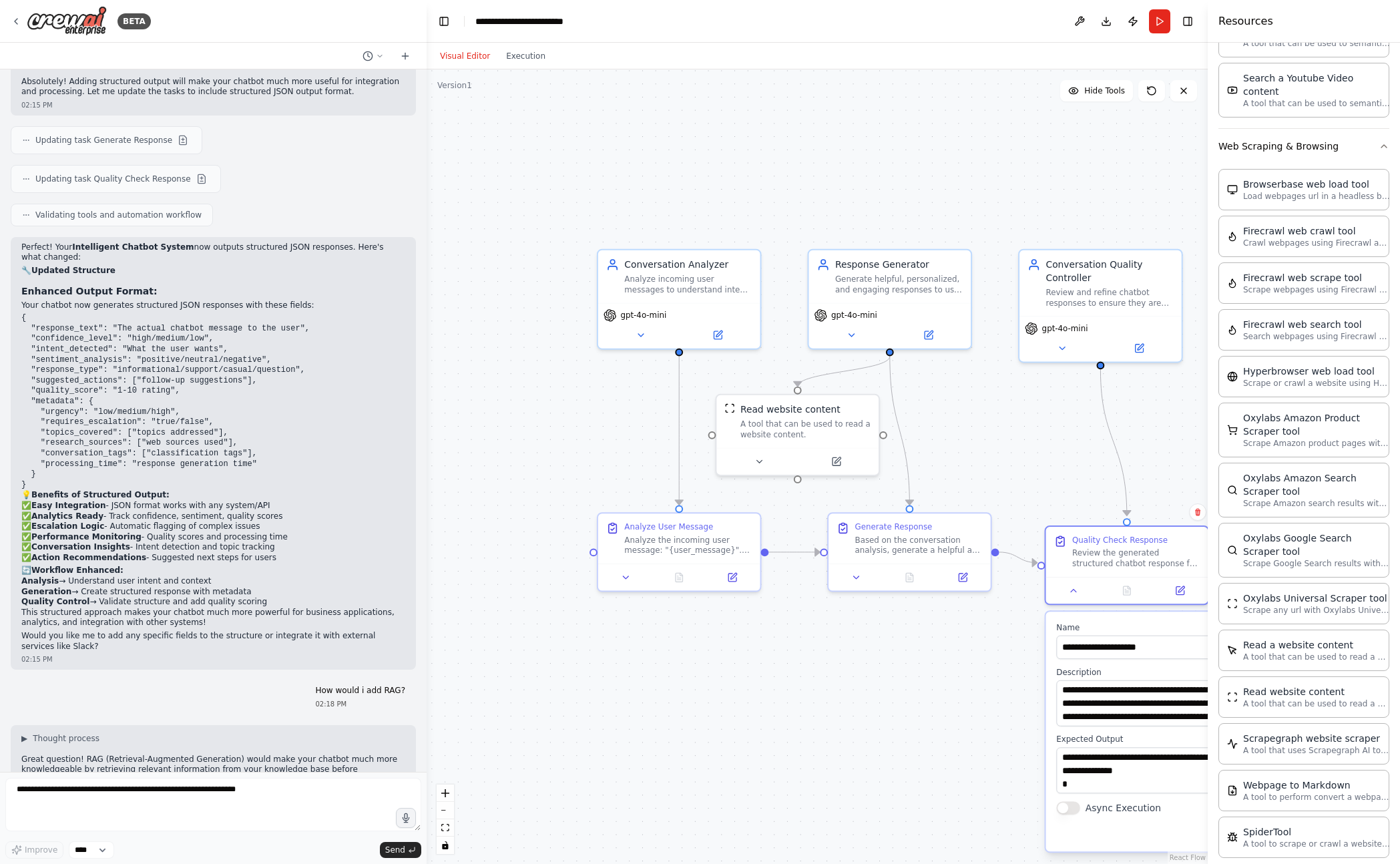
scroll to position [2211, 0]
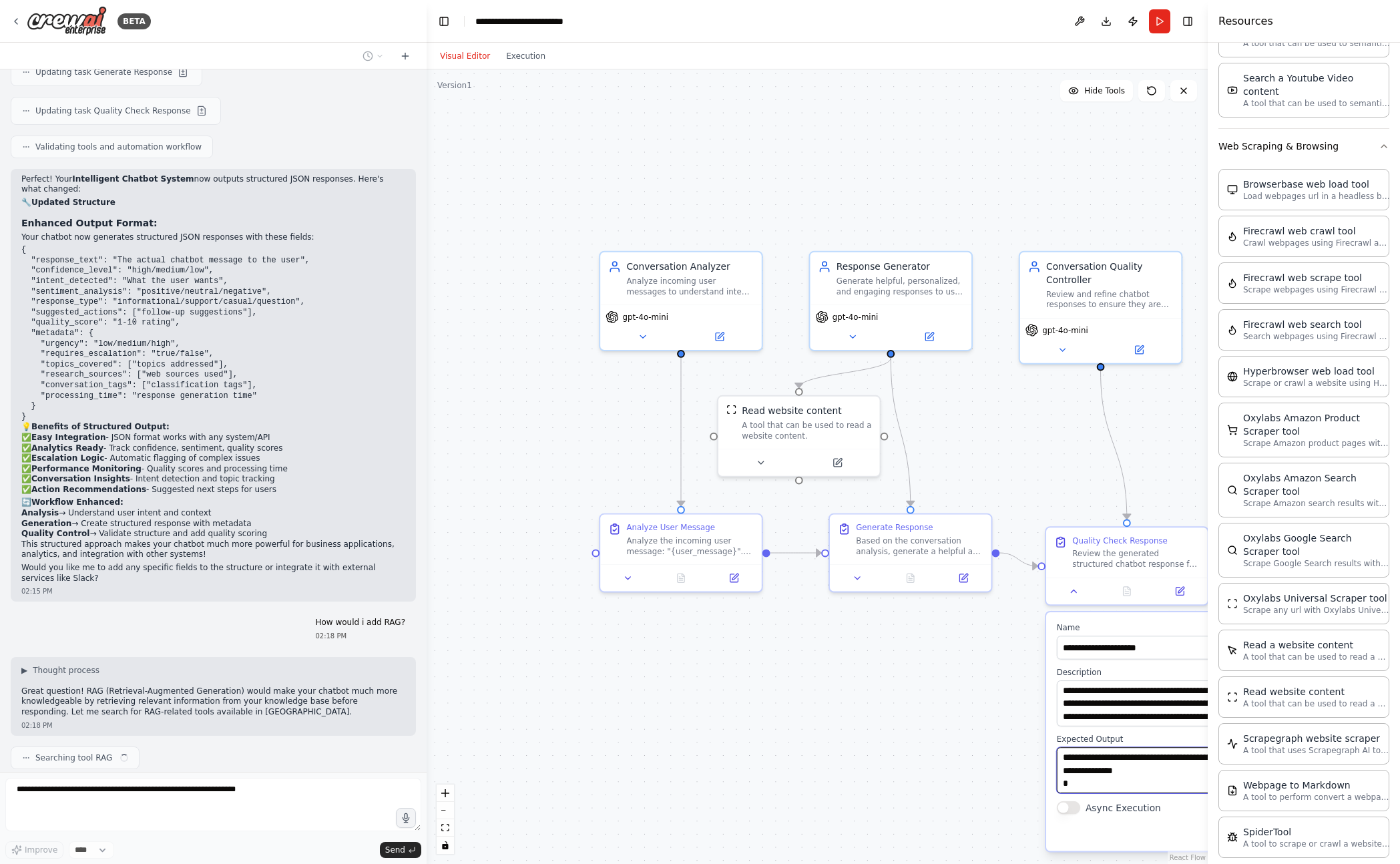
click at [1119, 765] on textarea "**********" at bounding box center [1176, 770] width 238 height 46
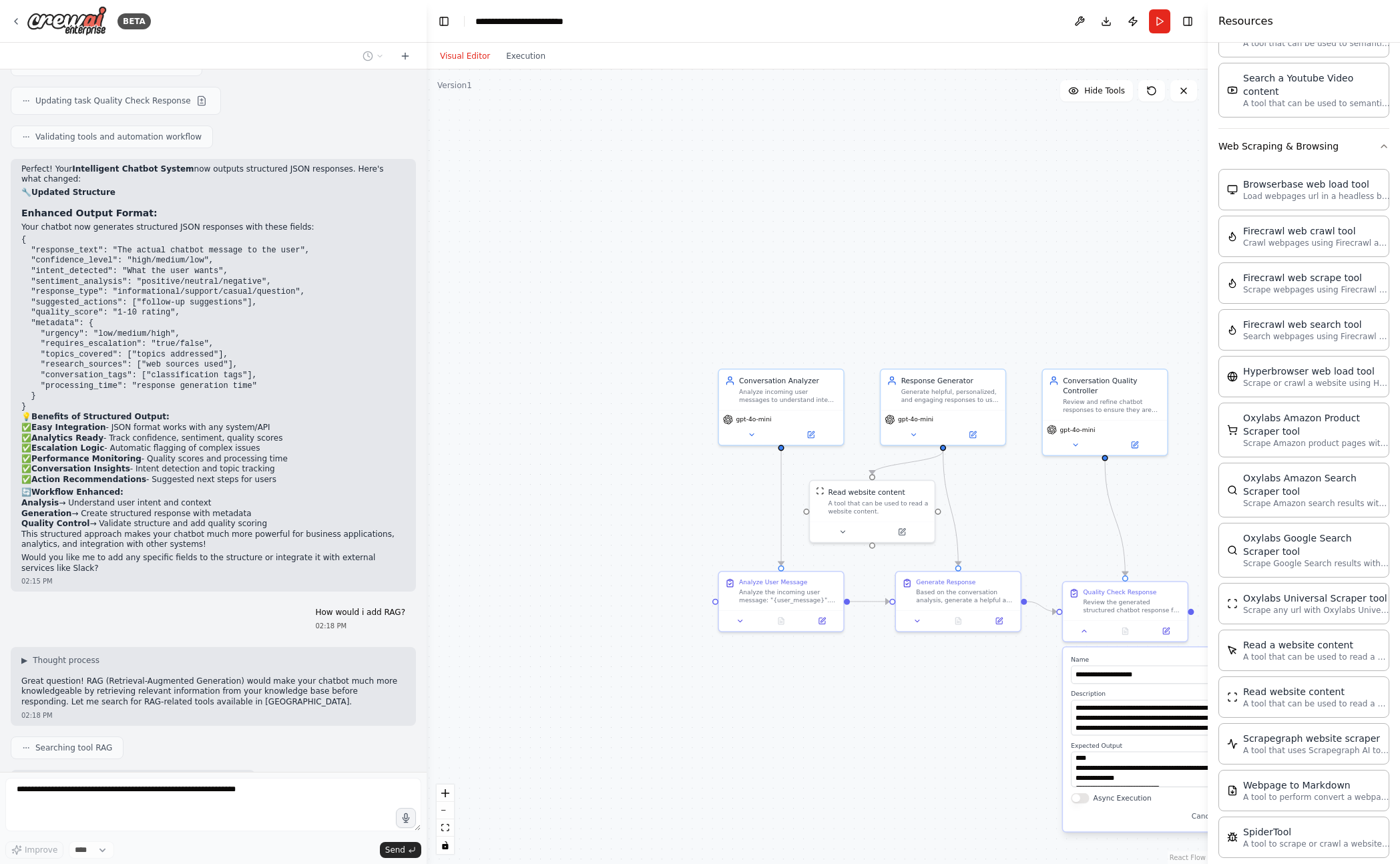
scroll to position [2289, 0]
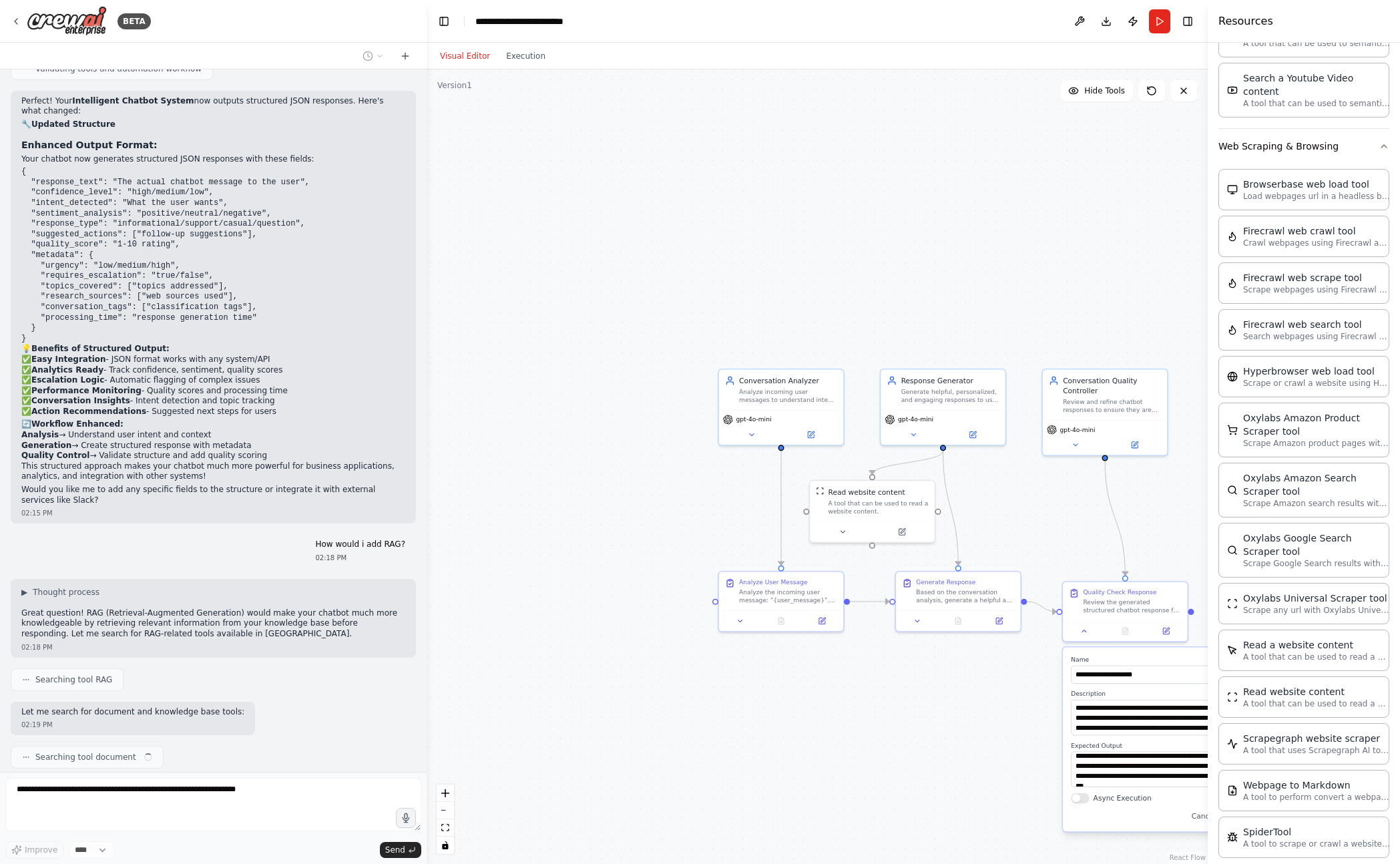
drag, startPoint x: 1119, startPoint y: 765, endPoint x: 1119, endPoint y: 779, distance: 14.0
click at [1119, 781] on textarea "**********" at bounding box center [1163, 769] width 184 height 35
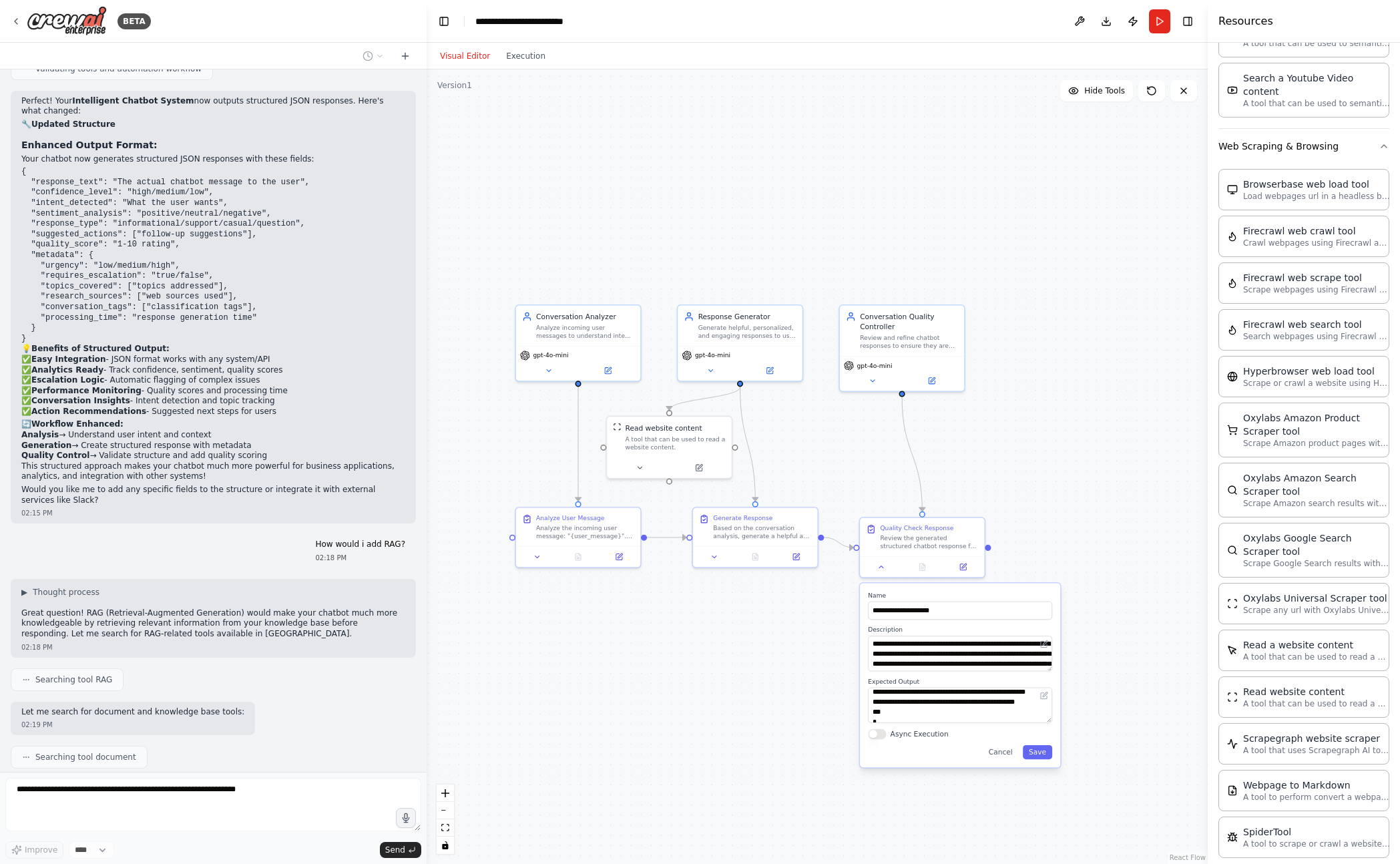
scroll to position [2323, 0]
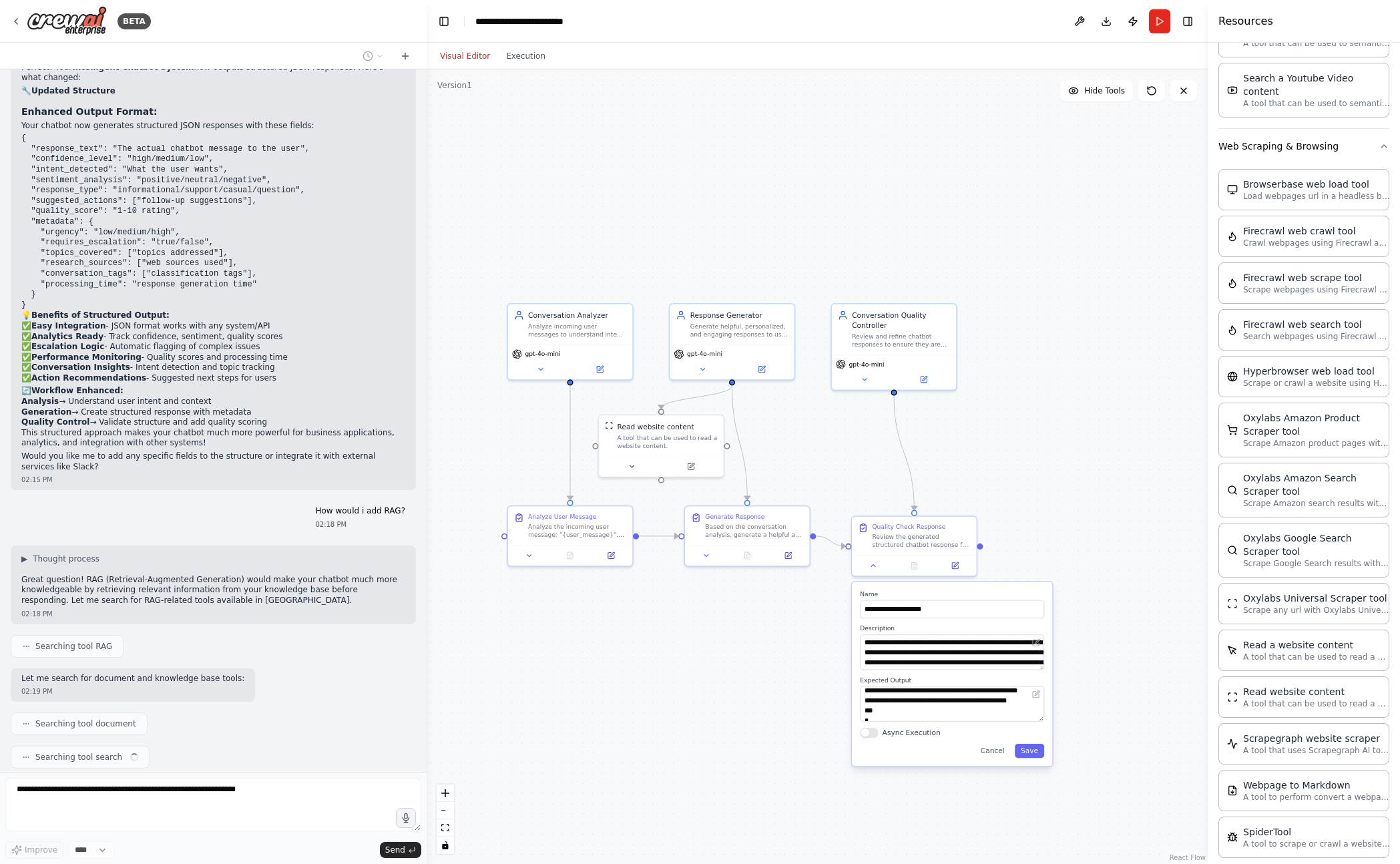
drag, startPoint x: 847, startPoint y: 750, endPoint x: 635, endPoint y: 683, distance: 222.3
click at [635, 684] on div ".deletable-edge-delete-btn { width: 20px; height: 20px; border: 0px solid #ffff…" at bounding box center [817, 466] width 781 height 794
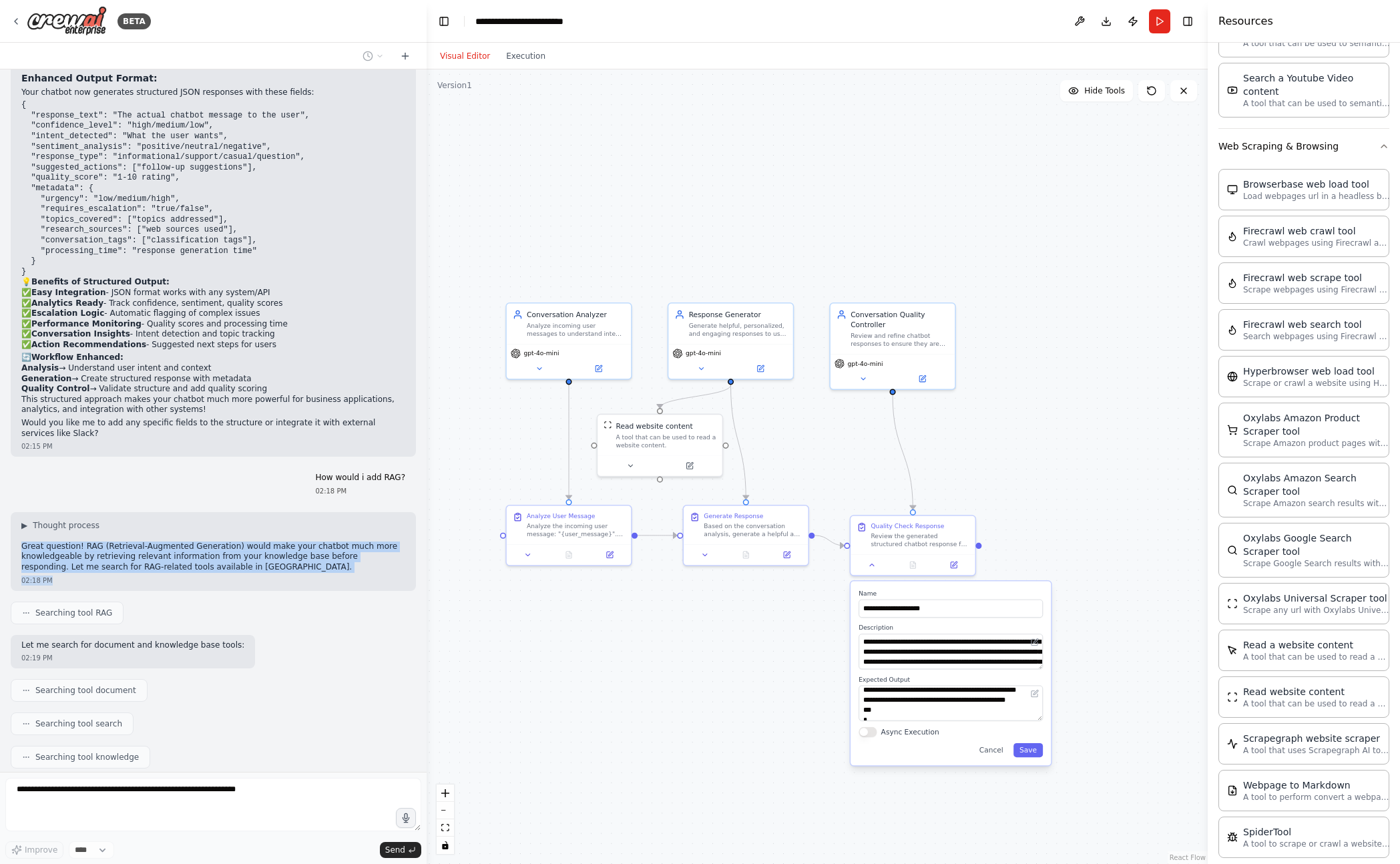
scroll to position [2390, 0]
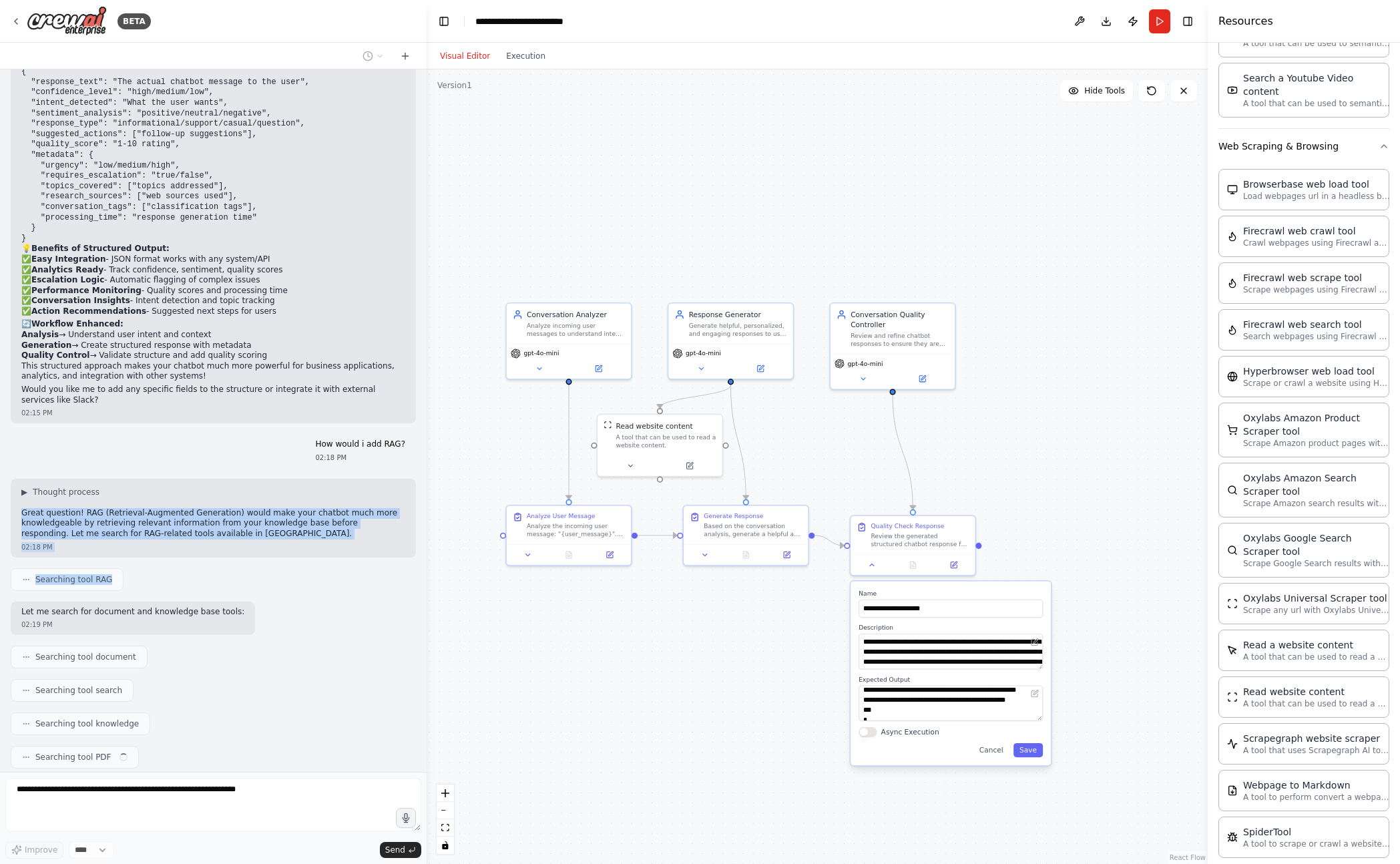
drag, startPoint x: 123, startPoint y: 501, endPoint x: 201, endPoint y: 540, distance: 87.2
click at [201, 540] on div "Hello! I'm the CrewAI assistant. What kind of automation do you want to build? …" at bounding box center [213, 420] width 427 height 702
click at [201, 568] on div "Searching tool RAG" at bounding box center [213, 580] width 405 height 23
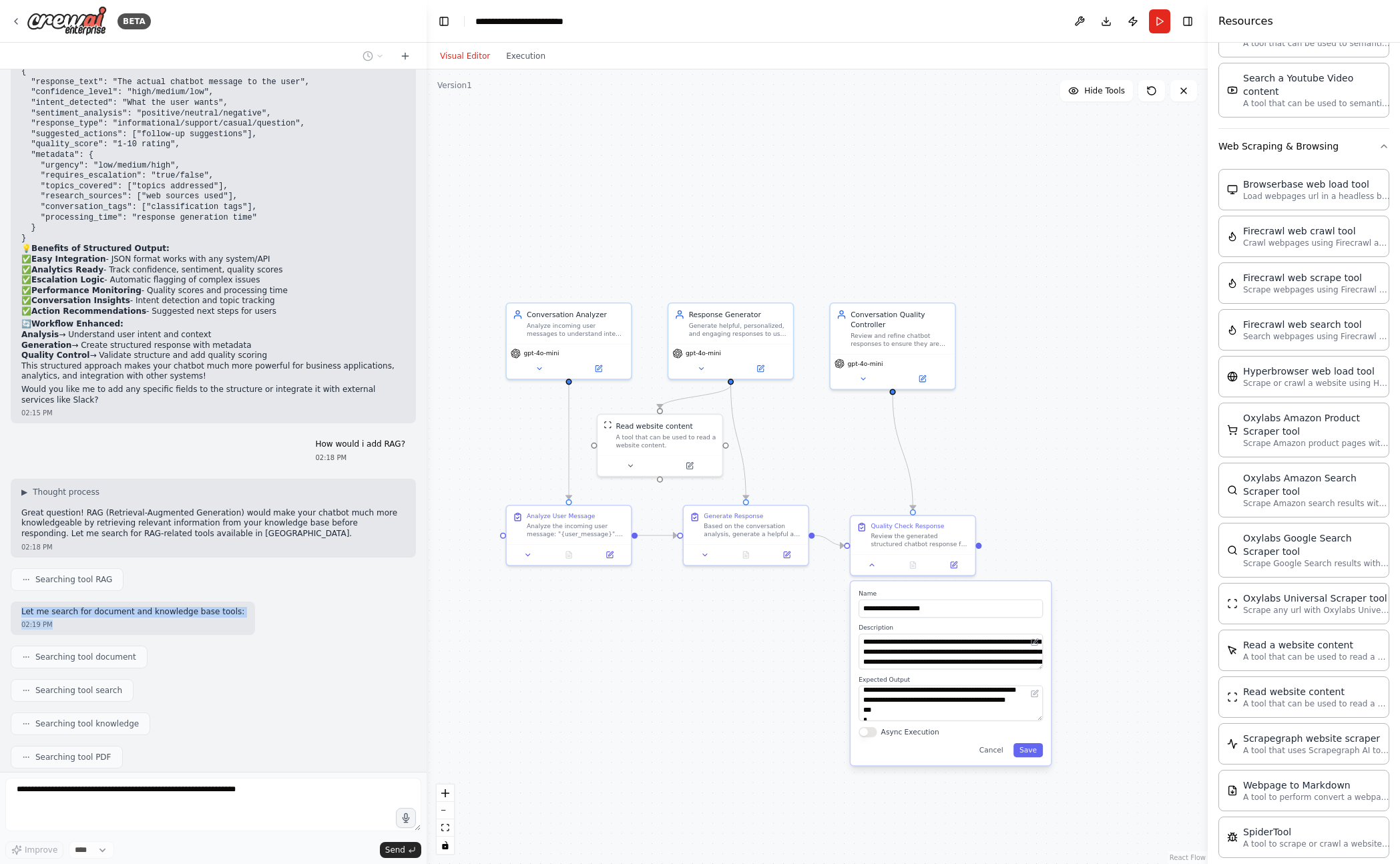
drag, startPoint x: 190, startPoint y: 575, endPoint x: 190, endPoint y: 599, distance: 24.0
click at [190, 597] on div "Hello! I'm the CrewAI assistant. What kind of automation do you want to build? …" at bounding box center [213, 420] width 427 height 702
click at [190, 599] on div "Hello! I'm the CrewAI assistant. What kind of automation do you want to build? …" at bounding box center [213, 420] width 427 height 702
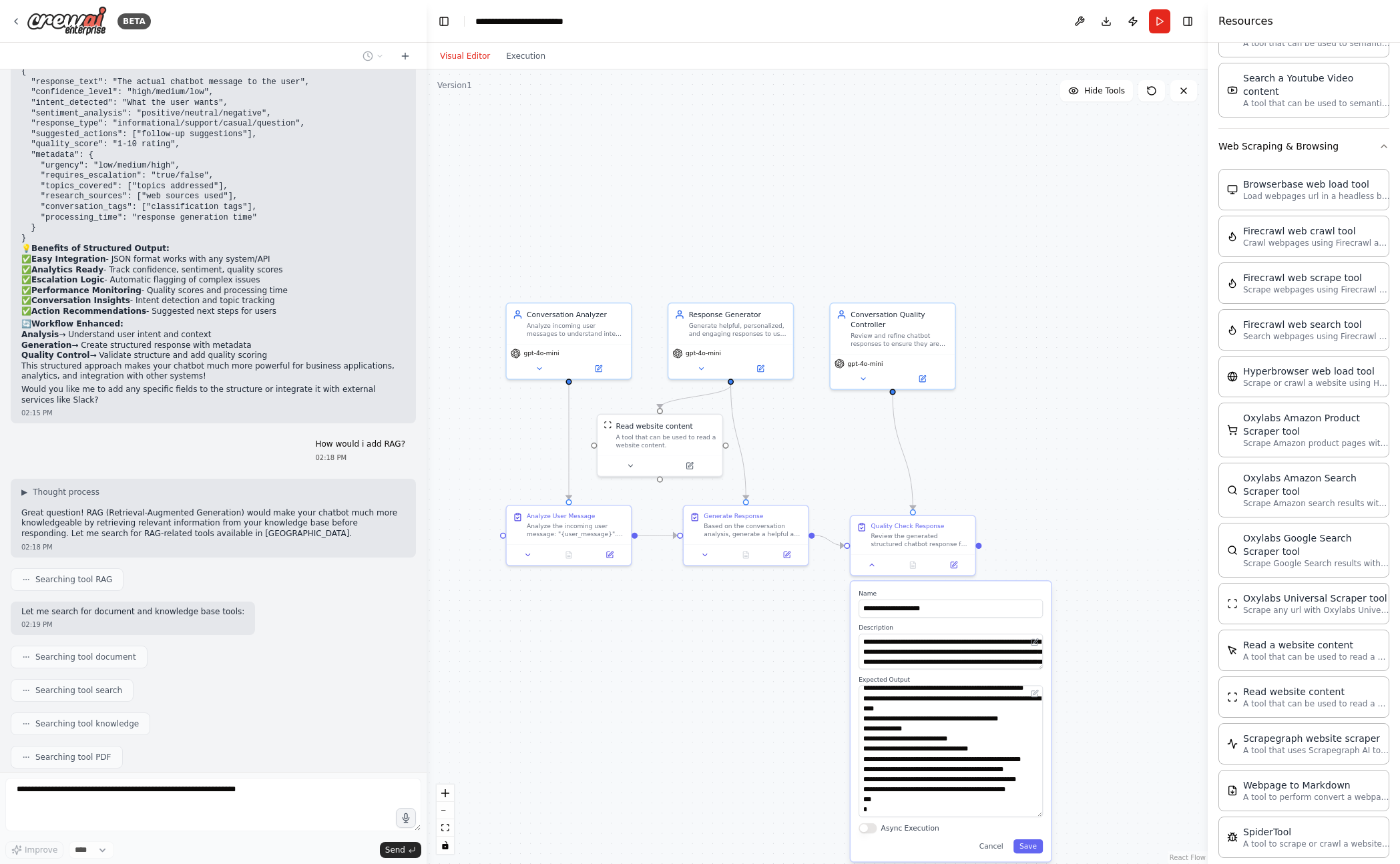
scroll to position [102, 0]
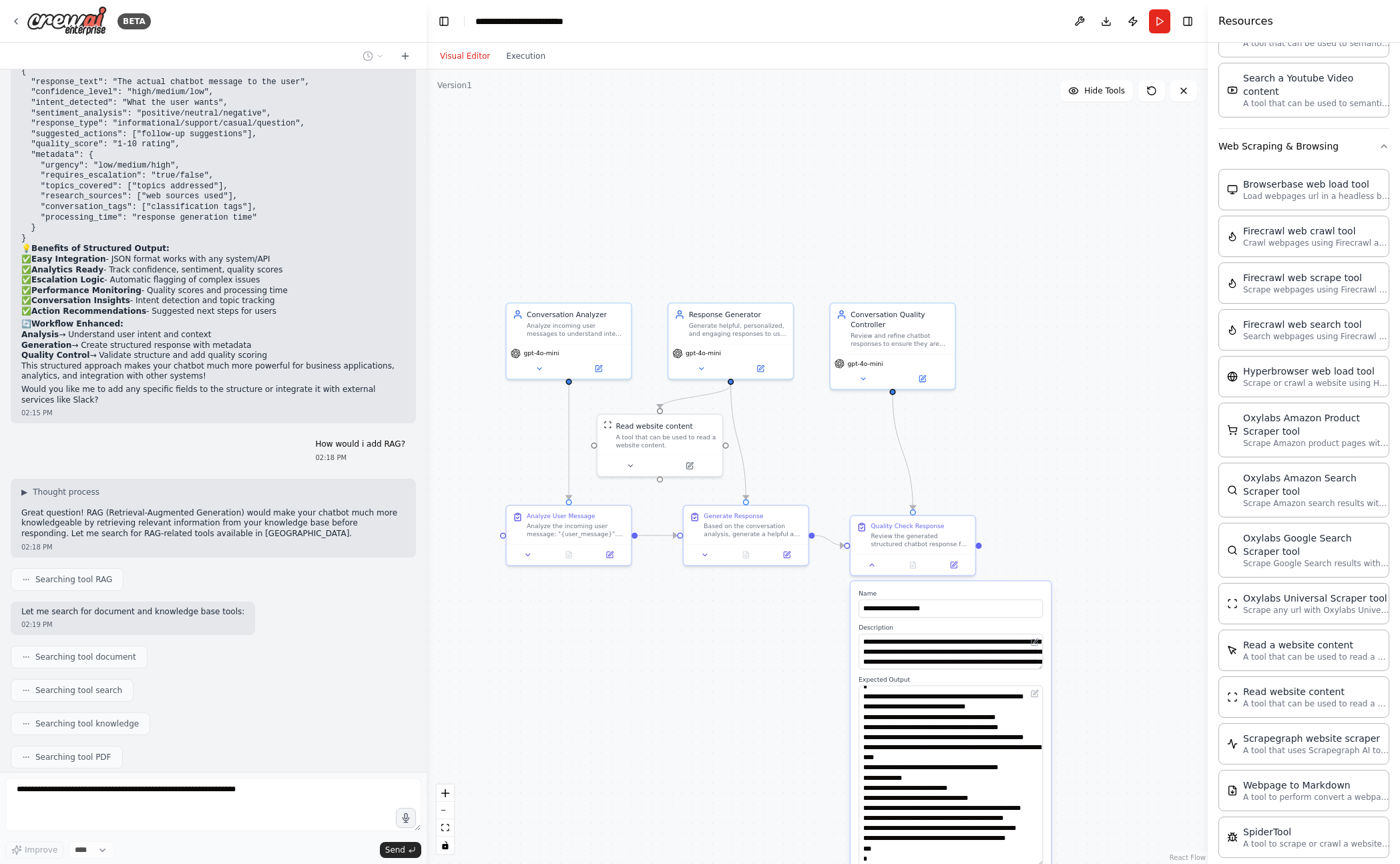
drag, startPoint x: 1048, startPoint y: 725, endPoint x: 1158, endPoint y: 850, distance: 166.5
click at [1160, 854] on div ".deletable-edge-delete-btn { width: 20px; height: 20px; border: 0px solid #ffff…" at bounding box center [817, 466] width 781 height 794
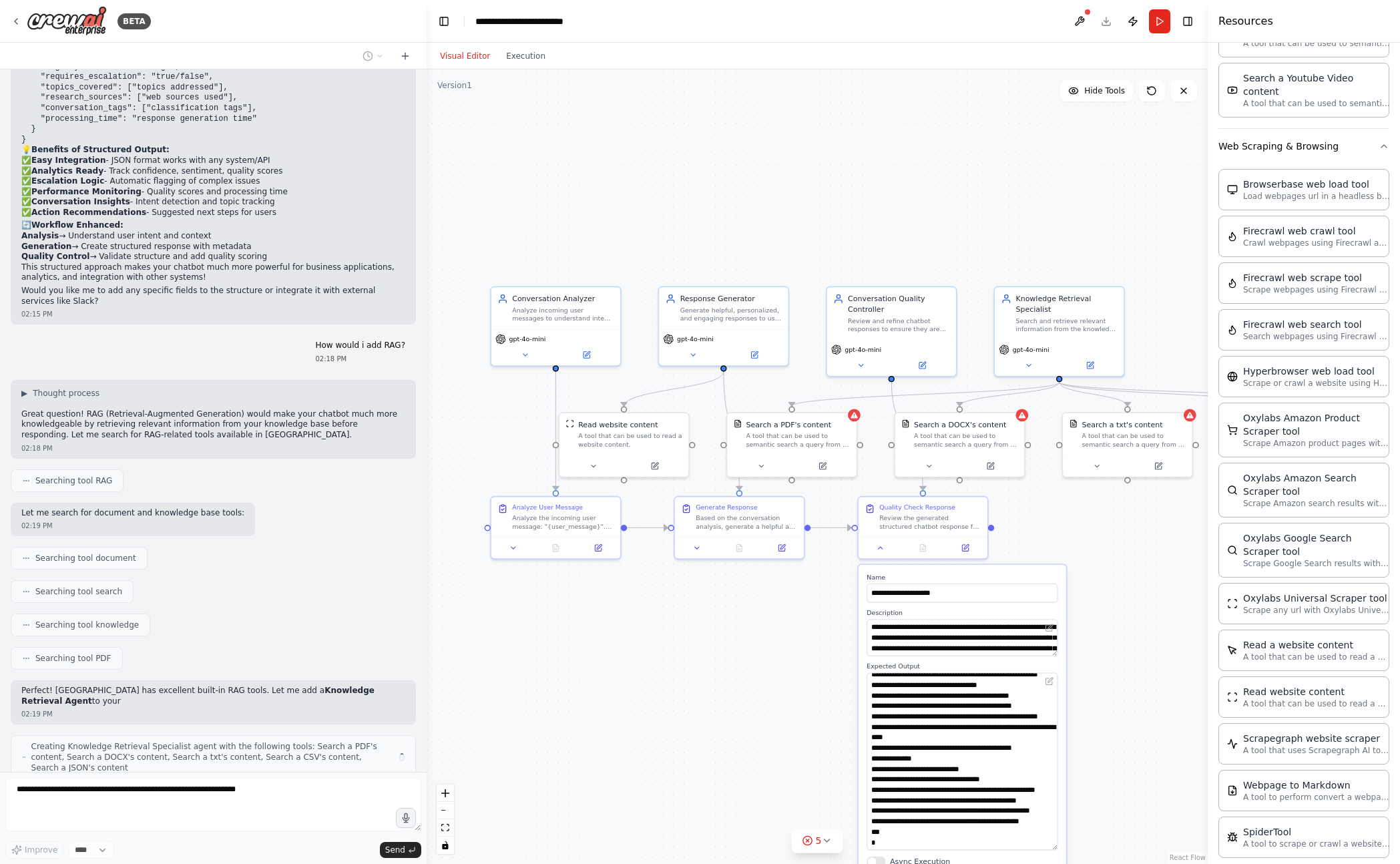
scroll to position [2499, 0]
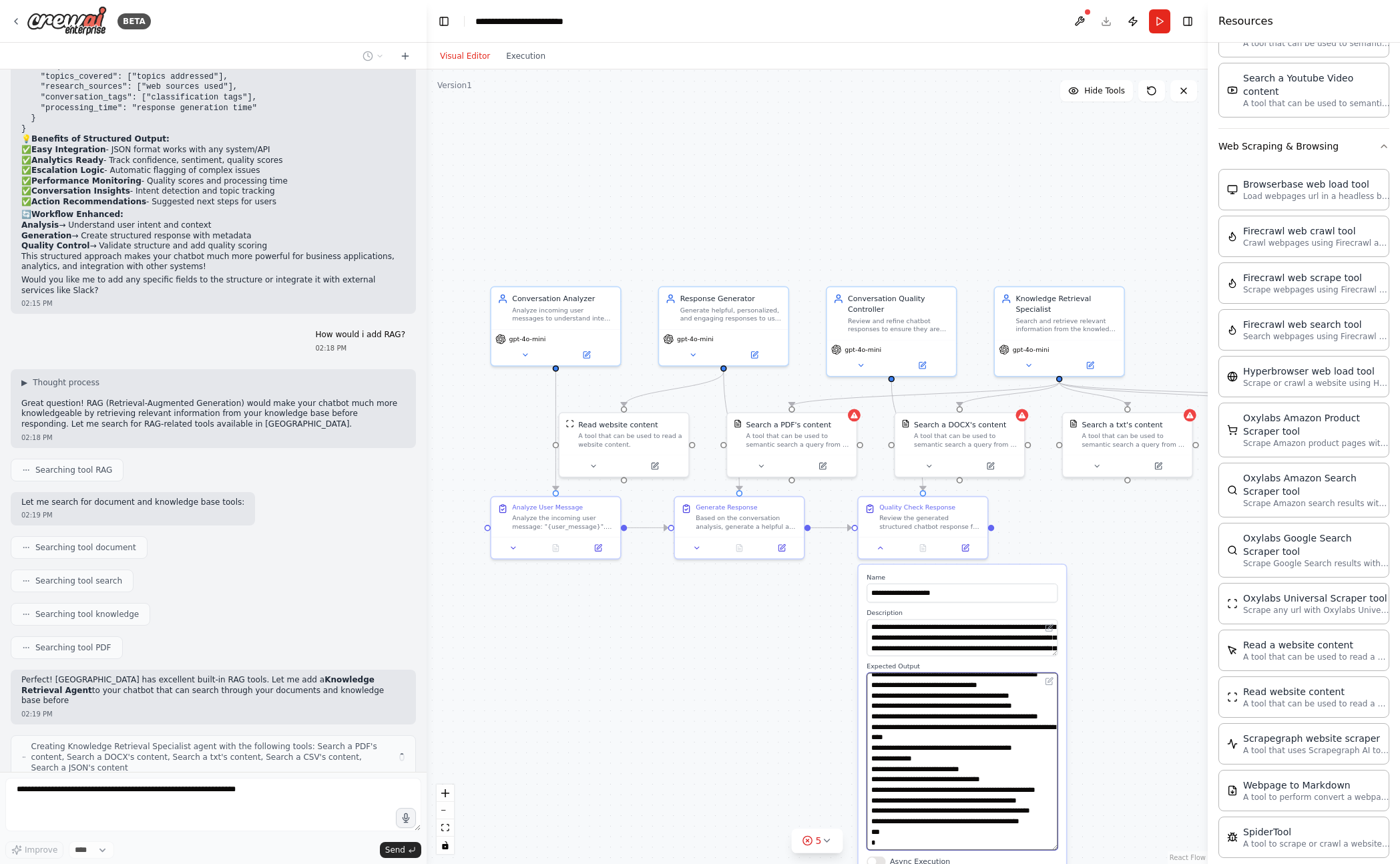
click at [935, 753] on textarea "**********" at bounding box center [961, 761] width 191 height 178
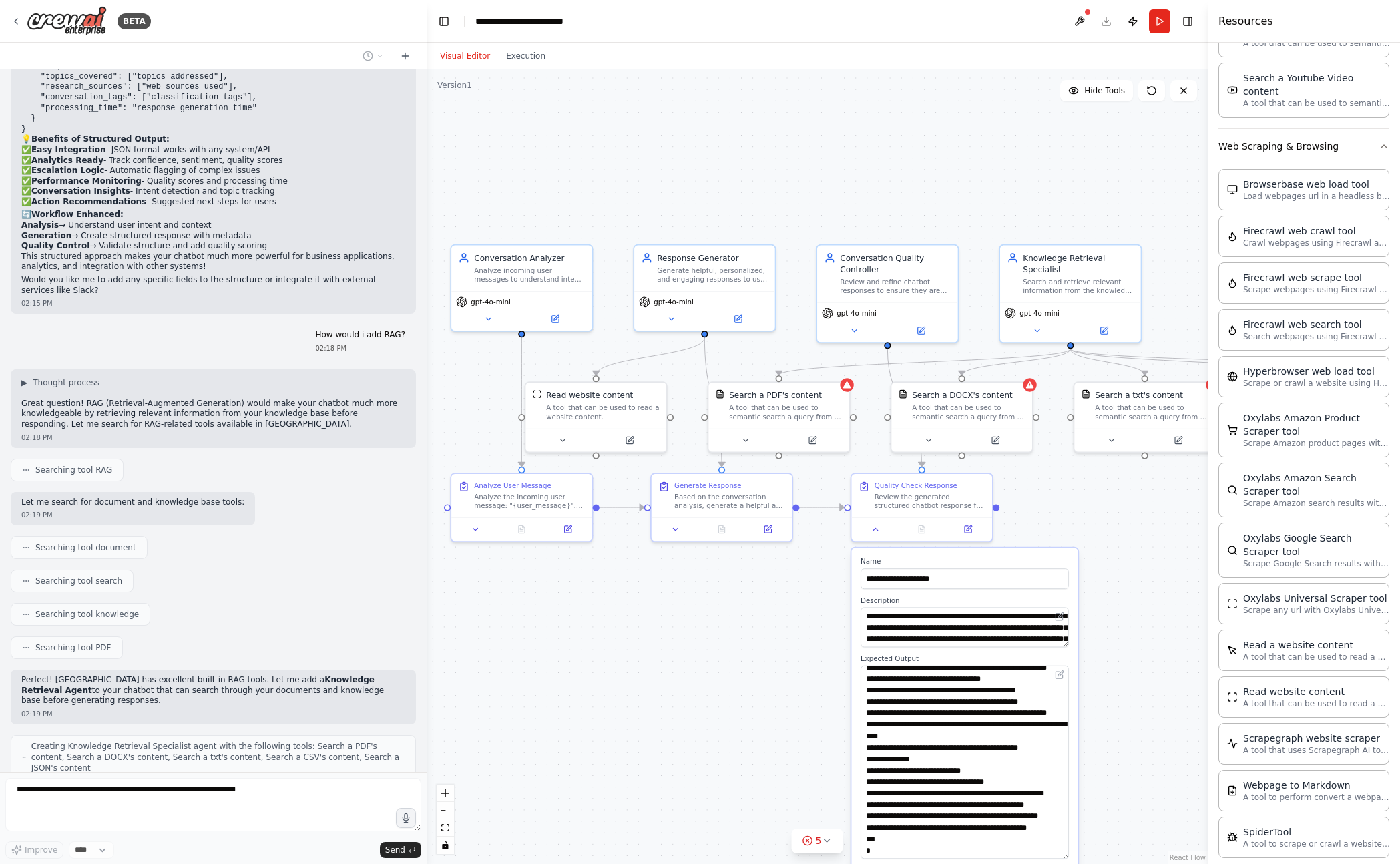
click at [698, 669] on div ".deletable-edge-delete-btn { width: 20px; height: 20px; border: 0px solid #ffff…" at bounding box center [817, 466] width 781 height 794
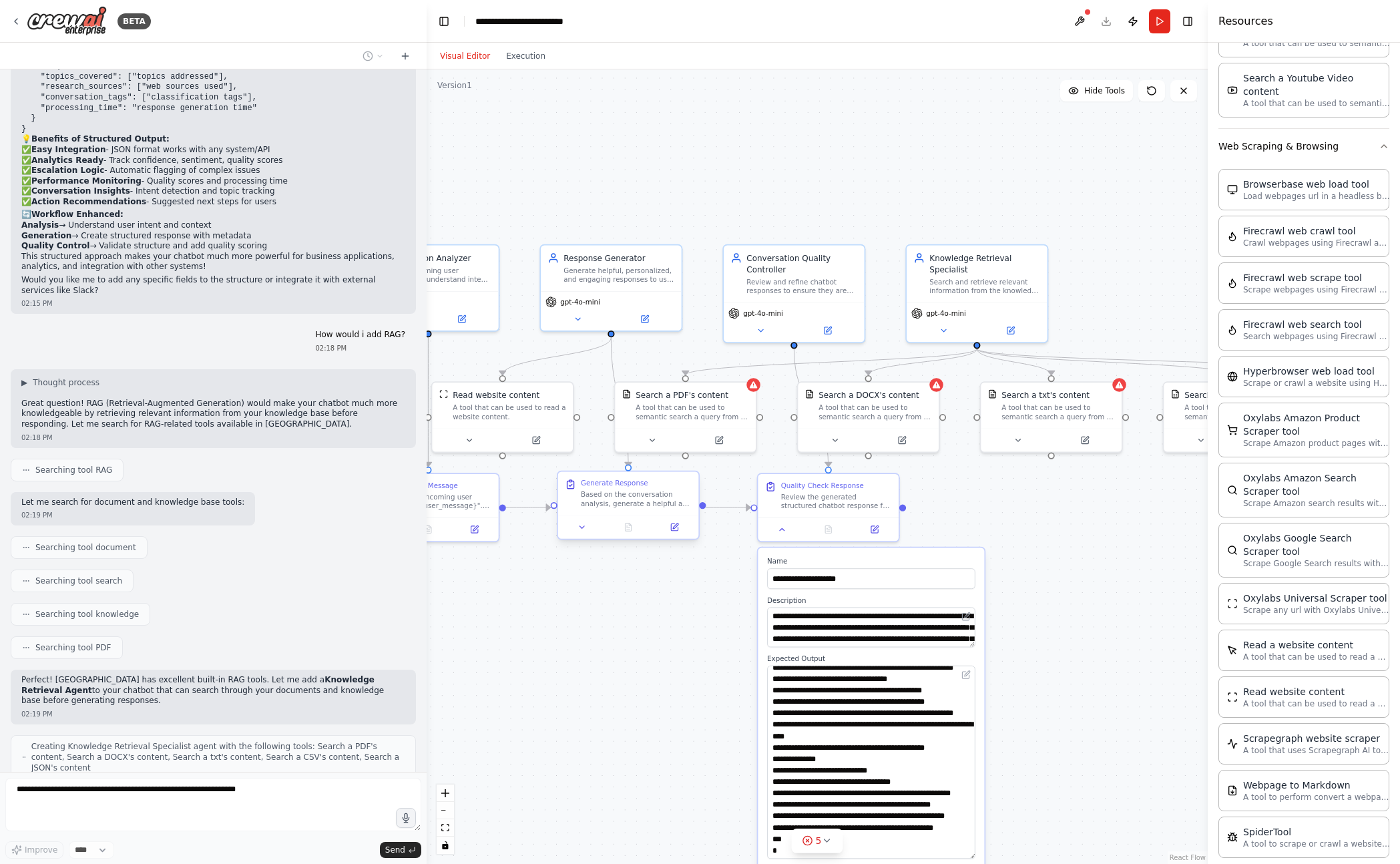
drag, startPoint x: 658, startPoint y: 635, endPoint x: 623, endPoint y: 472, distance: 166.7
click at [565, 635] on div ".deletable-edge-delete-btn { width: 20px; height: 20px; border: 0px solid #ffff…" at bounding box center [817, 466] width 781 height 794
click at [666, 413] on div "A tool that can be used to semantic search a query from a PDF's content." at bounding box center [692, 409] width 114 height 18
click at [657, 433] on button at bounding box center [652, 437] width 65 height 14
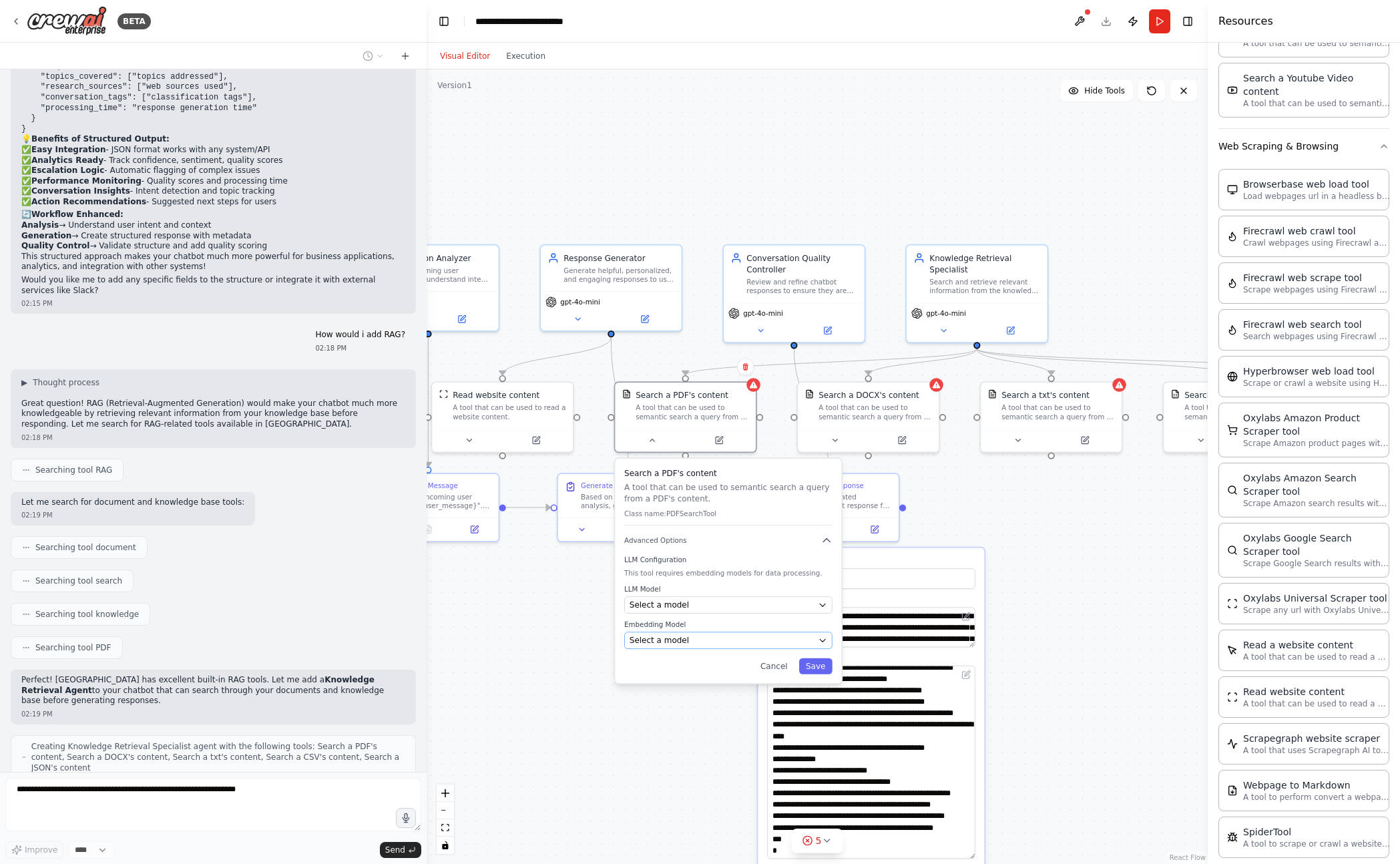
click at [673, 638] on span "Select a model" at bounding box center [659, 640] width 60 height 12
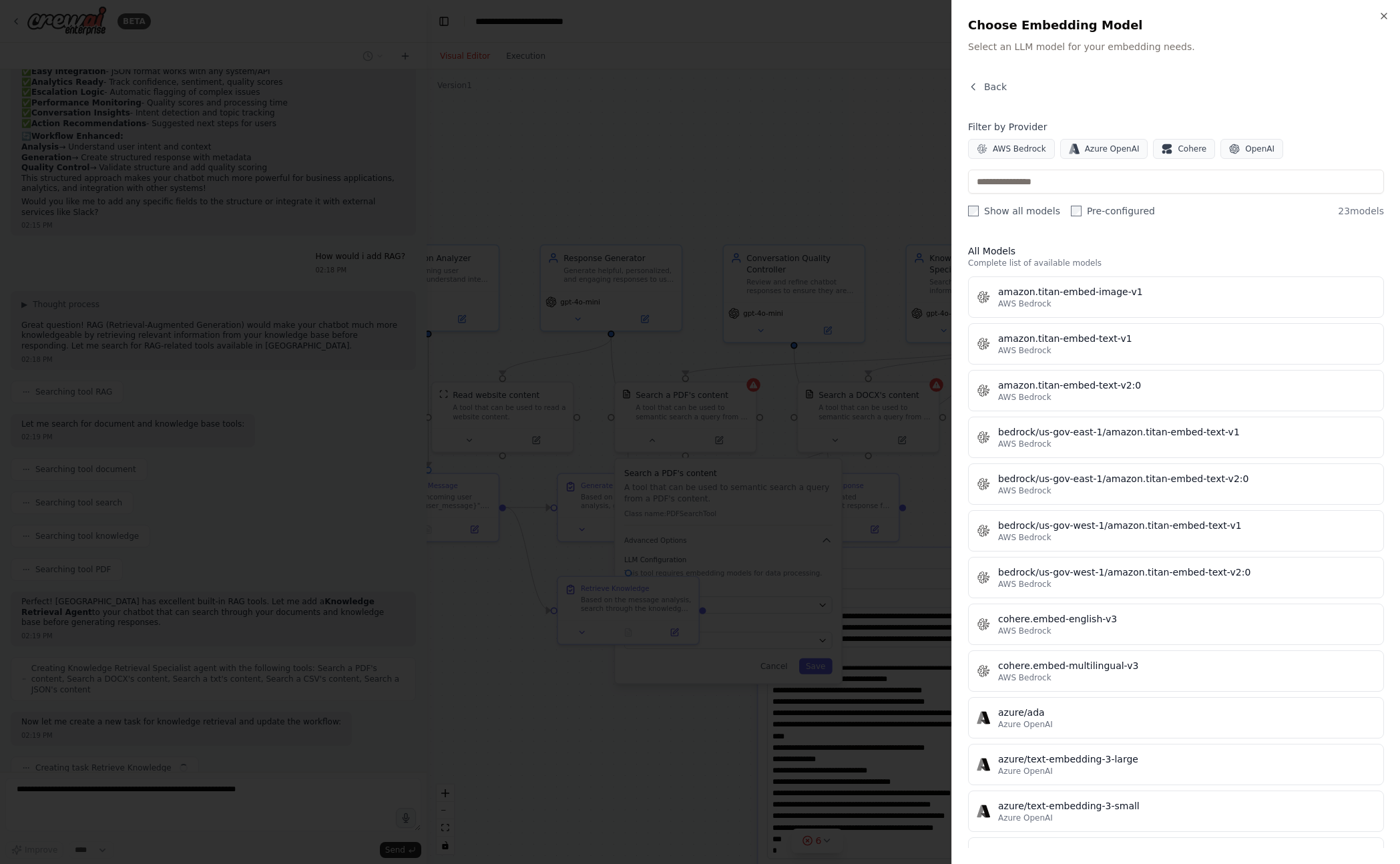
click at [673, 638] on div at bounding box center [700, 432] width 1400 height 864
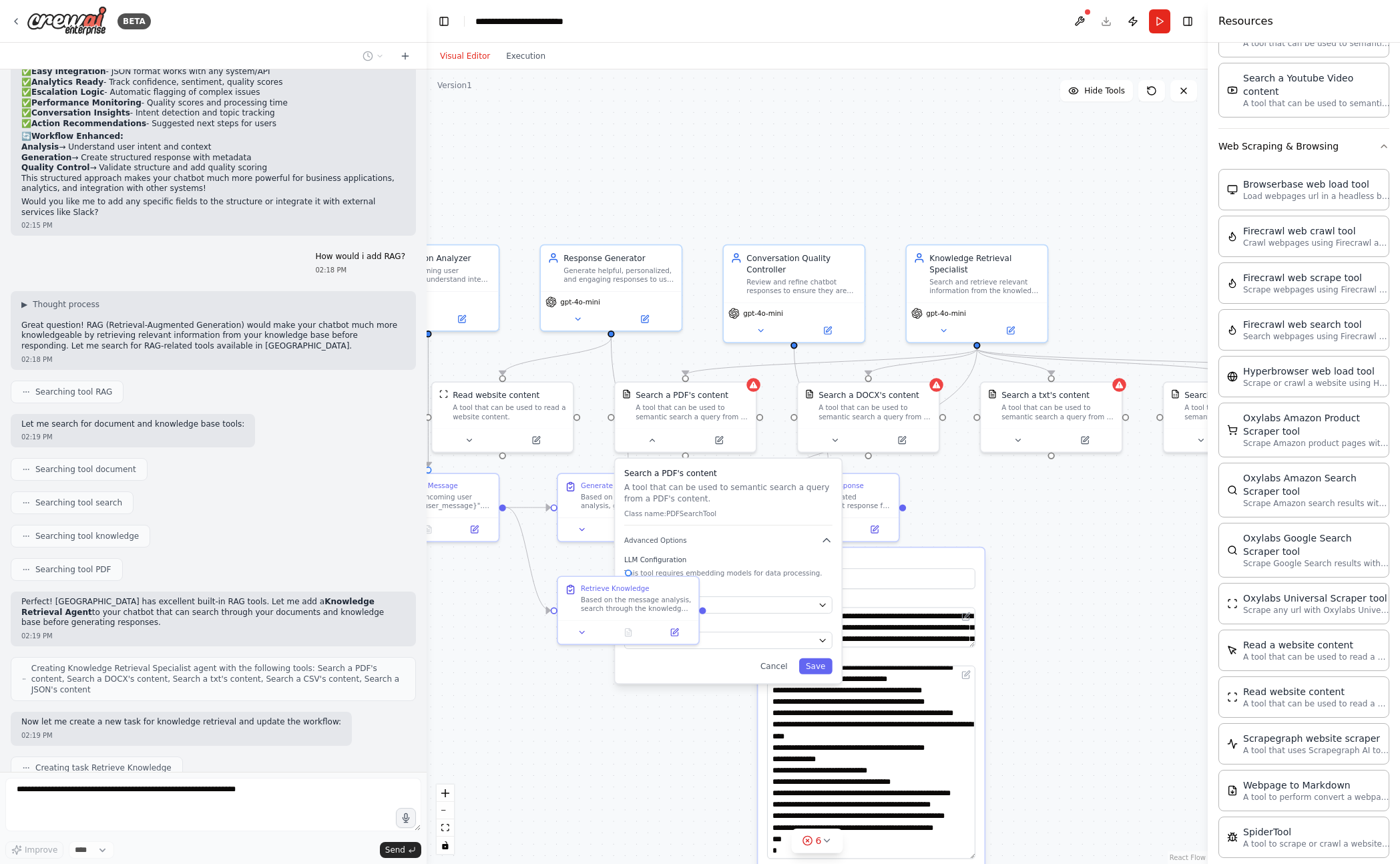
click at [693, 498] on p "A tool that can be used to semantic search a query from a PDF's content." at bounding box center [728, 493] width 208 height 23
click at [873, 414] on div "A tool that can be used to semantic search a query from a DOCX's content." at bounding box center [876, 409] width 114 height 18
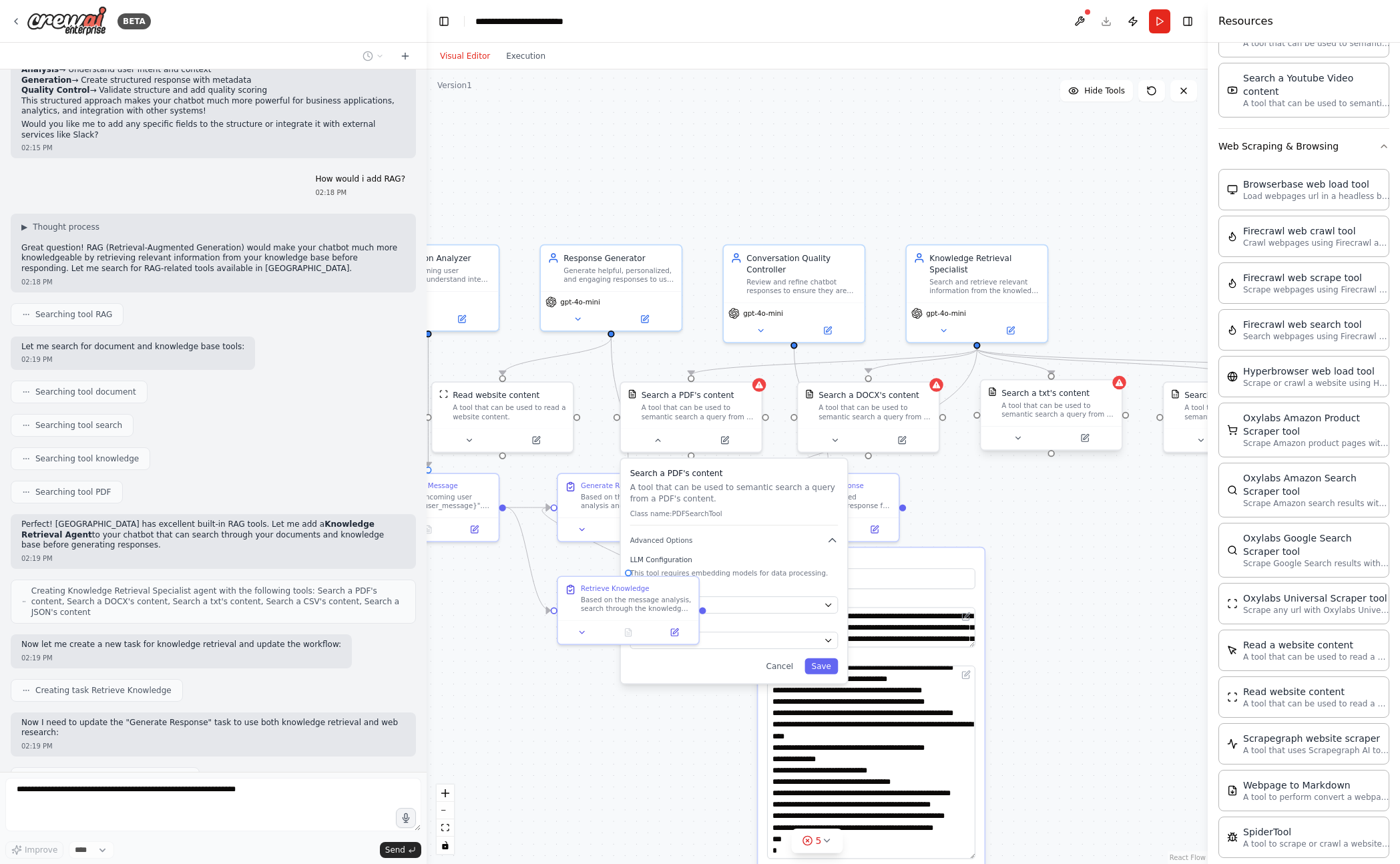
scroll to position [2665, 0]
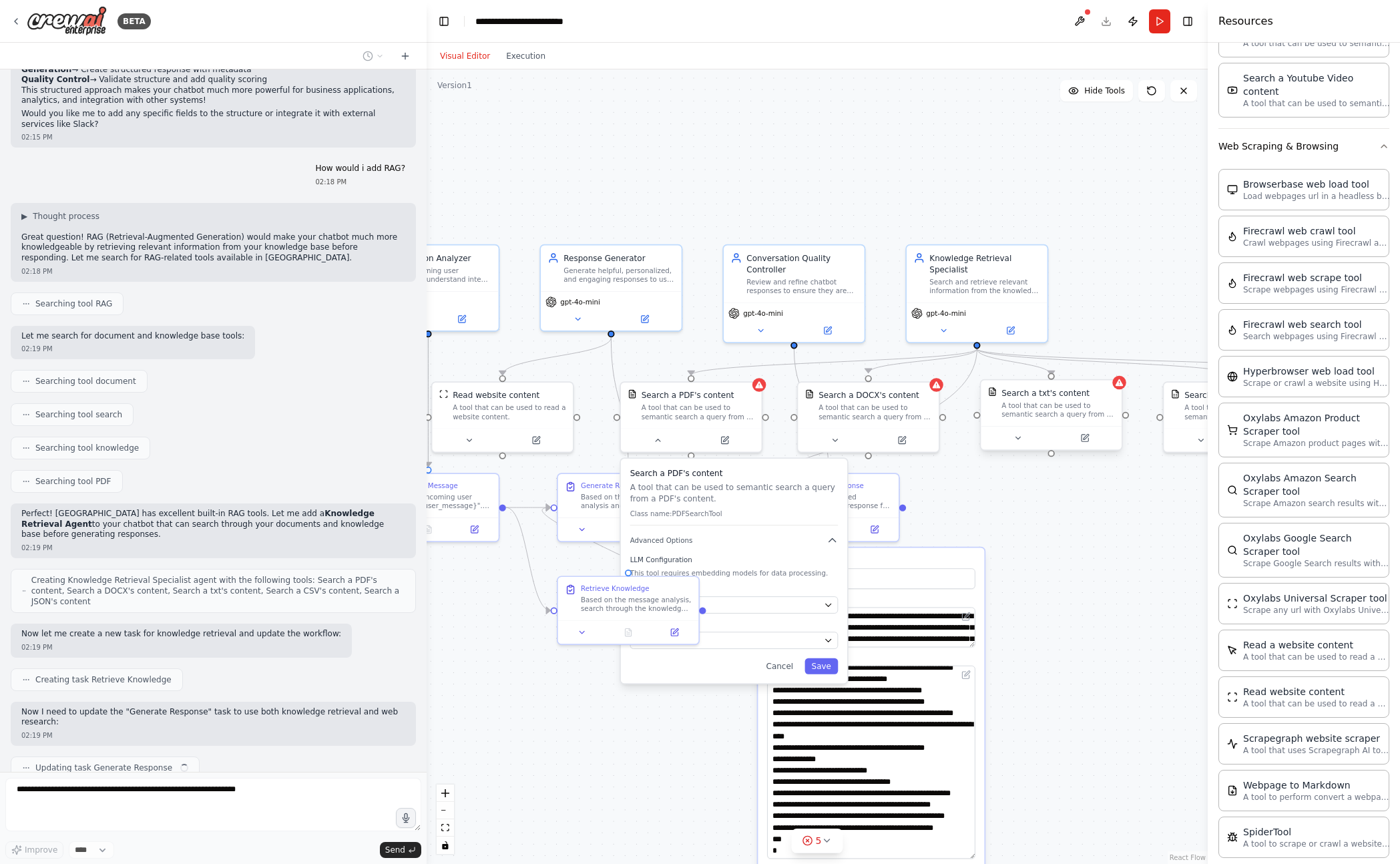
click at [1057, 421] on div "Search a txt's content A tool that can be used to semantic search a query from …" at bounding box center [1051, 403] width 141 height 45
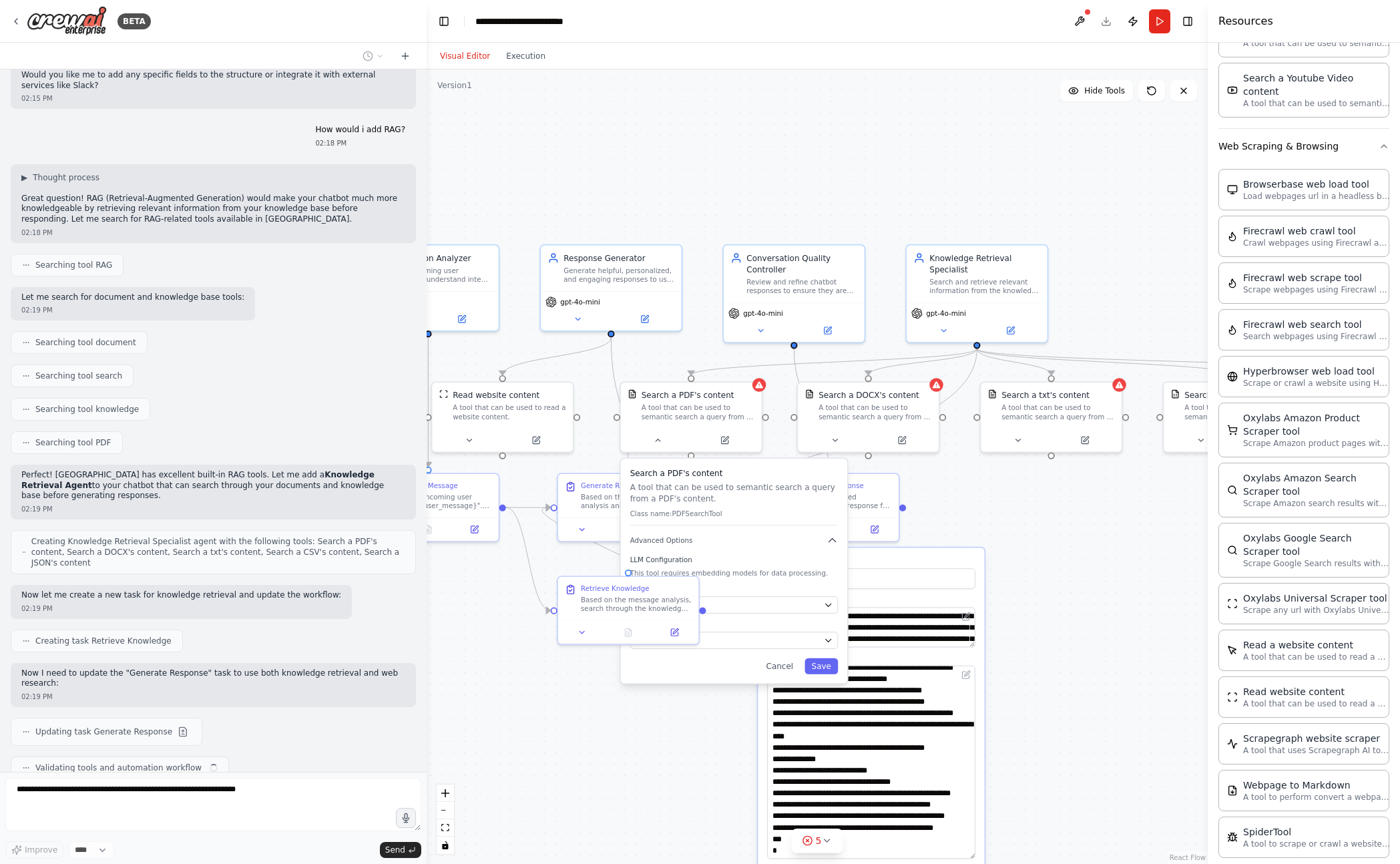
drag, startPoint x: 1053, startPoint y: 565, endPoint x: 1058, endPoint y: 493, distance: 72.2
click at [1053, 565] on div ".deletable-edge-delete-btn { width: 20px; height: 20px; border: 0px solid #ffff…" at bounding box center [817, 466] width 781 height 794
click at [1026, 445] on div at bounding box center [1051, 437] width 141 height 23
click at [1023, 439] on icon at bounding box center [1024, 437] width 4 height 2
click at [658, 440] on icon at bounding box center [657, 437] width 9 height 9
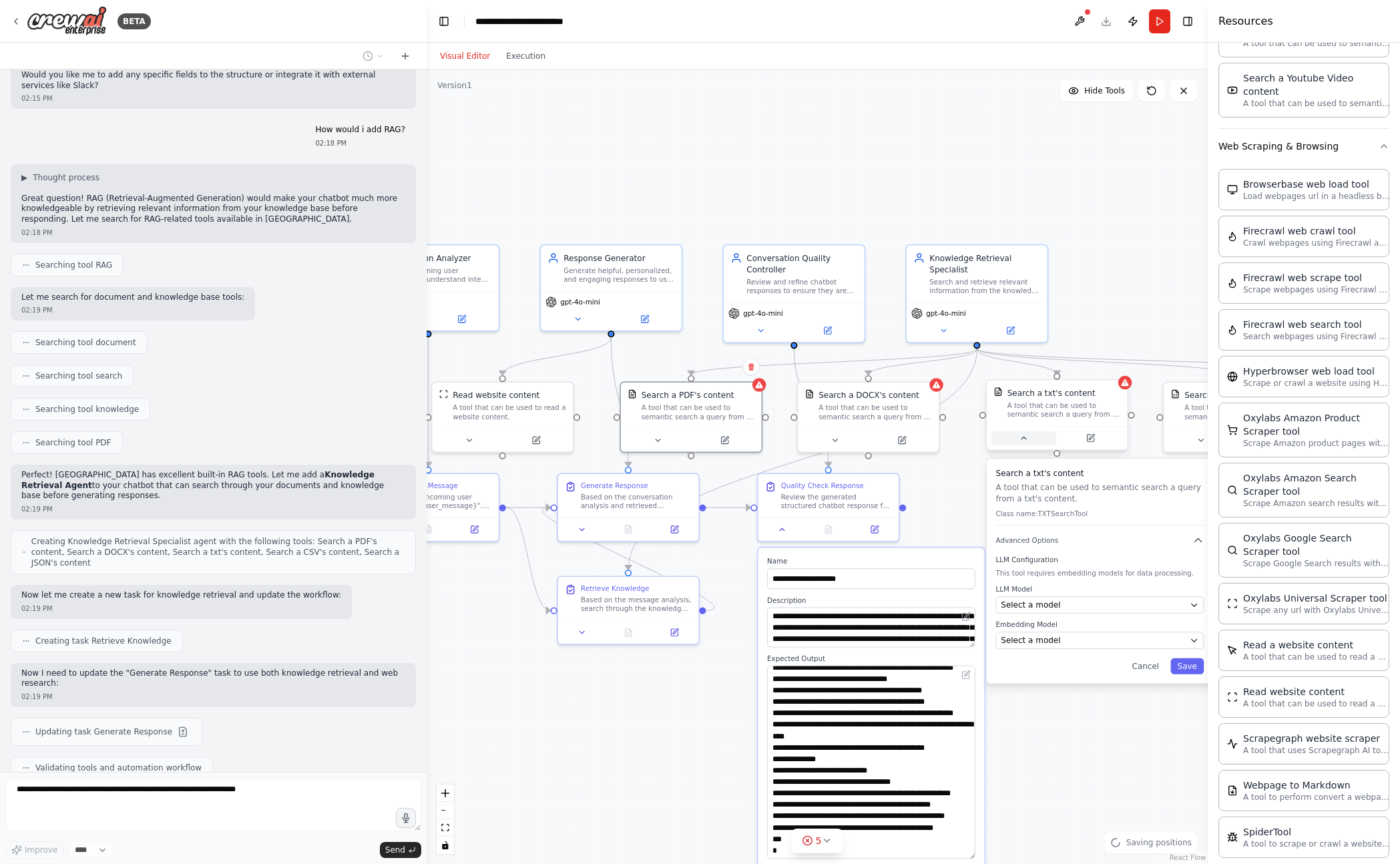
click at [1028, 442] on button at bounding box center [1024, 437] width 65 height 14
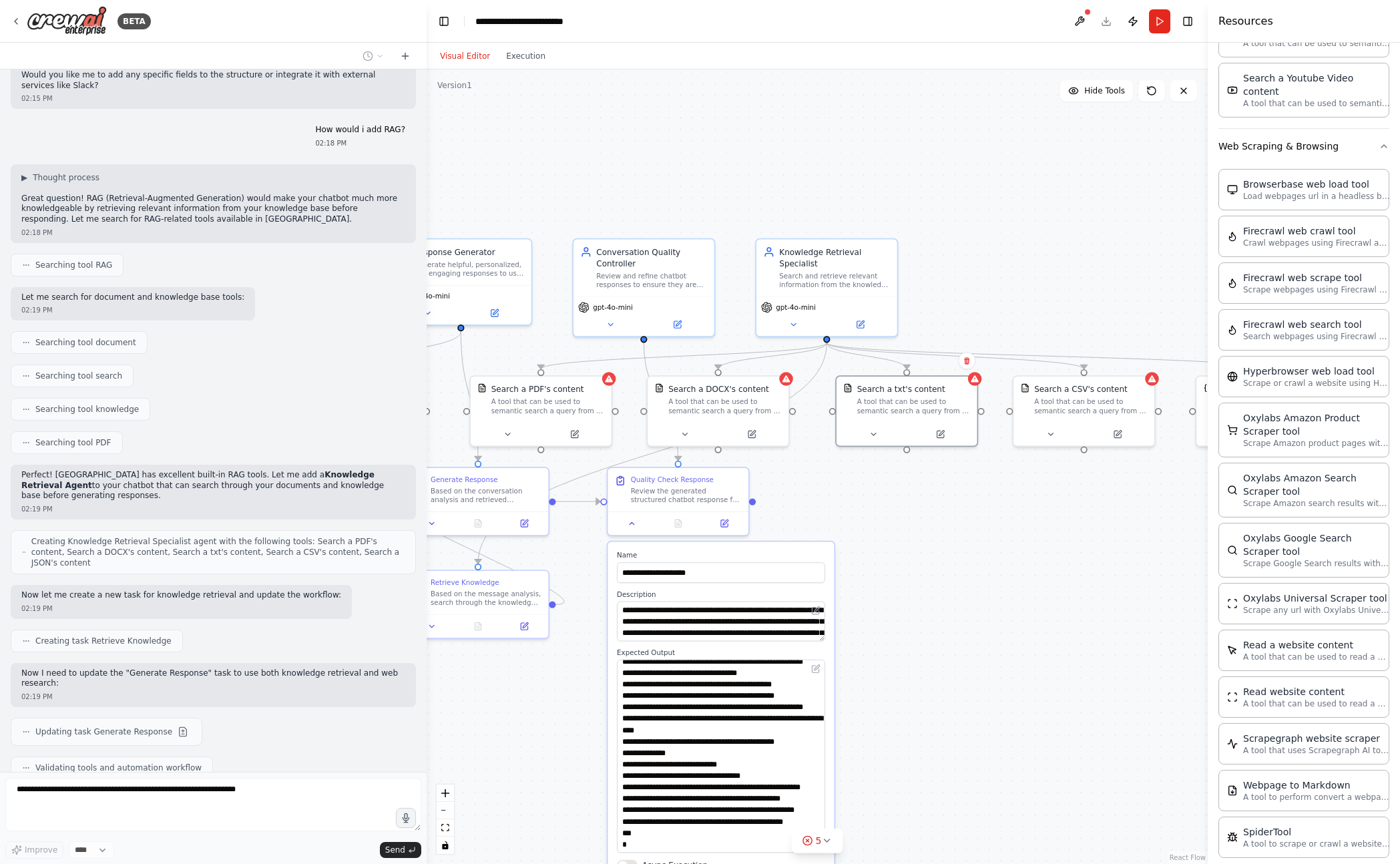
drag, startPoint x: 1127, startPoint y: 617, endPoint x: 1043, endPoint y: 496, distance: 147.3
click at [1035, 614] on div ".deletable-edge-delete-btn { width: 20px; height: 20px; border: 0px solid #ffff…" at bounding box center [817, 466] width 781 height 794
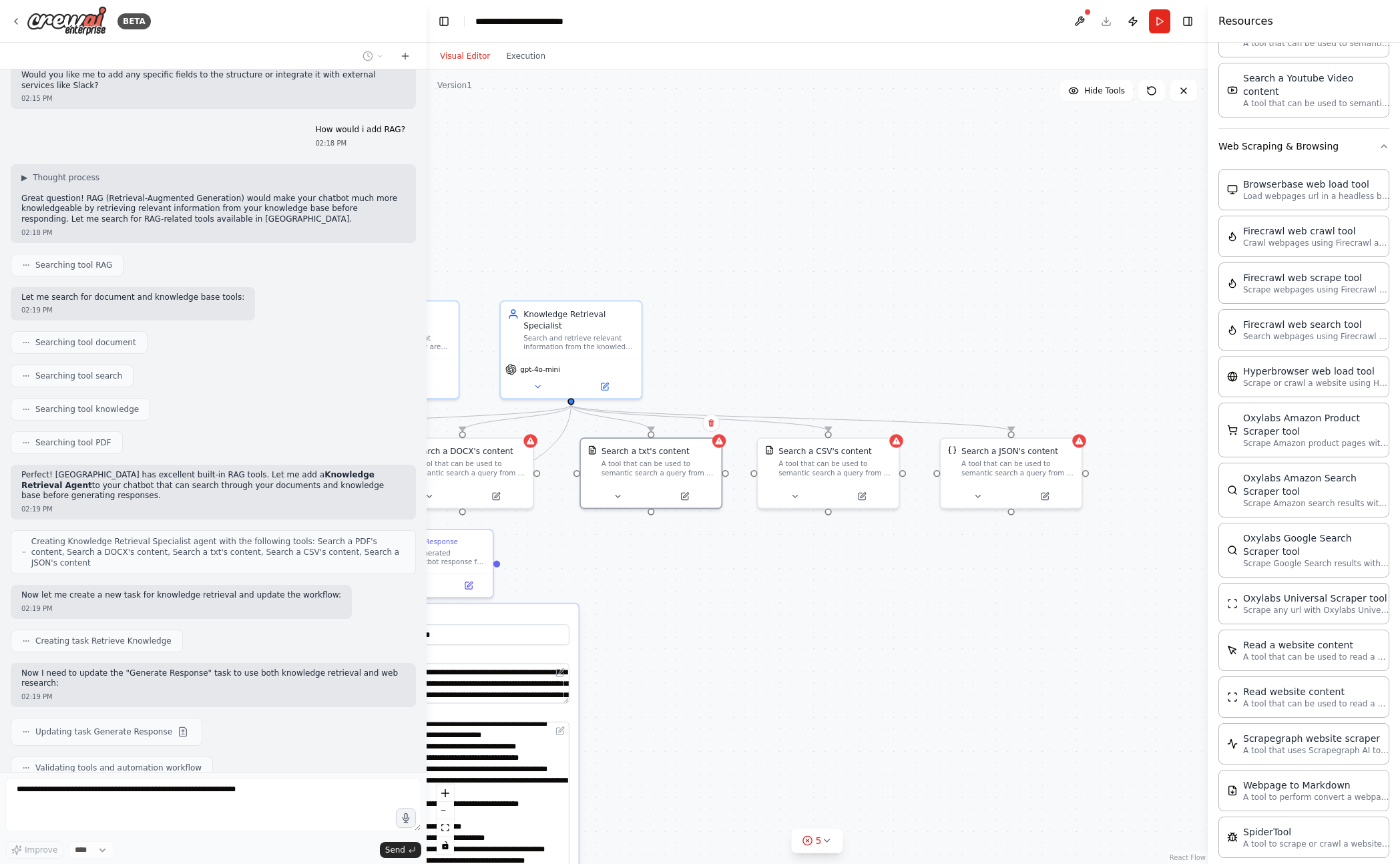
drag, startPoint x: 1074, startPoint y: 624, endPoint x: 875, endPoint y: 635, distance: 199.3
click at [859, 666] on div ".deletable-edge-delete-btn { width: 20px; height: 20px; border: 0px solid #ffff…" at bounding box center [817, 466] width 781 height 794
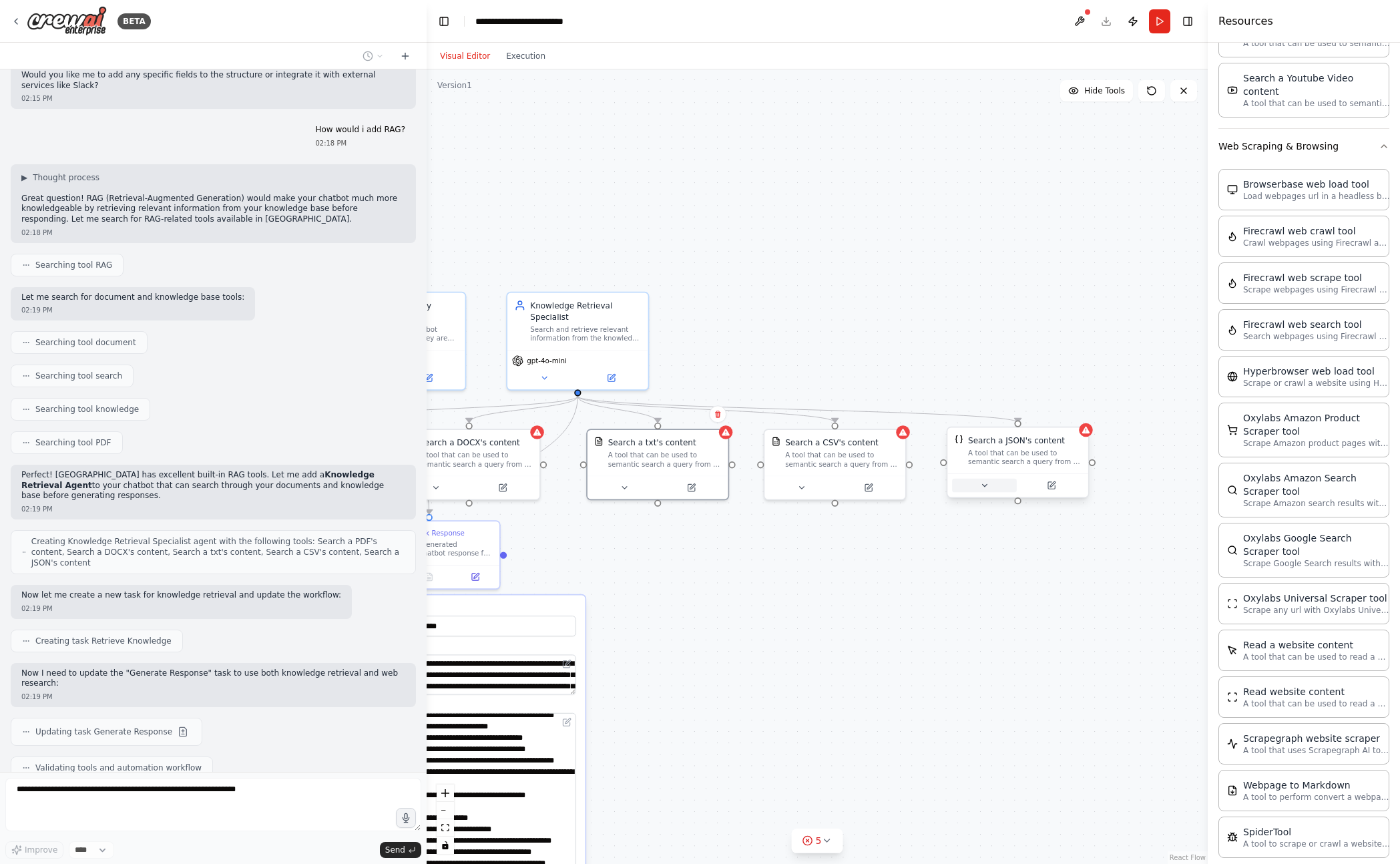
click at [976, 489] on button at bounding box center [984, 485] width 65 height 14
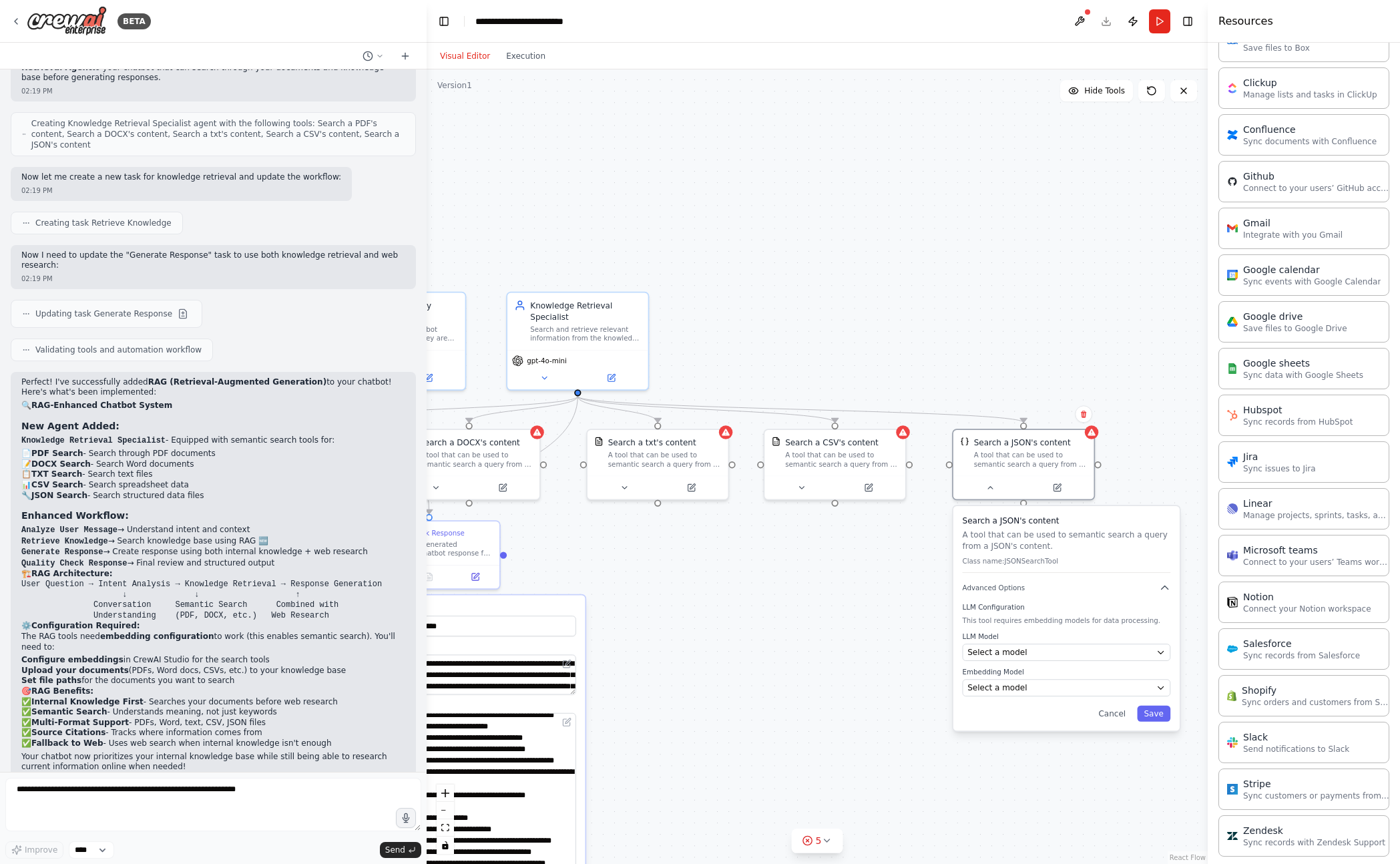
scroll to position [0, 0]
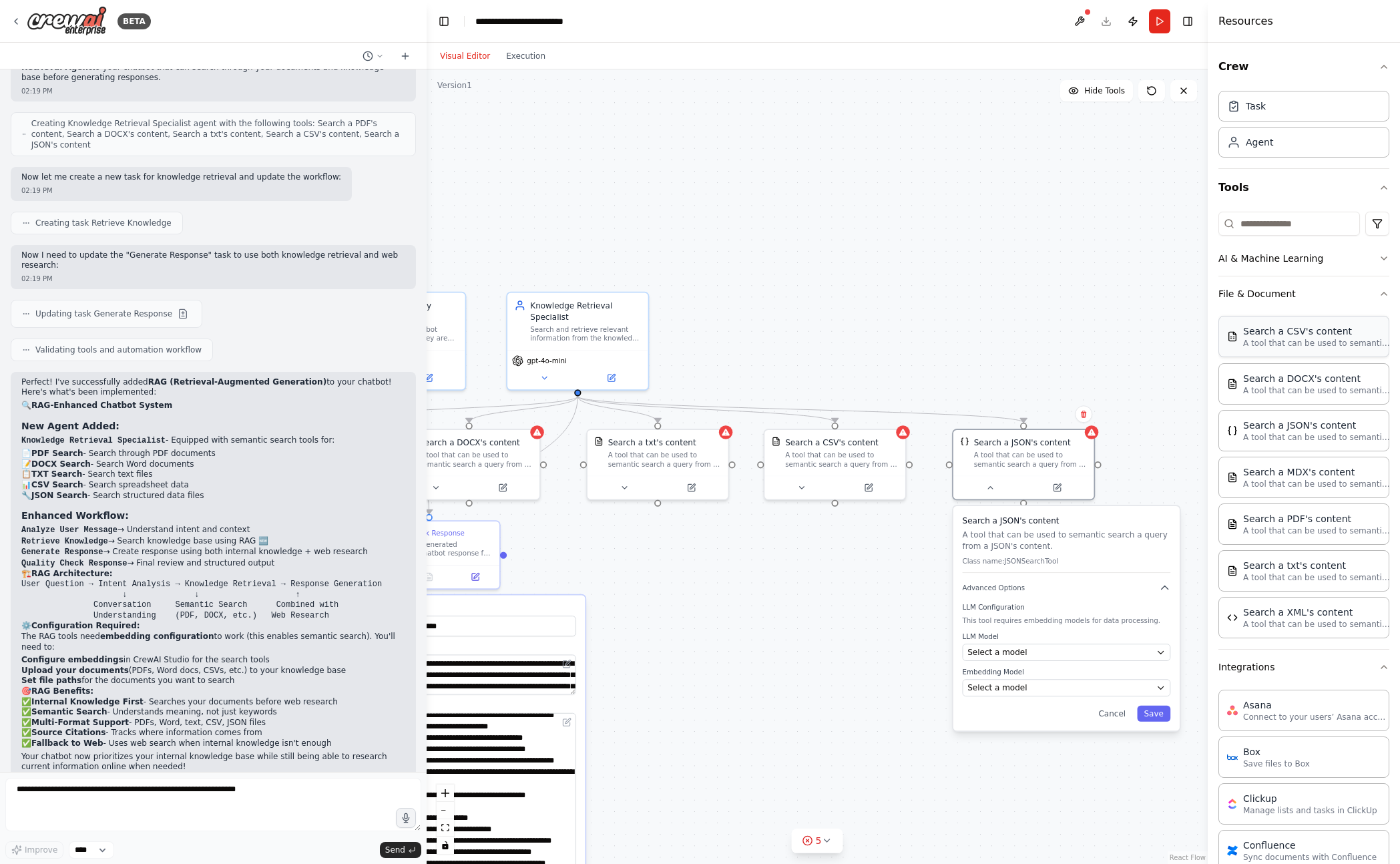
click at [1294, 343] on p "A tool that can be used to semantic search a query from a CSV's content." at bounding box center [1317, 342] width 147 height 11
click at [828, 850] on button "5" at bounding box center [817, 840] width 51 height 24
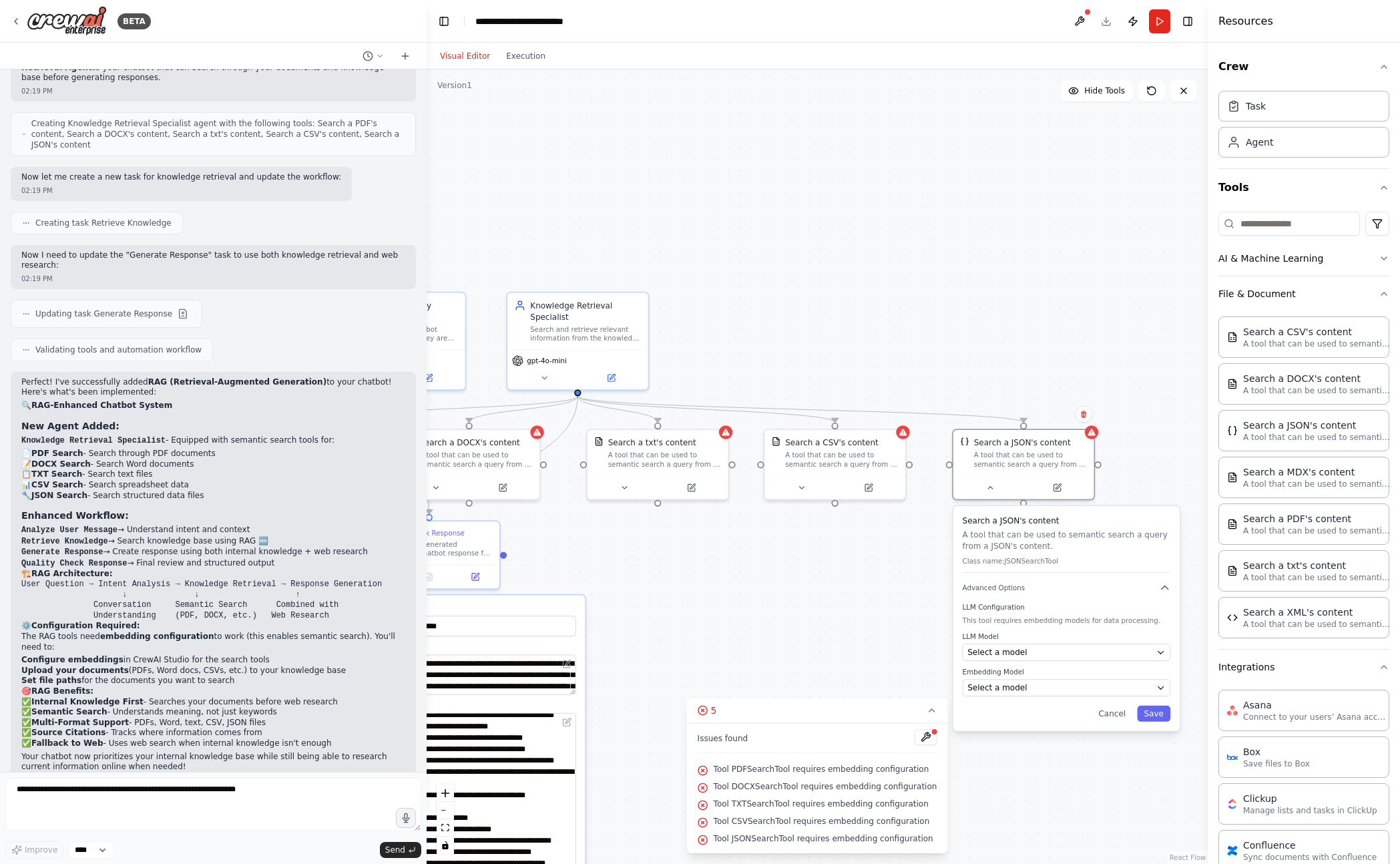
click at [828, 844] on div "Tool JSONSearchTool requires embedding configuration" at bounding box center [817, 839] width 240 height 17
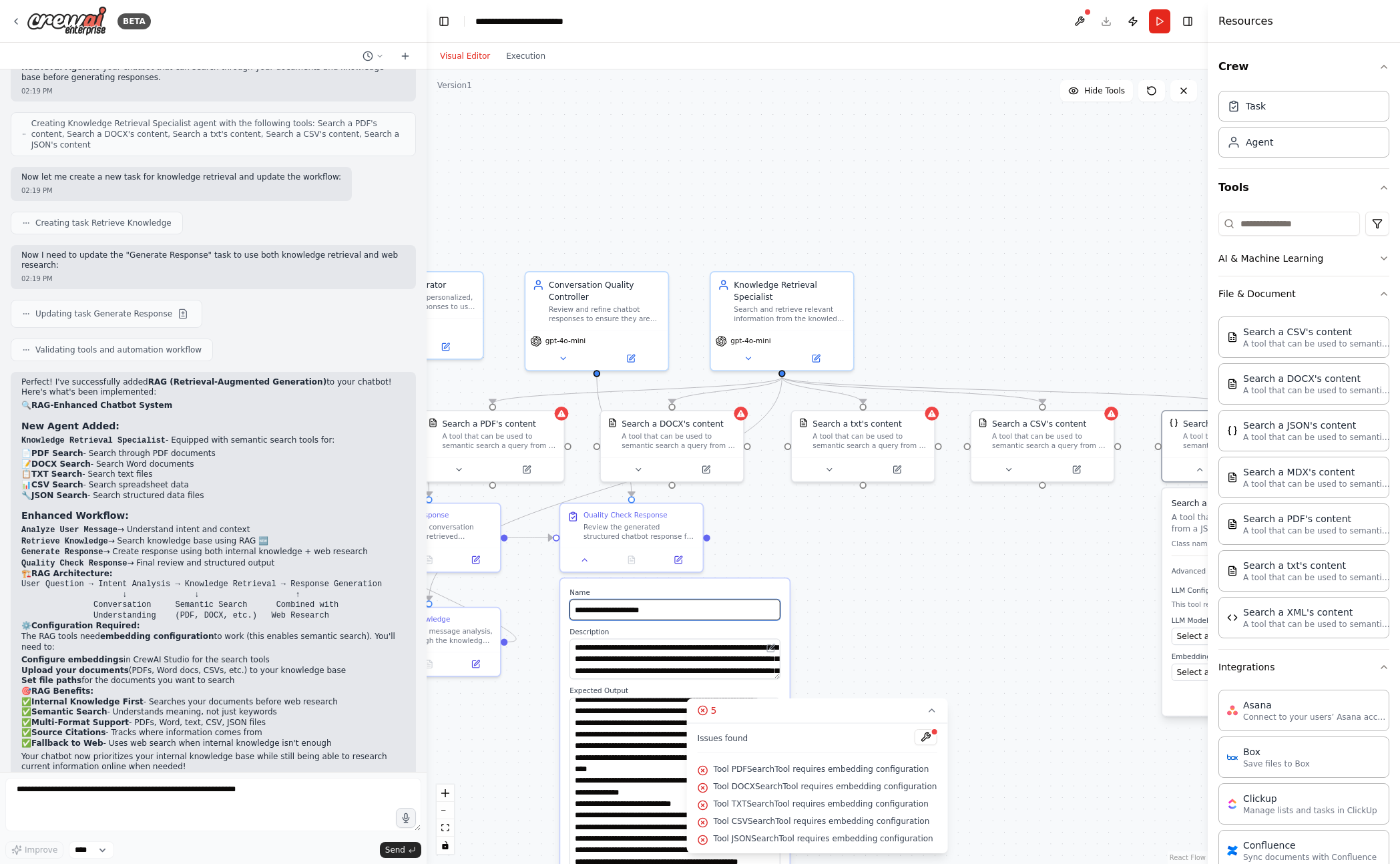
drag, startPoint x: 686, startPoint y: 599, endPoint x: 892, endPoint y: 582, distance: 206.7
click at [892, 582] on div ".deletable-edge-delete-btn { width: 20px; height: 20px; border: 0px solid #ffff…" at bounding box center [817, 466] width 781 height 794
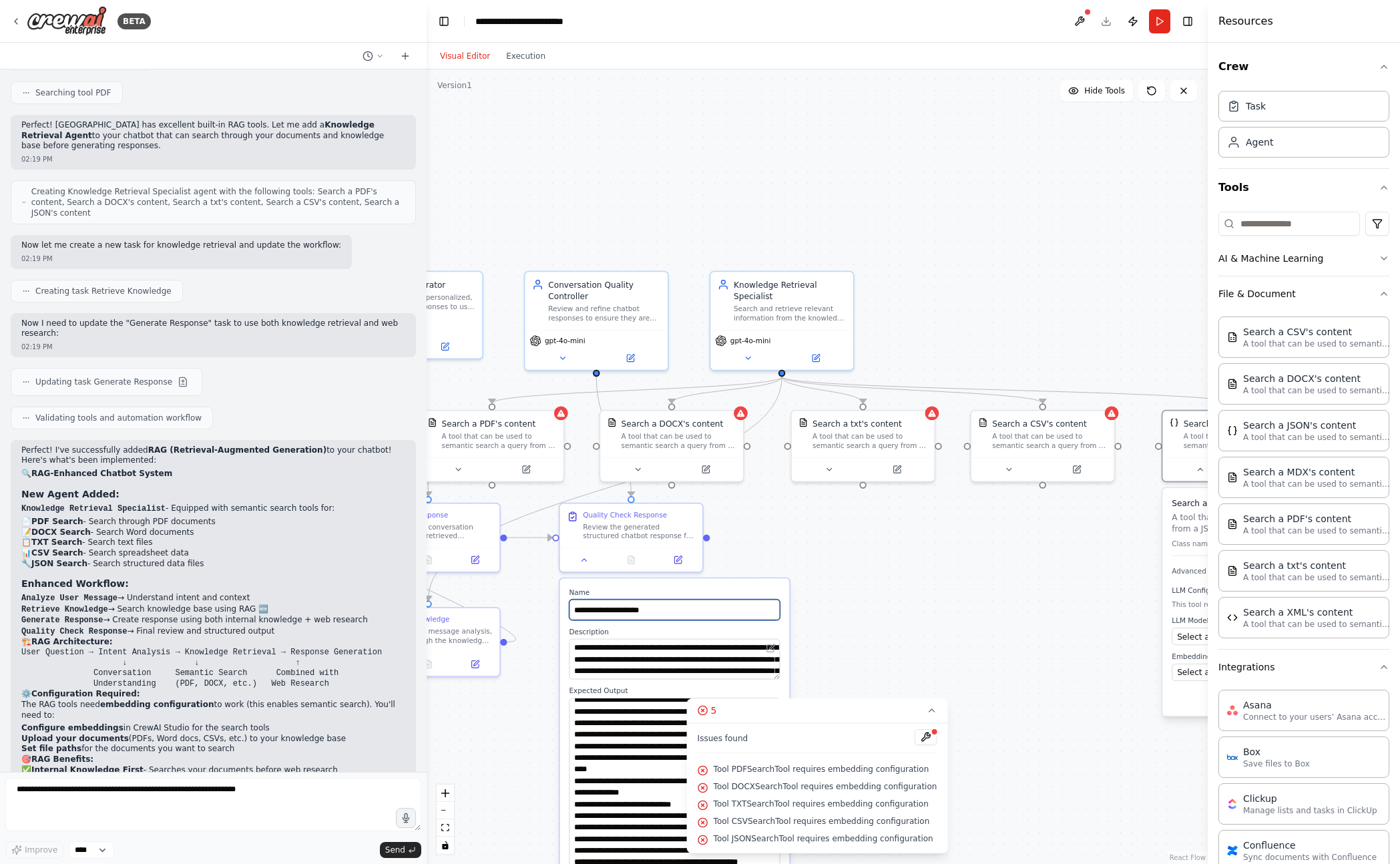
scroll to position [3056, 0]
drag, startPoint x: 927, startPoint y: 71, endPoint x: 1142, endPoint y: 11, distance: 223.2
click at [939, 65] on div "Visual Editor Execution Version 1 Hide Tools .deletable-edge-delete-btn { width…" at bounding box center [817, 453] width 781 height 821
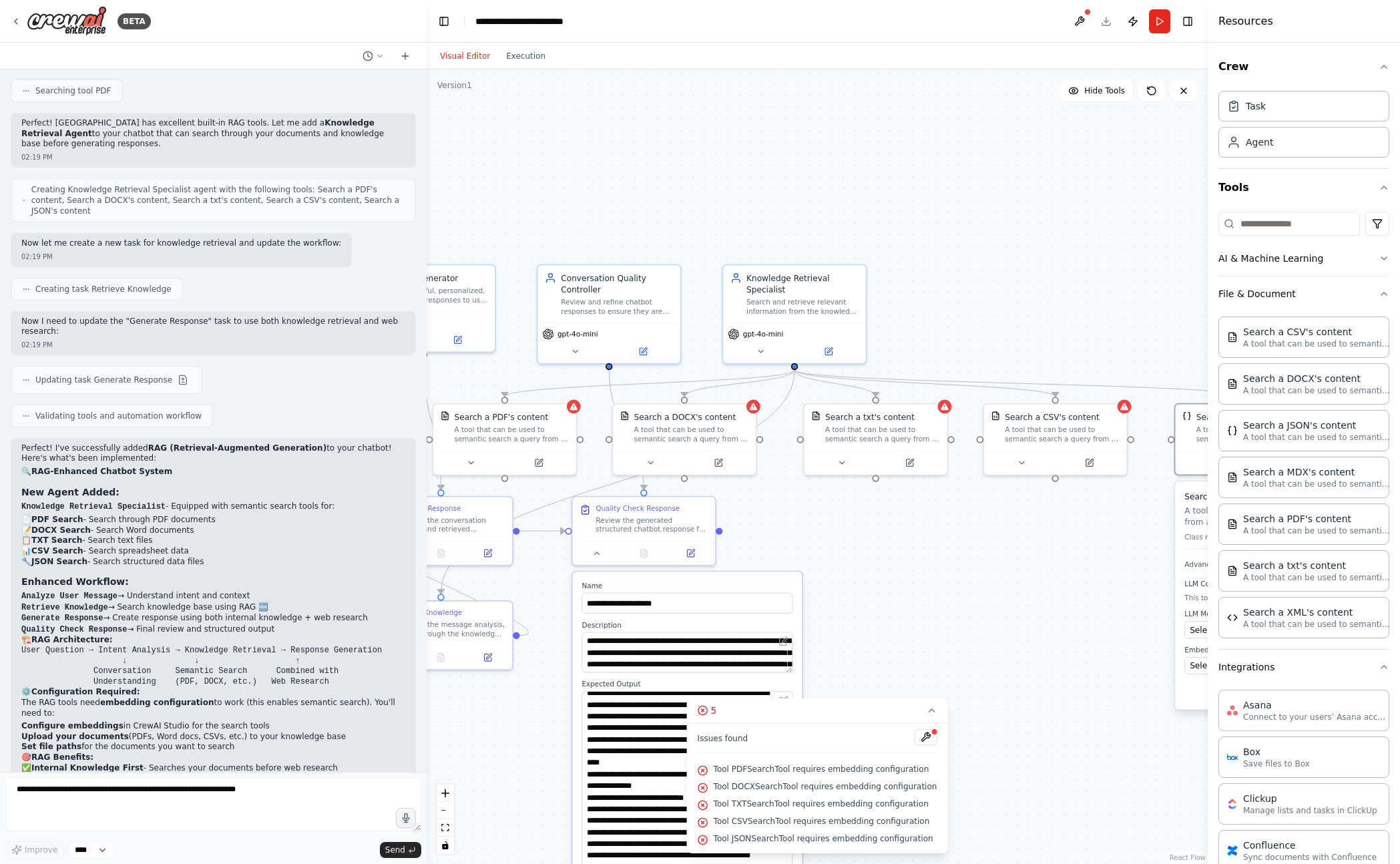
click at [1101, 20] on header "**********" at bounding box center [817, 21] width 781 height 42
click at [1086, 20] on button at bounding box center [1079, 21] width 22 height 24
click at [550, 427] on div "A tool that can be used to semantic search a query from a PDF's content." at bounding box center [512, 432] width 115 height 19
click at [568, 390] on icon at bounding box center [565, 388] width 8 height 8
click at [537, 388] on button "Confirm" at bounding box center [528, 388] width 47 height 16
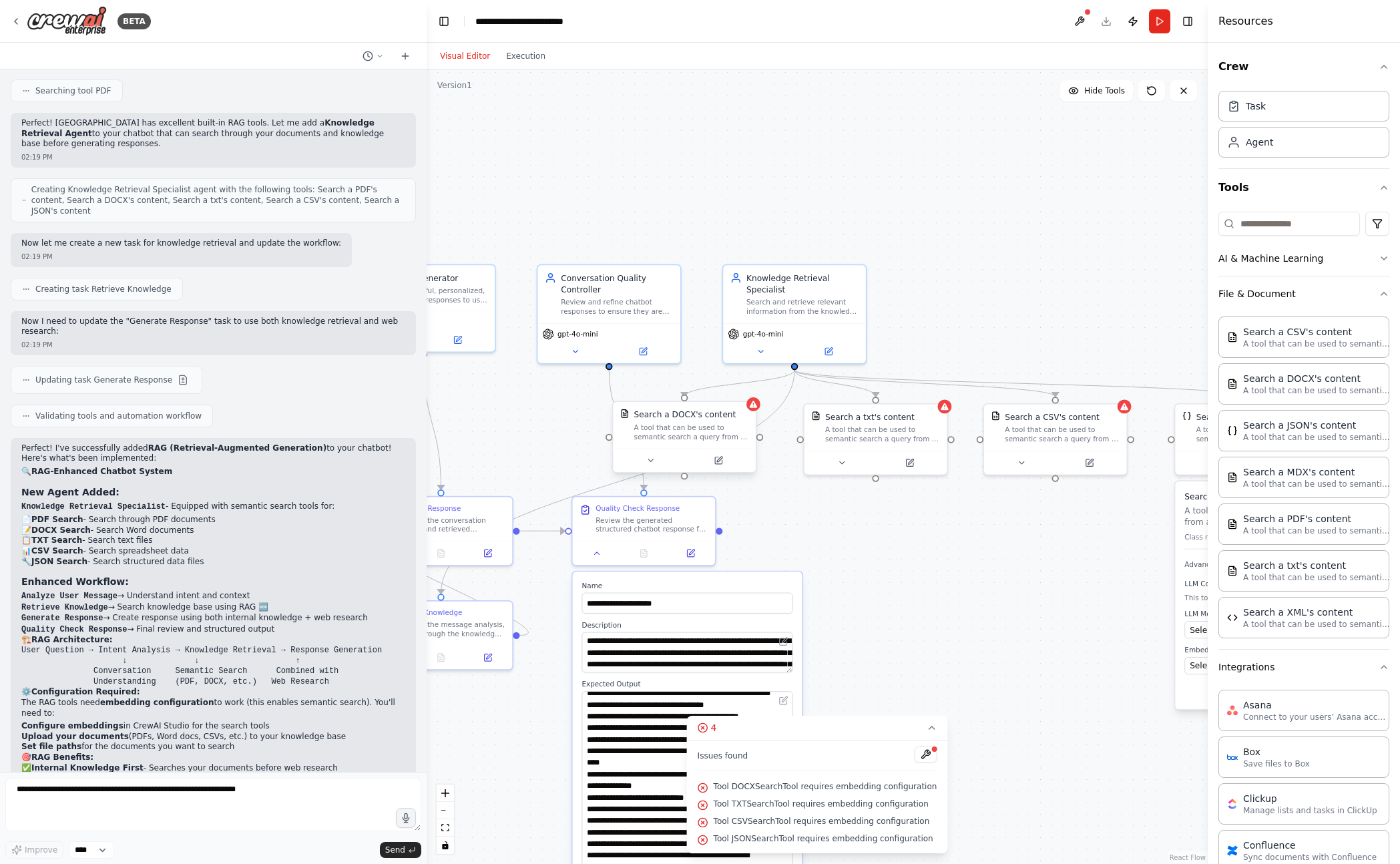
drag, startPoint x: 745, startPoint y: 422, endPoint x: 752, endPoint y: 408, distance: 15.7
click at [746, 419] on div "Search a DOCX's content A tool that can be used to semantic search a query from…" at bounding box center [691, 424] width 115 height 32
click at [754, 392] on icon at bounding box center [750, 388] width 8 height 8
click at [701, 388] on button "Confirm" at bounding box center [713, 388] width 47 height 16
drag, startPoint x: 929, startPoint y: 427, endPoint x: 935, endPoint y: 408, distance: 19.9
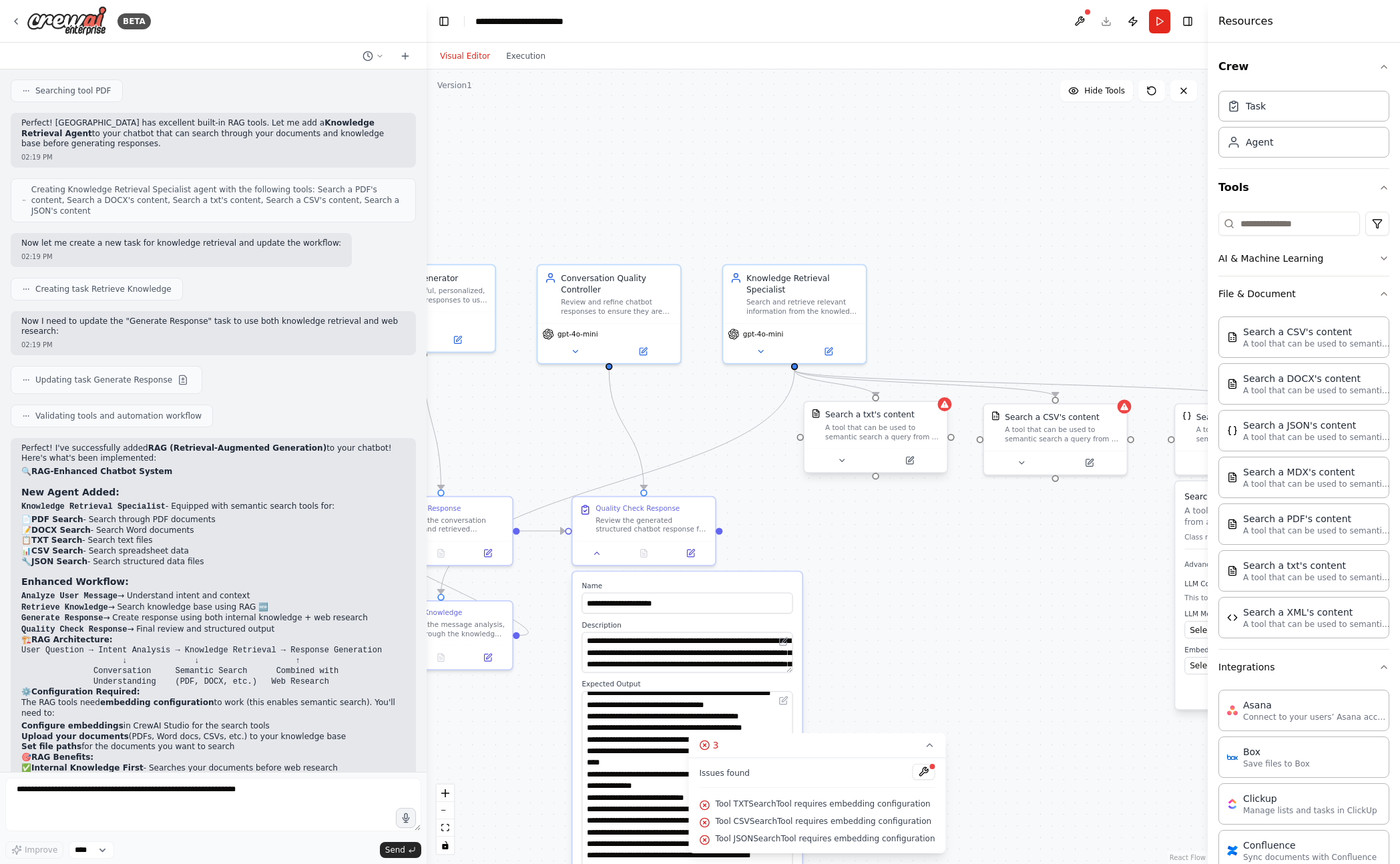
click at [929, 423] on div "A tool that can be used to semantic search a query from a txt's content." at bounding box center [883, 432] width 115 height 19
click at [937, 395] on button at bounding box center [937, 388] width 17 height 17
click at [900, 383] on button "Confirm" at bounding box center [899, 388] width 47 height 16
click at [1086, 427] on div "A tool that can be used to semantic search a query from a CSV's content." at bounding box center [1062, 432] width 115 height 19
click at [1119, 396] on button at bounding box center [1116, 388] width 17 height 17
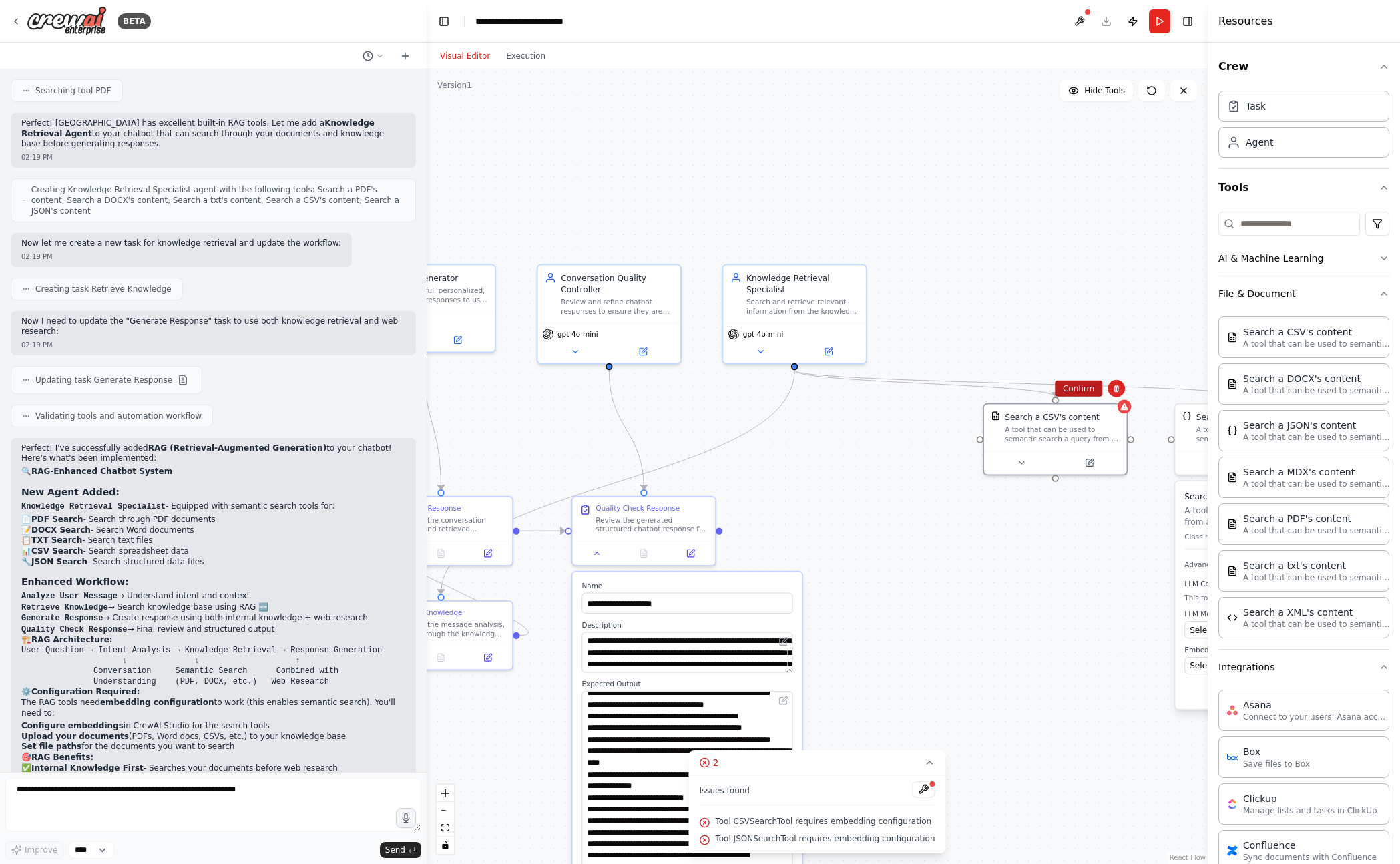
click at [1078, 395] on button "Confirm" at bounding box center [1078, 388] width 47 height 16
click at [1078, 393] on button "Confirm" at bounding box center [1078, 388] width 47 height 16
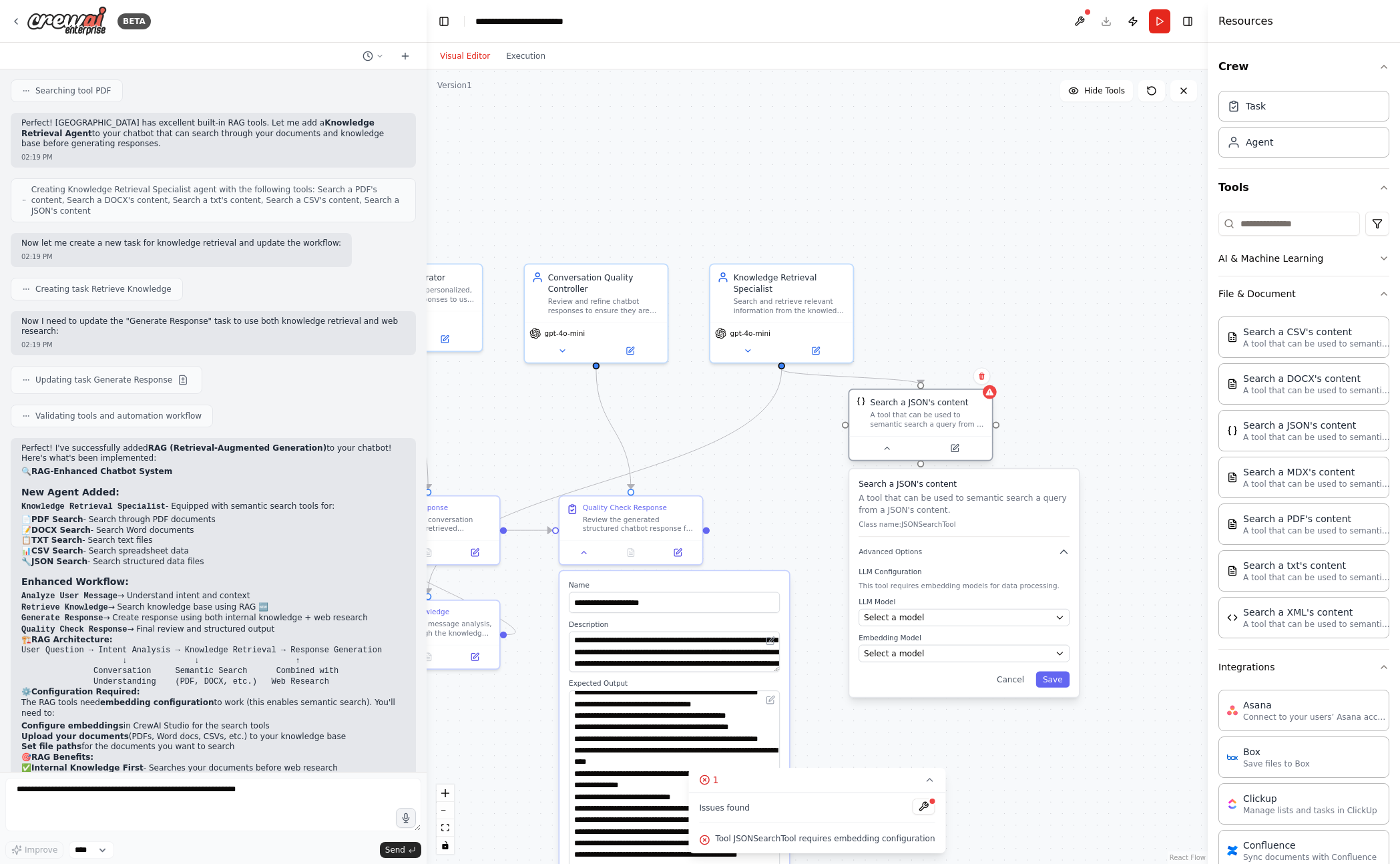
drag, startPoint x: 1183, startPoint y: 432, endPoint x: 868, endPoint y: 428, distance: 315.0
click at [868, 428] on div "Search a JSON's content A tool that can be used to semantic search a query from…" at bounding box center [920, 412] width 129 height 32
click at [905, 612] on span "Select a model" at bounding box center [894, 617] width 60 height 12
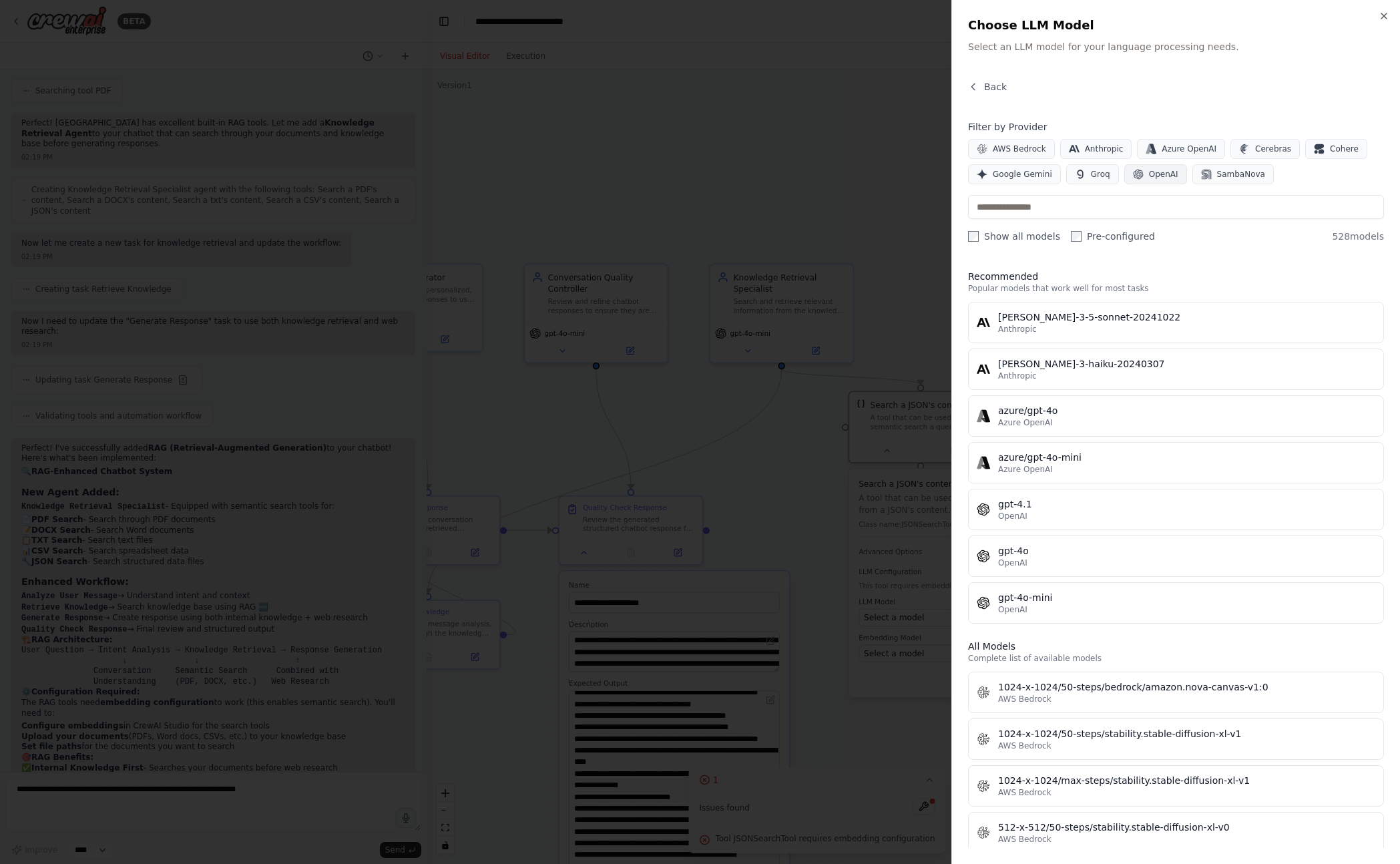
click at [1161, 178] on span "OpenAI" at bounding box center [1163, 174] width 29 height 11
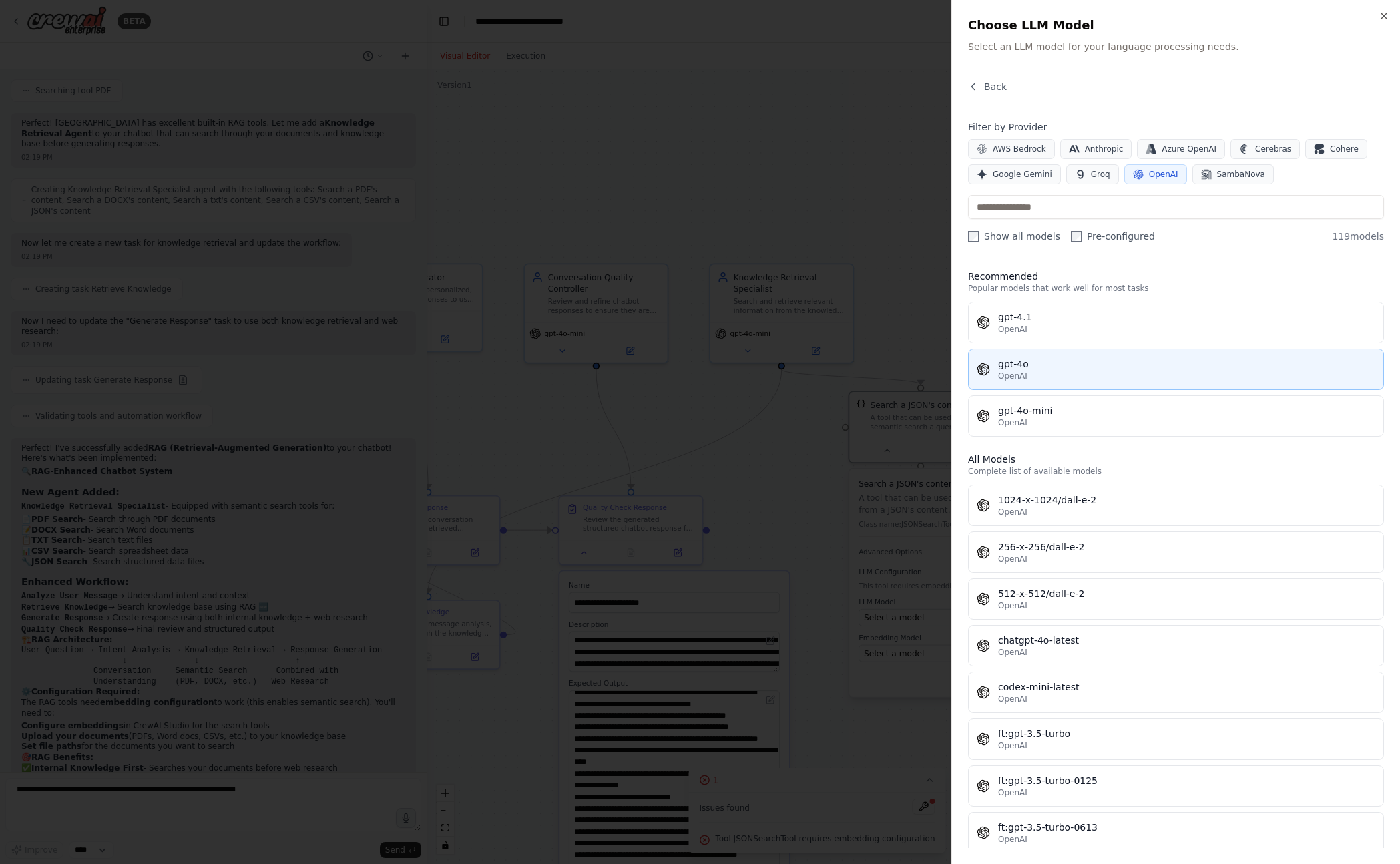
click at [1040, 362] on div "gpt-4o" at bounding box center [1186, 363] width 377 height 14
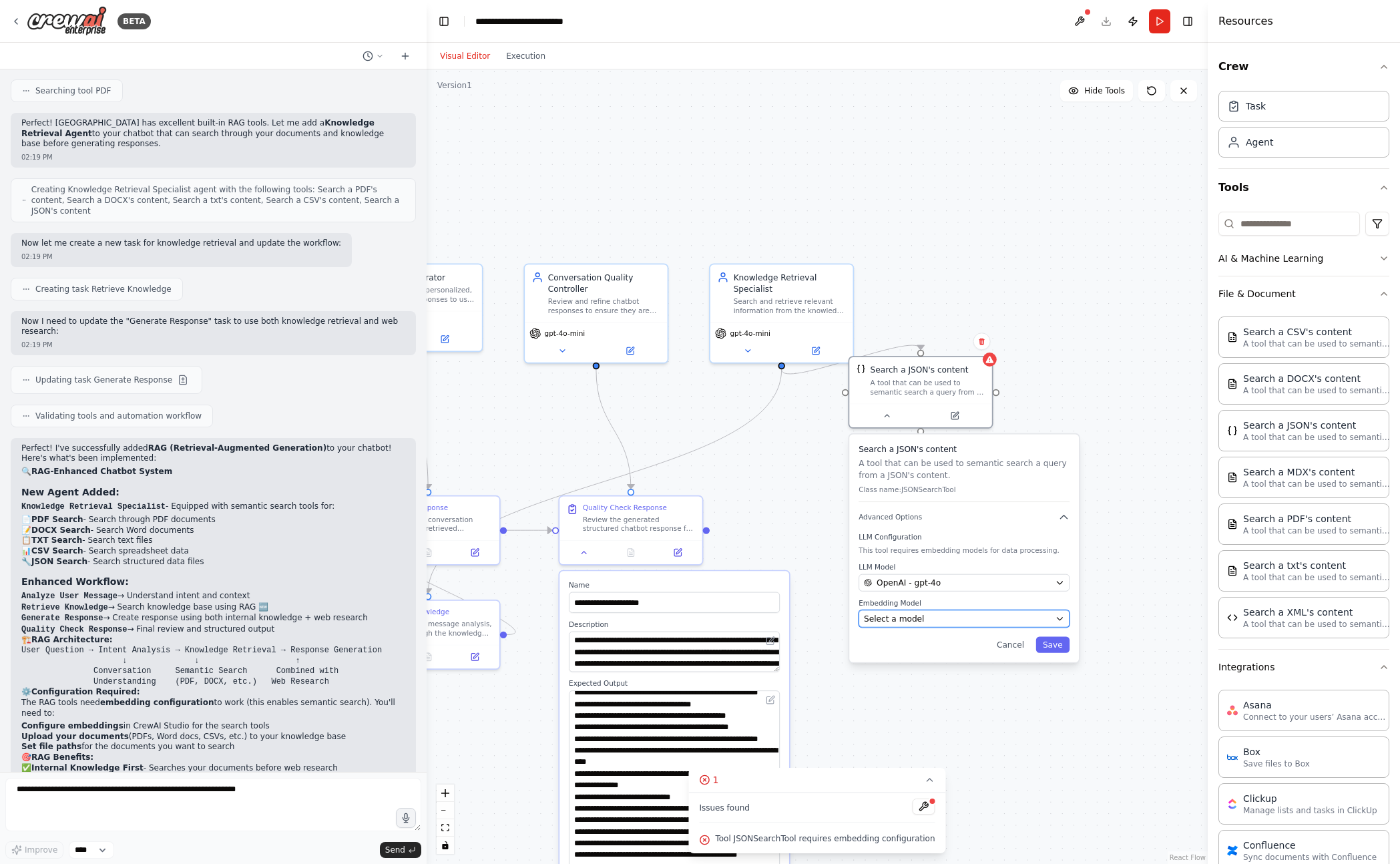
drag, startPoint x: 958, startPoint y: 654, endPoint x: 960, endPoint y: 622, distance: 32.1
click at [960, 622] on div "Select a model" at bounding box center [958, 619] width 187 height 12
click at [962, 587] on div "OpenAI - gpt-4o" at bounding box center [958, 583] width 187 height 12
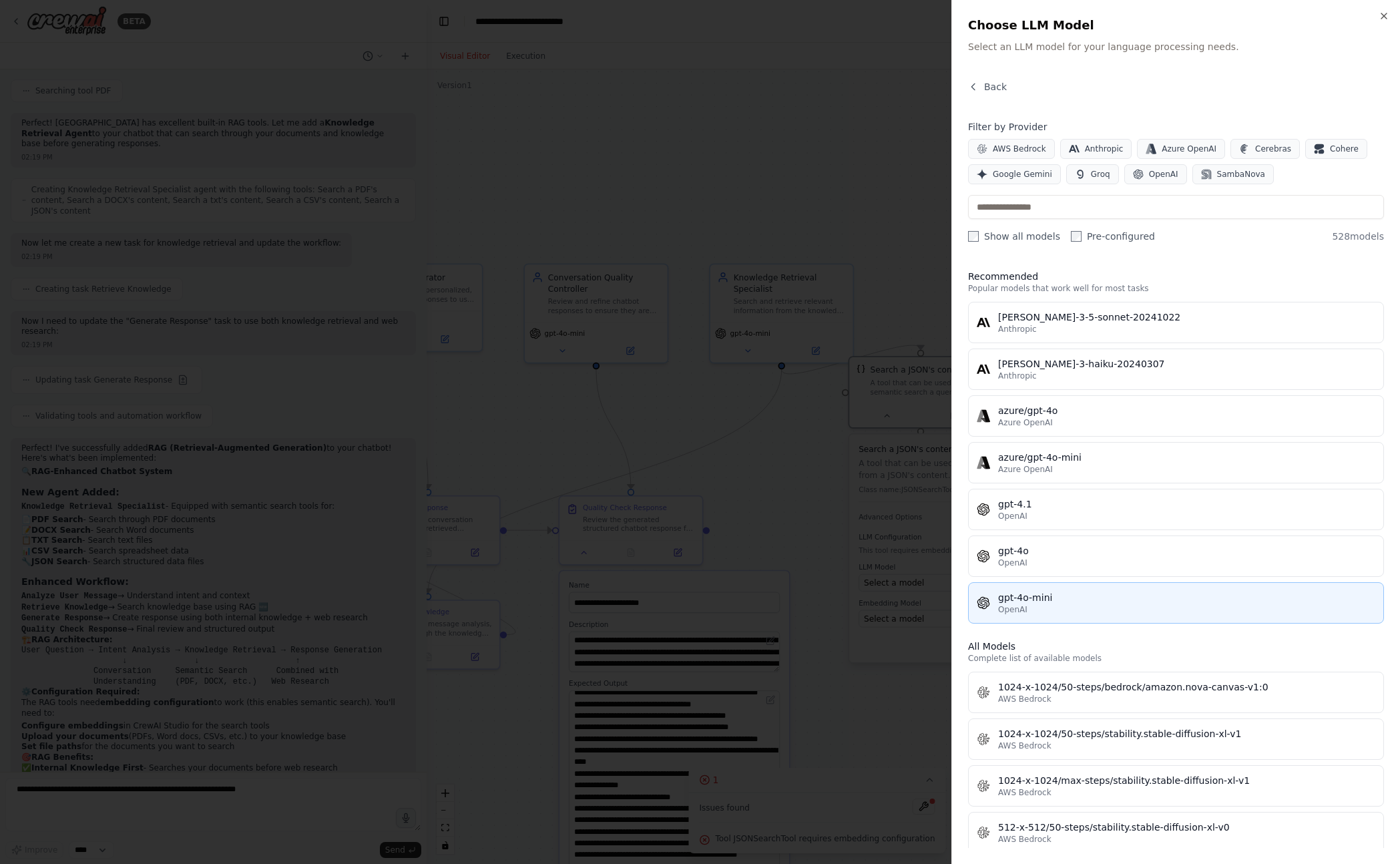
click at [1057, 611] on div "OpenAI" at bounding box center [1186, 609] width 377 height 11
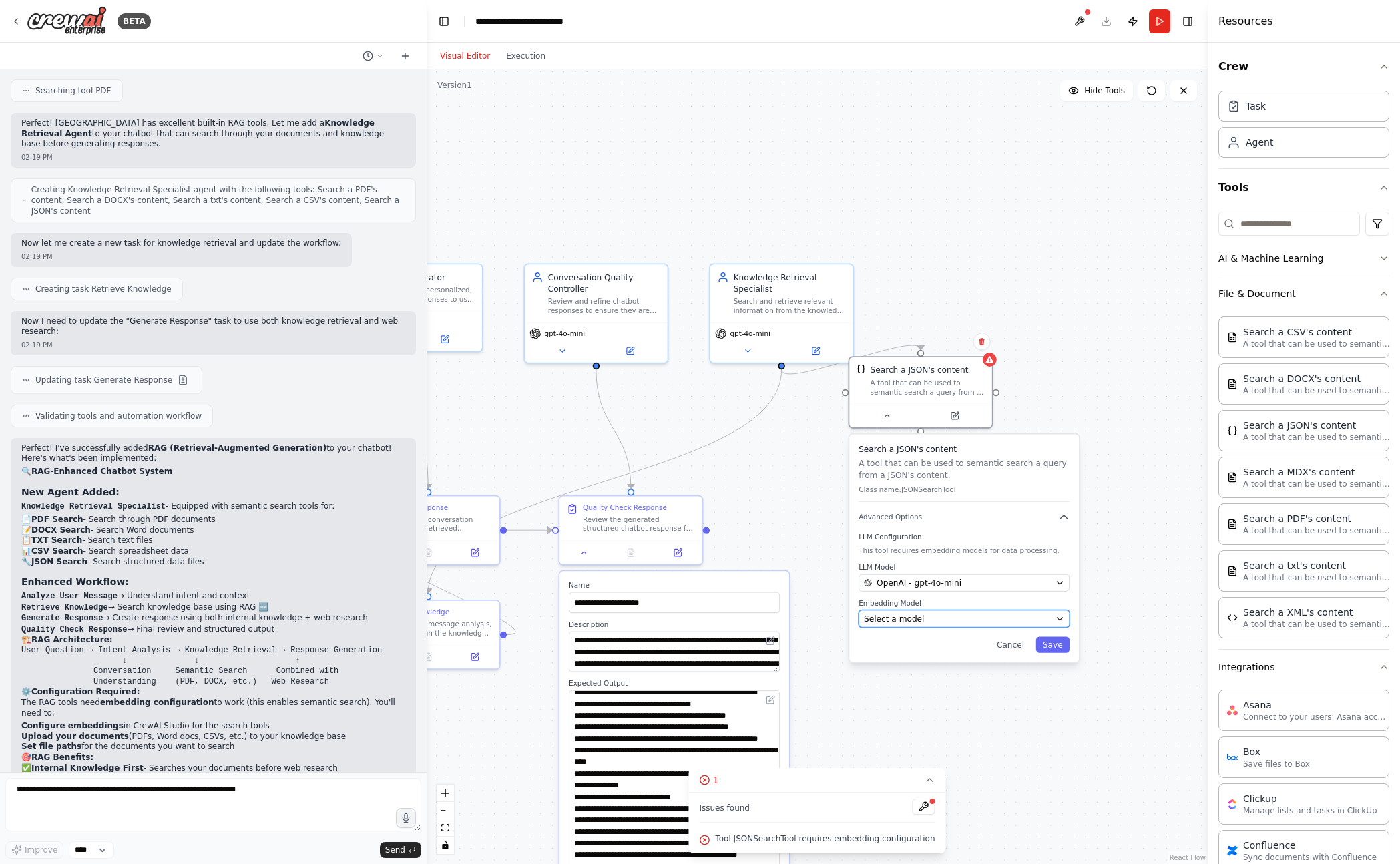
click at [988, 616] on div "Select a model" at bounding box center [958, 619] width 187 height 12
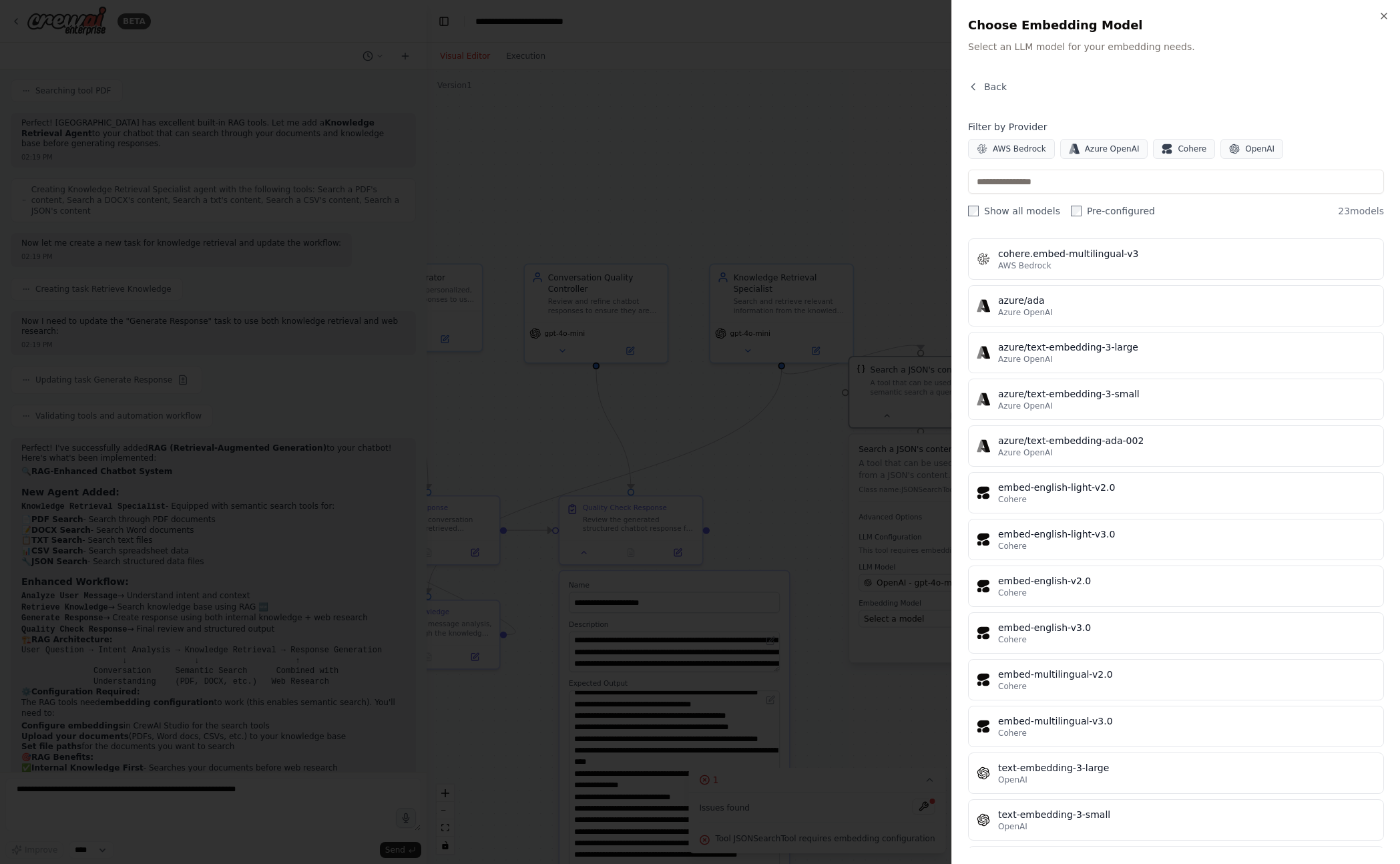
scroll to position [509, 0]
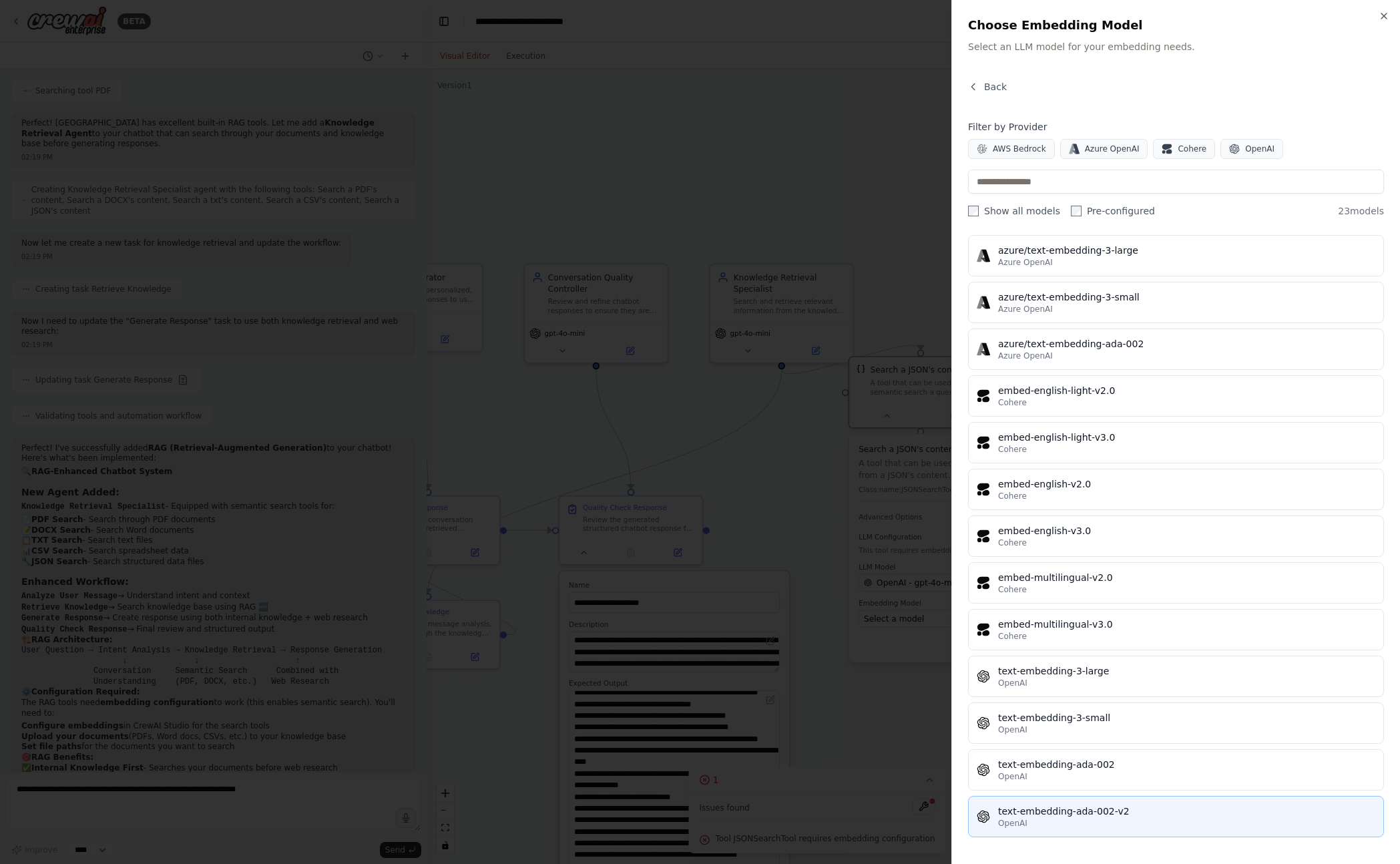
click at [1172, 833] on button "text-embedding-ada-002-v2 OpenAI" at bounding box center [1176, 817] width 416 height 42
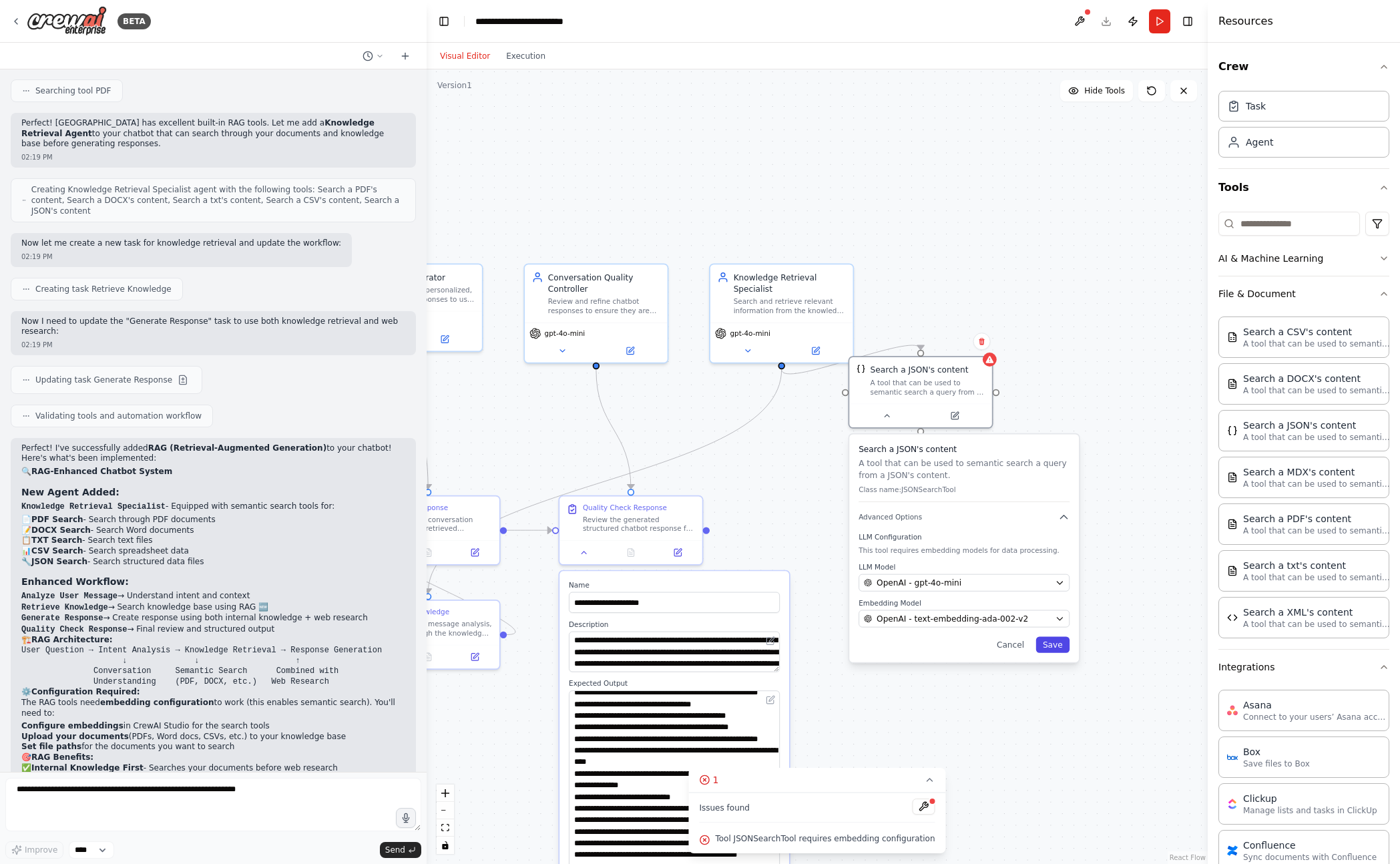
click at [1047, 640] on button "Save" at bounding box center [1052, 644] width 34 height 16
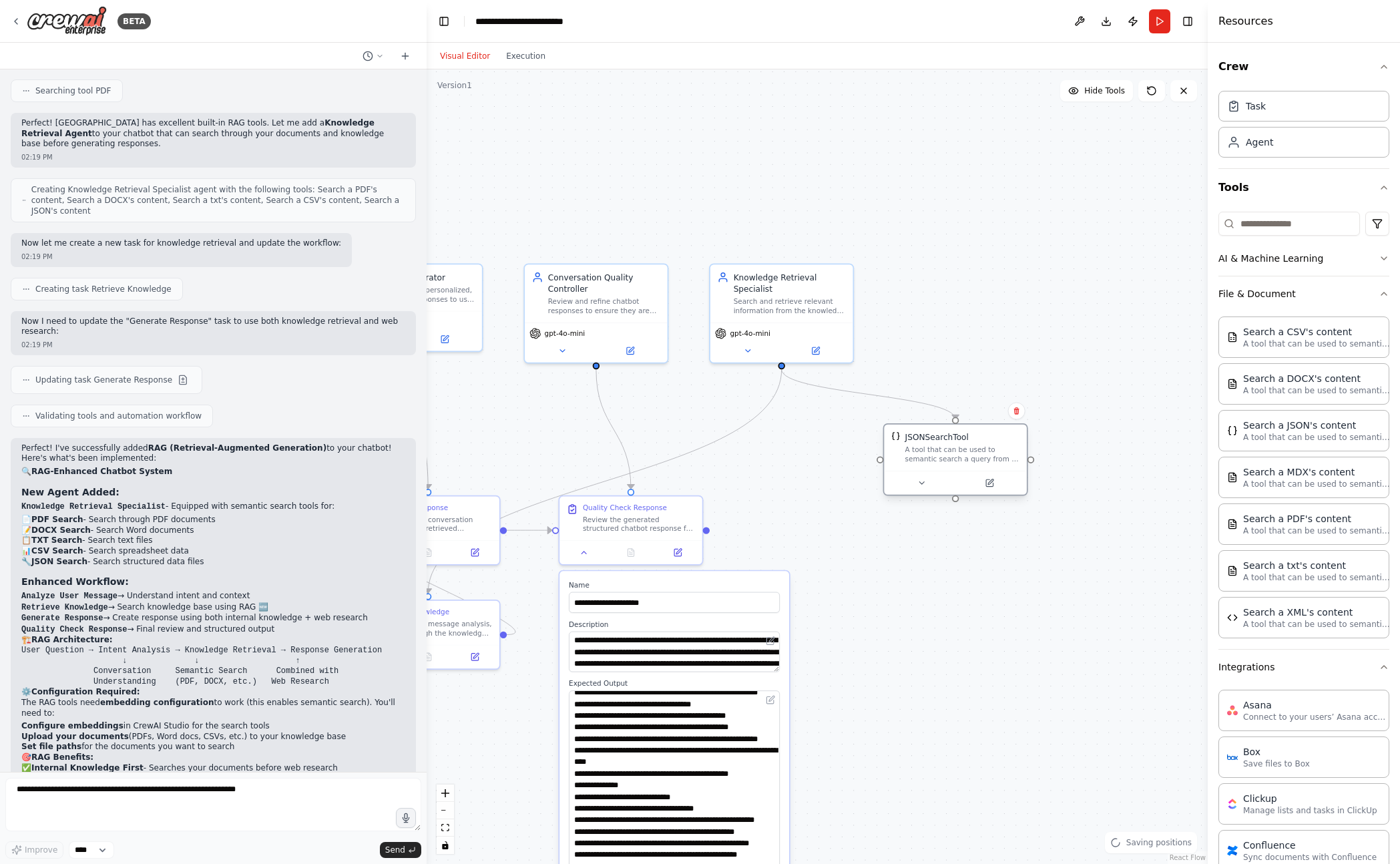
drag, startPoint x: 932, startPoint y: 400, endPoint x: 960, endPoint y: 436, distance: 45.6
click at [949, 442] on div "JSONSearchTool" at bounding box center [937, 437] width 63 height 12
click at [1160, 21] on button "Run" at bounding box center [1160, 21] width 22 height 24
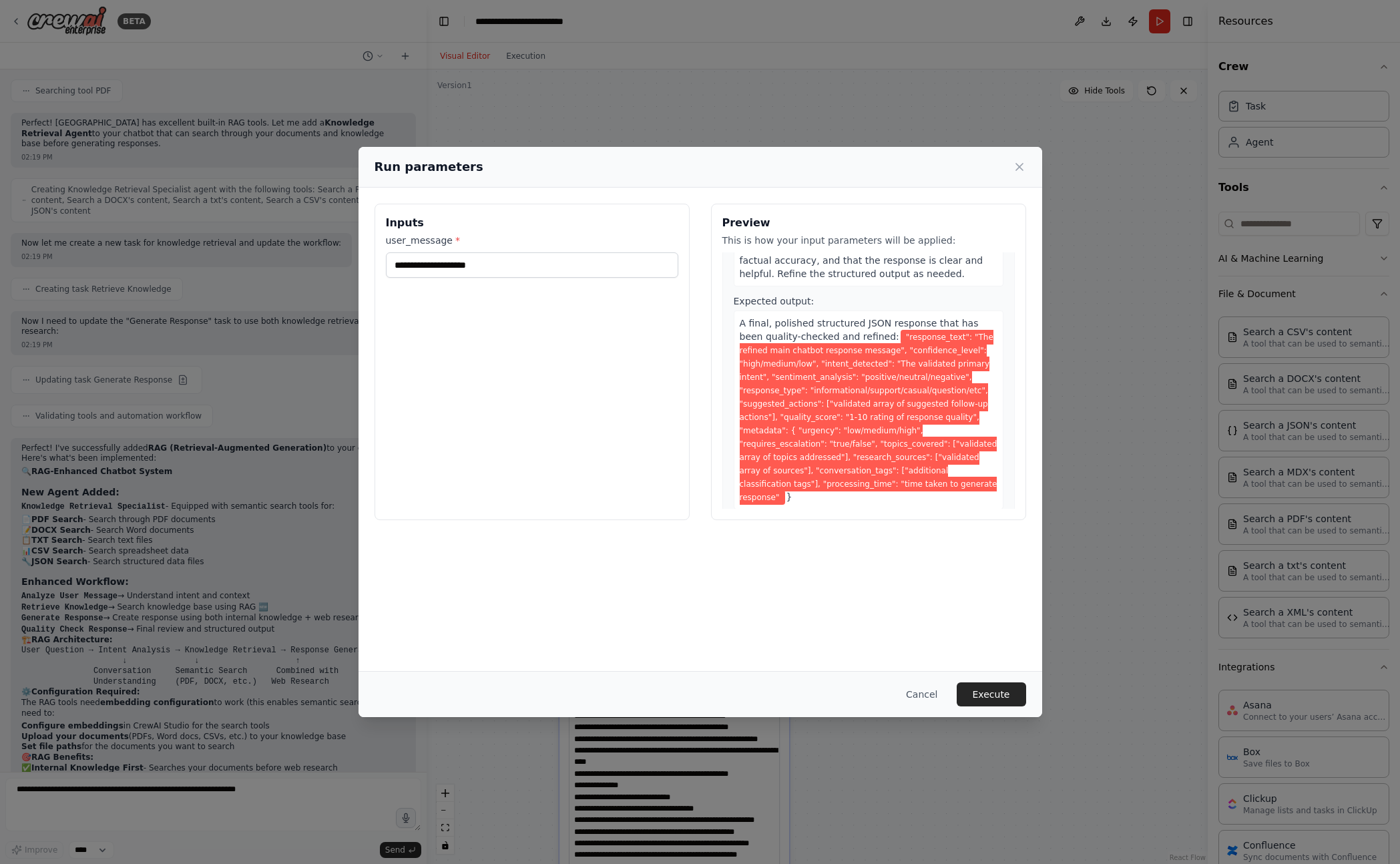
scroll to position [747, 0]
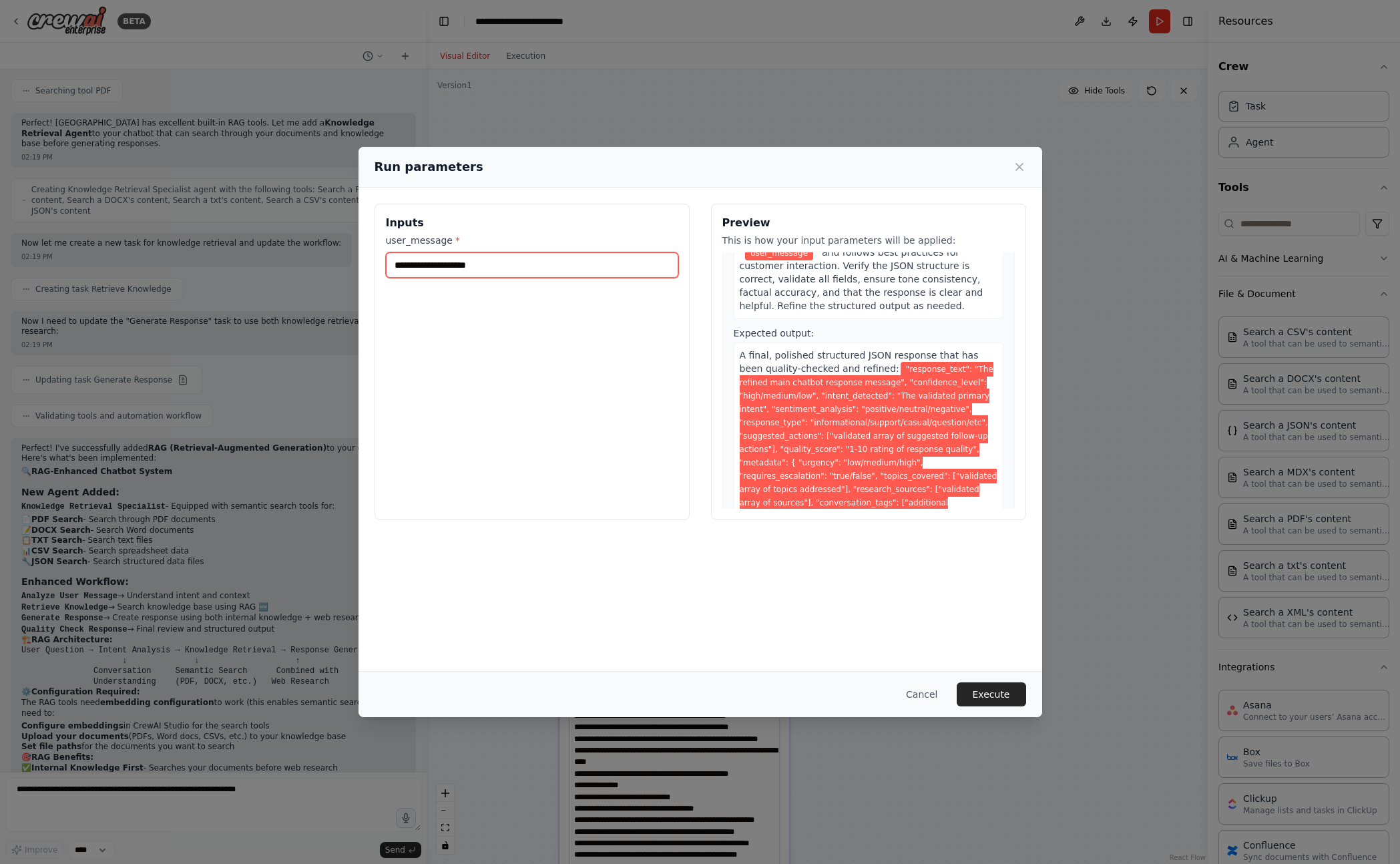
click at [591, 271] on input "user_message *" at bounding box center [532, 265] width 292 height 25
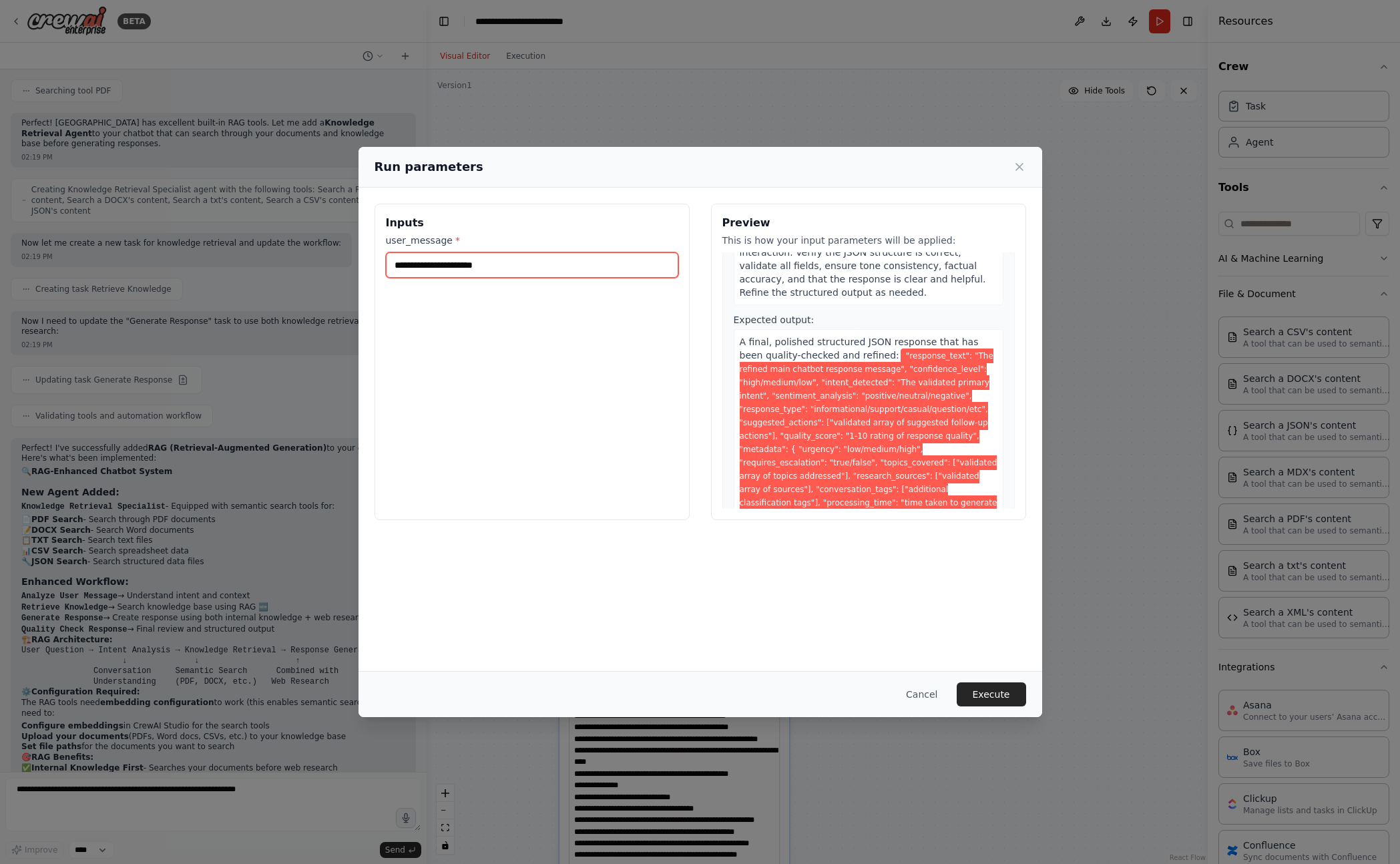
scroll to position [774, 0]
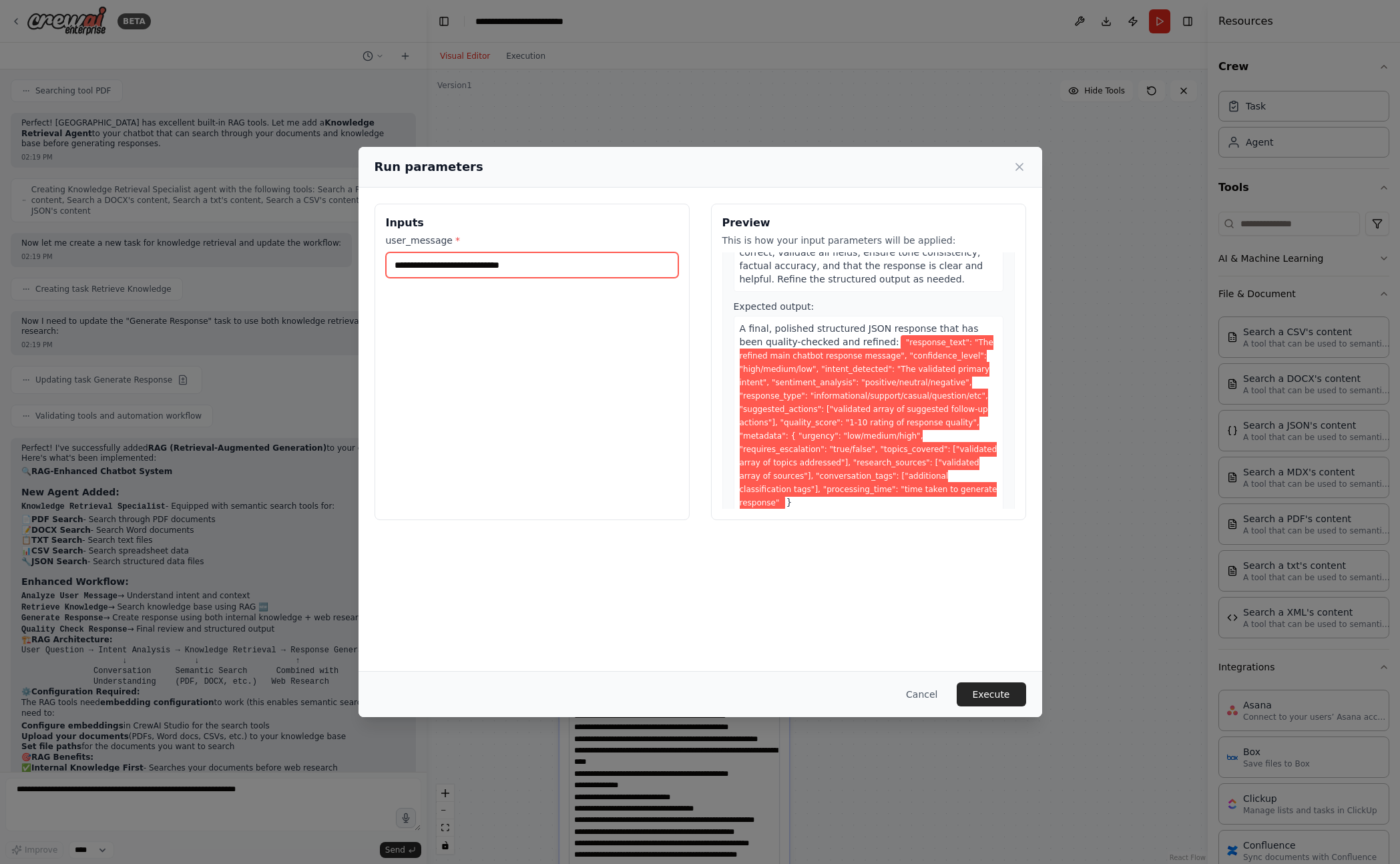
type input "**********"
click at [985, 691] on button "Execute" at bounding box center [991, 694] width 69 height 24
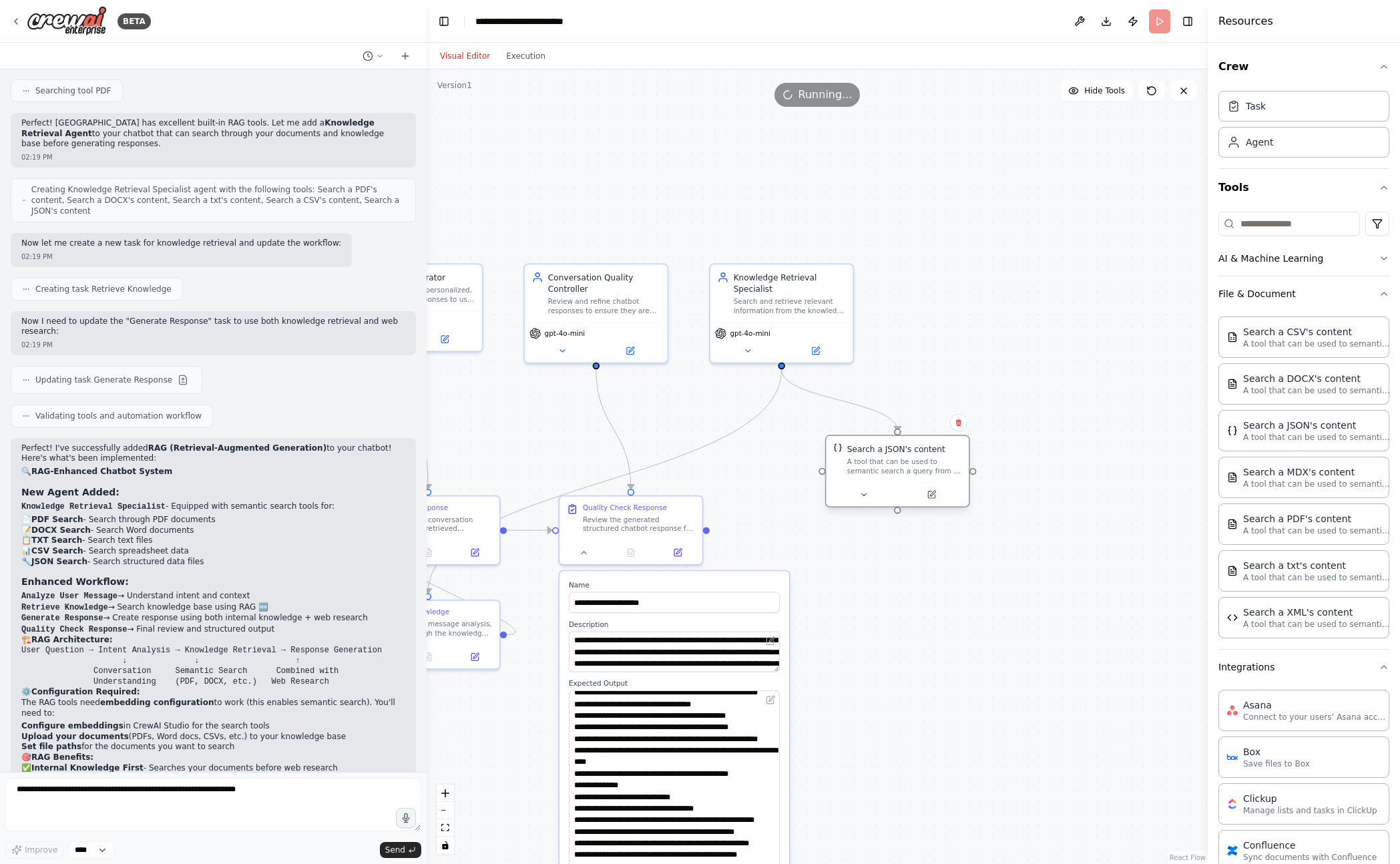
drag, startPoint x: 949, startPoint y: 465, endPoint x: 878, endPoint y: 474, distance: 71.6
click at [880, 472] on div "A tool that can be used to semantic search a query from a JSON's content." at bounding box center [904, 466] width 115 height 19
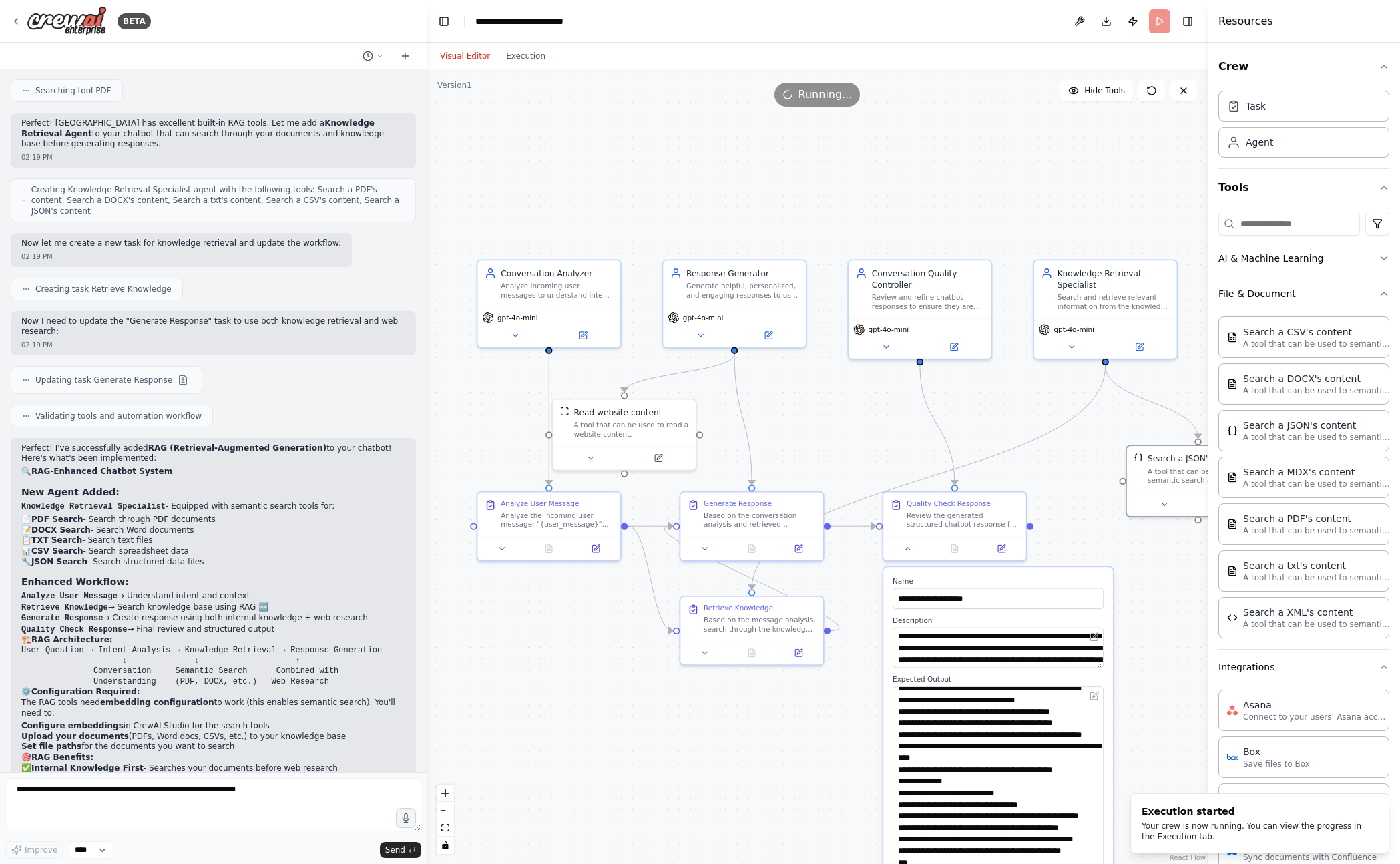
drag, startPoint x: 893, startPoint y: 711, endPoint x: 1214, endPoint y: 706, distance: 321.0
click at [1218, 707] on div "BETA Hello! I'm the CrewAI assistant. What kind of automation do you want to bu…" at bounding box center [700, 432] width 1400 height 864
drag, startPoint x: 731, startPoint y: 634, endPoint x: 569, endPoint y: 581, distance: 170.4
click at [619, 704] on div "Retrieve Knowledge Based on the message analysis, search through the knowledge …" at bounding box center [644, 699] width 143 height 44
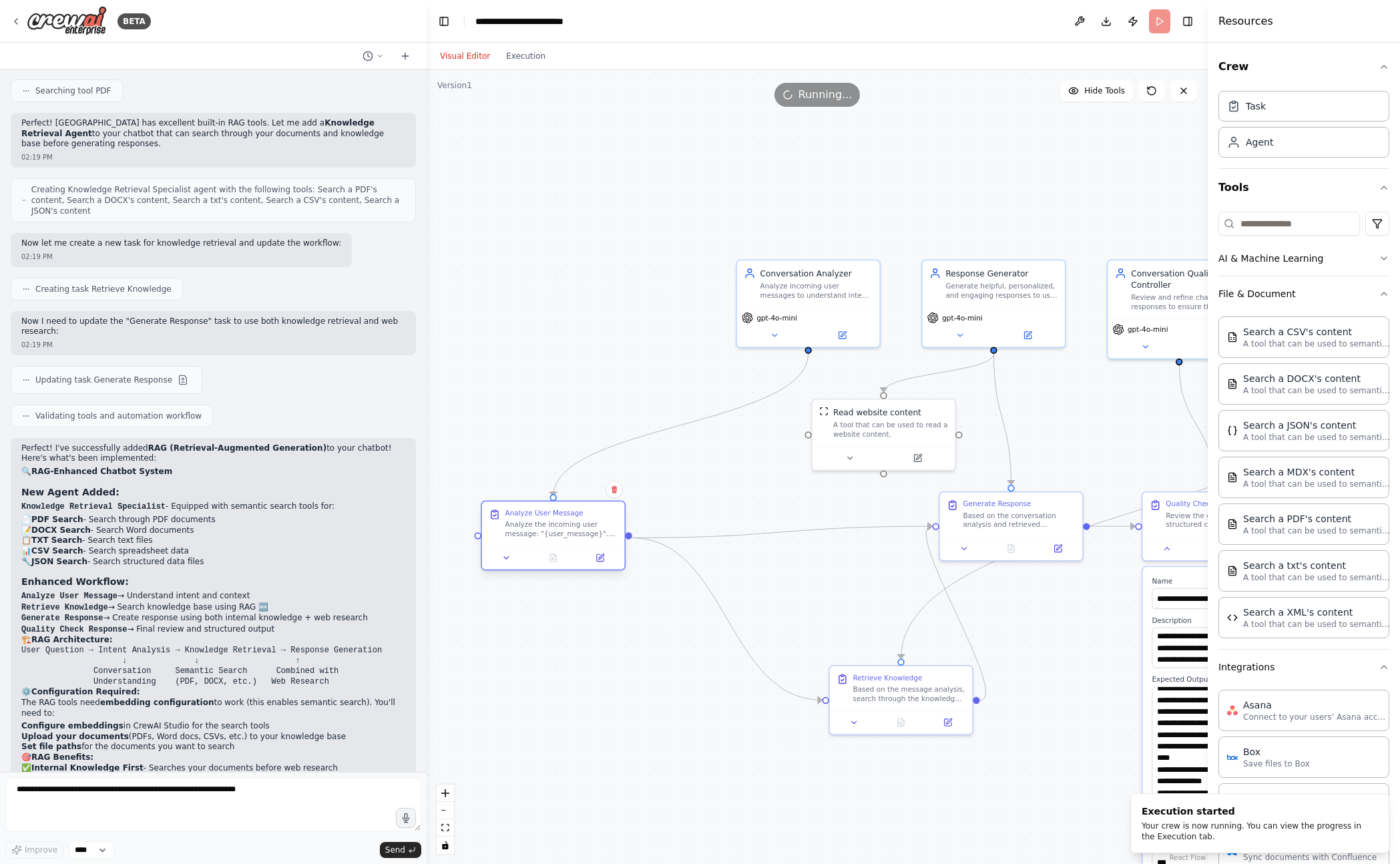
drag, startPoint x: 540, startPoint y: 519, endPoint x: 574, endPoint y: 530, distance: 35.7
click at [574, 530] on div "Analyze the incoming user message: "{user_message}". Determine the user's inten…" at bounding box center [561, 529] width 112 height 19
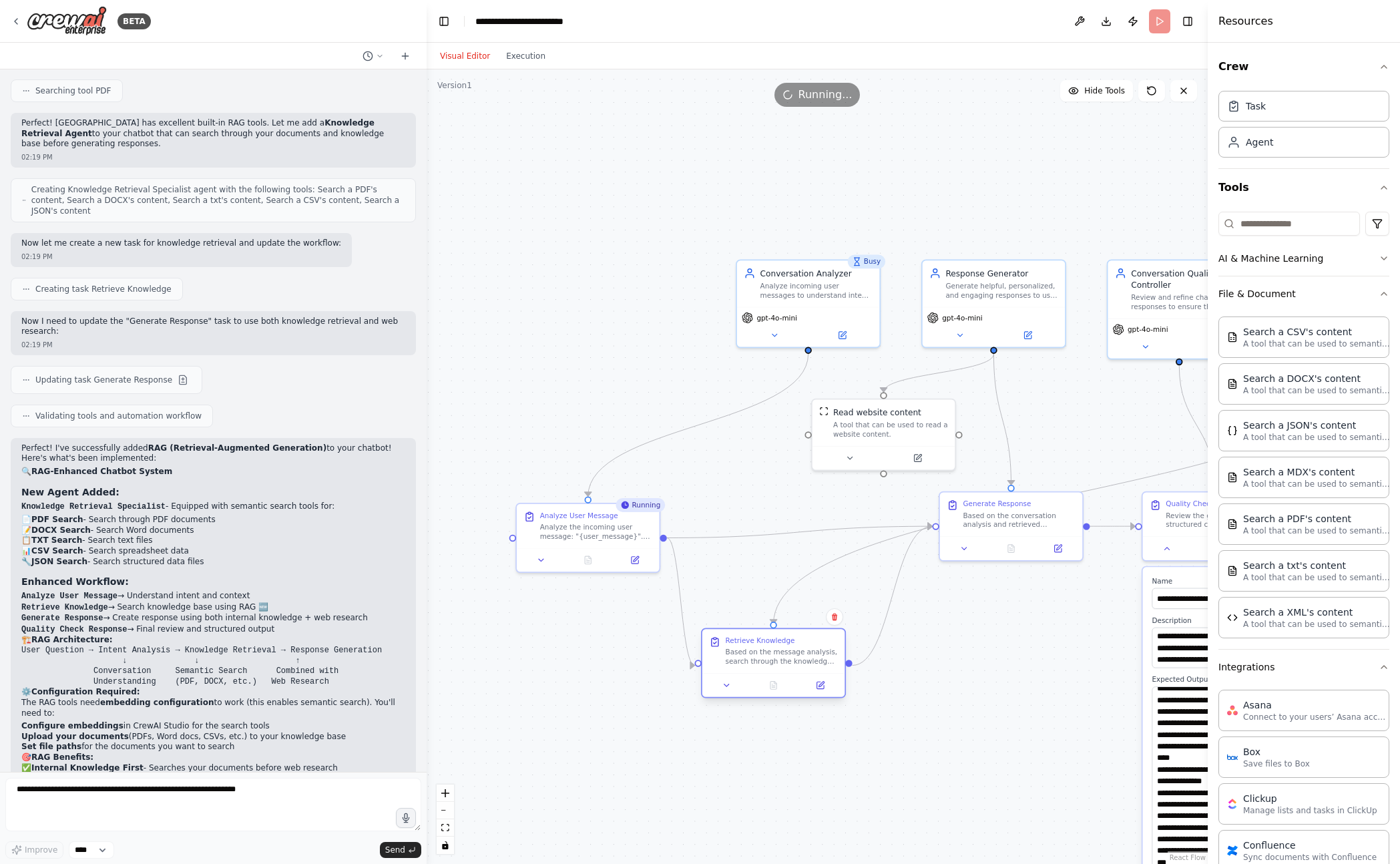
drag, startPoint x: 858, startPoint y: 704, endPoint x: 788, endPoint y: 662, distance: 81.6
click at [746, 677] on div at bounding box center [773, 684] width 143 height 24
drag, startPoint x: 1018, startPoint y: 528, endPoint x: 1042, endPoint y: 665, distance: 139.1
click at [1023, 581] on div "Generate Response Based on the conversation analysis and retrieved knowledge, g…" at bounding box center [1017, 572] width 145 height 70
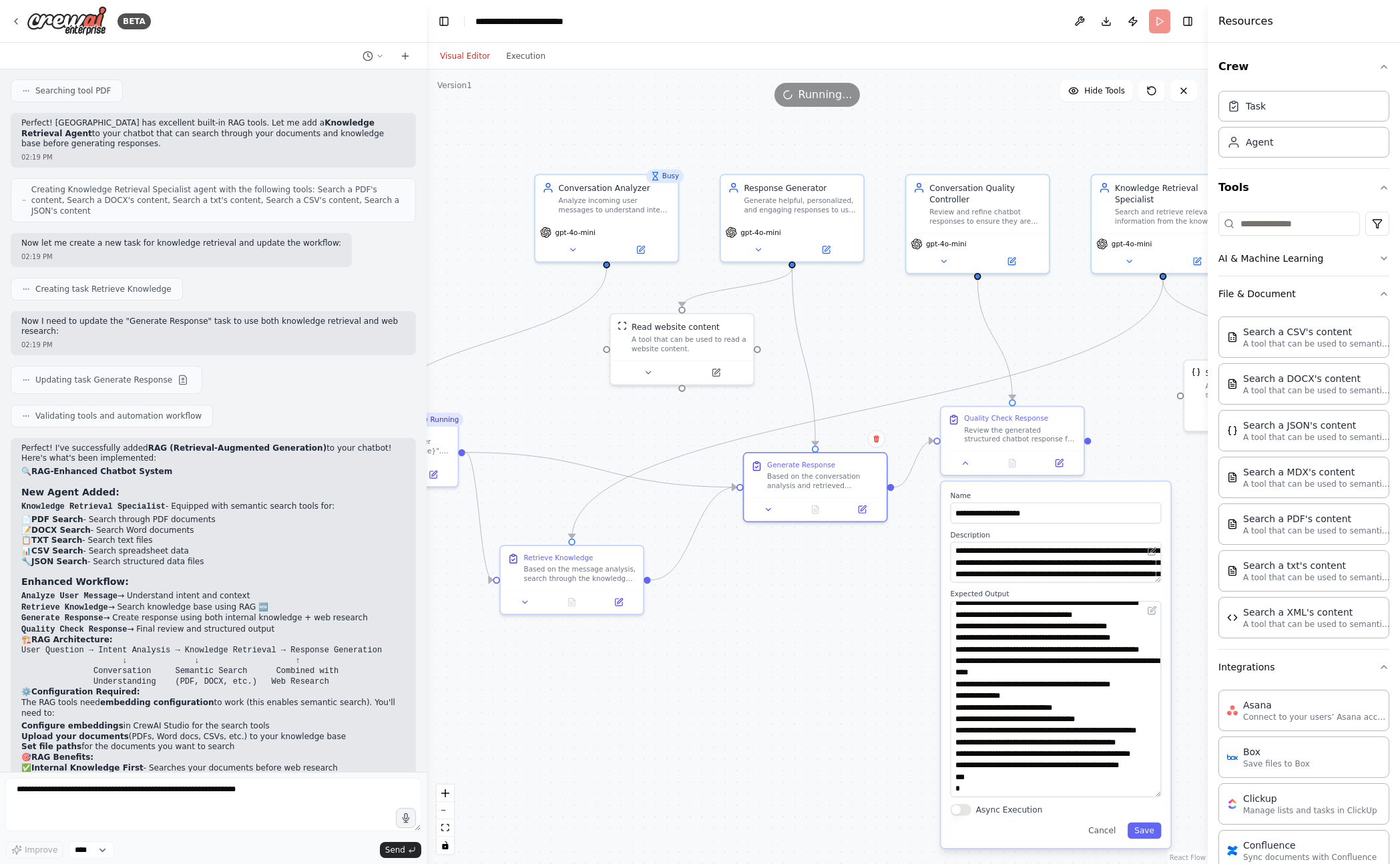
drag, startPoint x: 1048, startPoint y: 786, endPoint x: 848, endPoint y: 703, distance: 216.5
click at [848, 703] on div ".deletable-edge-delete-btn { width: 20px; height: 20px; border: 0px solid #ffff…" at bounding box center [817, 466] width 781 height 794
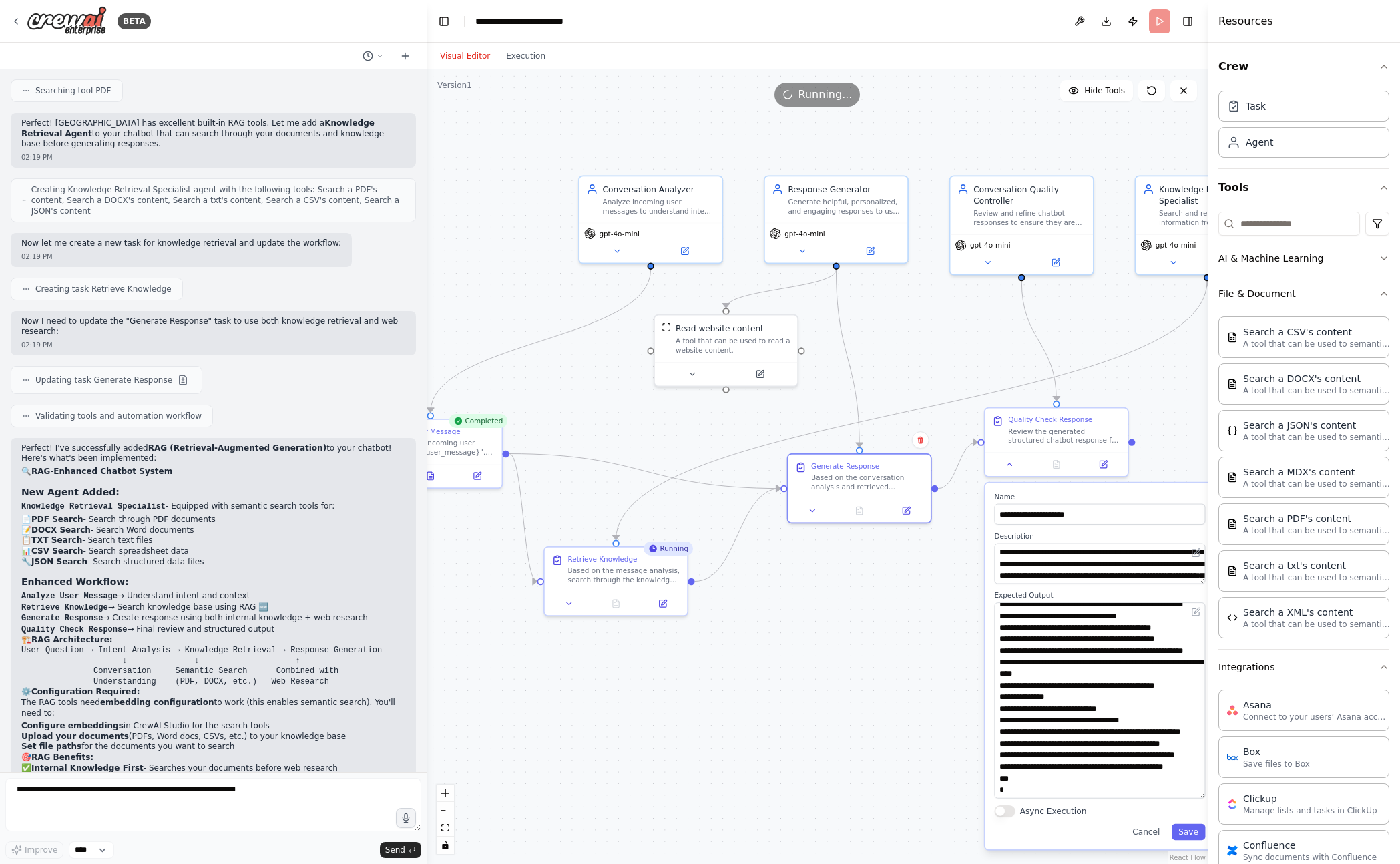
drag, startPoint x: 747, startPoint y: 594, endPoint x: 791, endPoint y: 596, distance: 44.0
click at [791, 596] on div ".deletable-edge-delete-btn { width: 20px; height: 20px; border: 0px solid #ffff…" at bounding box center [817, 466] width 781 height 794
click at [547, 459] on icon "Edge from bce4e48a-1400-459b-8fe2-f9f07cad08e2 to e5dd2ae9-4031-4225-911f-c80c4…" at bounding box center [645, 471] width 271 height 35
click at [519, 506] on icon "Edge from bce4e48a-1400-459b-8fe2-f9f07cad08e2 to 68d61e26-04cc-4633-9210-b06f8…" at bounding box center [523, 517] width 28 height 127
click at [742, 540] on icon "Edge from 68d61e26-04cc-4633-9210-b06f89369df4 to e5dd2ae9-4031-4225-911f-c80c4…" at bounding box center [737, 535] width 86 height 93
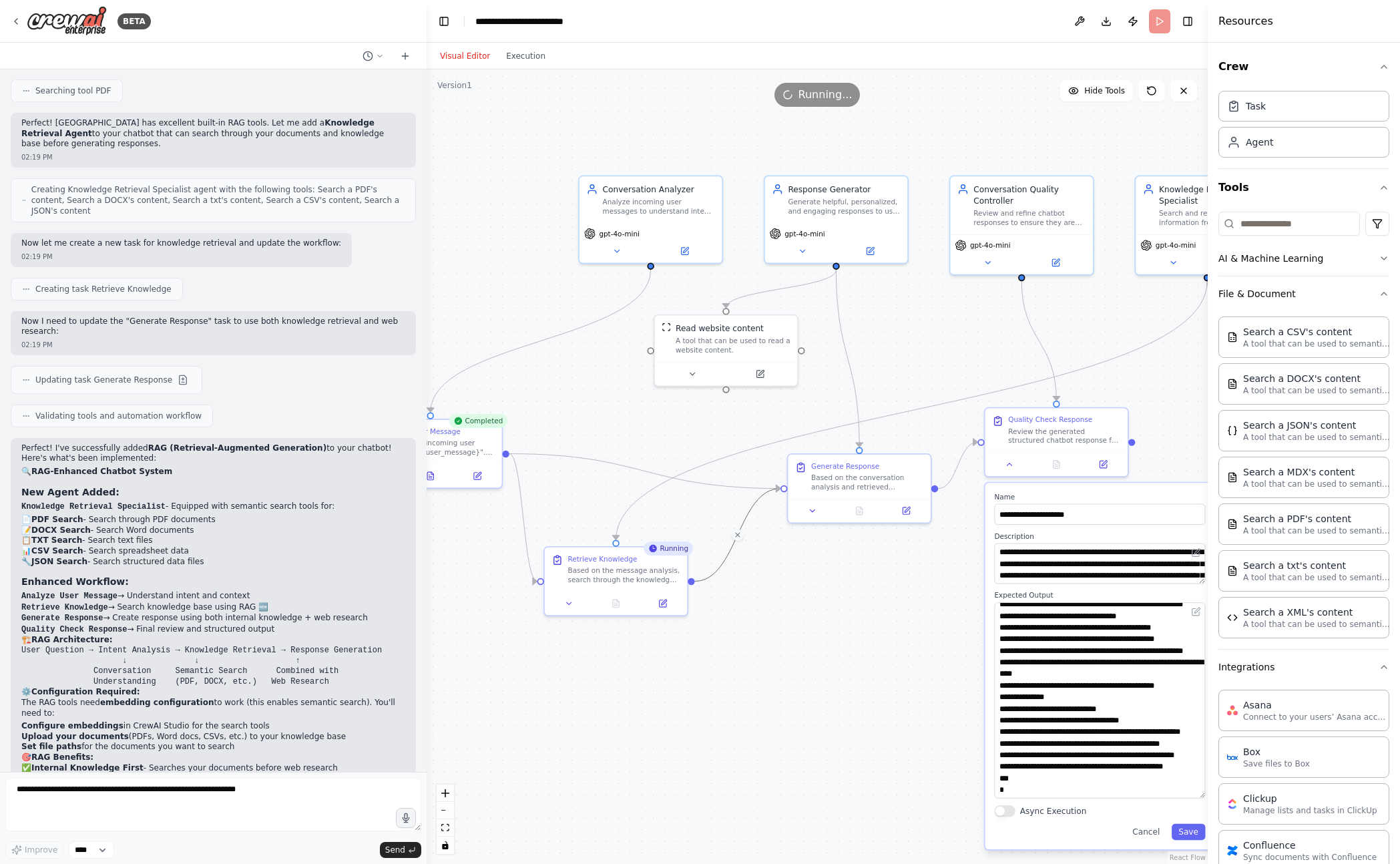
click at [638, 683] on div ".deletable-edge-delete-btn { width: 20px; height: 20px; border: 0px solid #ffff…" at bounding box center [817, 466] width 781 height 794
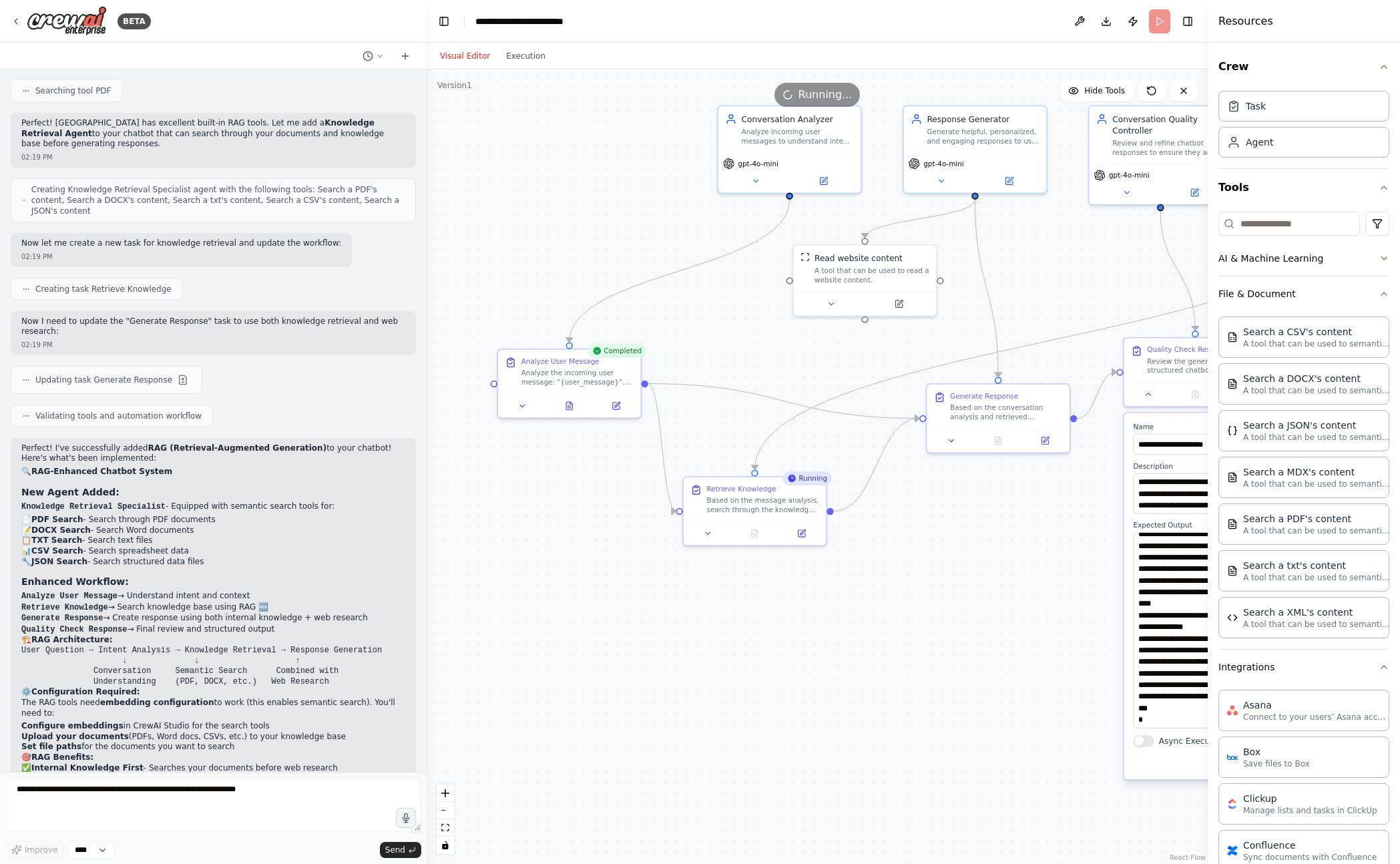
drag, startPoint x: 661, startPoint y: 725, endPoint x: 800, endPoint y: 655, distance: 155.6
click at [800, 655] on div ".deletable-edge-delete-btn { width: 20px; height: 20px; border: 0px solid #ffff…" at bounding box center [817, 466] width 781 height 794
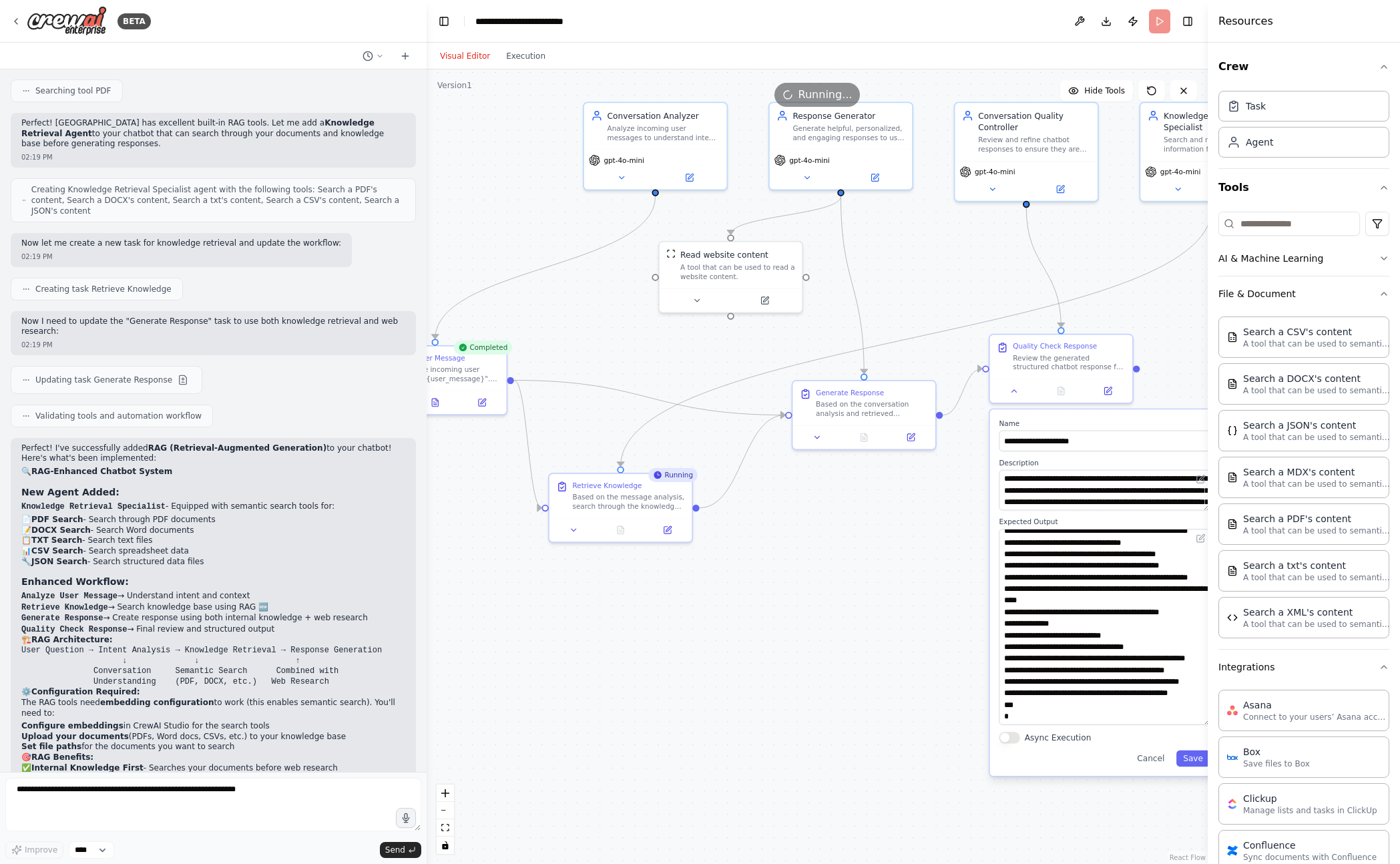
drag, startPoint x: 800, startPoint y: 655, endPoint x: 665, endPoint y: 652, distance: 135.0
click at [665, 652] on div ".deletable-edge-delete-btn { width: 20px; height: 20px; border: 0px solid #ffff…" at bounding box center [817, 466] width 781 height 794
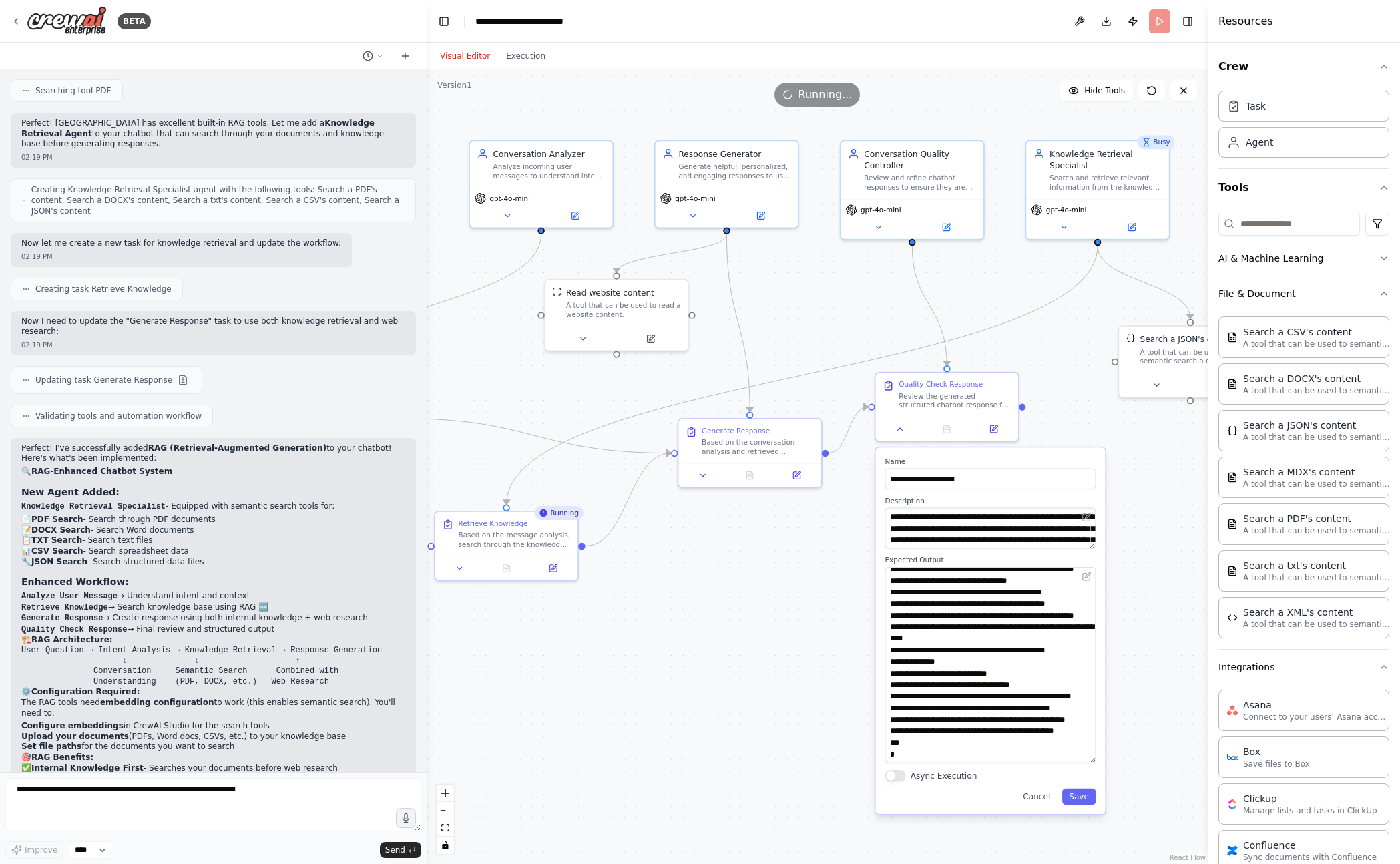
drag, startPoint x: 844, startPoint y: 560, endPoint x: 730, endPoint y: 598, distance: 120.2
click at [730, 598] on div ".deletable-edge-delete-btn { width: 20px; height: 20px; border: 0px solid #ffff…" at bounding box center [817, 466] width 781 height 794
click at [772, 450] on div "Based on the conversation analysis and retrieved knowledge, generate a helpful …" at bounding box center [758, 445] width 112 height 19
click at [814, 534] on div ".deletable-edge-delete-btn { width: 20px; height: 20px; border: 0px solid #ffff…" at bounding box center [817, 466] width 781 height 794
click at [897, 430] on icon at bounding box center [899, 426] width 9 height 9
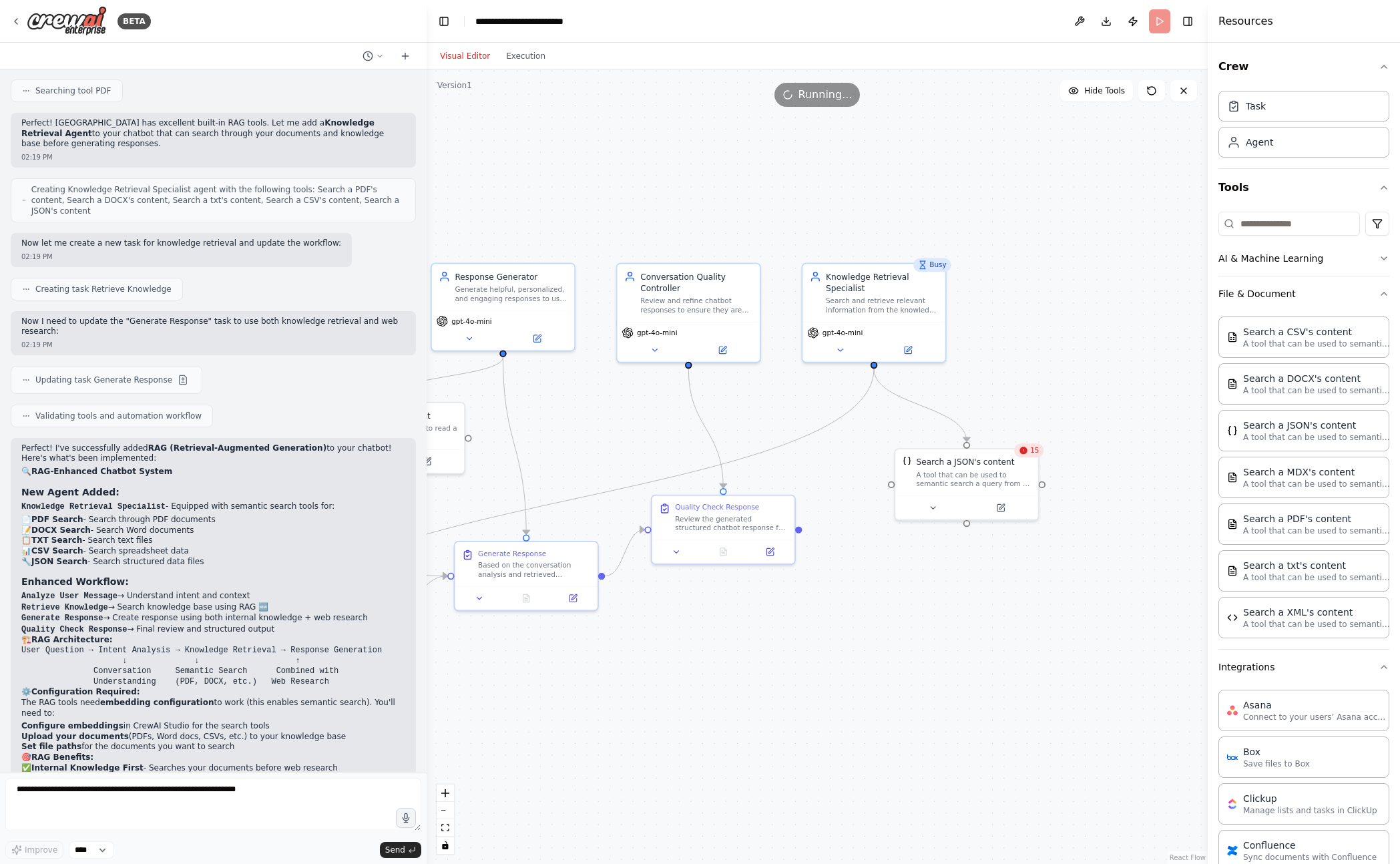
drag, startPoint x: 887, startPoint y: 500, endPoint x: 1111, endPoint y: 396, distance: 247.0
click at [663, 623] on div ".deletable-edge-delete-btn { width: 20px; height: 20px; border: 0px solid #ffff…" at bounding box center [817, 466] width 781 height 794
click at [1036, 450] on span "15" at bounding box center [1035, 450] width 9 height 9
click at [1022, 458] on div "Search a JSON's content" at bounding box center [973, 460] width 115 height 12
click at [984, 476] on div "A tool that can be used to semantic search a query from a JSON's content." at bounding box center [973, 477] width 115 height 19
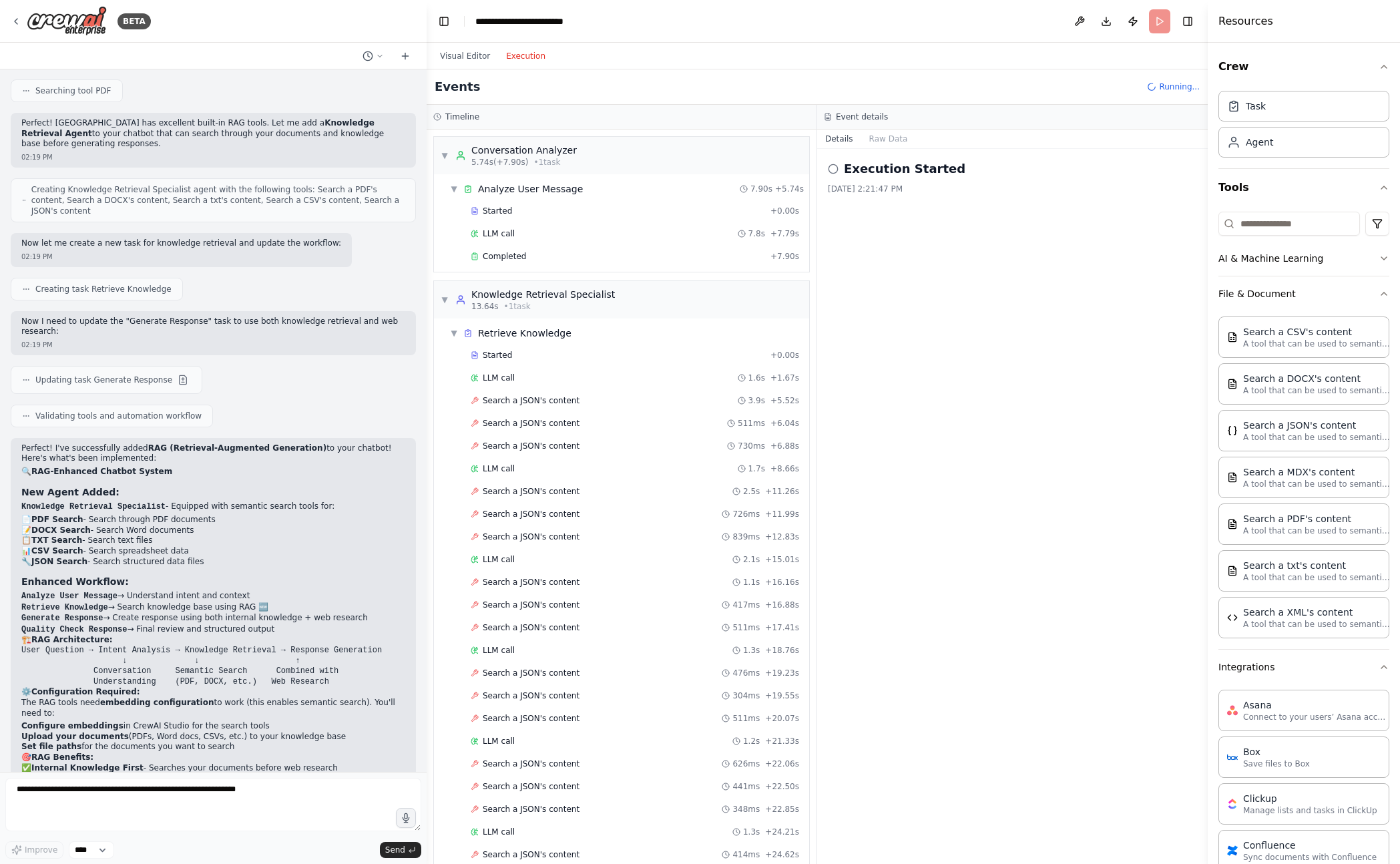
click at [522, 50] on button "Execution" at bounding box center [525, 56] width 55 height 16
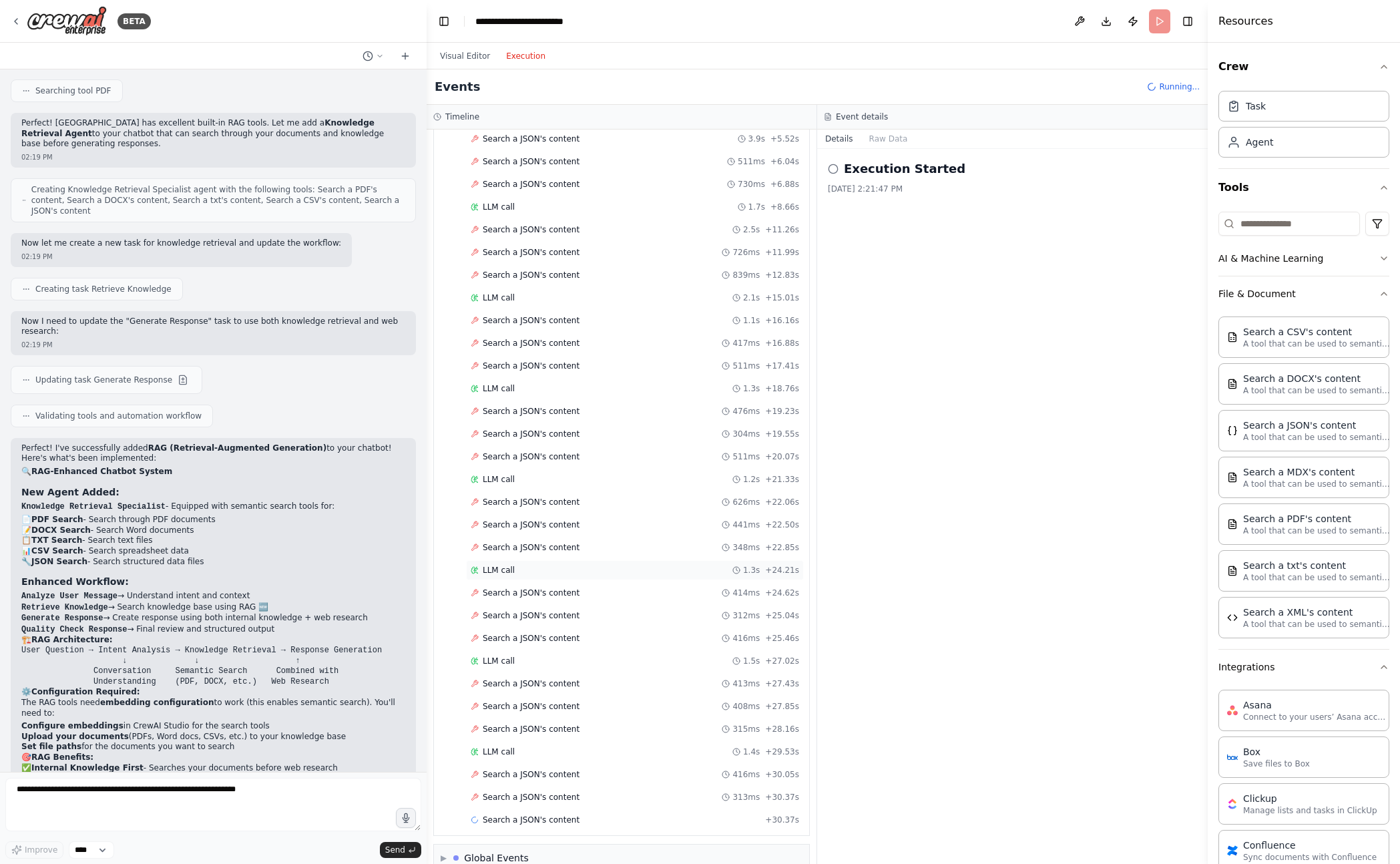
click at [573, 556] on div "Started + 0.00s LLM call 1.6s + 1.67s Search a JSON's content 3.9s + 5.52s Sear…" at bounding box center [627, 458] width 365 height 749
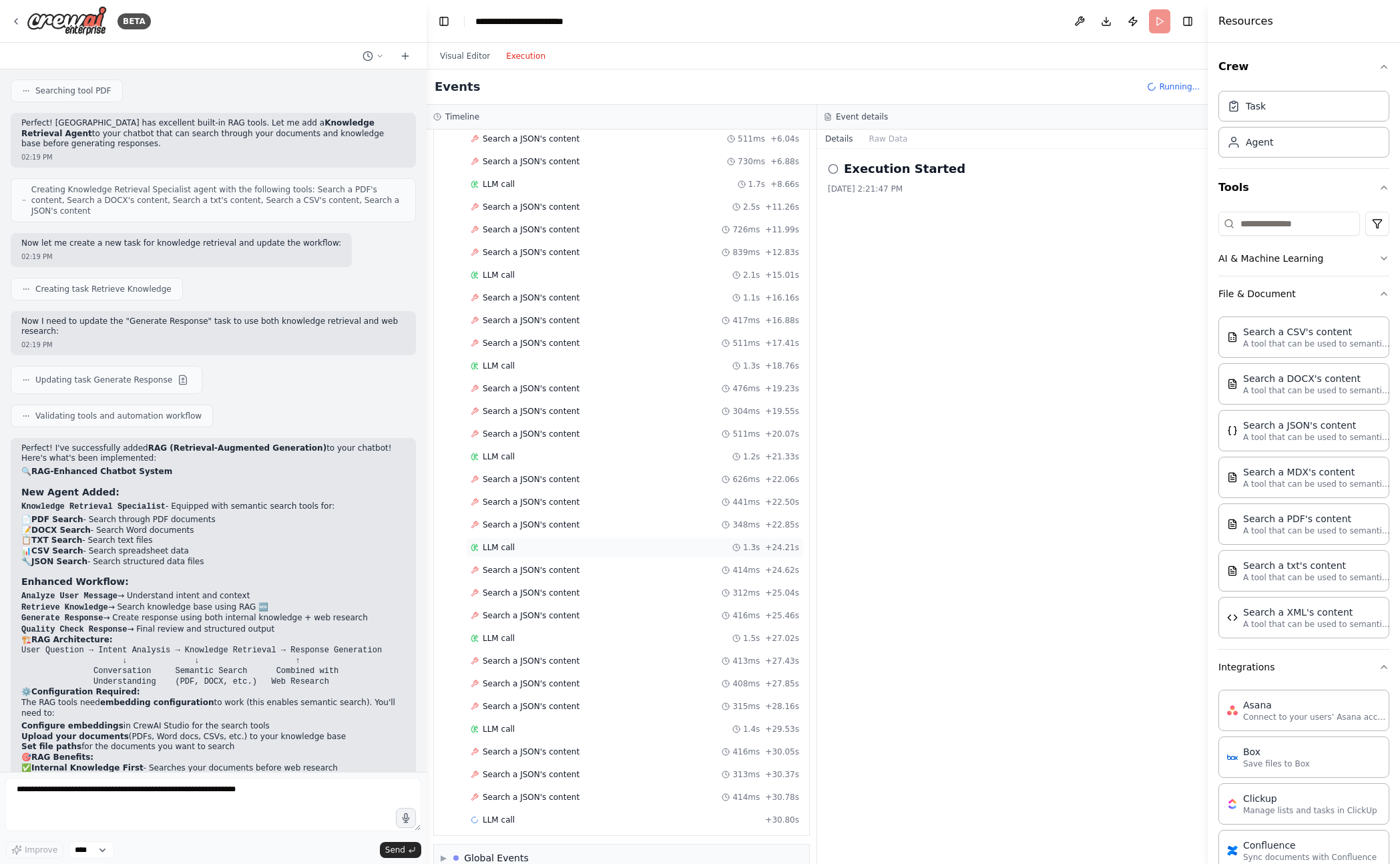
scroll to position [307, 0]
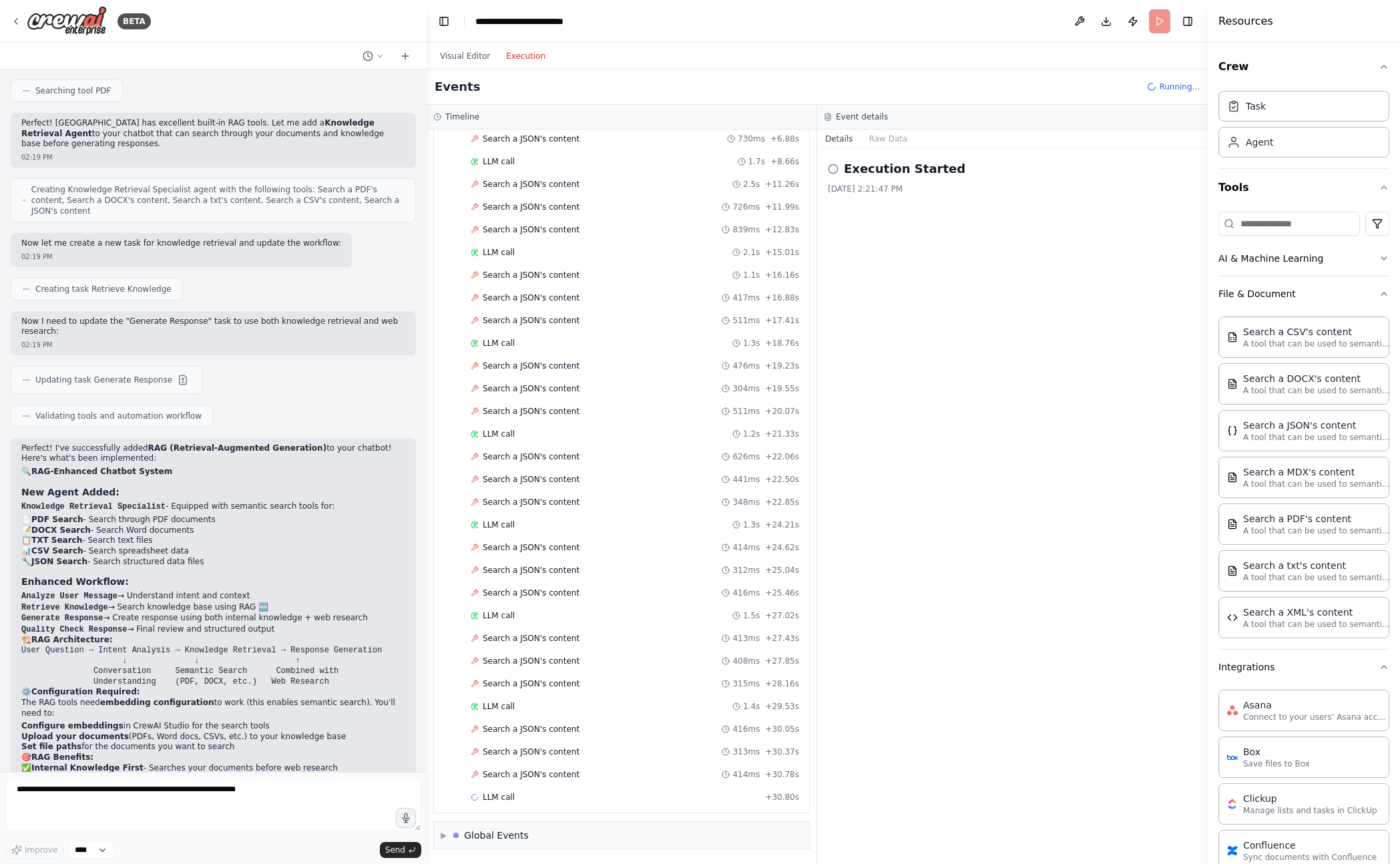
click at [545, 559] on div "Started + 0.00s LLM call 1.6s + 1.67s Search a JSON's content 3.9s + 5.52s Sear…" at bounding box center [627, 424] width 365 height 772
click at [543, 565] on span "Search a JSON's content" at bounding box center [531, 570] width 97 height 11
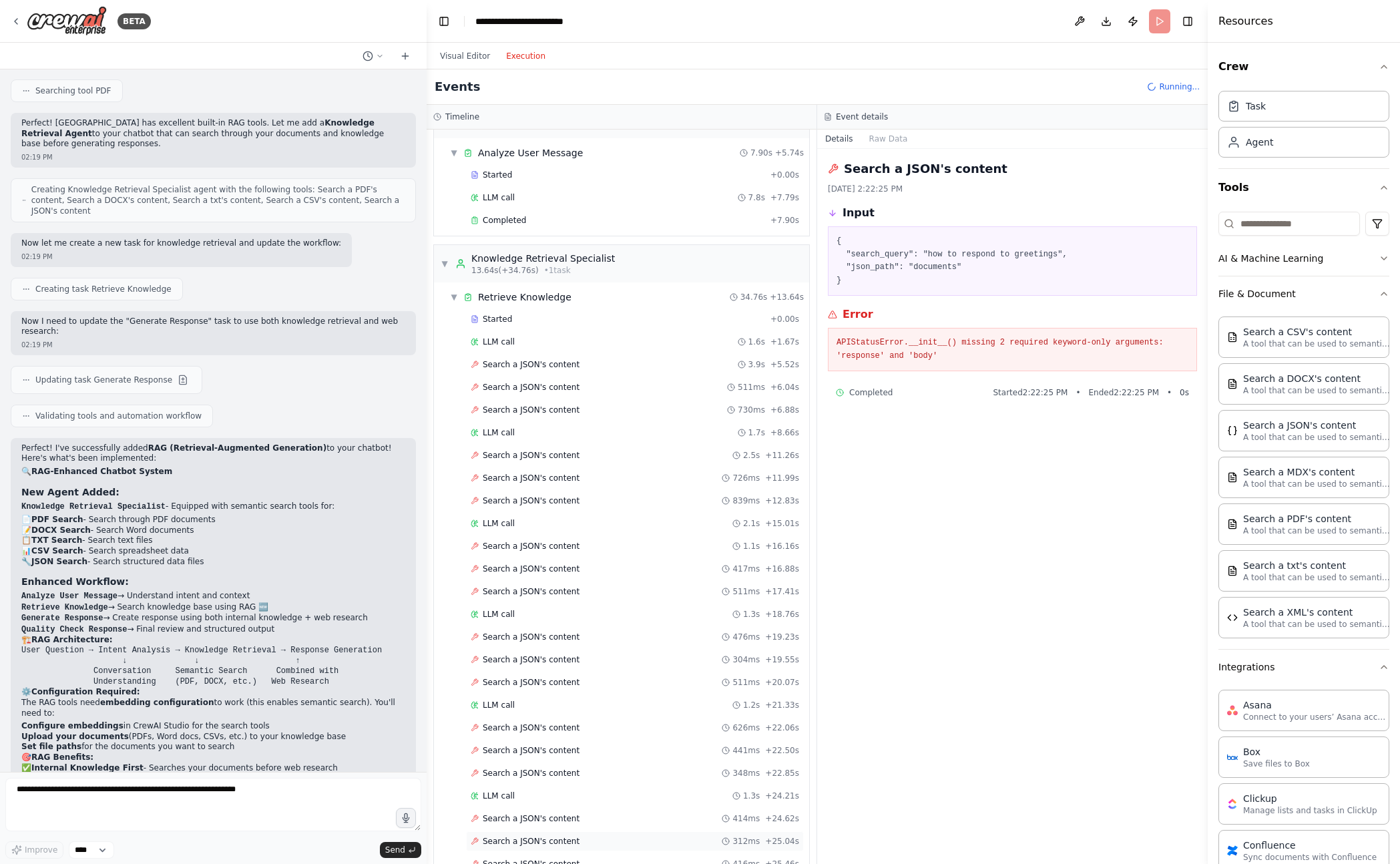
scroll to position [0, 0]
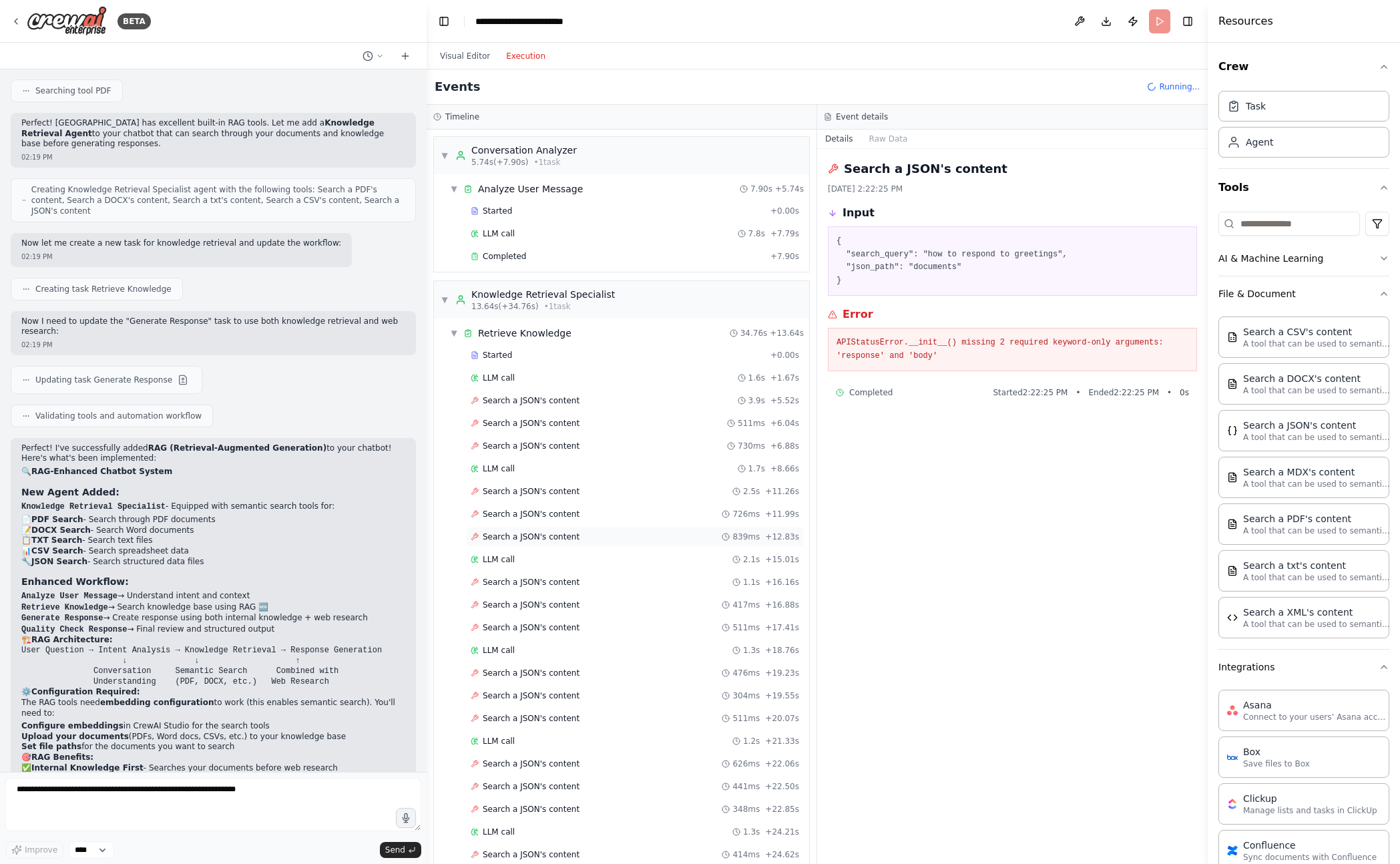
click at [551, 533] on span "Search a JSON's content" at bounding box center [531, 537] width 97 height 11
click at [549, 491] on span "Search a JSON's content" at bounding box center [531, 491] width 97 height 11
click at [1287, 258] on button "AI & Machine Learning" at bounding box center [1304, 258] width 171 height 35
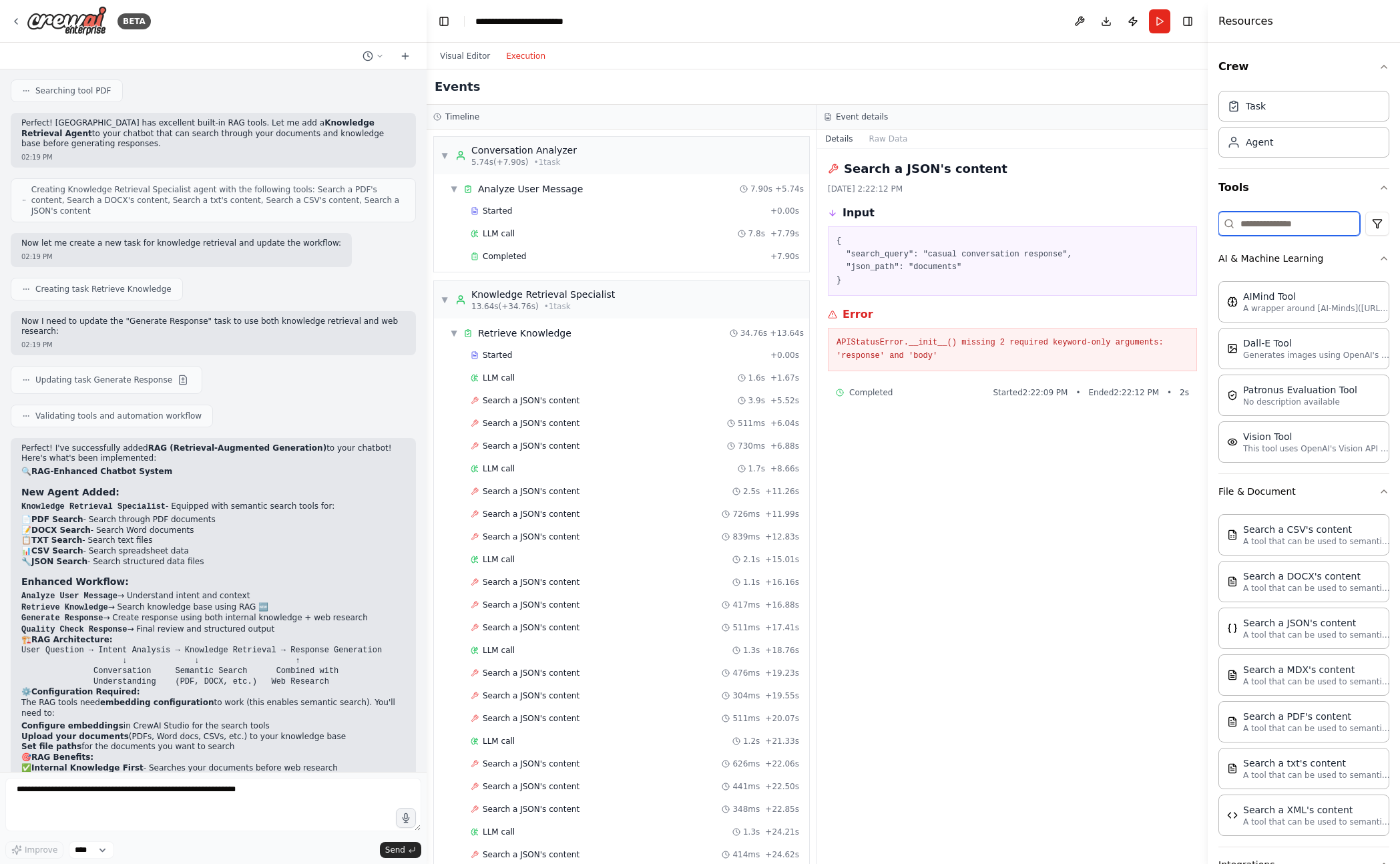
click at [1322, 224] on input at bounding box center [1288, 223] width 142 height 24
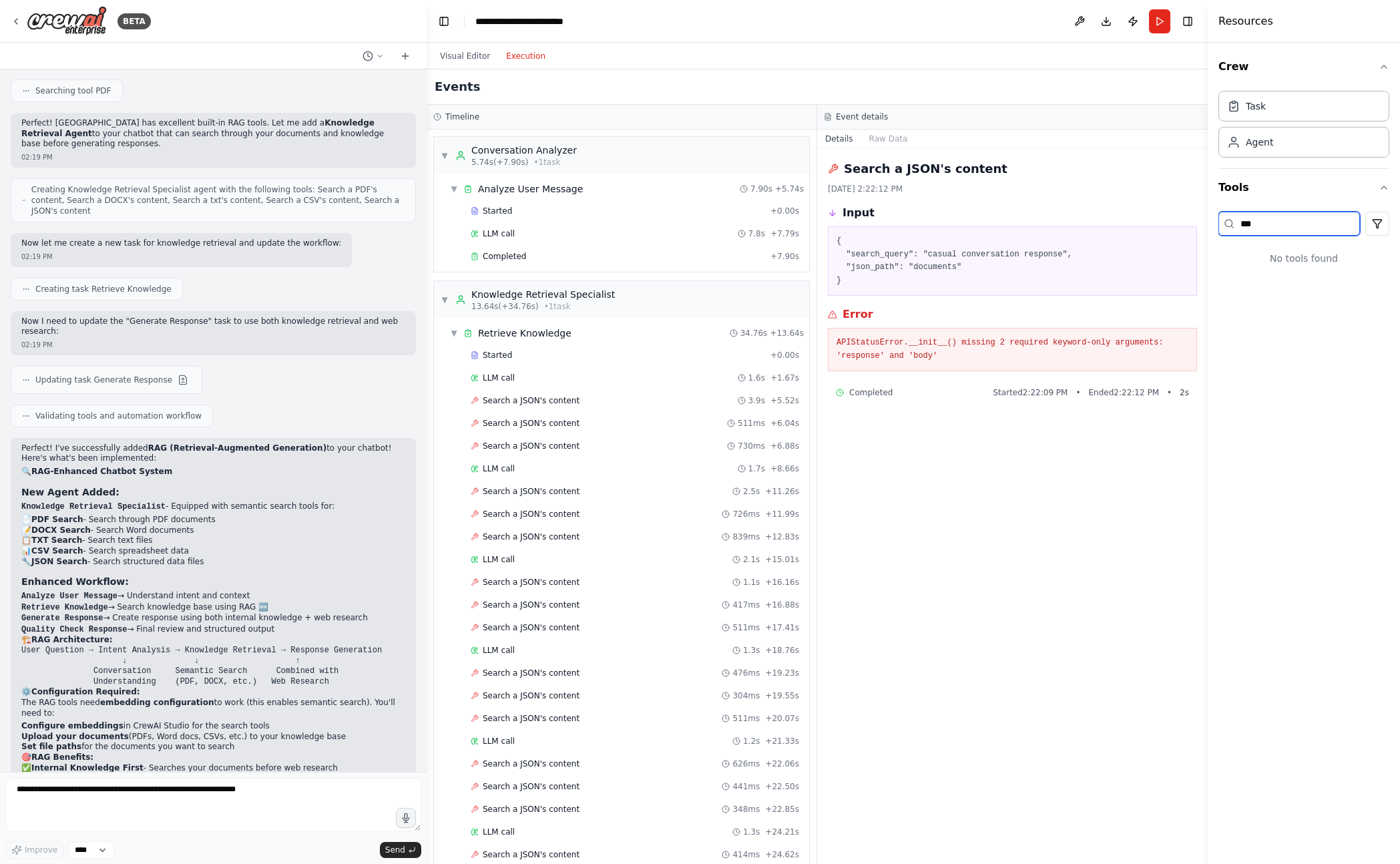
type input "***"
click at [1073, 25] on button at bounding box center [1079, 21] width 22 height 24
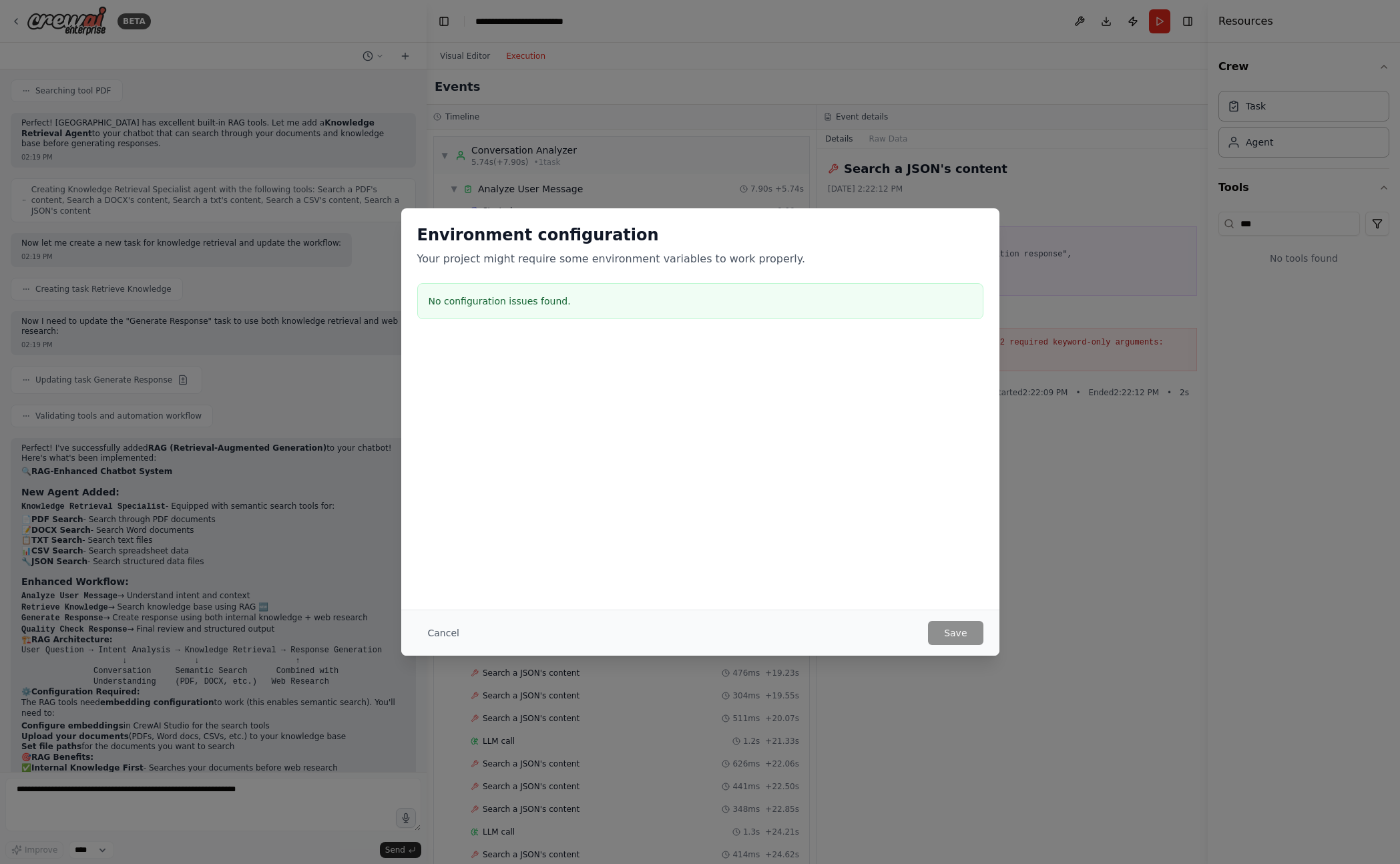
click at [760, 145] on div "Environment configuration Your project might require some environment variables…" at bounding box center [700, 432] width 1400 height 864
drag, startPoint x: 1173, startPoint y: 34, endPoint x: 1153, endPoint y: 60, distance: 32.8
click at [1159, 50] on div "Environment configuration Your project might require some environment variables…" at bounding box center [700, 432] width 1400 height 864
click at [430, 625] on button "Cancel" at bounding box center [443, 632] width 53 height 24
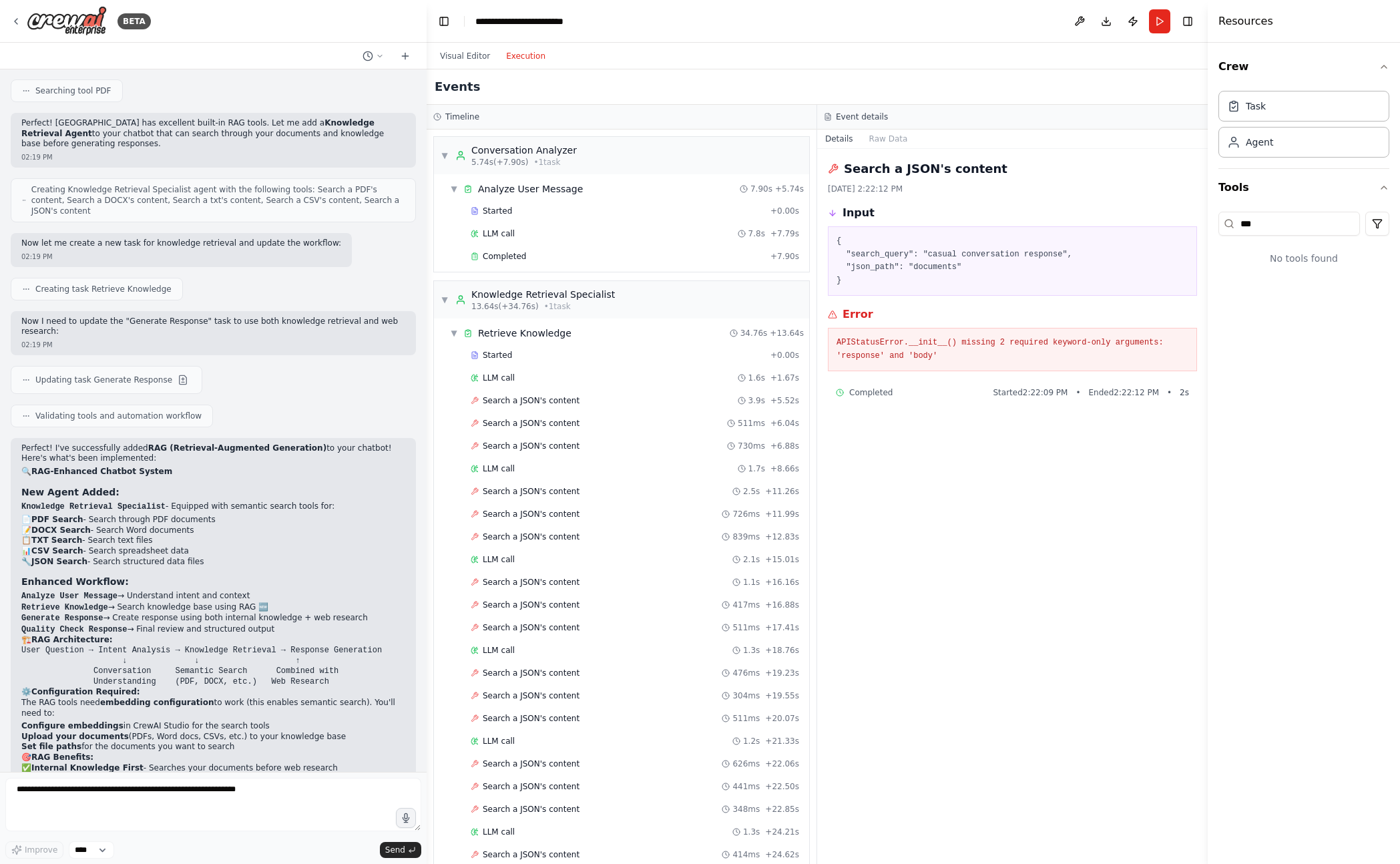
click at [1109, 29] on button "Download" at bounding box center [1106, 21] width 22 height 24
drag, startPoint x: 999, startPoint y: 359, endPoint x: 950, endPoint y: 315, distance: 65.9
click at [950, 315] on div "Error APIStatusError.__init__() missing 2 required keyword-only arguments: 'res…" at bounding box center [1012, 339] width 369 height 65
click at [573, 365] on div "Started + 0.00s LLM call 1.6s + 1.67s Search a JSON's content 3.9s + 5.52s Sear…" at bounding box center [627, 742] width 365 height 794
click at [562, 401] on span "Search a JSON's content" at bounding box center [531, 400] width 97 height 11
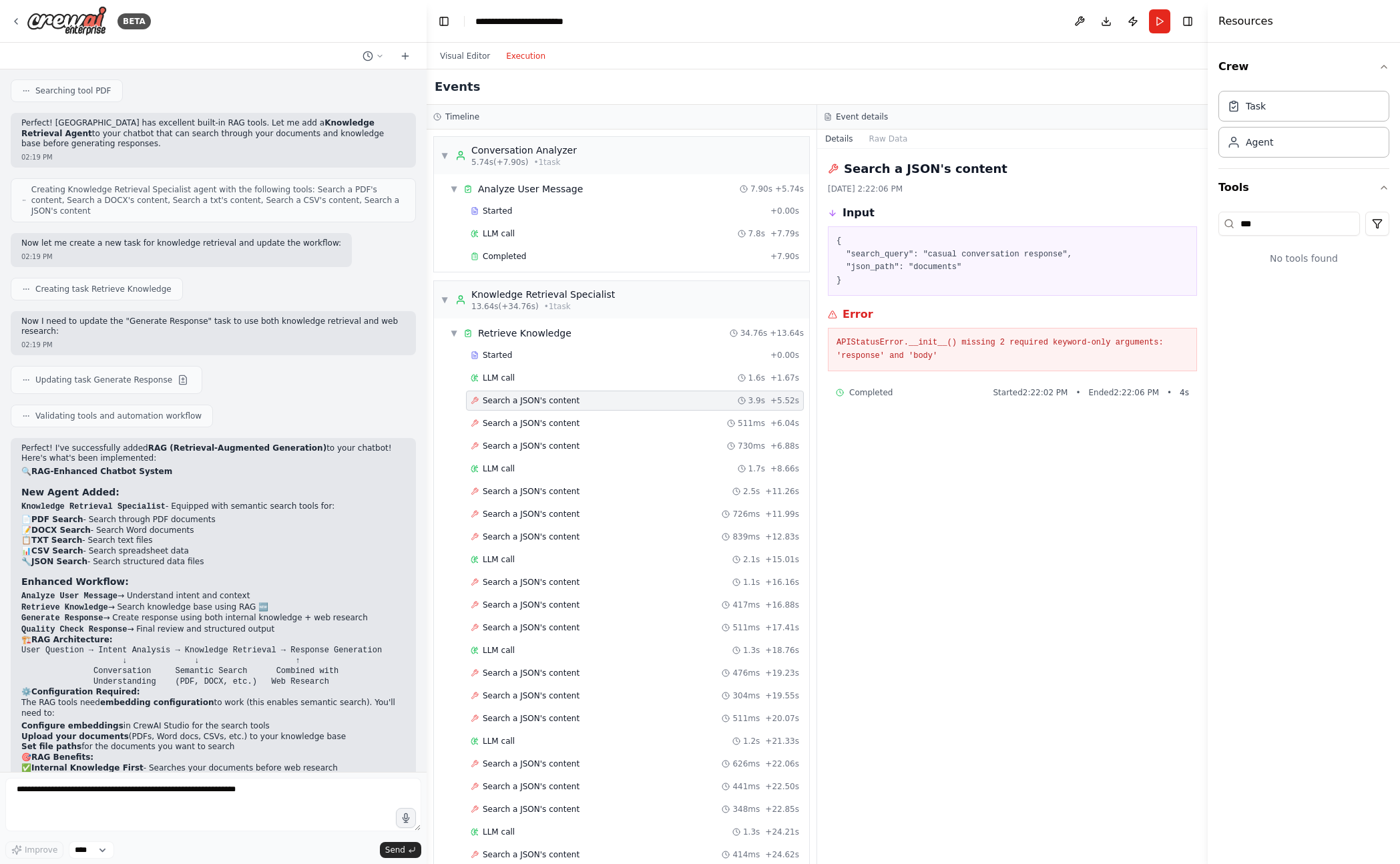
click at [563, 400] on span "Search a JSON's content" at bounding box center [531, 400] width 97 height 11
click at [553, 420] on span "Search a JSON's content" at bounding box center [531, 423] width 97 height 11
click at [547, 434] on div "Started + 0.00s LLM call 1.6s + 1.67s Search a JSON's content 3.9s + 5.52s Sear…" at bounding box center [627, 742] width 365 height 794
click at [560, 395] on span "Search a JSON's content" at bounding box center [531, 400] width 97 height 11
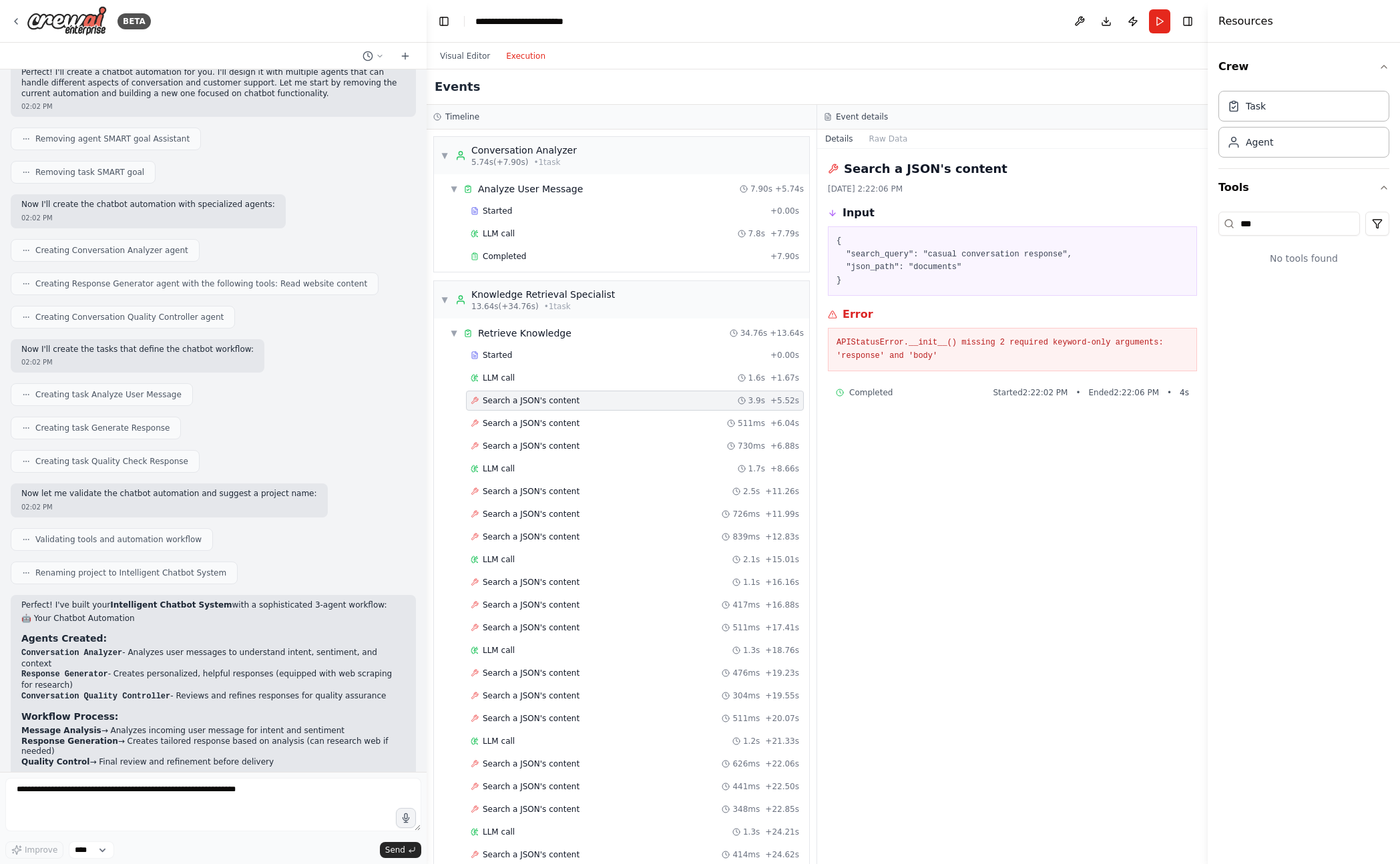
scroll to position [1129, 0]
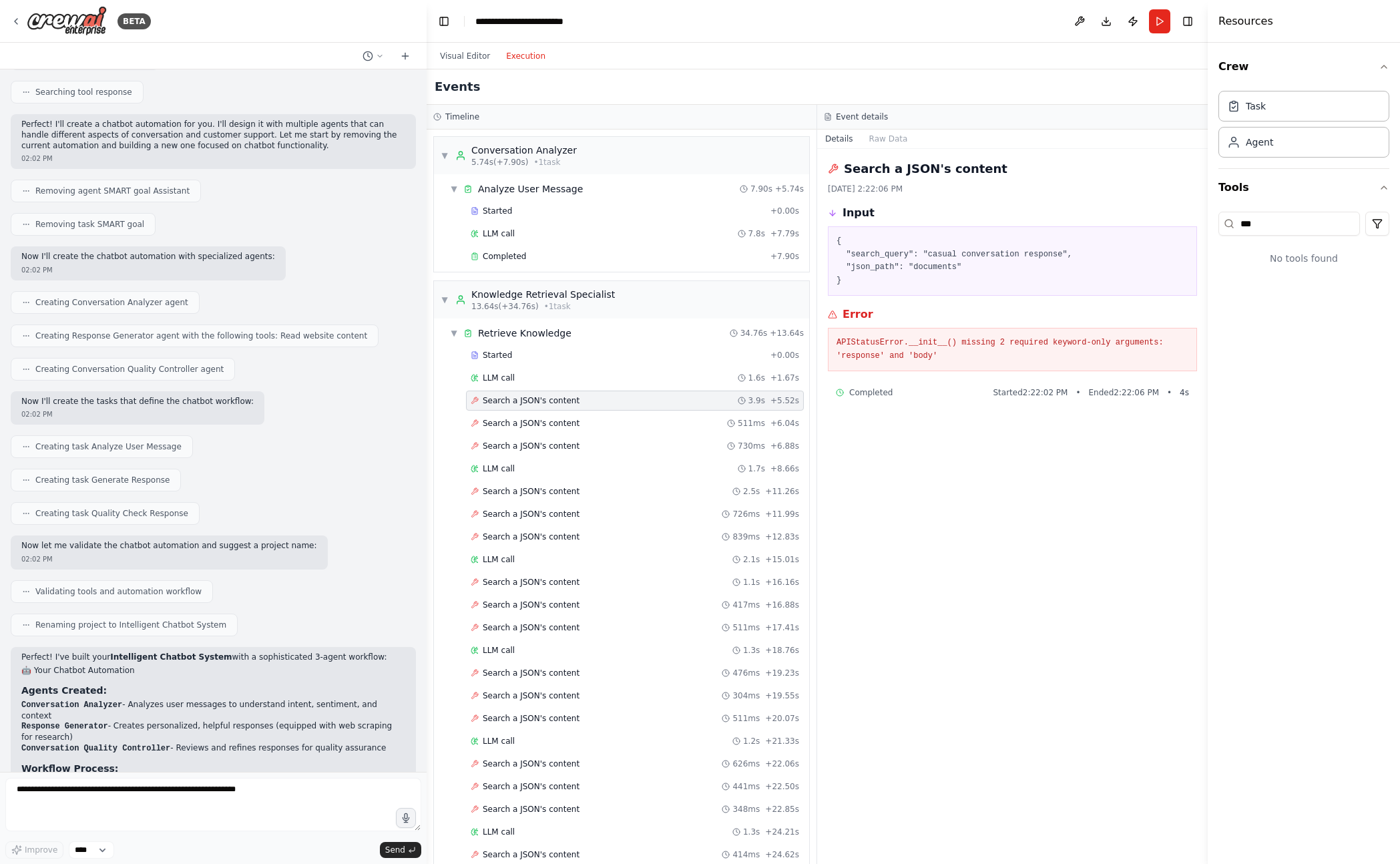
click at [458, 23] on header "**********" at bounding box center [817, 21] width 781 height 42
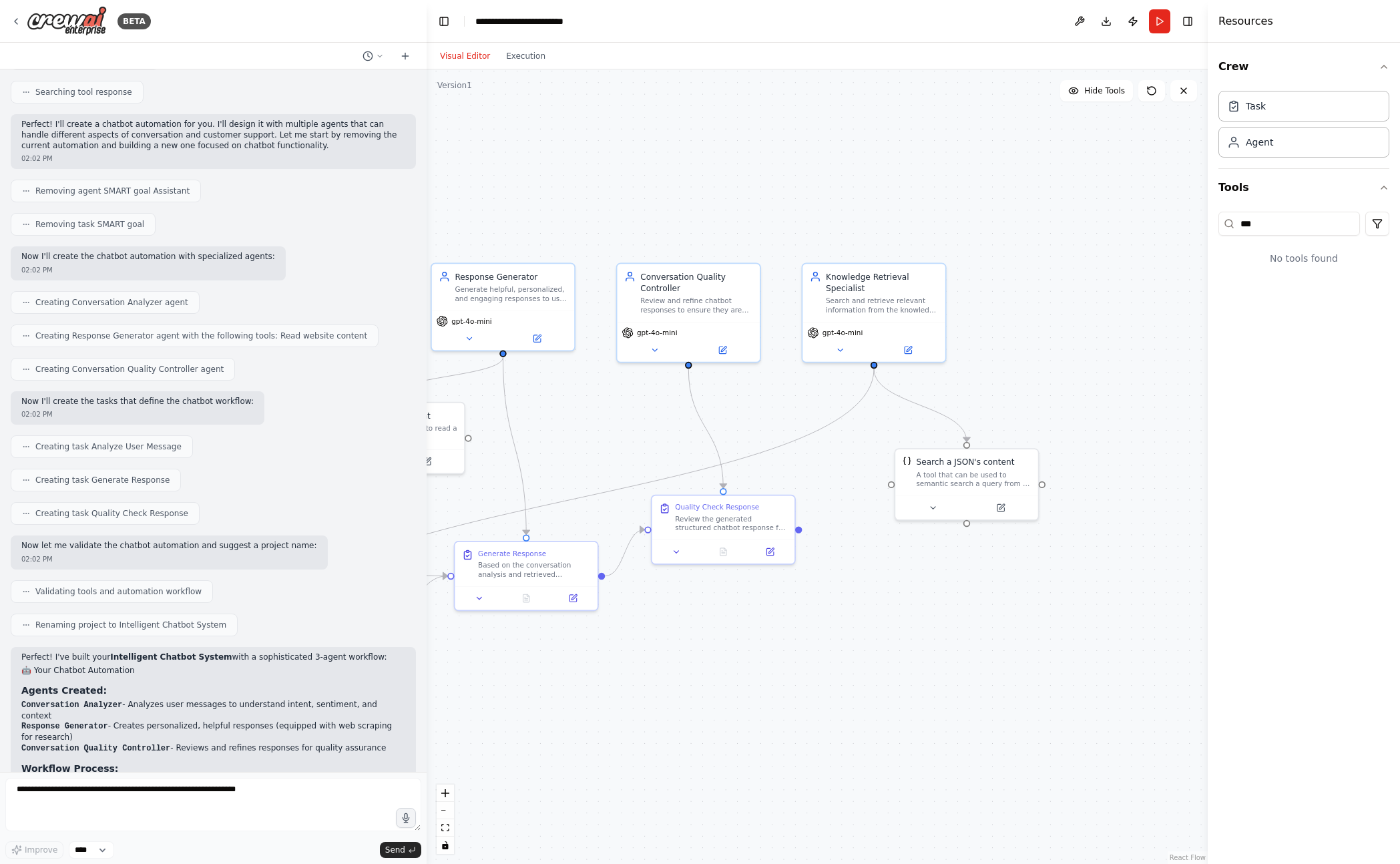
click at [454, 55] on button "Visual Editor" at bounding box center [465, 56] width 66 height 16
click at [1285, 217] on input "***" at bounding box center [1288, 223] width 142 height 24
click at [1312, 399] on button "Web Scraping & Browsing" at bounding box center [1304, 400] width 171 height 35
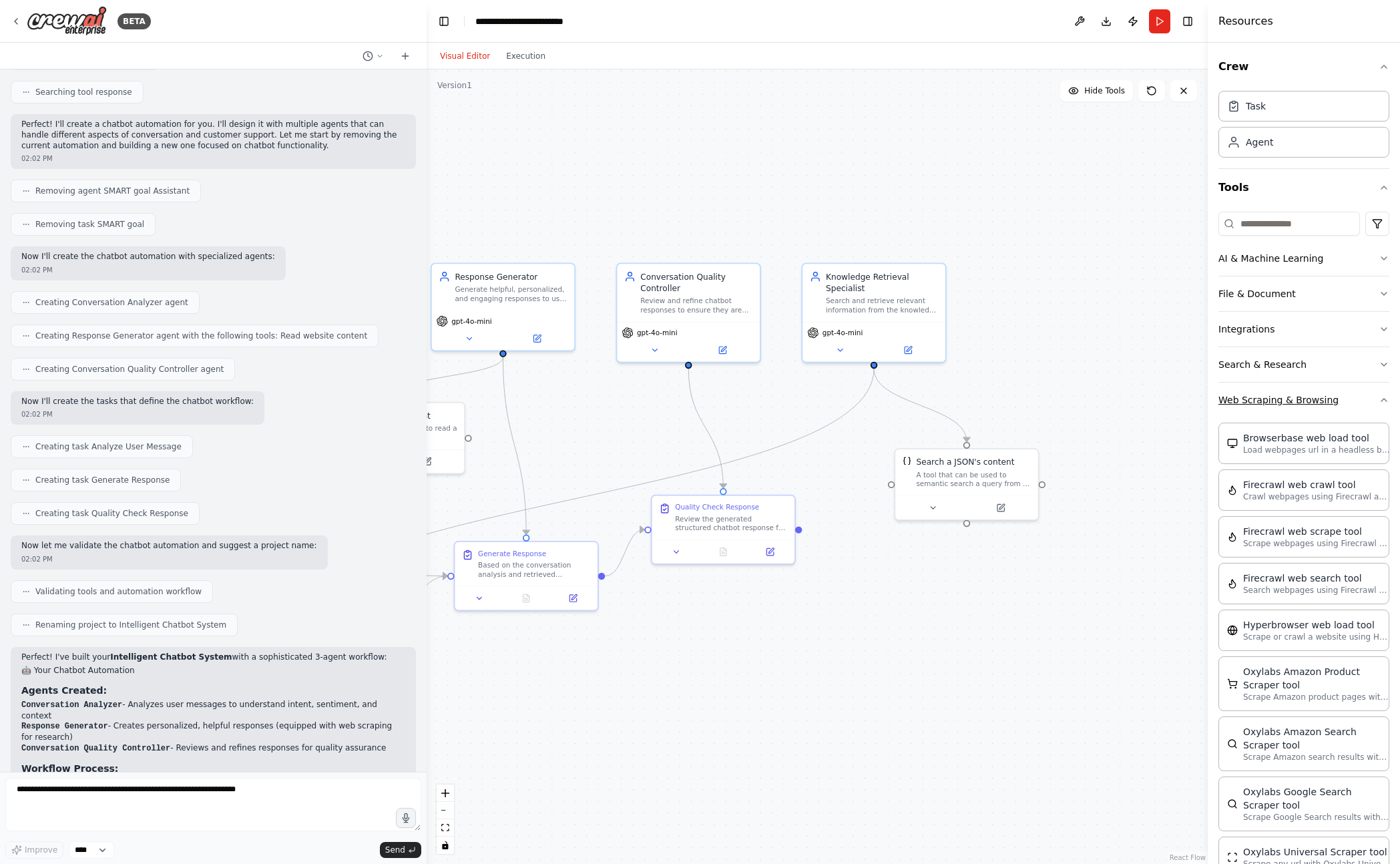
click at [1312, 399] on button "Web Scraping & Browsing" at bounding box center [1304, 400] width 171 height 35
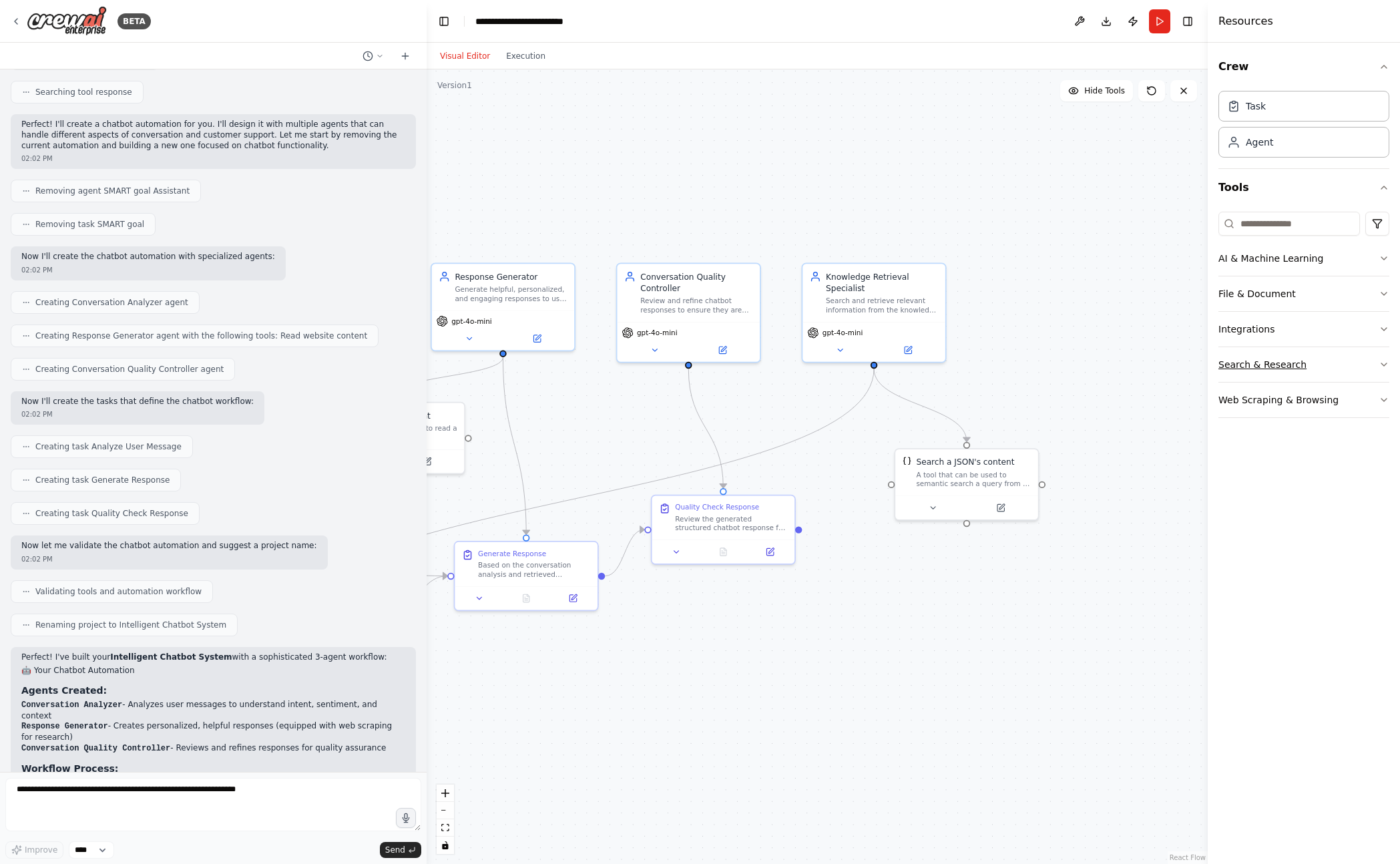
click at [1304, 365] on button "Search & Research" at bounding box center [1304, 364] width 171 height 35
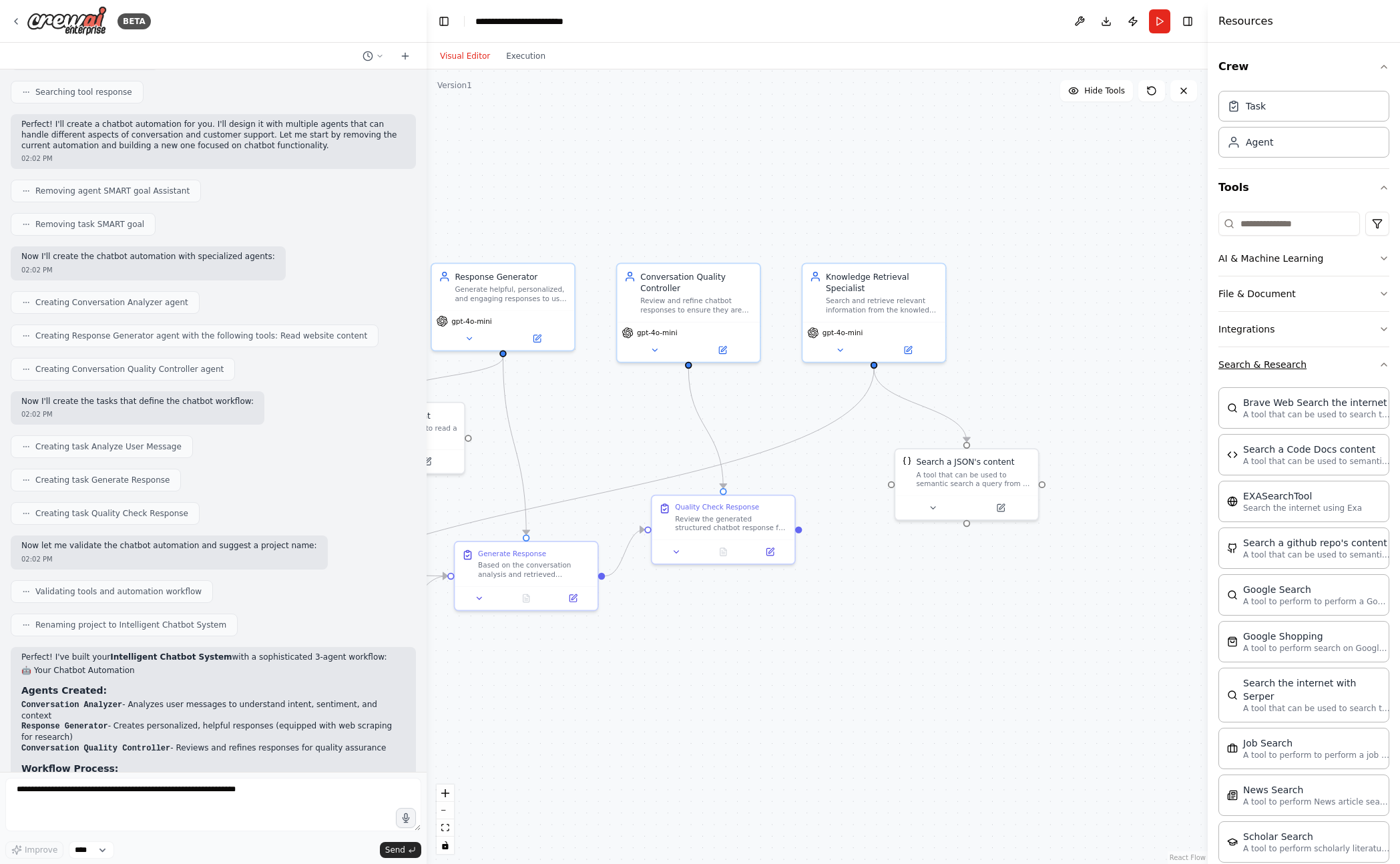
click at [1303, 365] on button "Search & Research" at bounding box center [1304, 364] width 171 height 35
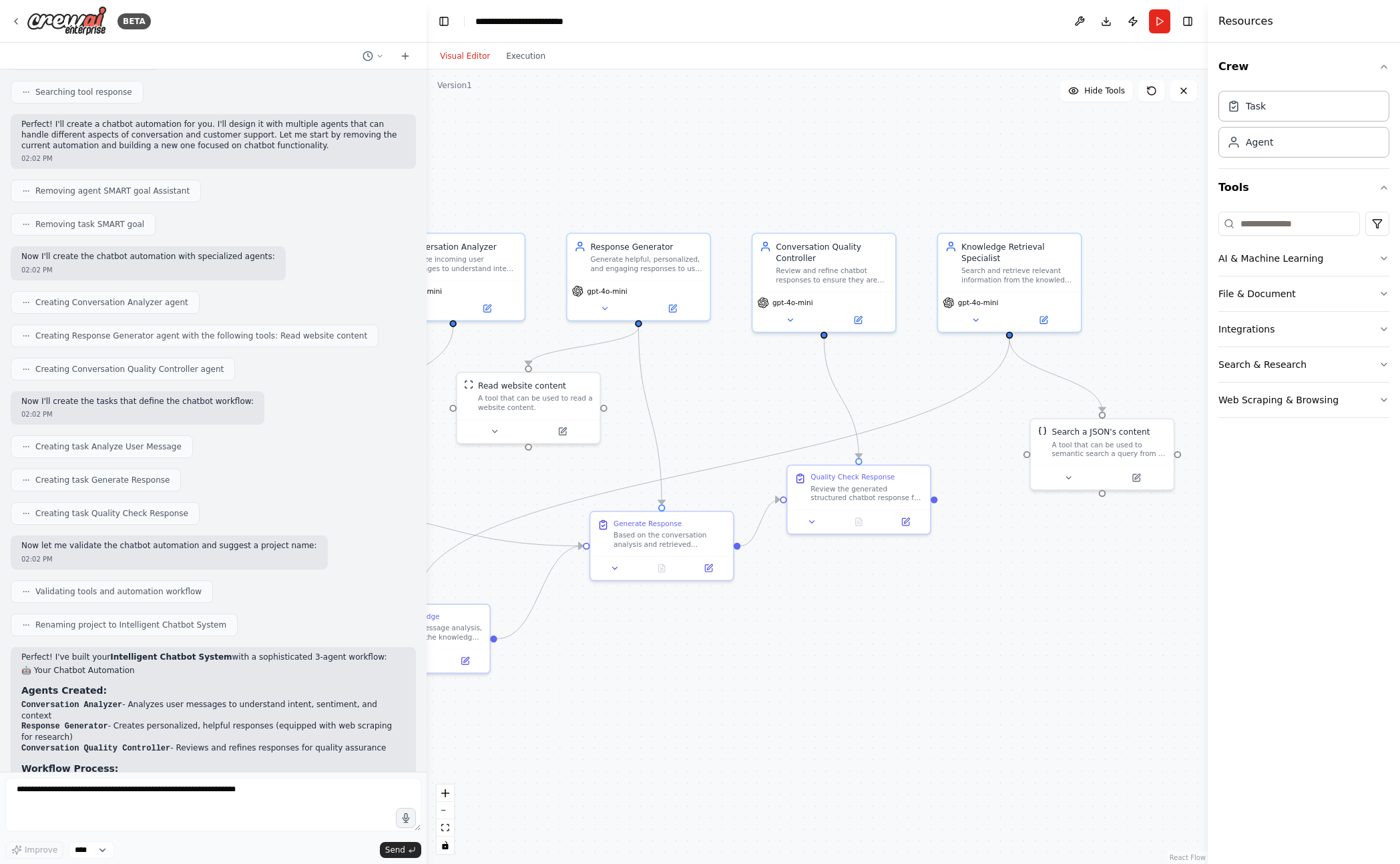
drag, startPoint x: 906, startPoint y: 626, endPoint x: 1117, endPoint y: 587, distance: 214.6
click at [1117, 587] on div ".deletable-edge-delete-btn { width: 20px; height: 20px; border: 0px solid #ffff…" at bounding box center [817, 466] width 781 height 794
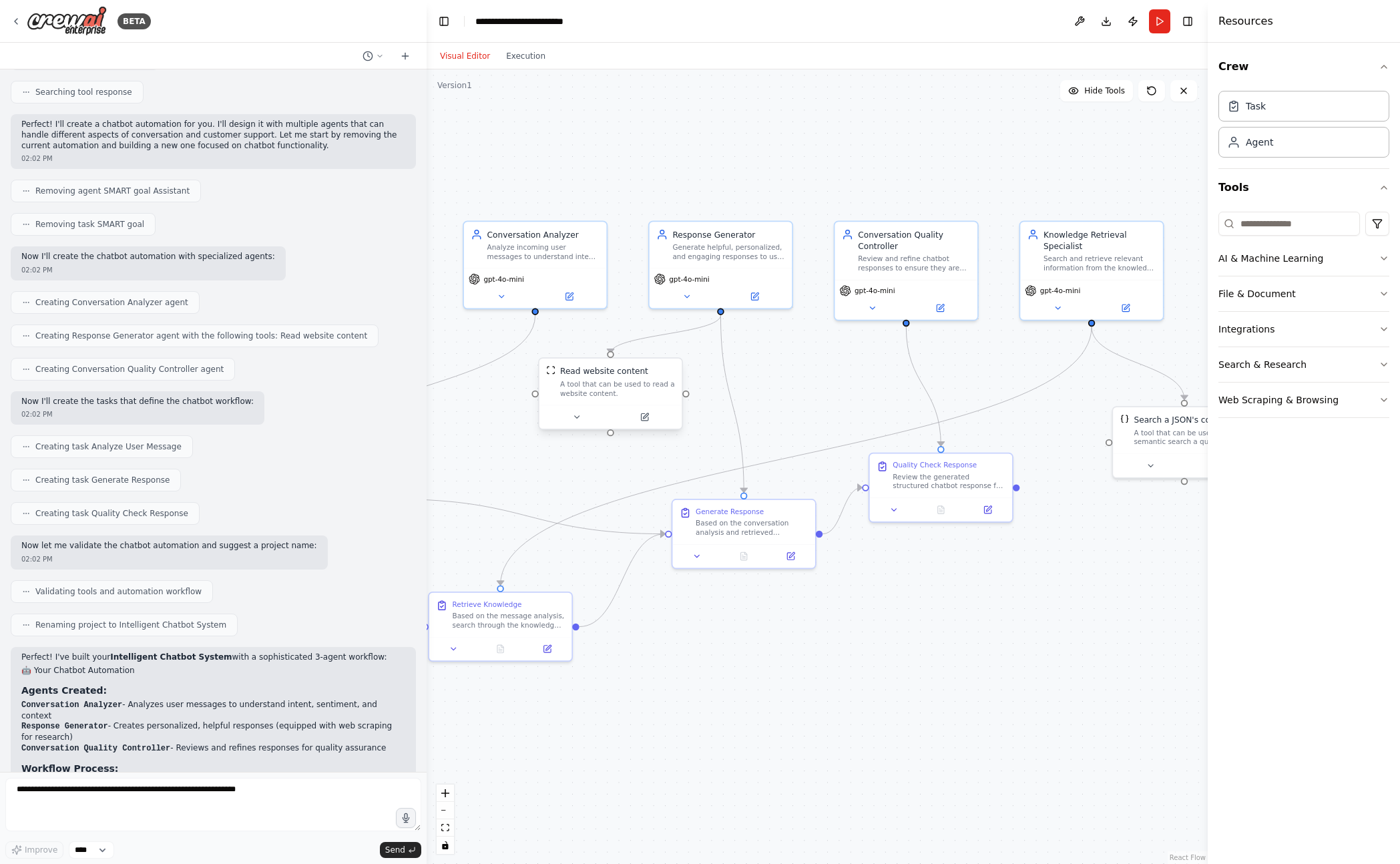
click at [624, 378] on div "Read website content A tool that can be used to read a website content." at bounding box center [617, 381] width 115 height 32
click at [624, 378] on div "Read website content A tool that can be used to read a website content." at bounding box center [624, 381] width 115 height 32
click at [673, 346] on icon at bounding box center [677, 345] width 8 height 8
click at [624, 412] on button at bounding box center [650, 417] width 65 height 14
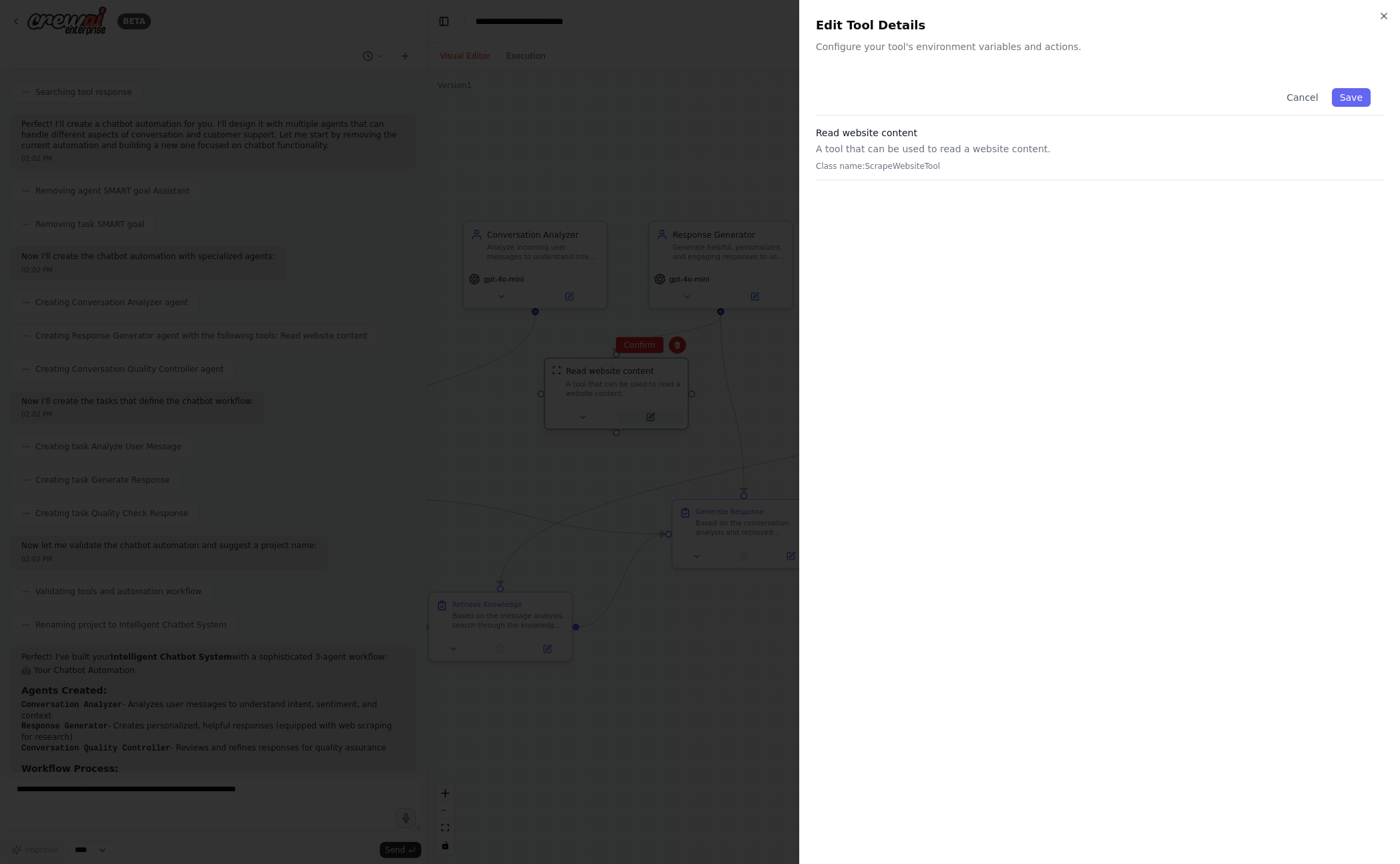
click at [570, 414] on div at bounding box center [700, 432] width 1400 height 864
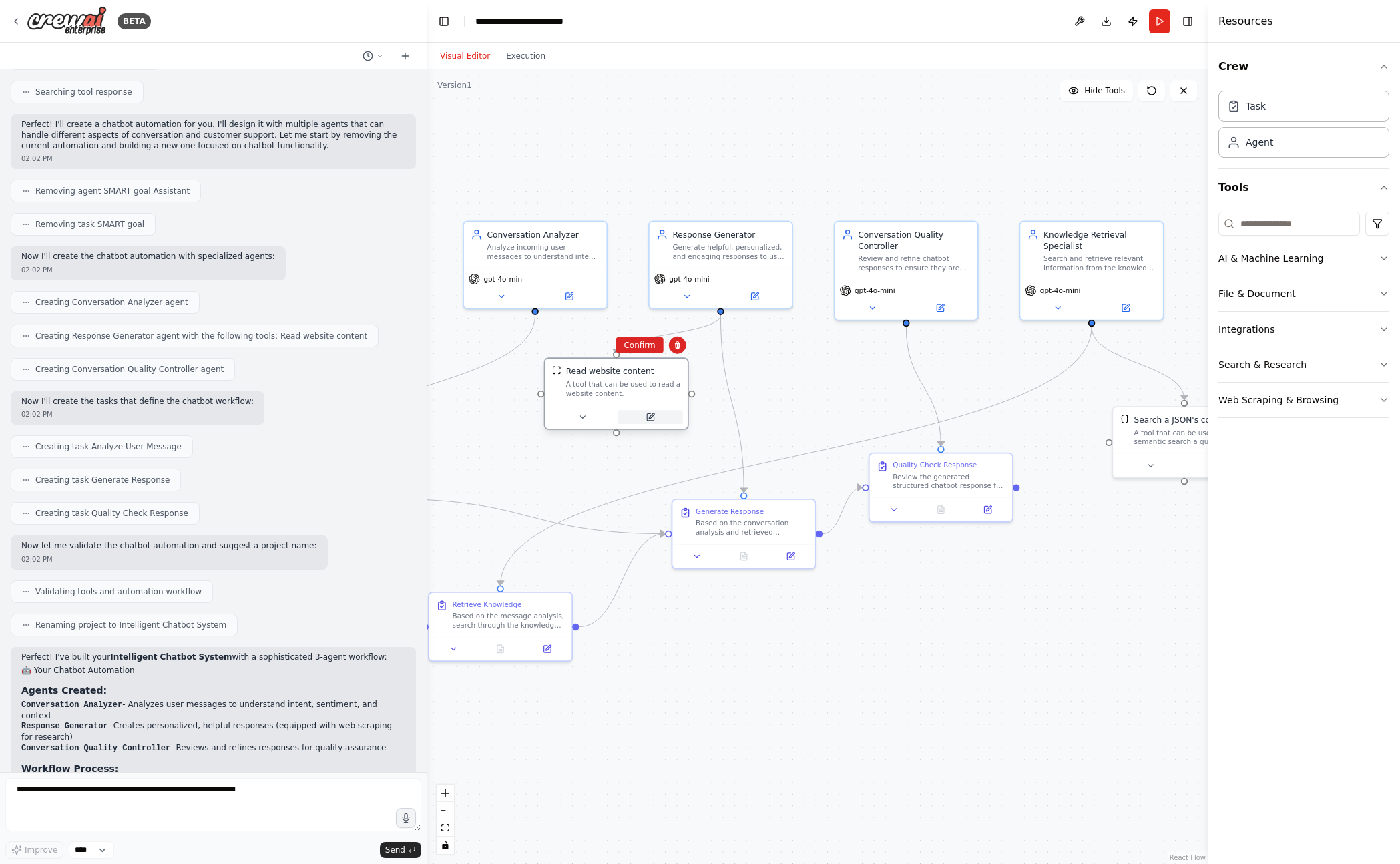
click at [633, 419] on button at bounding box center [650, 417] width 65 height 14
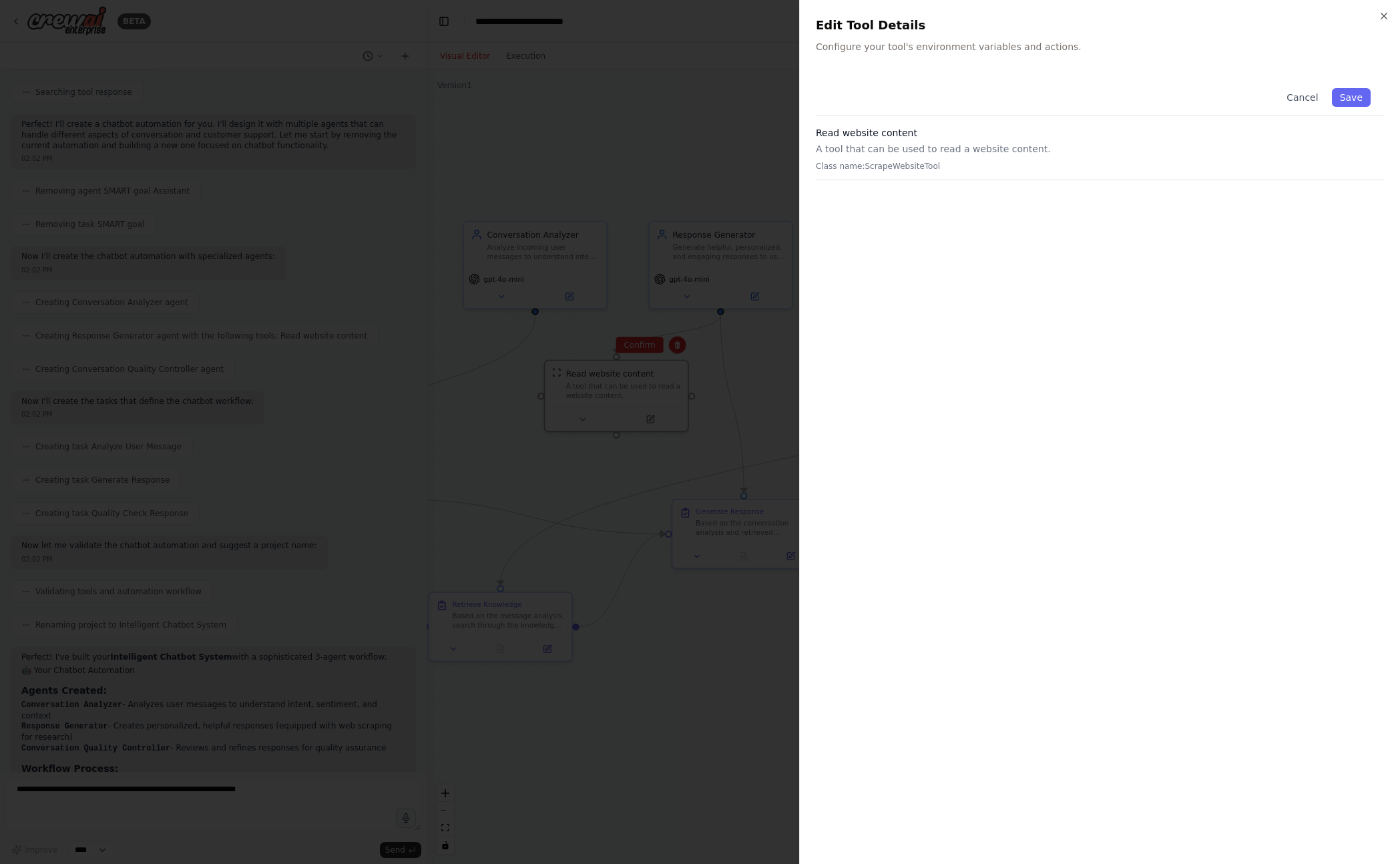
click at [1015, 147] on p "A tool that can be used to read a website content." at bounding box center [1100, 149] width 568 height 14
click at [906, 143] on p "A tool that can be used to read a website content." at bounding box center [1100, 149] width 568 height 14
click at [730, 337] on div at bounding box center [700, 432] width 1400 height 864
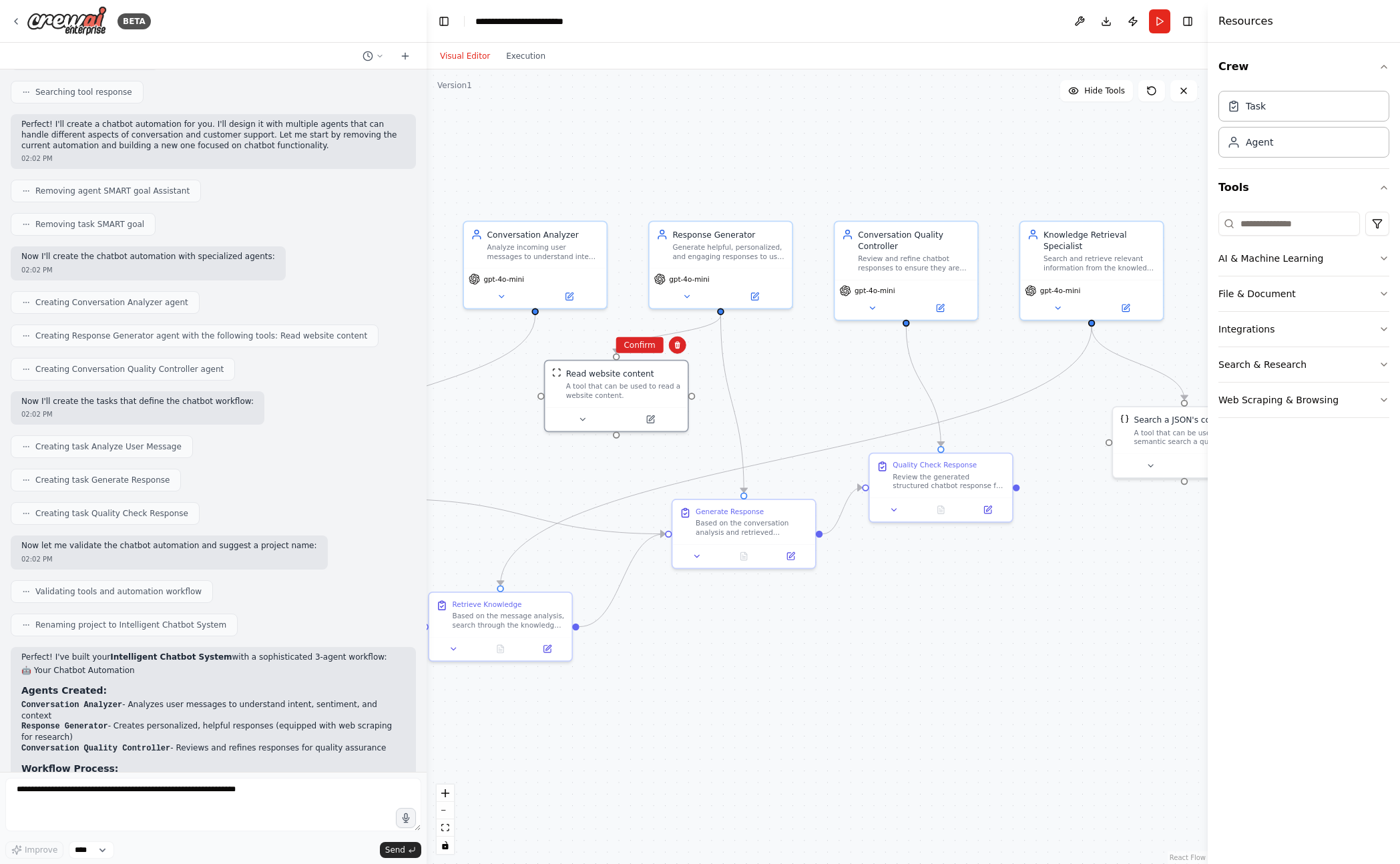
click at [759, 360] on div ".deletable-edge-delete-btn { width: 20px; height: 20px; border: 0px solid #ffff…" at bounding box center [817, 466] width 781 height 794
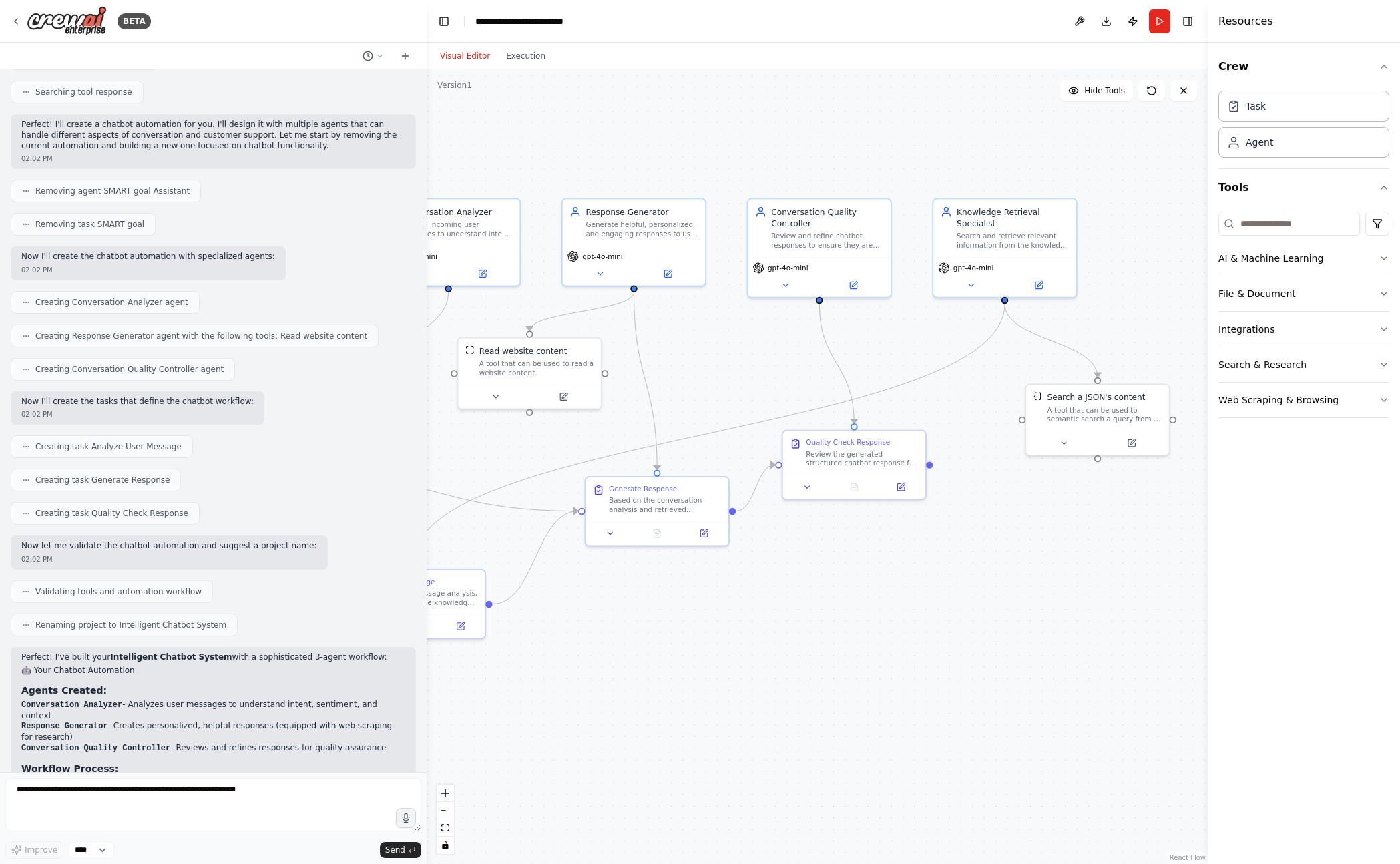
drag, startPoint x: 1031, startPoint y: 394, endPoint x: 935, endPoint y: 371, distance: 98.7
click at [935, 371] on div ".deletable-edge-delete-btn { width: 20px; height: 20px; border: 0px solid #ffff…" at bounding box center [817, 466] width 781 height 794
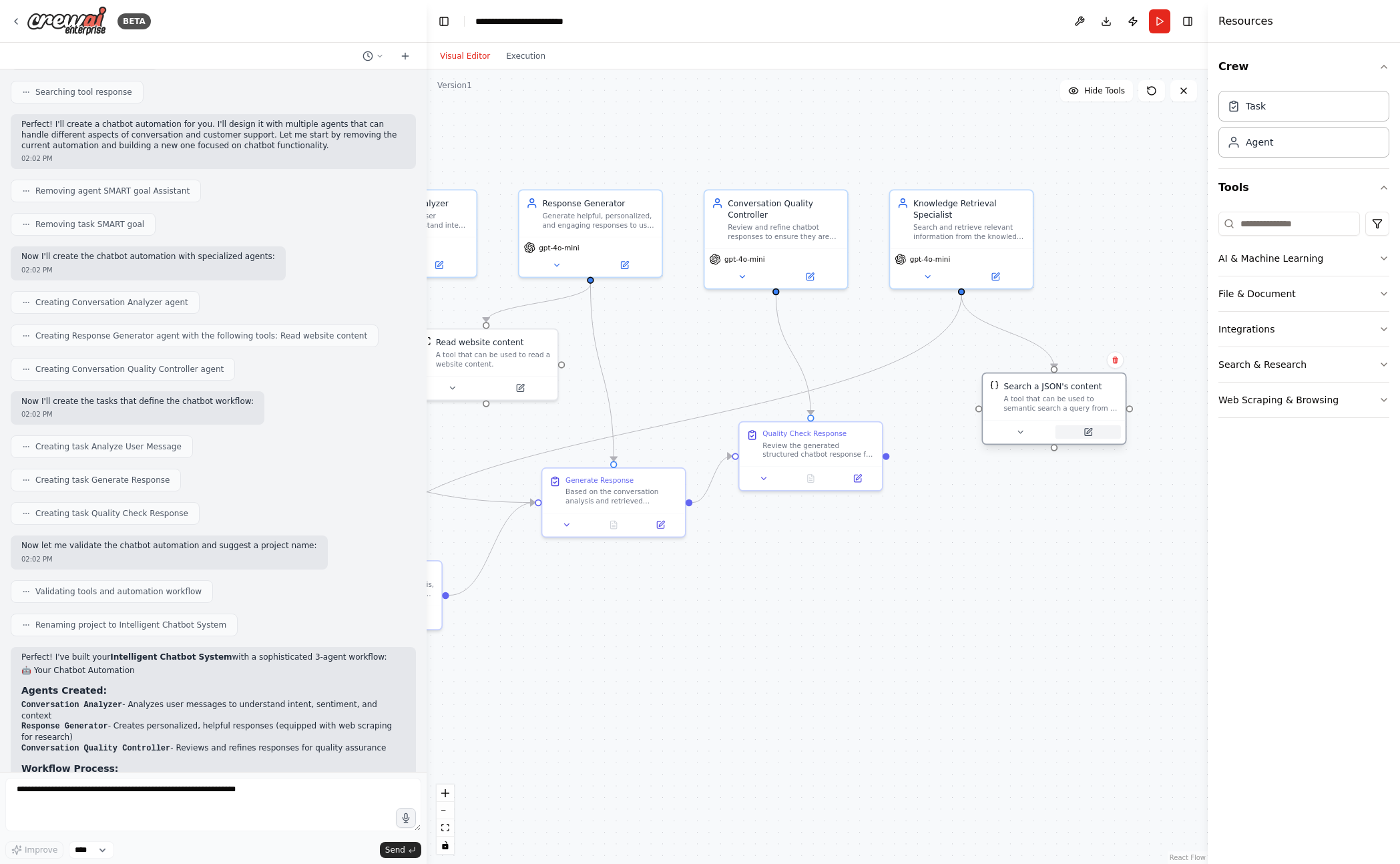
drag, startPoint x: 1073, startPoint y: 408, endPoint x: 1086, endPoint y: 433, distance: 28.2
click at [1073, 408] on div "A tool that can be used to semantic search a query from a JSON's content." at bounding box center [1061, 404] width 115 height 19
click at [1090, 440] on div at bounding box center [1054, 432] width 143 height 24
click at [1089, 434] on icon at bounding box center [1088, 432] width 6 height 6
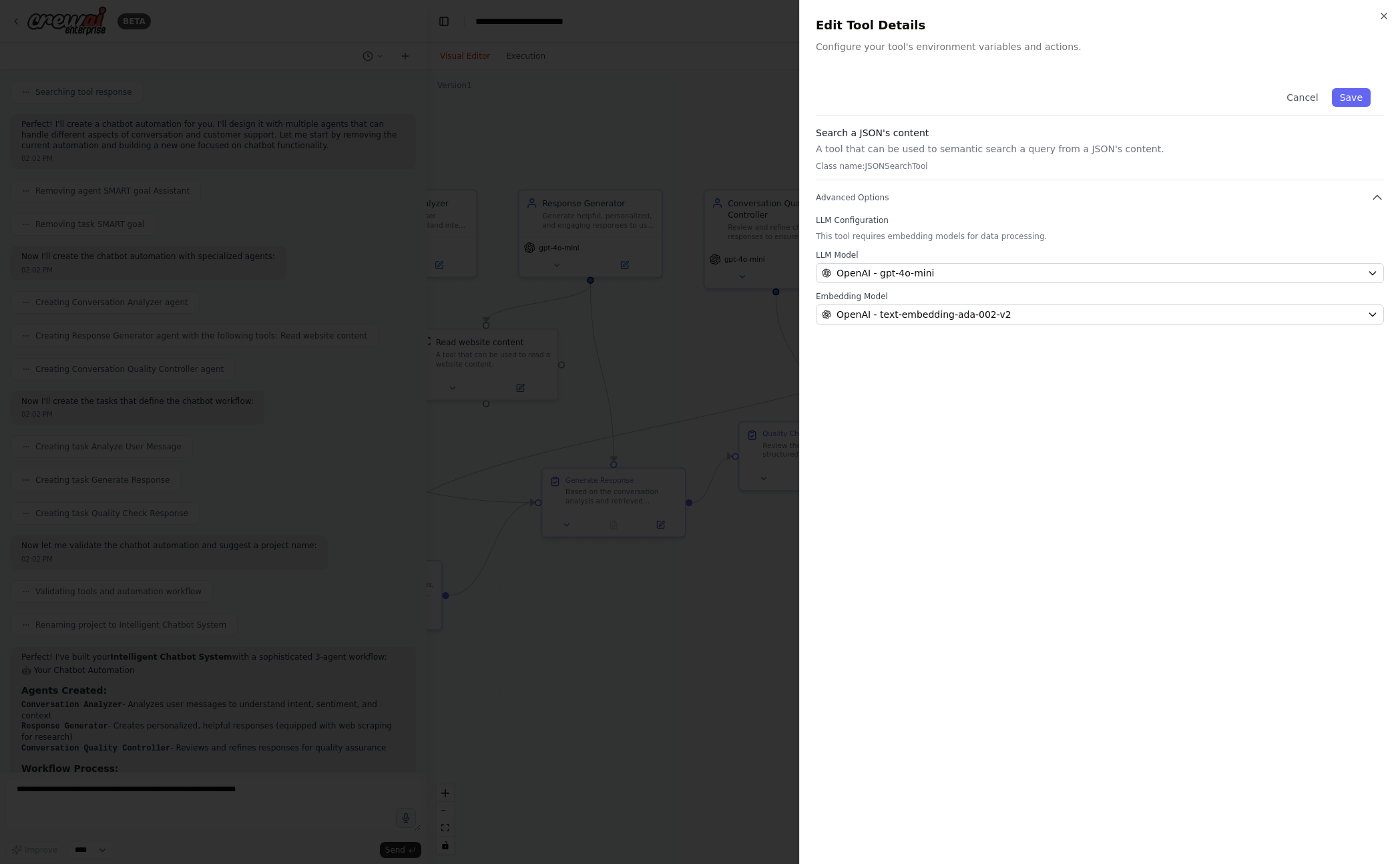
click at [919, 234] on p "This tool requires embedding models for data processing." at bounding box center [1100, 236] width 568 height 11
click at [871, 170] on p "Class name: JSONSearchTool" at bounding box center [1100, 166] width 568 height 11
click at [853, 192] on span "Advanced Options" at bounding box center [852, 197] width 73 height 11
click at [866, 153] on p "A tool that can be used to semantic search a query from a JSON's content." at bounding box center [1100, 149] width 568 height 14
click at [865, 134] on h3 "Search a JSON's content" at bounding box center [1100, 132] width 568 height 14
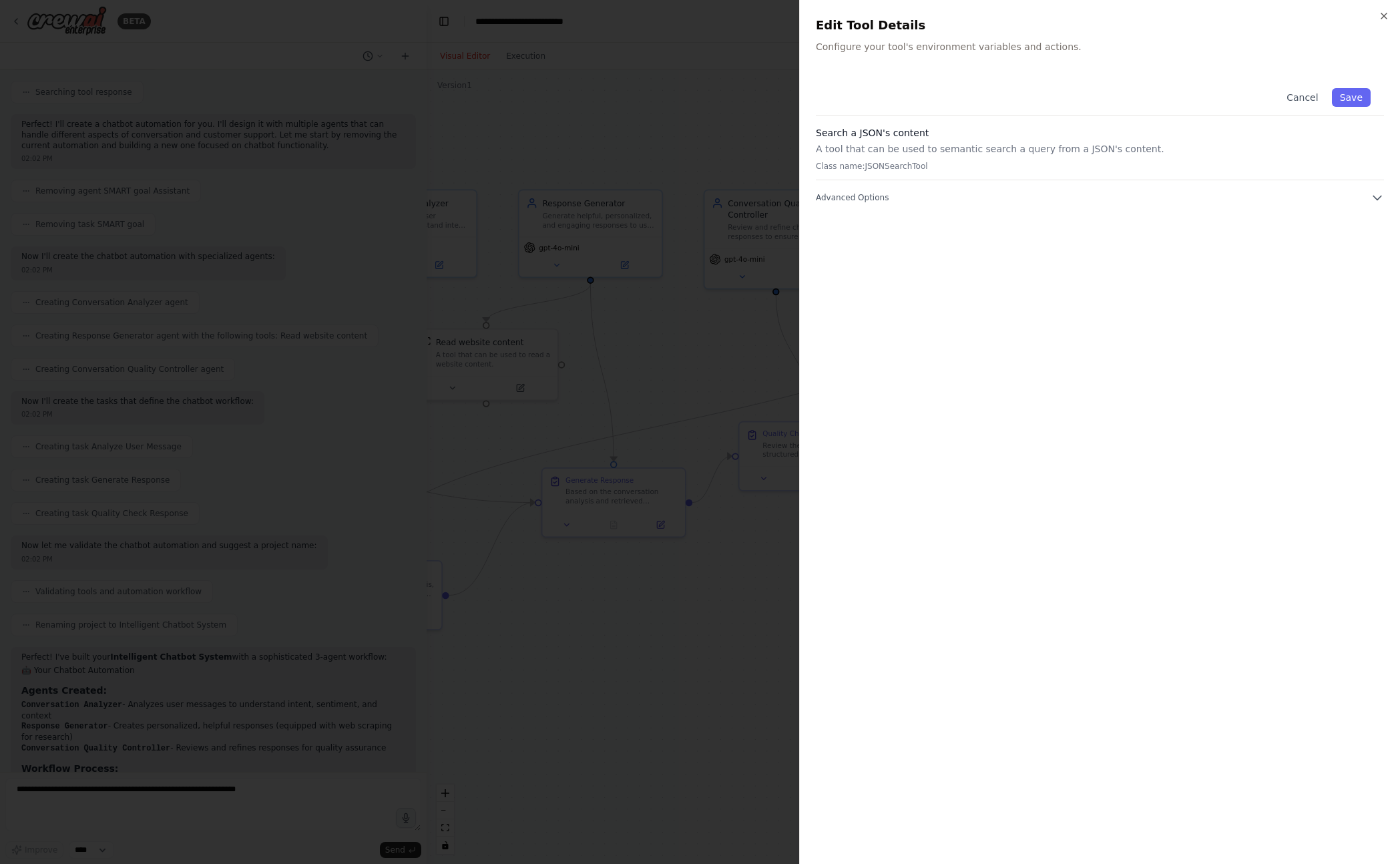
click at [789, 147] on div at bounding box center [700, 432] width 1400 height 864
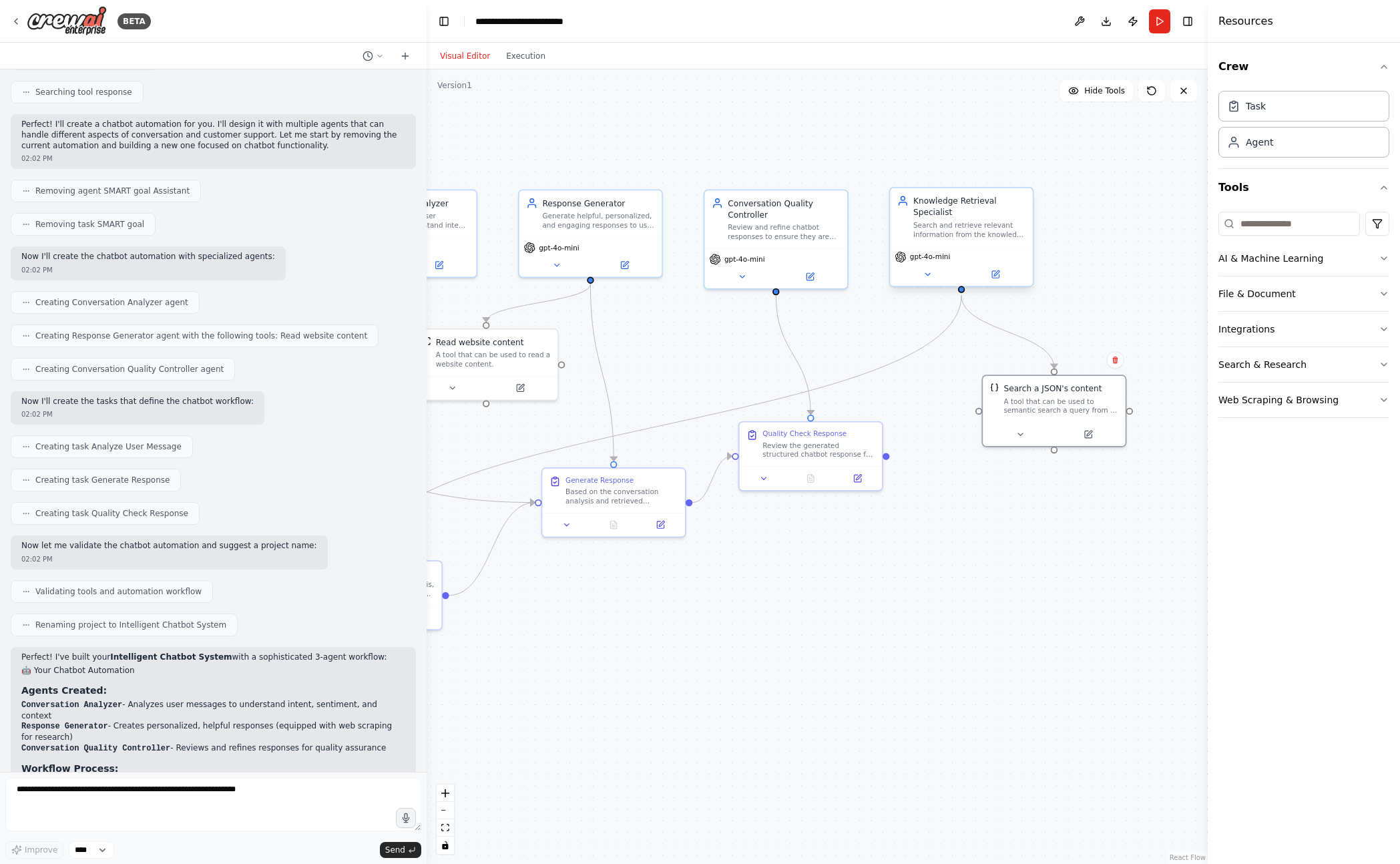
click at [978, 212] on div "Knowledge Retrieval Specialist" at bounding box center [969, 206] width 112 height 23
click at [992, 277] on icon at bounding box center [995, 274] width 6 height 6
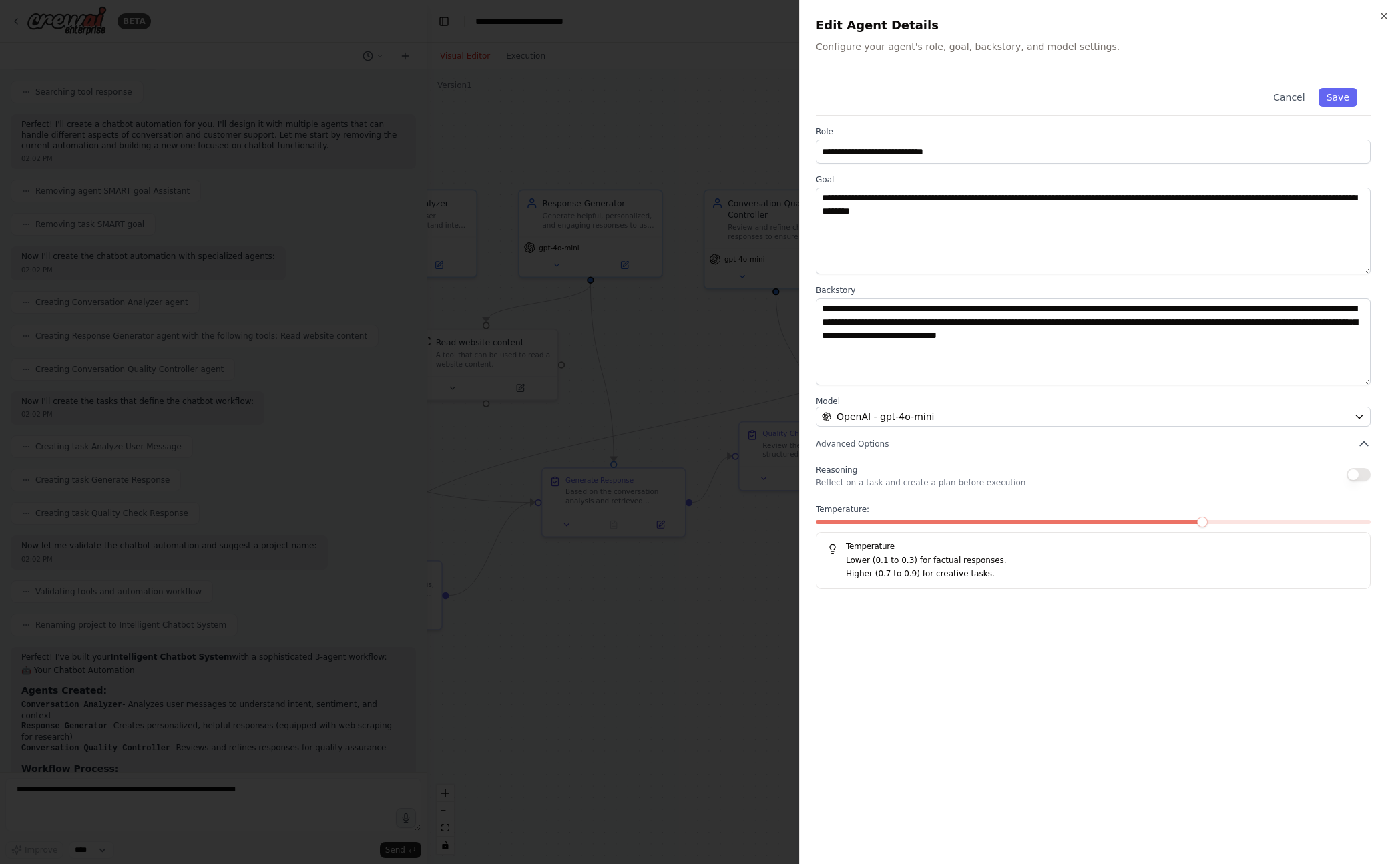
click at [776, 97] on div at bounding box center [700, 432] width 1400 height 864
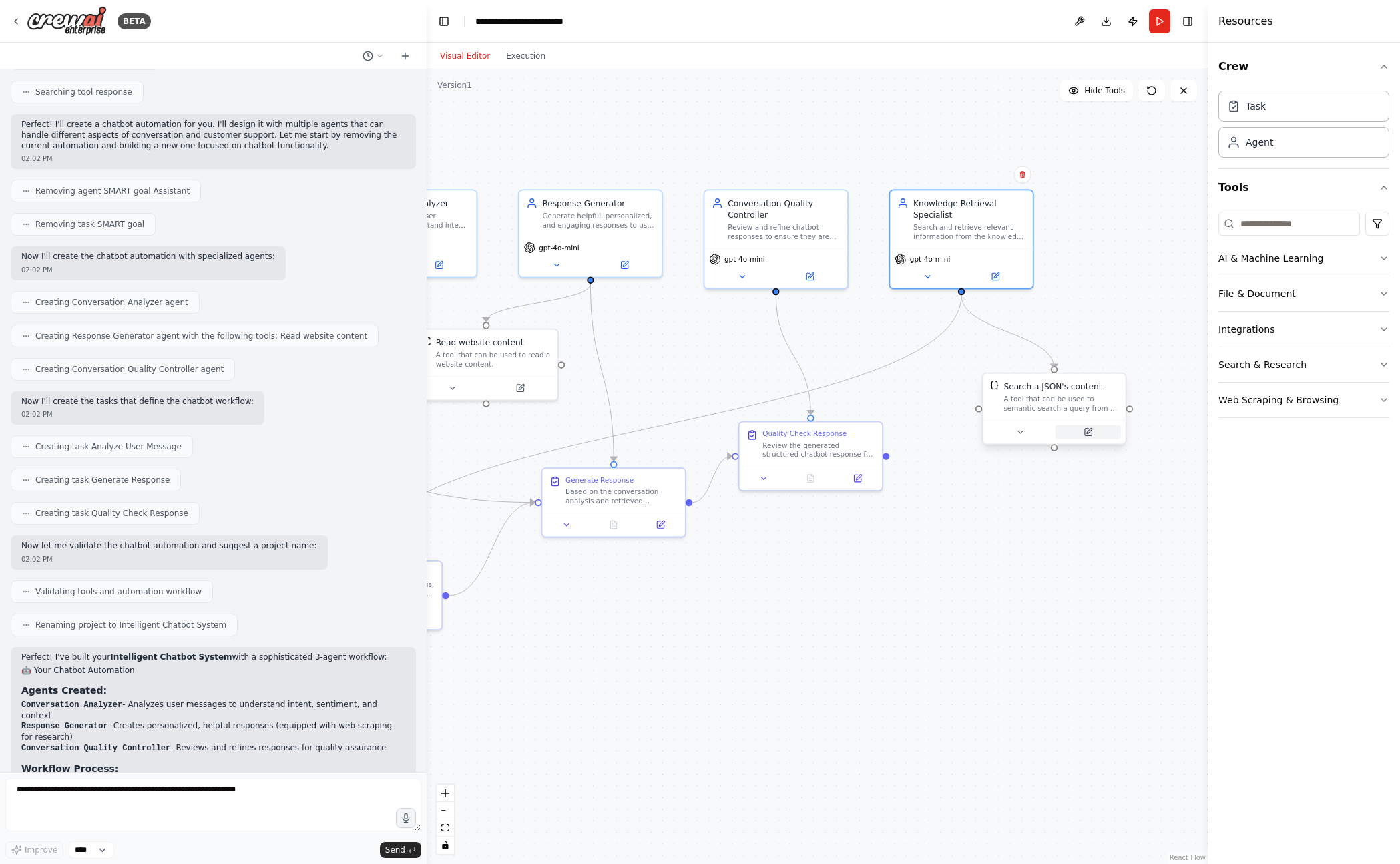
click at [1076, 435] on button at bounding box center [1088, 432] width 65 height 14
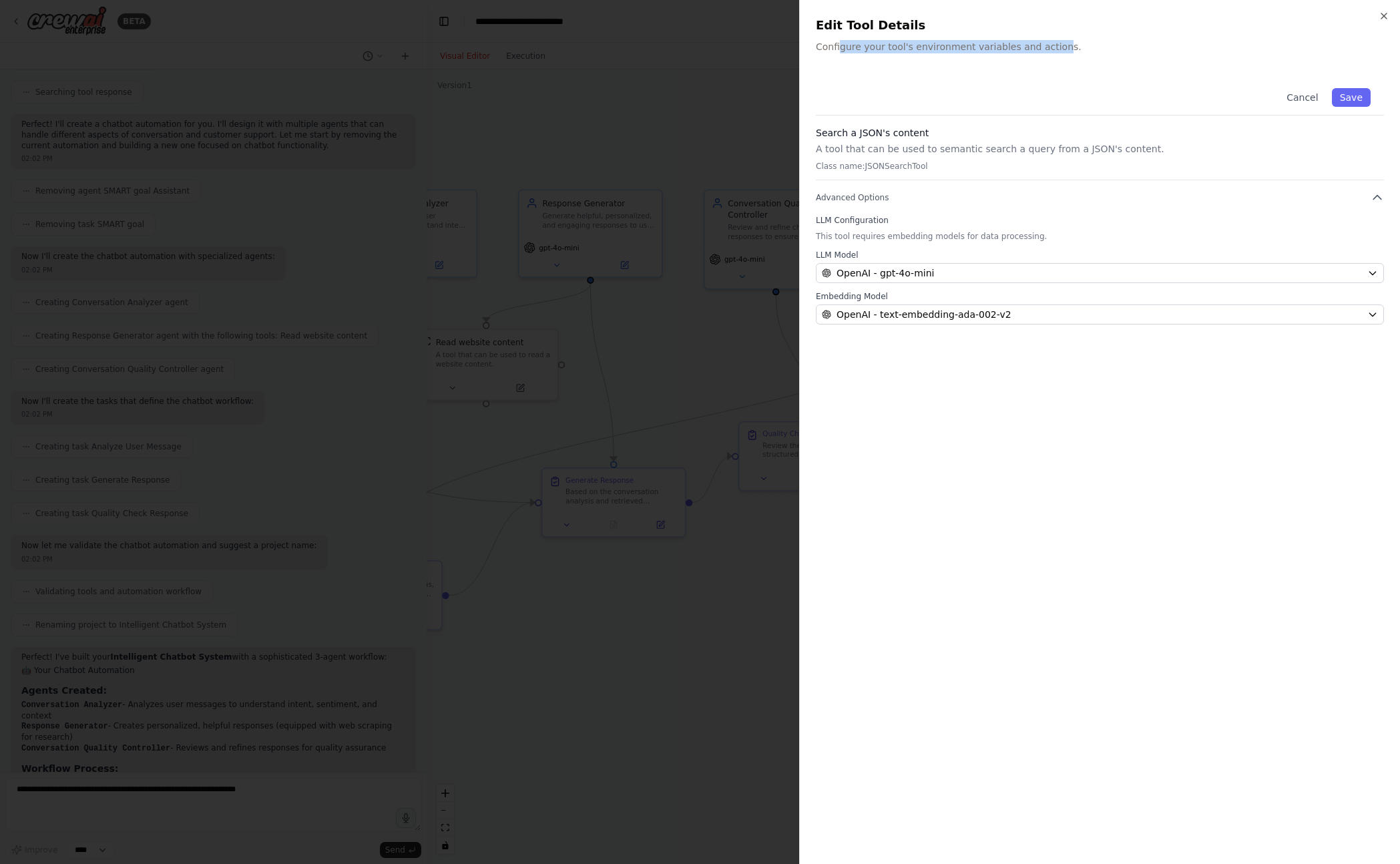
drag, startPoint x: 837, startPoint y: 49, endPoint x: 1081, endPoint y: 51, distance: 244.0
click at [1064, 49] on p "Configure your tool's environment variables and actions." at bounding box center [1100, 47] width 568 height 14
click at [1083, 51] on p "Configure your tool's environment variables and actions." at bounding box center [1100, 47] width 568 height 14
click at [822, 164] on p "Class name: JSONSearchTool" at bounding box center [1100, 166] width 568 height 11
drag, startPoint x: 750, startPoint y: 168, endPoint x: 688, endPoint y: 197, distance: 68.4
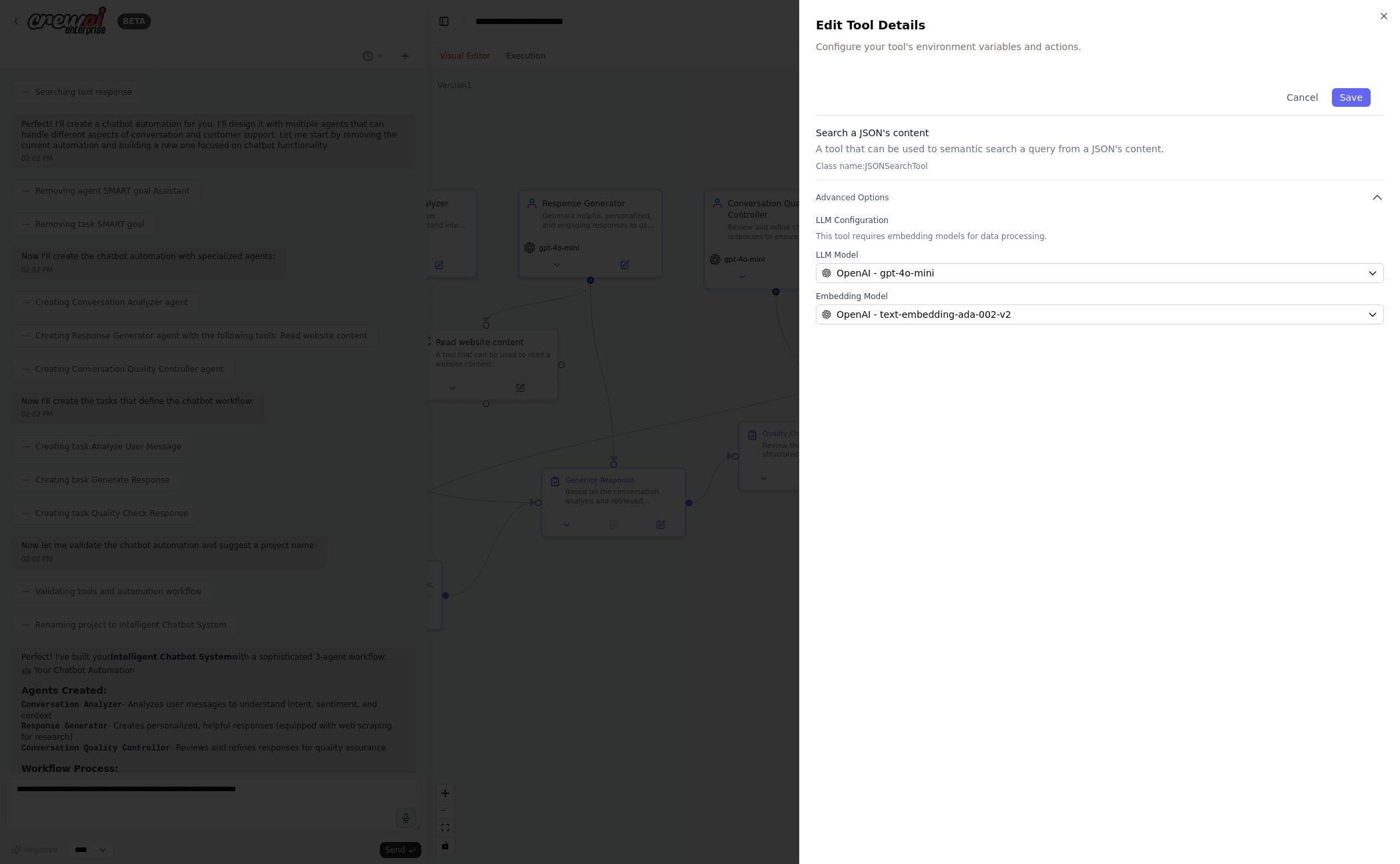
click at [750, 168] on div at bounding box center [700, 432] width 1400 height 864
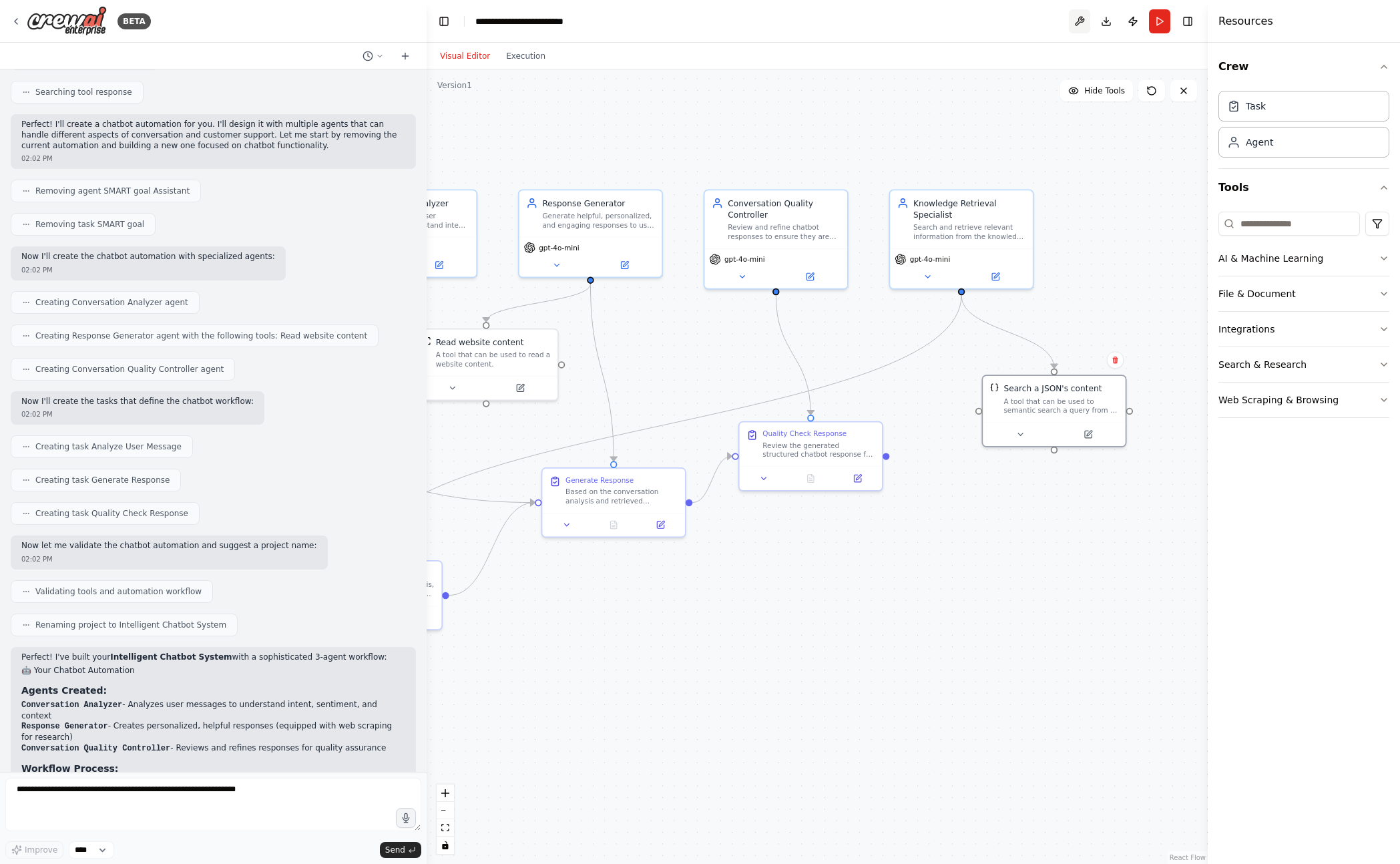
click at [1078, 25] on button at bounding box center [1079, 21] width 22 height 24
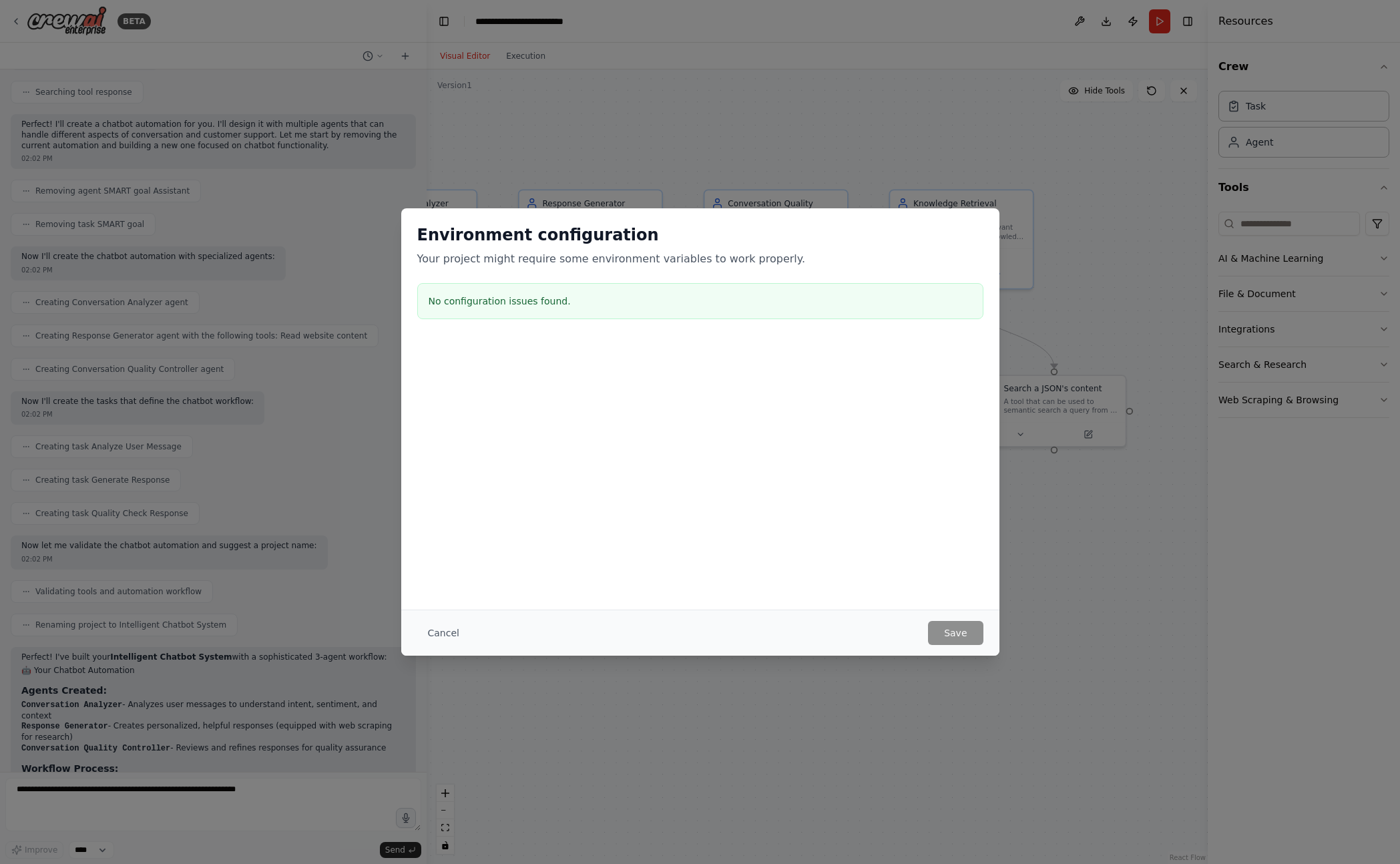
click at [1076, 23] on div "Environment configuration Your project might require some environment variables…" at bounding box center [700, 432] width 1400 height 864
click at [1022, 73] on div "Environment configuration Your project might require some environment variables…" at bounding box center [700, 432] width 1400 height 864
drag, startPoint x: 443, startPoint y: 630, endPoint x: 512, endPoint y: 624, distance: 69.3
click at [442, 630] on button "Cancel" at bounding box center [443, 632] width 53 height 24
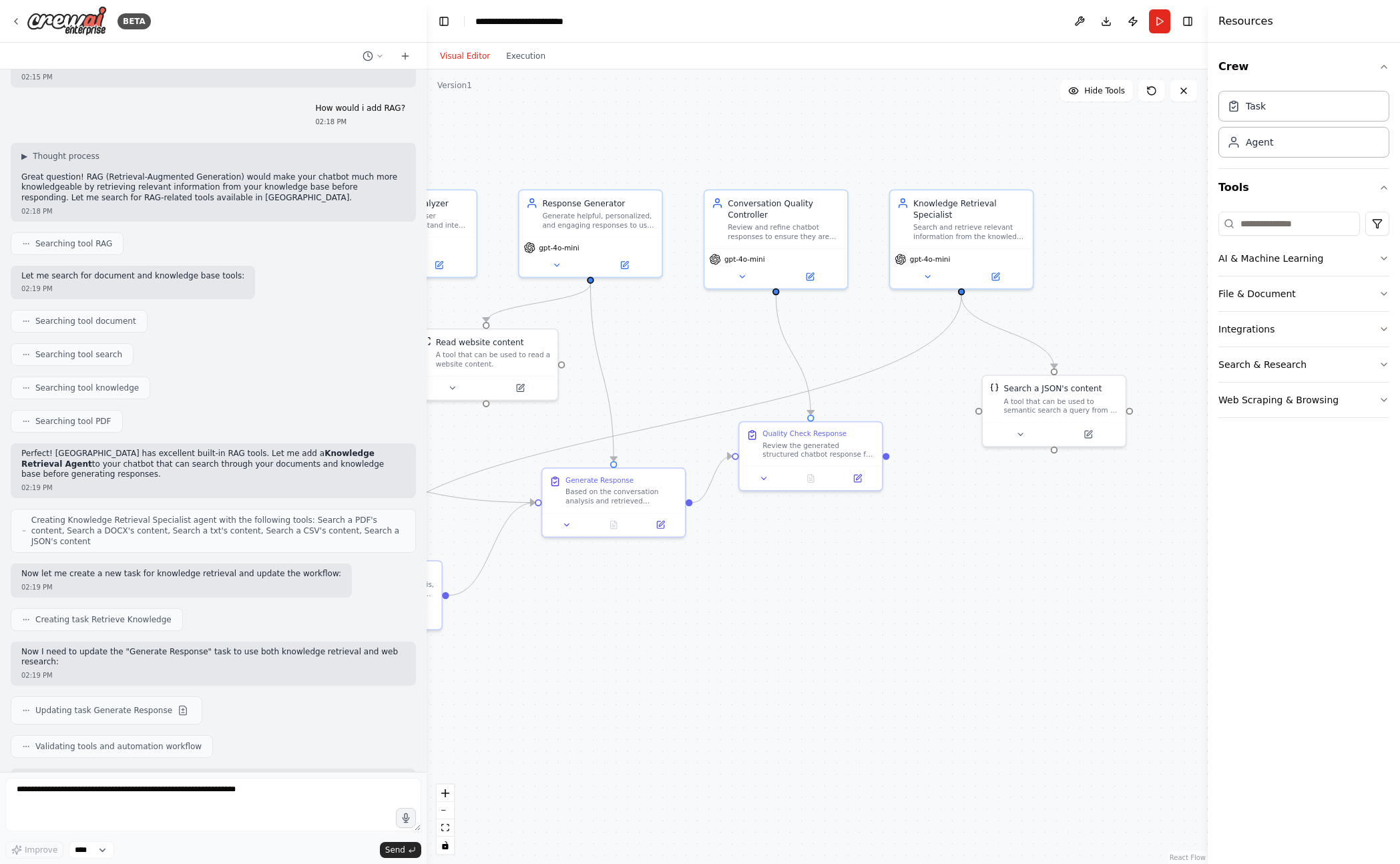
scroll to position [3121, 0]
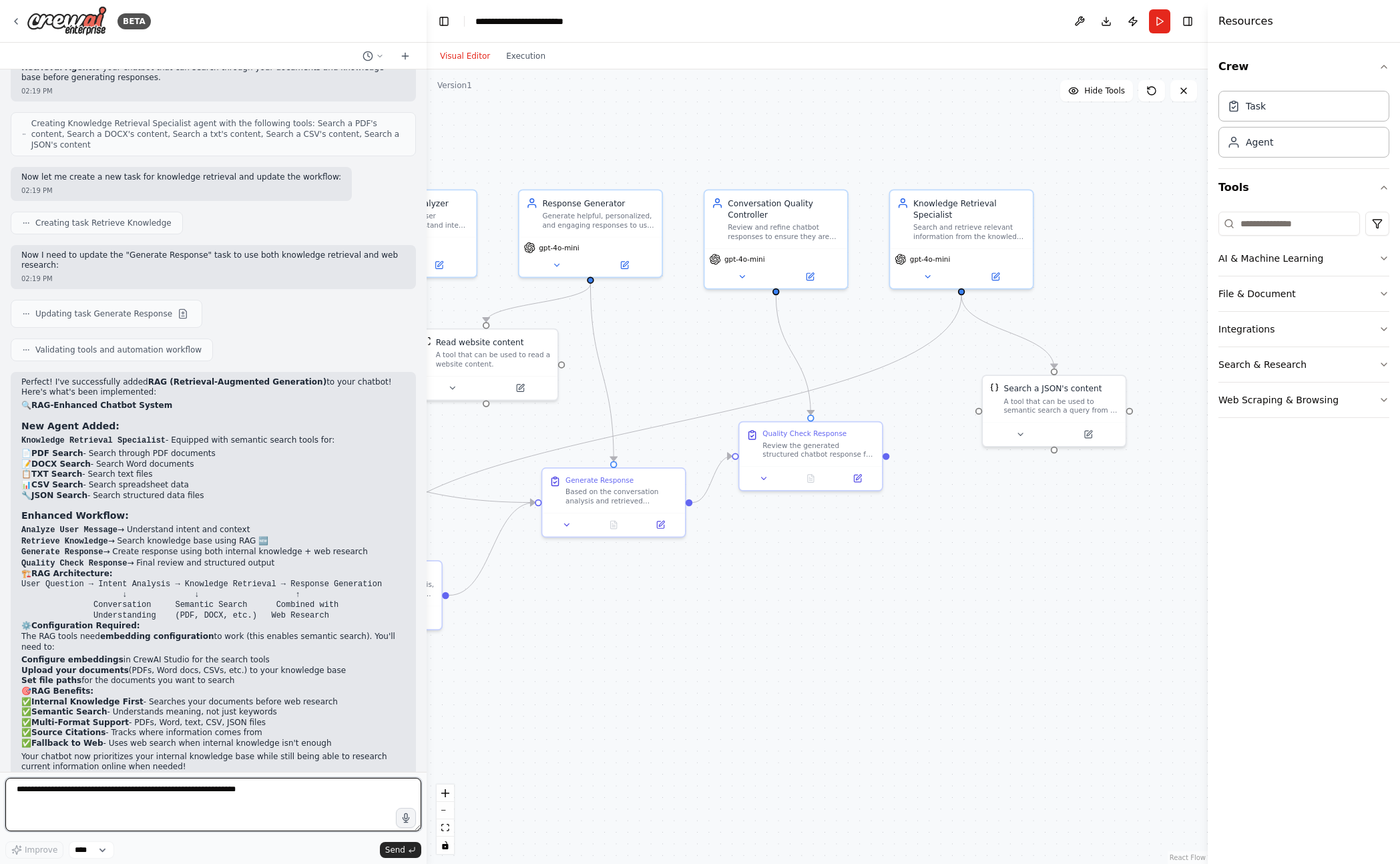
click at [160, 809] on textarea at bounding box center [213, 804] width 416 height 53
type textarea "********"
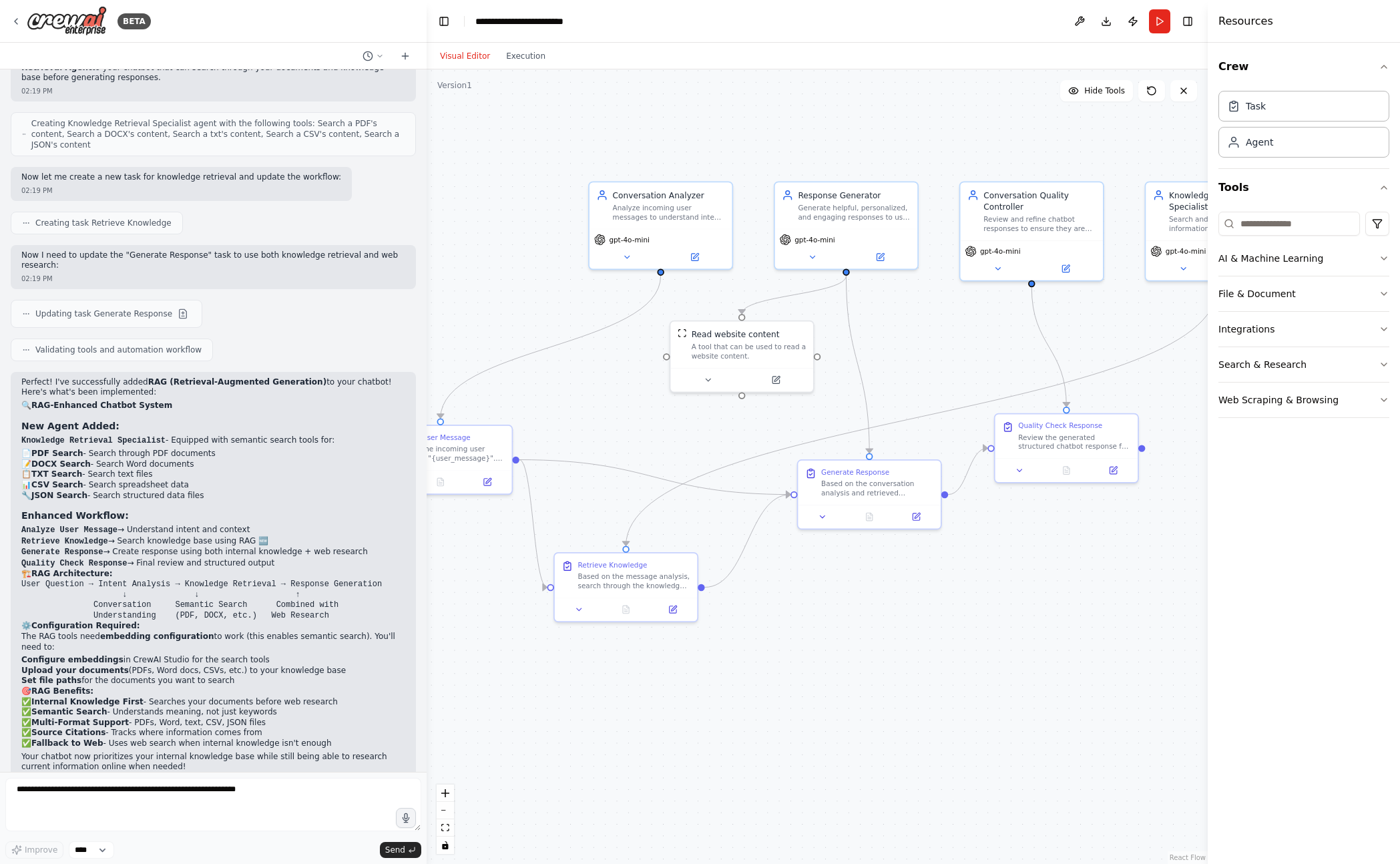
drag, startPoint x: 927, startPoint y: 624, endPoint x: 1217, endPoint y: 615, distance: 290.1
click at [1217, 615] on div "BETA Hello! I'm the CrewAI assistant. What kind of automation do you want to bu…" at bounding box center [700, 432] width 1400 height 864
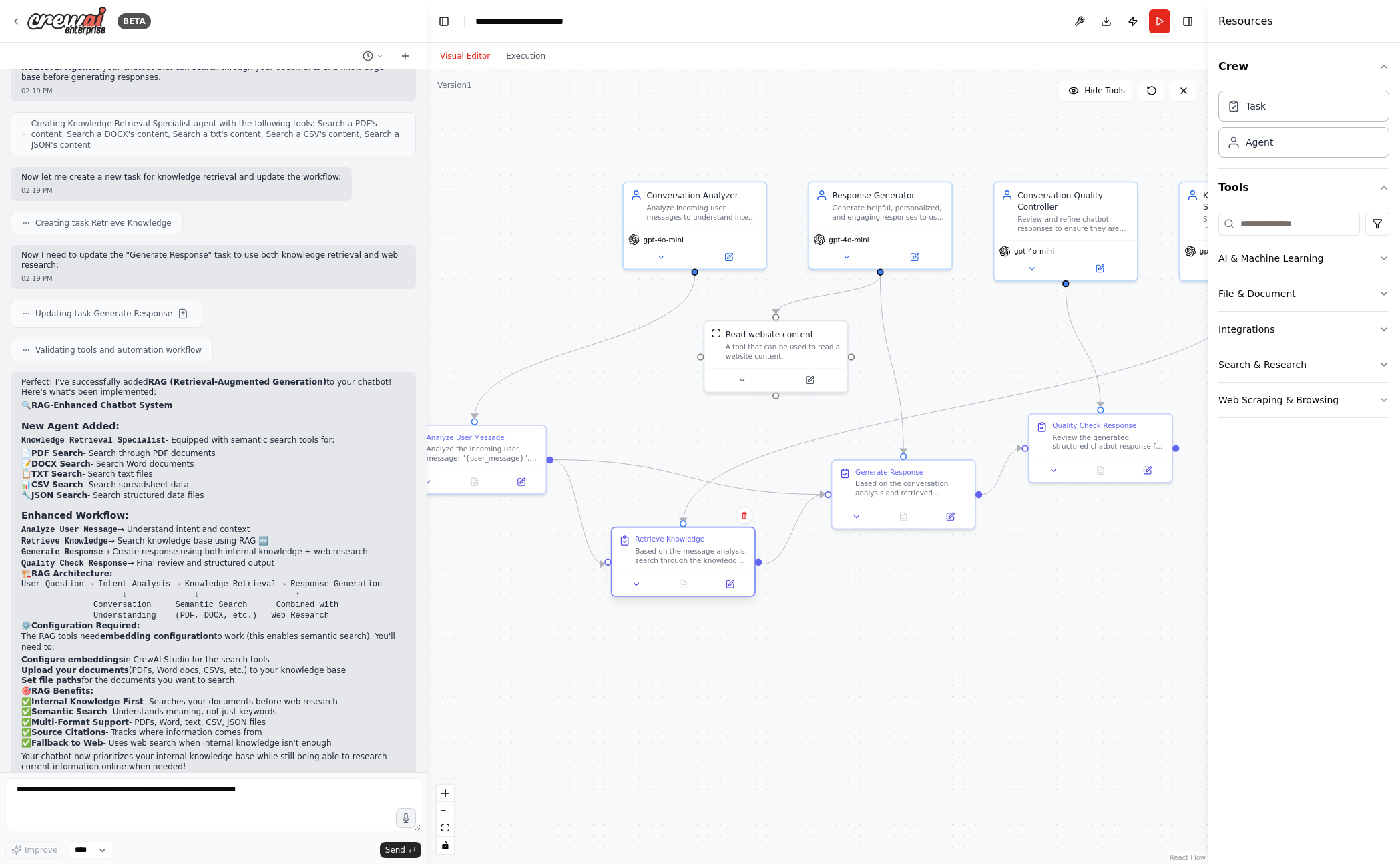
drag, startPoint x: 672, startPoint y: 573, endPoint x: 696, endPoint y: 553, distance: 31.2
click at [696, 553] on div "Based on the message analysis, search through the knowledge base and available …" at bounding box center [691, 555] width 112 height 19
click at [769, 709] on div ".deletable-edge-delete-btn { width: 20px; height: 20px; border: 0px solid #ffff…" at bounding box center [817, 466] width 781 height 794
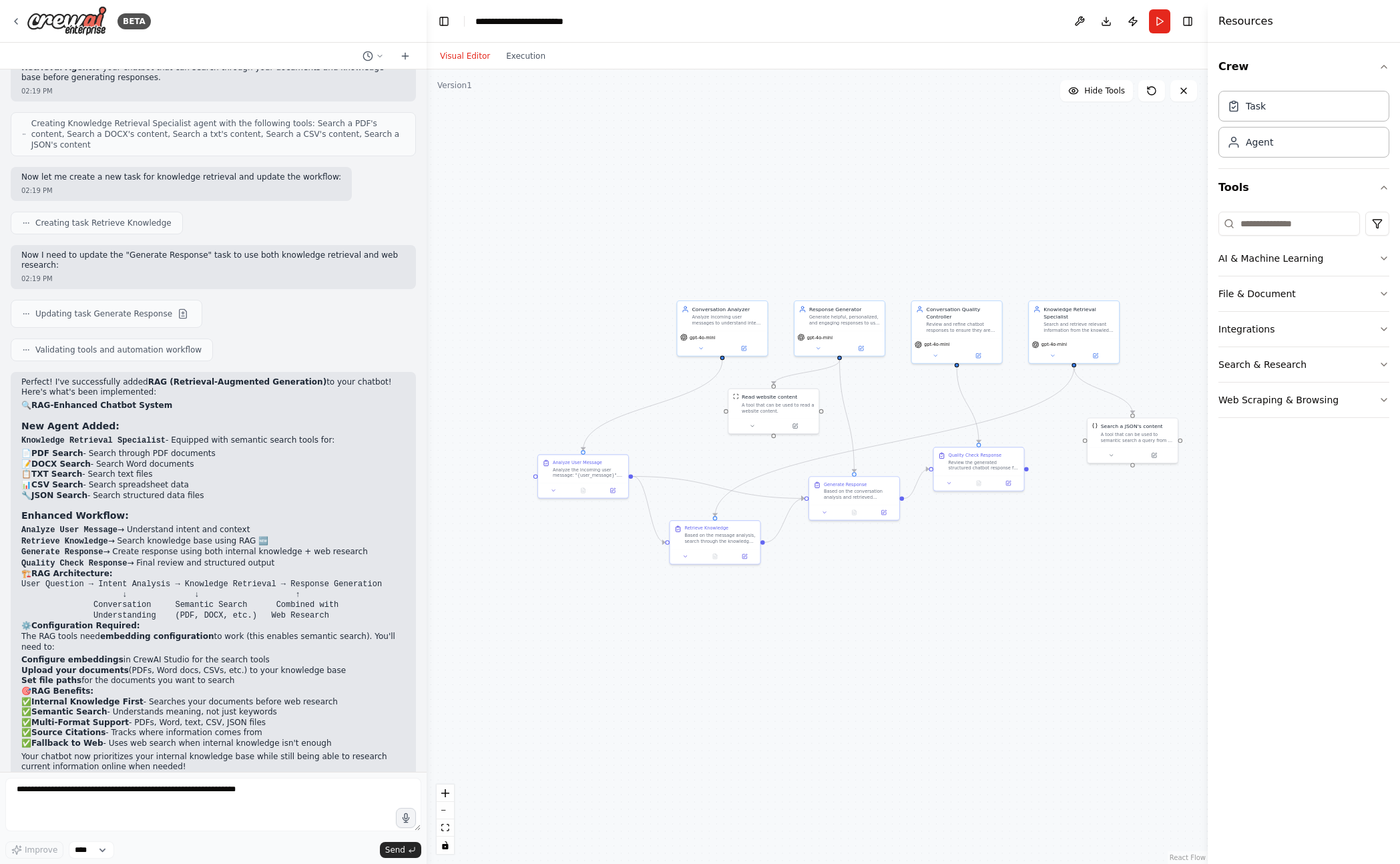
drag, startPoint x: 1043, startPoint y: 703, endPoint x: 963, endPoint y: 650, distance: 96.0
click at [963, 650] on div ".deletable-edge-delete-btn { width: 20px; height: 20px; border: 0px solid #ffff…" at bounding box center [817, 466] width 781 height 794
